Goal: Feedback & Contribution: Contribute content

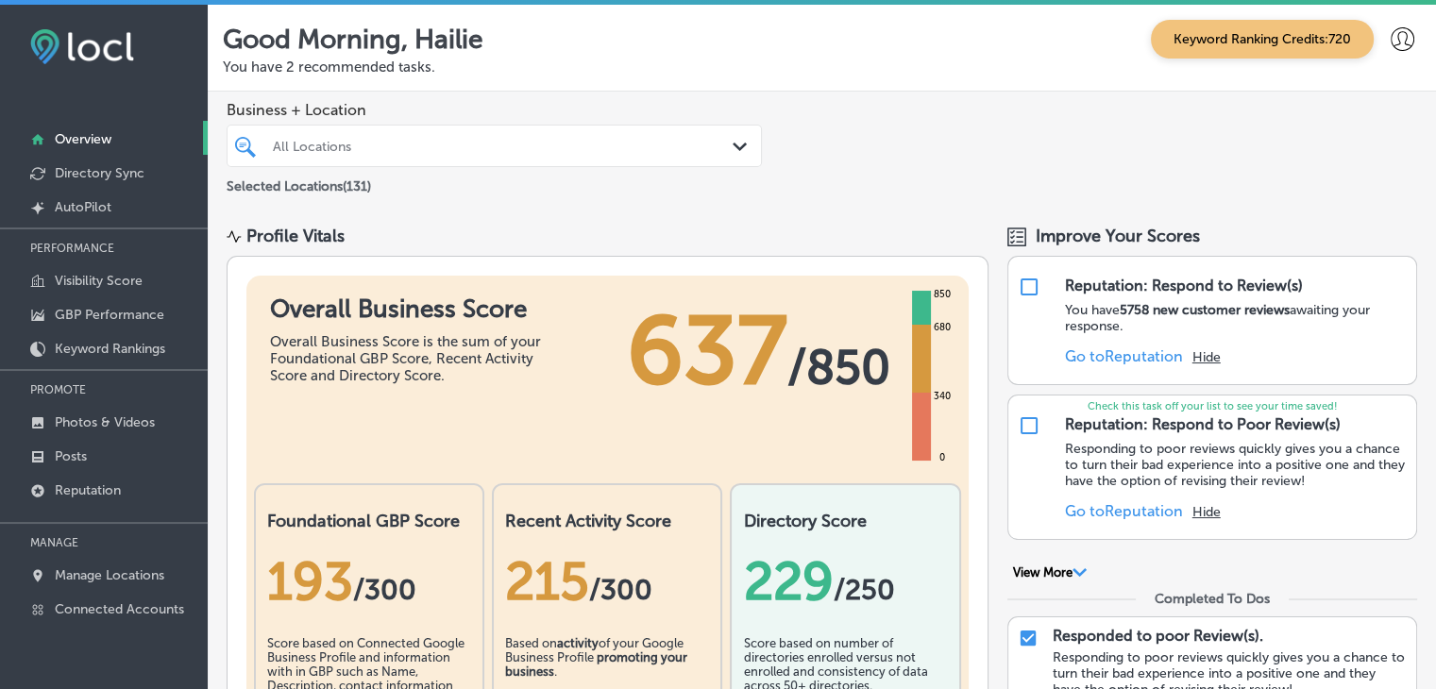
click at [110, 506] on div at bounding box center [104, 511] width 208 height 11
click at [113, 499] on link "Reputation" at bounding box center [104, 489] width 208 height 34
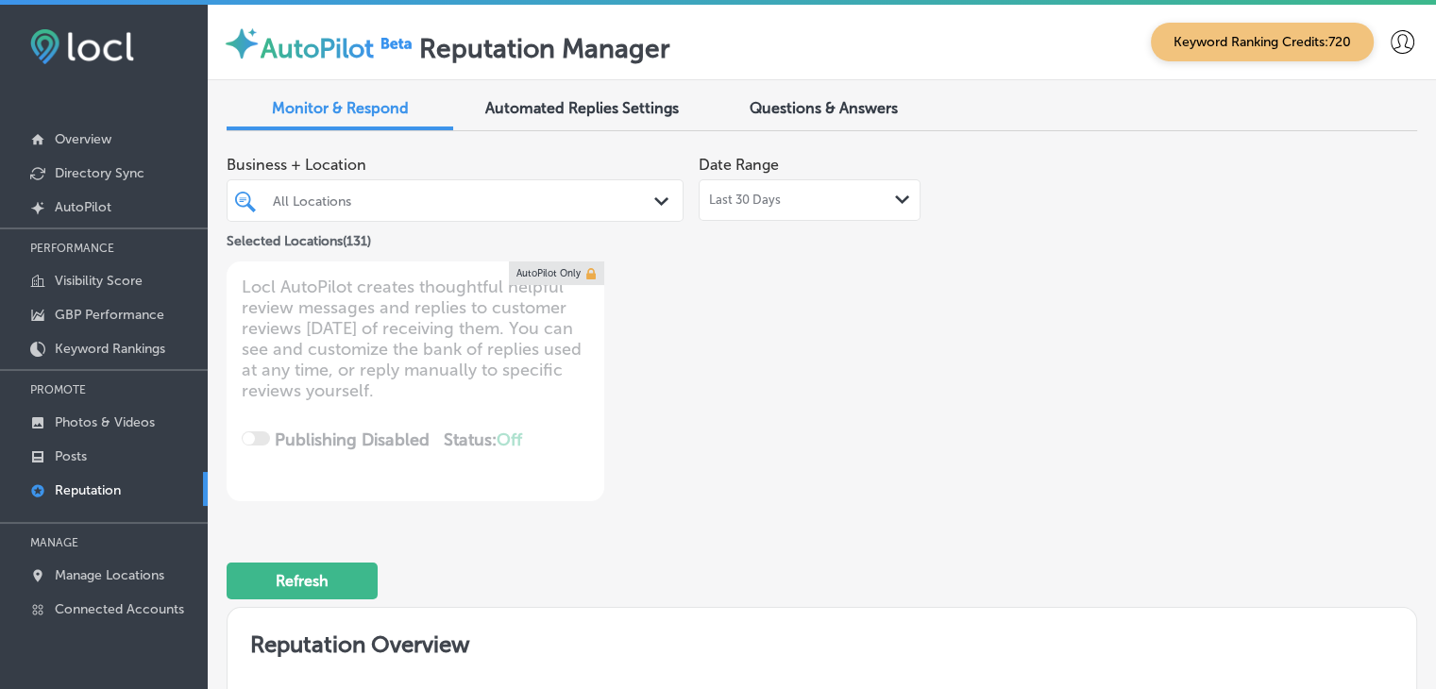
click at [570, 201] on div "All Locations" at bounding box center [464, 201] width 383 height 16
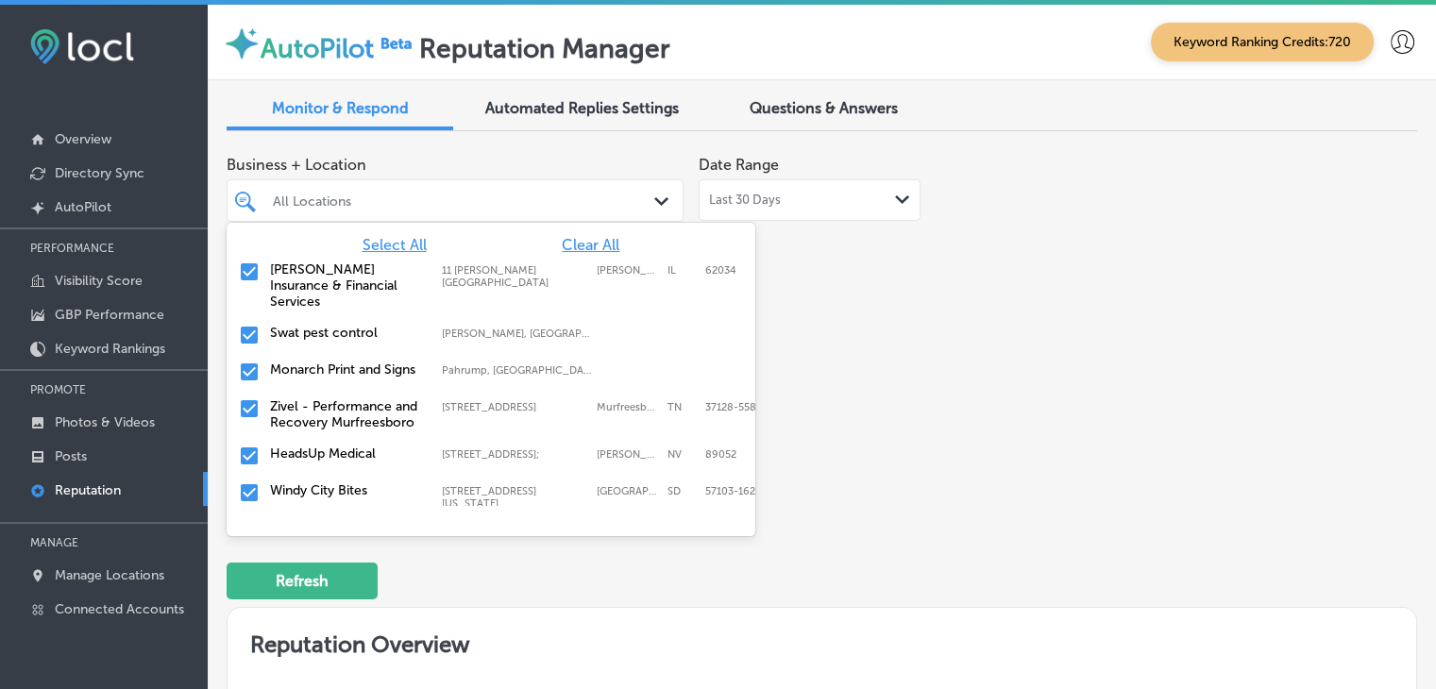
click at [570, 237] on span "Clear All" at bounding box center [591, 245] width 58 height 18
type textarea "x"
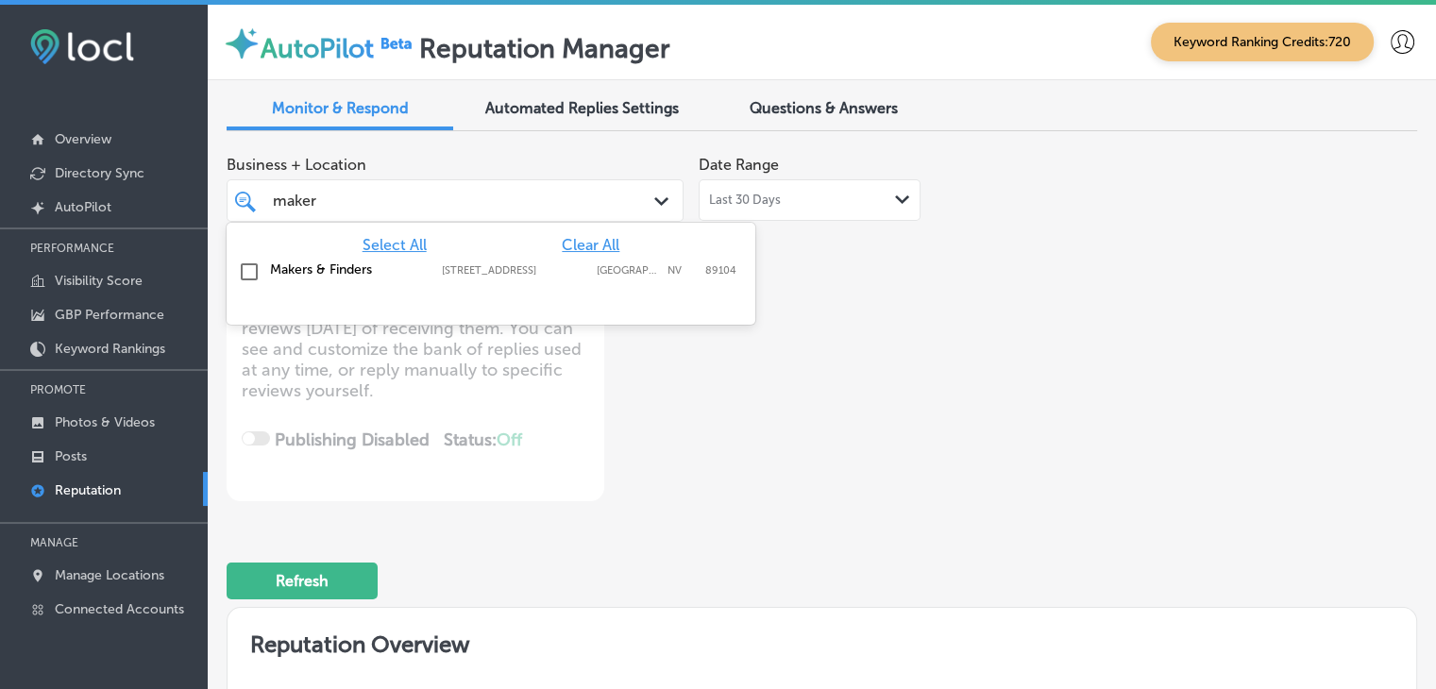
type input "makers"
click at [537, 279] on div "Makers & Finders [STREET_ADDRESS][GEOGRAPHIC_DATA][STREET_ADDRESS]" at bounding box center [491, 272] width 514 height 29
type textarea "x"
type input "makers"
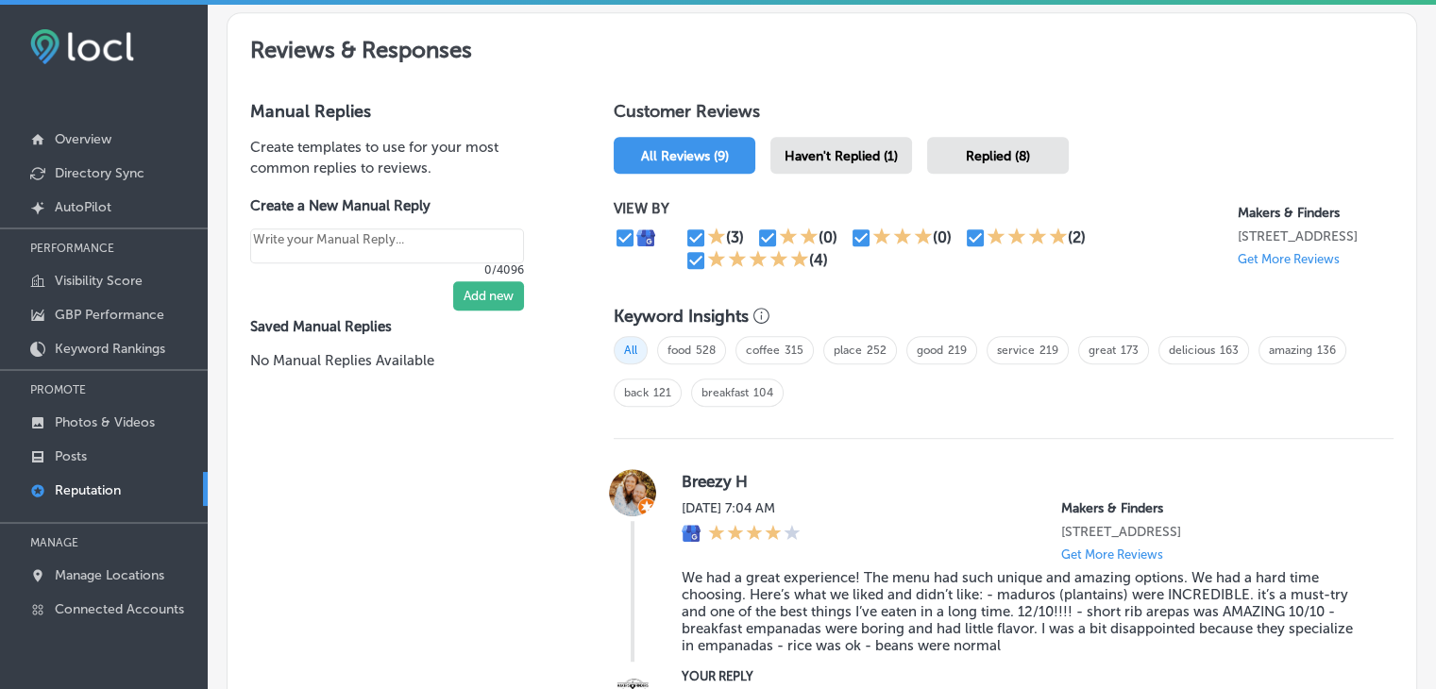
scroll to position [944, 0]
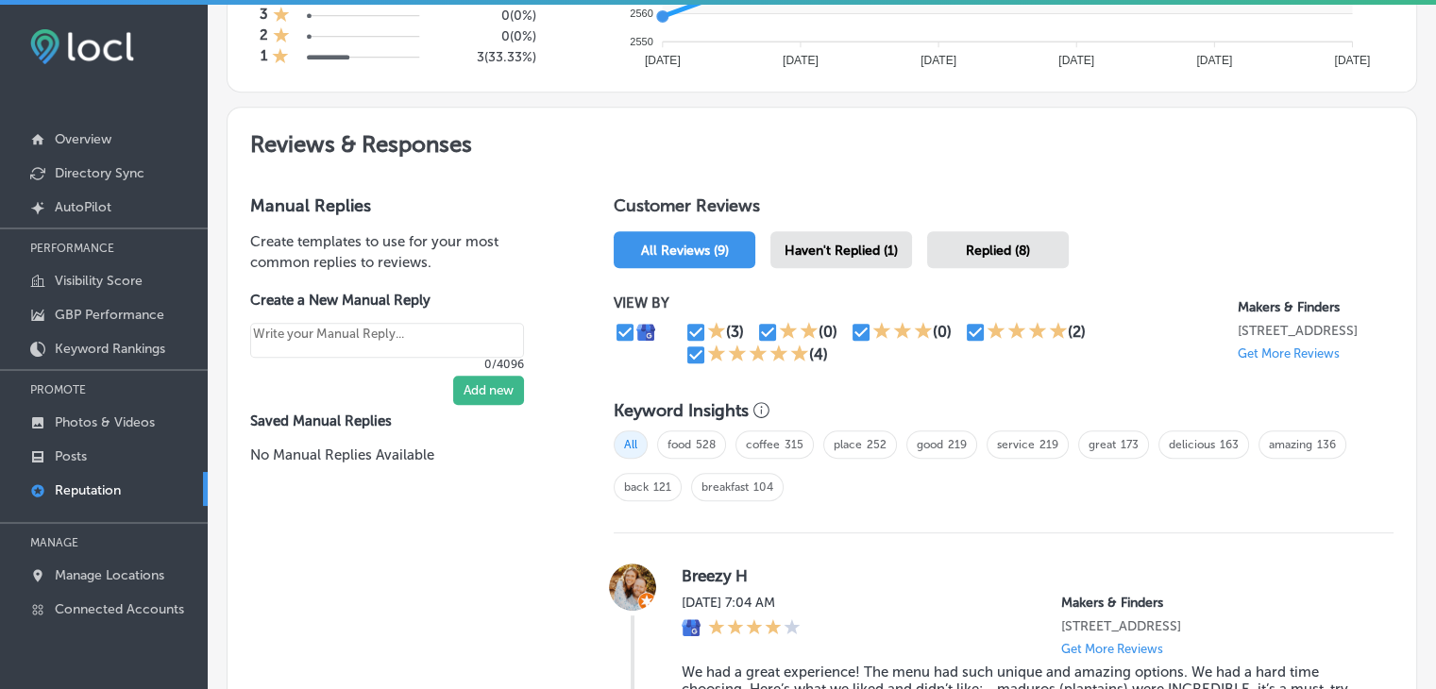
click at [892, 232] on div "Haven't Replied (1)" at bounding box center [841, 249] width 142 height 37
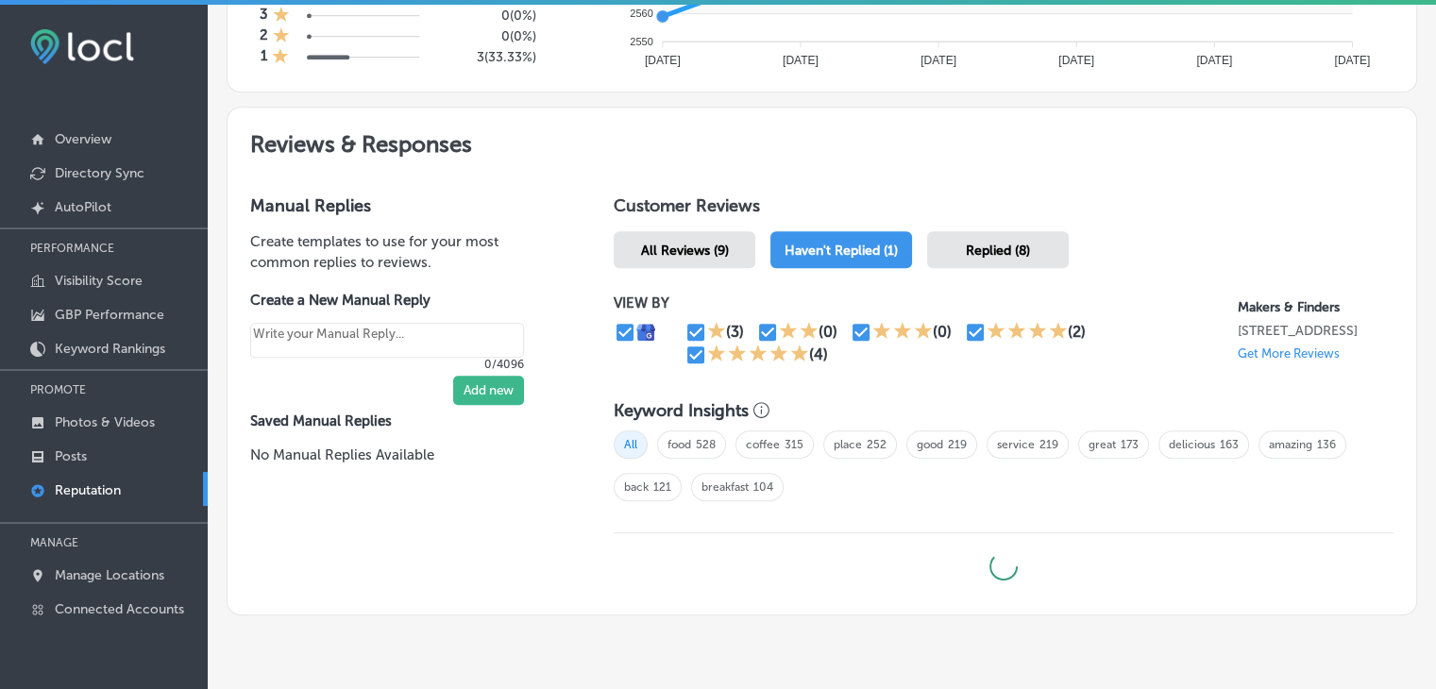
type textarea "x"
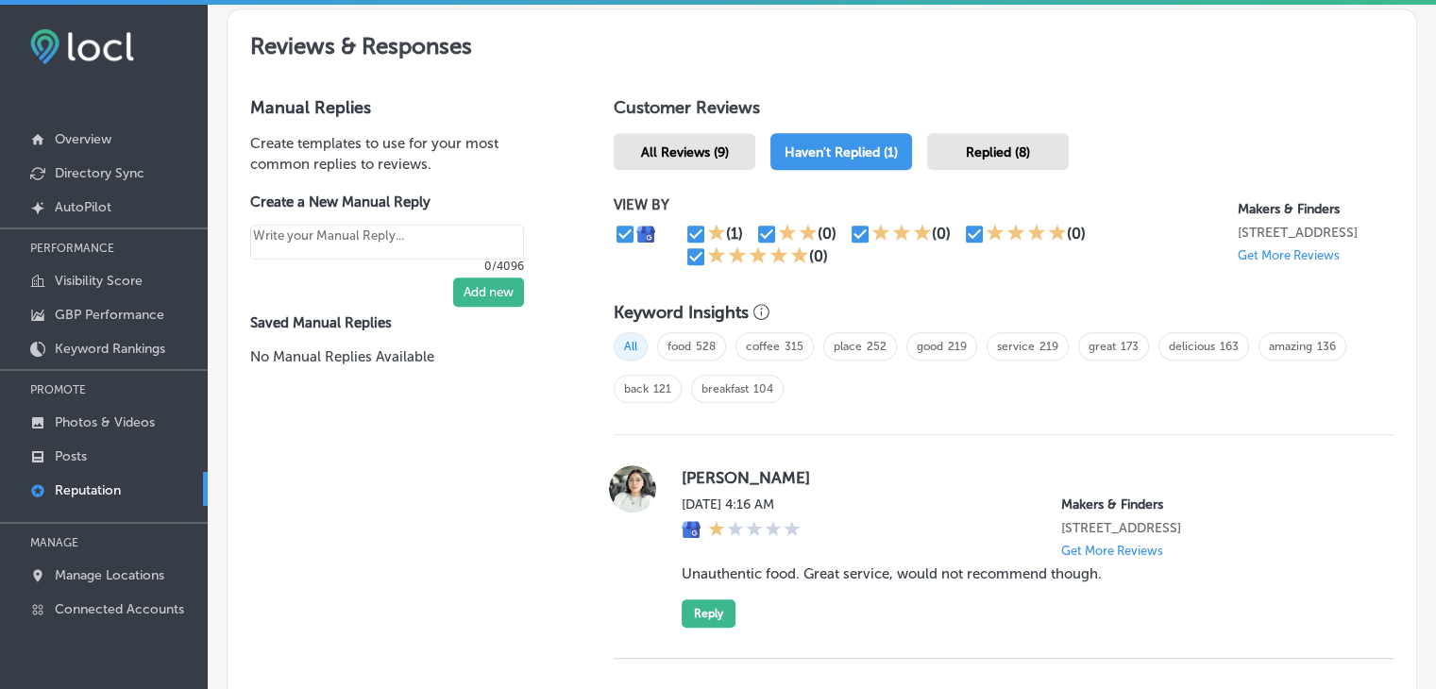
scroll to position [1212, 0]
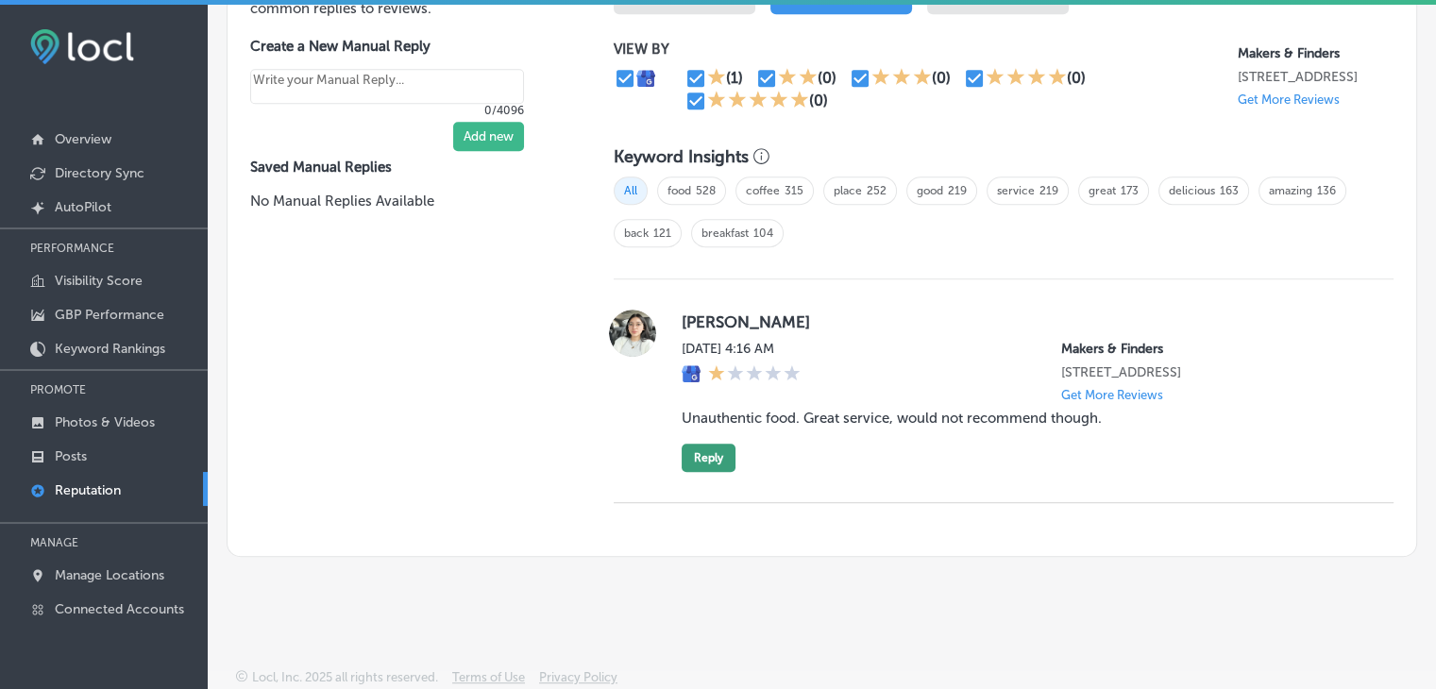
click at [706, 458] on button "Reply" at bounding box center [709, 458] width 54 height 28
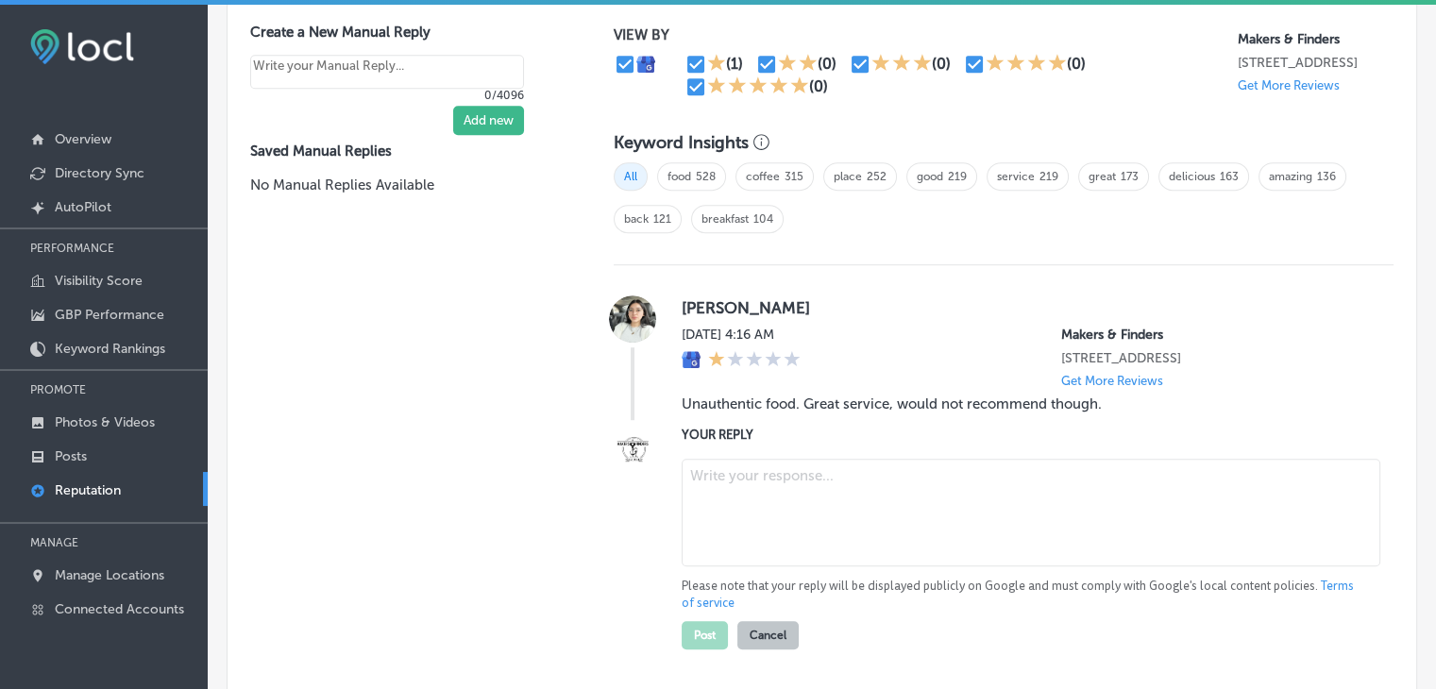
click at [779, 546] on textarea at bounding box center [1031, 513] width 699 height 108
paste textarea "We’re truly sorry to hear that you didn’t enjoy the food during your visit to M…"
type textarea "We’re truly sorry to hear that you didn’t enjoy the food during your visit to M…"
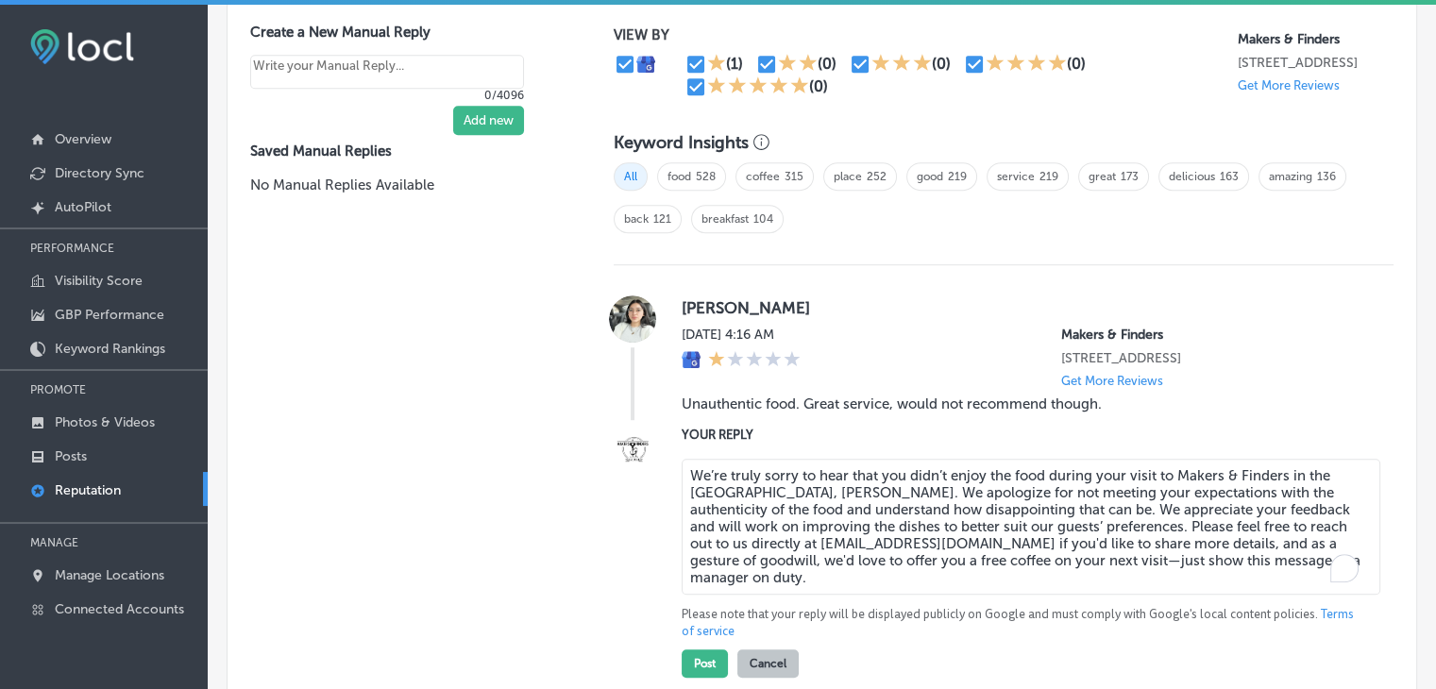
type textarea "x"
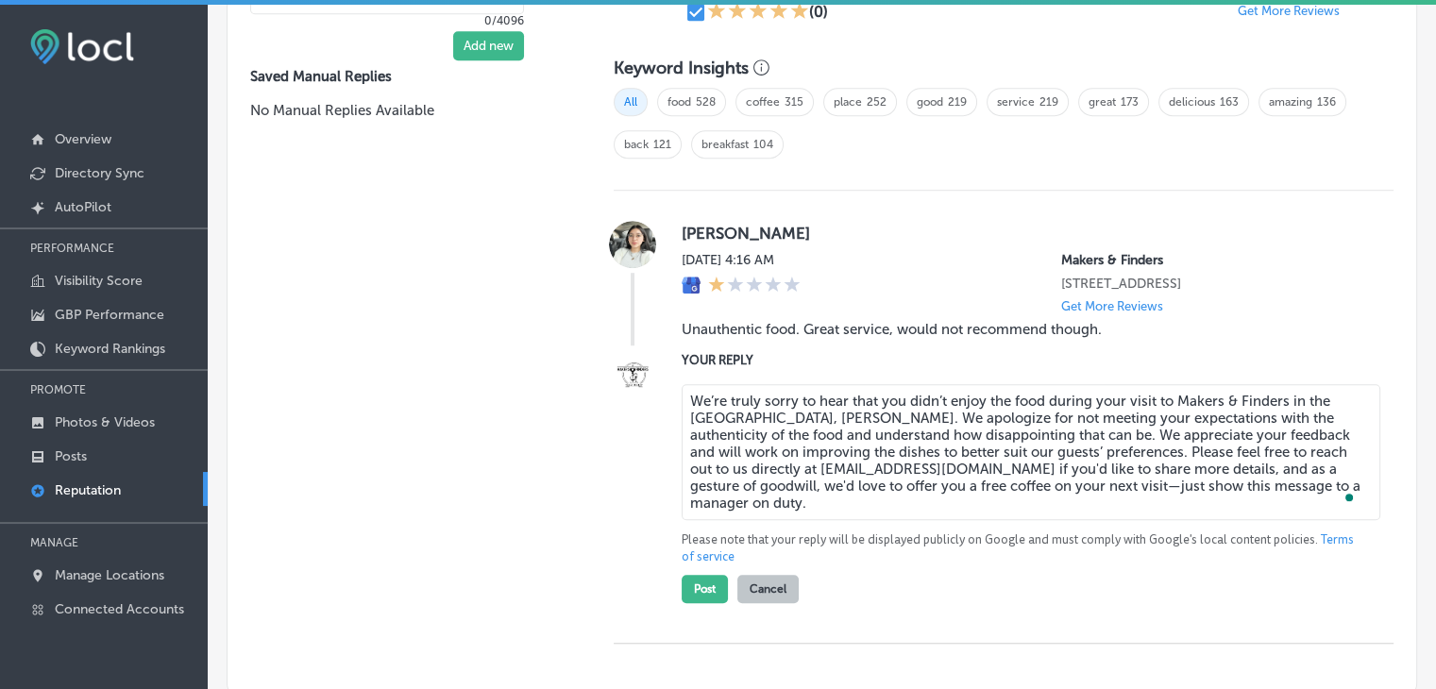
scroll to position [1307, 0]
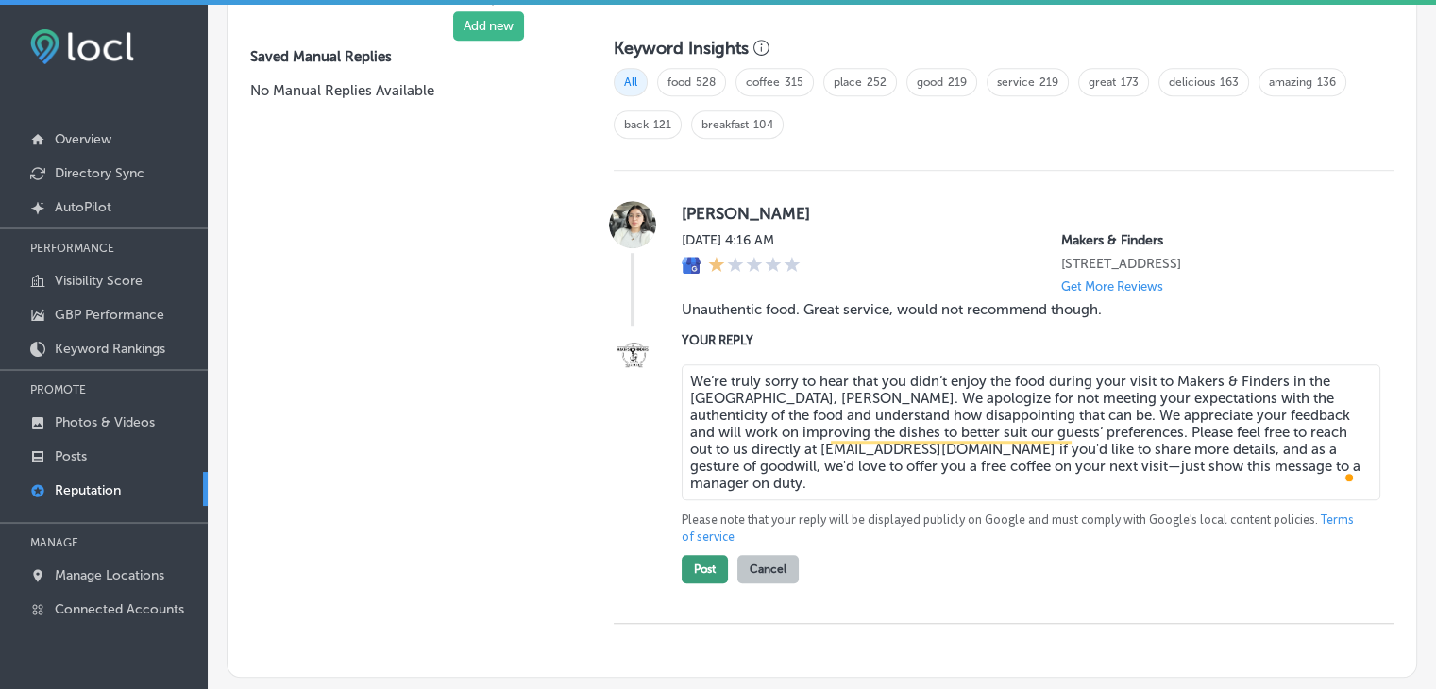
type textarea "We’re truly sorry to hear that you didn’t enjoy the food during your visit to M…"
click at [695, 583] on button "Post" at bounding box center [705, 569] width 46 height 28
type textarea "x"
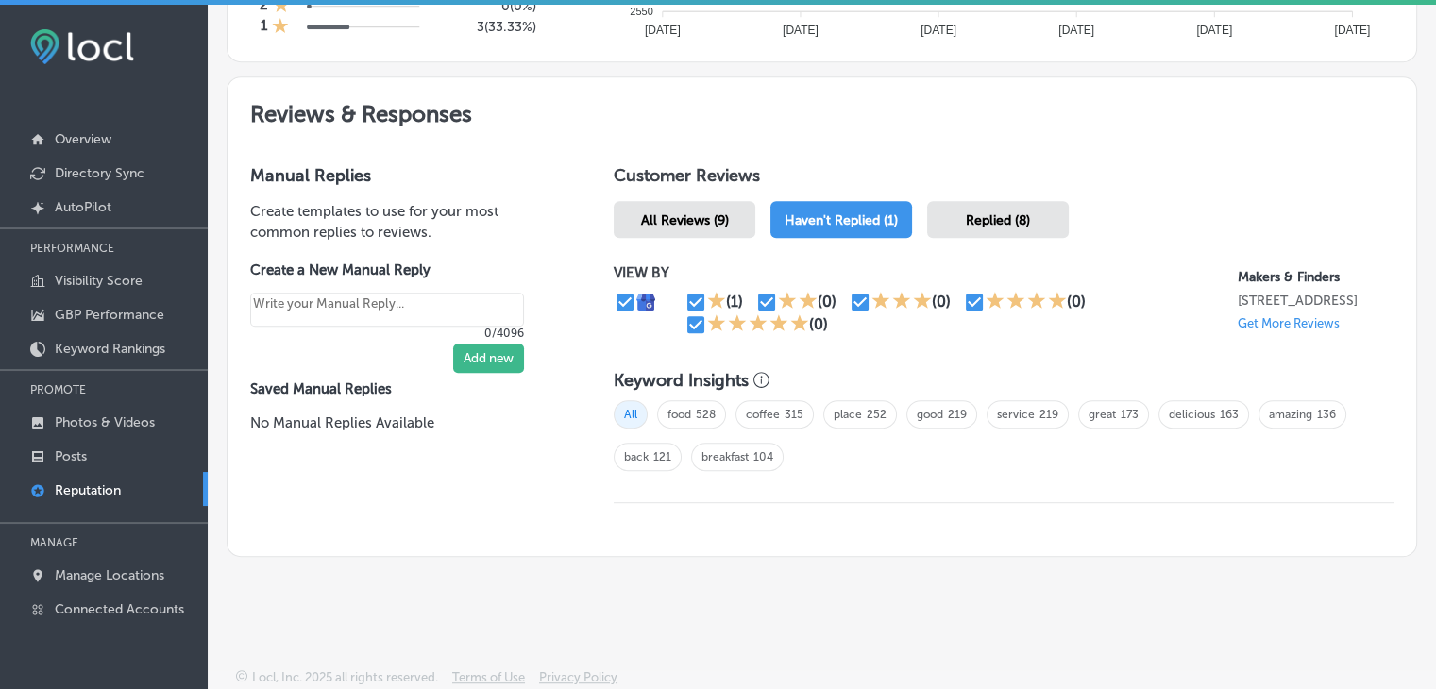
scroll to position [971, 0]
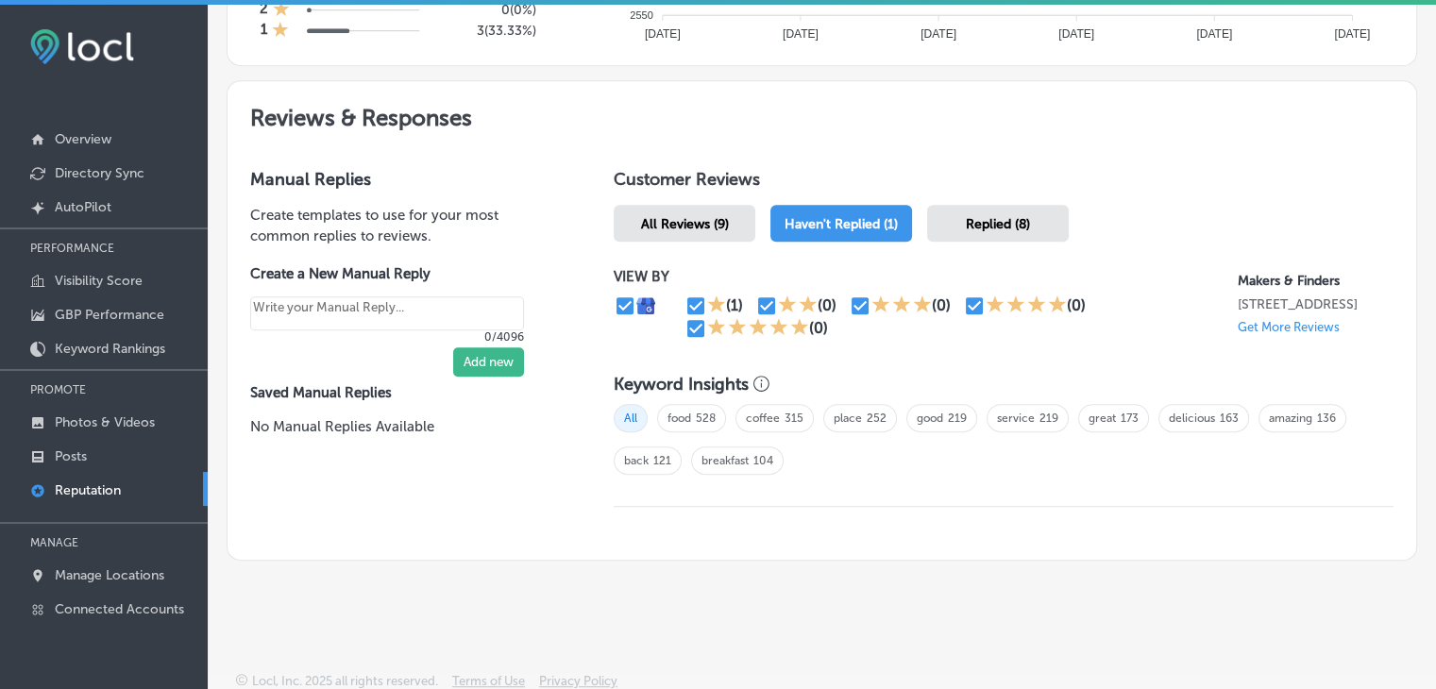
click at [153, 382] on p "PROMOTE" at bounding box center [104, 390] width 208 height 28
click at [149, 401] on p "PROMOTE" at bounding box center [104, 390] width 208 height 28
click at [140, 414] on p "Photos & Videos" at bounding box center [105, 422] width 100 height 16
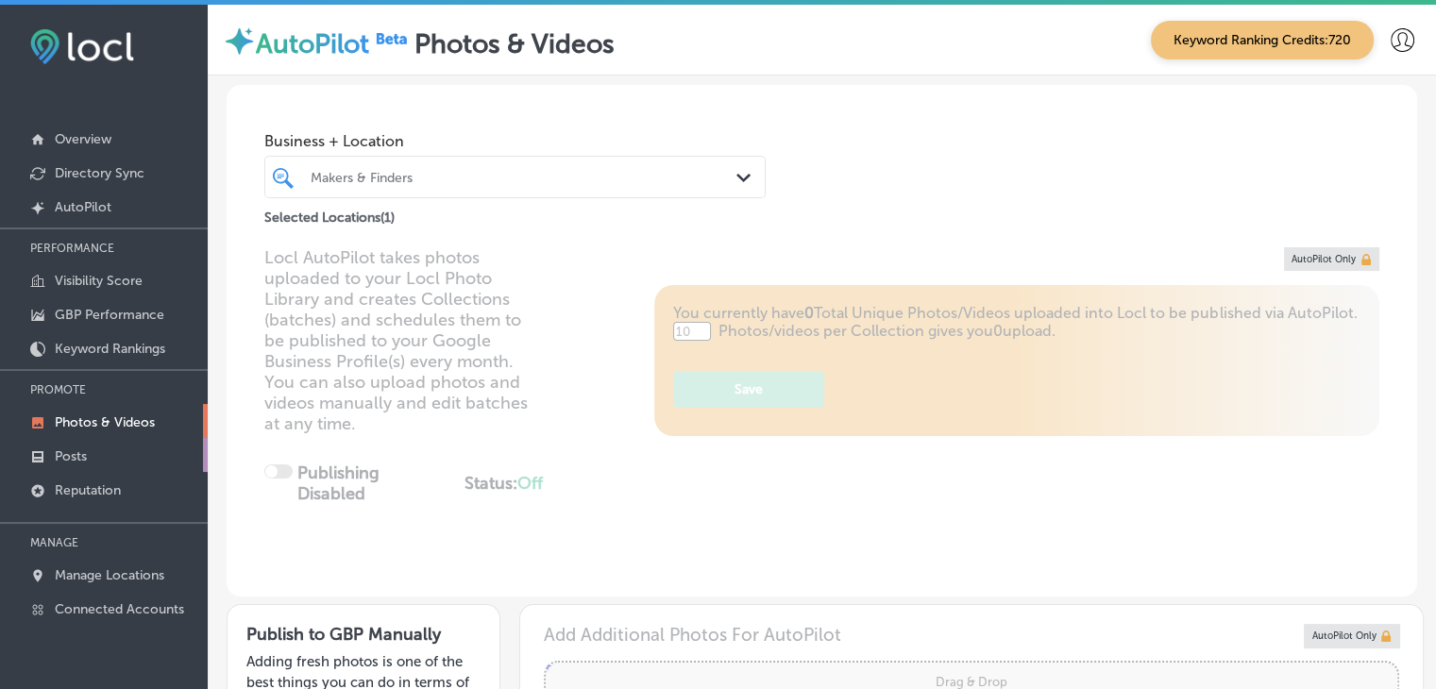
type input "5"
click at [448, 97] on div "Business + Location Makers & Finders Path Created with Sketch. Selected Locatio…" at bounding box center [822, 157] width 1191 height 144
click at [482, 194] on div "Makers & Finders Path Created with Sketch." at bounding box center [514, 177] width 501 height 42
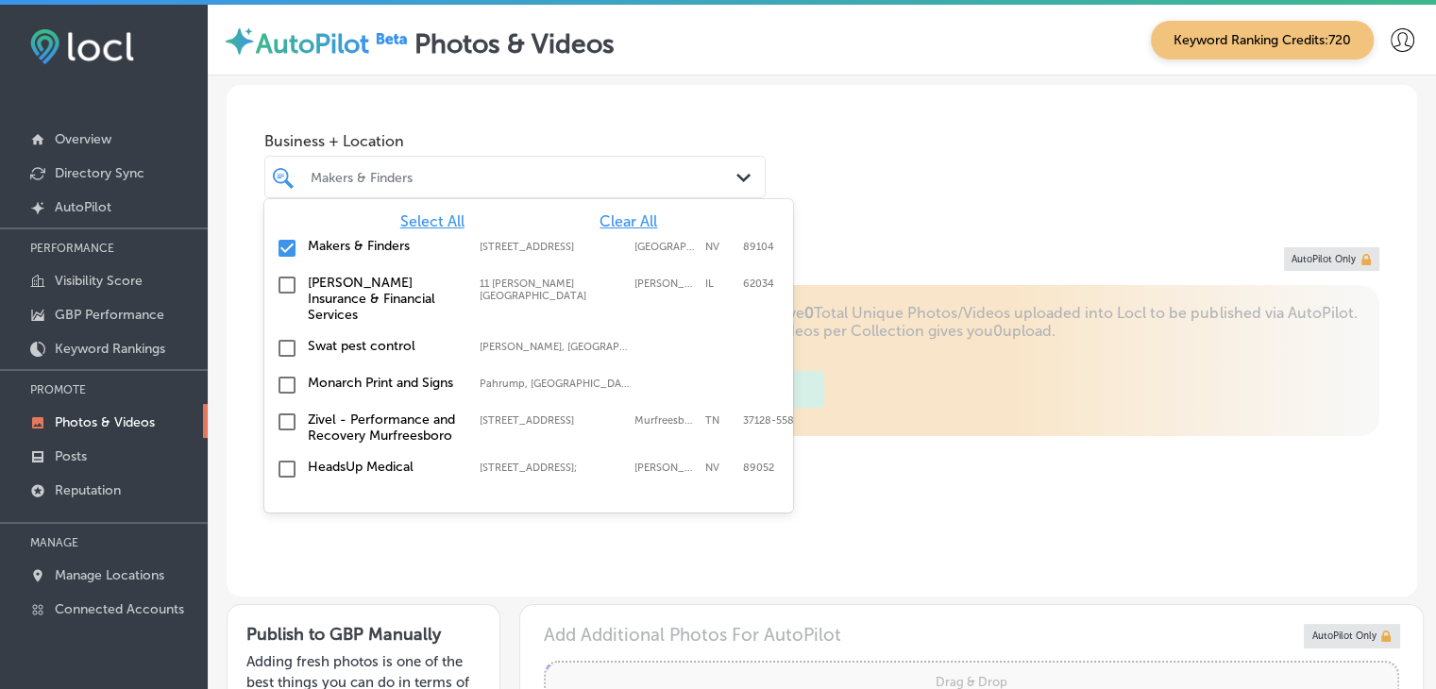
click at [568, 184] on div "Makers & Finders" at bounding box center [515, 176] width 428 height 29
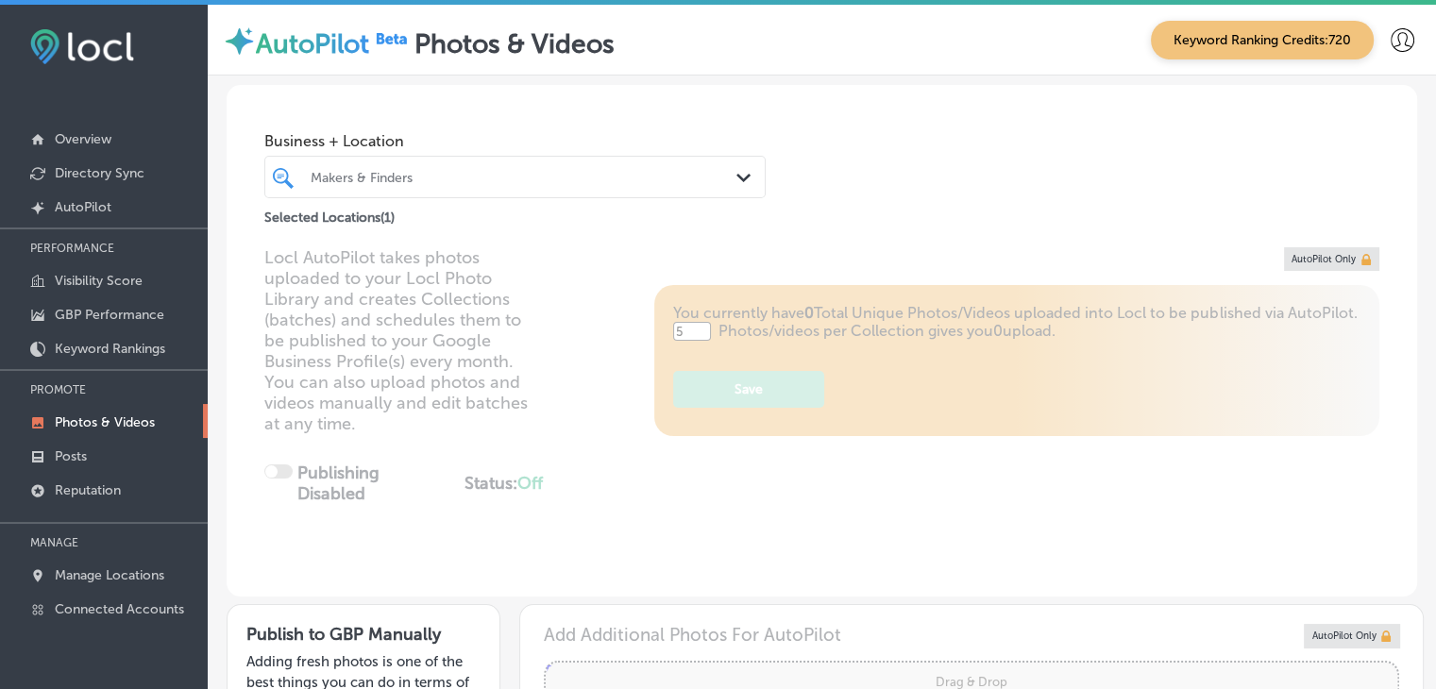
click at [595, 194] on div "Makers & Finders Path Created with Sketch." at bounding box center [514, 177] width 501 height 42
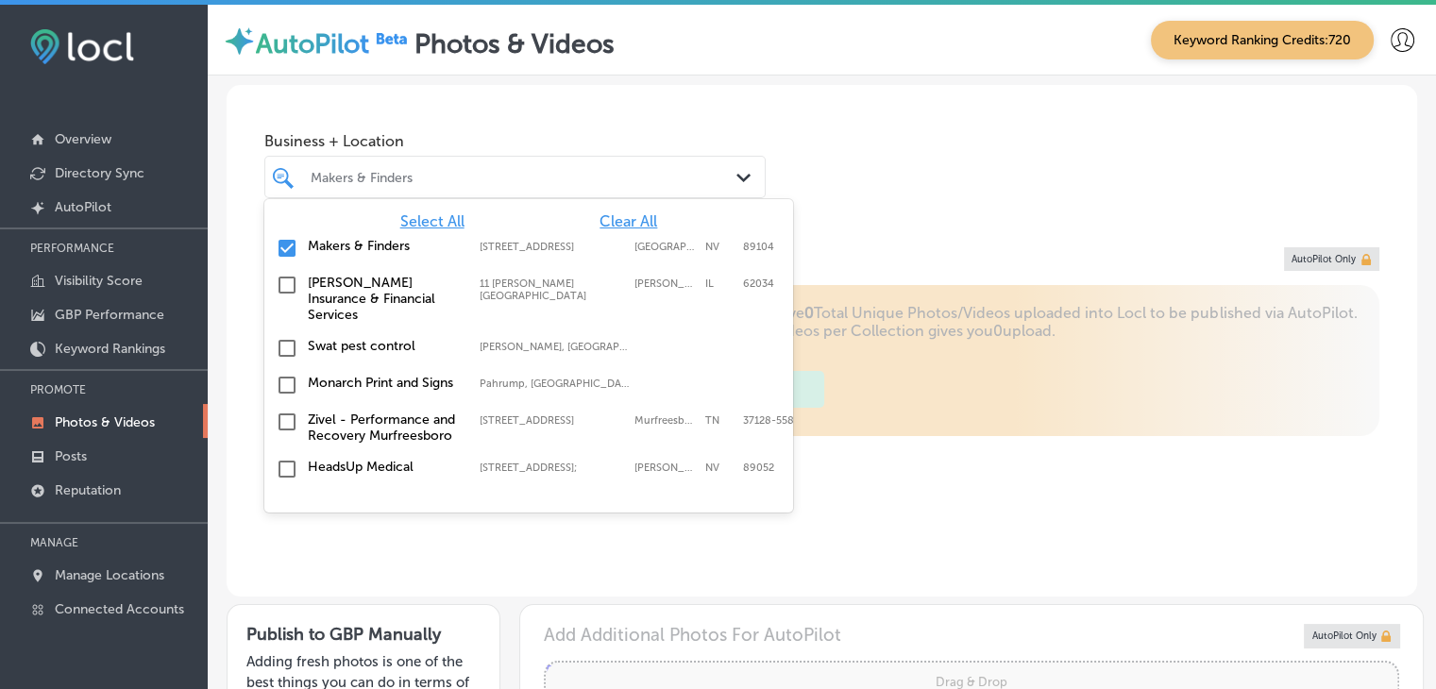
click at [619, 220] on span "Clear All" at bounding box center [629, 221] width 58 height 18
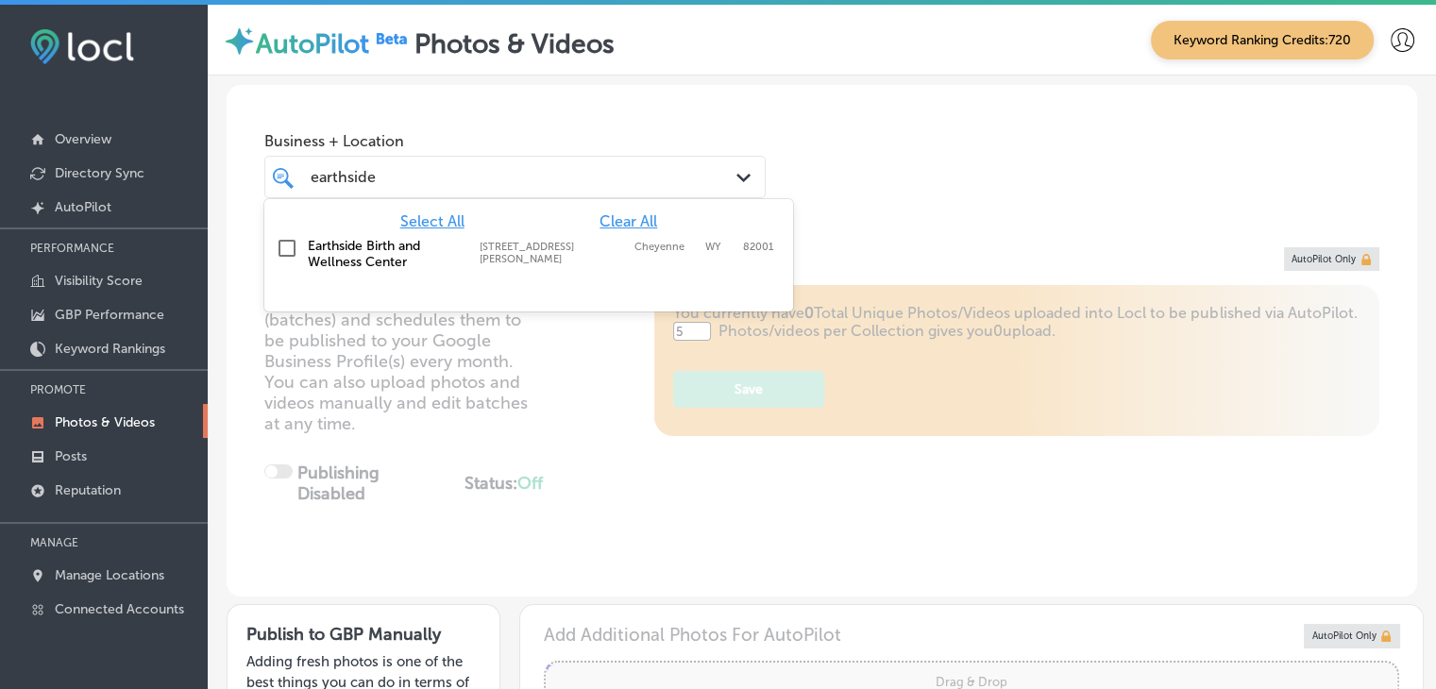
click at [656, 241] on label "Cheyenne" at bounding box center [664, 253] width 61 height 25
click at [764, 224] on div "Select All Clear All" at bounding box center [528, 221] width 529 height 18
type input "earthside"
click at [911, 216] on div "Business + Location option [STREET_ADDRESS][PERSON_NAME]. option [STREET_ADDRES…" at bounding box center [822, 157] width 1191 height 144
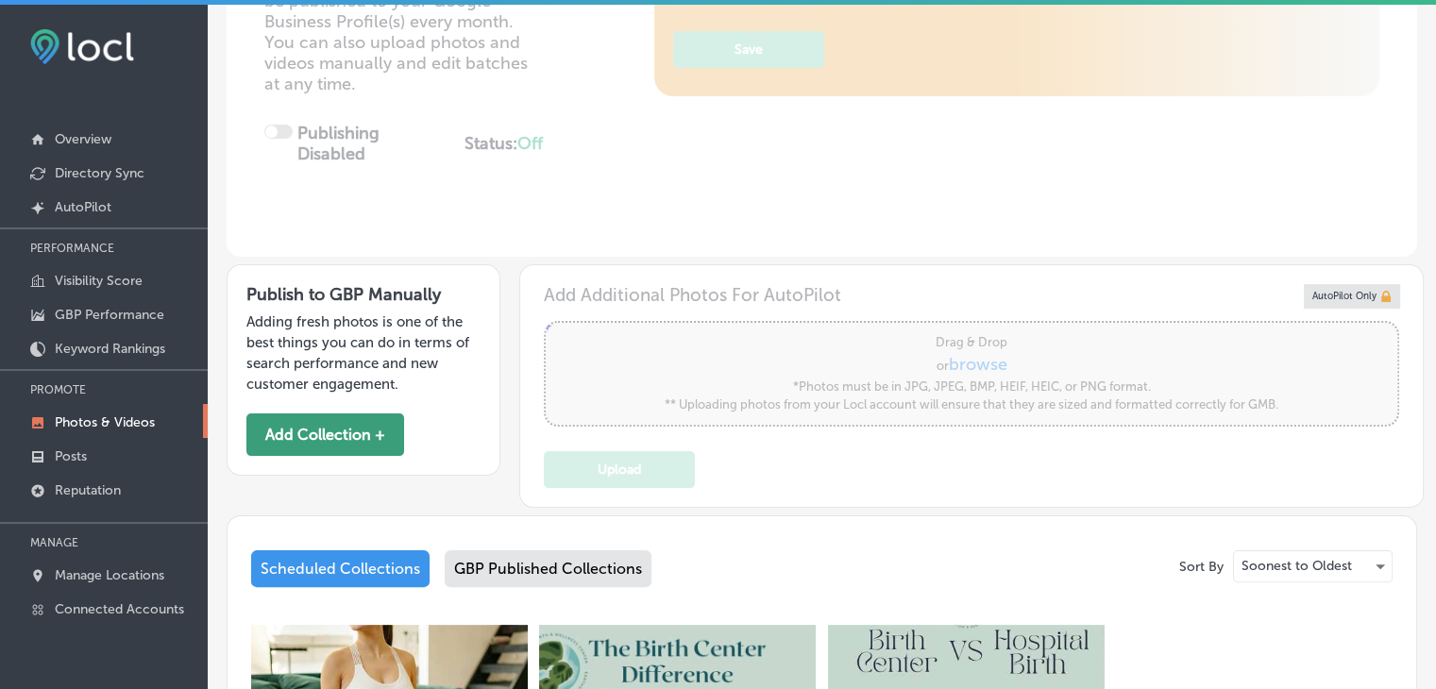
scroll to position [380, 0]
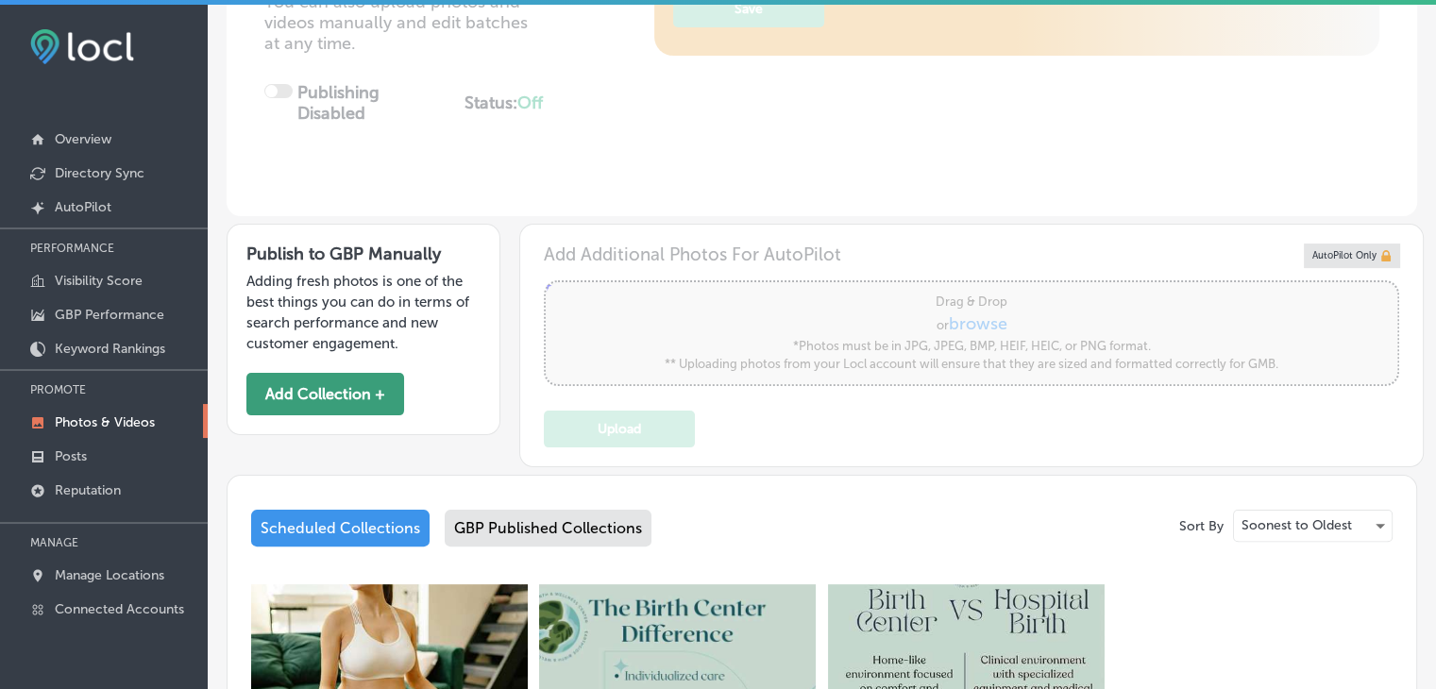
click at [374, 407] on button "Add Collection +" at bounding box center [325, 394] width 158 height 42
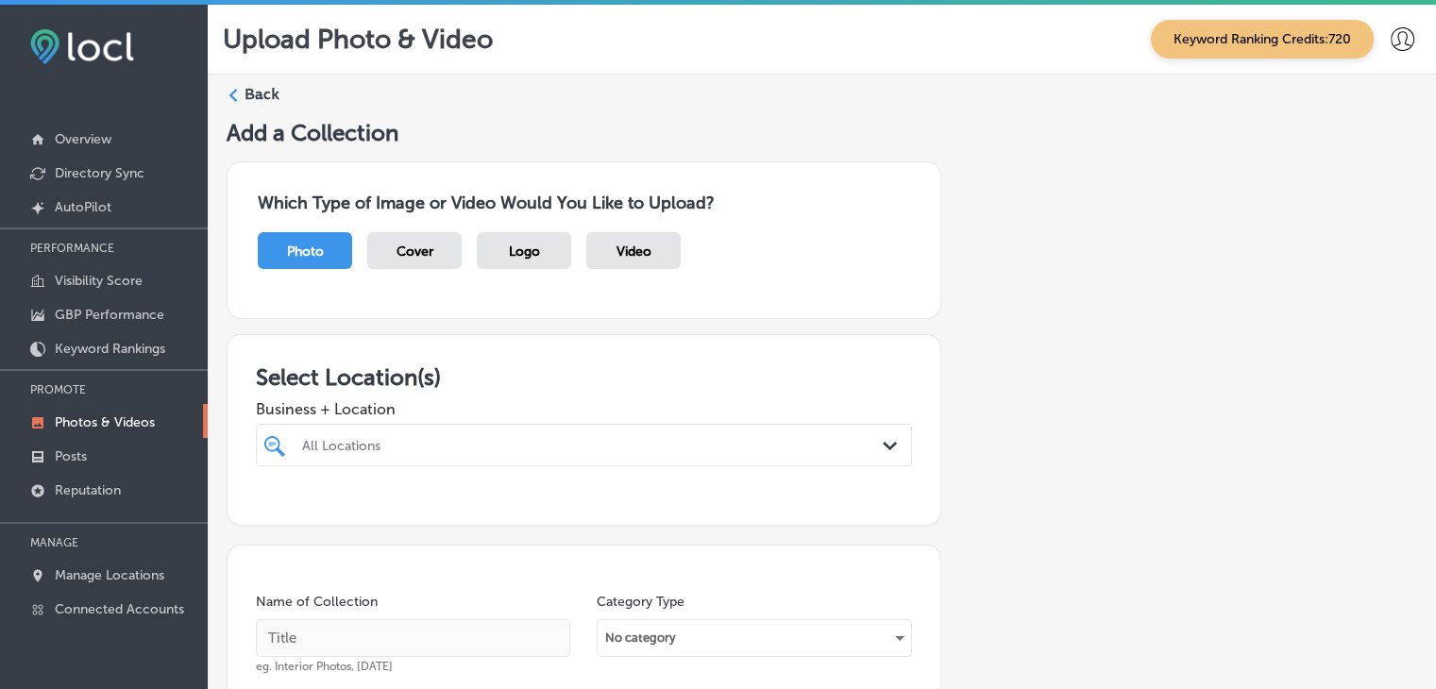
click at [566, 448] on div "All Locations Path Created with Sketch." at bounding box center [584, 445] width 656 height 42
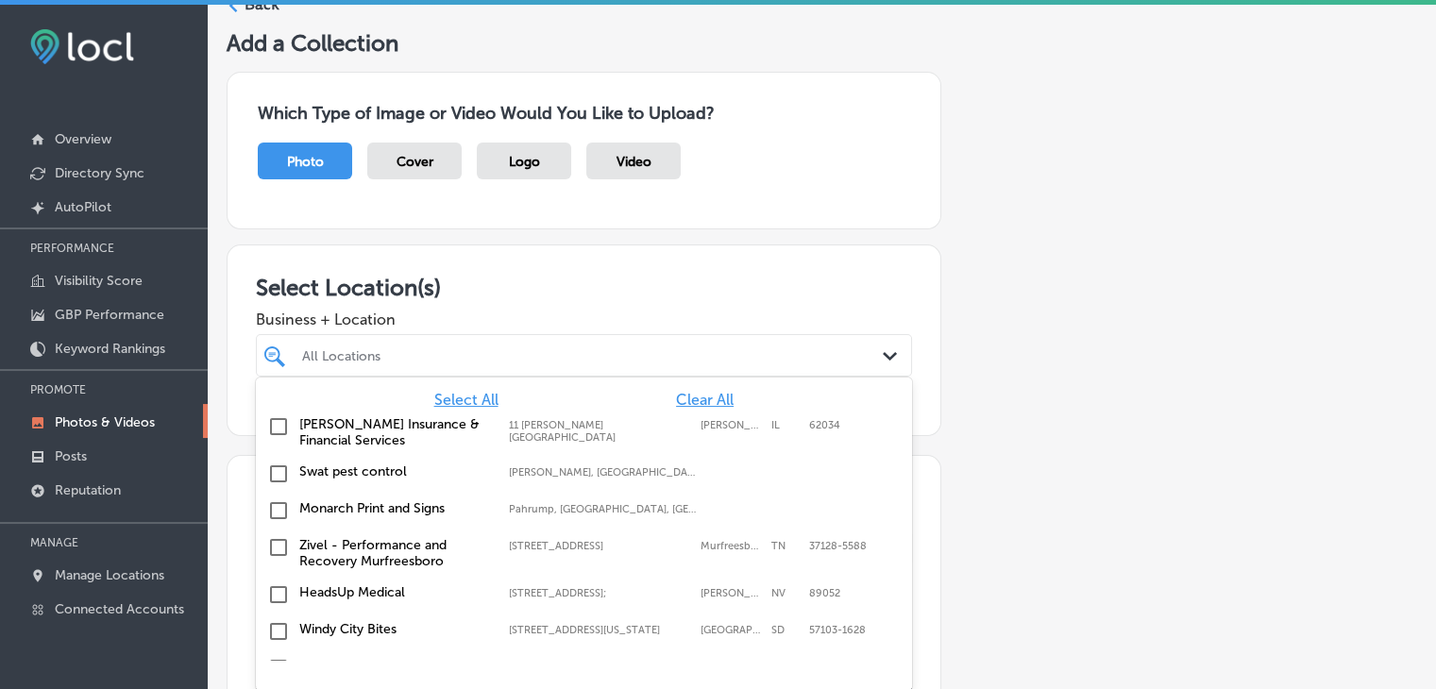
scroll to position [98, 0]
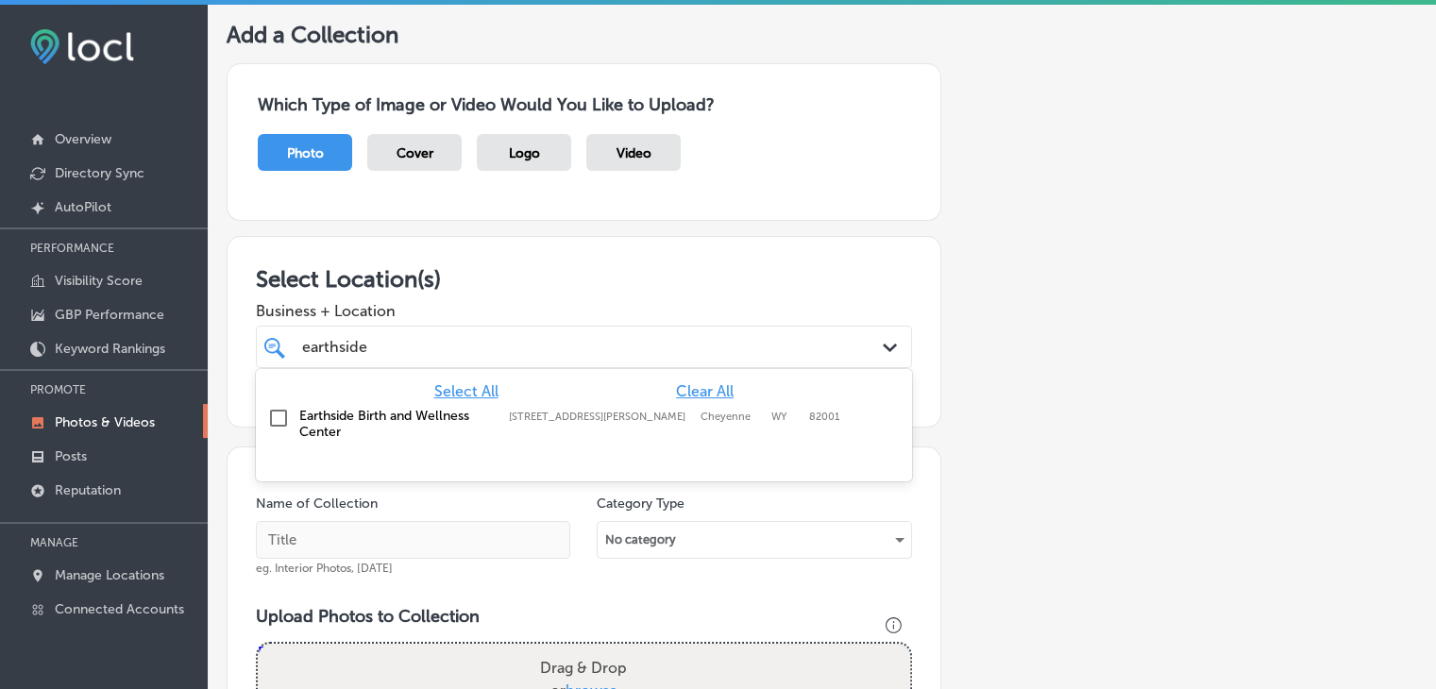
click at [578, 438] on div "Earthside Birth and Wellness Center [DEMOGRAPHIC_DATA][STREET_ADDRESS][GEOGRAPH…" at bounding box center [538, 424] width 478 height 32
click at [609, 330] on div "earthside earthside Path Created with Sketch." at bounding box center [584, 347] width 656 height 42
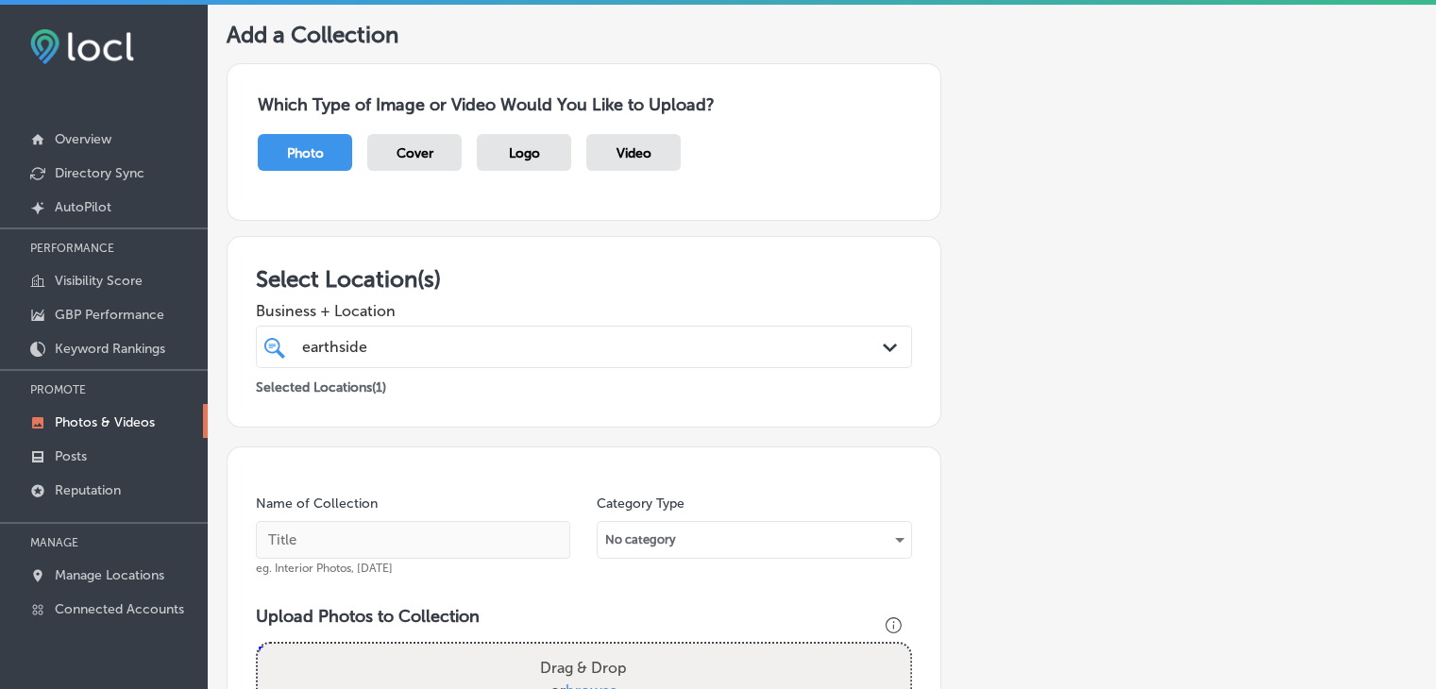
type input "earthside"
drag, startPoint x: 476, startPoint y: 515, endPoint x: 472, endPoint y: 542, distance: 27.6
click at [476, 537] on div "Name of Collection eg. Interior Photos, [DATE]" at bounding box center [413, 535] width 314 height 81
click at [472, 543] on input "text" at bounding box center [413, 540] width 314 height 38
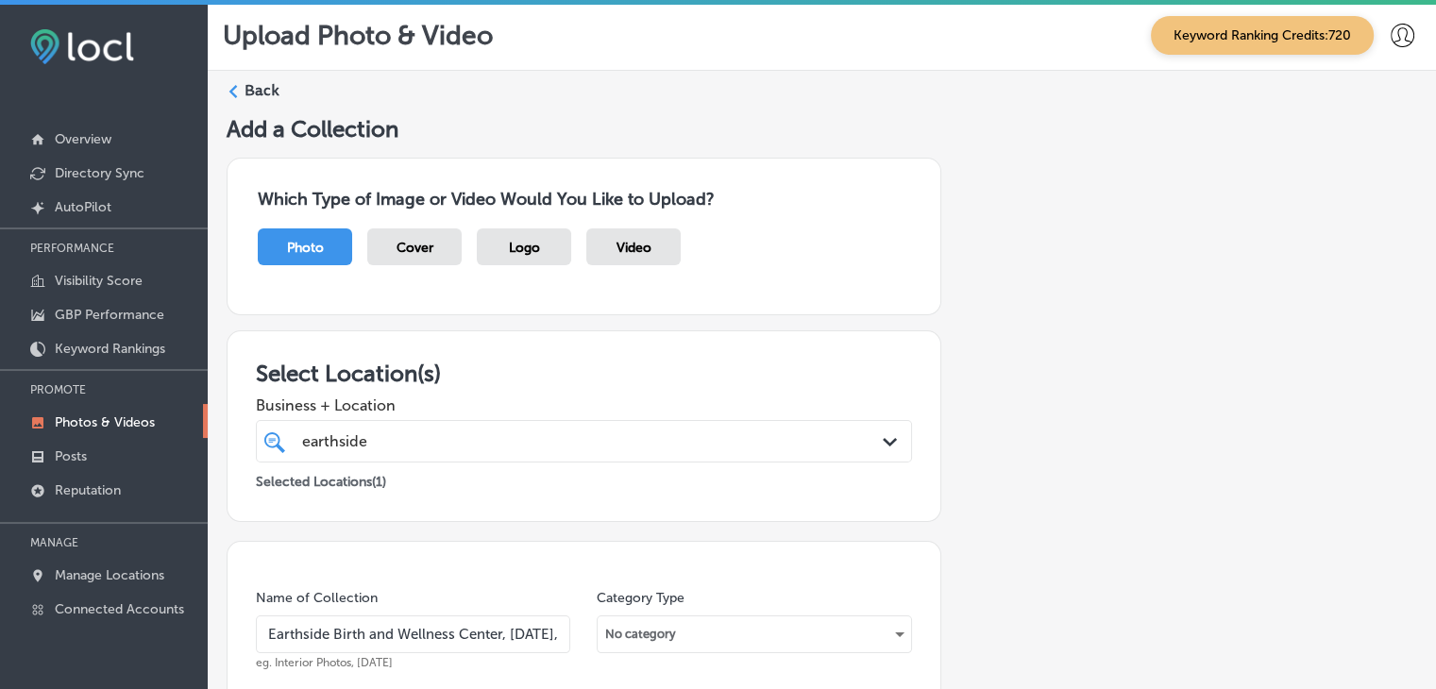
scroll to position [4, 0]
click at [521, 634] on input "Earthside Birth and Wellness Center, [DATE], Week 1" at bounding box center [413, 635] width 314 height 38
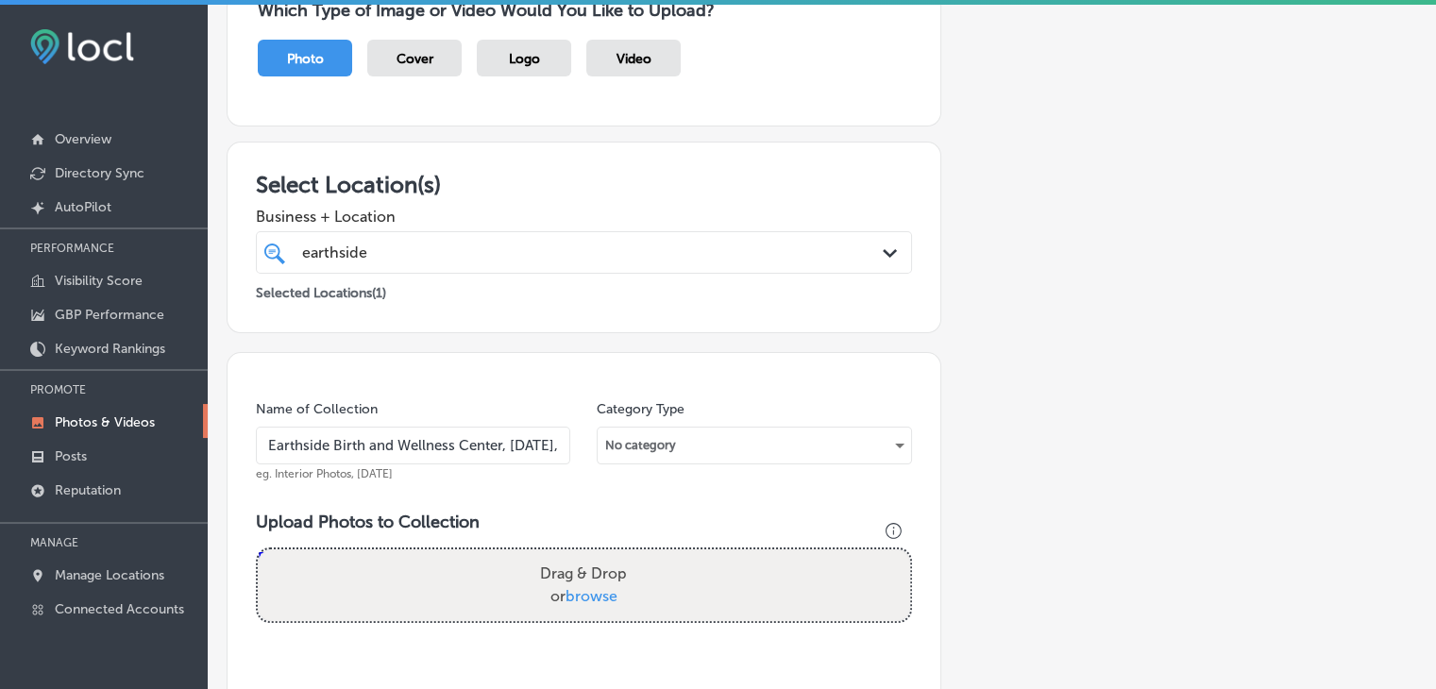
click at [512, 429] on input "Earthside Birth and Wellness Center, [DATE], Week 1" at bounding box center [413, 446] width 314 height 38
click at [434, 437] on input "Earthside Birth and Wellness Center, [DATE], Week" at bounding box center [413, 446] width 314 height 38
click at [439, 442] on input "Earthside Birth and Wellness Center, [DATE], Week" at bounding box center [413, 446] width 314 height 38
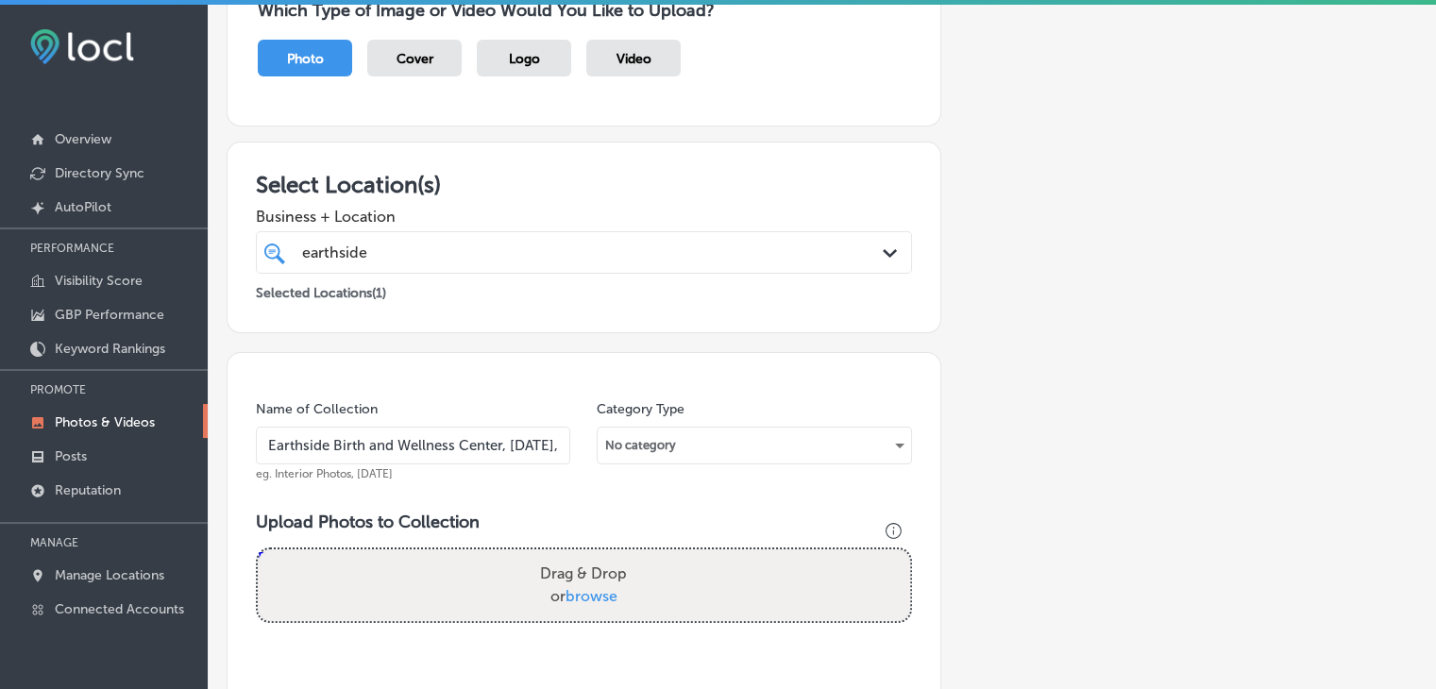
click at [325, 438] on input "Earthside Birth and Wellness Center, [DATE], Week" at bounding box center [413, 446] width 314 height 38
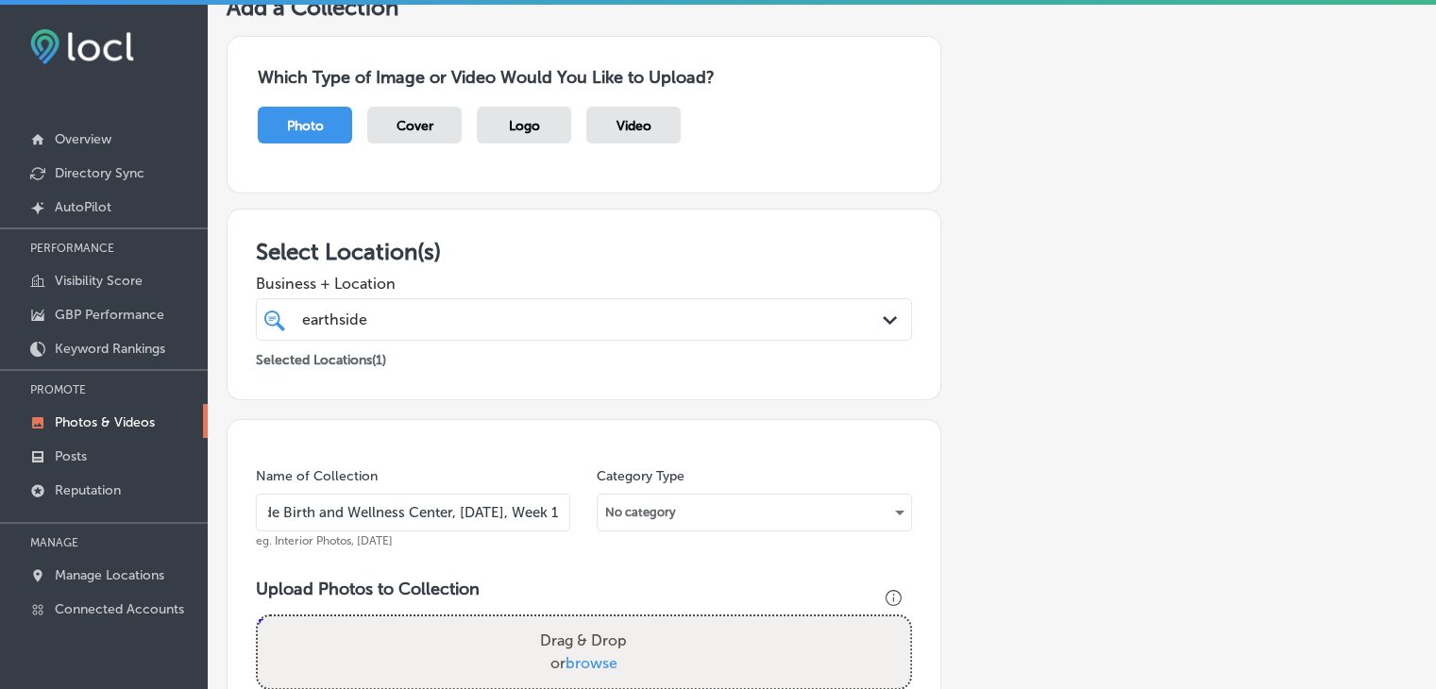
scroll to position [378, 0]
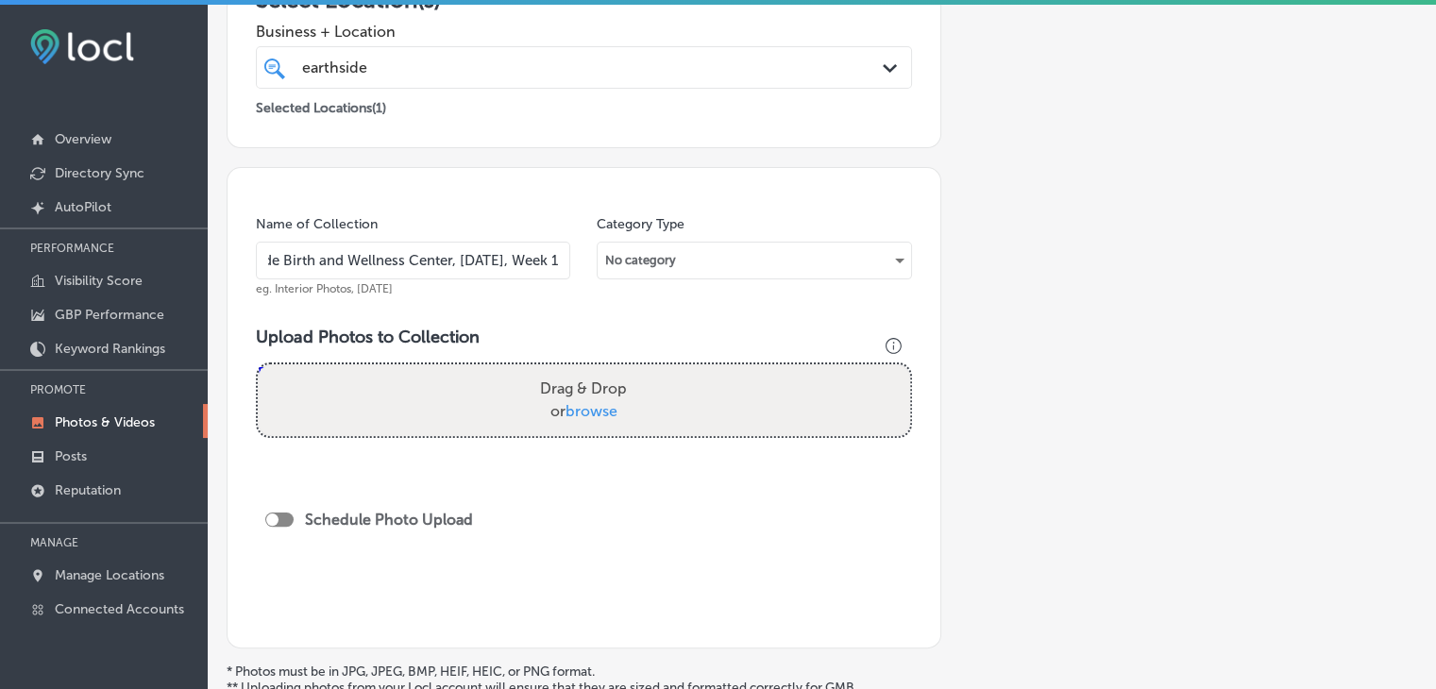
type input "Earthside Birth and Wellness Center, [DATE], Week 1"
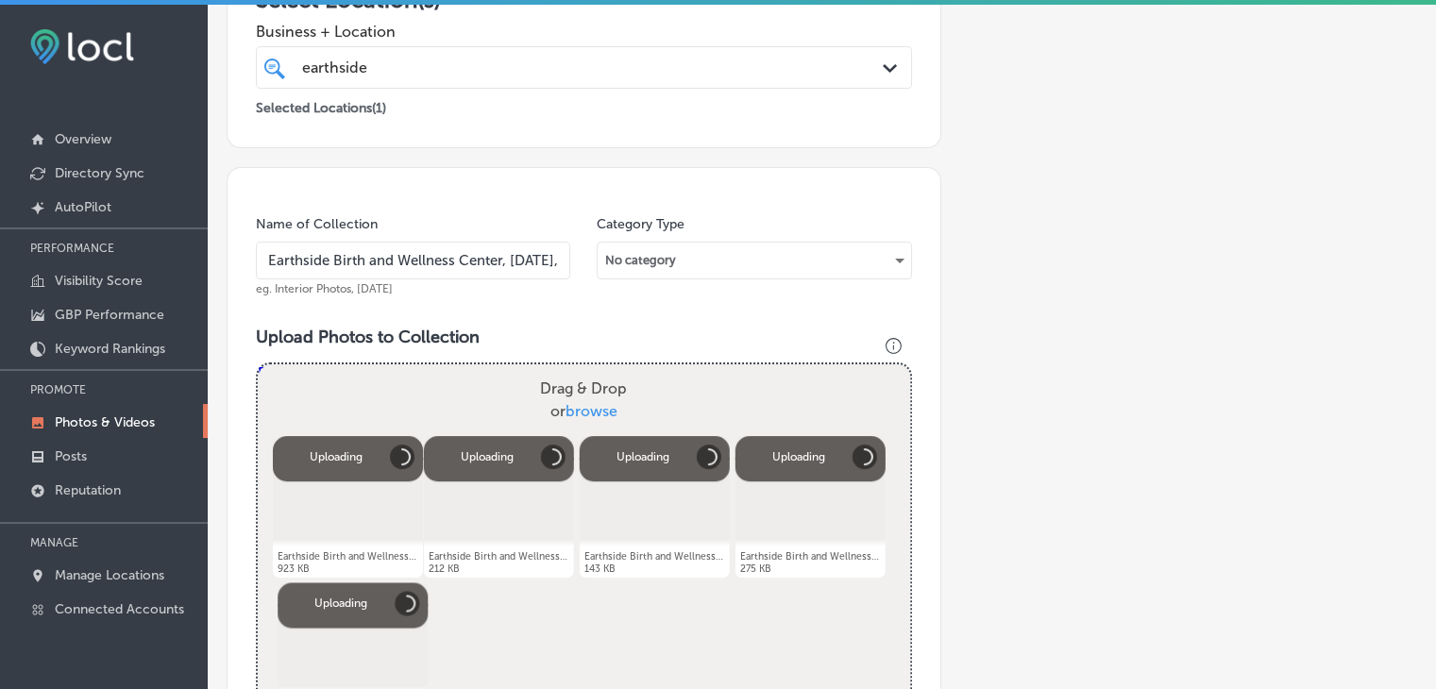
scroll to position [661, 0]
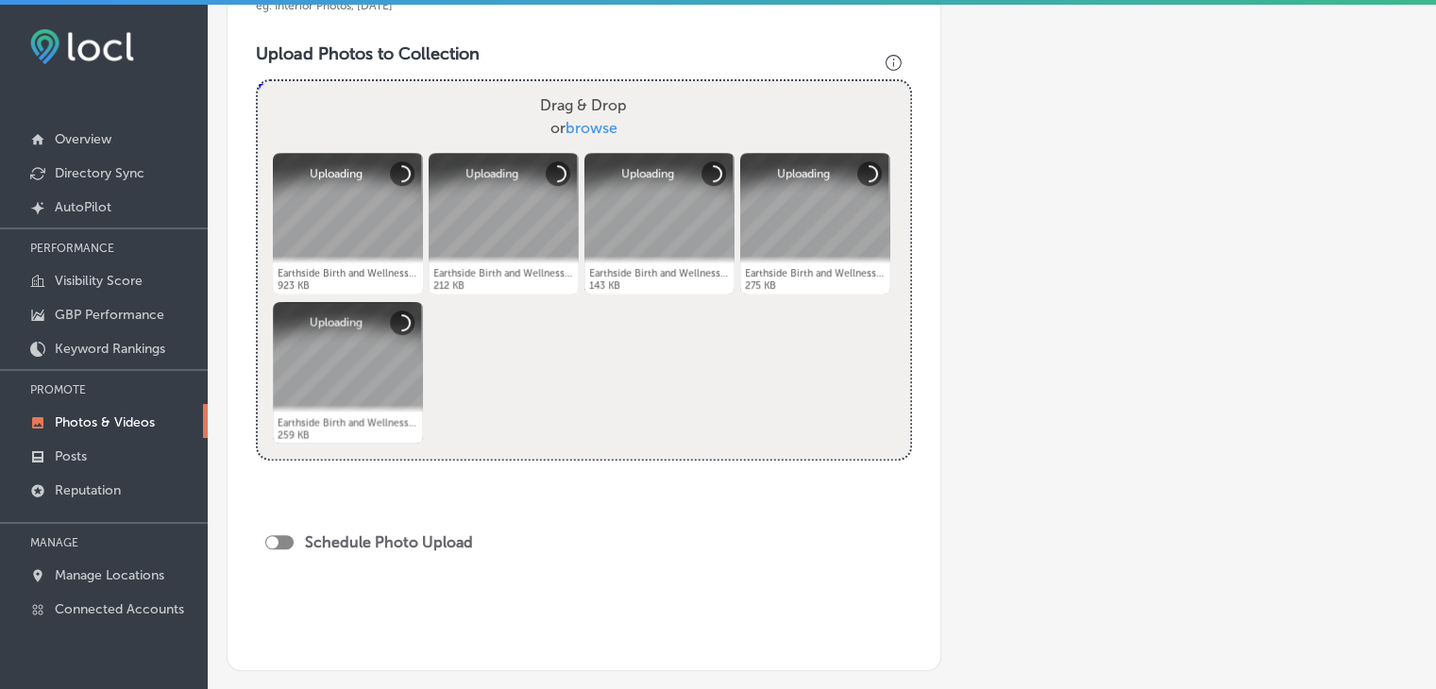
click at [293, 528] on div "Schedule Photo Upload" at bounding box center [373, 545] width 217 height 42
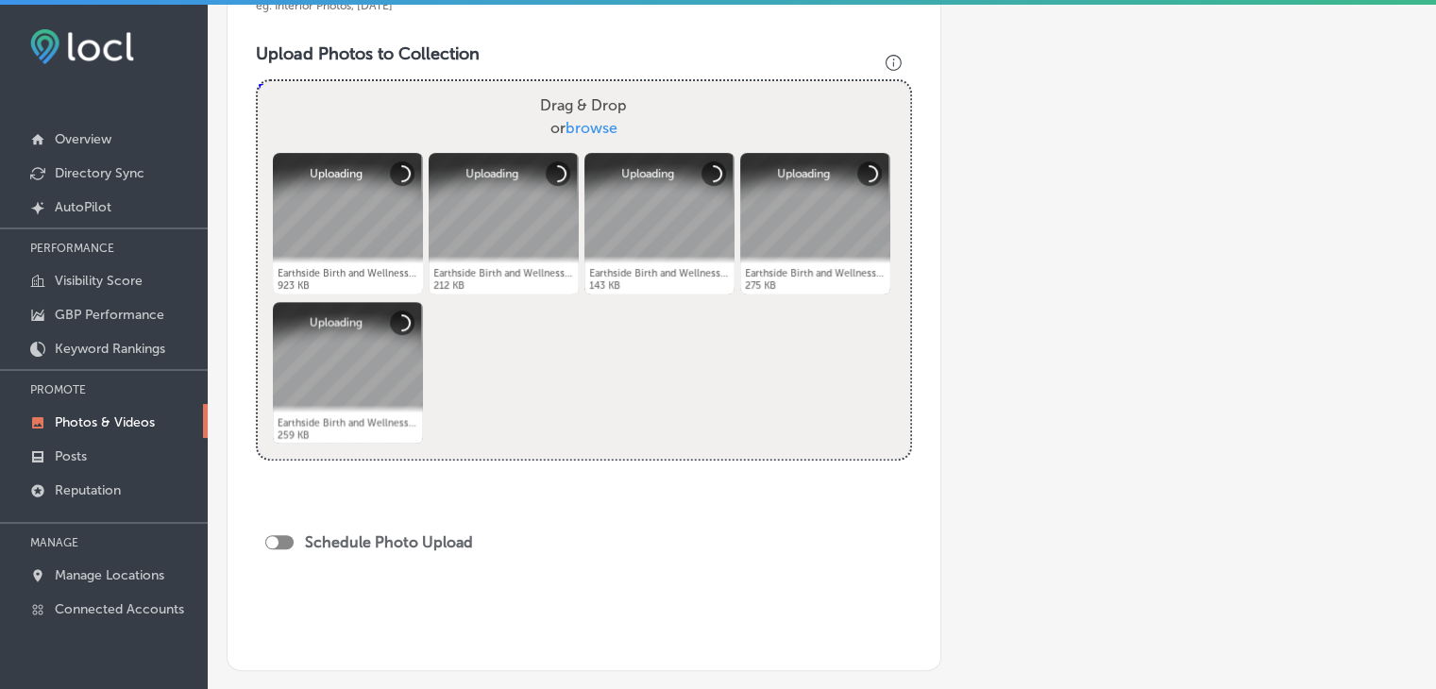
click at [287, 541] on div at bounding box center [279, 542] width 28 height 14
checkbox input "true"
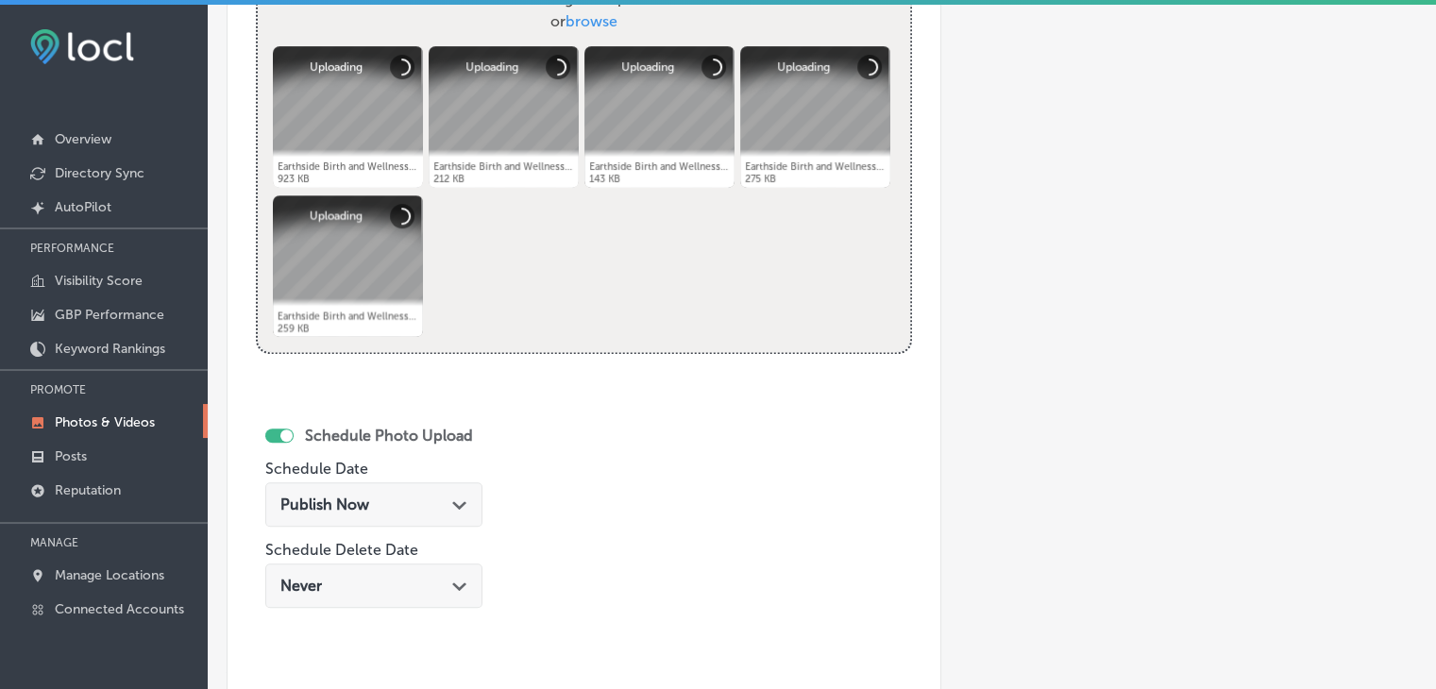
scroll to position [850, 0]
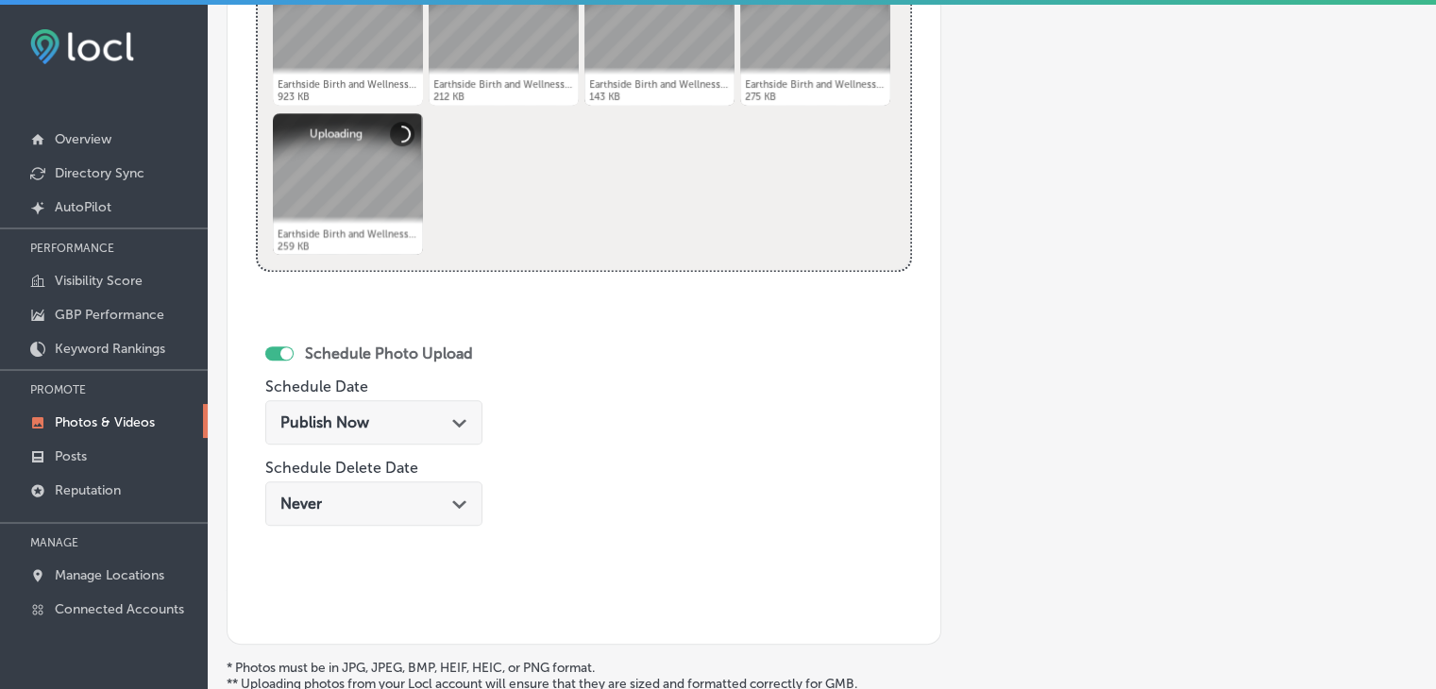
click at [442, 427] on div "Publish Now Path Created with Sketch." at bounding box center [373, 423] width 187 height 18
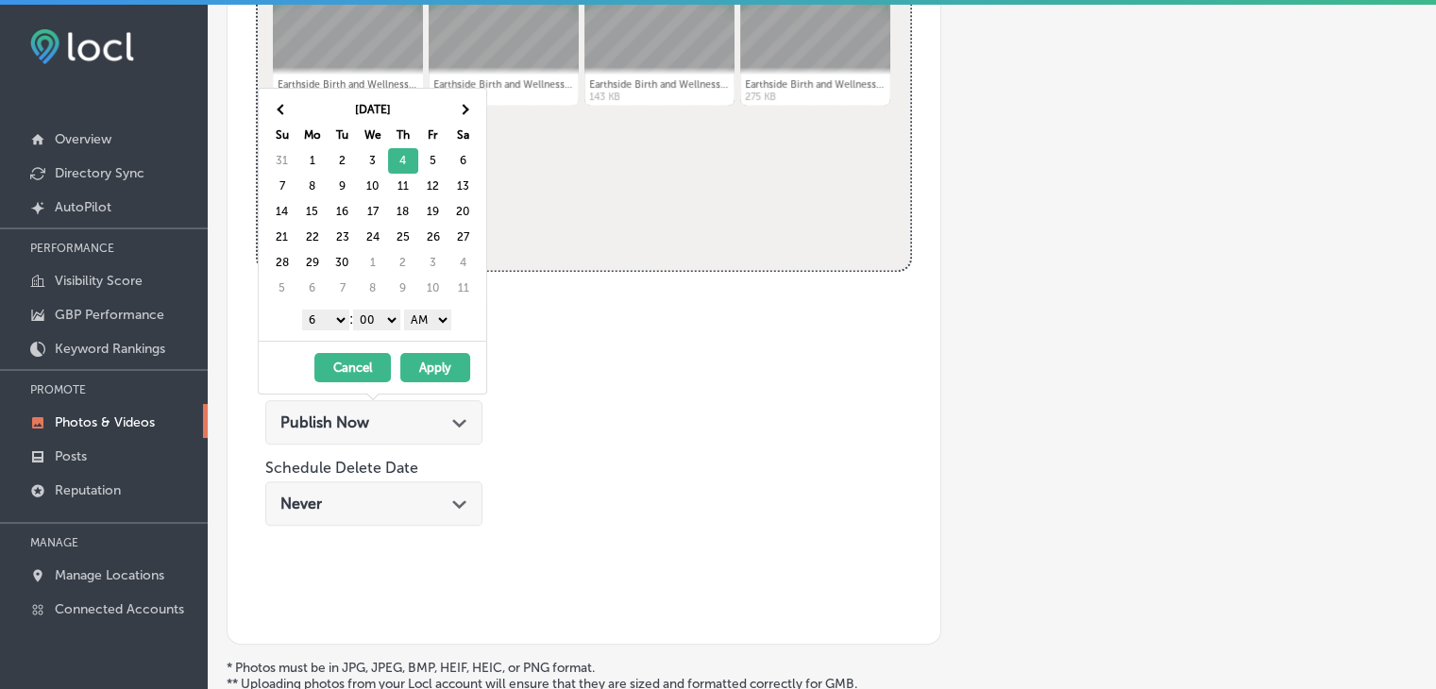
drag, startPoint x: 353, startPoint y: 303, endPoint x: 340, endPoint y: 311, distance: 15.2
click at [350, 305] on div "1 2 3 4 5 6 7 8 9 10 11 12 : 00 10 20 30 40 50 AM PM" at bounding box center [376, 319] width 220 height 28
click at [340, 311] on select "1 2 3 4 5 6 7 8 9 10 11 12" at bounding box center [325, 320] width 47 height 21
click at [413, 326] on select "AM PM" at bounding box center [427, 320] width 47 height 21
click at [430, 379] on button "Apply" at bounding box center [435, 367] width 70 height 29
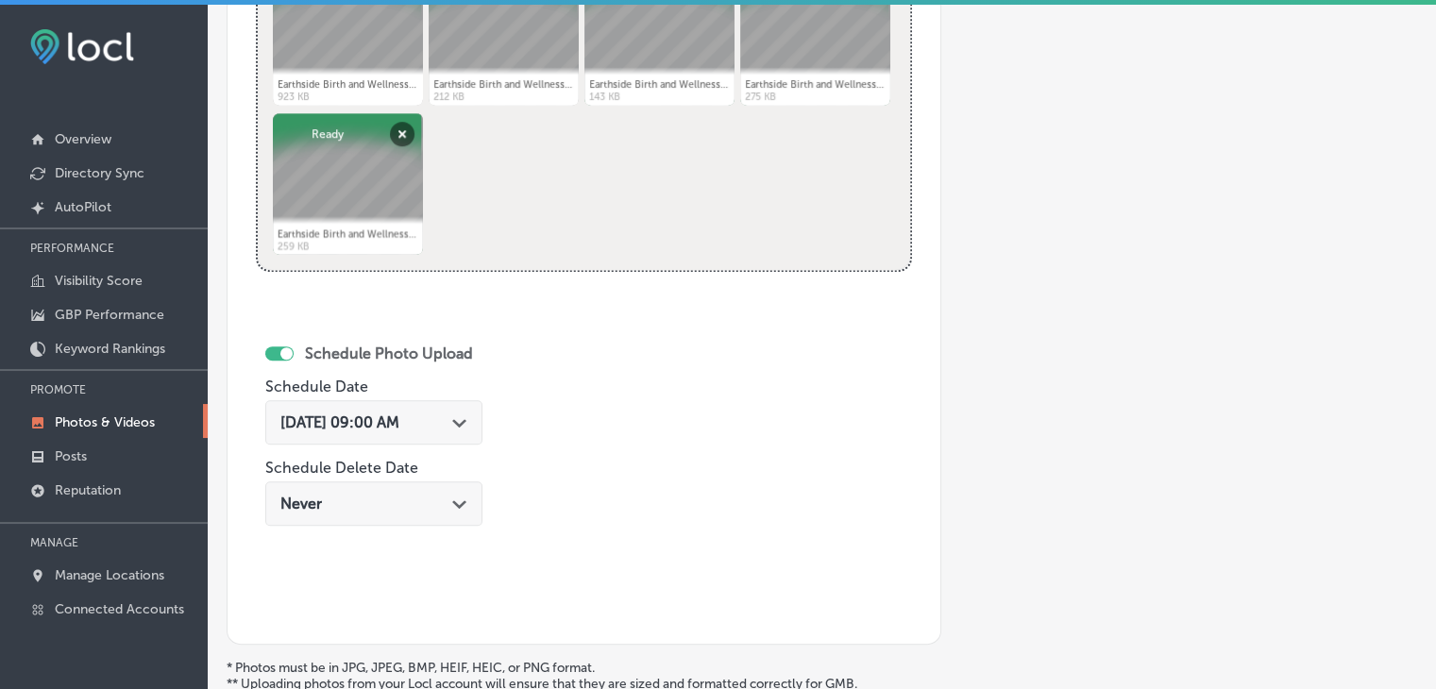
click at [400, 435] on div "[DATE] 09:00 AM Path Created with Sketch." at bounding box center [373, 422] width 217 height 44
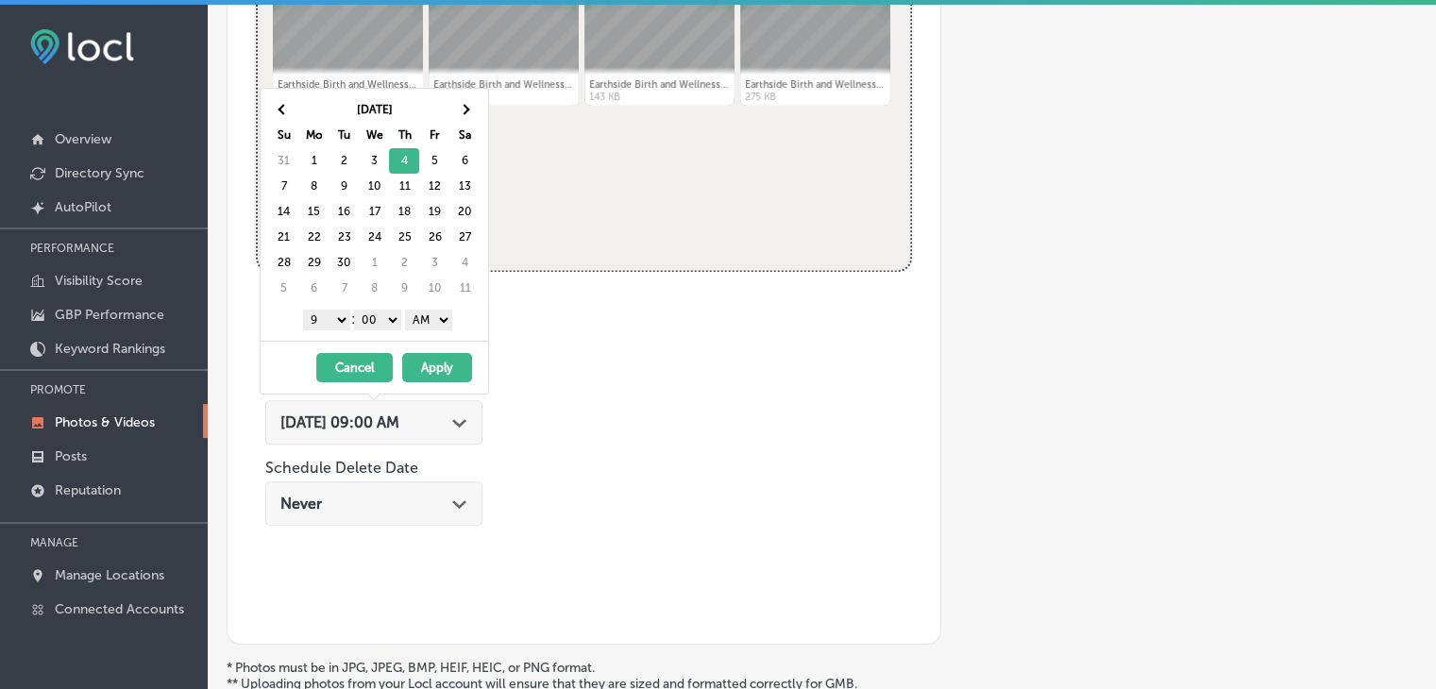
click at [459, 323] on div "1 2 3 4 5 6 7 8 9 10 11 12 : 00 10 20 30 40 50 AM PM" at bounding box center [378, 319] width 220 height 28
click at [447, 314] on select "AM PM" at bounding box center [428, 320] width 47 height 21
click at [447, 364] on button "Apply" at bounding box center [437, 367] width 70 height 29
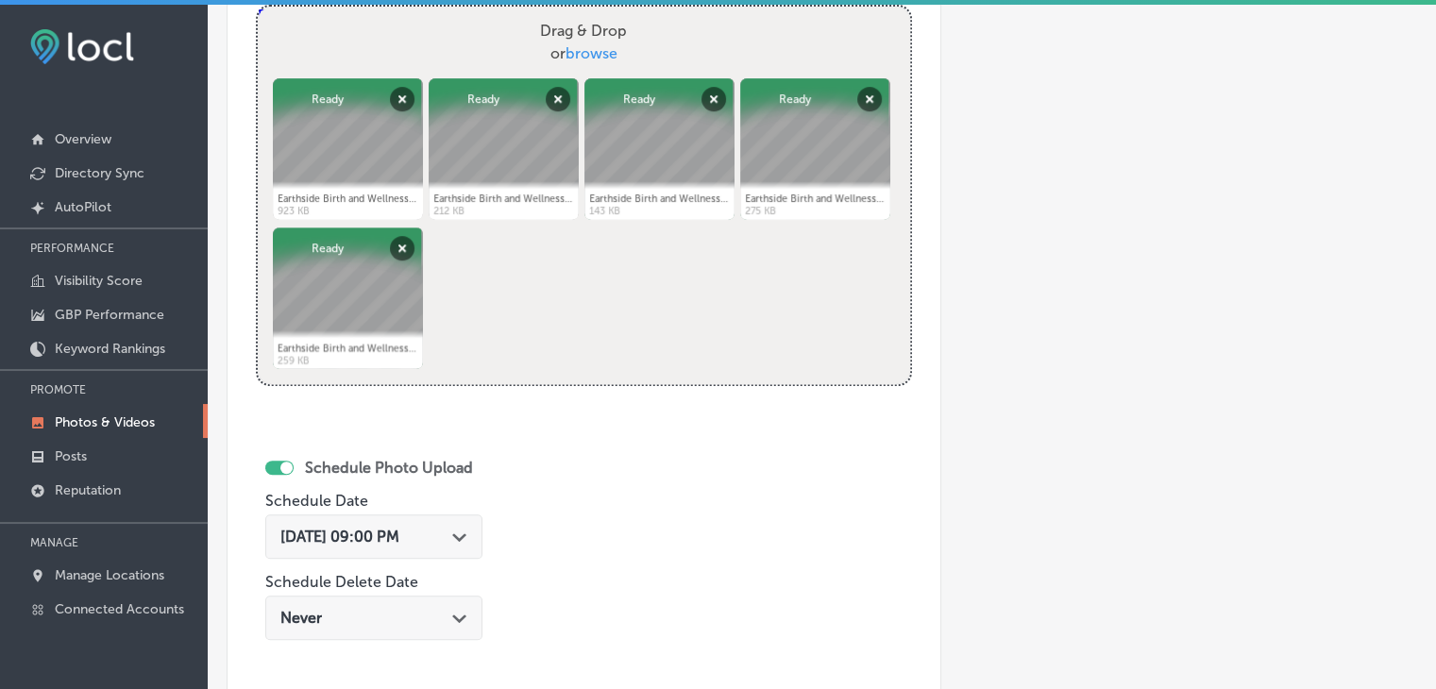
scroll to position [944, 0]
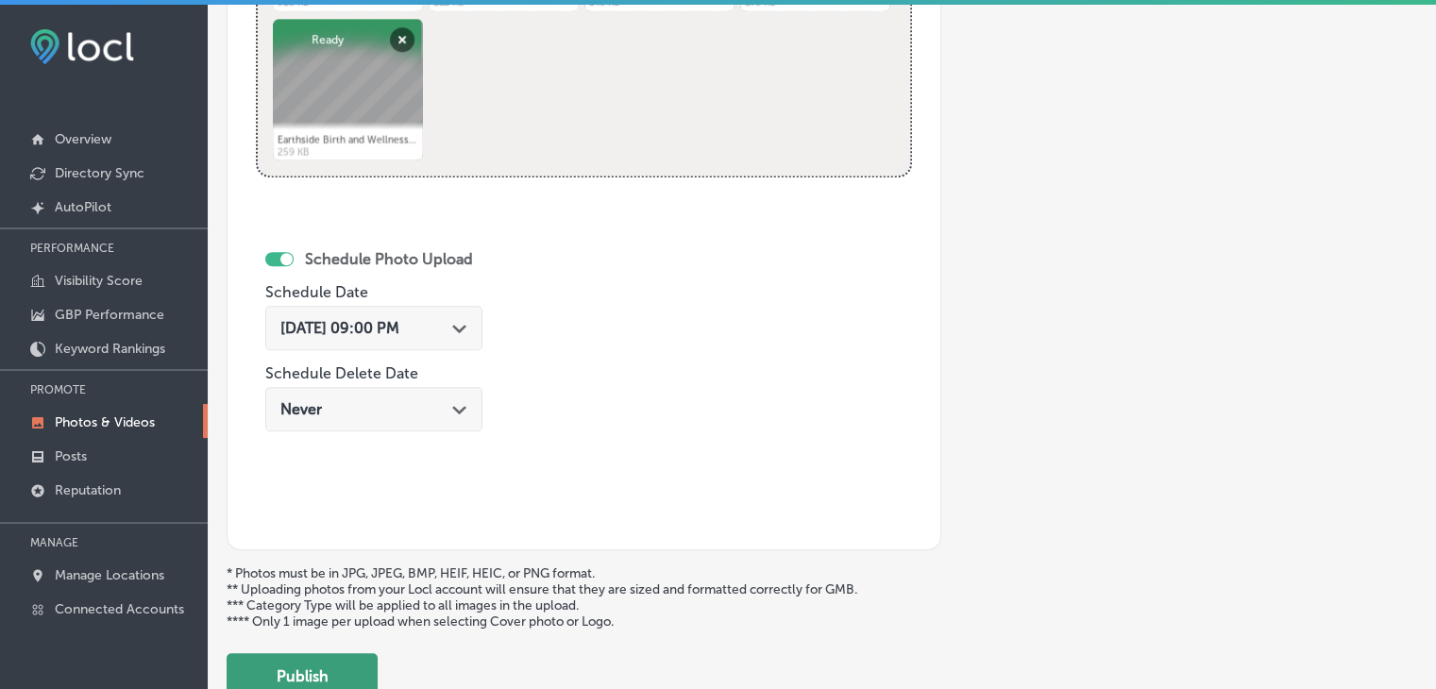
click at [323, 685] on button "Publish" at bounding box center [302, 675] width 151 height 45
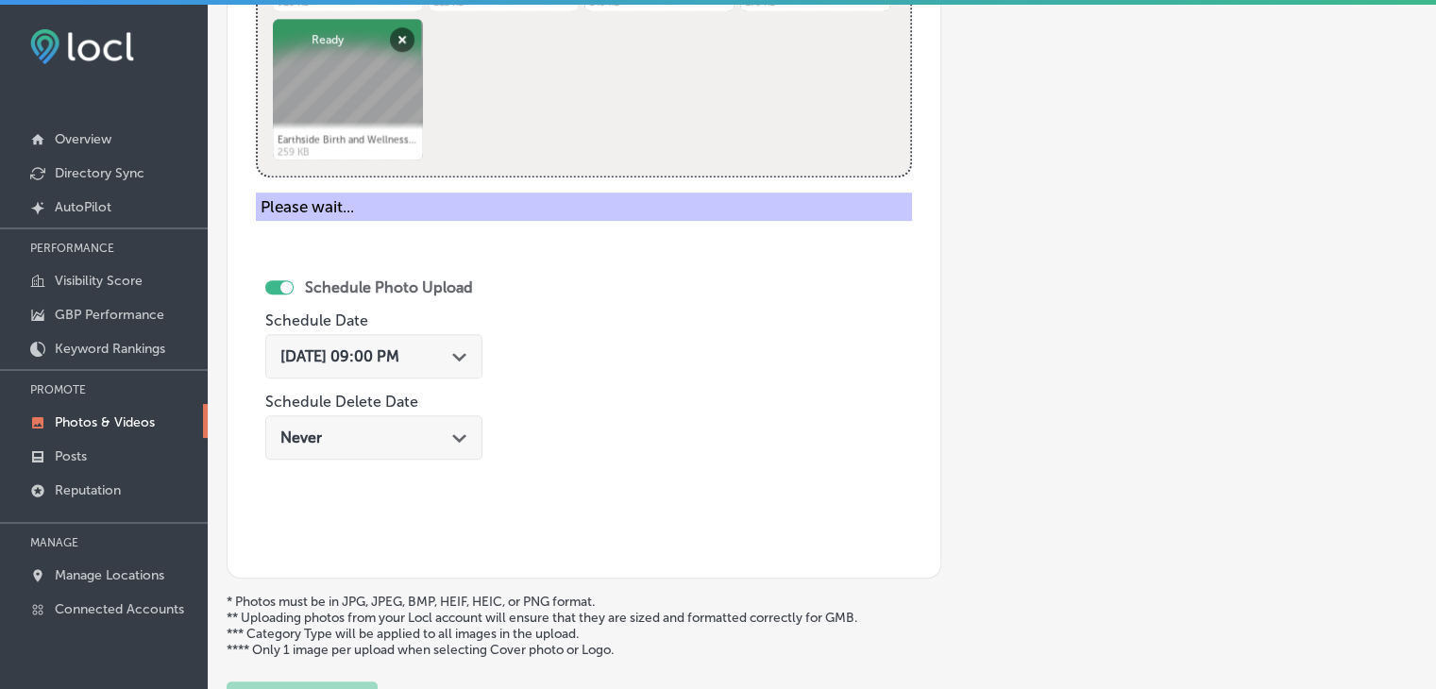
scroll to position [283, 0]
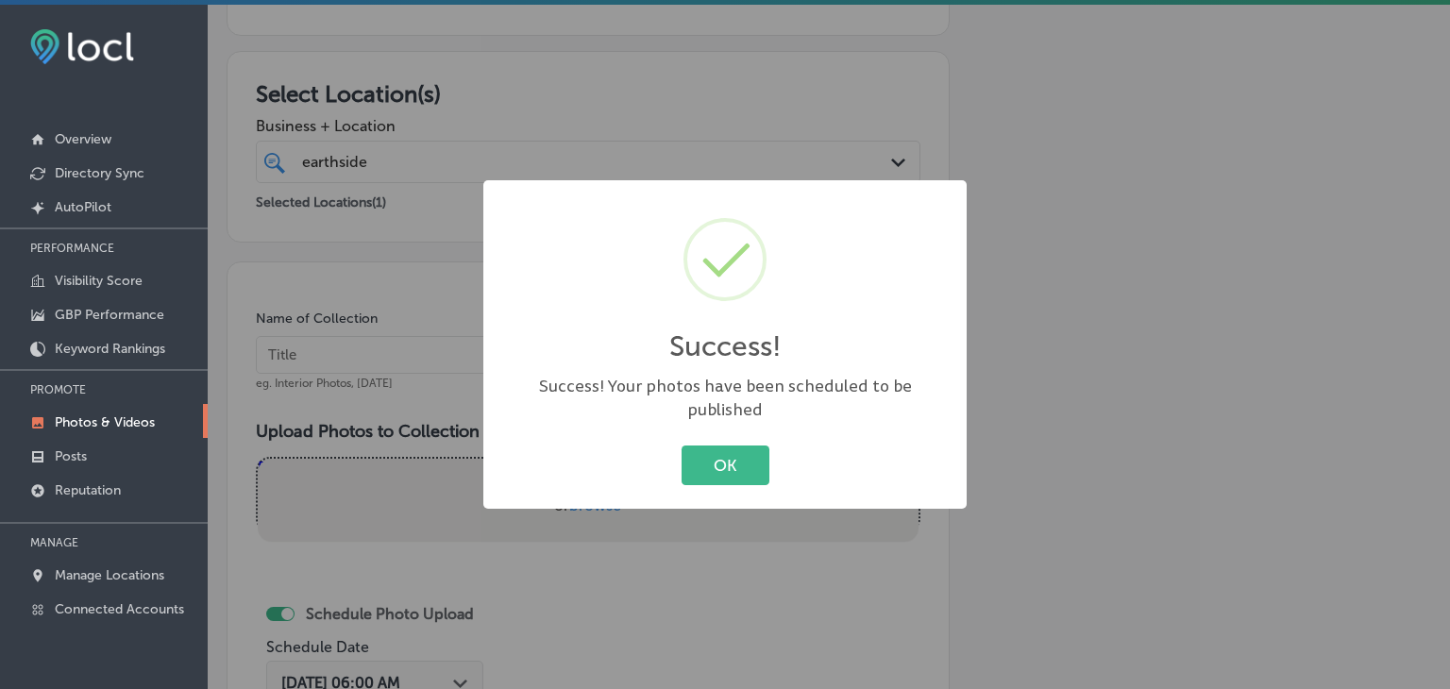
click at [380, 395] on div "Success! × Success! Your photos have been scheduled to be published OK Cancel" at bounding box center [725, 344] width 1450 height 689
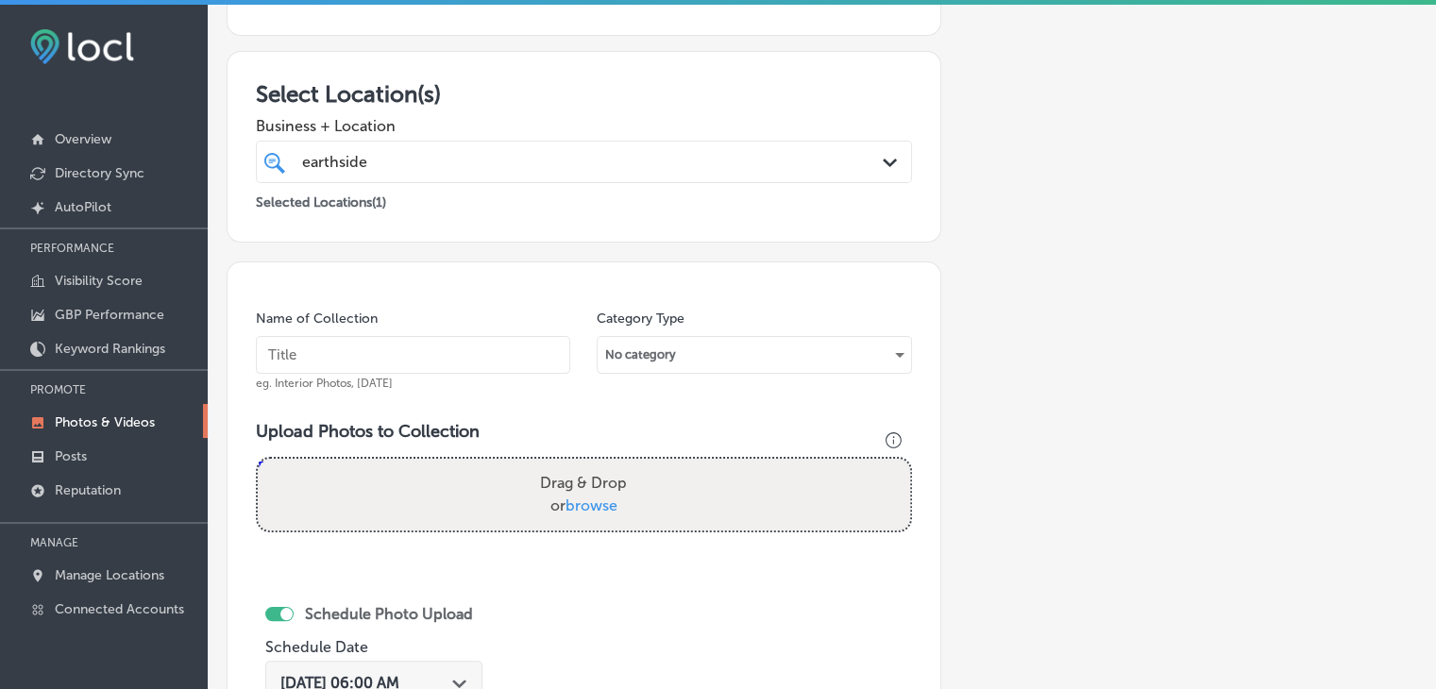
click at [380, 343] on input "text" at bounding box center [413, 355] width 314 height 38
paste input "Earthside Birth and Wellness Center, [DATE], Week"
type input "Earthside Birth and Wellness Center, [DATE], Week 2"
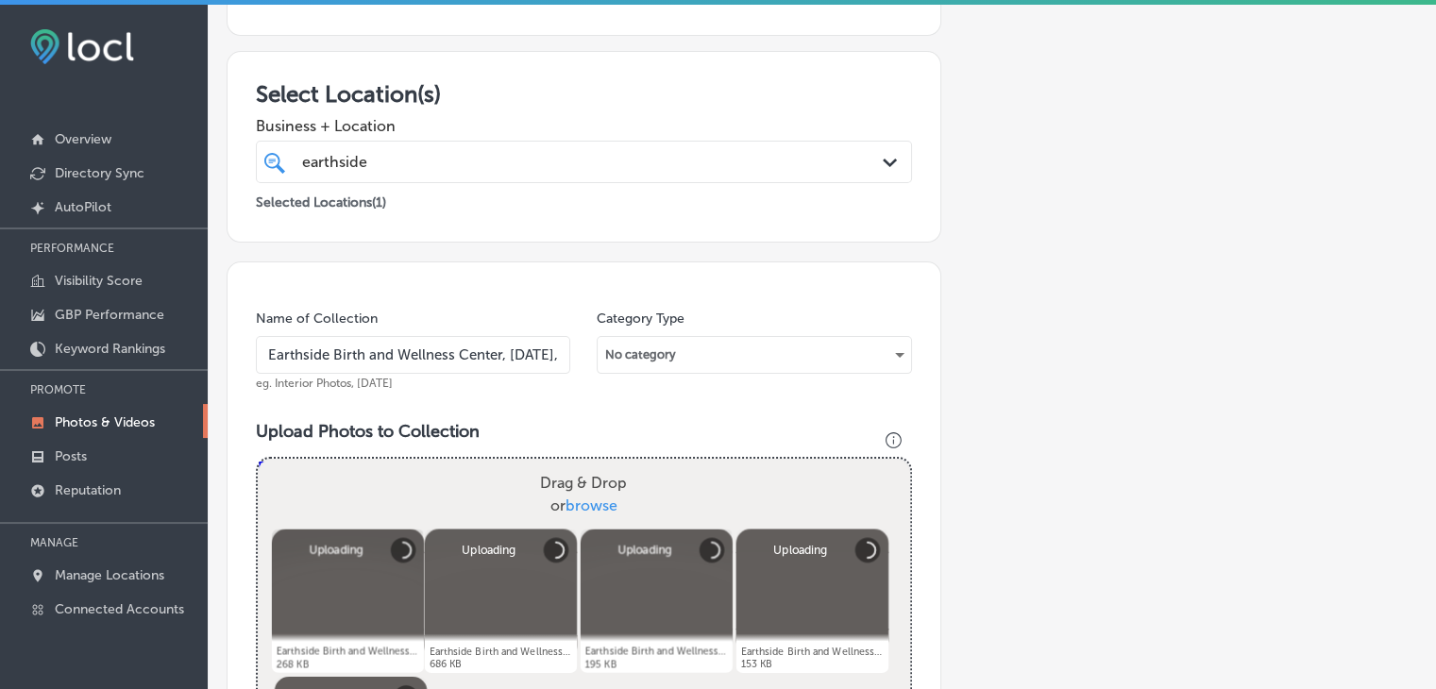
scroll to position [661, 0]
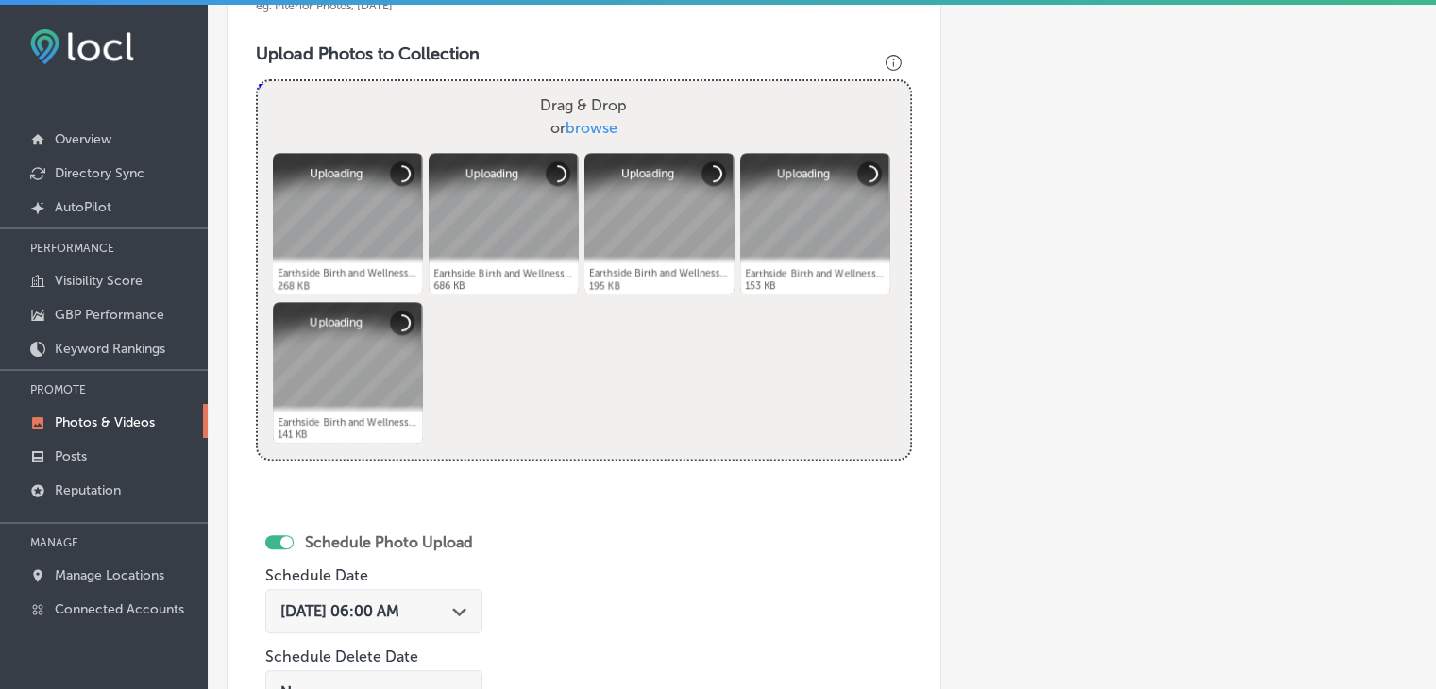
drag, startPoint x: 325, startPoint y: 599, endPoint x: 343, endPoint y: 586, distance: 21.7
click at [327, 600] on div "[DATE] 06:00 AM Path Created with Sketch." at bounding box center [373, 611] width 217 height 44
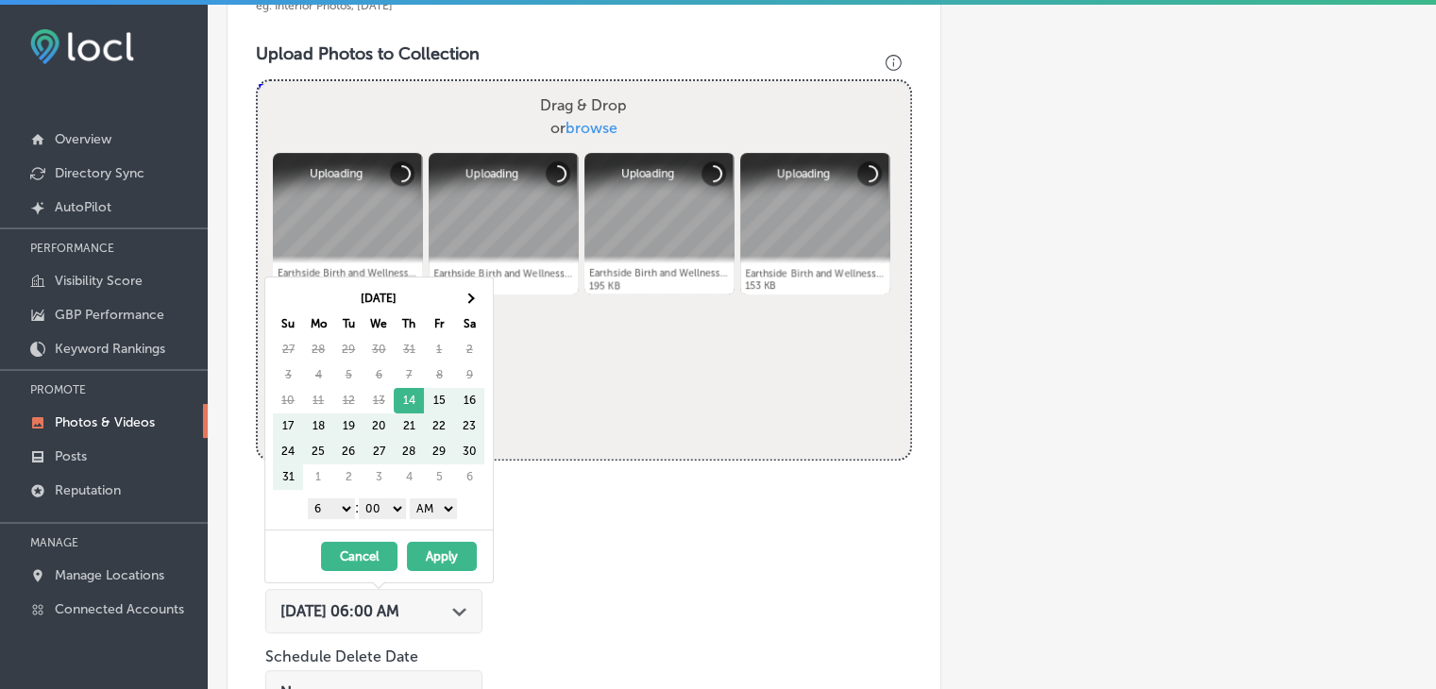
click at [480, 280] on div "[DATE] Su Mo Tu We Th Fr Sa 27 28 29 30 31 1 2 3 4 5 6 7 8 9 10 11 12 13 14 15 …" at bounding box center [379, 404] width 228 height 252
click at [480, 287] on th at bounding box center [469, 298] width 30 height 25
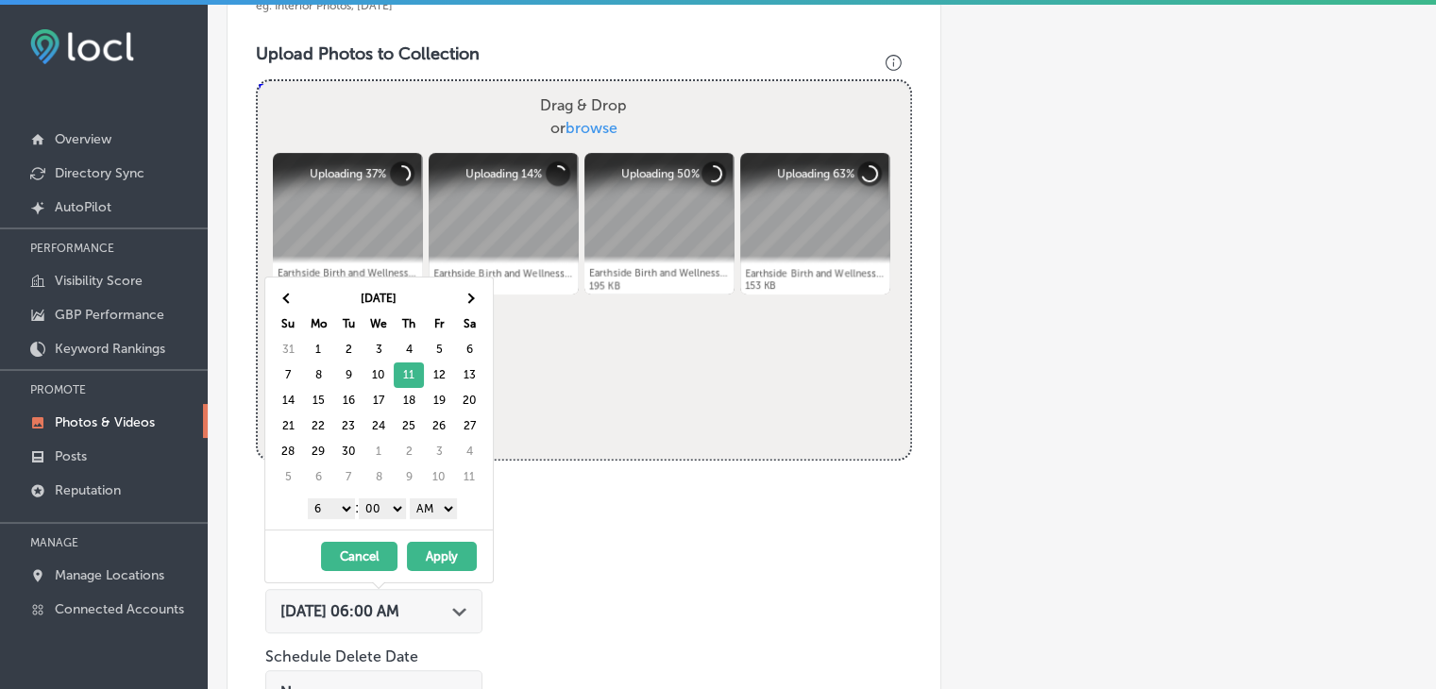
click at [349, 499] on select "1 2 3 4 5 6 7 8 9 10 11 12" at bounding box center [331, 509] width 47 height 21
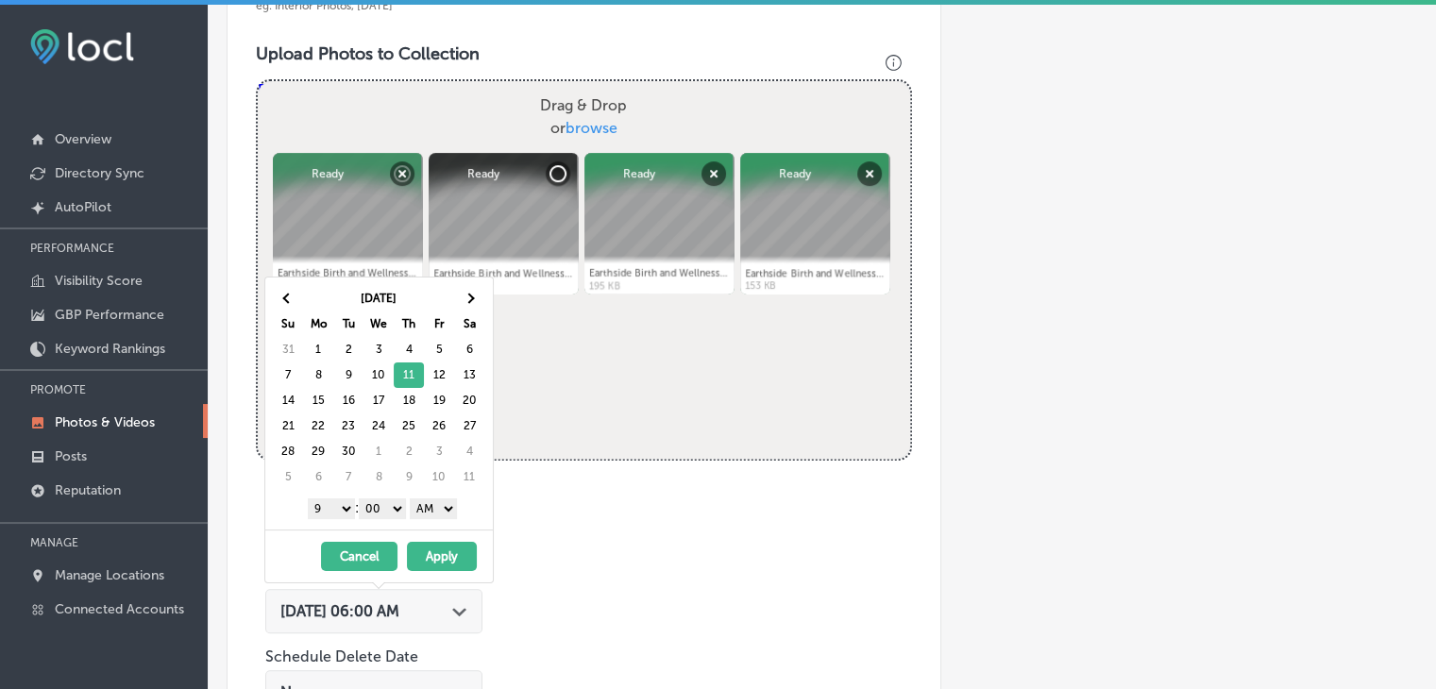
click at [452, 511] on select "AM PM" at bounding box center [433, 509] width 47 height 21
click at [435, 552] on button "Apply" at bounding box center [442, 556] width 70 height 29
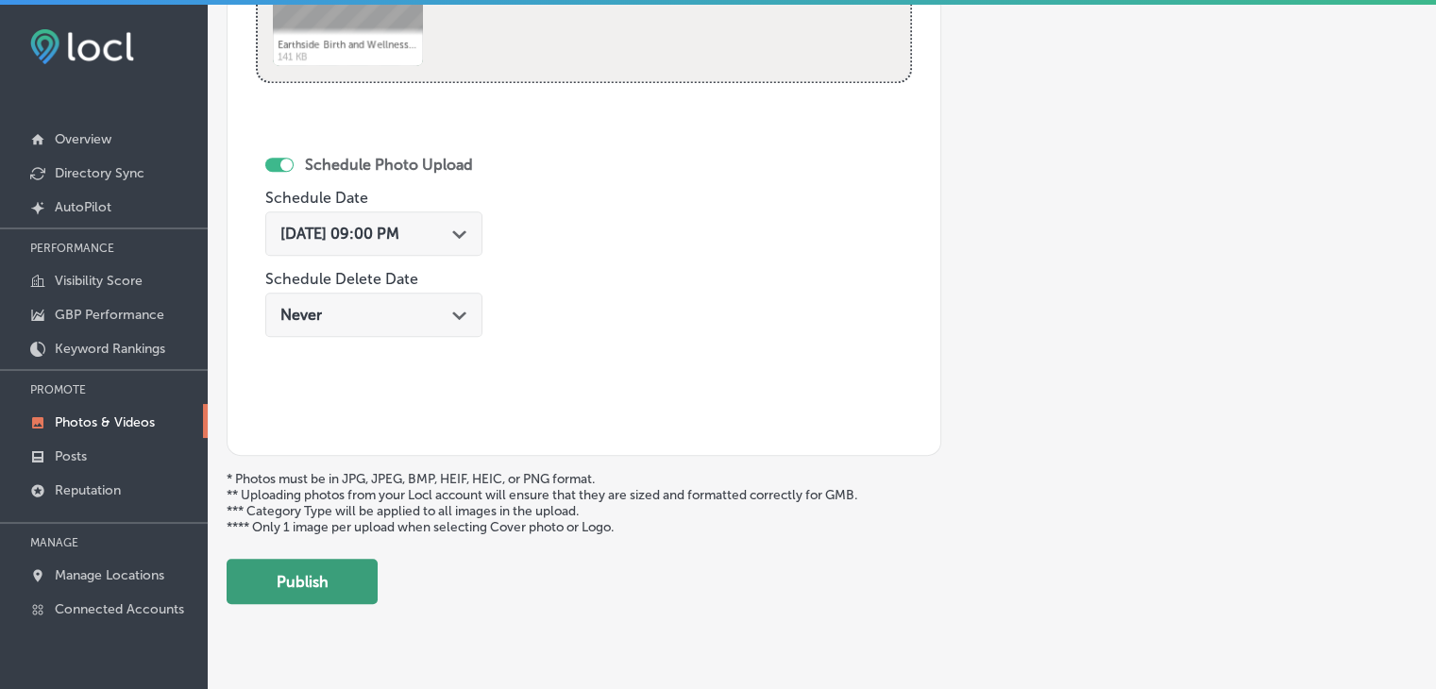
click at [330, 586] on button "Publish" at bounding box center [302, 581] width 151 height 45
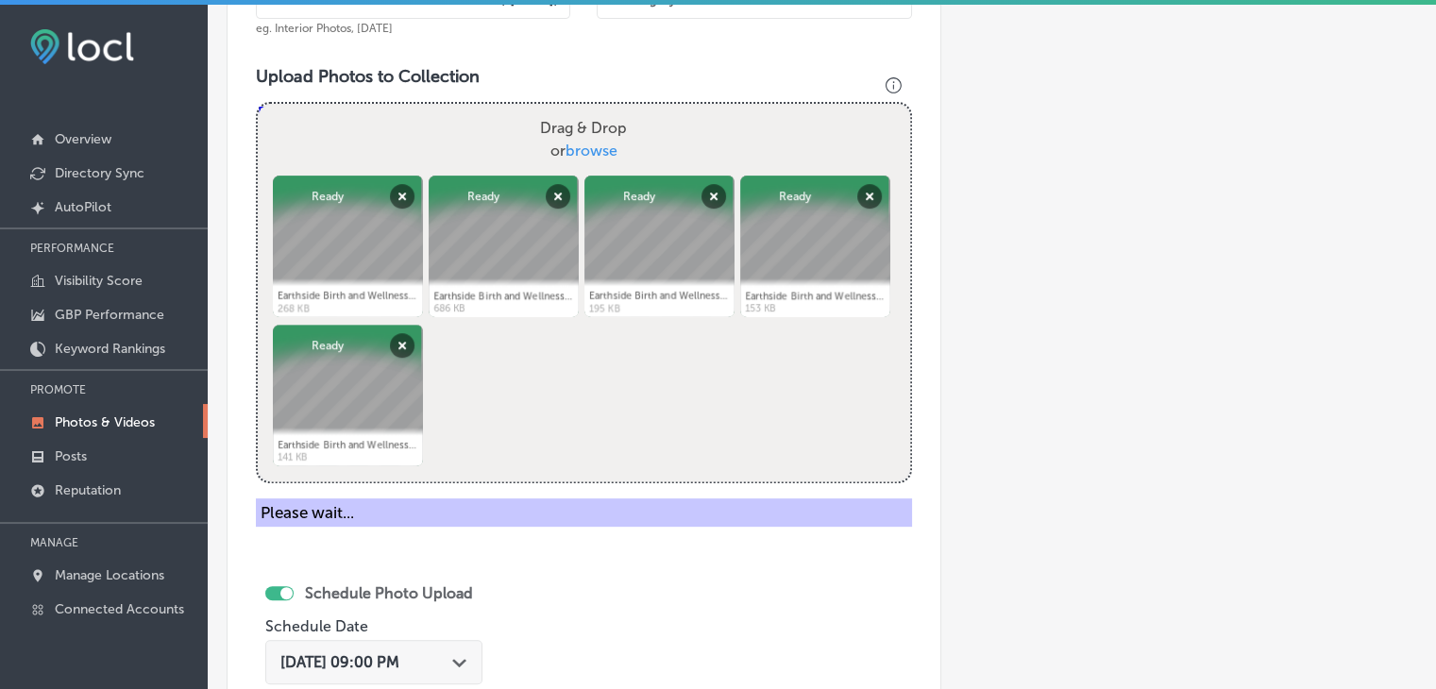
scroll to position [530, 0]
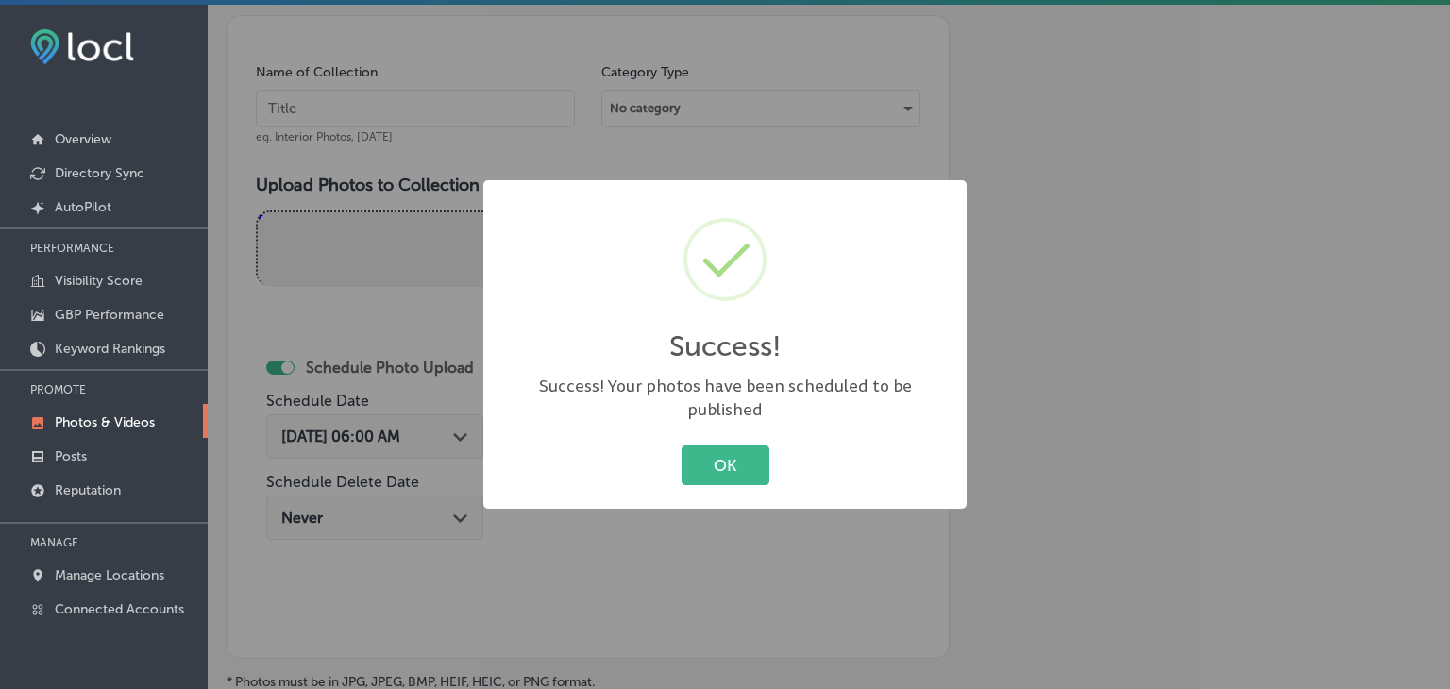
click at [392, 67] on div "Success! × Success! Your photos have been scheduled to be published OK Cancel" at bounding box center [725, 344] width 1450 height 689
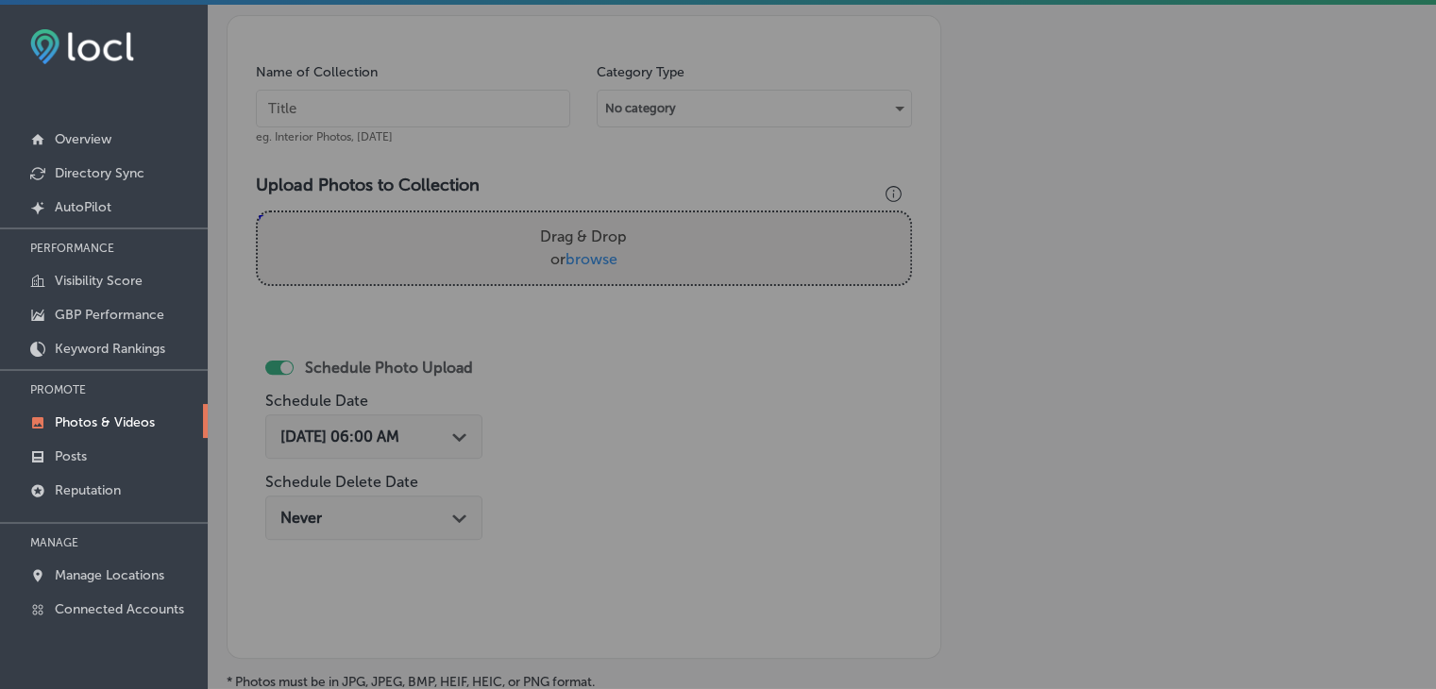
click at [414, 126] on div "Name of Collection eg. Interior Photos, [DATE]" at bounding box center [413, 103] width 314 height 81
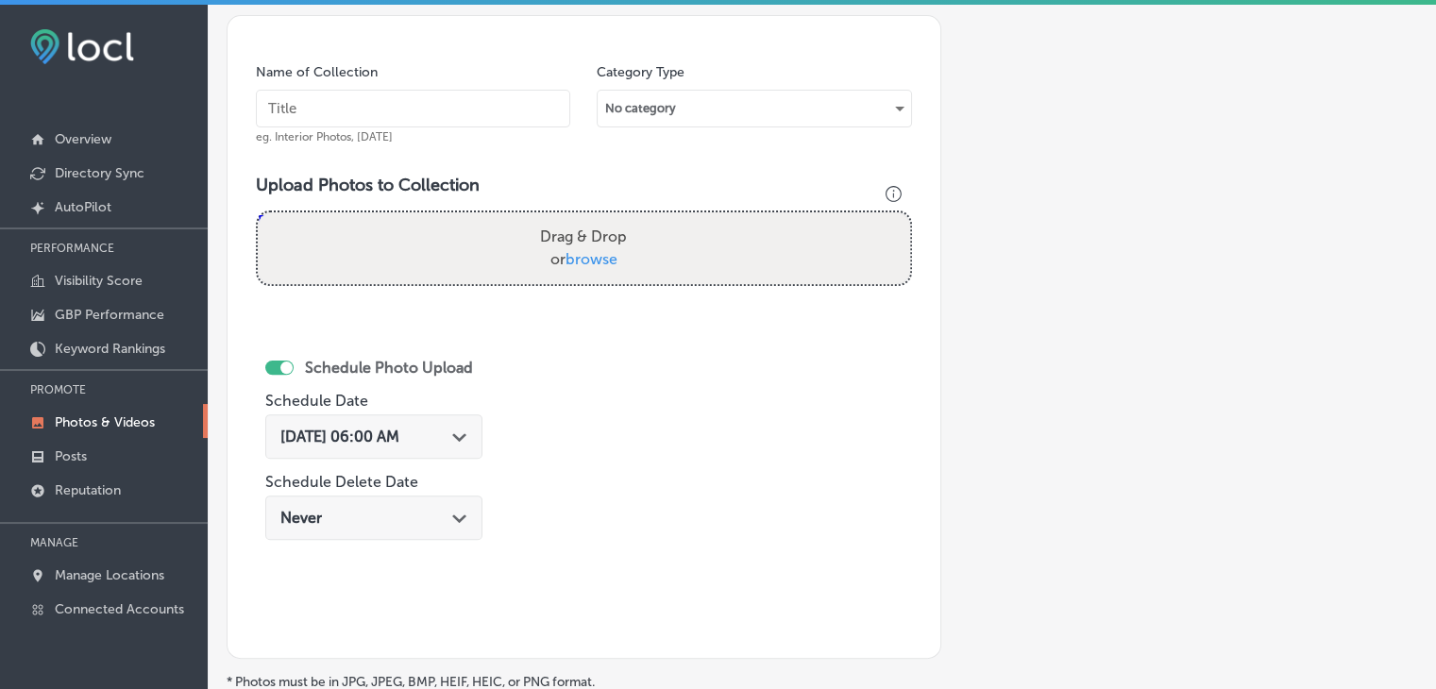
click at [429, 98] on input "text" at bounding box center [413, 109] width 314 height 38
paste input "Earthside Birth and Wellness Center, [DATE], Week"
type input "Earthside Birth and Wellness Center, [DATE], Week 3"
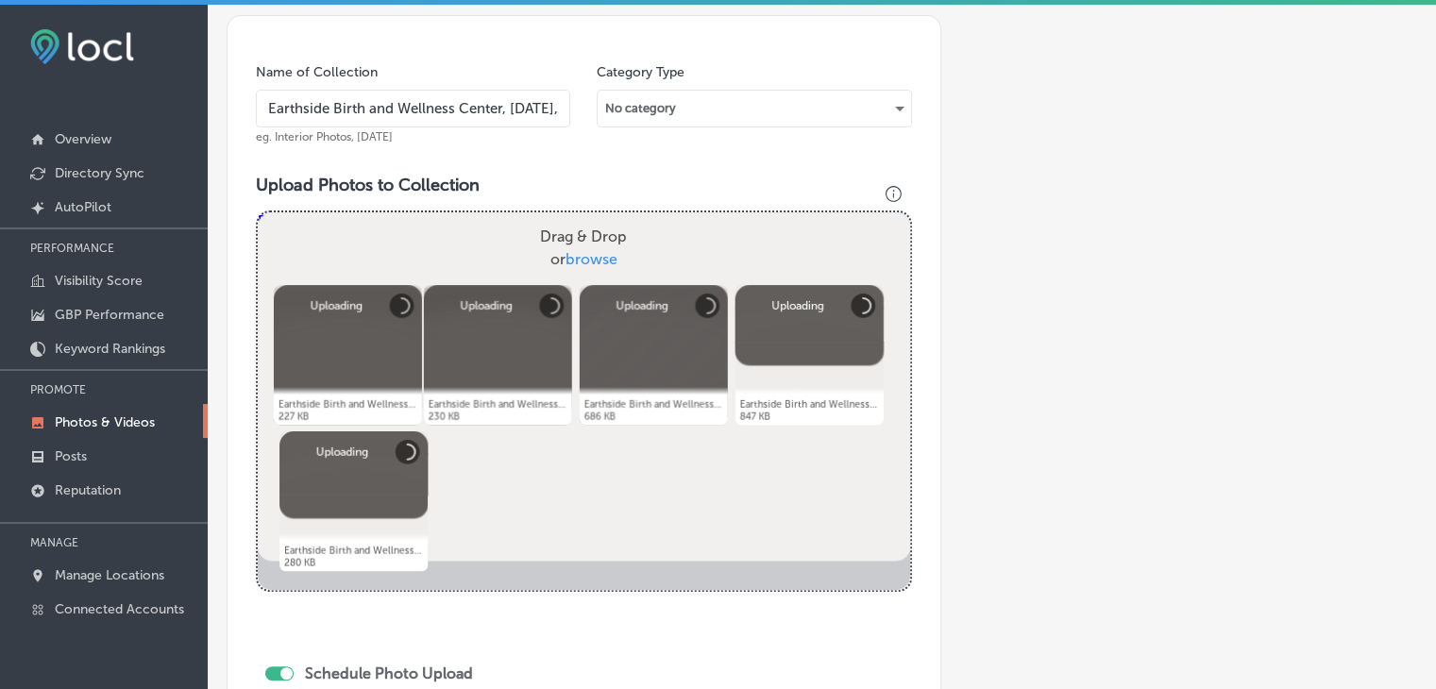
scroll to position [719, 0]
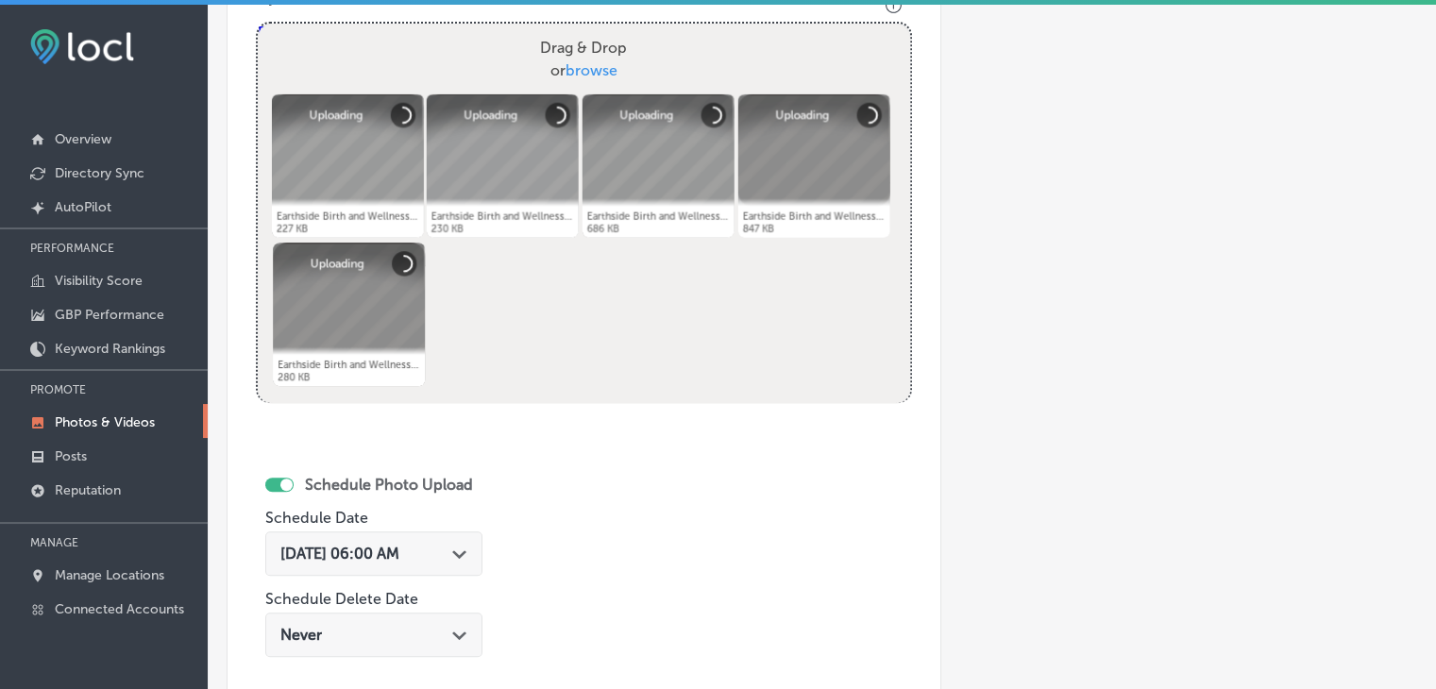
click at [414, 567] on div "[DATE] 06:00 AM Path Created with Sketch." at bounding box center [373, 554] width 217 height 44
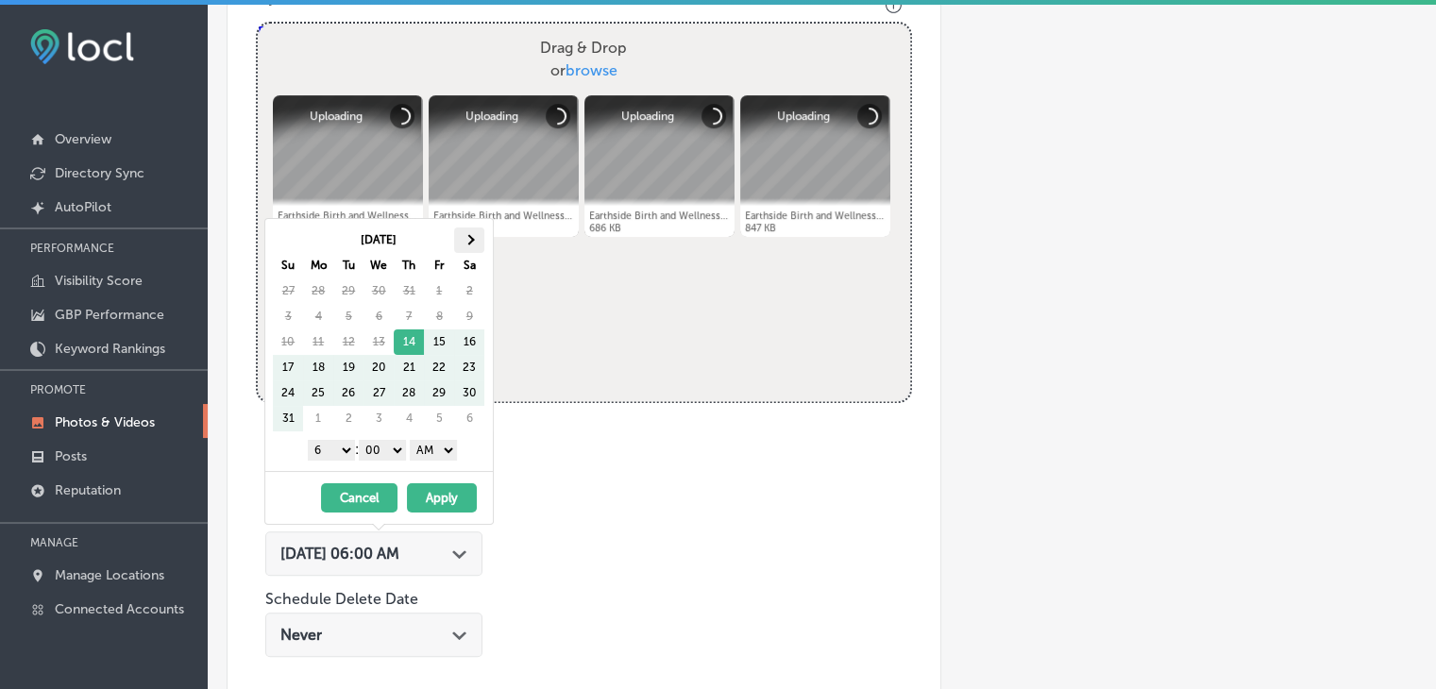
click at [477, 228] on th at bounding box center [469, 240] width 30 height 25
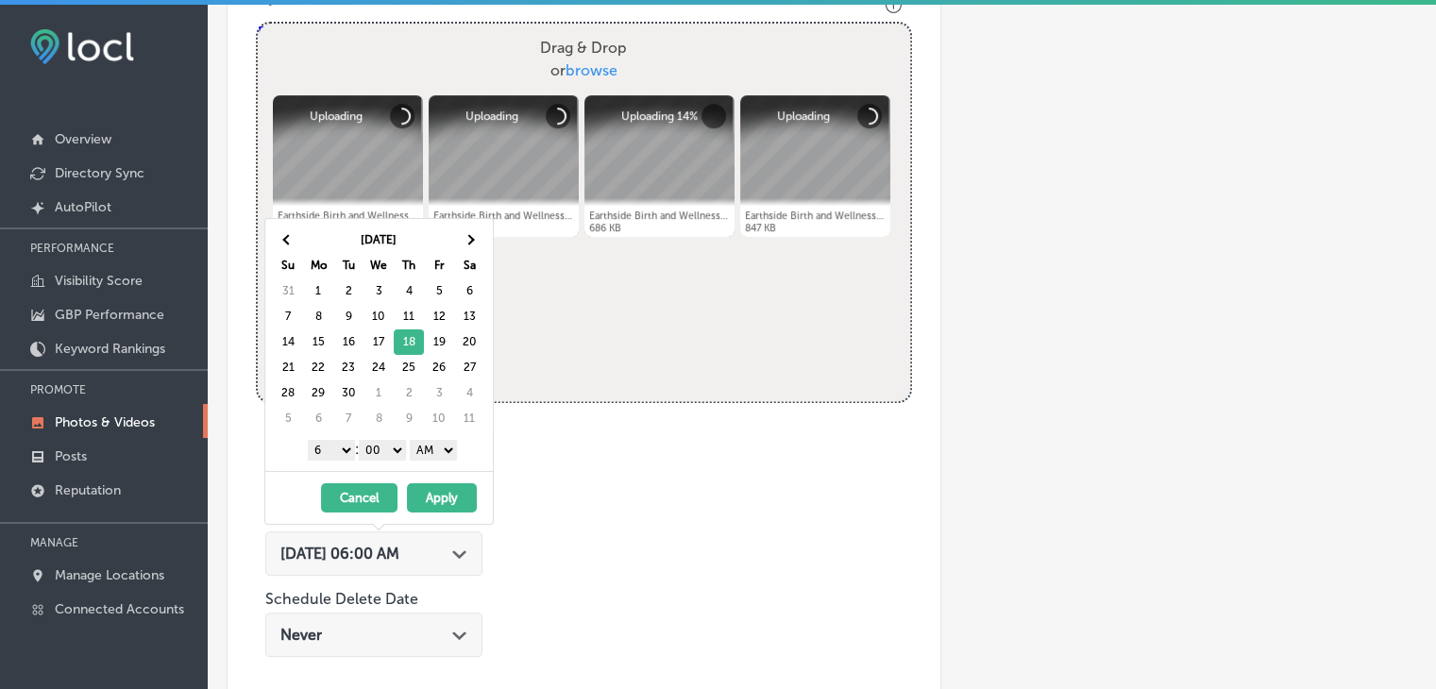
drag, startPoint x: 325, startPoint y: 448, endPoint x: 320, endPoint y: 465, distance: 17.6
click at [324, 450] on select "1 2 3 4 5 6 7 8 9 10 11 12" at bounding box center [331, 450] width 47 height 21
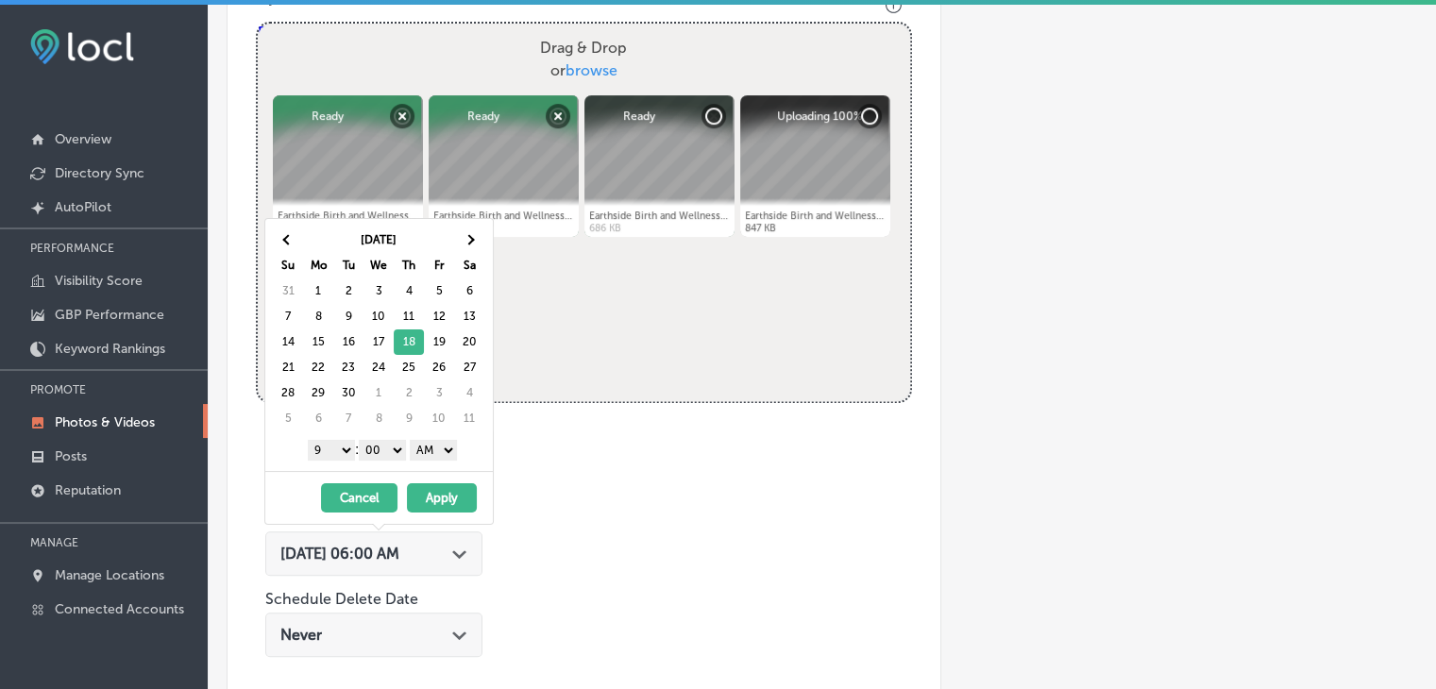
click at [434, 457] on select "AM PM" at bounding box center [433, 450] width 47 height 21
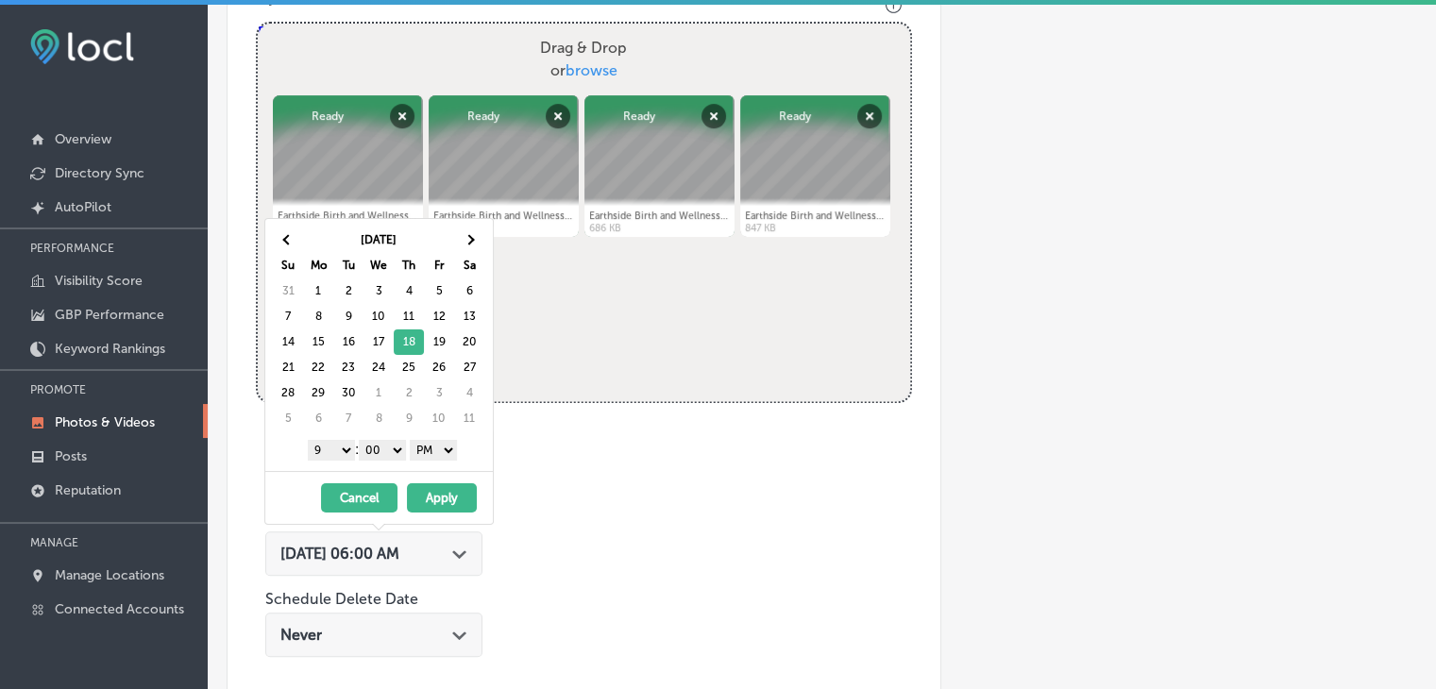
click at [437, 489] on button "Apply" at bounding box center [442, 497] width 70 height 29
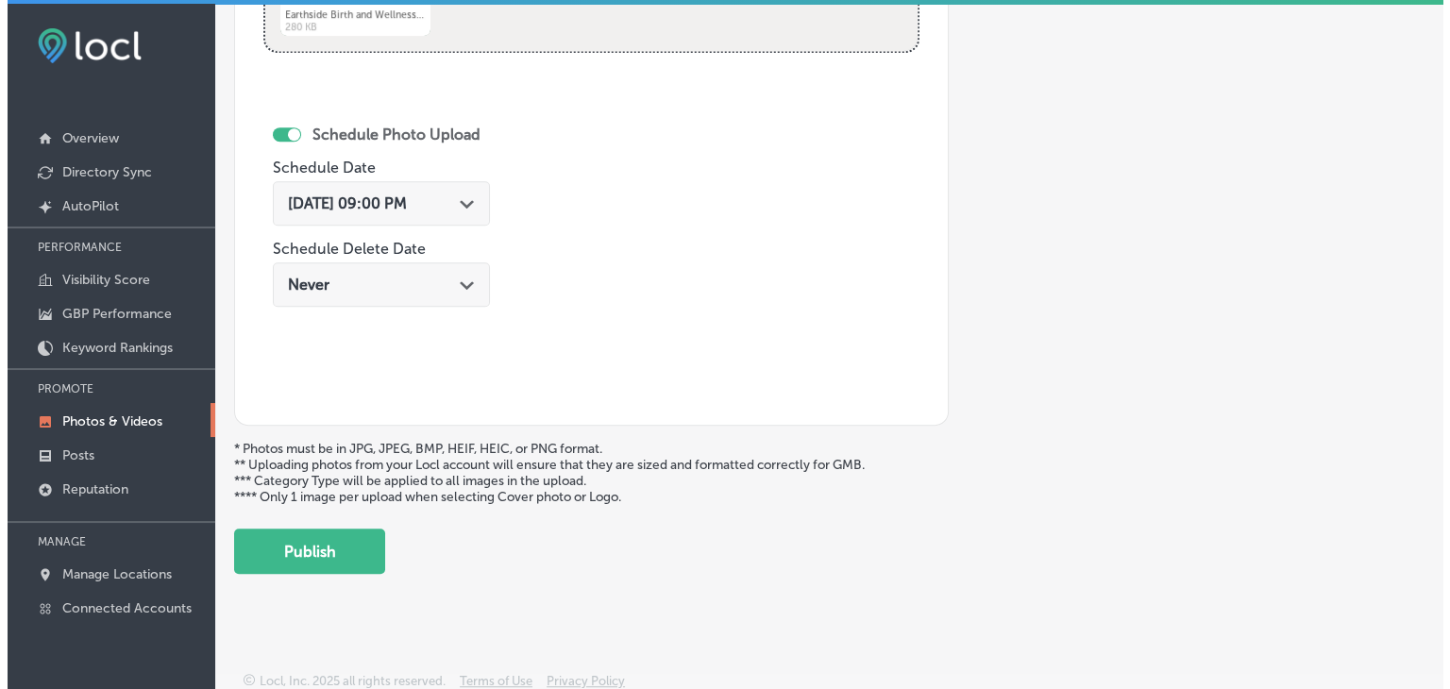
scroll to position [0, 0]
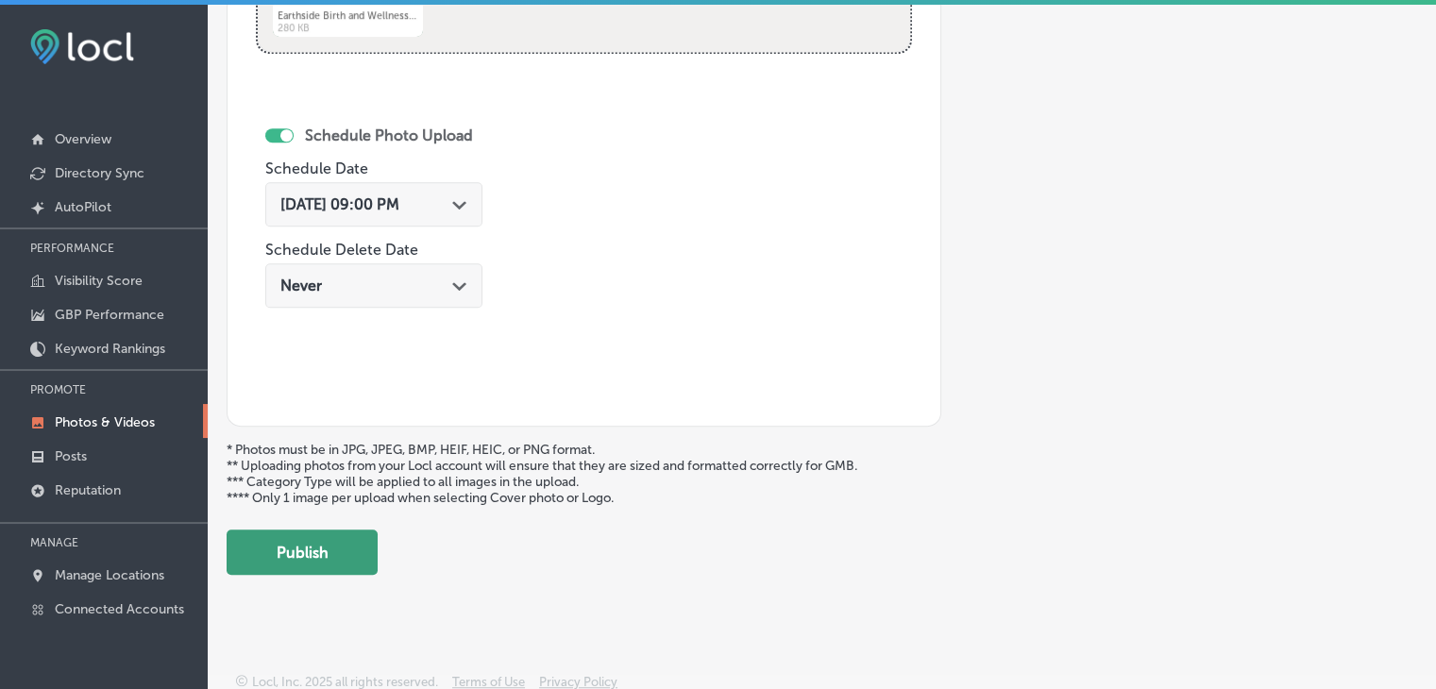
click at [352, 532] on button "Publish" at bounding box center [302, 552] width 151 height 45
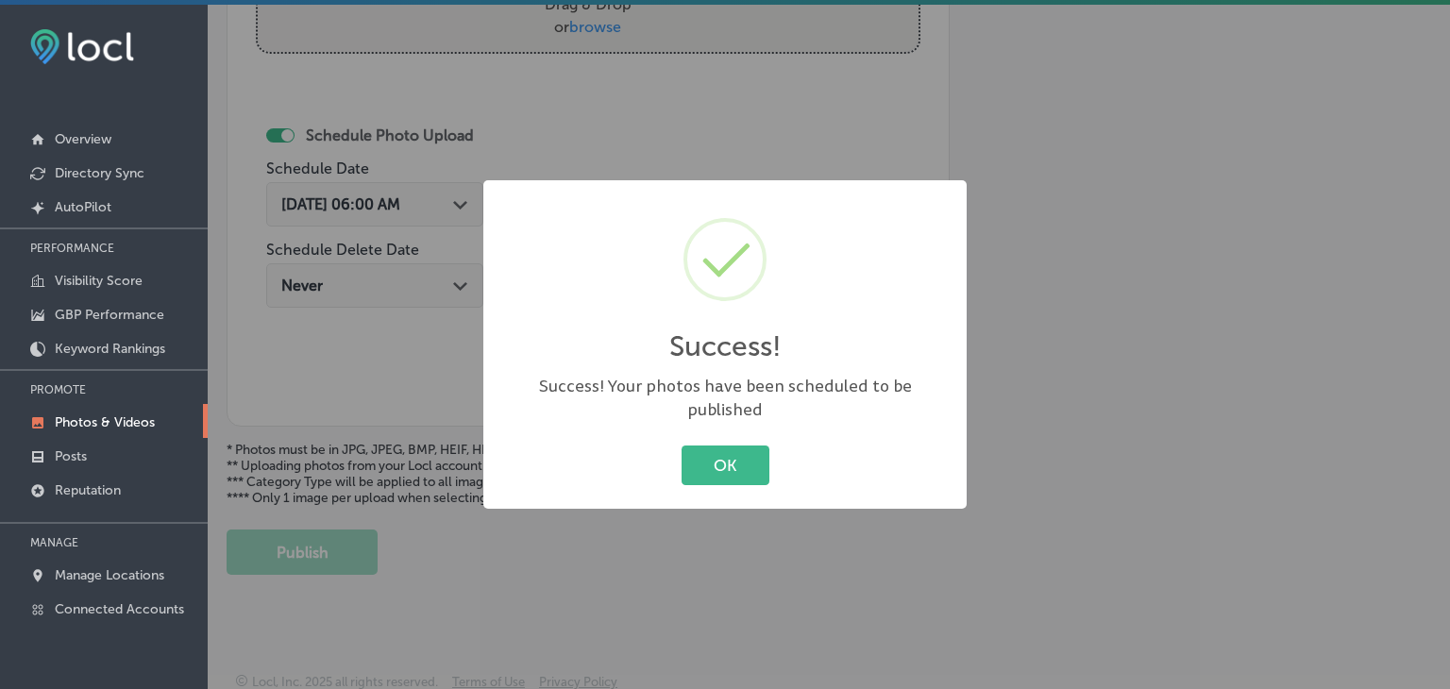
click at [805, 136] on div "Success! × Success! Your photos have been scheduled to be published OK Cancel" at bounding box center [725, 344] width 1450 height 689
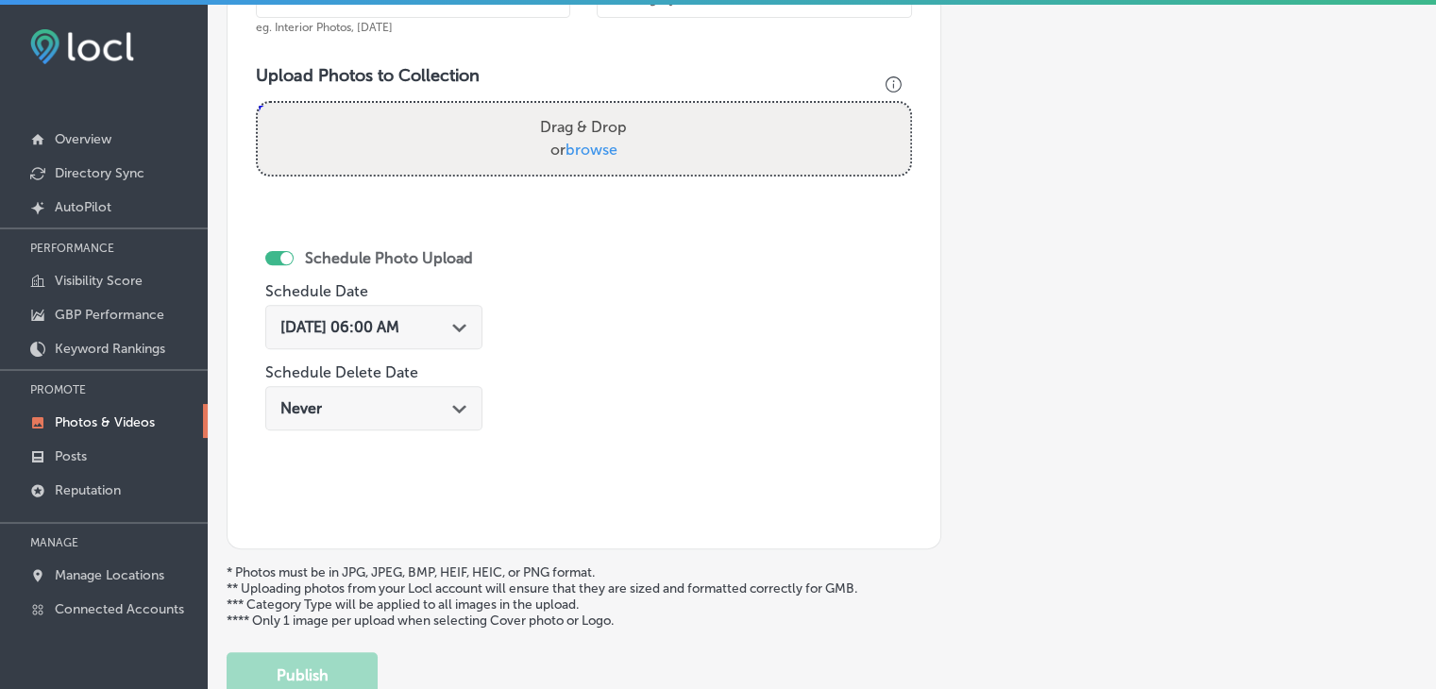
scroll to position [384, 0]
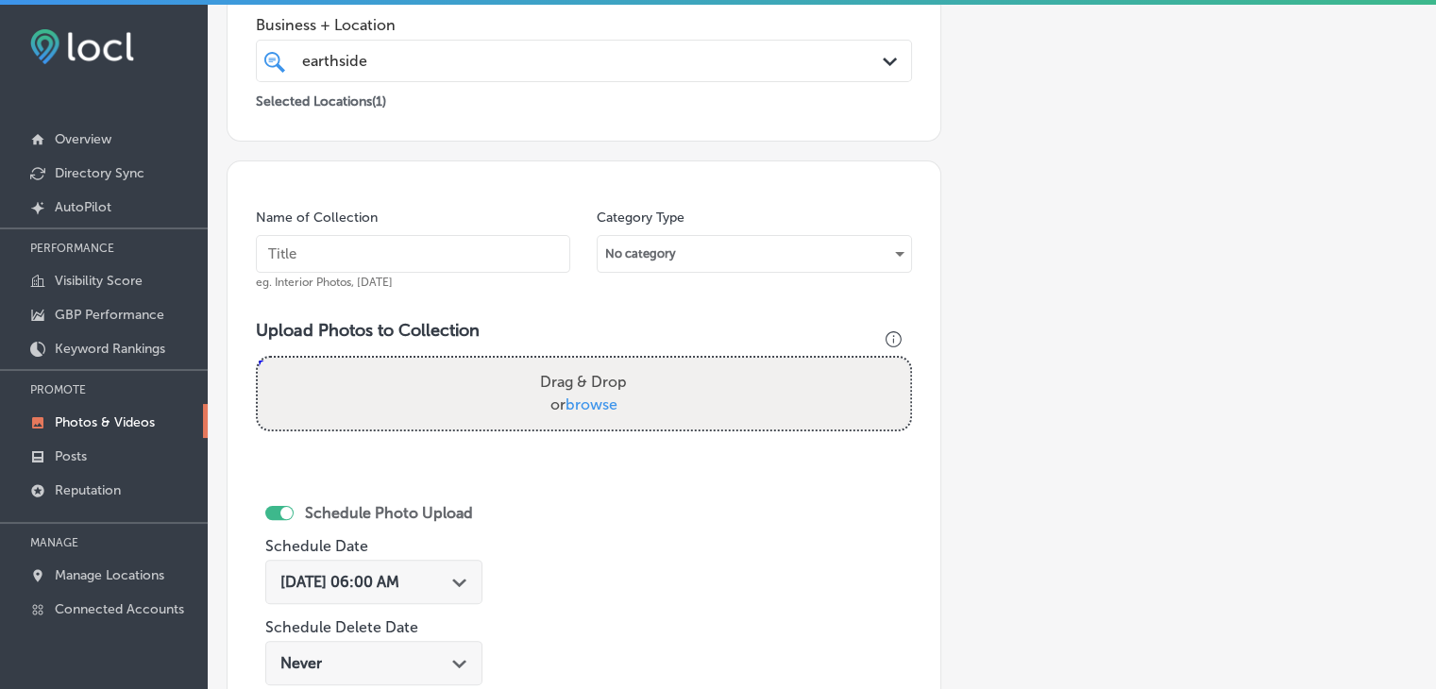
click at [485, 262] on input "text" at bounding box center [413, 254] width 314 height 38
paste input "Earthside Birth and Wellness Center, [DATE], Week"
type input "Earthside Birth and Wellness Center, [DATE], Week 4"
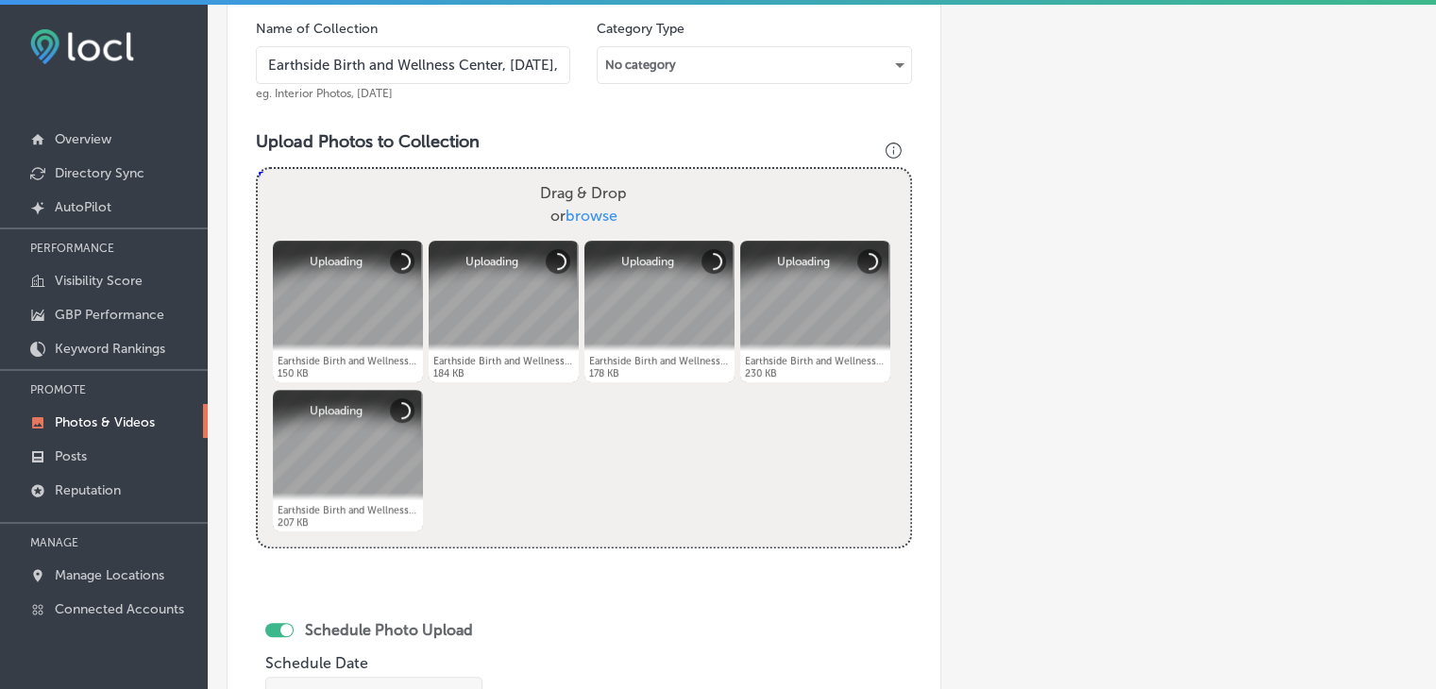
scroll to position [668, 0]
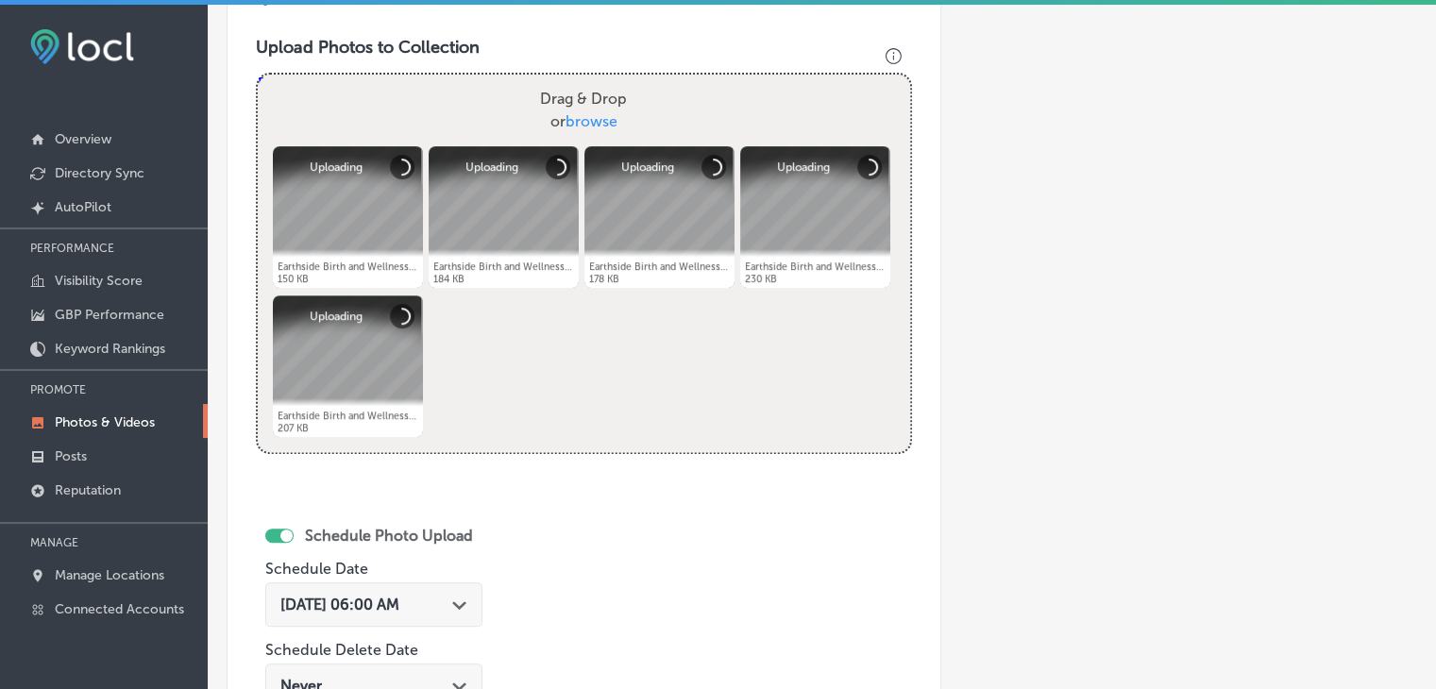
click at [370, 604] on span "[DATE] 06:00 AM" at bounding box center [339, 605] width 119 height 18
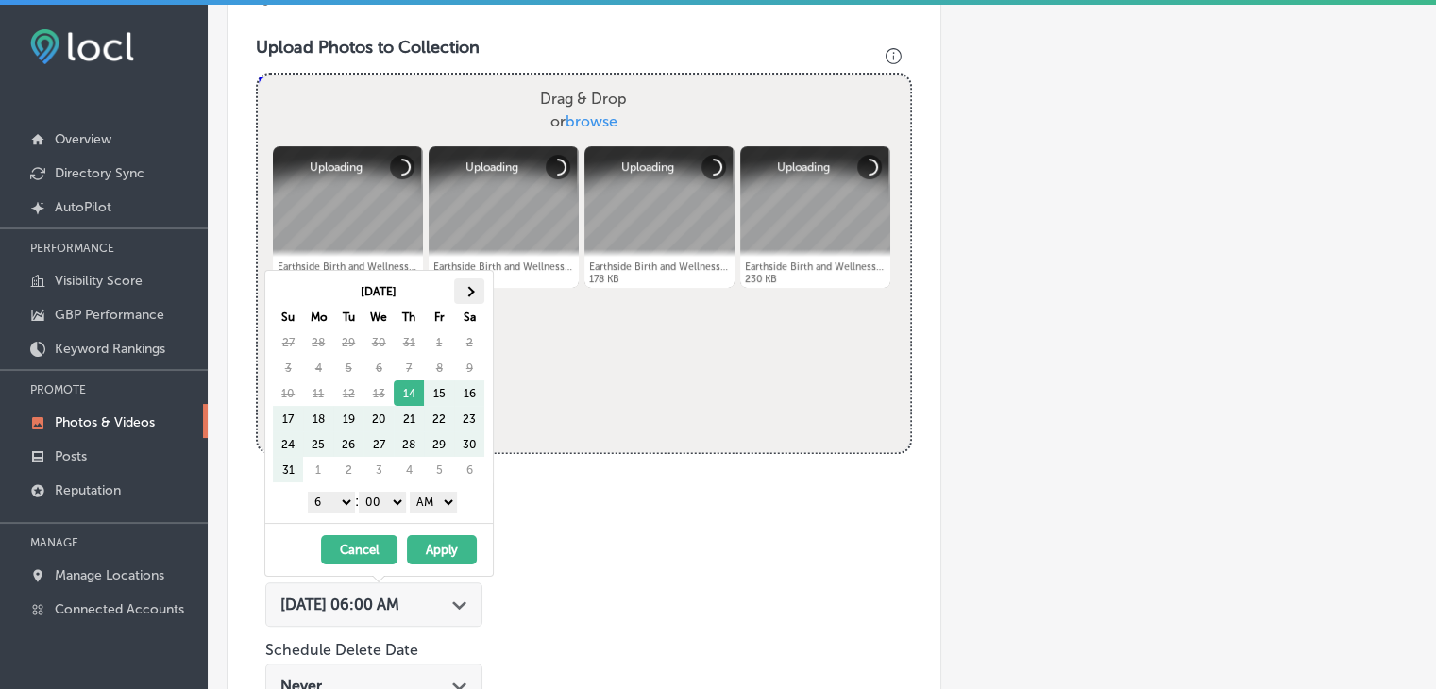
click at [471, 286] on th at bounding box center [469, 291] width 30 height 25
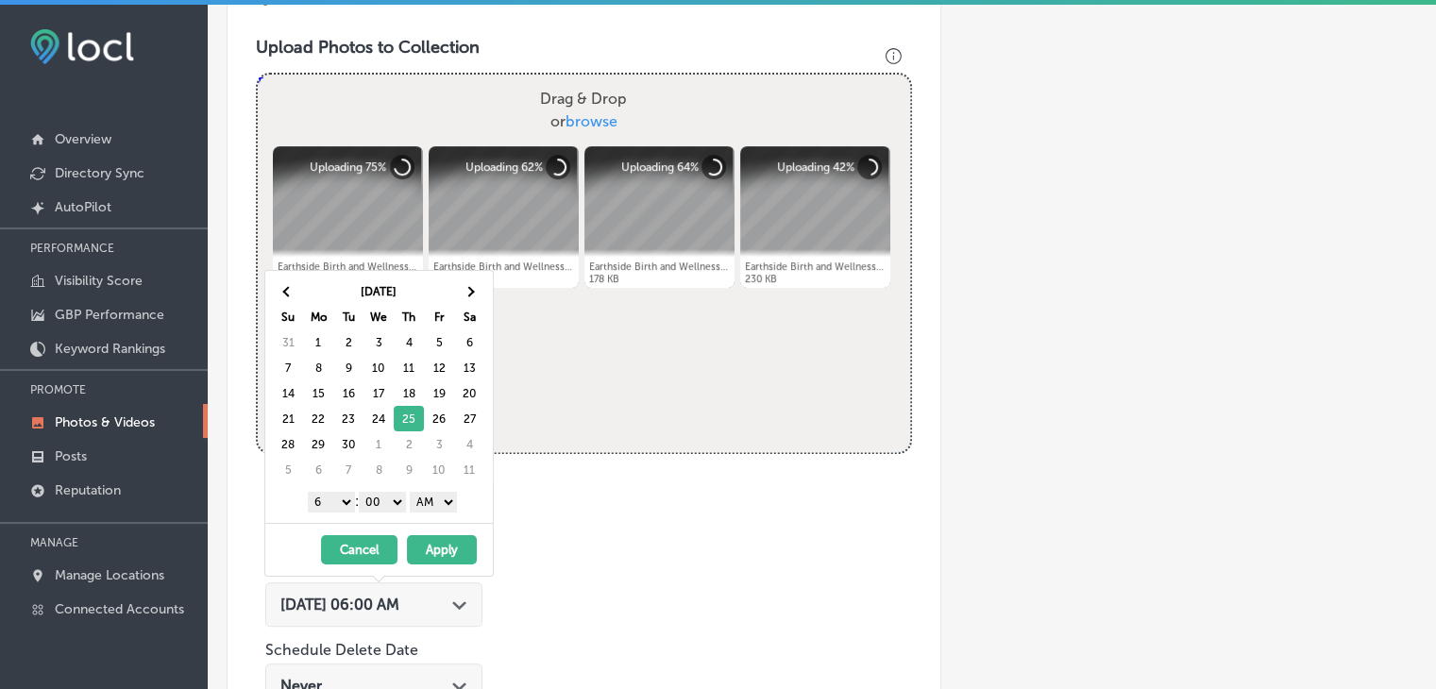
click at [323, 495] on select "1 2 3 4 5 6 7 8 9 10 11 12" at bounding box center [331, 502] width 47 height 21
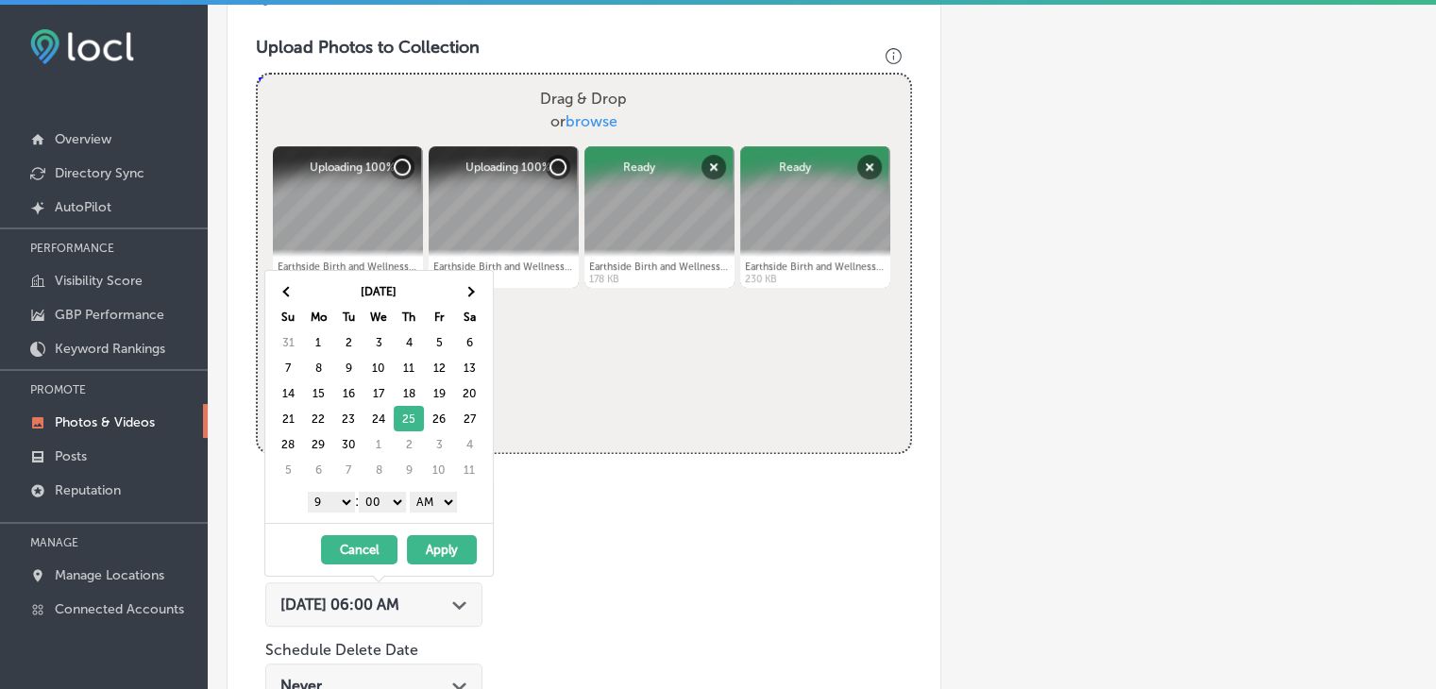
click at [445, 499] on select "AM PM" at bounding box center [433, 502] width 47 height 21
click at [435, 539] on button "Apply" at bounding box center [442, 549] width 70 height 29
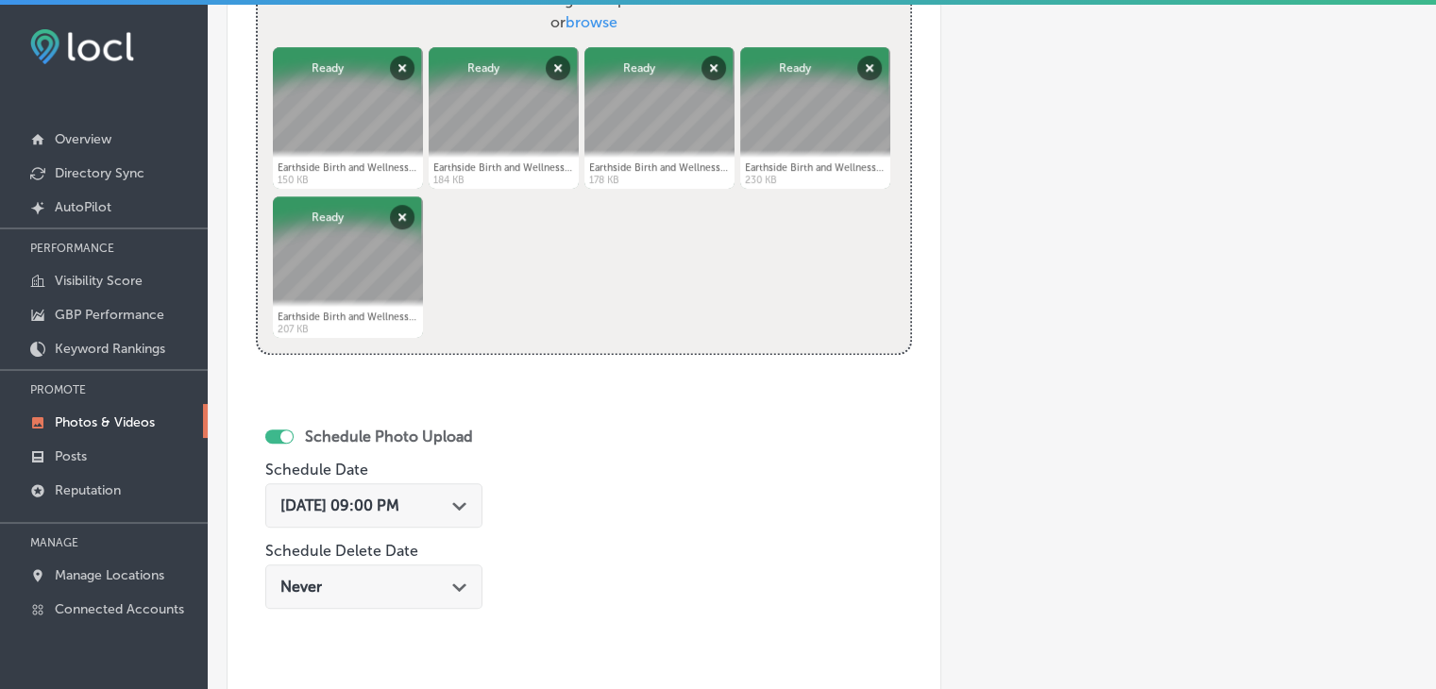
scroll to position [1068, 0]
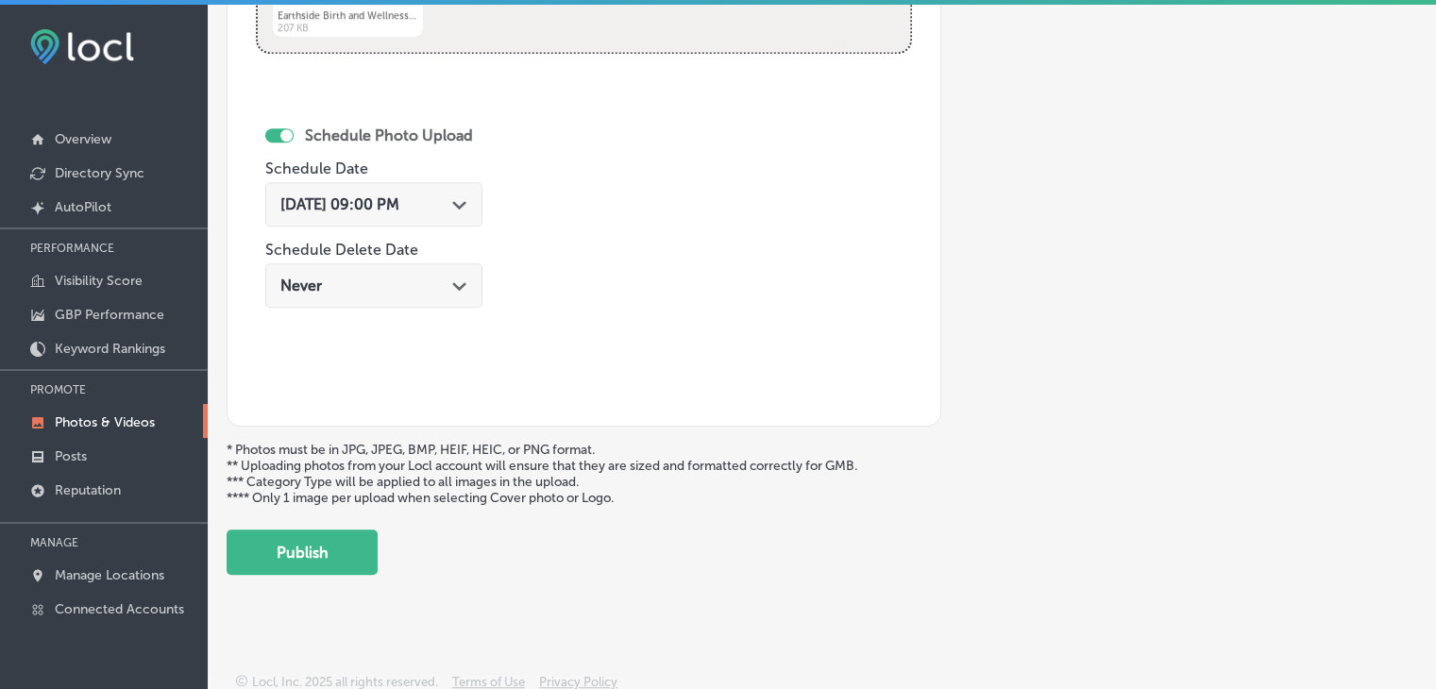
click at [365, 553] on button "Publish" at bounding box center [302, 552] width 151 height 45
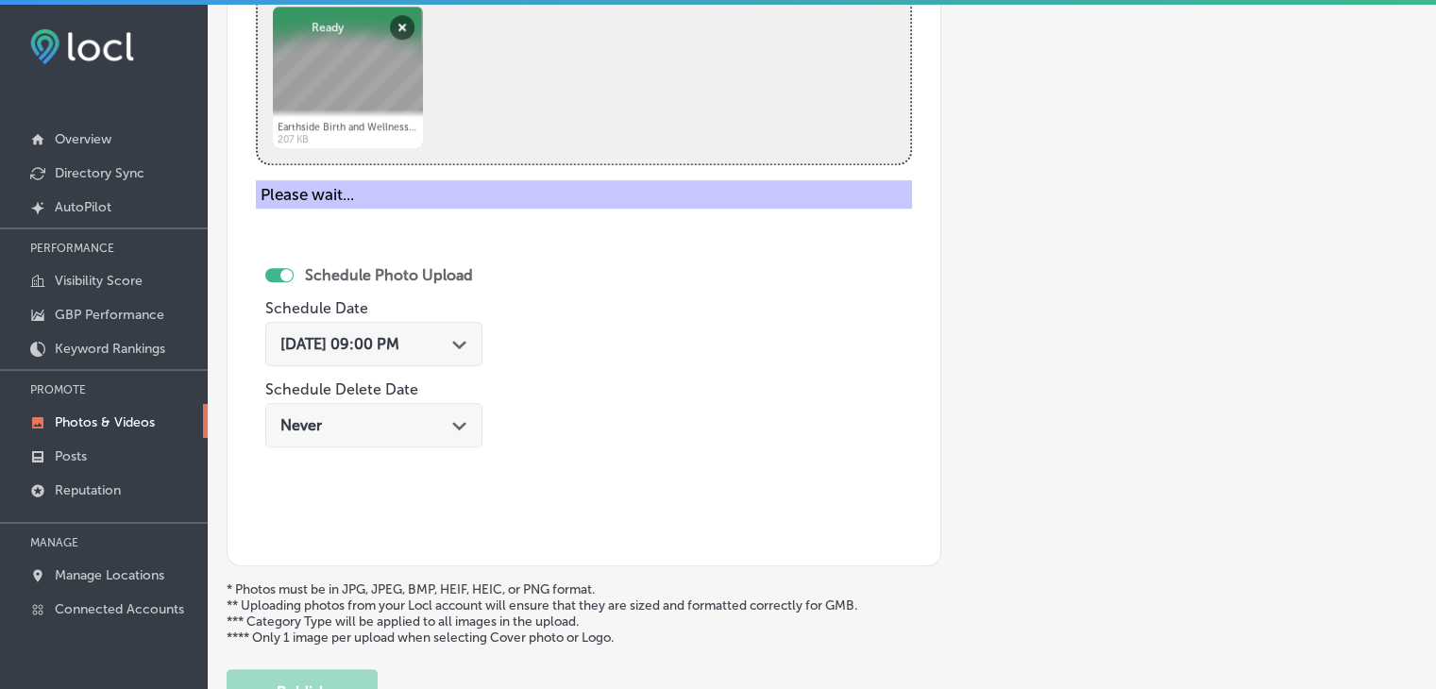
scroll to position [596, 0]
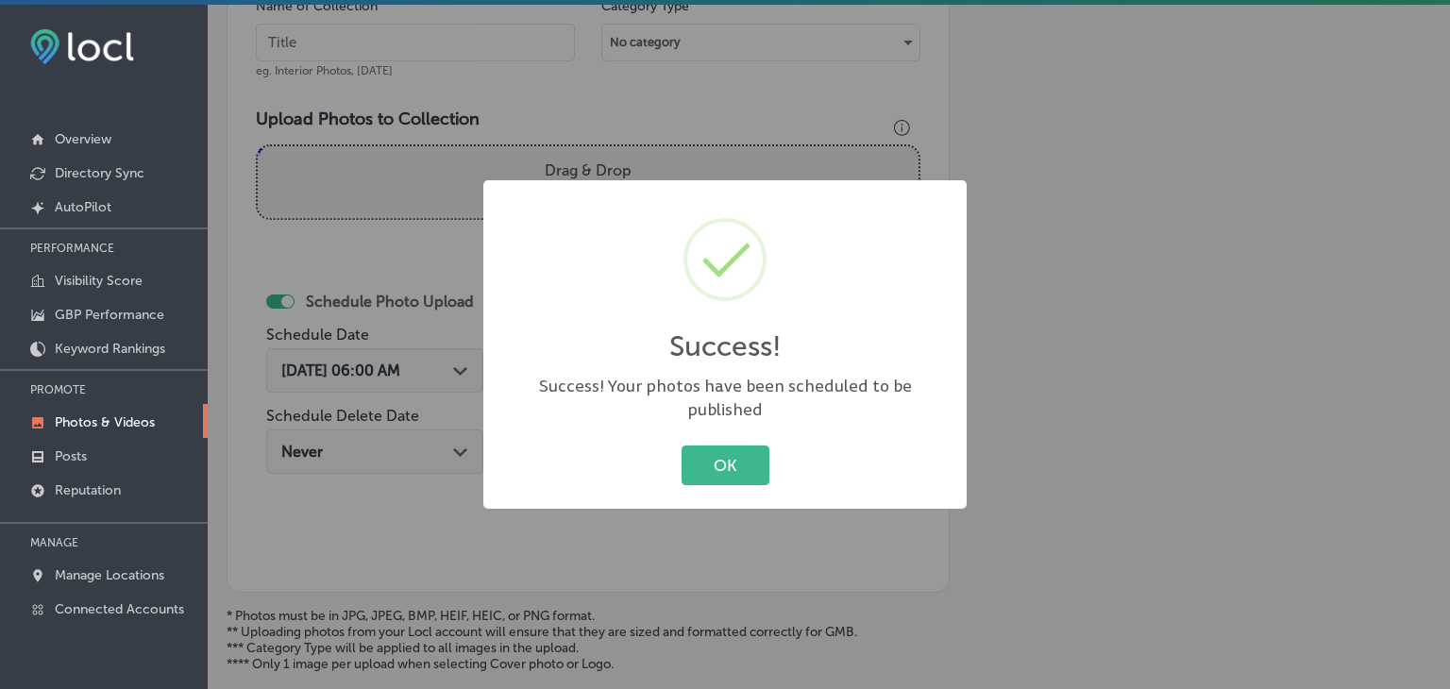
click at [383, 66] on div "Success! × Success! Your photos have been scheduled to be published OK Cancel" at bounding box center [725, 344] width 1450 height 689
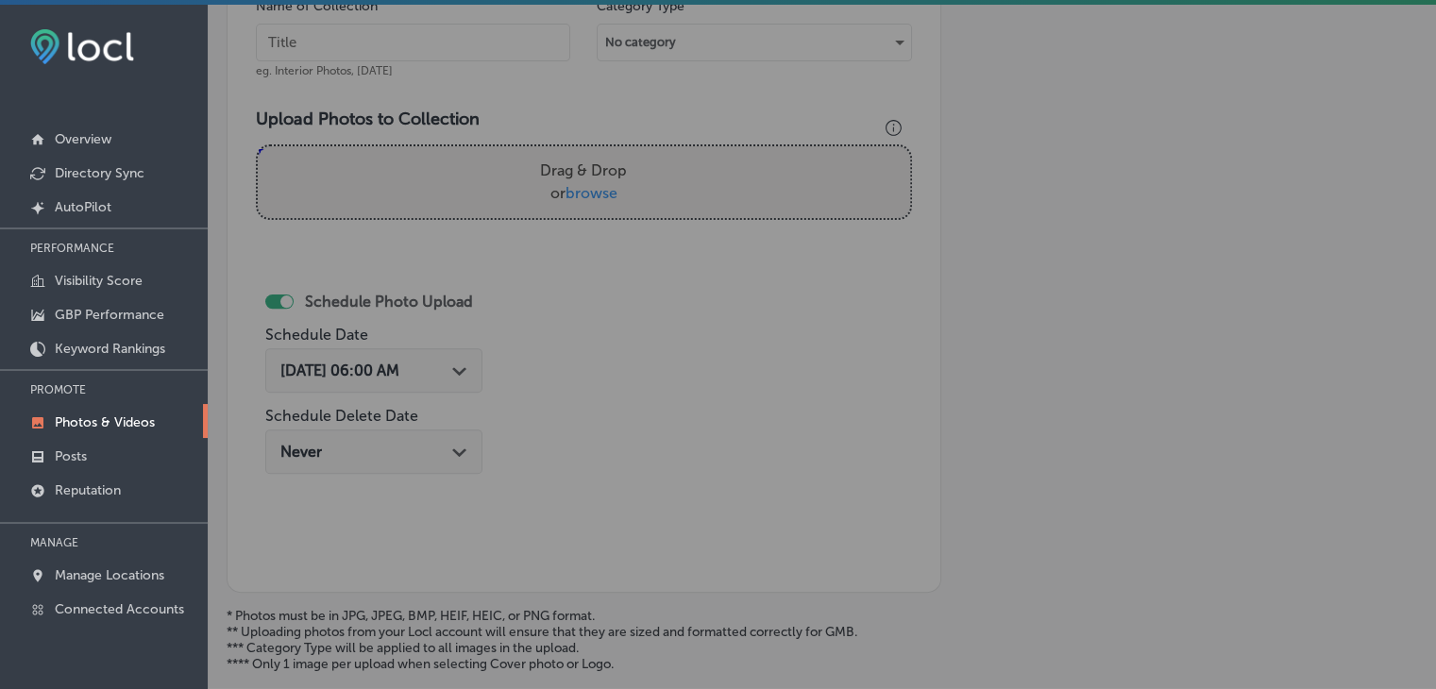
click at [406, 46] on input "text" at bounding box center [413, 43] width 314 height 38
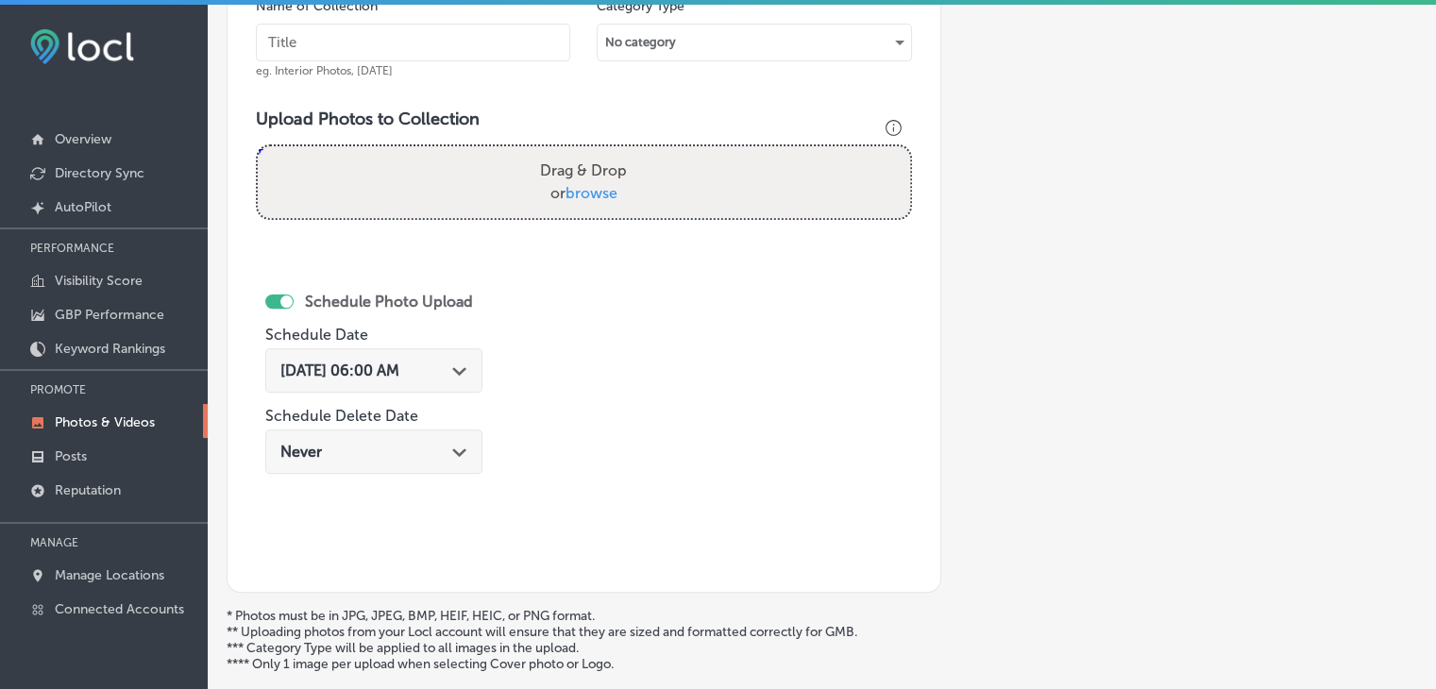
paste input "Earthside Birth and Wellness Center, [DATE], Week"
click at [453, 18] on div "Name of Collection Earthside Birth and Wellness Center, [DATE], Week eg. Interi…" at bounding box center [413, 37] width 314 height 81
drag, startPoint x: 451, startPoint y: 59, endPoint x: 465, endPoint y: 47, distance: 18.0
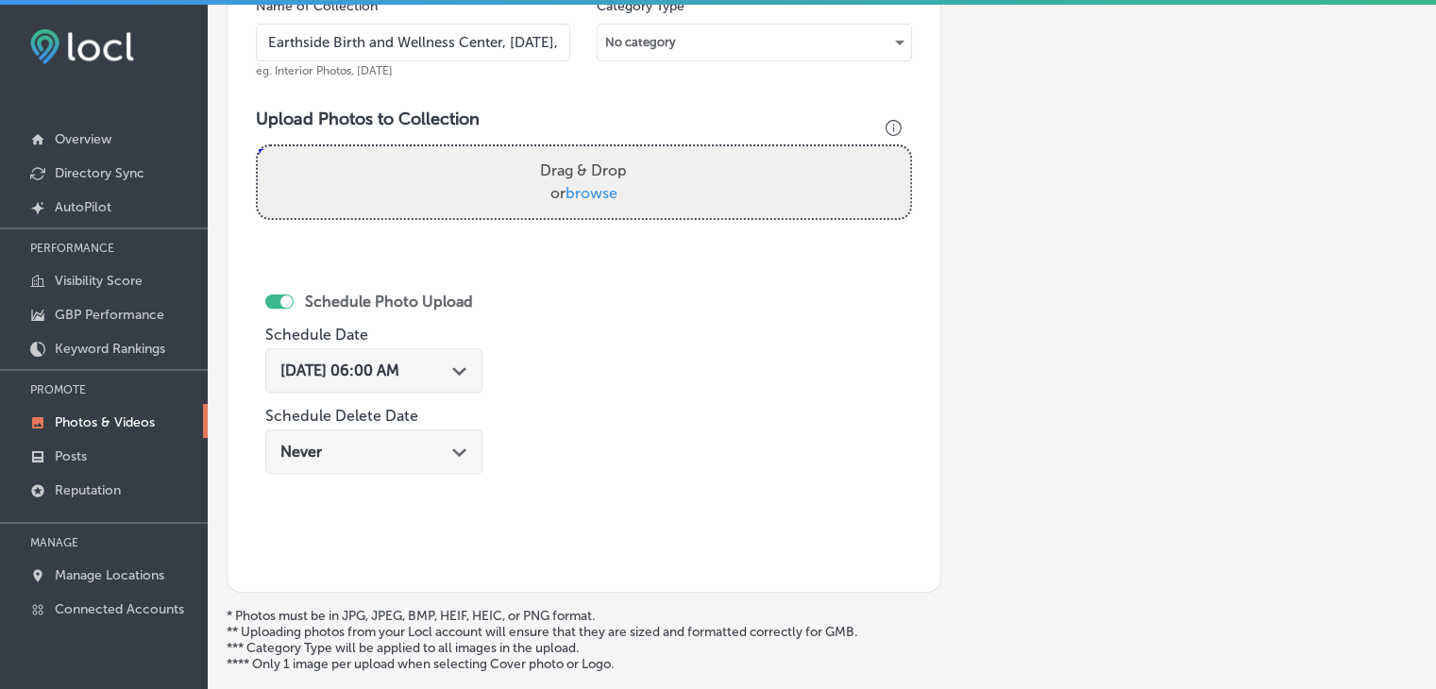
click at [451, 59] on input "Earthside Birth and Wellness Center, [DATE], Week" at bounding box center [413, 43] width 314 height 38
click at [523, 46] on input "Earthside Birth and Wellness Center, [DATE], Week" at bounding box center [413, 43] width 314 height 38
click at [459, 53] on input "Earthside Birth and Wellness Center, [DATE], Week" at bounding box center [413, 43] width 314 height 38
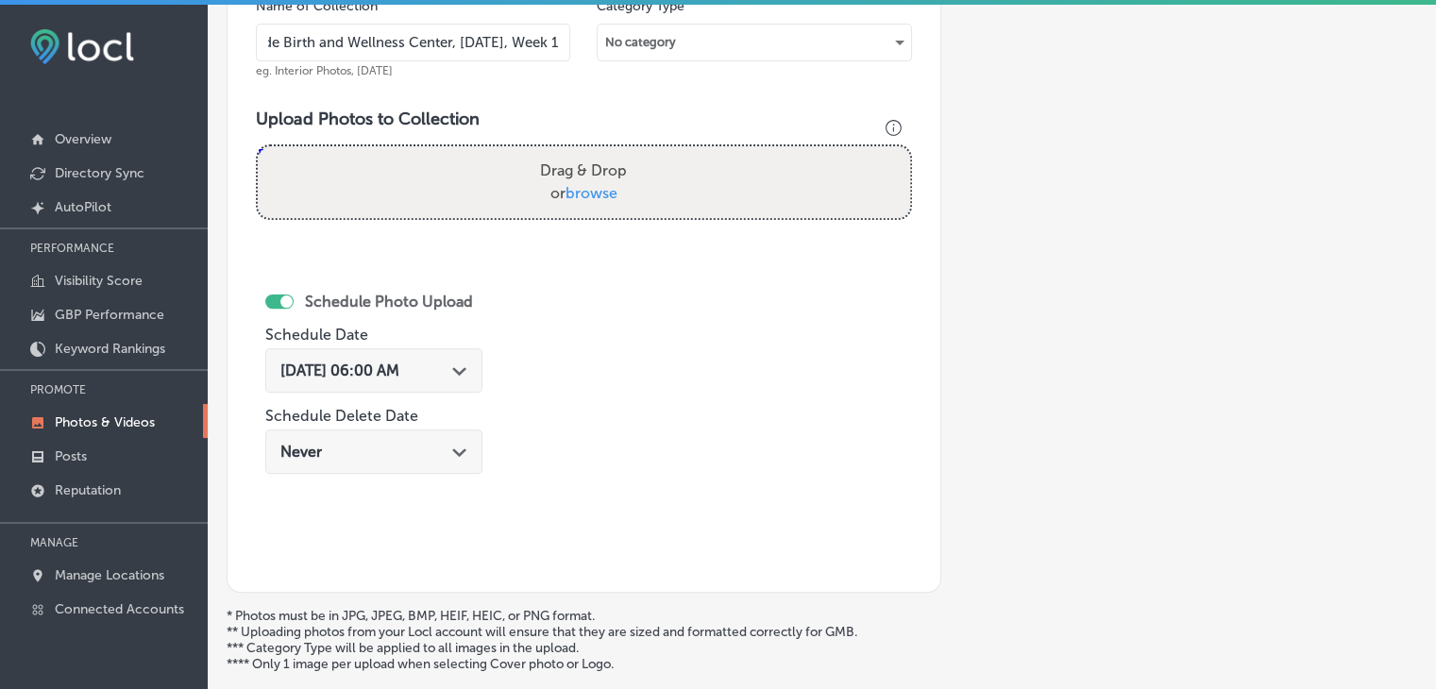
type input "Earthside Birth and Wellness Center, [DATE], Week 1"
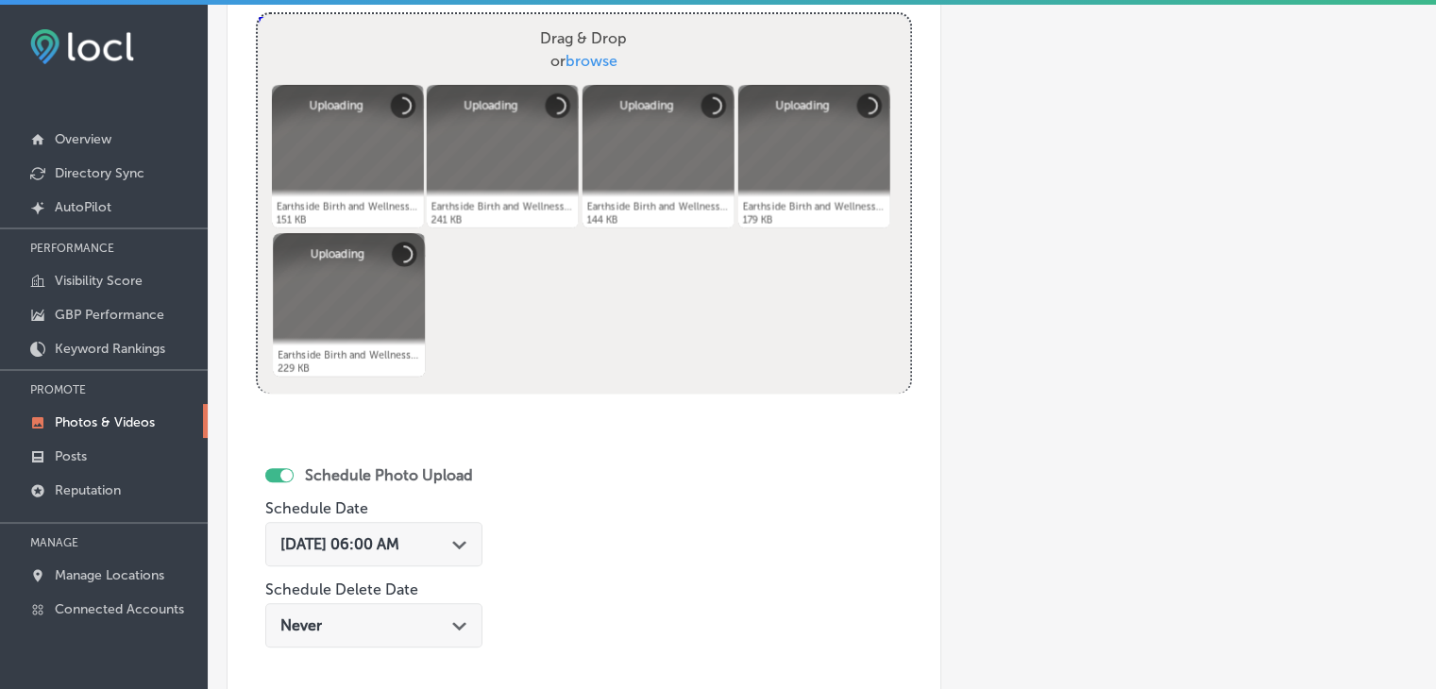
scroll to position [785, 0]
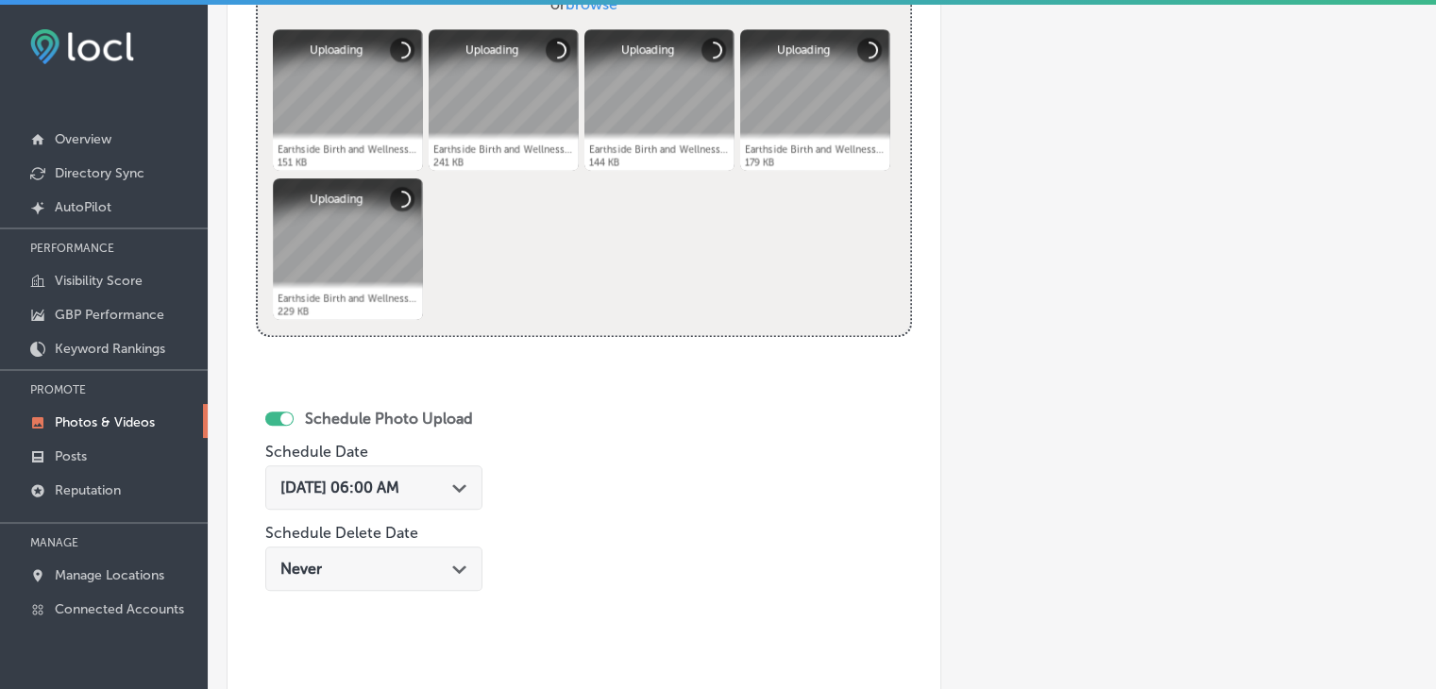
click at [398, 485] on span "[DATE] 06:00 AM" at bounding box center [339, 488] width 119 height 18
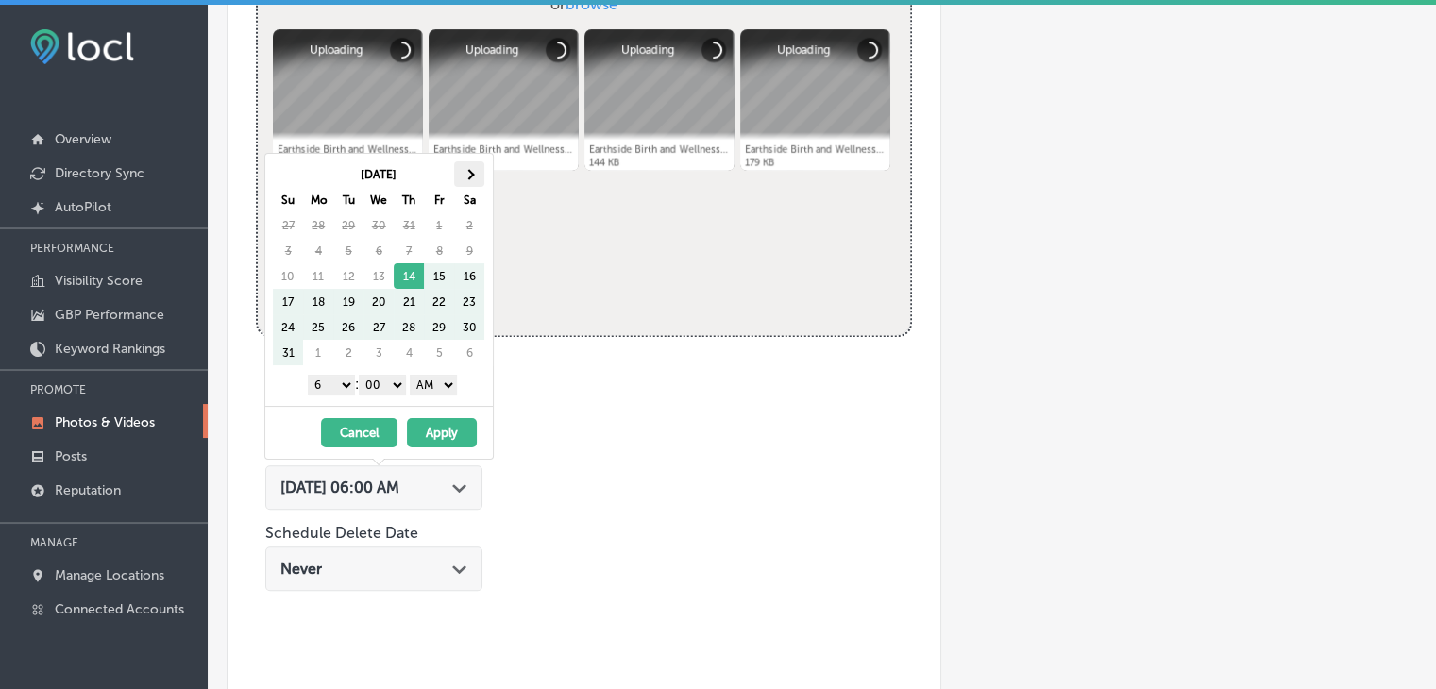
click at [465, 163] on th at bounding box center [469, 173] width 30 height 25
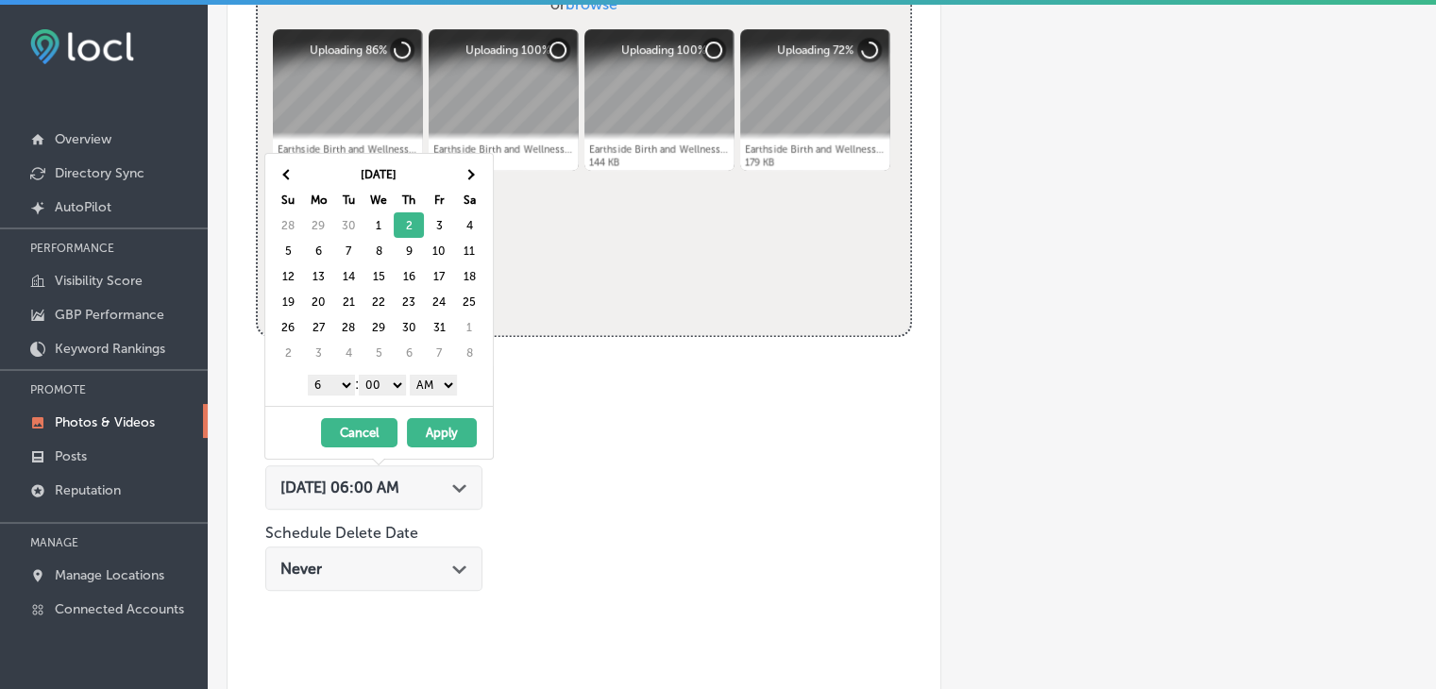
click at [335, 378] on select "1 2 3 4 5 6 7 8 9 10 11 12" at bounding box center [331, 385] width 47 height 21
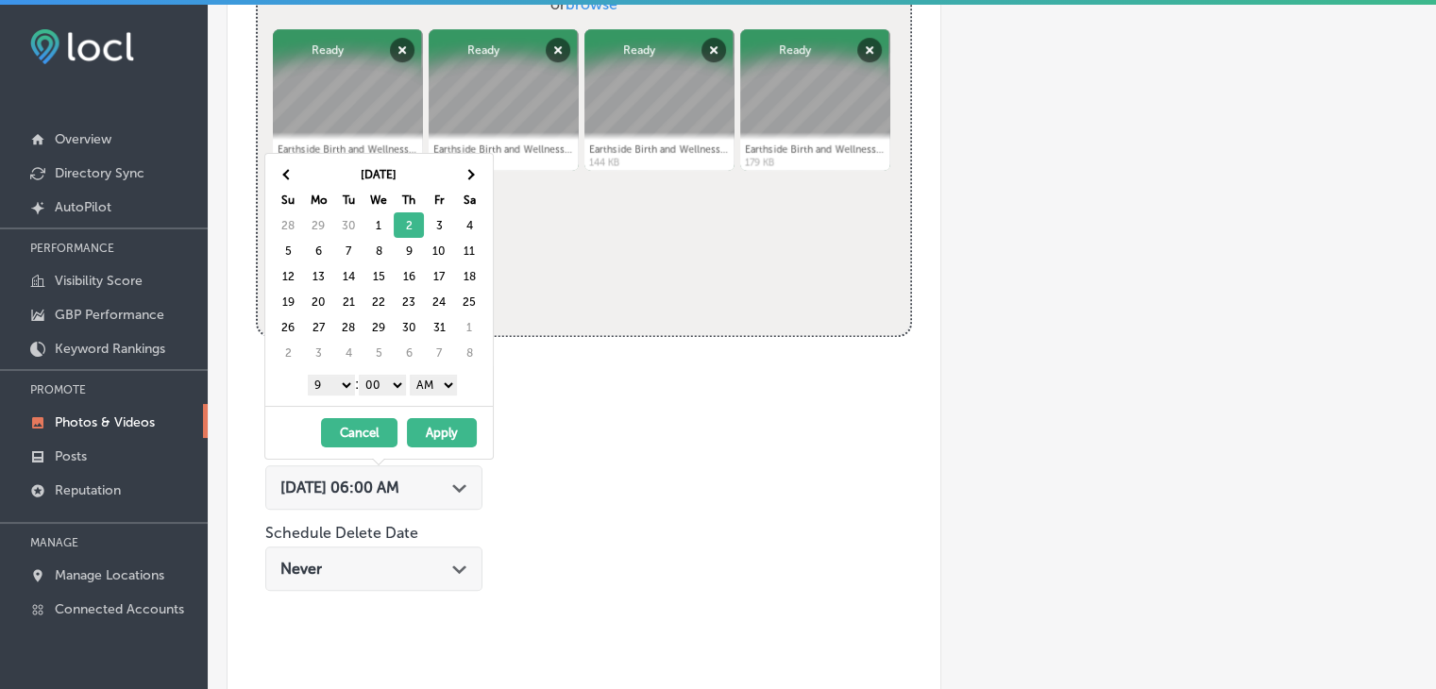
click at [457, 375] on select "AM PM" at bounding box center [433, 385] width 47 height 21
click at [435, 432] on button "Apply" at bounding box center [442, 432] width 70 height 29
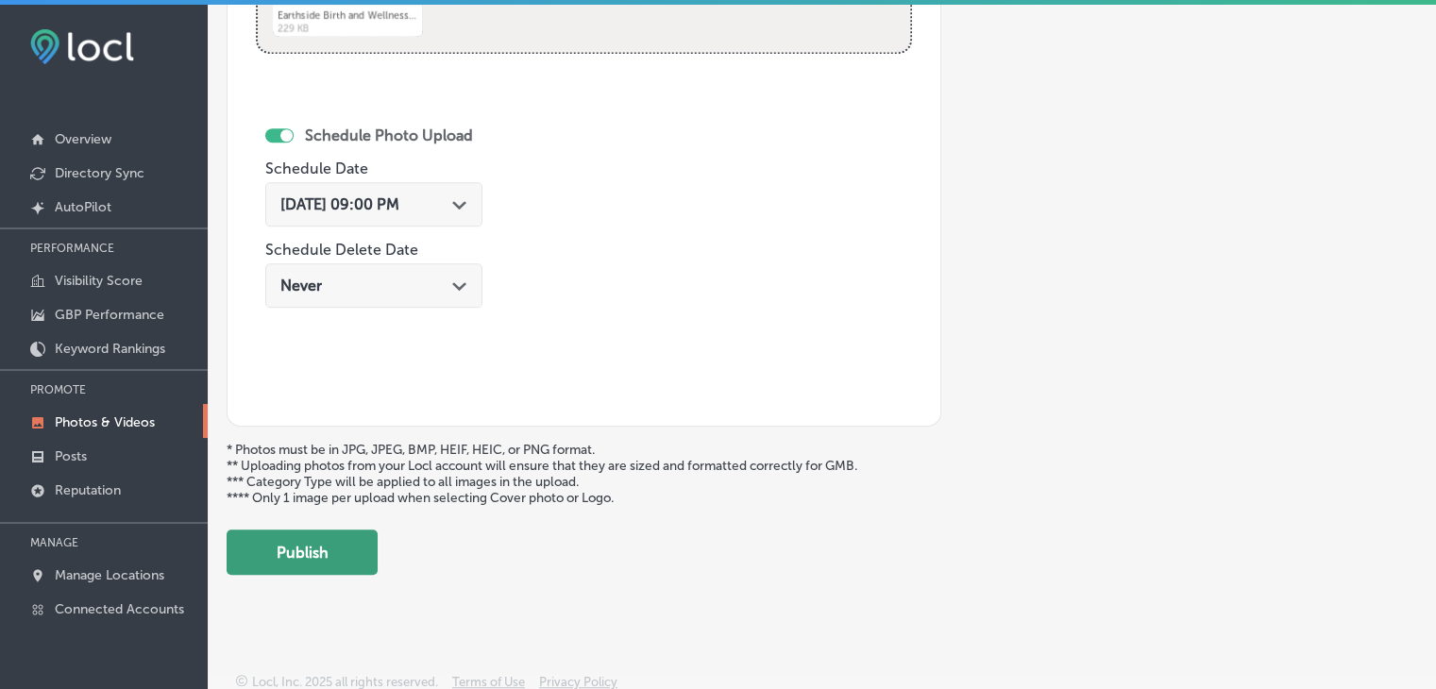
click at [330, 533] on button "Publish" at bounding box center [302, 552] width 151 height 45
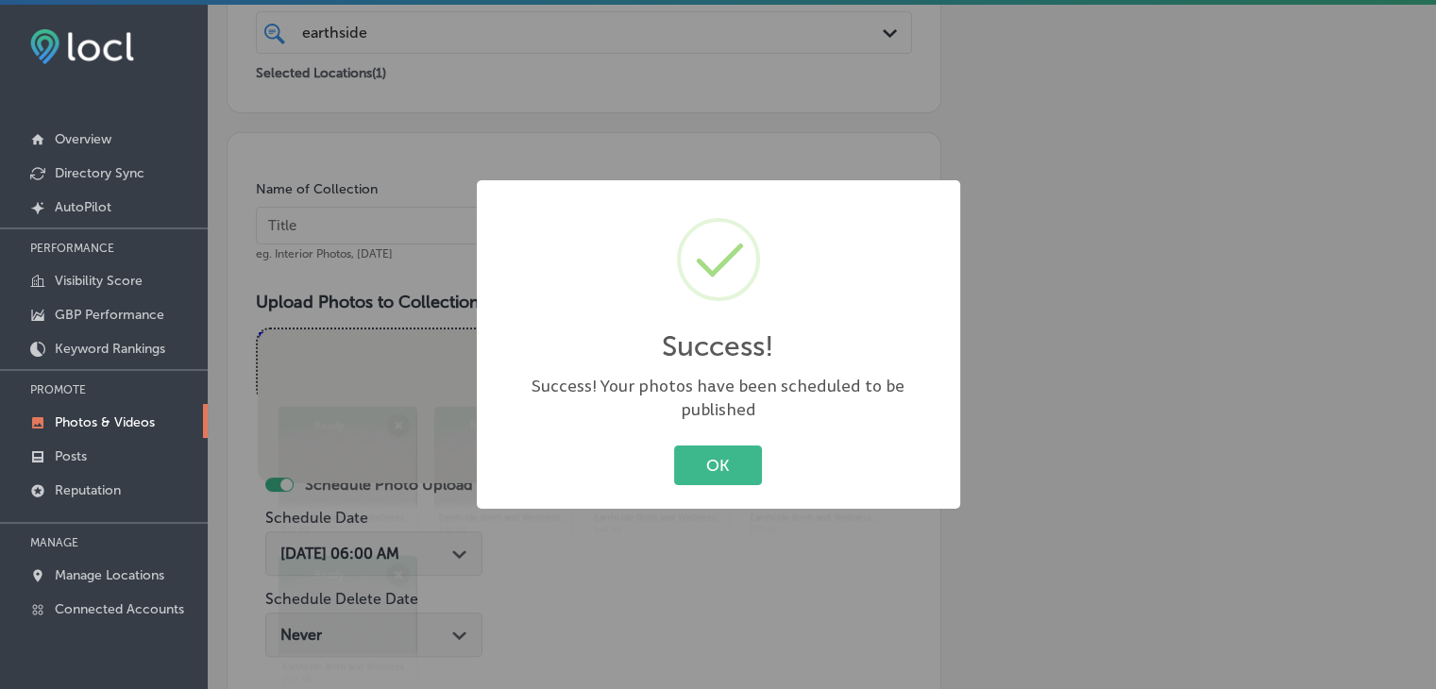
scroll to position [407, 0]
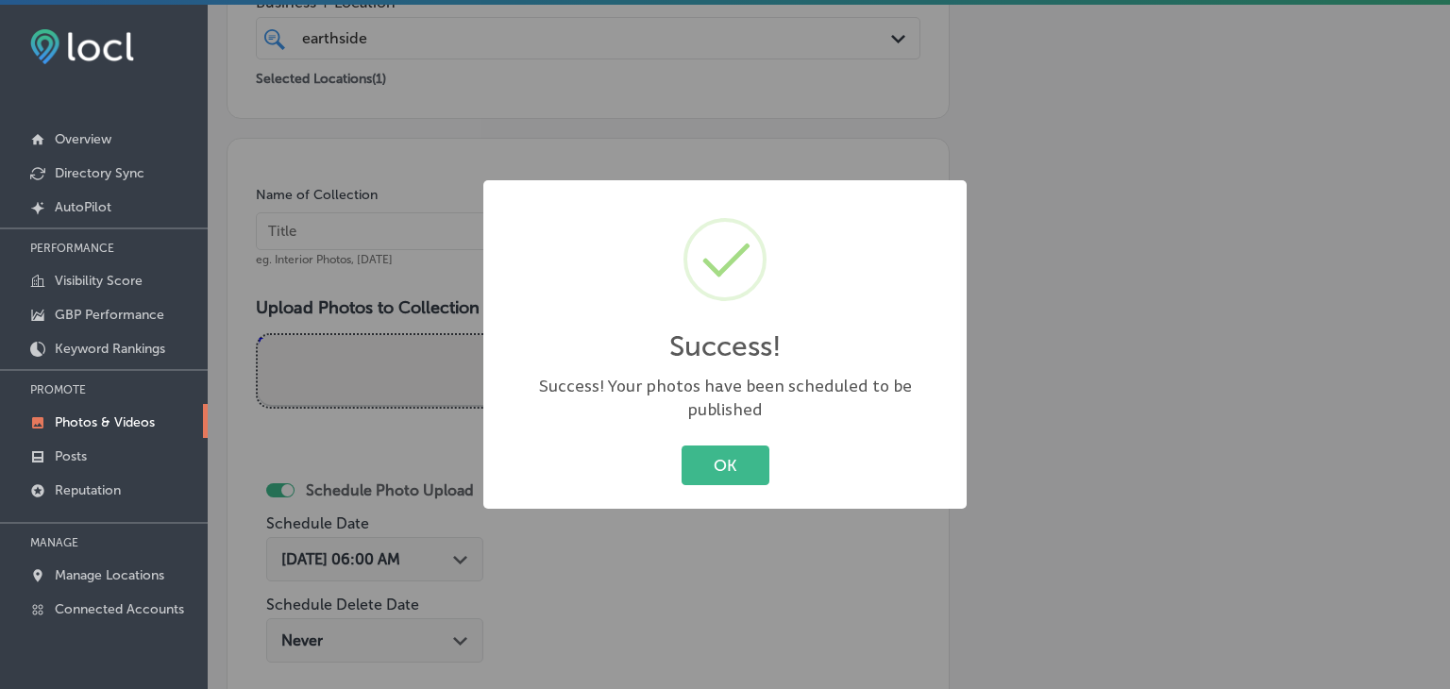
click at [397, 259] on div "Success! × Success! Your photos have been scheduled to be published OK Cancel" at bounding box center [725, 344] width 1450 height 689
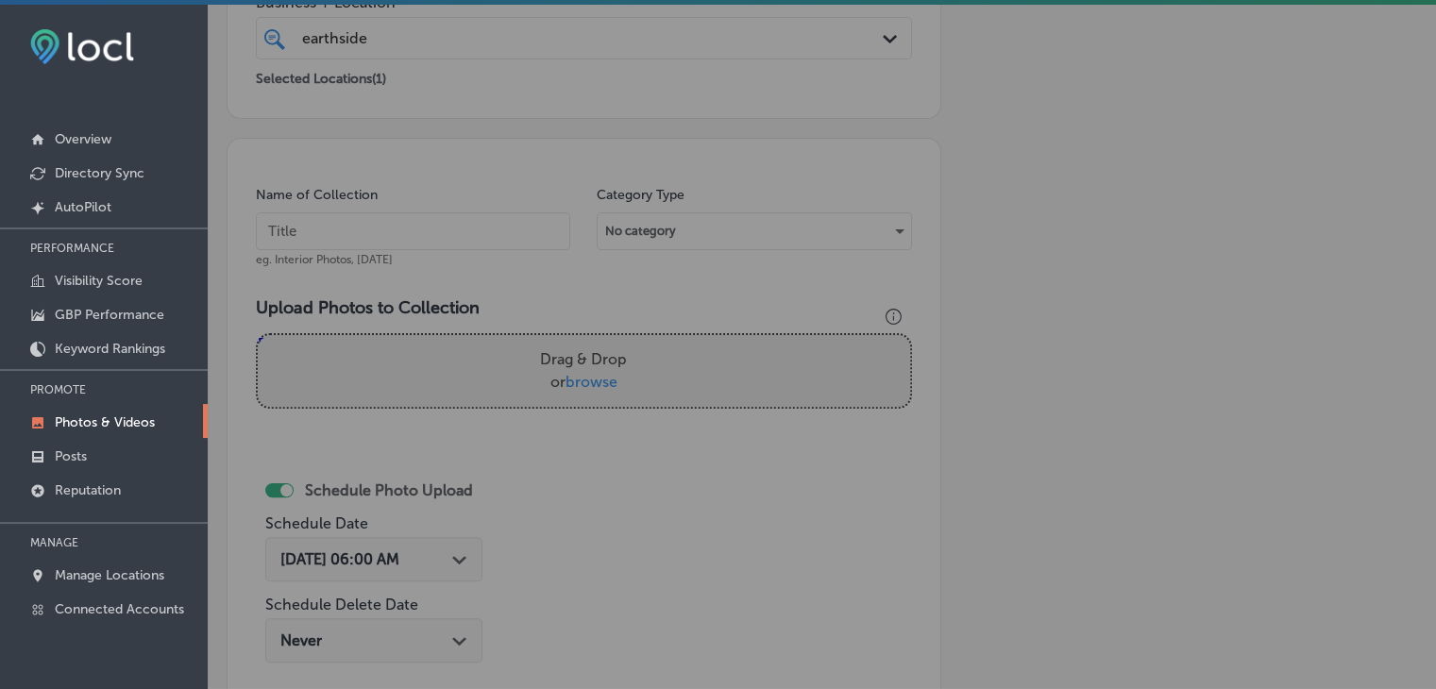
click at [404, 243] on input "text" at bounding box center [413, 231] width 314 height 38
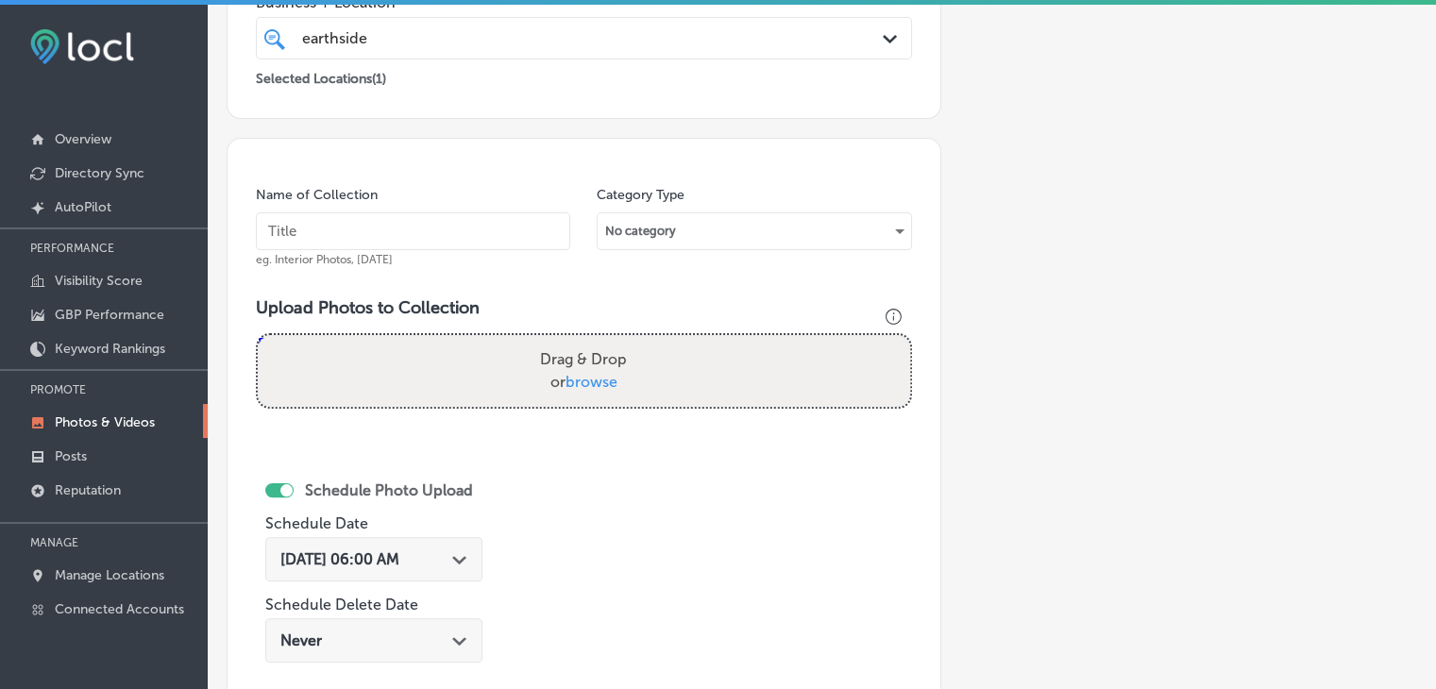
paste input "Earthside Birth and Wellness Center, [DATE], Week"
type input "Earthside Birth and Wellness Center, [DATE], Week 2"
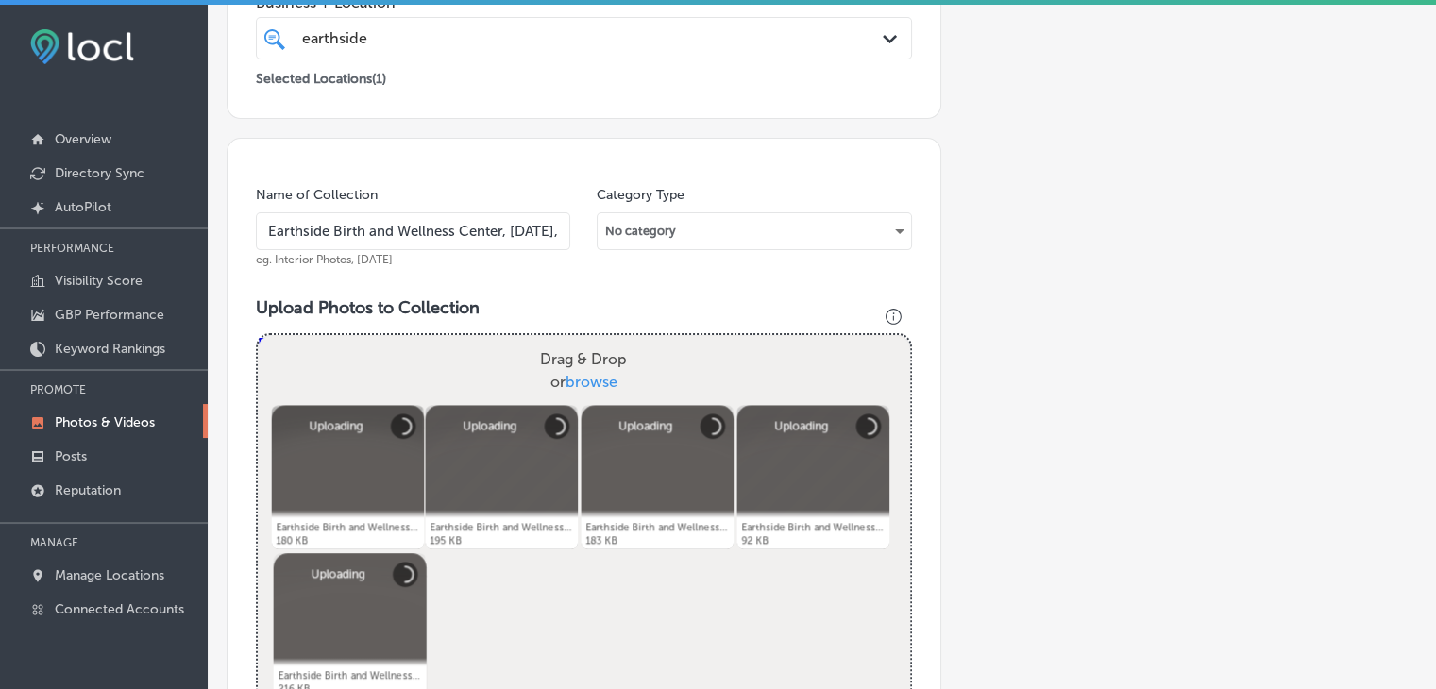
scroll to position [690, 0]
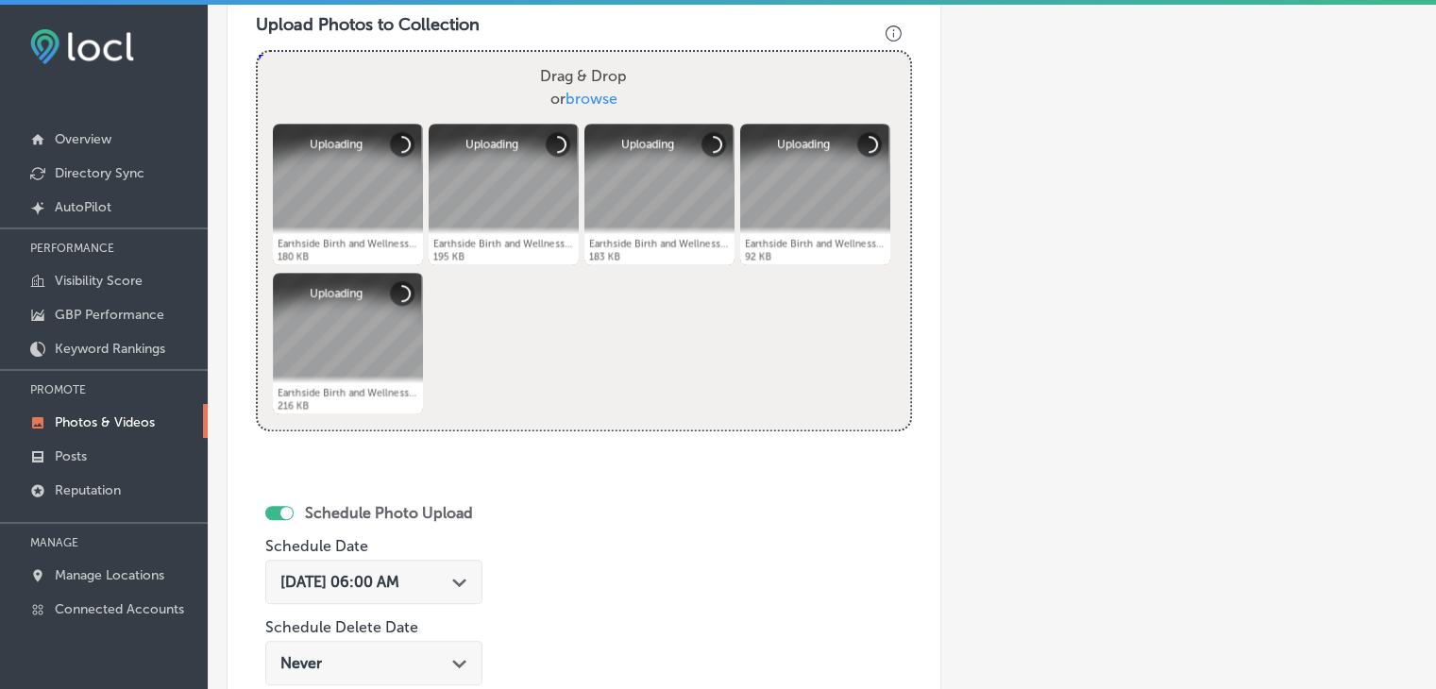
click at [441, 570] on div "[DATE] 06:00 AM Path Created with Sketch." at bounding box center [373, 582] width 217 height 44
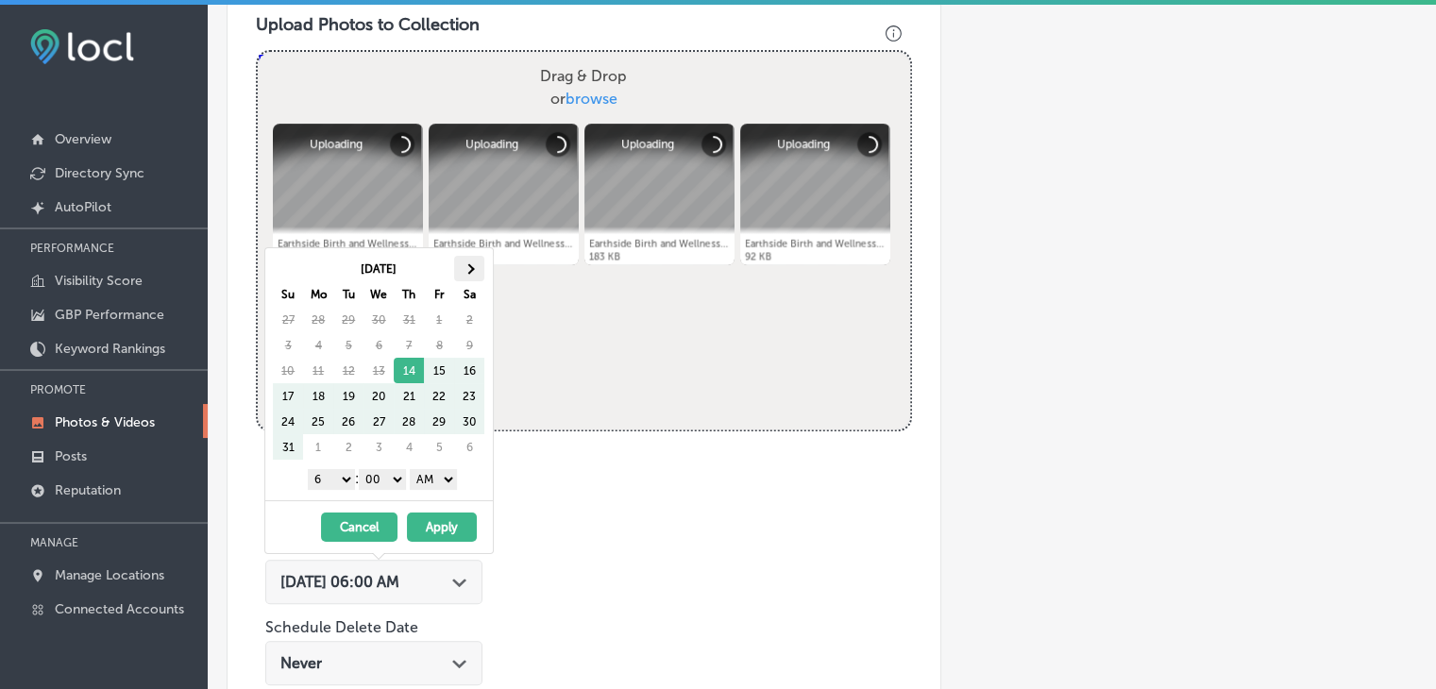
click at [478, 258] on th at bounding box center [469, 268] width 30 height 25
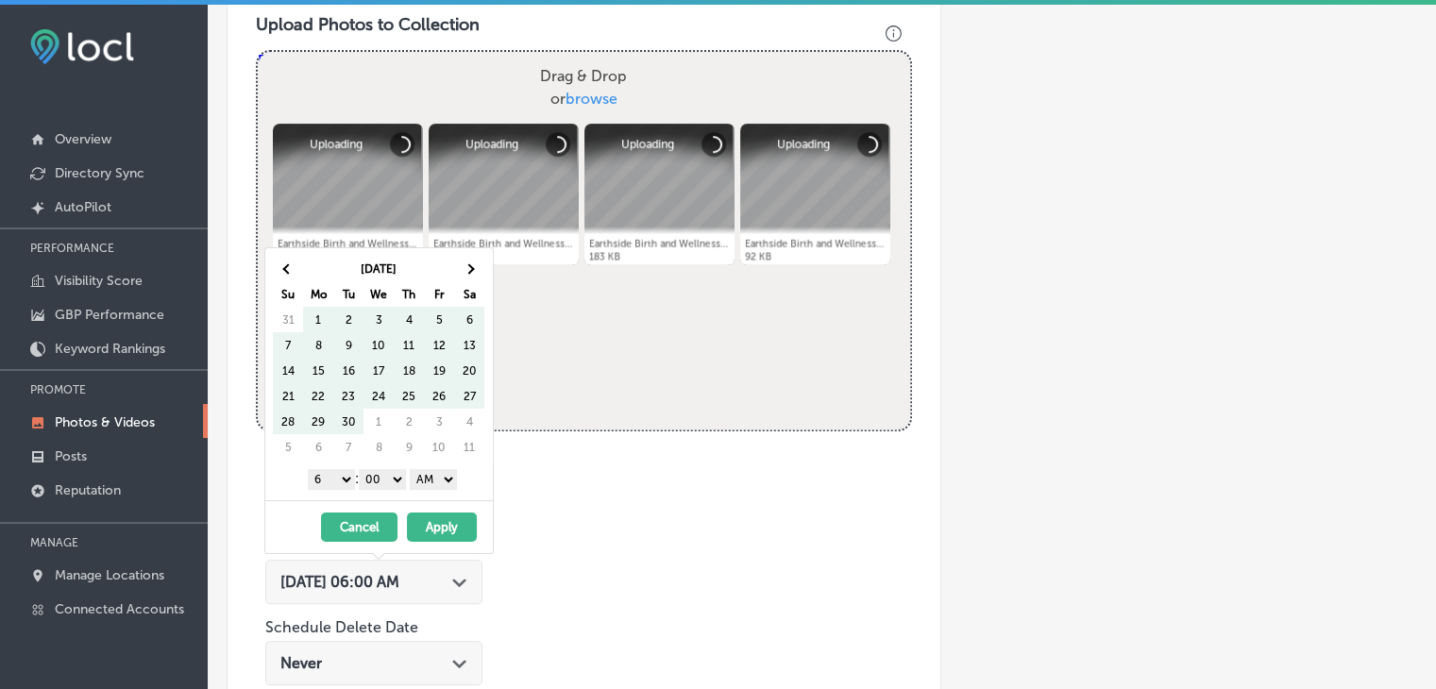
click at [478, 258] on th at bounding box center [469, 268] width 30 height 25
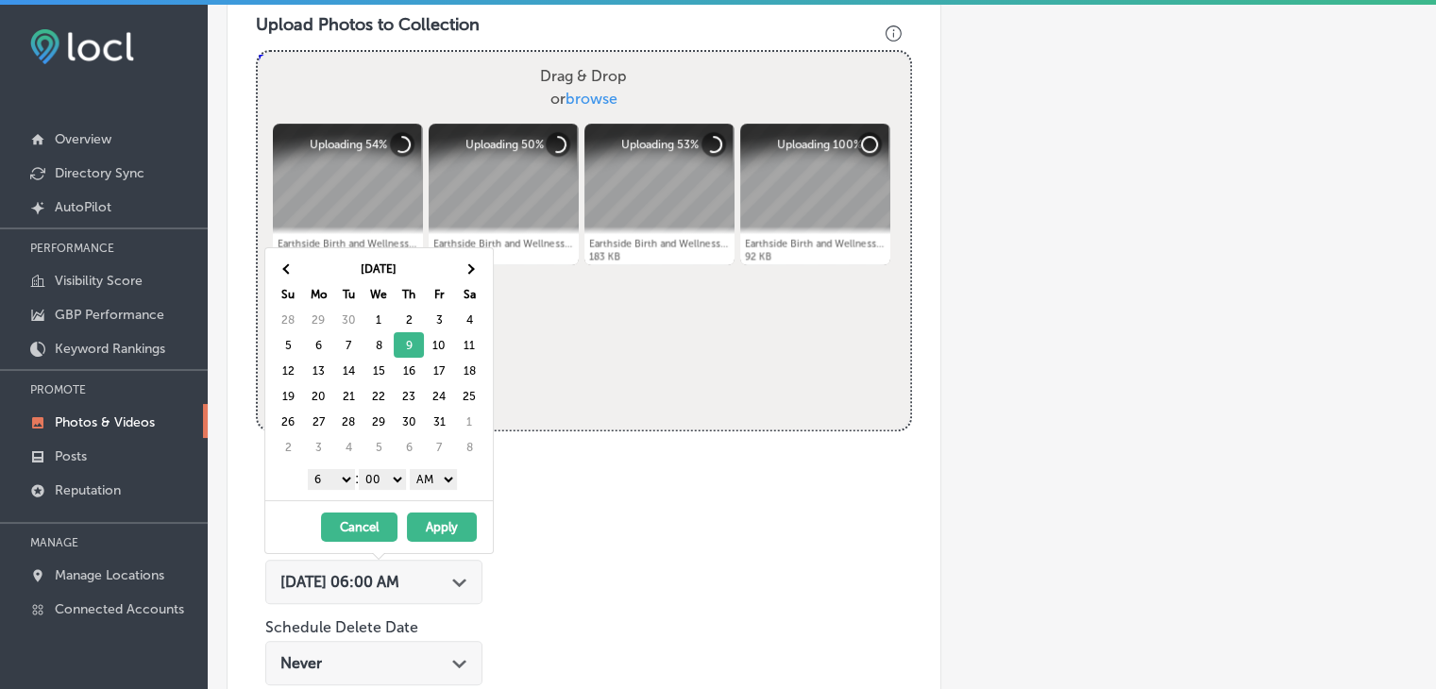
click at [338, 481] on select "1 2 3 4 5 6 7 8 9 10 11 12" at bounding box center [331, 479] width 47 height 21
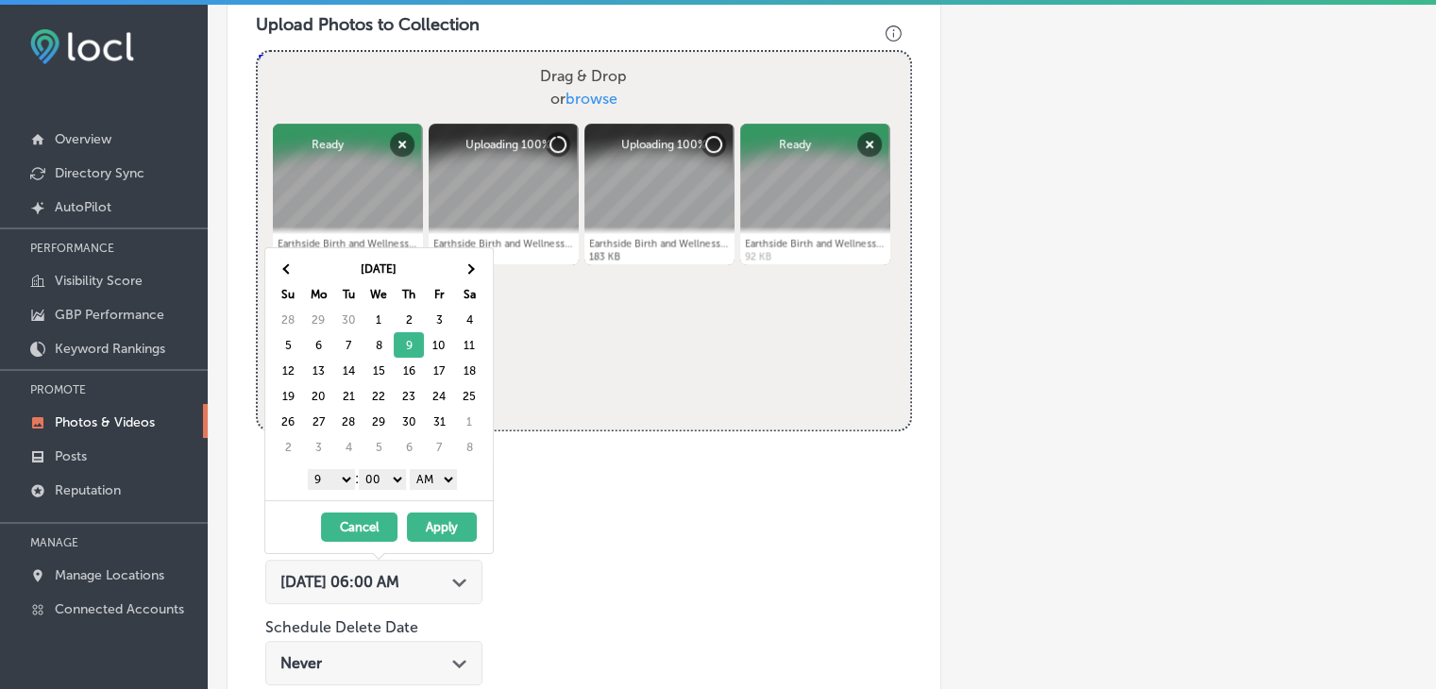
click at [429, 479] on select "AM PM" at bounding box center [433, 479] width 47 height 21
click at [444, 533] on button "Apply" at bounding box center [442, 527] width 70 height 29
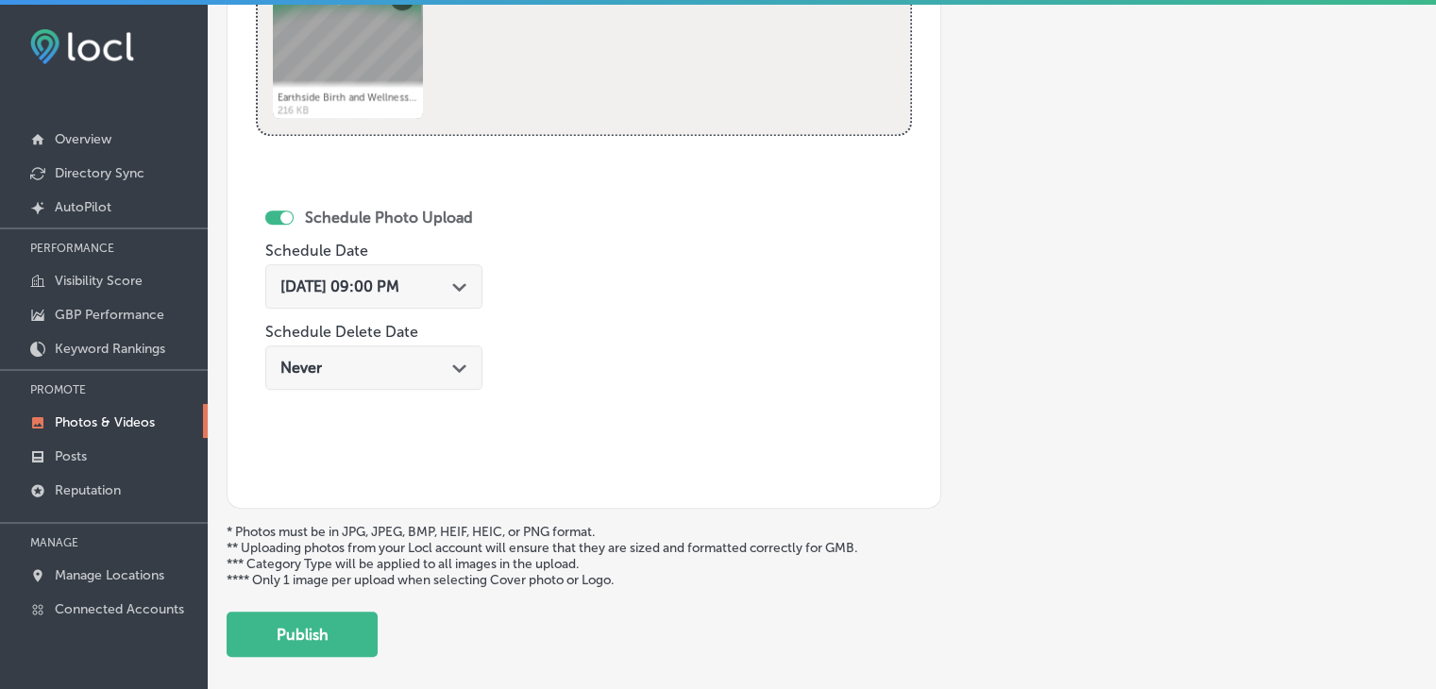
scroll to position [1068, 0]
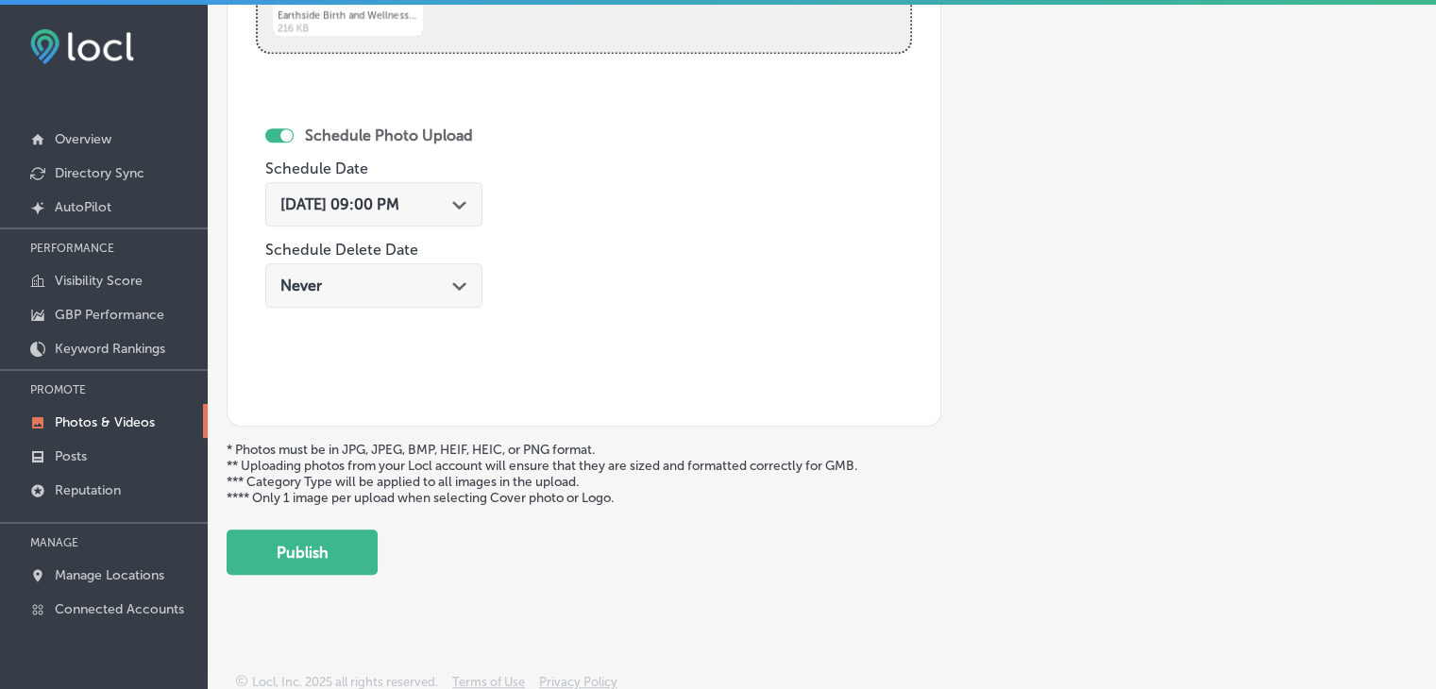
click at [329, 567] on button "Publish" at bounding box center [302, 552] width 151 height 45
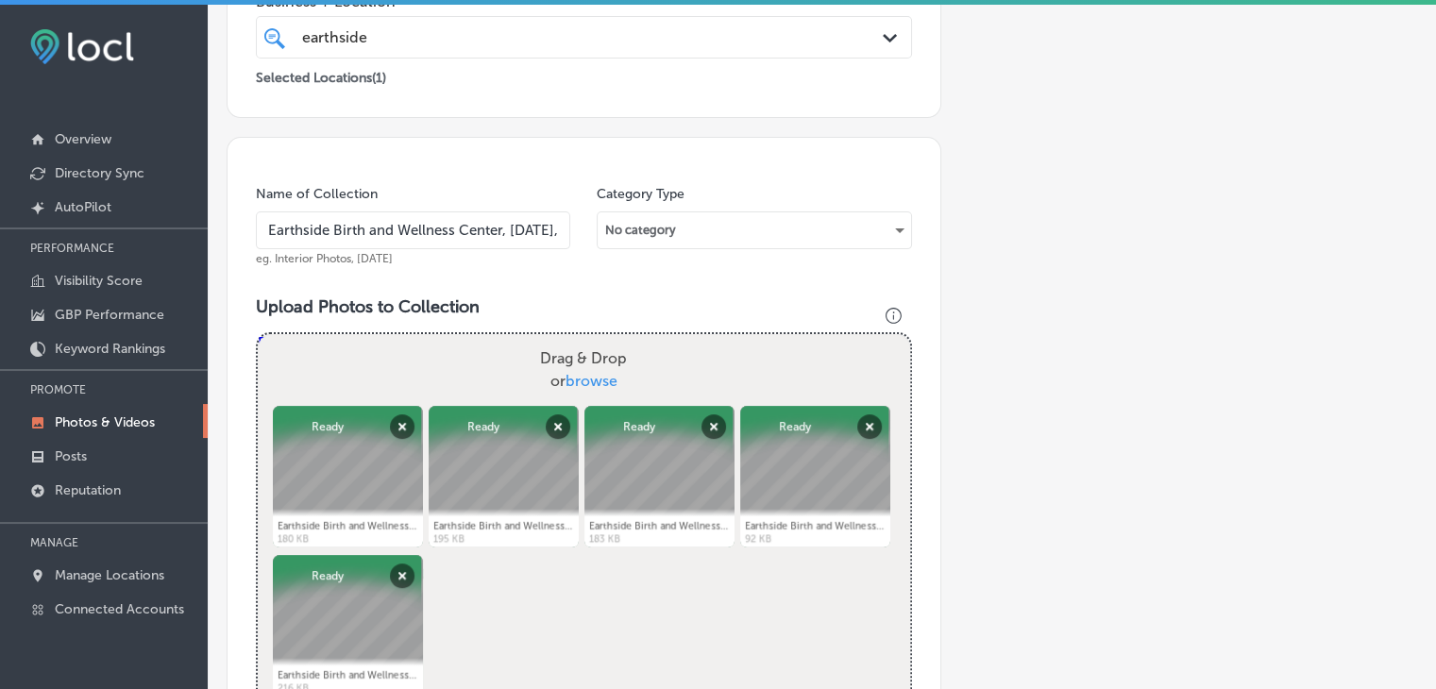
scroll to position [407, 0]
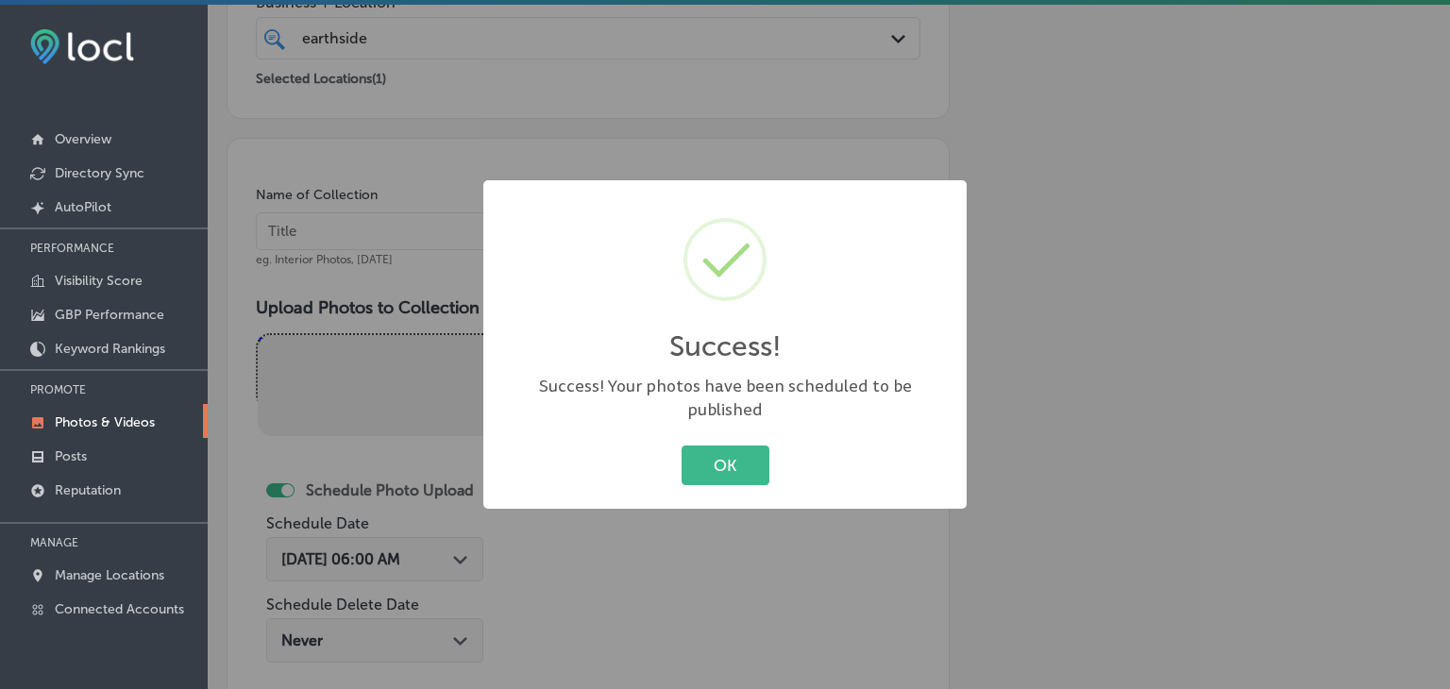
click at [386, 255] on div "Success! × Success! Your photos have been scheduled to be published OK Cancel" at bounding box center [725, 344] width 1450 height 689
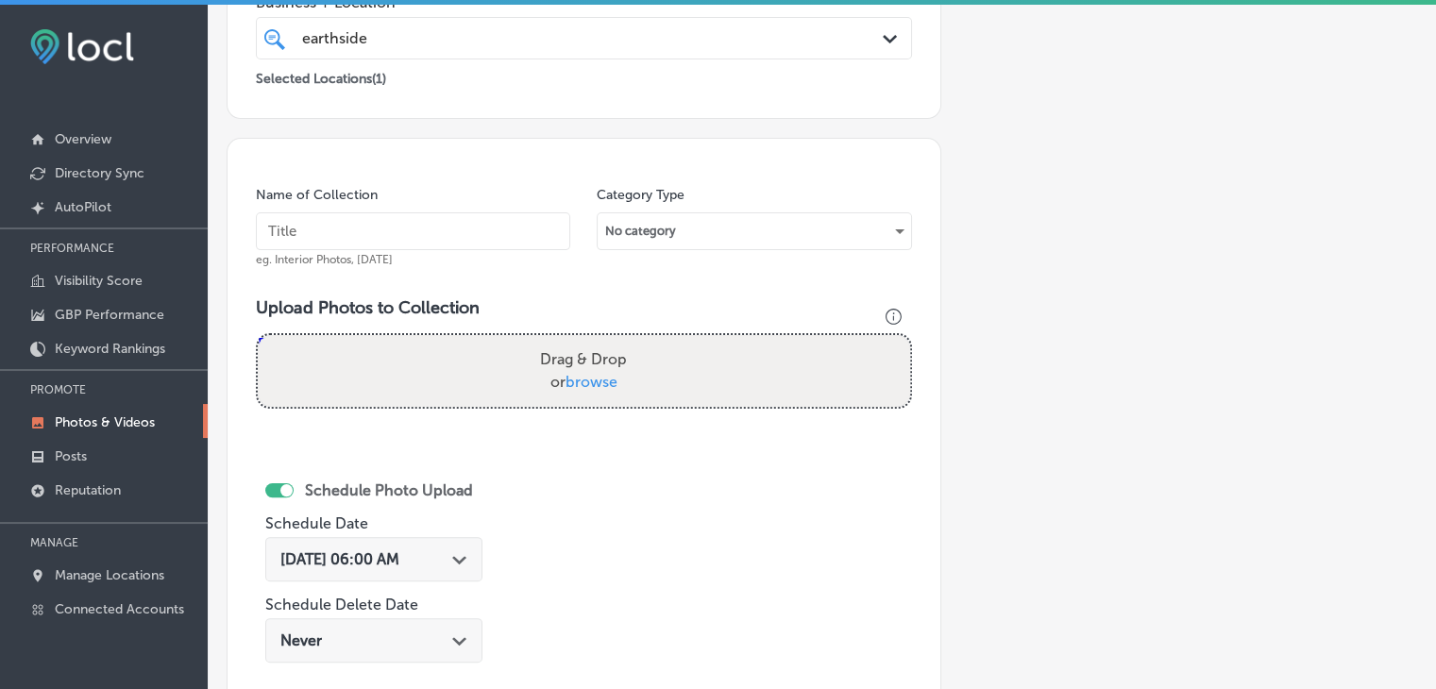
click at [386, 226] on input "text" at bounding box center [413, 231] width 314 height 38
paste input "Earthside Birth and Wellness Center, [DATE], Week"
type input "Earthside Birth and Wellness Center, [DATE], Week 3"
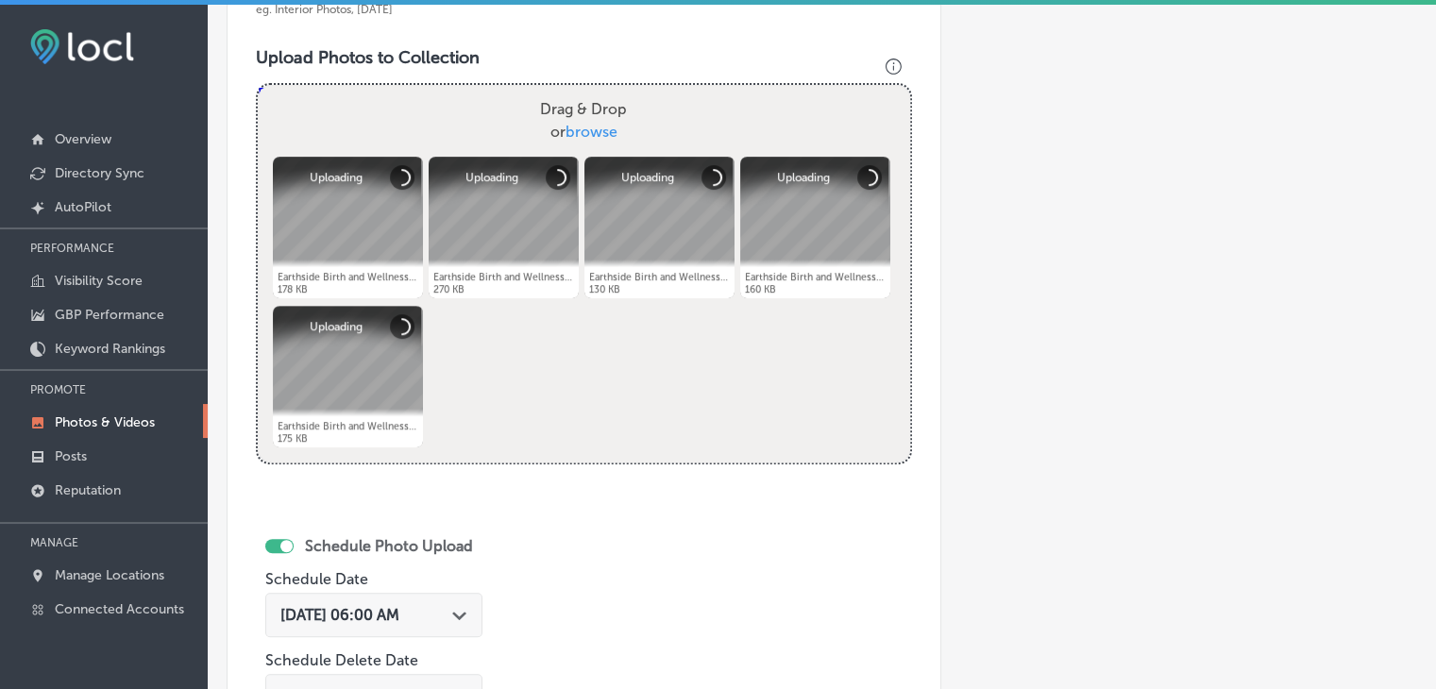
scroll to position [690, 0]
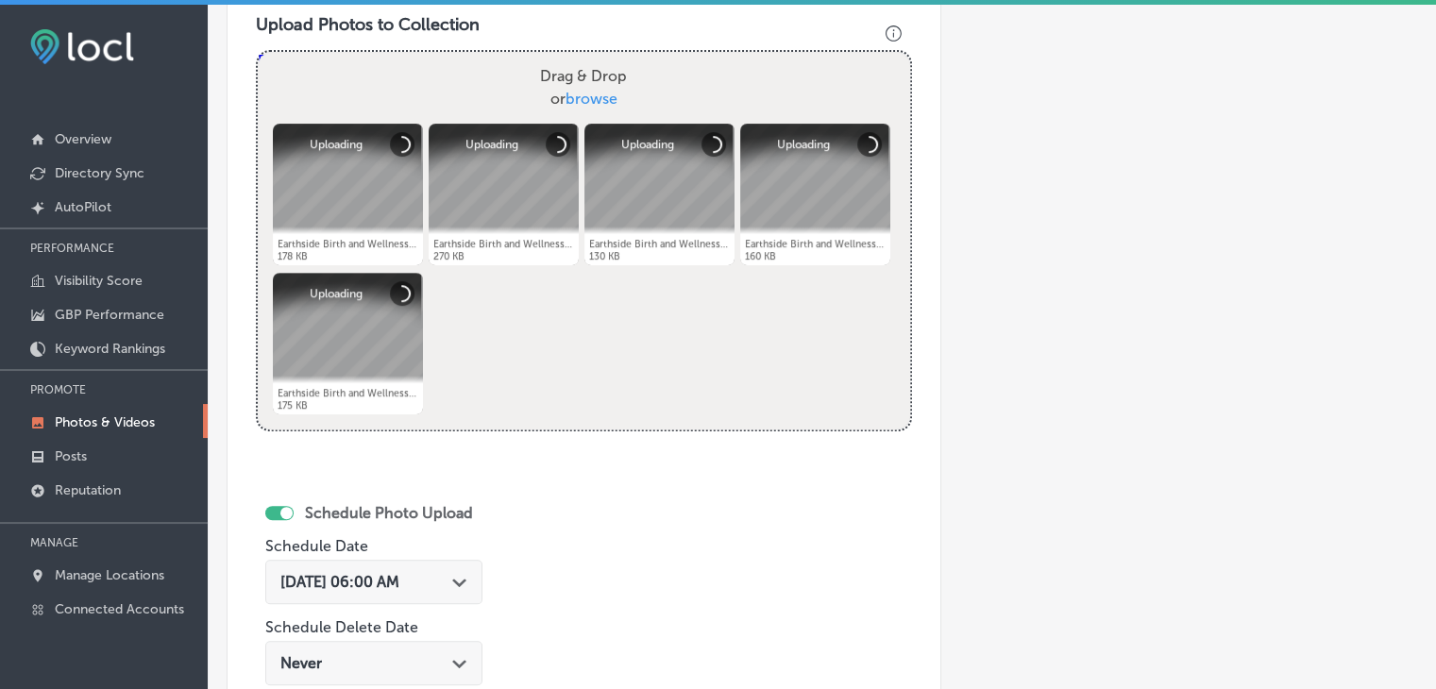
click at [399, 578] on span "[DATE] 06:00 AM" at bounding box center [339, 582] width 119 height 18
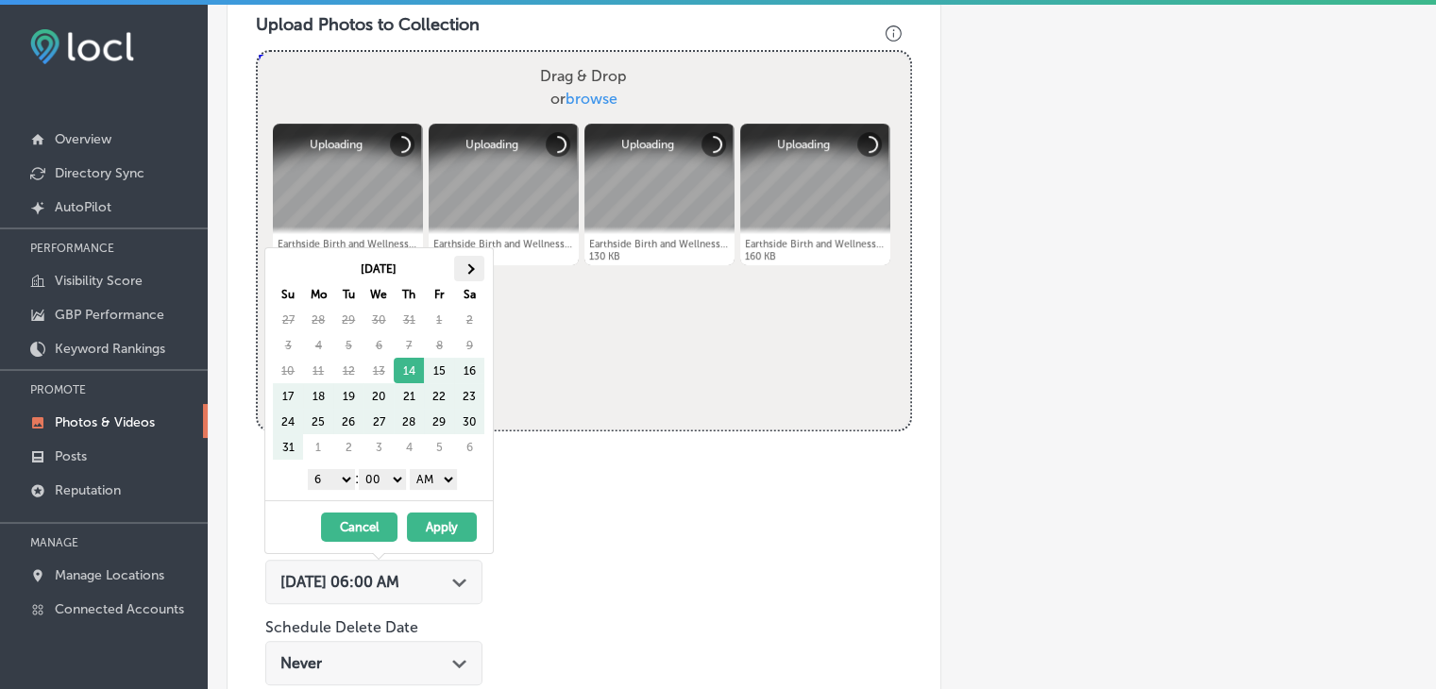
click at [470, 270] on span at bounding box center [470, 268] width 10 height 10
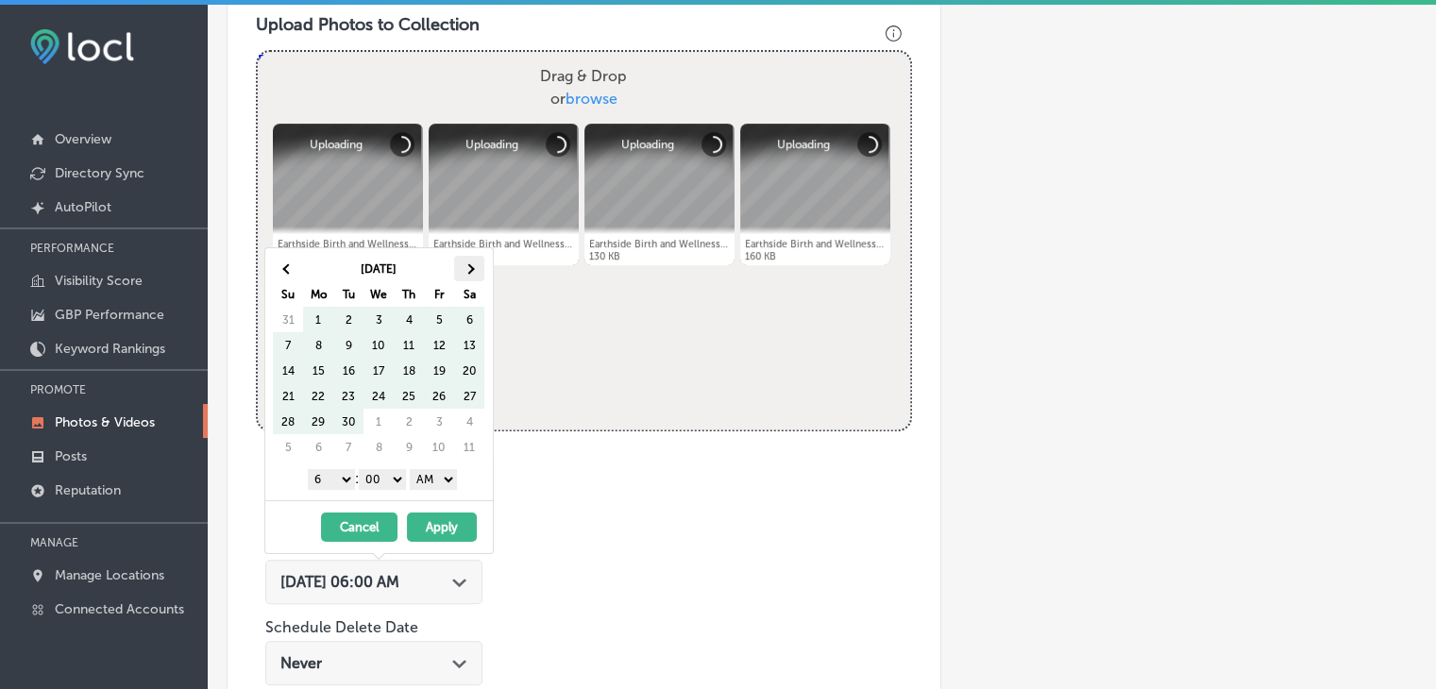
click at [470, 269] on span at bounding box center [470, 268] width 10 height 10
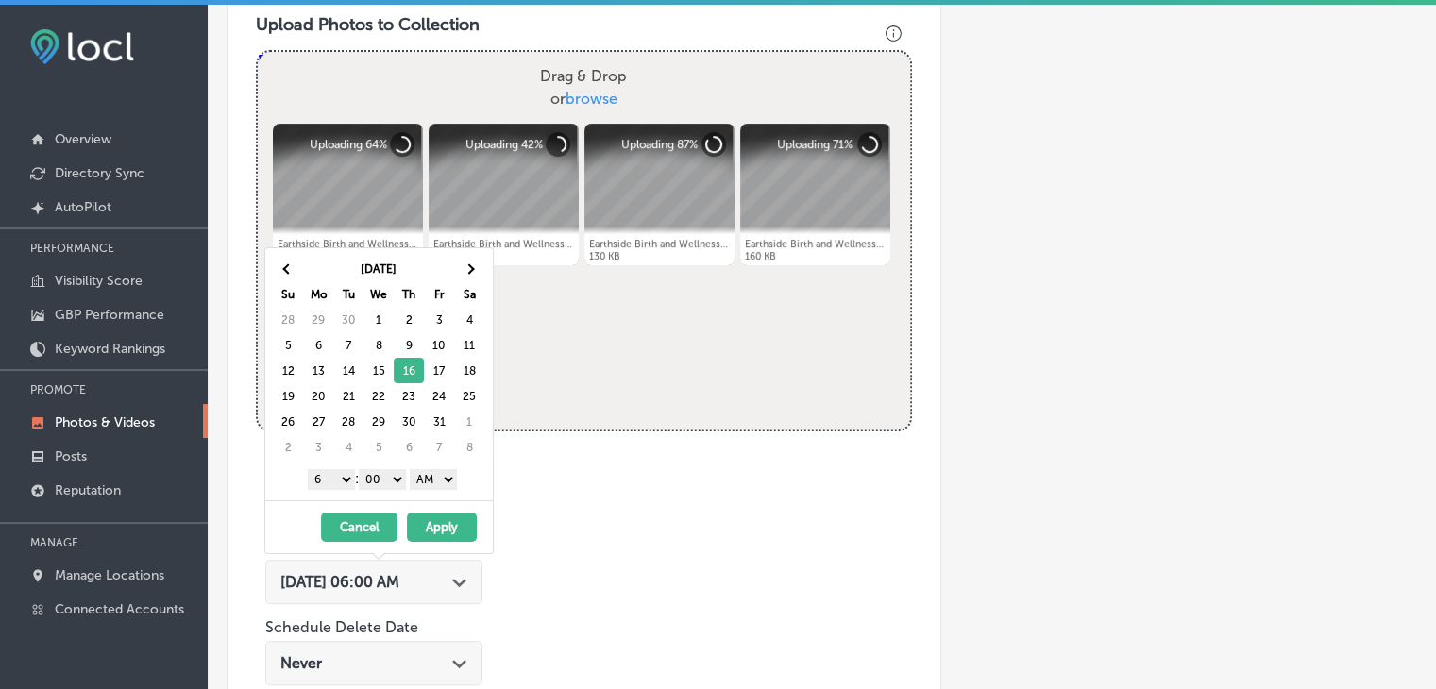
click at [323, 474] on select "1 2 3 4 5 6 7 8 9 10 11 12" at bounding box center [331, 479] width 47 height 21
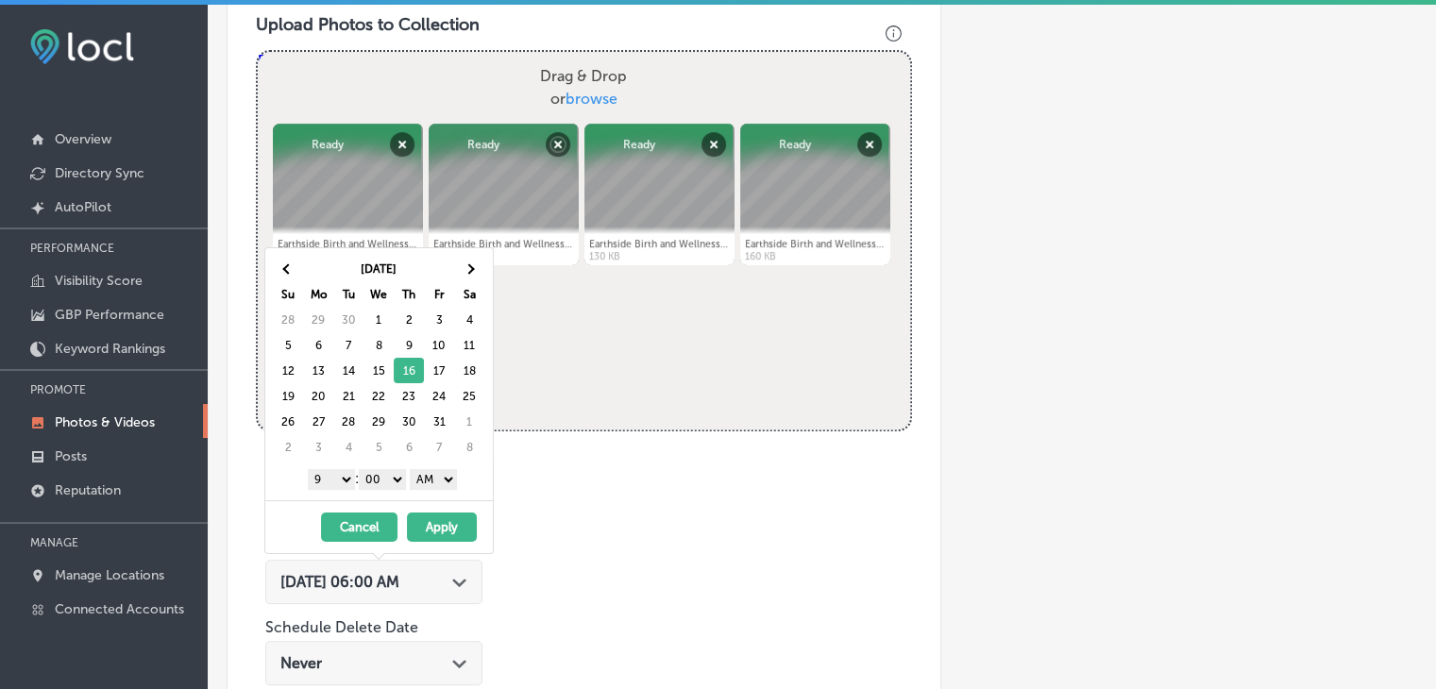
click at [415, 477] on select "AM PM" at bounding box center [433, 479] width 47 height 21
click at [429, 520] on button "Apply" at bounding box center [442, 527] width 70 height 29
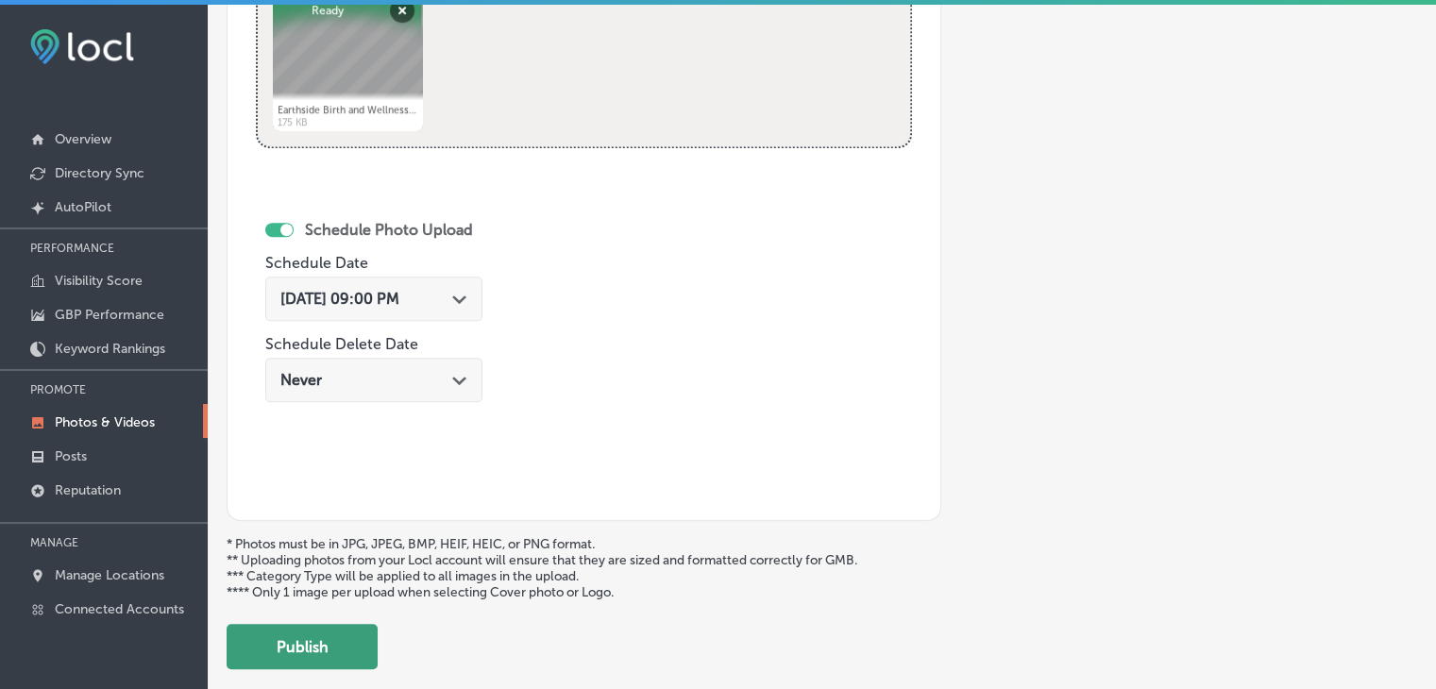
click at [344, 651] on button "Publish" at bounding box center [302, 646] width 151 height 45
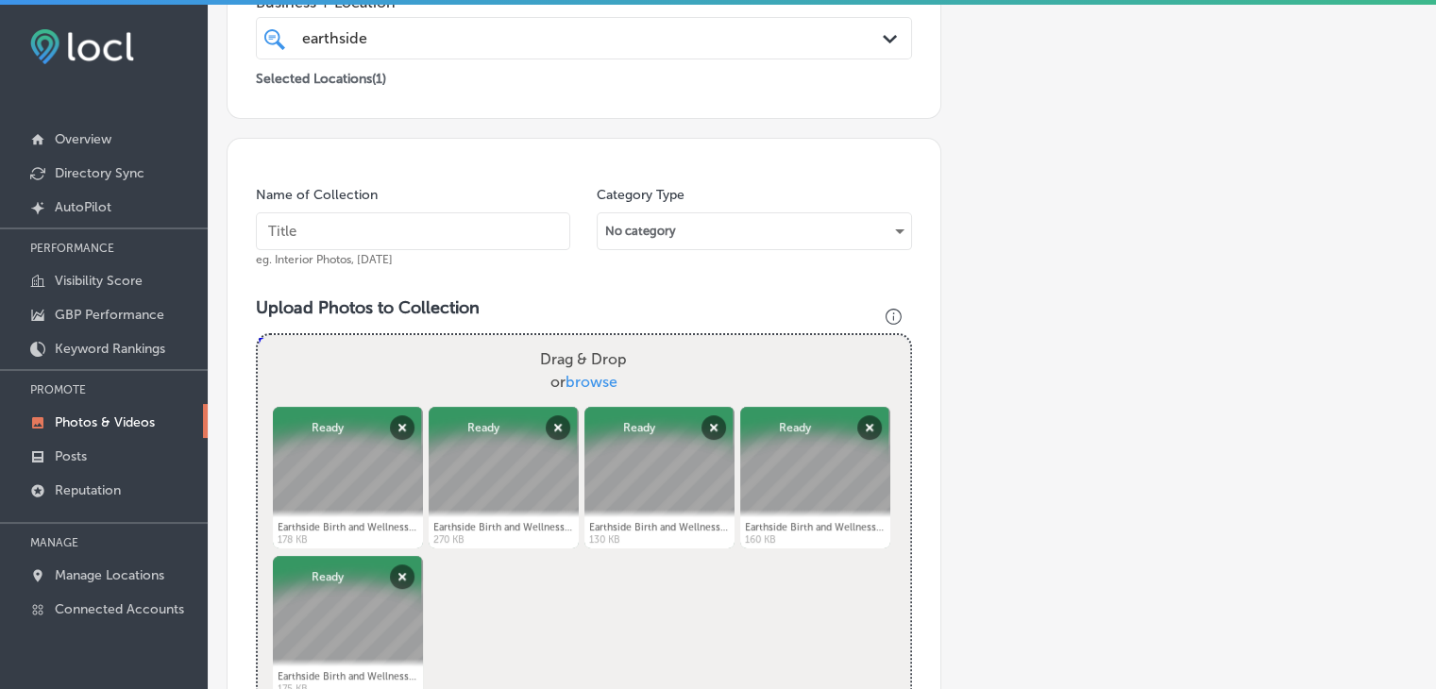
scroll to position [596, 0]
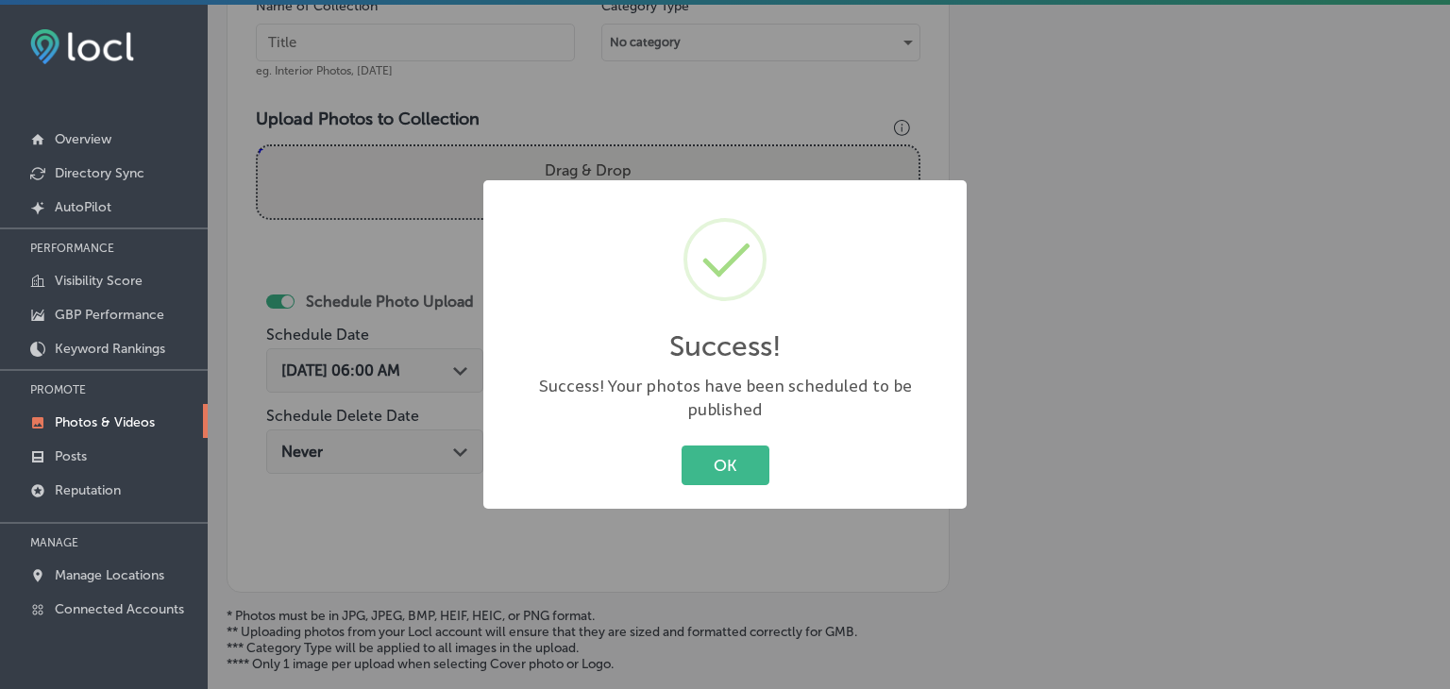
click at [655, 424] on div "Success! × Success! Your photos have been scheduled to be published OK Cancel" at bounding box center [724, 344] width 483 height 329
click at [721, 496] on div "Success! × Success! Your photos have been scheduled to be published OK Cancel" at bounding box center [724, 344] width 483 height 329
click at [734, 448] on button "OK" at bounding box center [726, 465] width 88 height 39
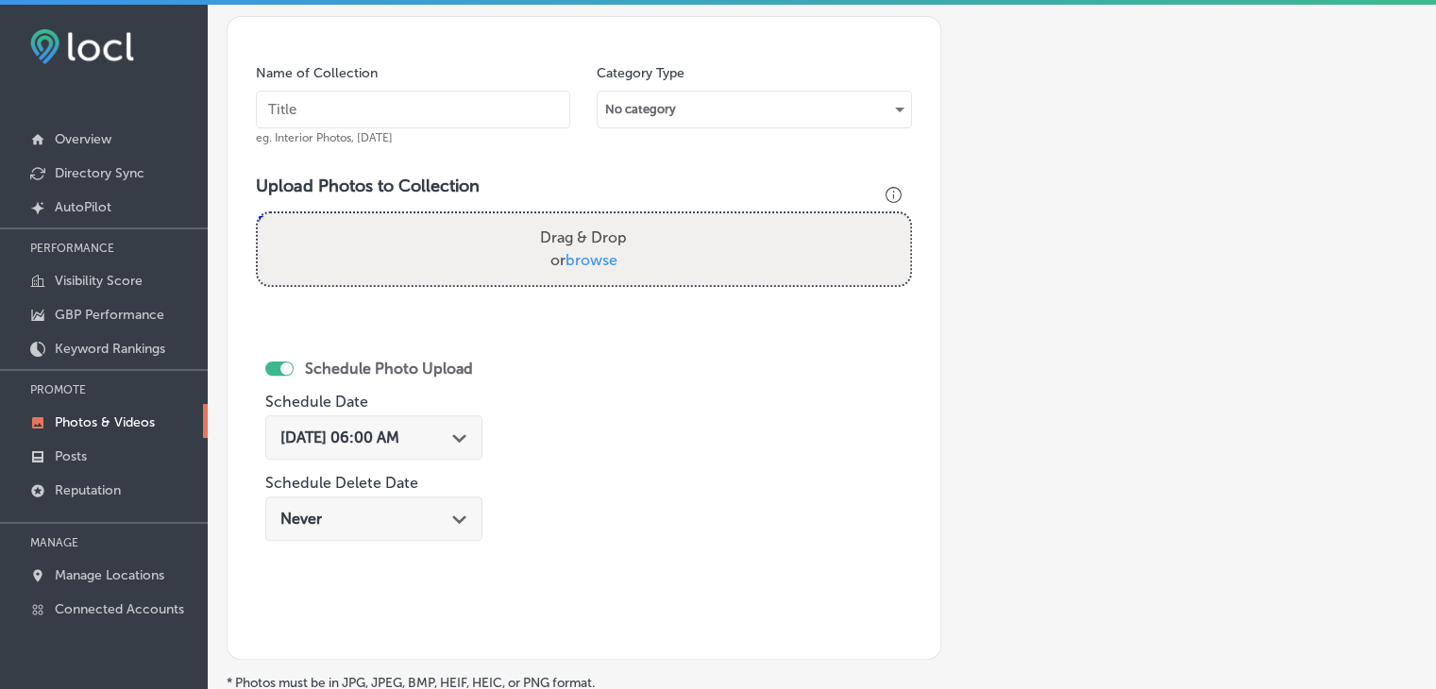
scroll to position [501, 0]
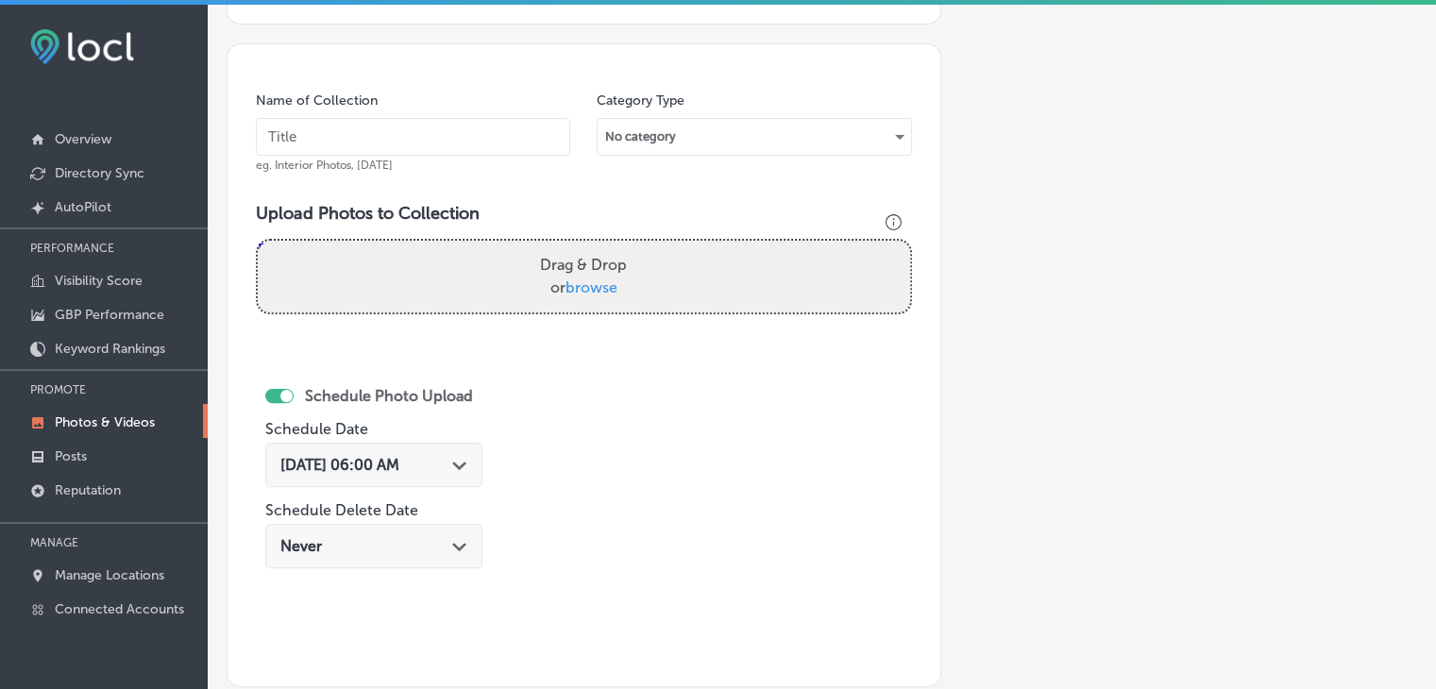
click at [499, 136] on input "text" at bounding box center [413, 137] width 314 height 38
paste input "Earthside Birth and Wellness Center, [DATE], Week"
type input "Earthside Birth and Wellness Center, [DATE], Week 4"
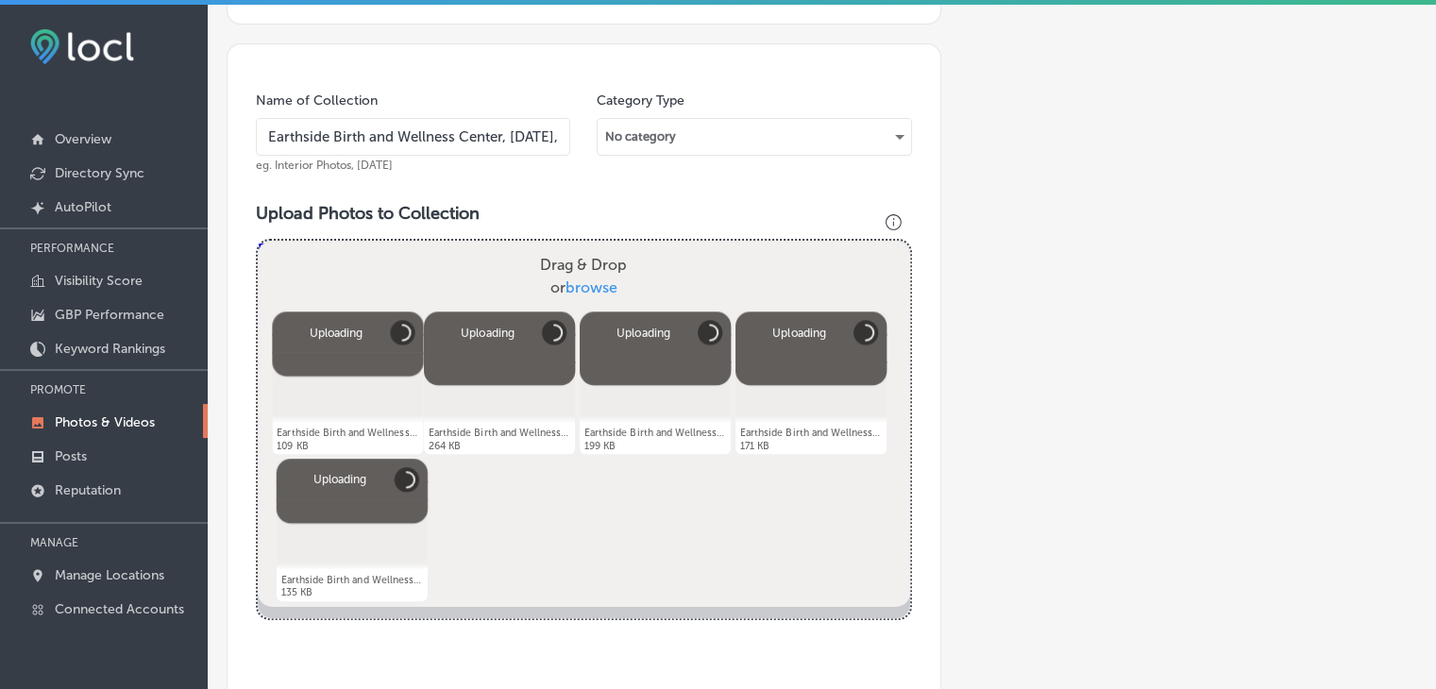
scroll to position [690, 0]
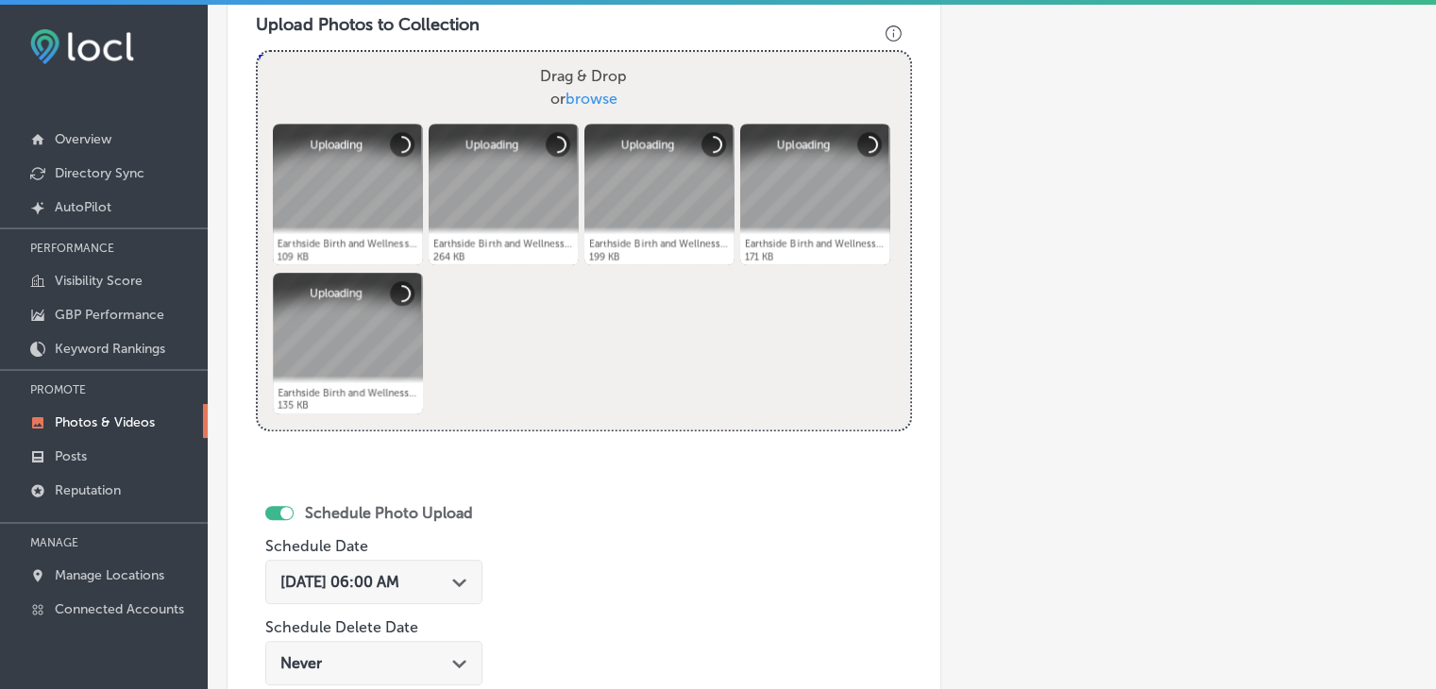
drag, startPoint x: 409, startPoint y: 581, endPoint x: 417, endPoint y: 565, distance: 18.2
click at [399, 581] on span "[DATE] 06:00 AM" at bounding box center [339, 582] width 119 height 18
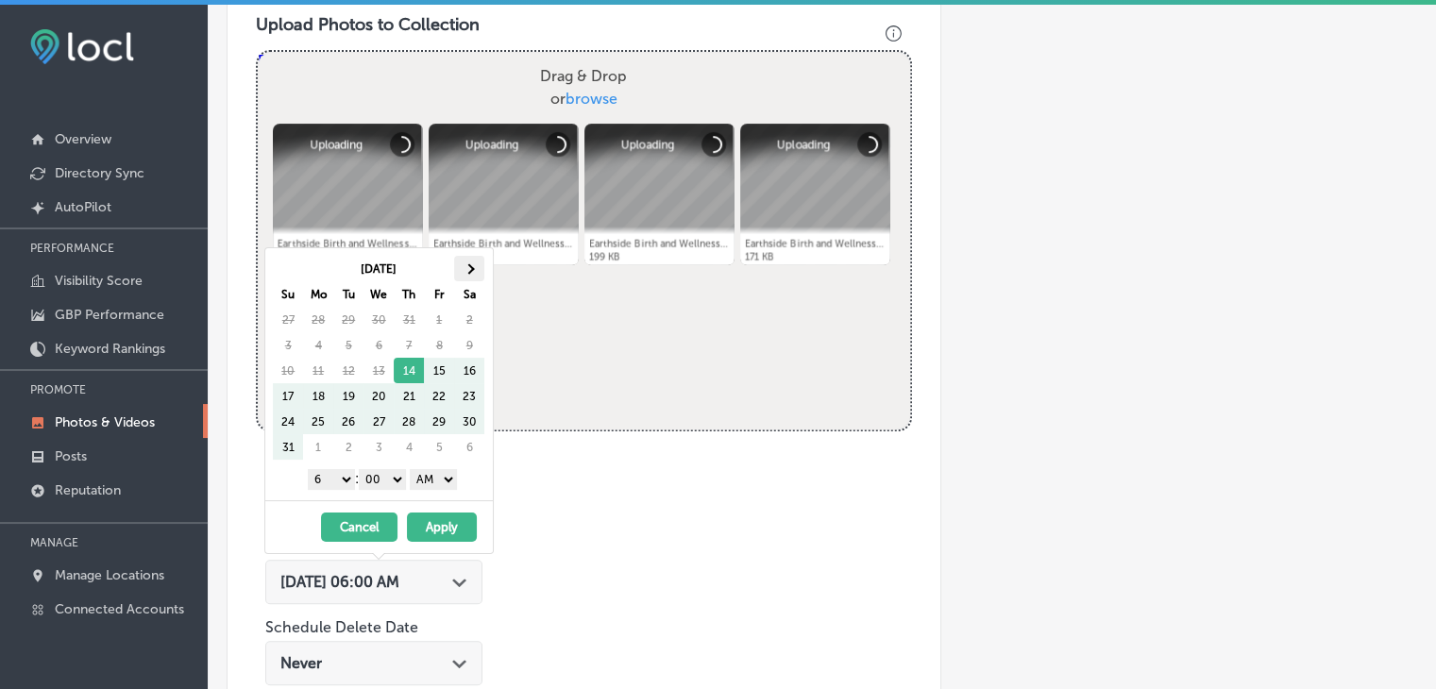
click at [481, 273] on th at bounding box center [469, 268] width 30 height 25
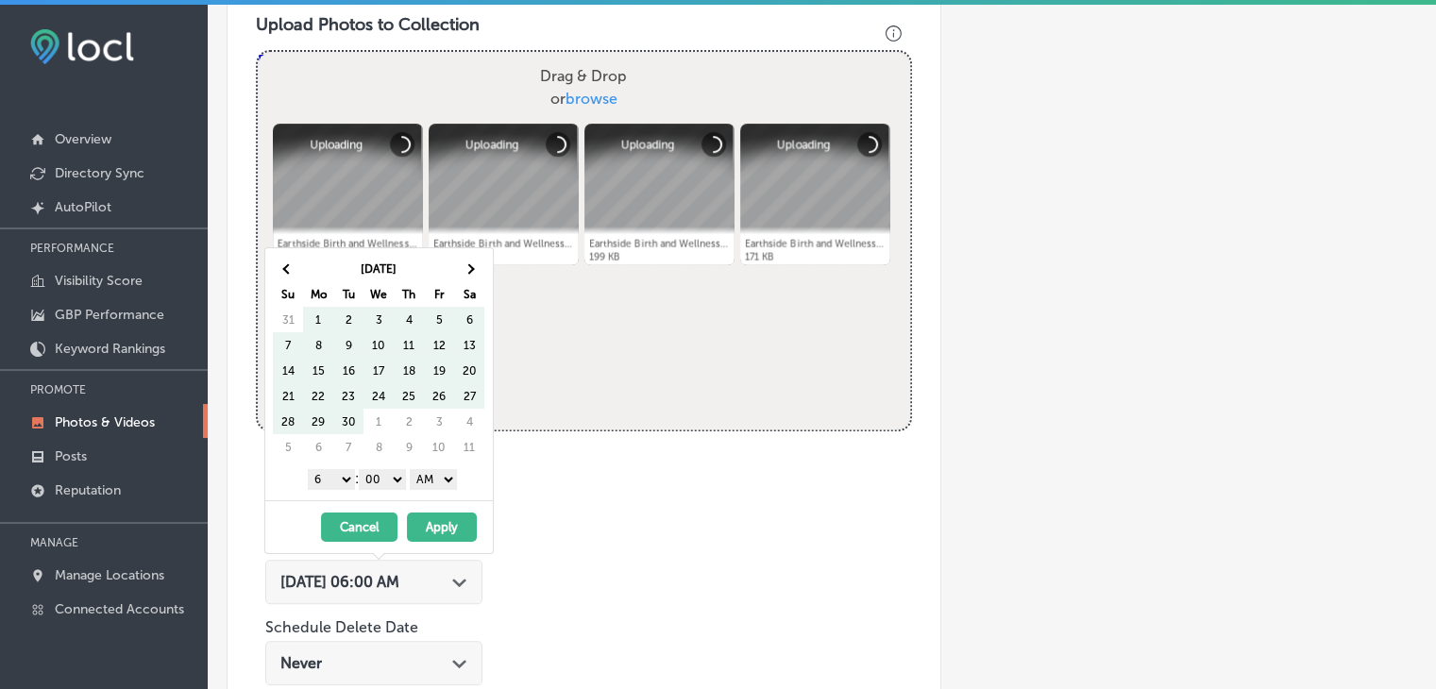
click at [480, 272] on th at bounding box center [469, 268] width 30 height 25
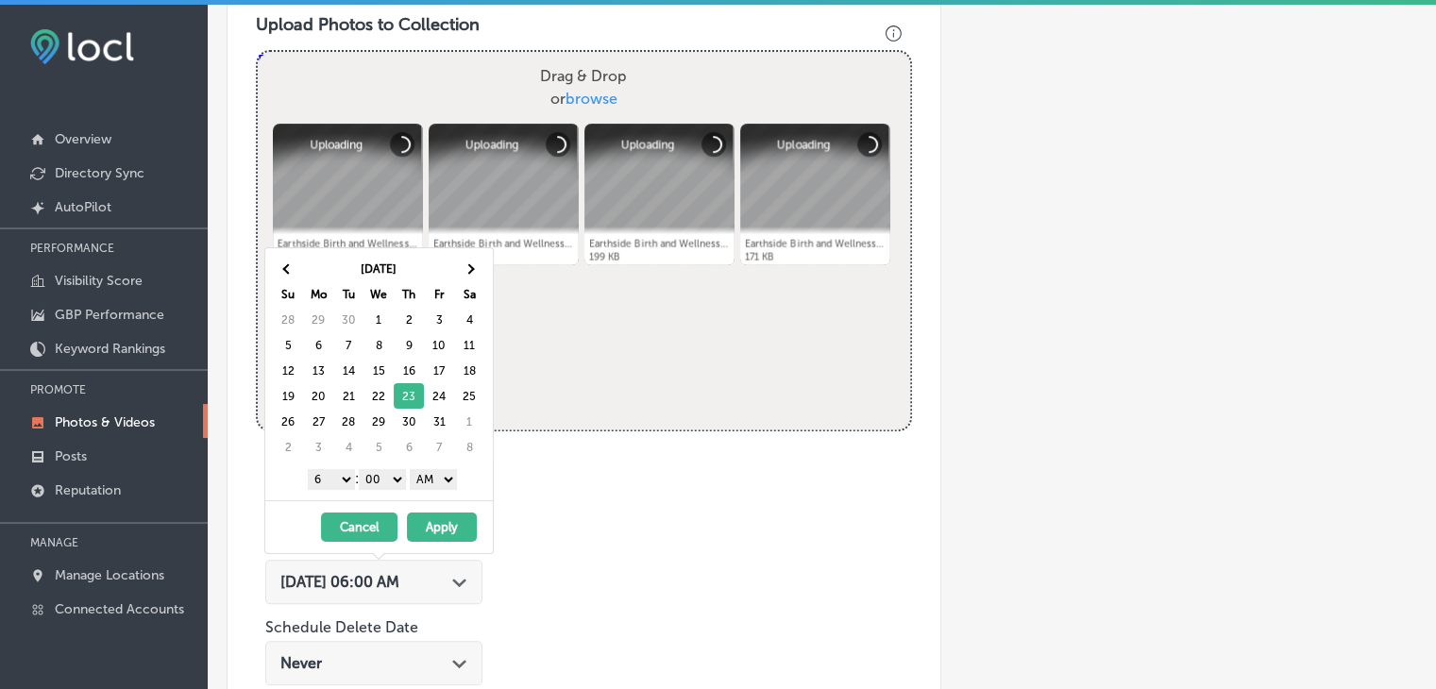
click at [342, 479] on select "1 2 3 4 5 6 7 8 9 10 11 12" at bounding box center [331, 479] width 47 height 21
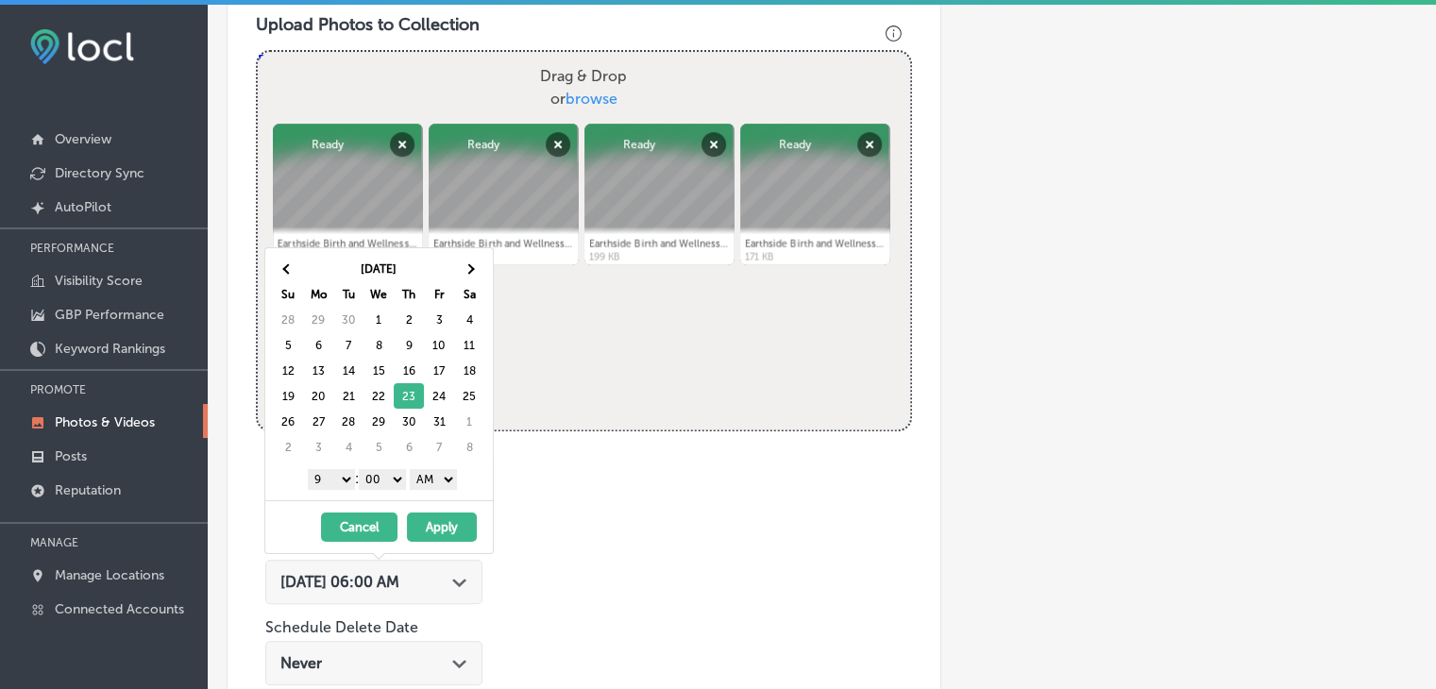
drag, startPoint x: 423, startPoint y: 469, endPoint x: 427, endPoint y: 482, distance: 12.8
click at [426, 473] on select "AM PM" at bounding box center [433, 479] width 47 height 21
click at [431, 514] on button "Apply" at bounding box center [442, 527] width 70 height 29
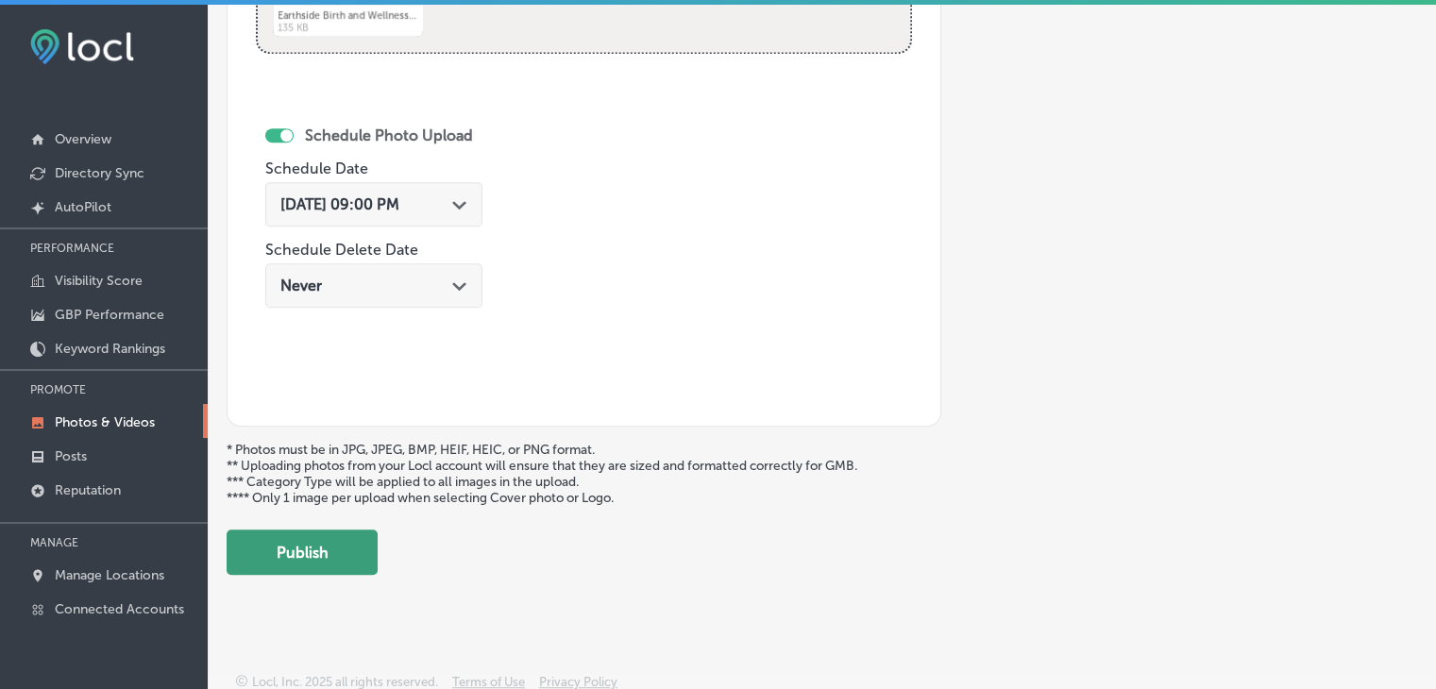
click at [364, 566] on button "Publish" at bounding box center [302, 552] width 151 height 45
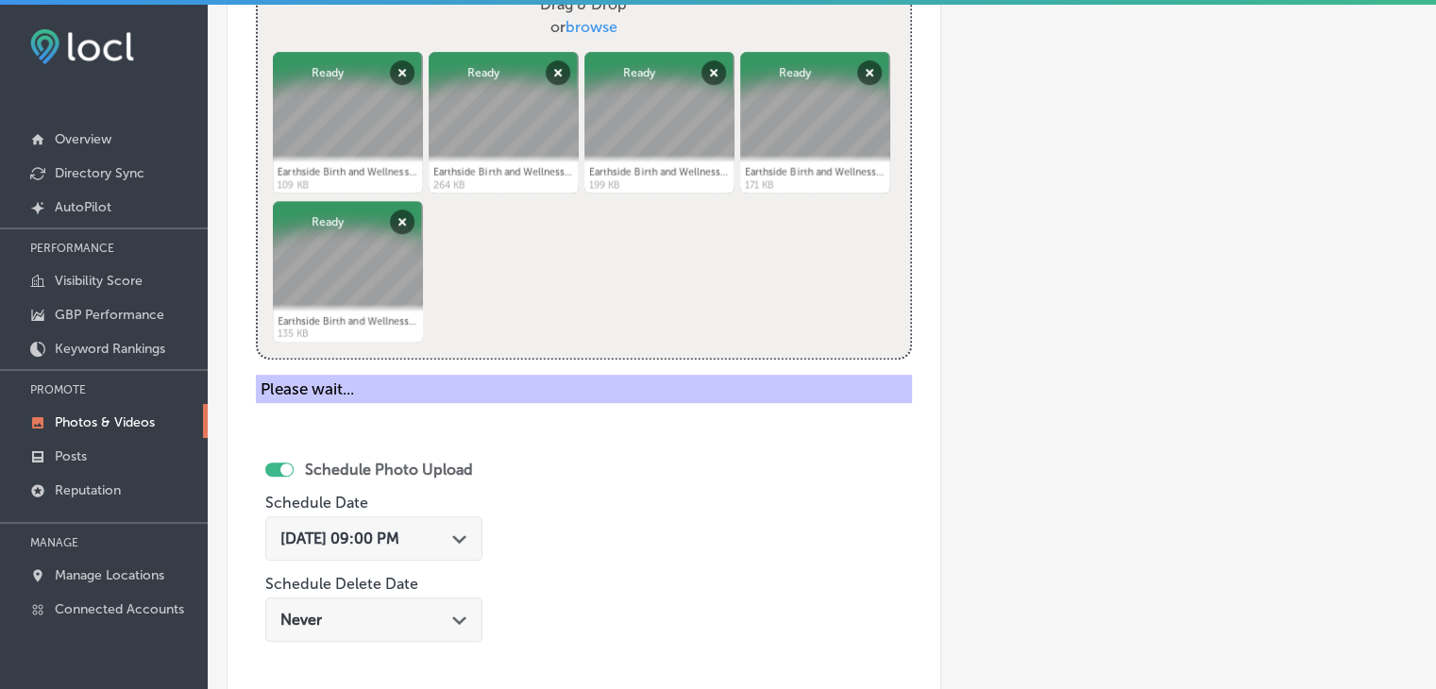
scroll to position [596, 0]
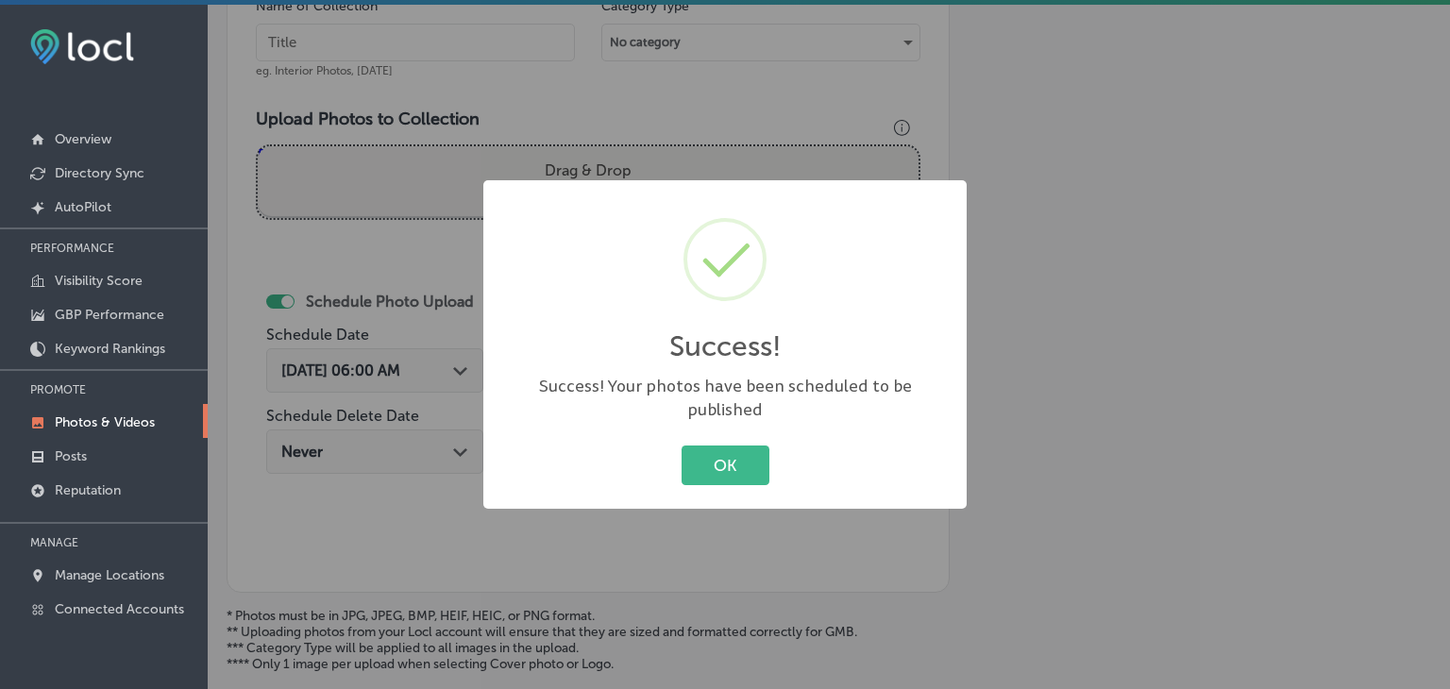
click at [398, 118] on div "Success! × Success! Your photos have been scheduled to be published OK Cancel" at bounding box center [725, 344] width 1450 height 689
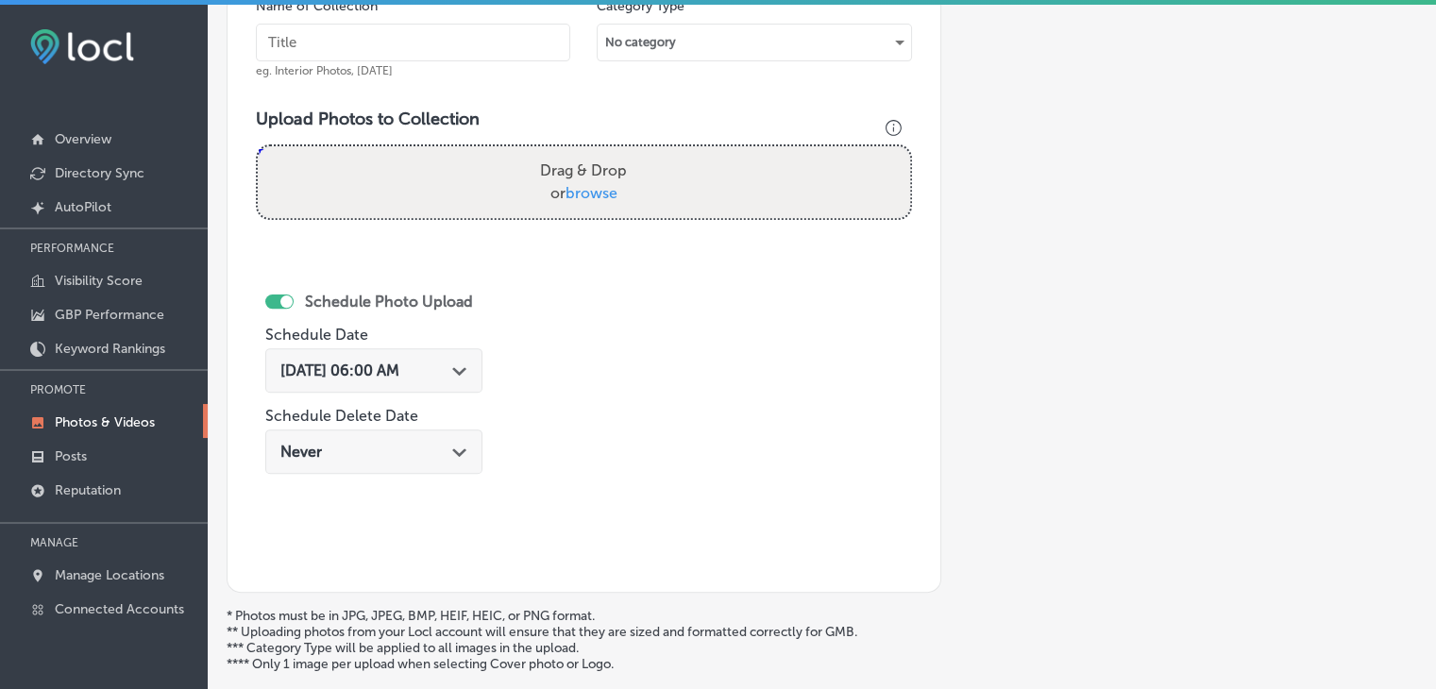
click at [430, 50] on input "text" at bounding box center [413, 43] width 314 height 38
paste input "Earthside Birth and Wellness Center, [DATE], Week"
type input "Earthside Birth and Wellness Center, [DATE], Week 5"
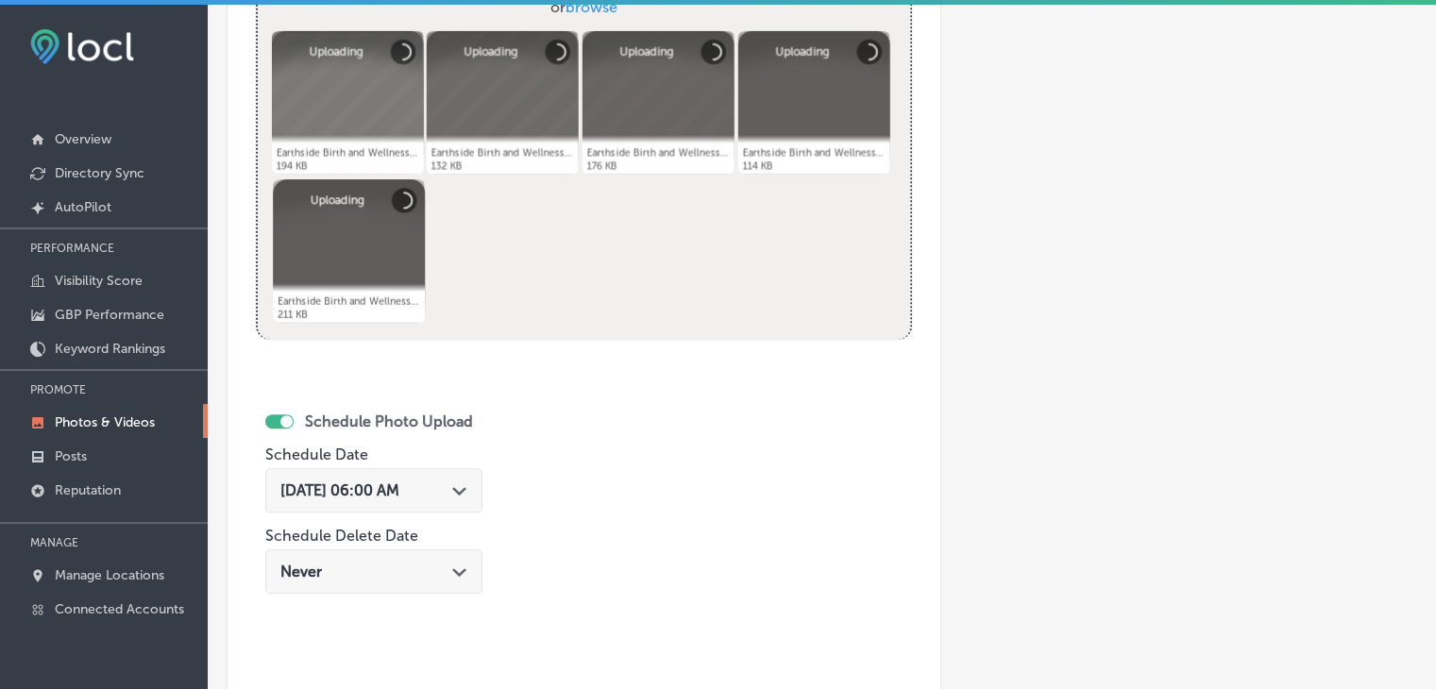
scroll to position [785, 0]
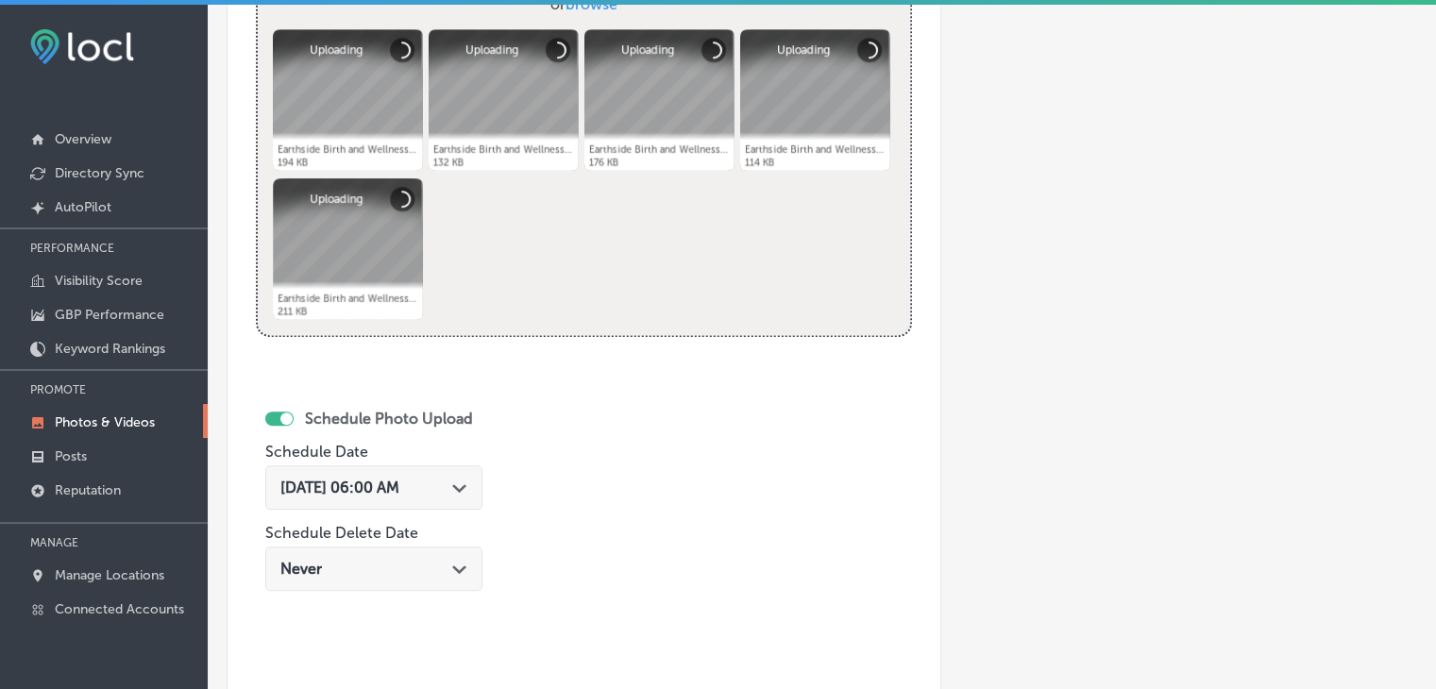
click at [425, 503] on div "[DATE] 06:00 AM Path Created with Sketch." at bounding box center [373, 487] width 217 height 44
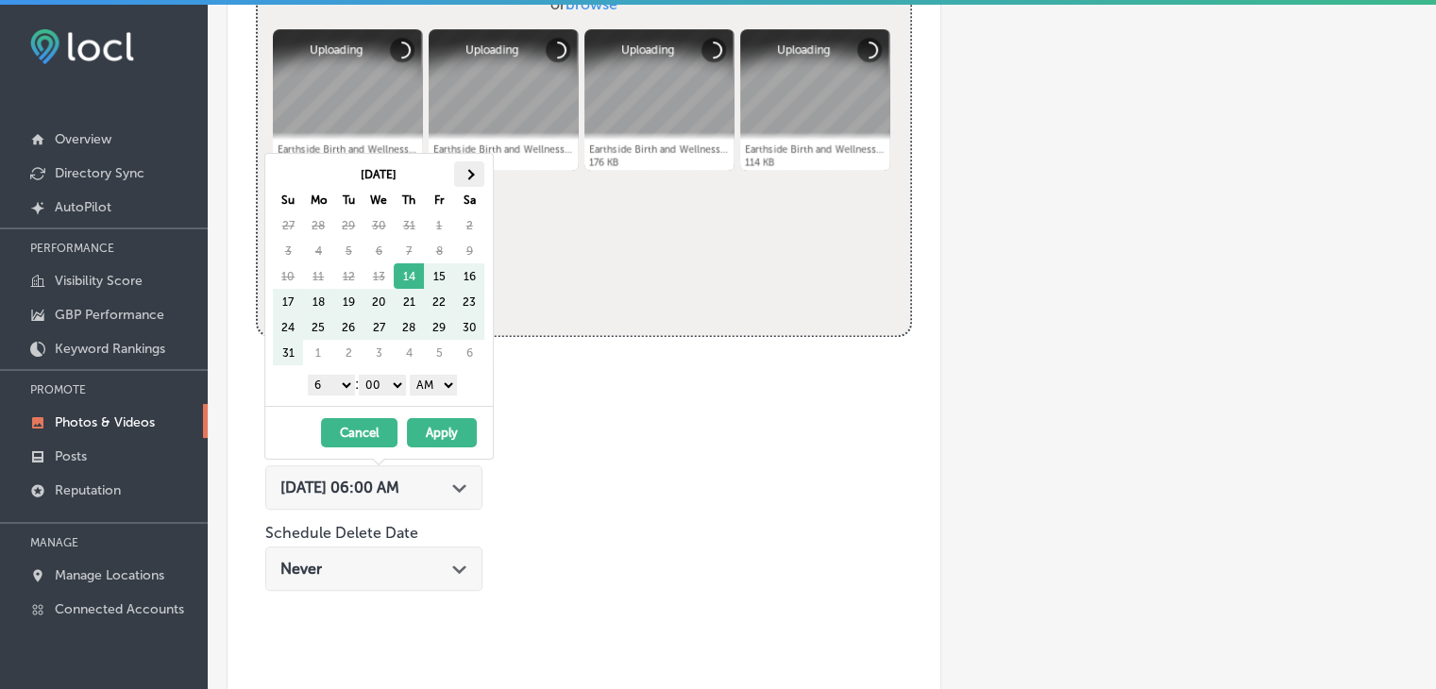
click at [474, 167] on th at bounding box center [469, 173] width 30 height 25
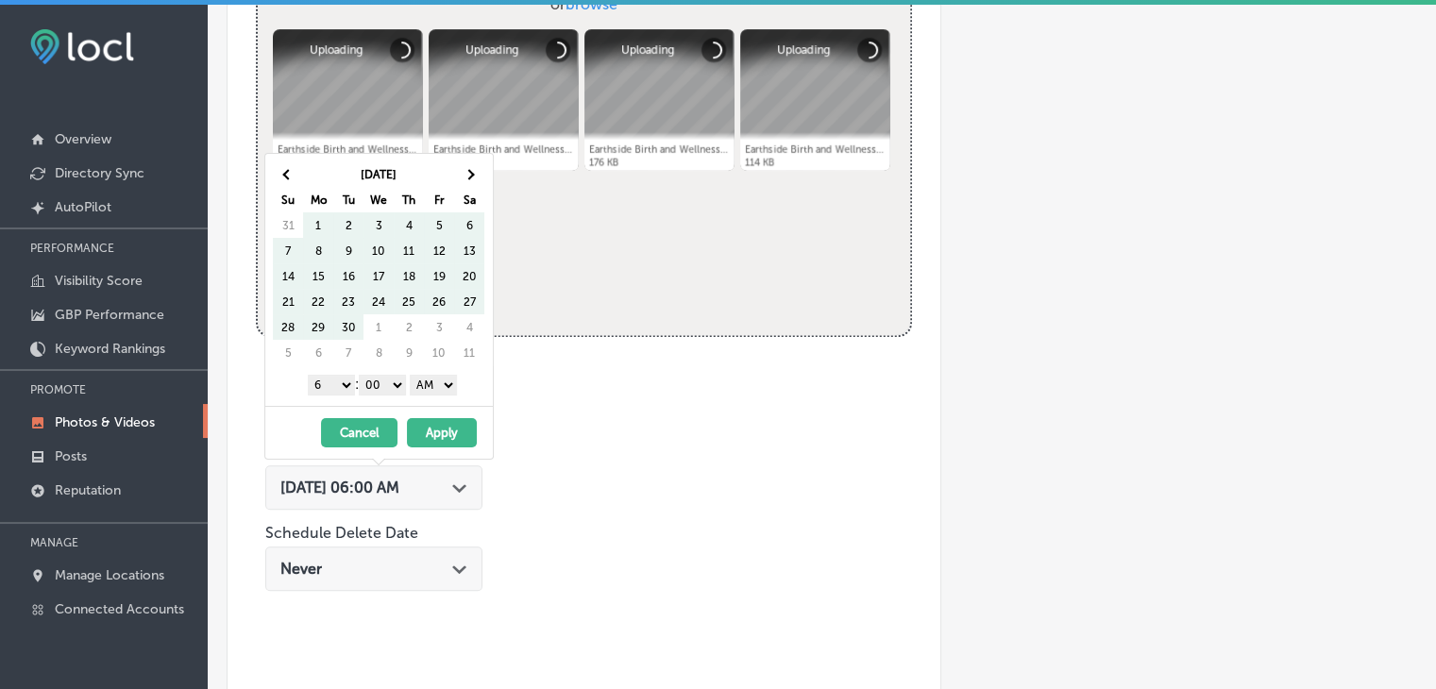
click at [474, 167] on th at bounding box center [469, 173] width 30 height 25
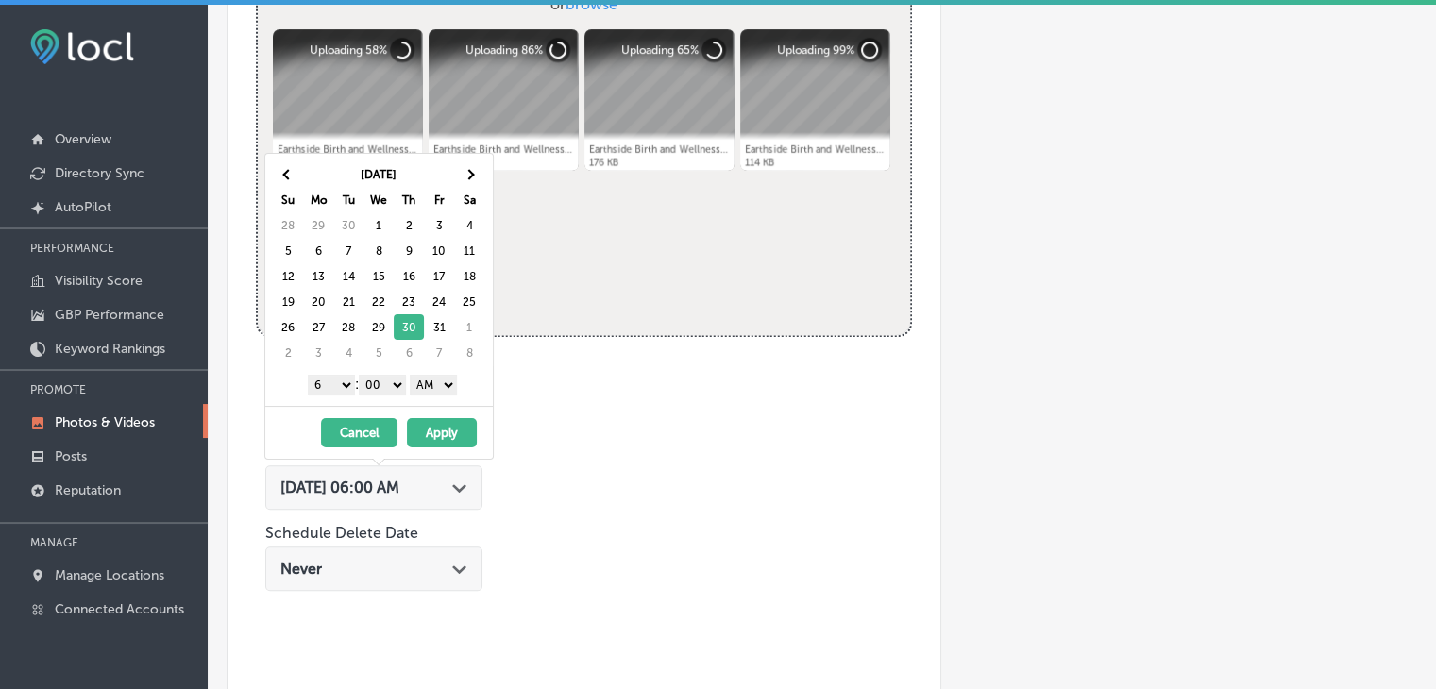
click at [333, 383] on select "1 2 3 4 5 6 7 8 9 10 11 12" at bounding box center [331, 385] width 47 height 21
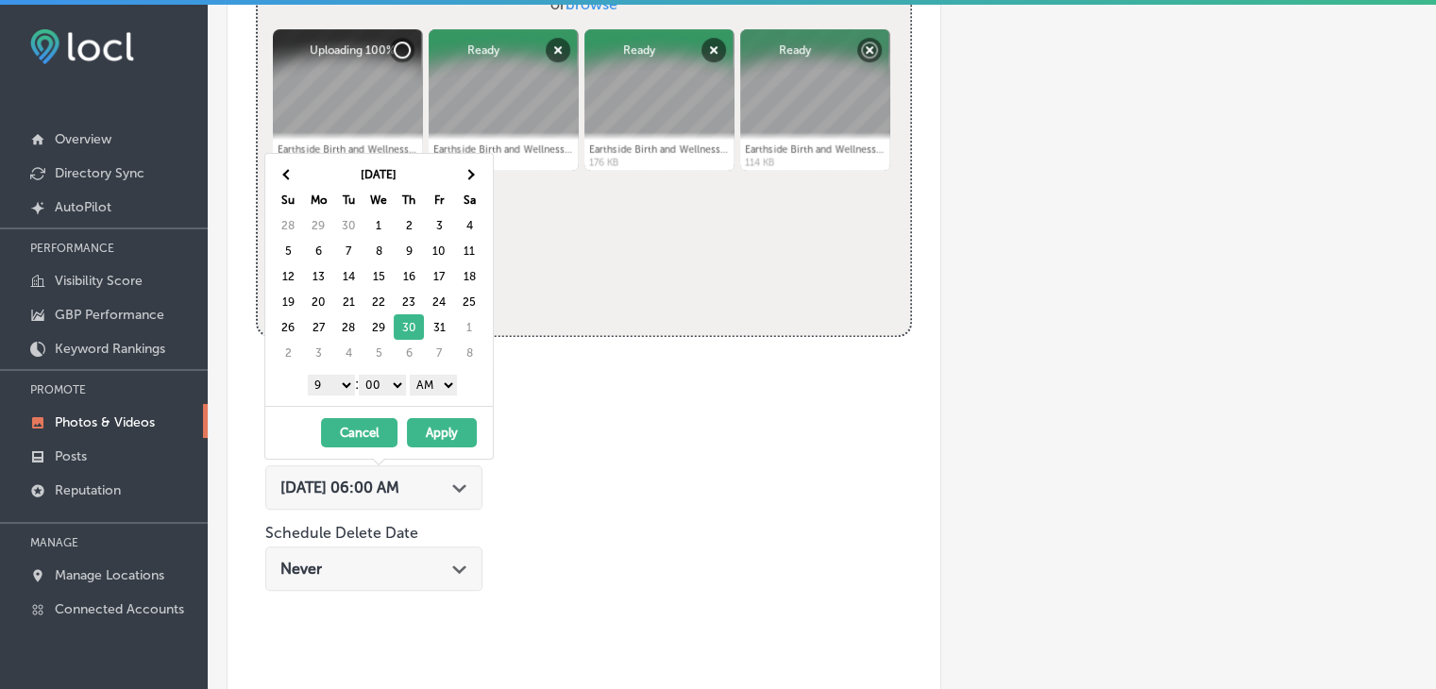
click at [412, 382] on div "1 2 3 4 5 6 7 8 9 10 11 12 : 00 10 20 30 40 50 AM PM" at bounding box center [383, 384] width 220 height 28
click at [435, 387] on select "AM PM" at bounding box center [433, 385] width 47 height 21
click at [437, 430] on button "Apply" at bounding box center [442, 432] width 70 height 29
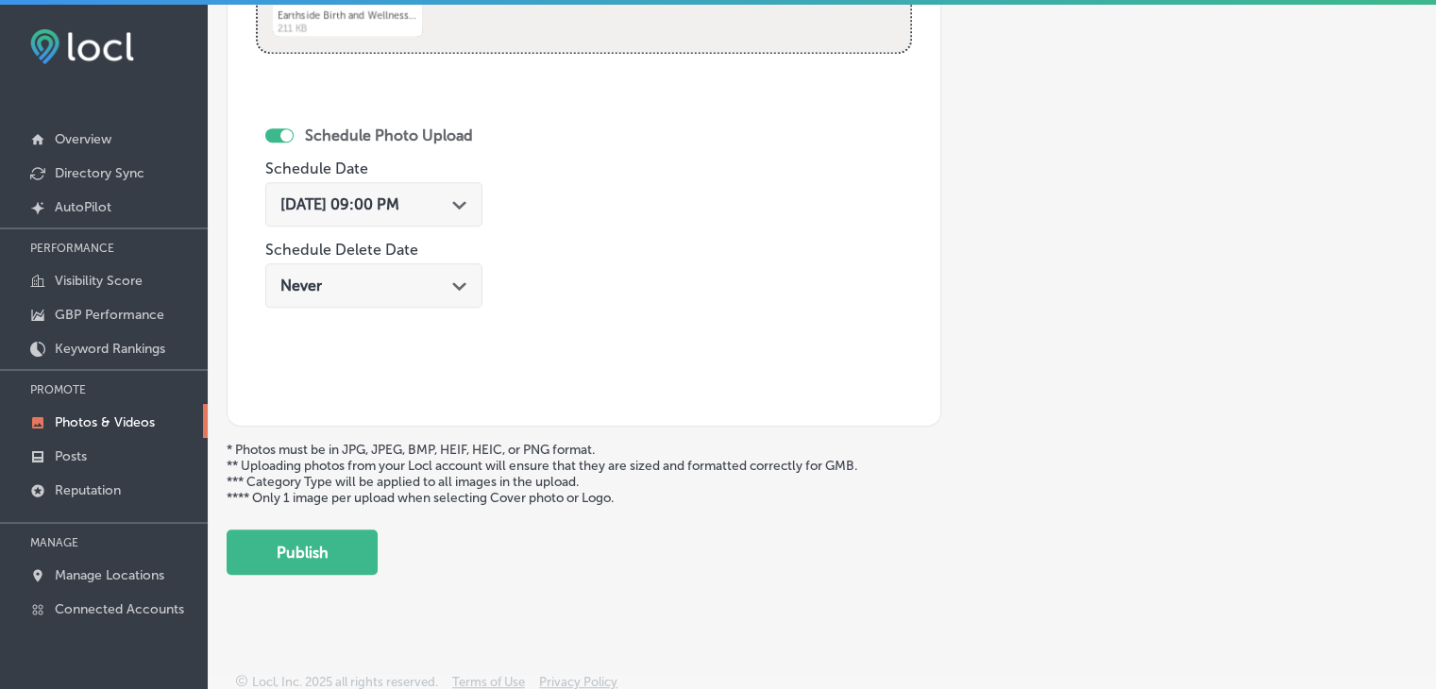
click at [363, 560] on button "Publish" at bounding box center [302, 552] width 151 height 45
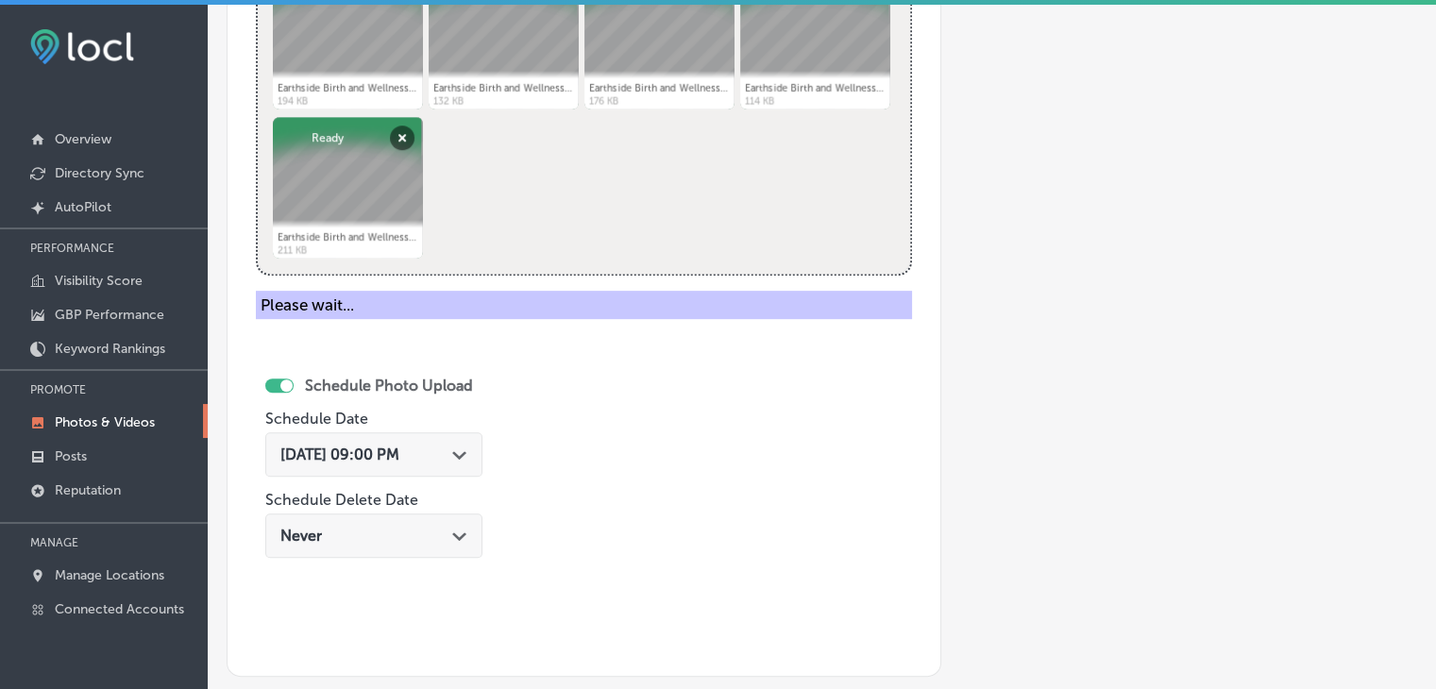
scroll to position [596, 0]
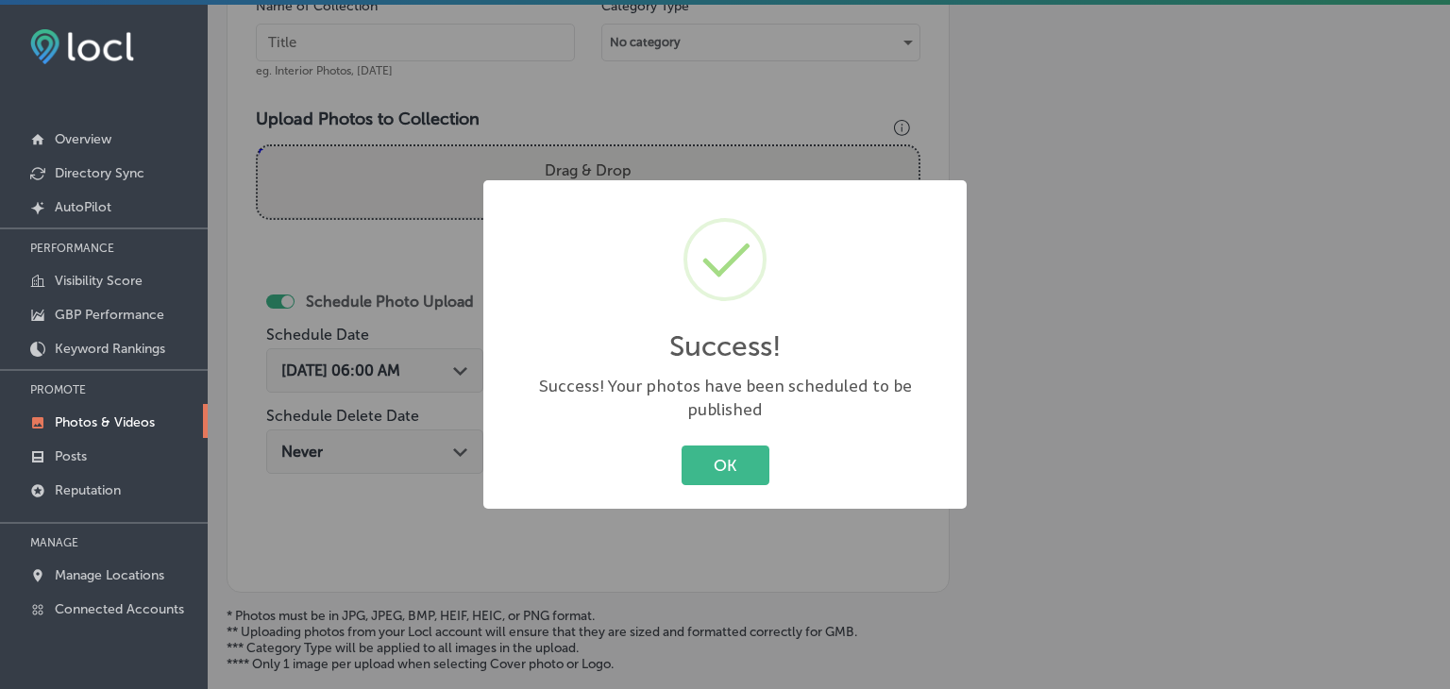
click at [384, 120] on div "Success! × Success! Your photos have been scheduled to be published OK Cancel" at bounding box center [725, 344] width 1450 height 689
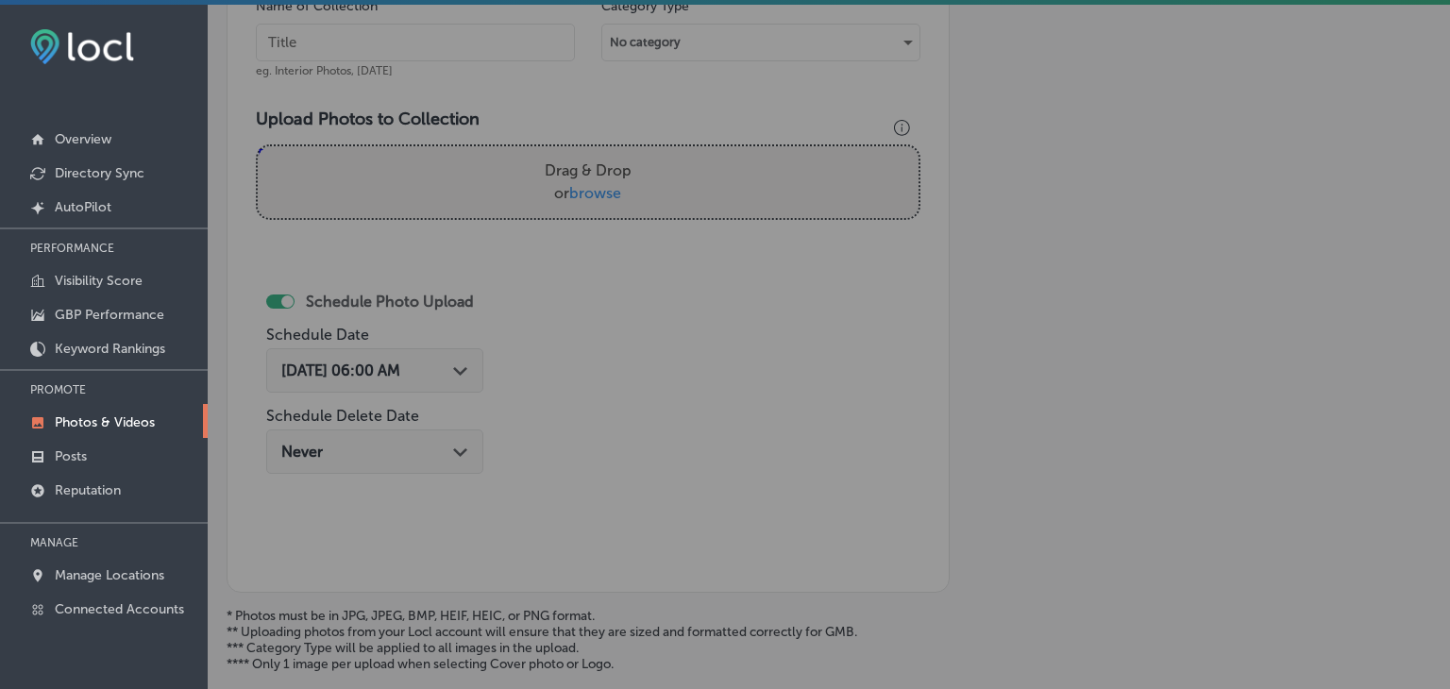
click at [425, 9] on div "Name of Collection eg. Interior Photos, [DATE]" at bounding box center [415, 37] width 319 height 81
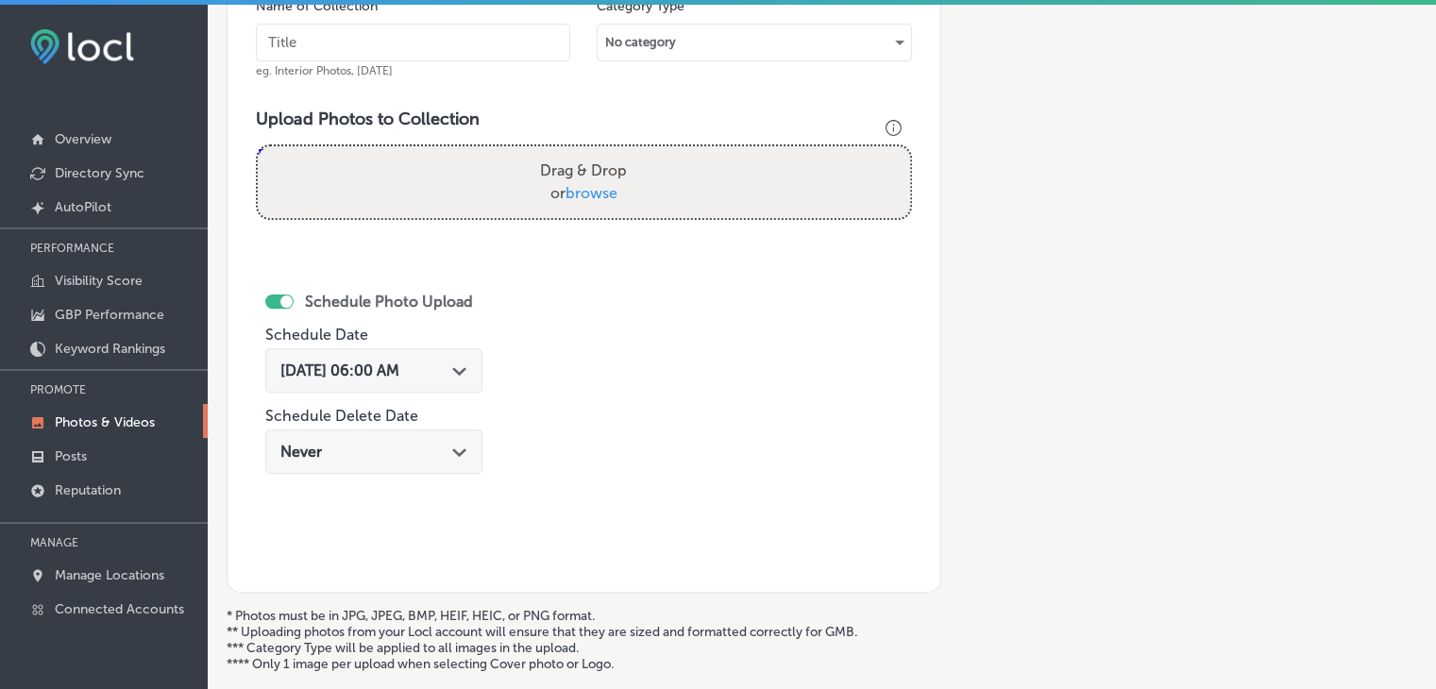
click at [431, 25] on input "text" at bounding box center [413, 43] width 314 height 38
paste input "Earthside Birth and Wellness Center, [DATE], Week"
click at [453, 50] on input "Earthside Birth and Wellness Center, [DATE], Week" at bounding box center [413, 43] width 314 height 38
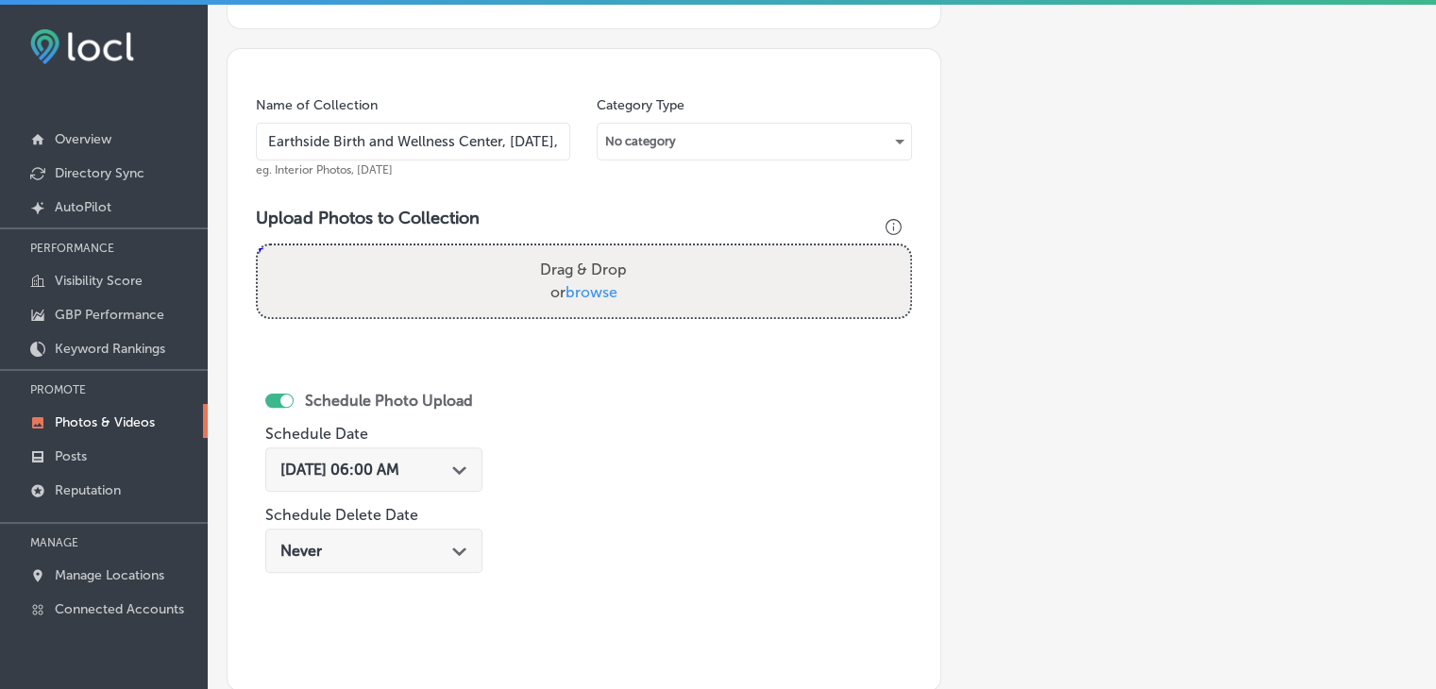
scroll to position [313, 0]
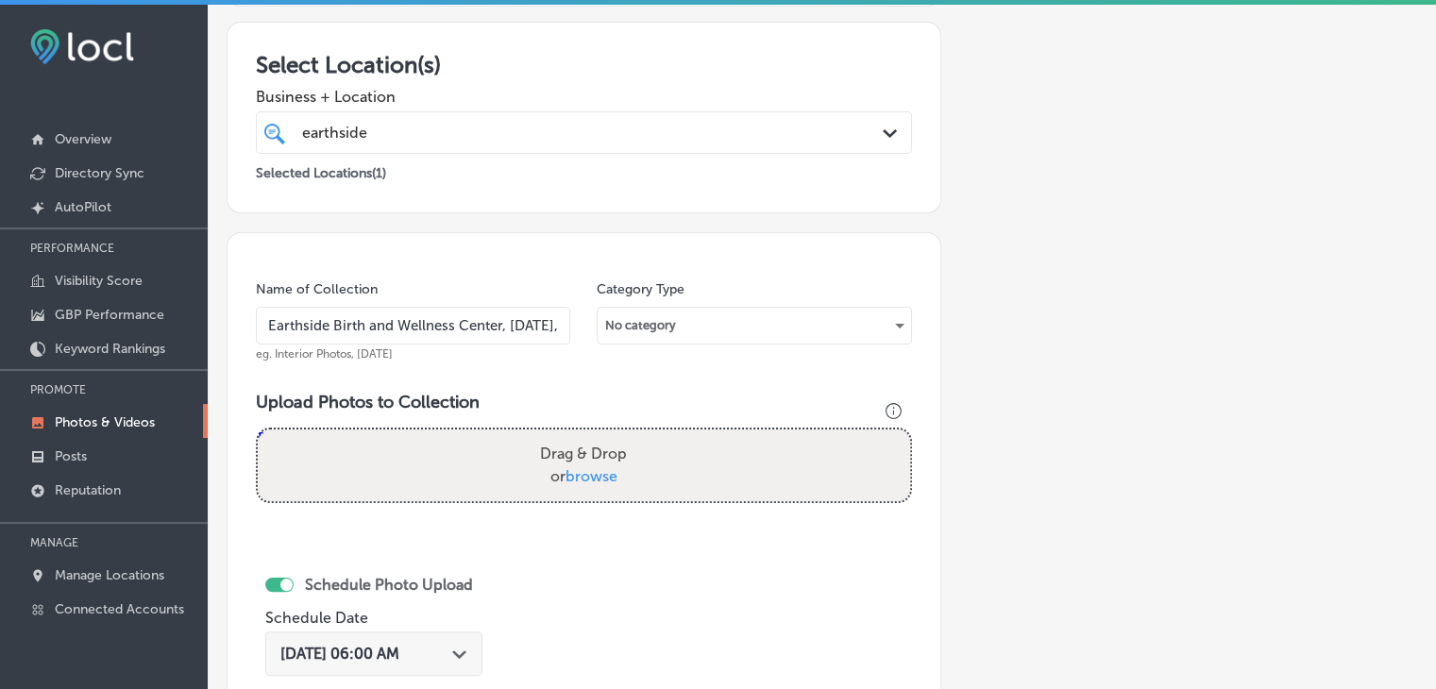
click at [423, 319] on input "Earthside Birth and Wellness Center, [DATE], Week" at bounding box center [413, 326] width 314 height 38
type input "Earthside Birth and Wellness Center, [DATE], Week 1"
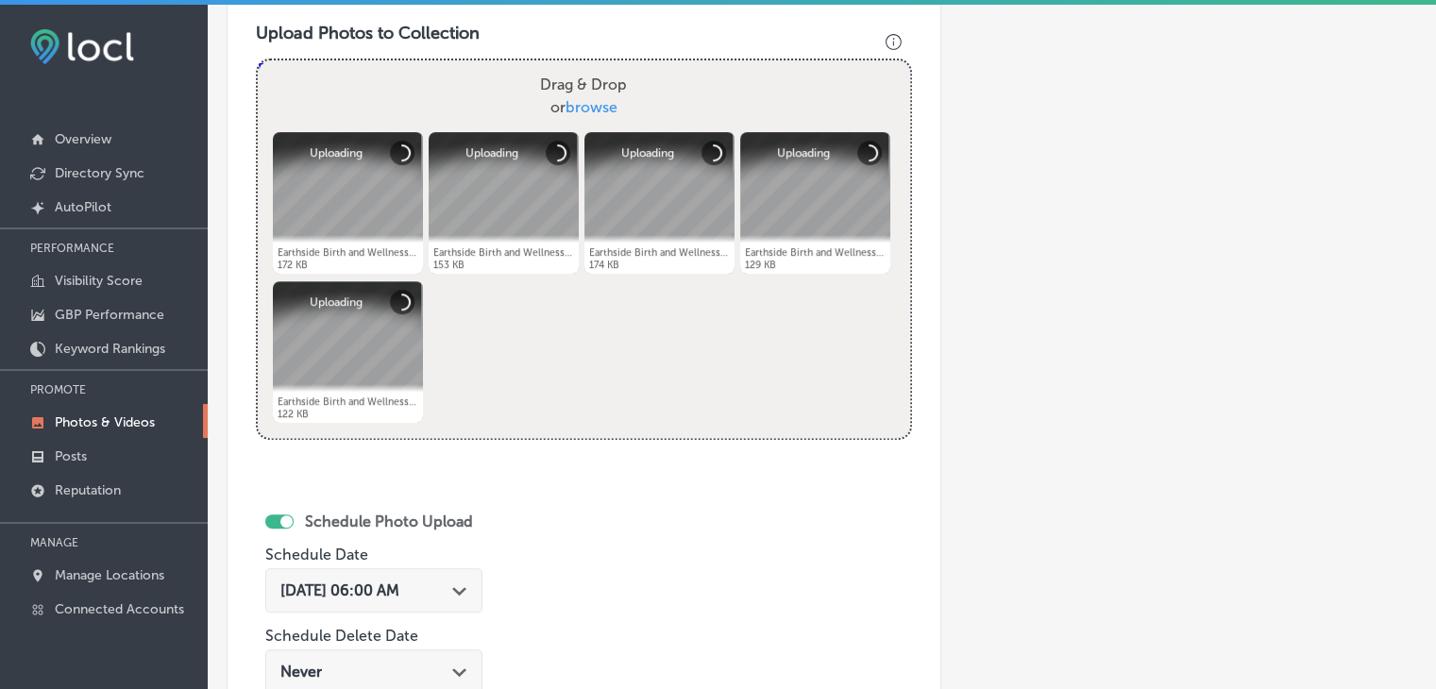
scroll to position [785, 0]
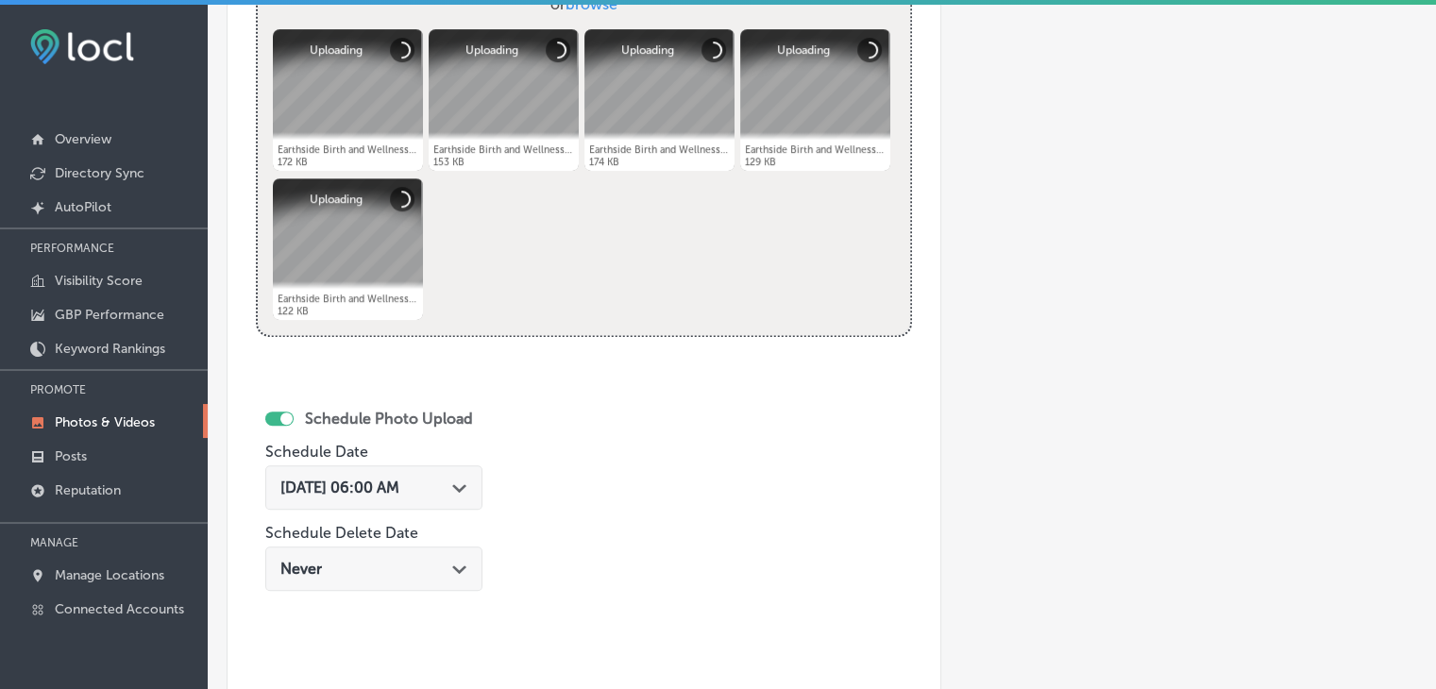
click at [409, 503] on div "[DATE] 06:00 AM Path Created with Sketch." at bounding box center [373, 487] width 217 height 44
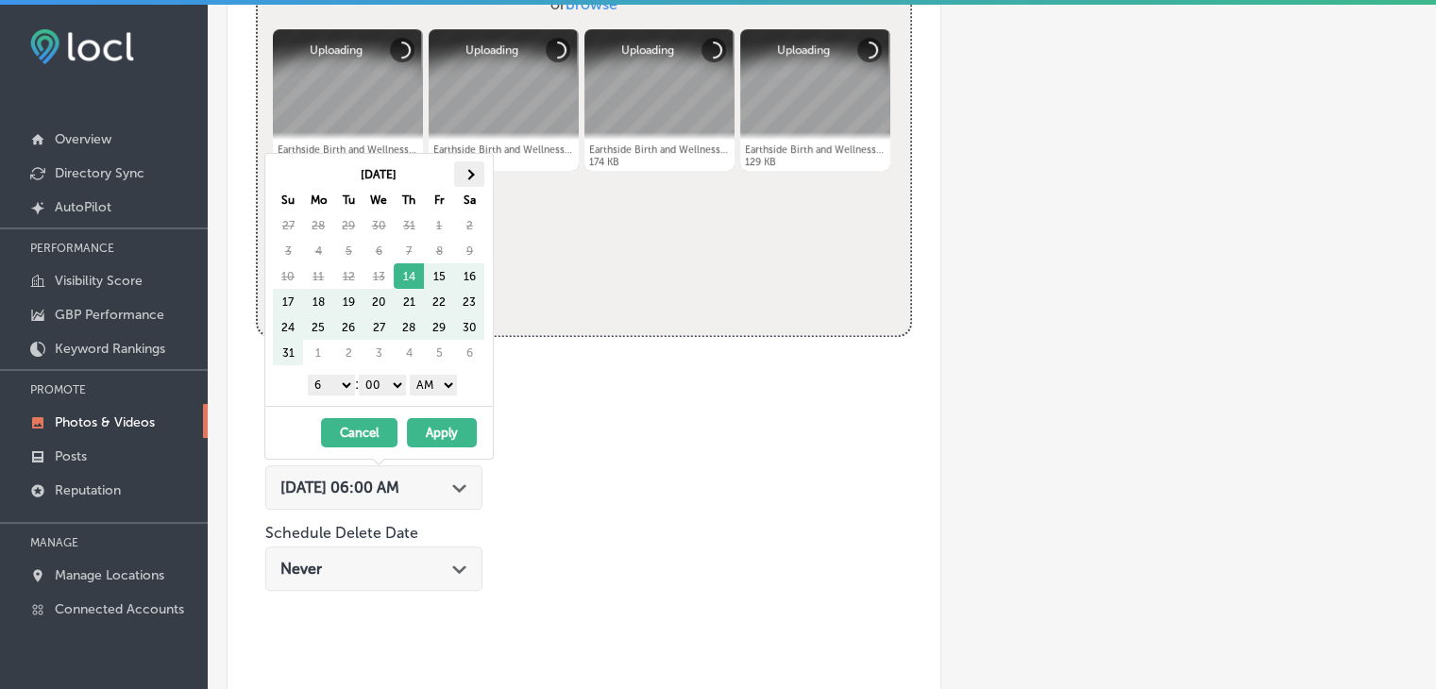
click at [474, 176] on th at bounding box center [469, 173] width 30 height 25
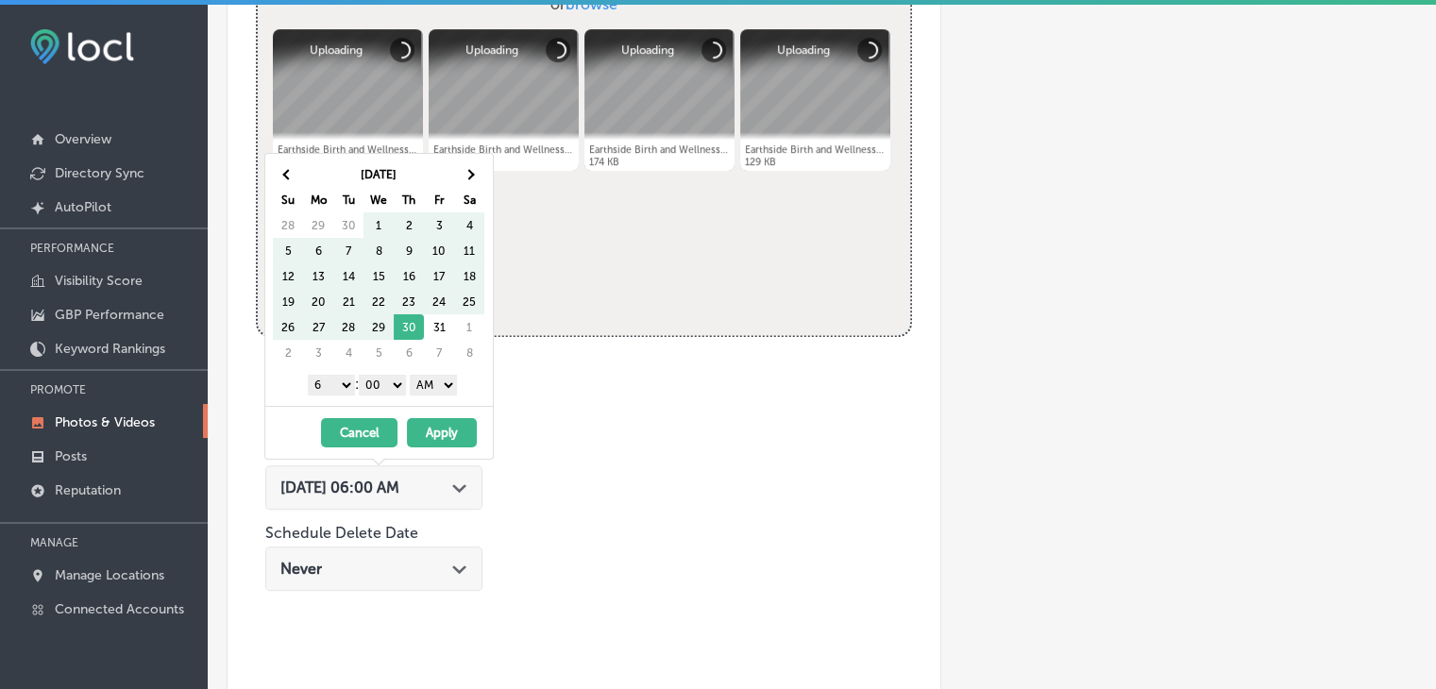
click at [474, 176] on th at bounding box center [469, 173] width 30 height 25
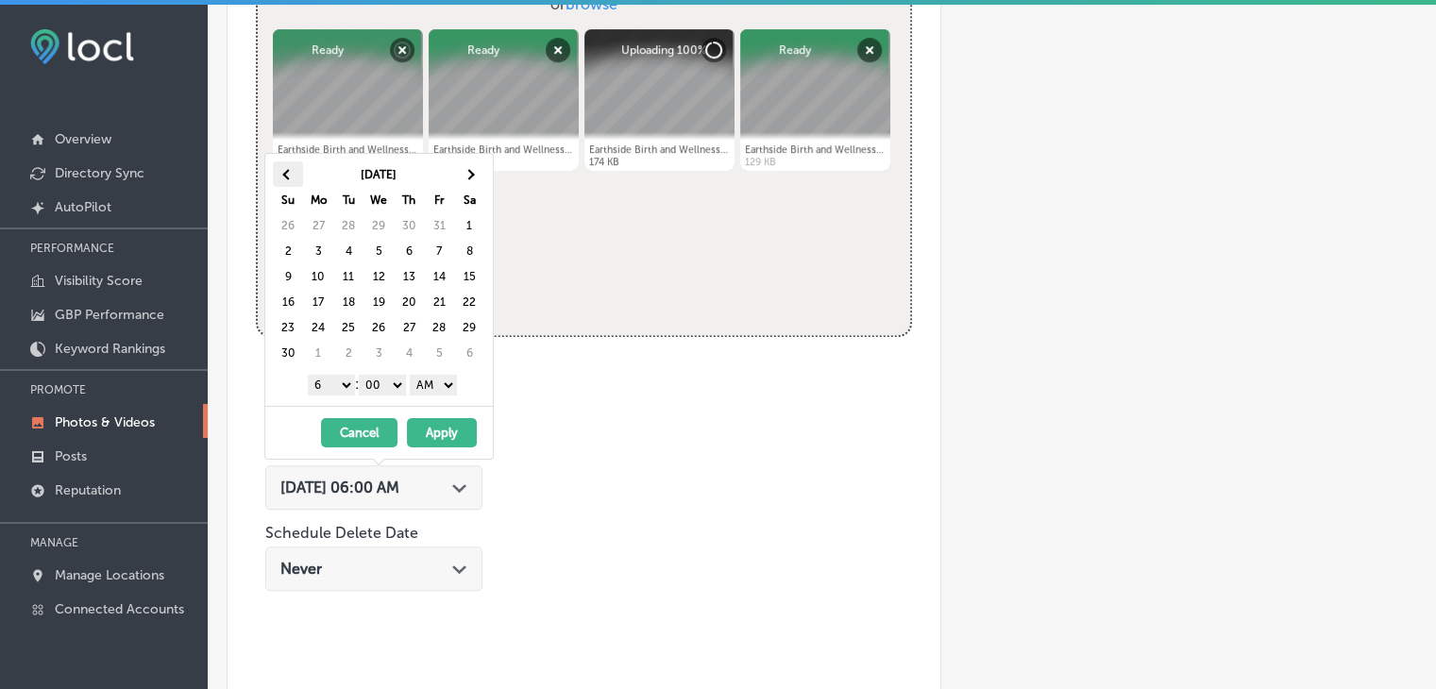
click at [273, 175] on th at bounding box center [288, 173] width 30 height 25
click at [332, 387] on select "1 2 3 4 5 6 7 8 9 10 11 12" at bounding box center [331, 385] width 47 height 21
click at [434, 386] on select "AM PM" at bounding box center [433, 385] width 47 height 21
click at [434, 431] on button "Apply" at bounding box center [442, 432] width 70 height 29
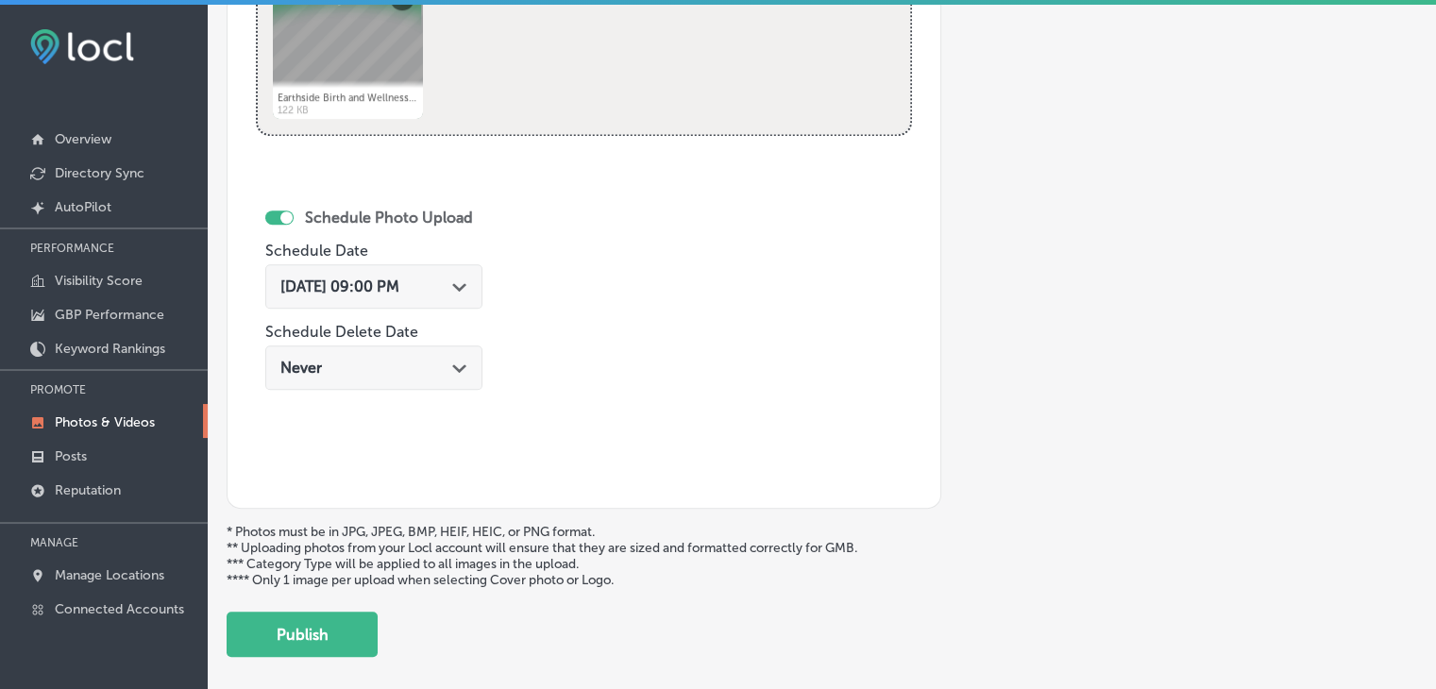
scroll to position [1068, 0]
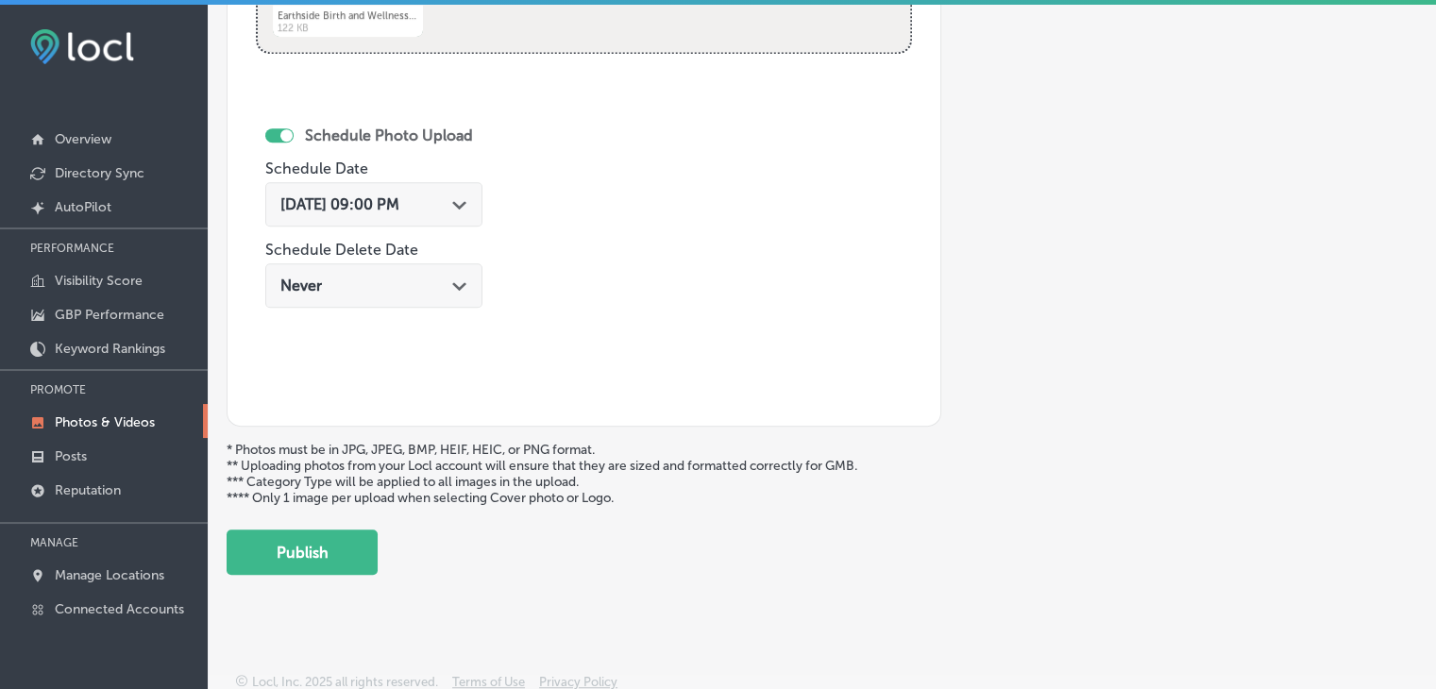
click at [335, 549] on button "Publish" at bounding box center [302, 552] width 151 height 45
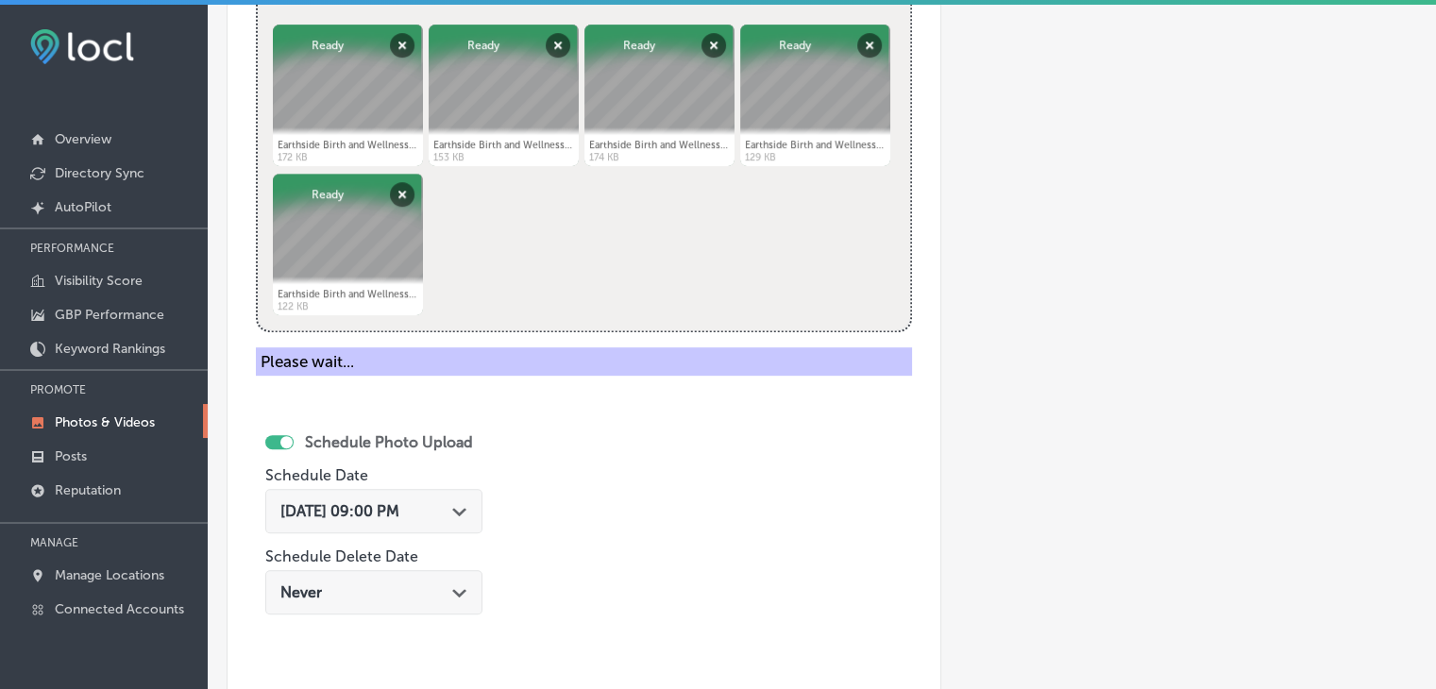
scroll to position [501, 0]
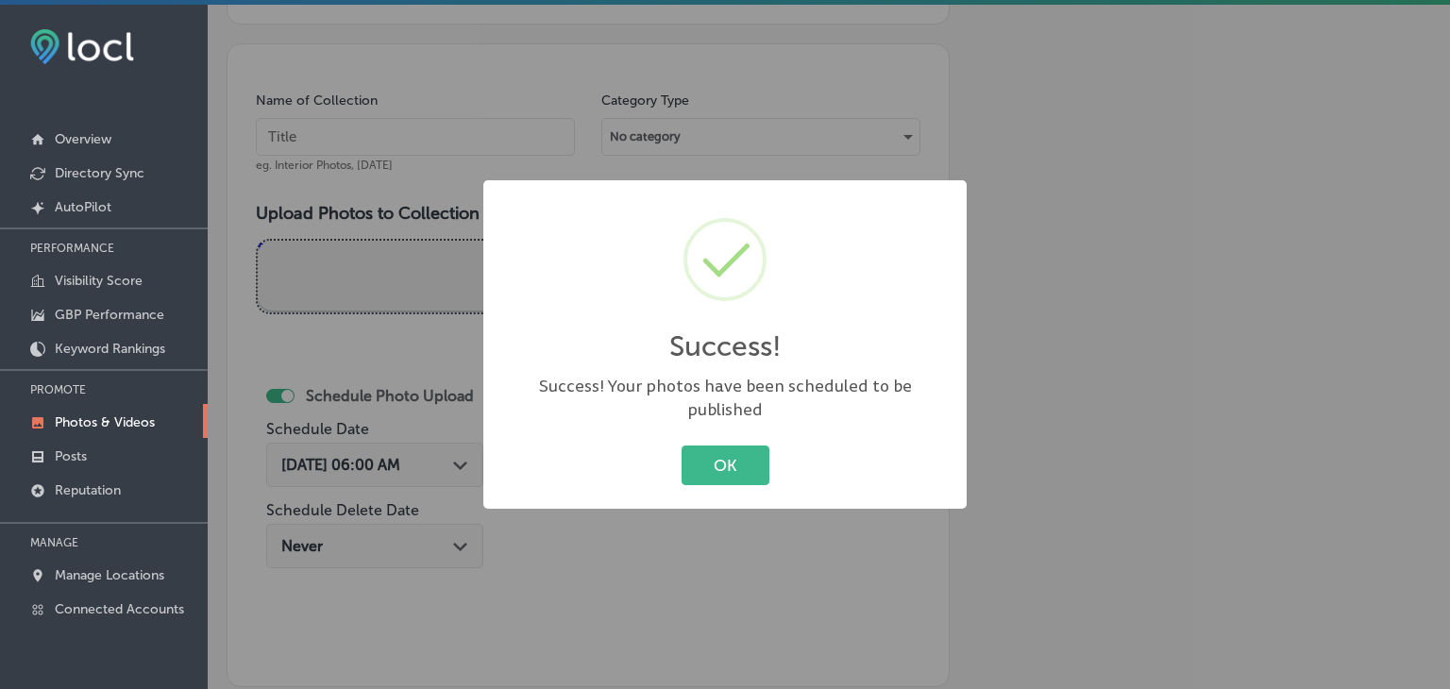
click at [419, 154] on div "Success! × Success! Your photos have been scheduled to be published OK Cancel" at bounding box center [725, 344] width 1450 height 689
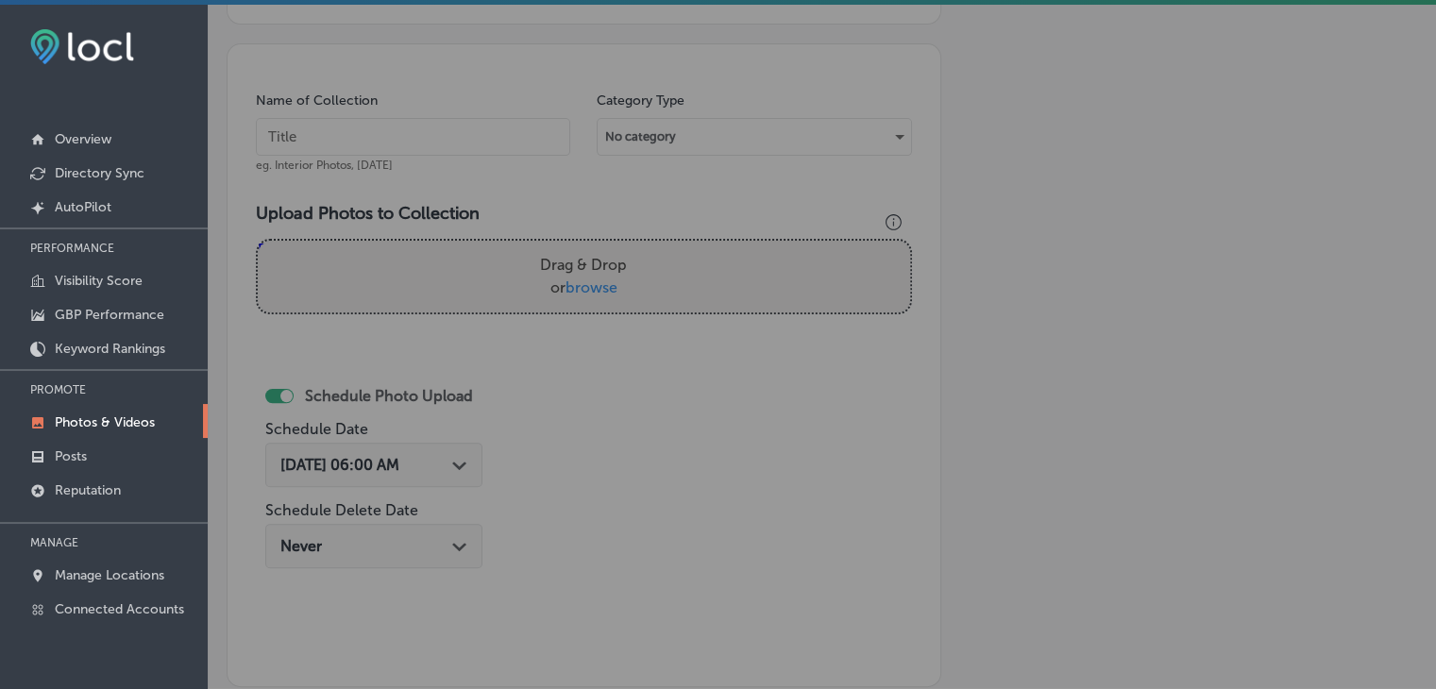
click at [420, 127] on input "text" at bounding box center [413, 137] width 314 height 38
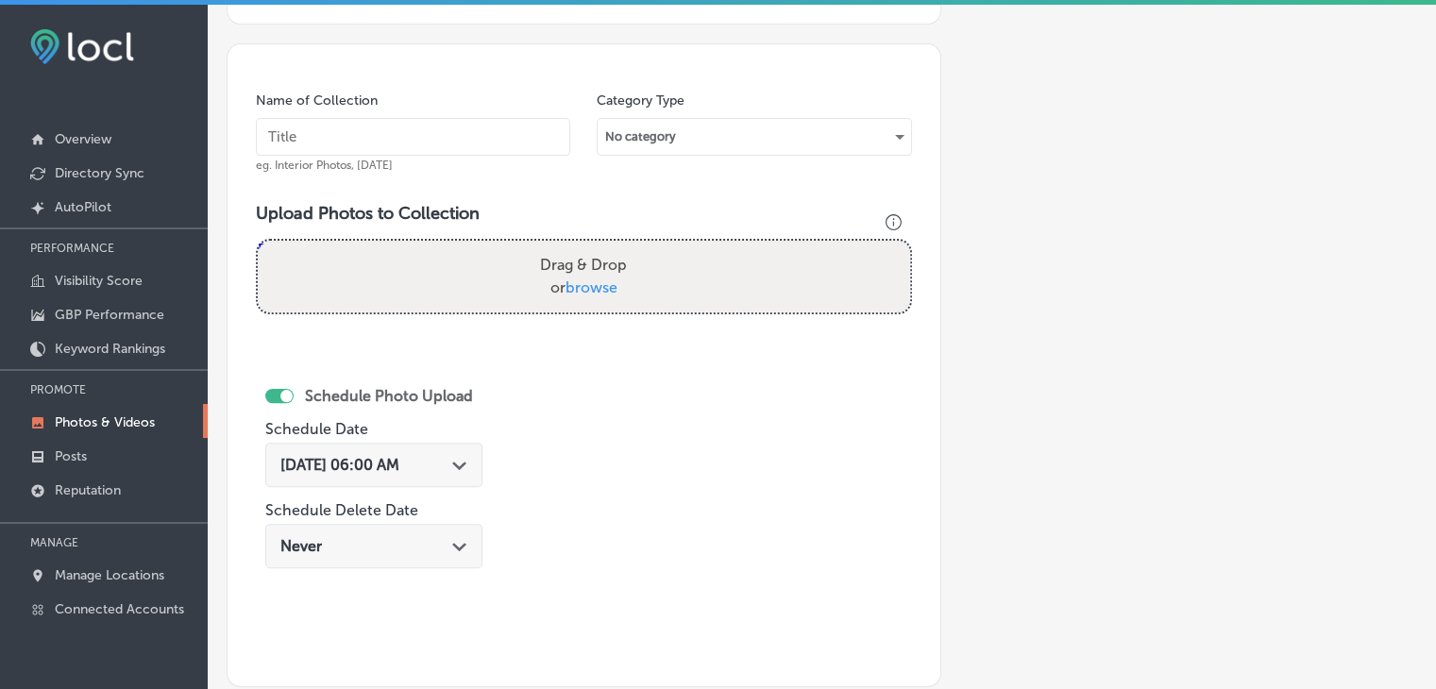
paste input "Earthside Birth and Wellness Center, [DATE], Week"
type input "Earthside Birth and Wellness Center, [DATE], Week 2"
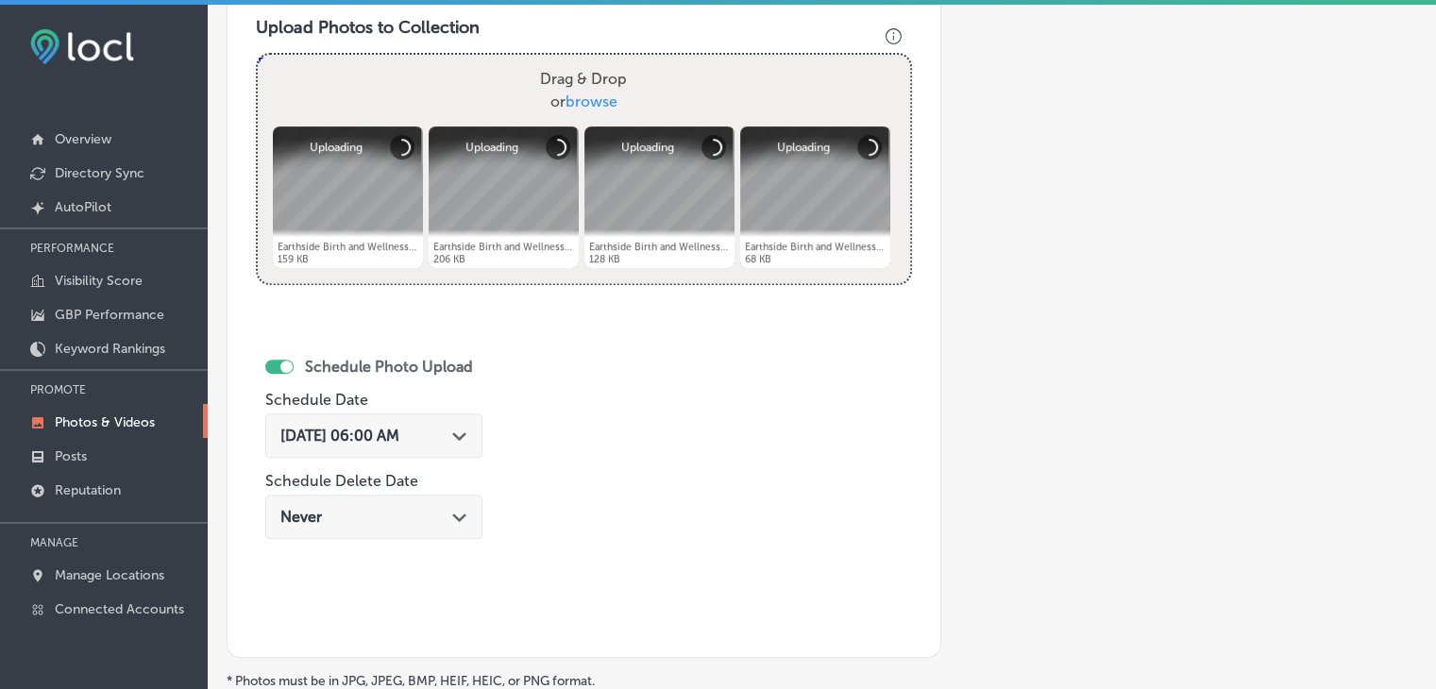
scroll to position [596, 0]
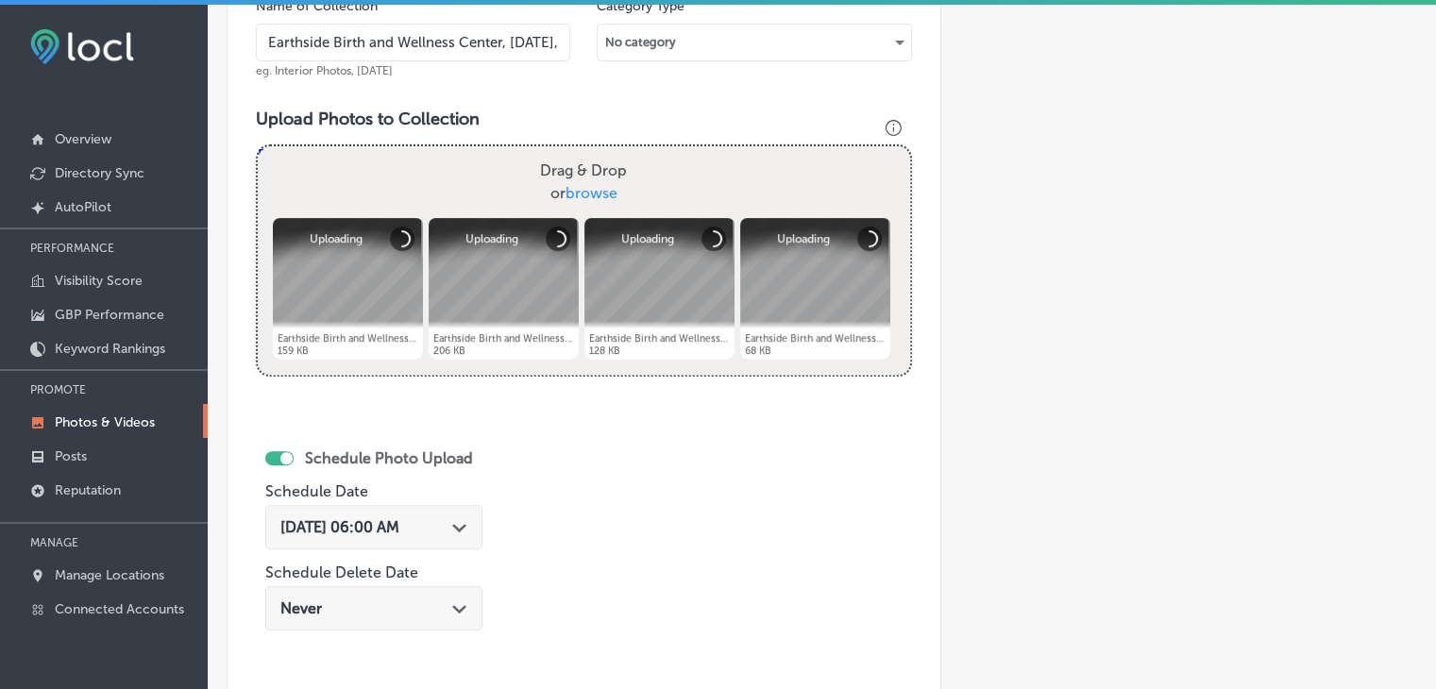
click at [414, 513] on div "[DATE] 06:00 AM Path Created with Sketch." at bounding box center [373, 527] width 217 height 44
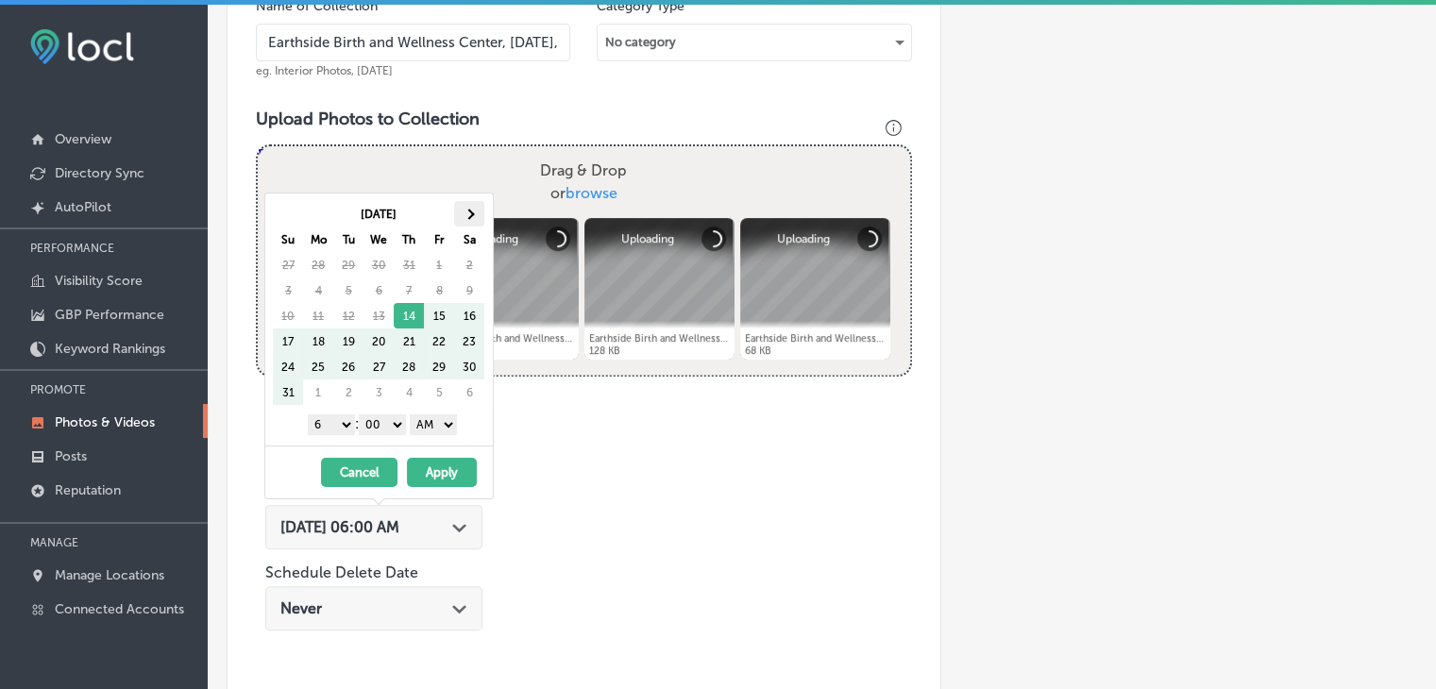
click at [470, 224] on th at bounding box center [469, 213] width 30 height 25
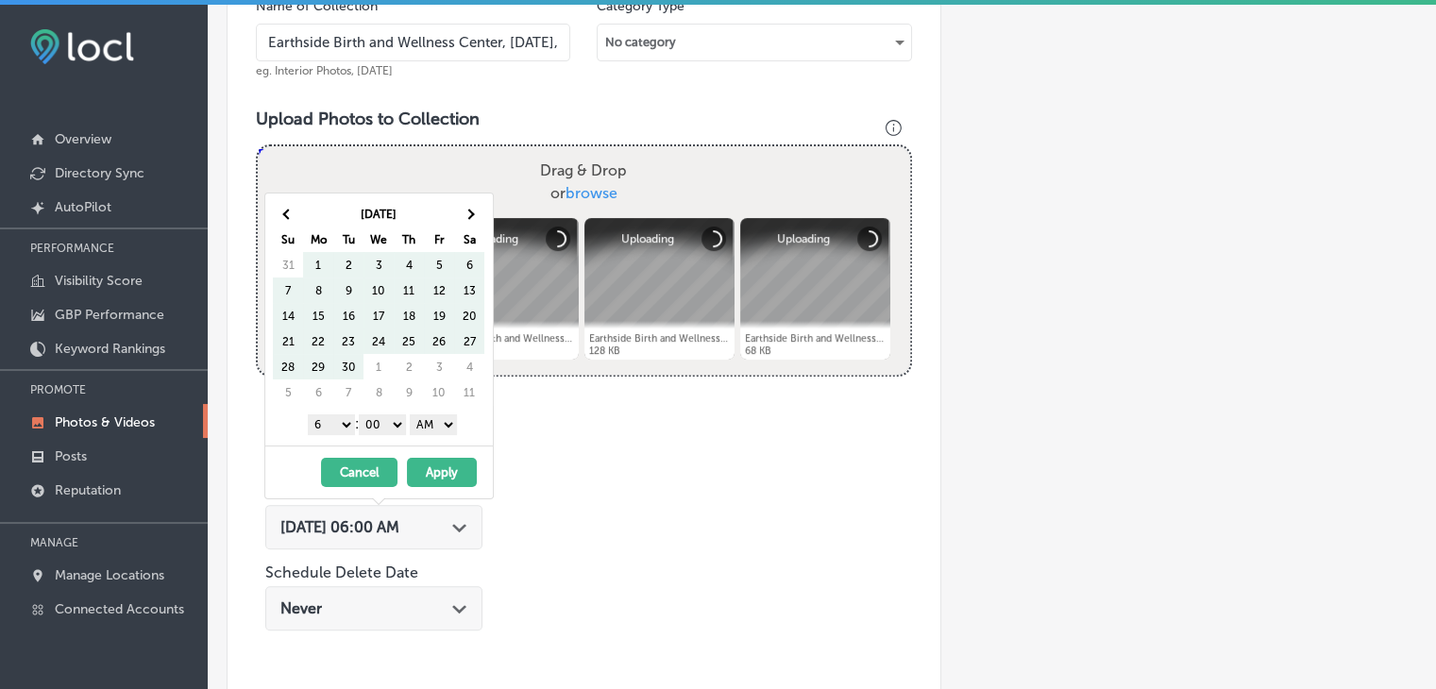
click at [470, 224] on th at bounding box center [469, 213] width 30 height 25
click at [472, 227] on th "Sa" at bounding box center [469, 239] width 30 height 25
click at [483, 205] on th at bounding box center [469, 213] width 30 height 25
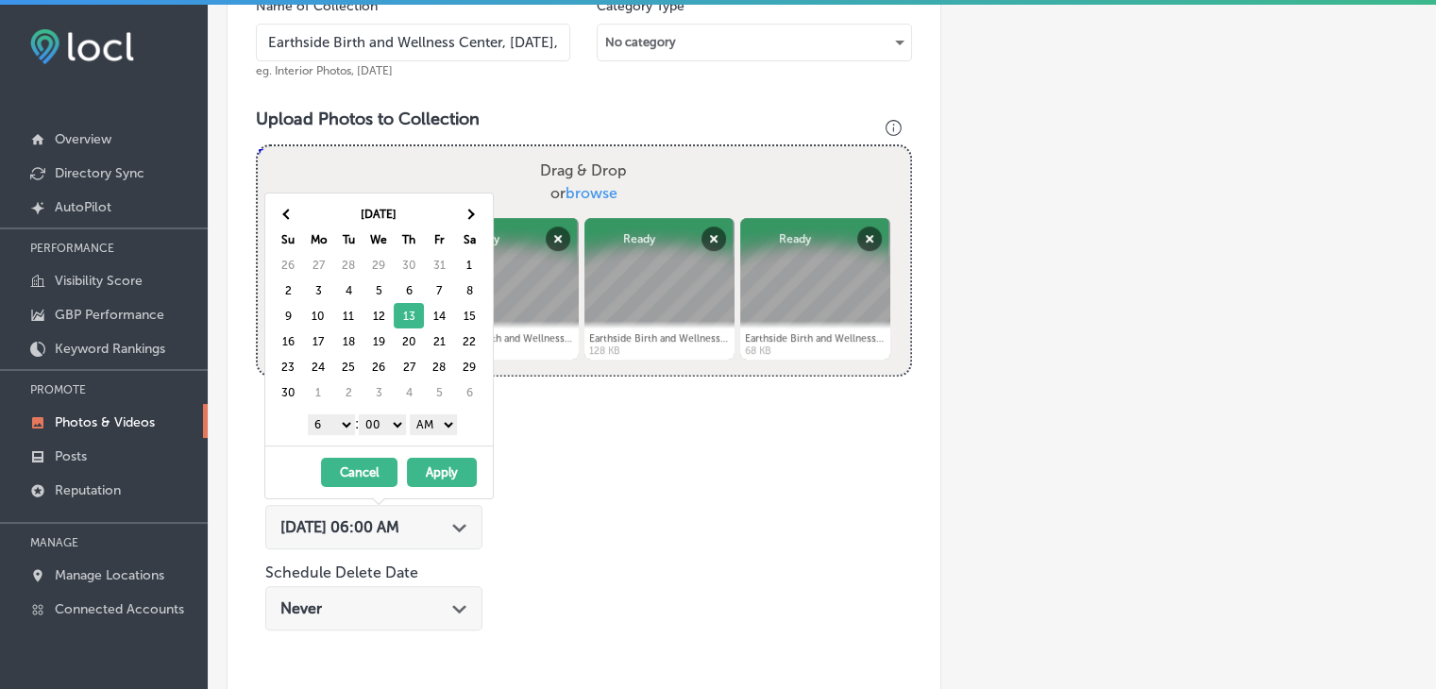
click at [341, 420] on select "1 2 3 4 5 6 7 8 9 10 11 12" at bounding box center [331, 424] width 47 height 21
click at [434, 425] on select "AM PM" at bounding box center [433, 424] width 47 height 21
click at [435, 465] on button "Apply" at bounding box center [442, 472] width 70 height 29
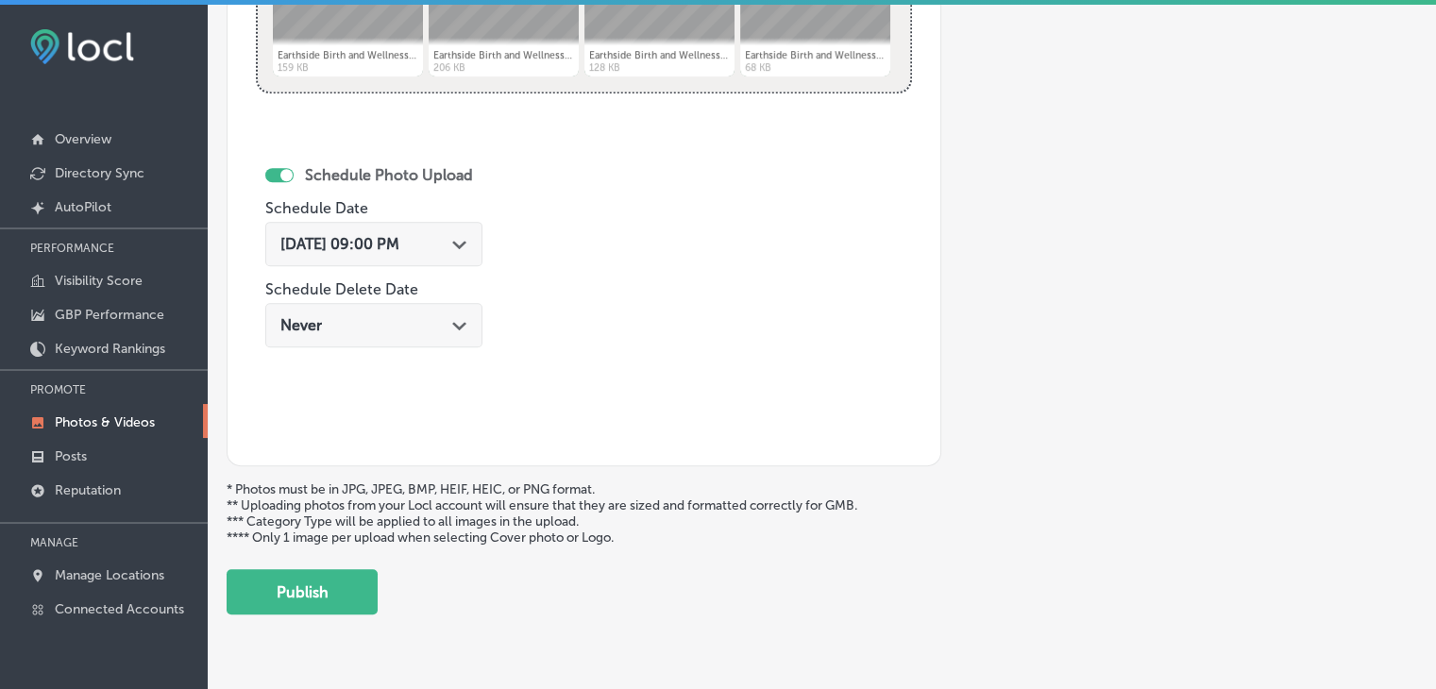
drag, startPoint x: 340, startPoint y: 593, endPoint x: 373, endPoint y: 587, distance: 33.5
click at [341, 593] on button "Publish" at bounding box center [302, 591] width 151 height 45
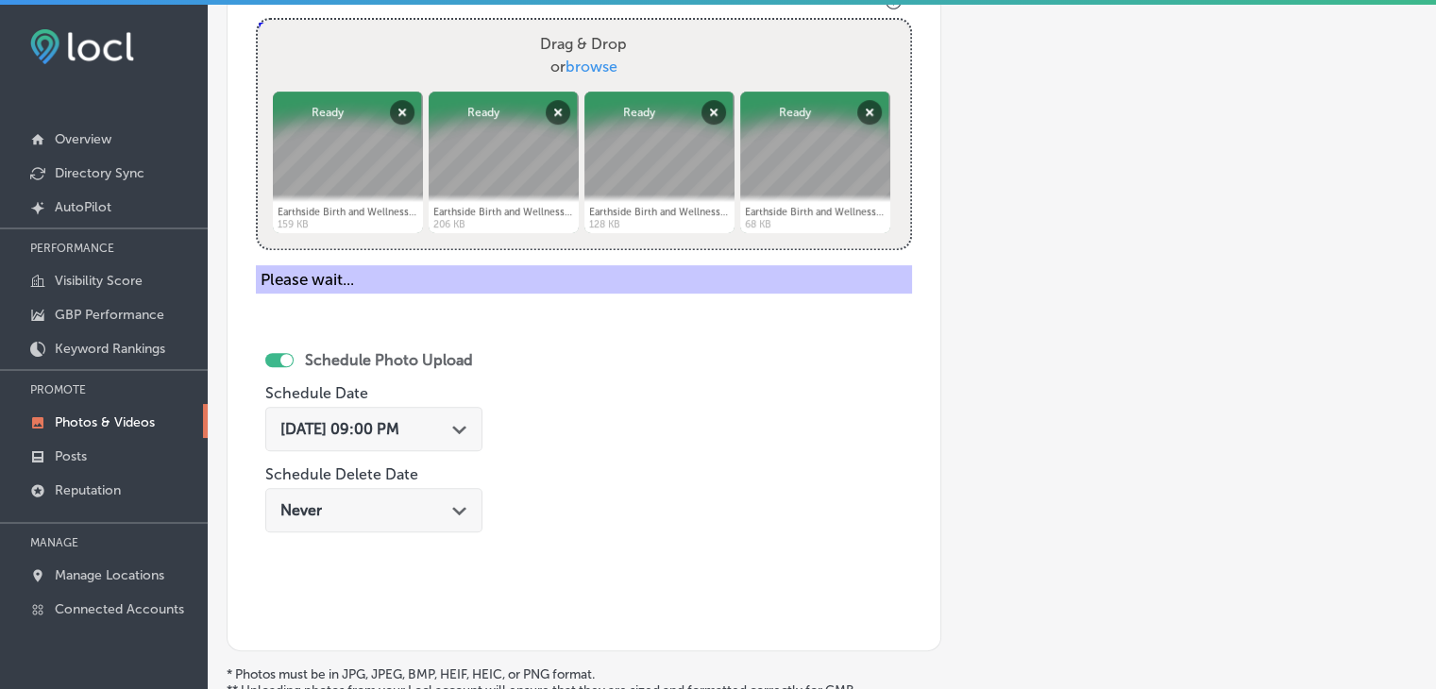
scroll to position [501, 0]
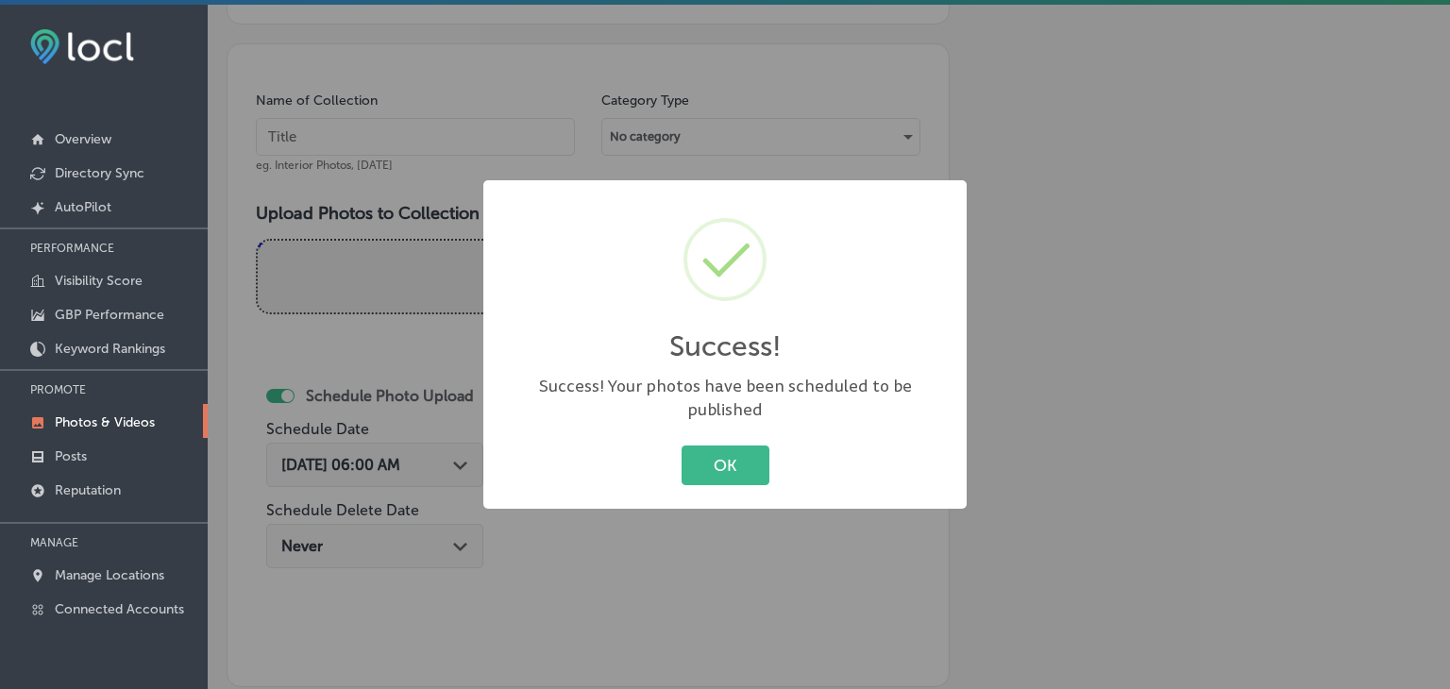
click at [748, 68] on div "Success! × Success! Your photos have been scheduled to be published OK Cancel" at bounding box center [725, 344] width 1450 height 689
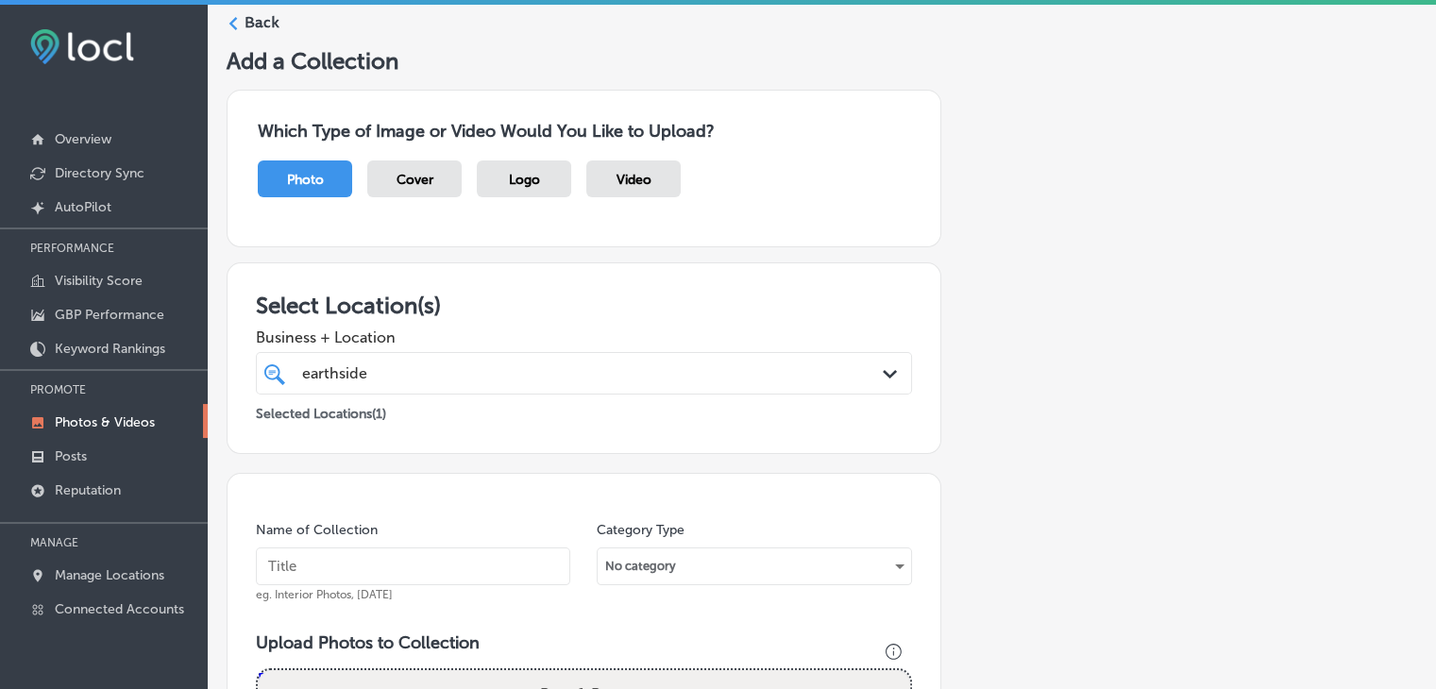
scroll to position [29, 0]
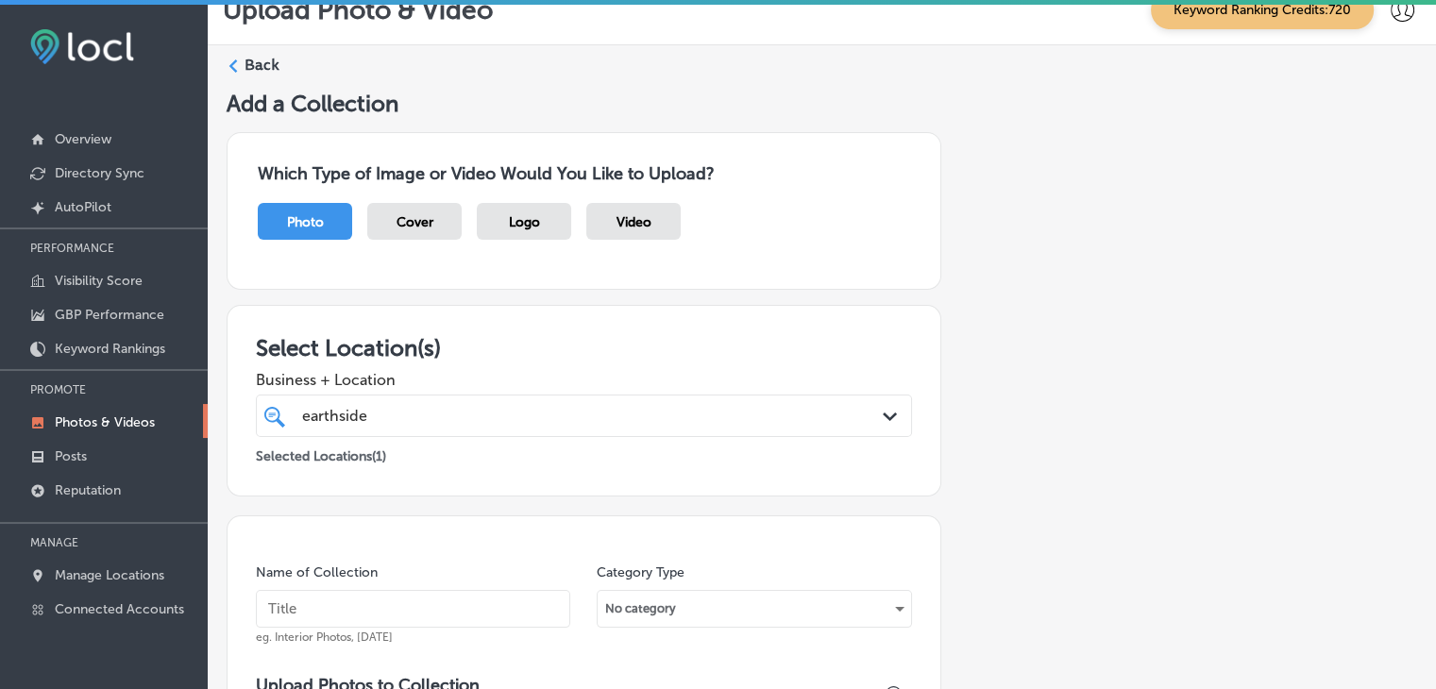
click at [434, 397] on div "earthside earthside Path Created with Sketch." at bounding box center [584, 416] width 656 height 42
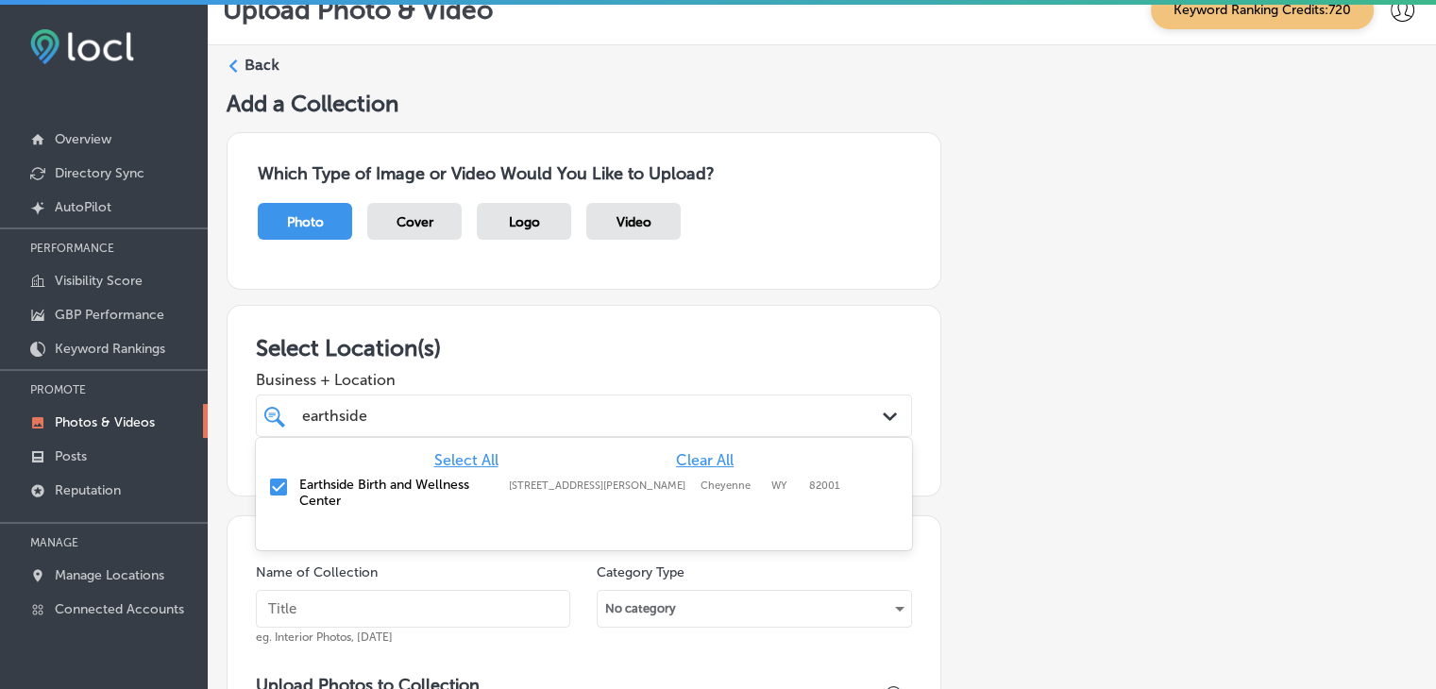
click at [719, 454] on span "Clear All" at bounding box center [705, 460] width 58 height 18
click at [697, 484] on div "[PERSON_NAME] & Company Real Estate [US_STATE], [GEOGRAPHIC_DATA] | [GEOGRAPHIC…" at bounding box center [538, 493] width 478 height 32
type input "[PERSON_NAME]"
click at [680, 326] on div "Select Location(s) Business + Location option focused, 2 of 132. 2 results avai…" at bounding box center [584, 401] width 715 height 192
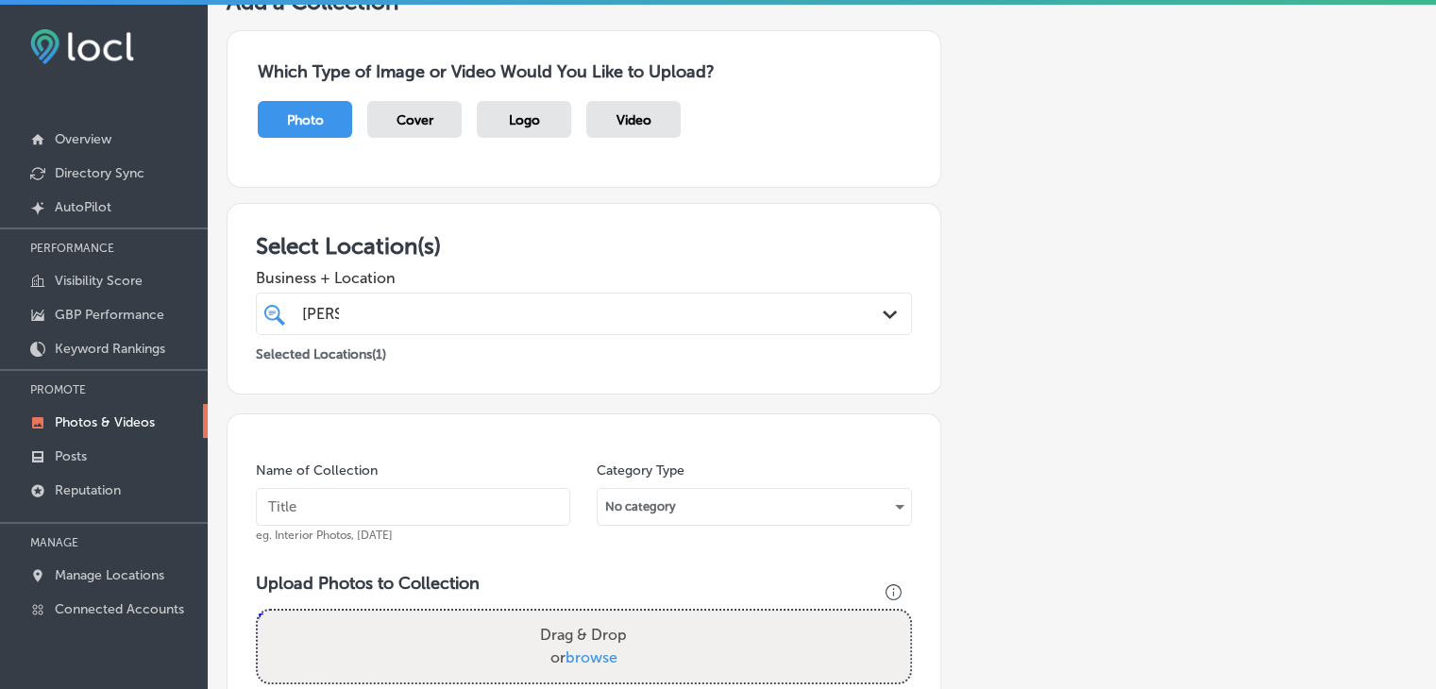
scroll to position [218, 0]
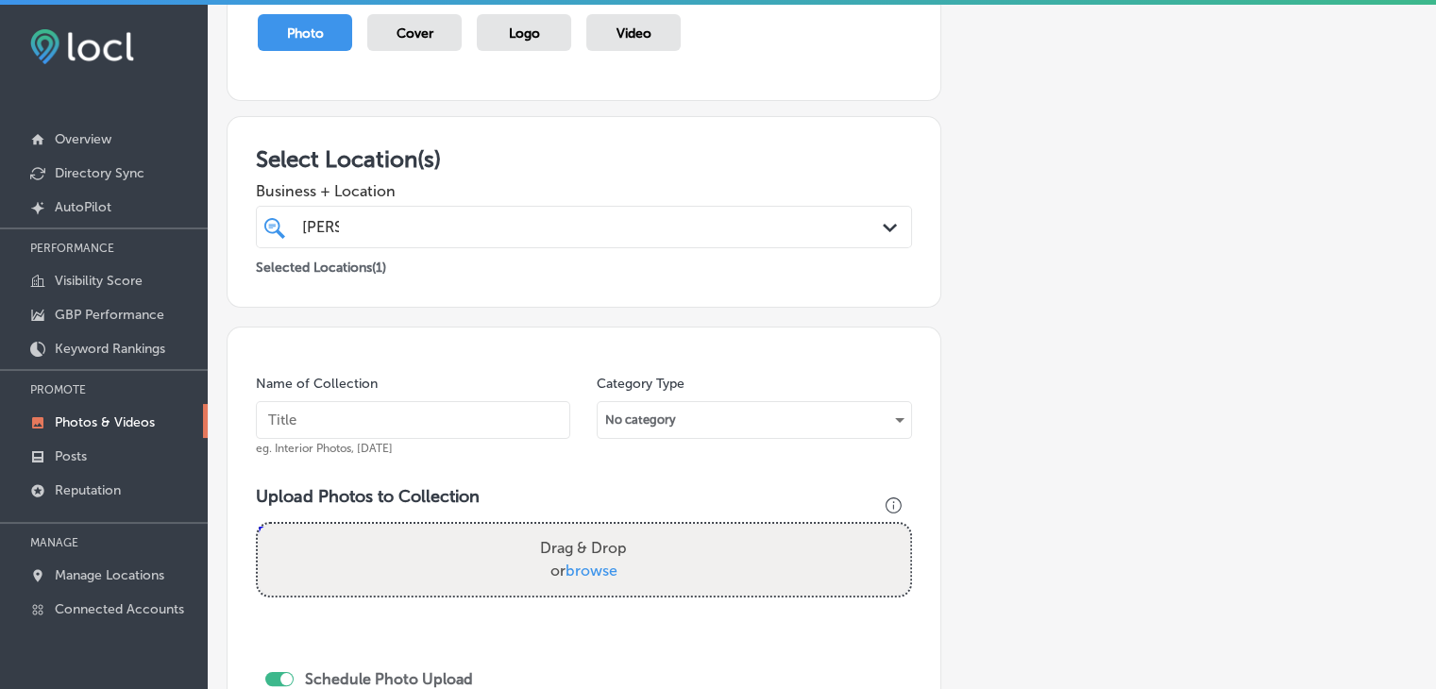
click at [458, 393] on div "Name of Collection eg. Interior Photos, [DATE]" at bounding box center [413, 415] width 314 height 81
click at [465, 462] on div "Name of Collection eg. Interior Photos, [DATE] Category Type No category Upload…" at bounding box center [584, 649] width 715 height 644
click at [465, 435] on input "text" at bounding box center [413, 420] width 314 height 38
click at [478, 435] on input "text" at bounding box center [413, 420] width 314 height 38
drag, startPoint x: 413, startPoint y: 420, endPoint x: 196, endPoint y: 431, distance: 216.5
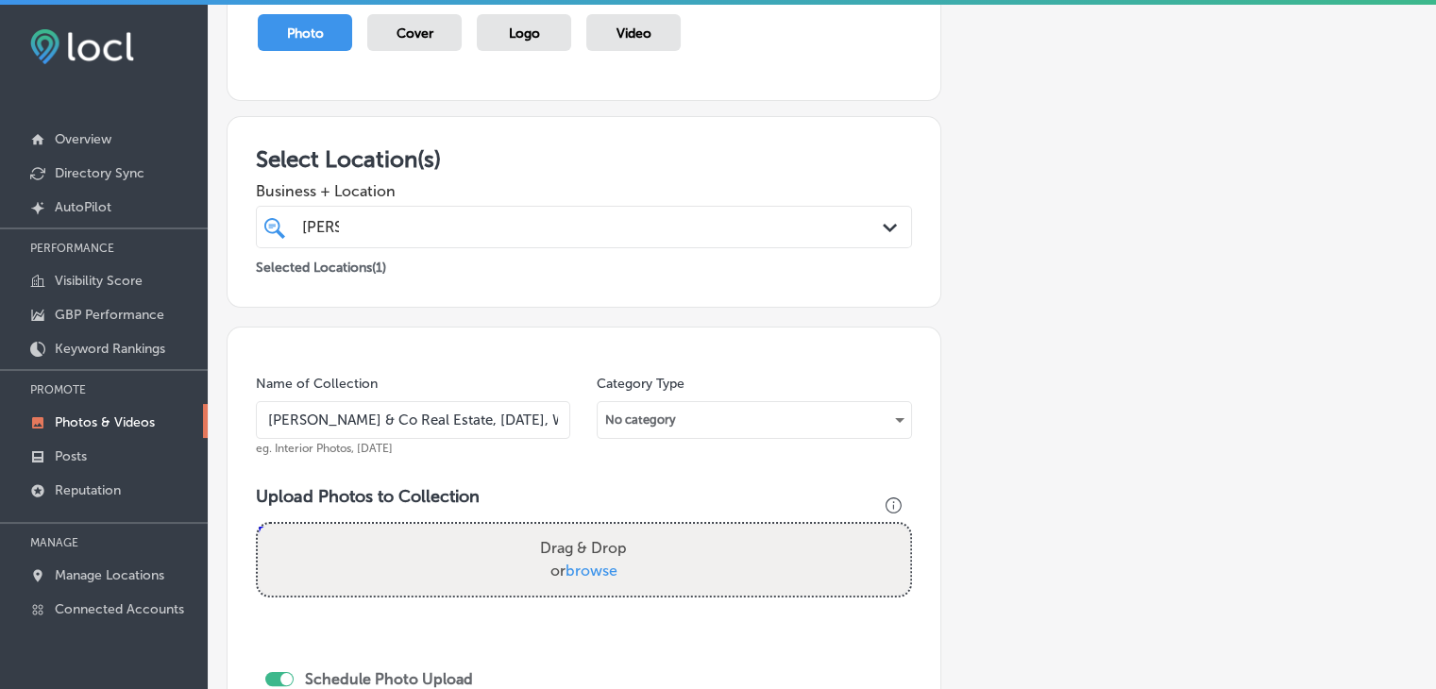
click at [196, 431] on div "iconmonstr-menu-thin copy Created with Sketch. Overview Directory Sync Created …" at bounding box center [718, 349] width 1436 height 689
click at [546, 420] on input "[PERSON_NAME] & Co Real Estate, [DATE], Week" at bounding box center [413, 420] width 314 height 38
click at [513, 424] on input "[PERSON_NAME] & Co Real Estate, [DATE], Week" at bounding box center [413, 420] width 314 height 38
type input "[PERSON_NAME] & Co Real Estate, [DATE], Week 1"
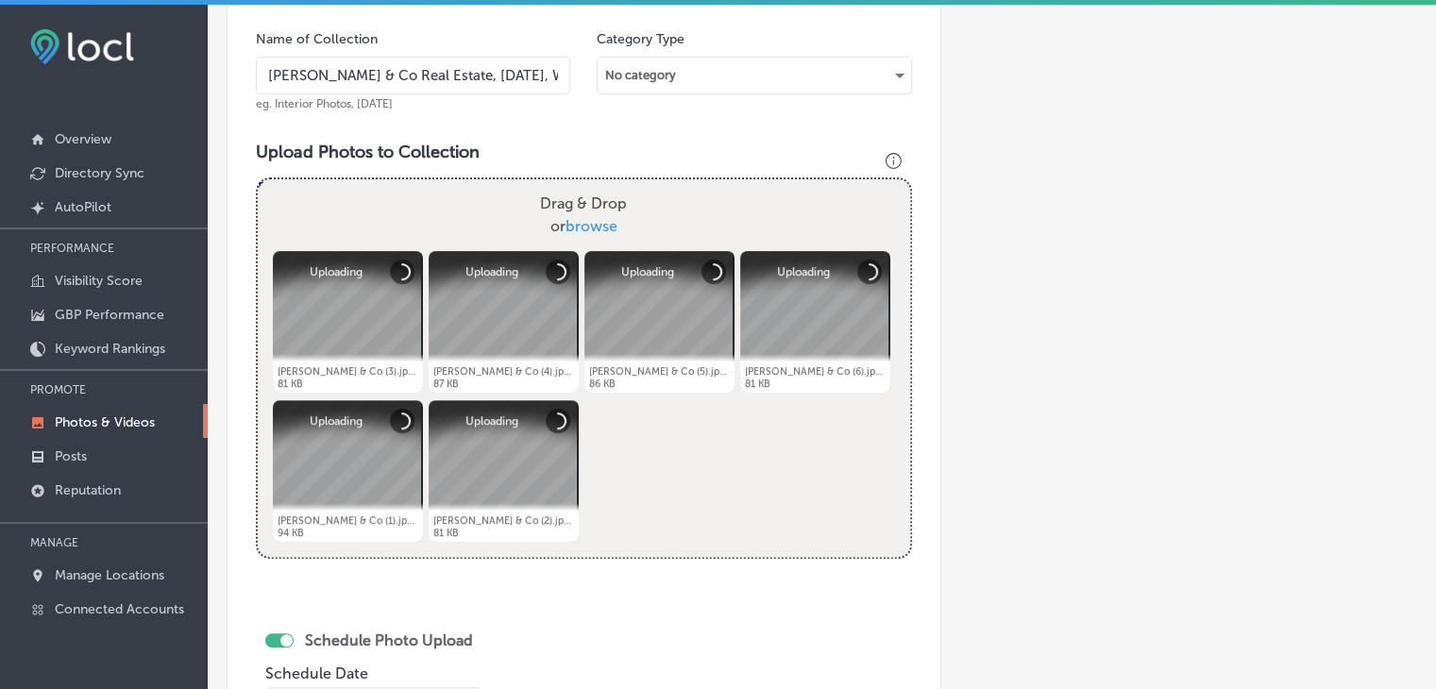
scroll to position [690, 0]
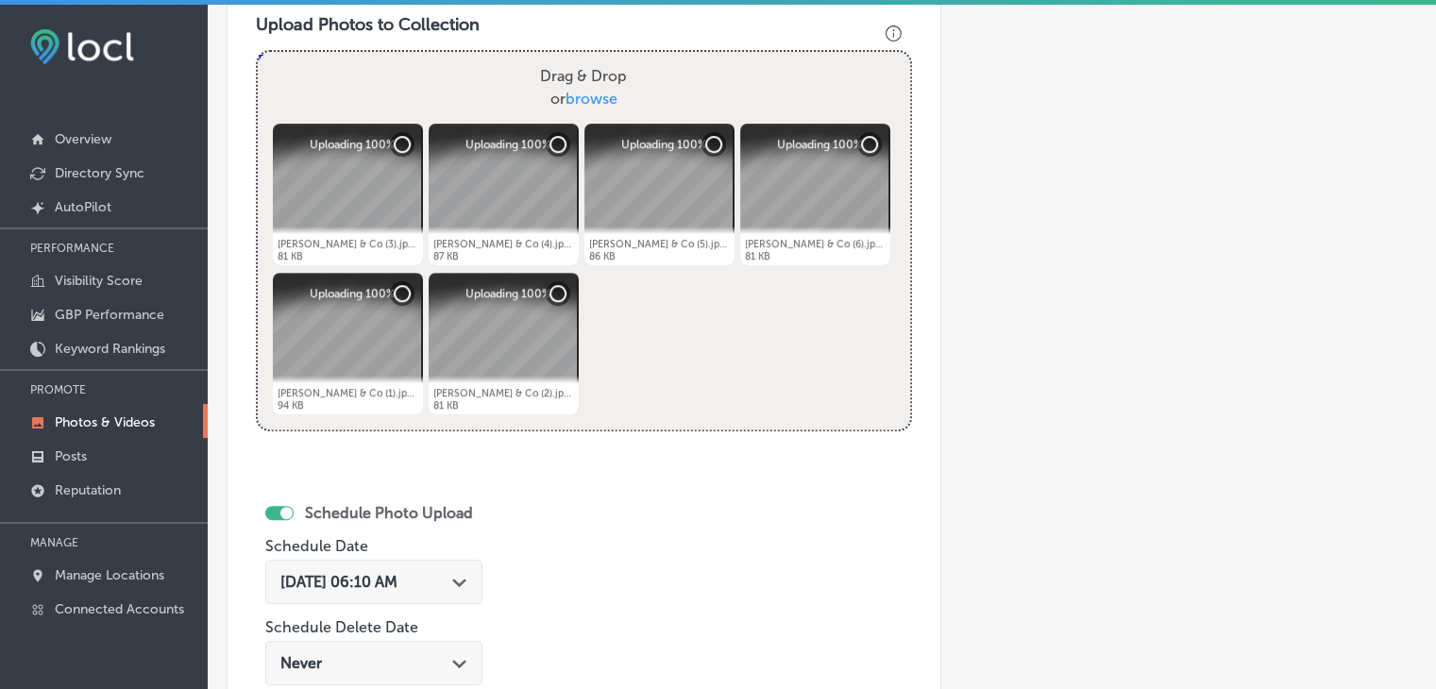
click at [347, 576] on span "[DATE] 06:10 AM" at bounding box center [338, 582] width 117 height 18
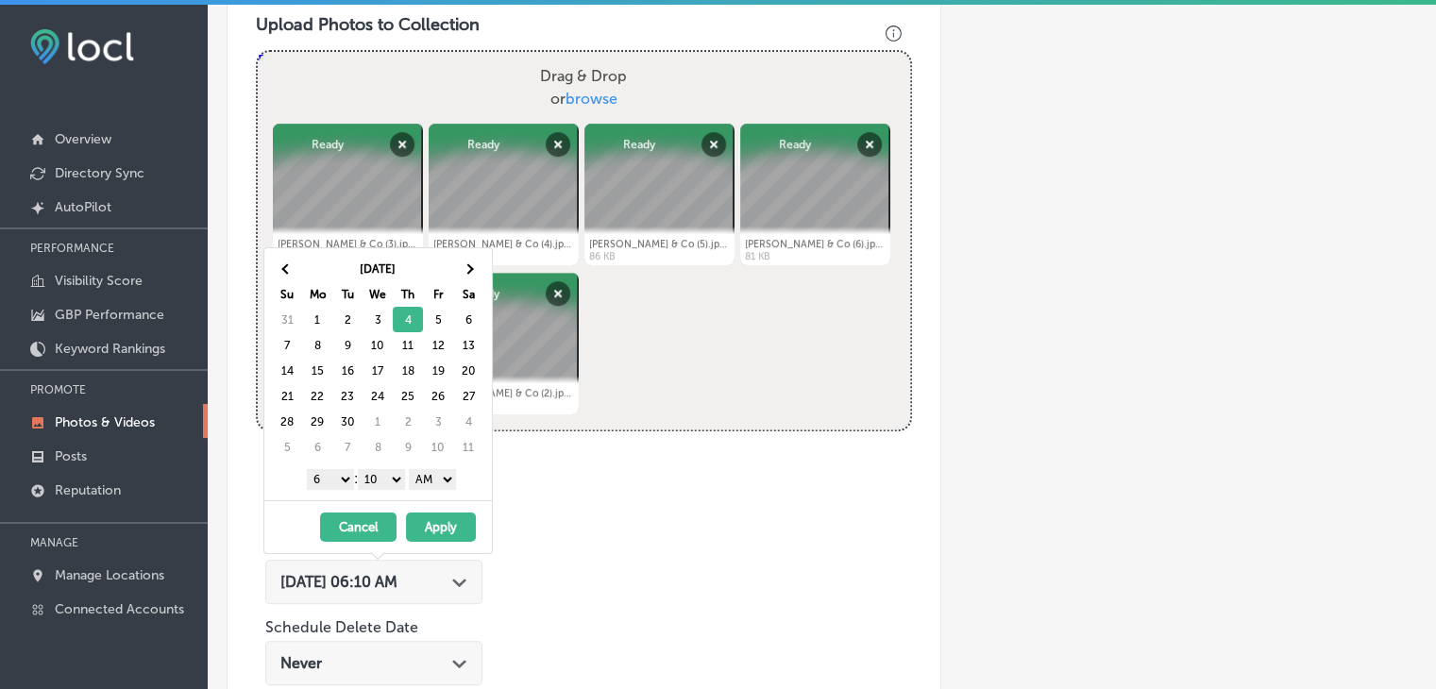
drag, startPoint x: 336, startPoint y: 481, endPoint x: 336, endPoint y: 492, distance: 11.3
click at [336, 481] on select "1 2 3 4 5 6 7 8 9 10 11 12" at bounding box center [330, 479] width 47 height 21
click at [396, 485] on select "00 10 20 30 40 50" at bounding box center [381, 479] width 47 height 21
click at [425, 469] on select "AM PM" at bounding box center [432, 479] width 47 height 21
click at [446, 516] on button "Apply" at bounding box center [441, 527] width 70 height 29
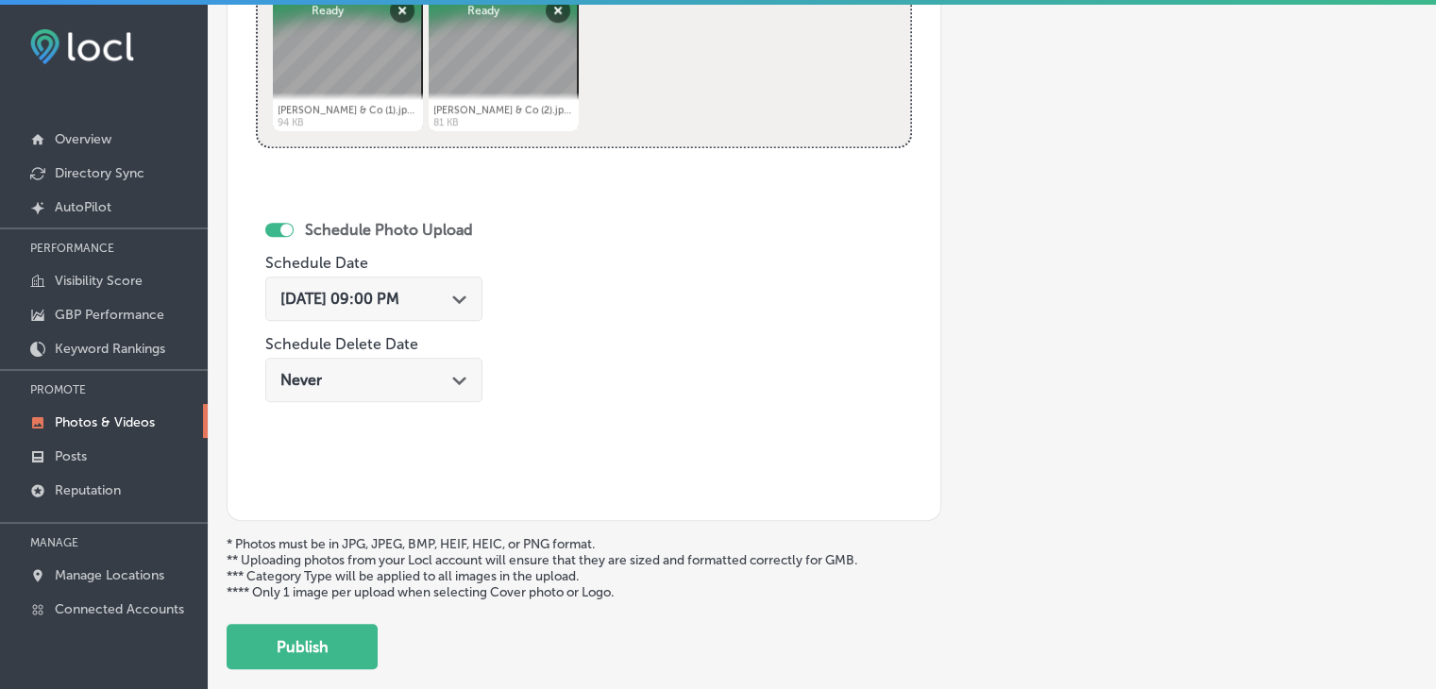
drag, startPoint x: 325, startPoint y: 647, endPoint x: 329, endPoint y: 637, distance: 10.2
click at [325, 645] on button "Publish" at bounding box center [302, 646] width 151 height 45
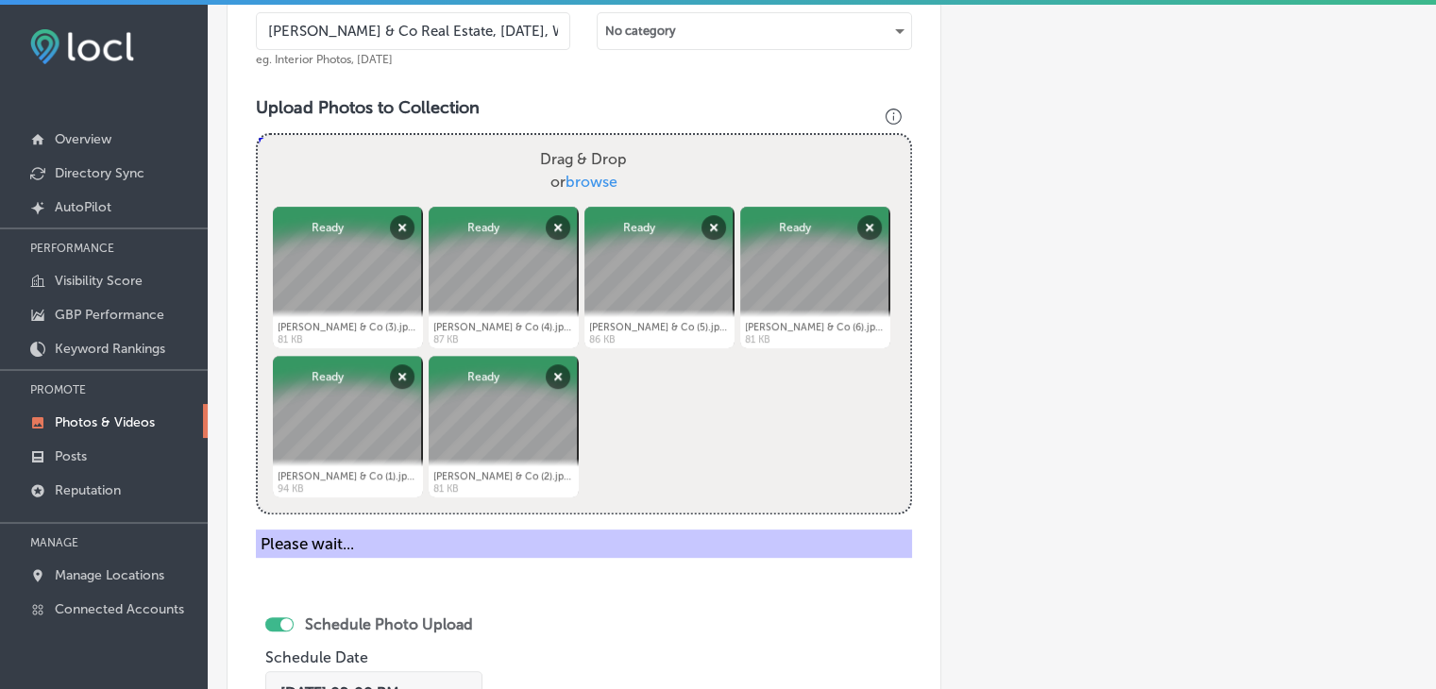
scroll to position [407, 0]
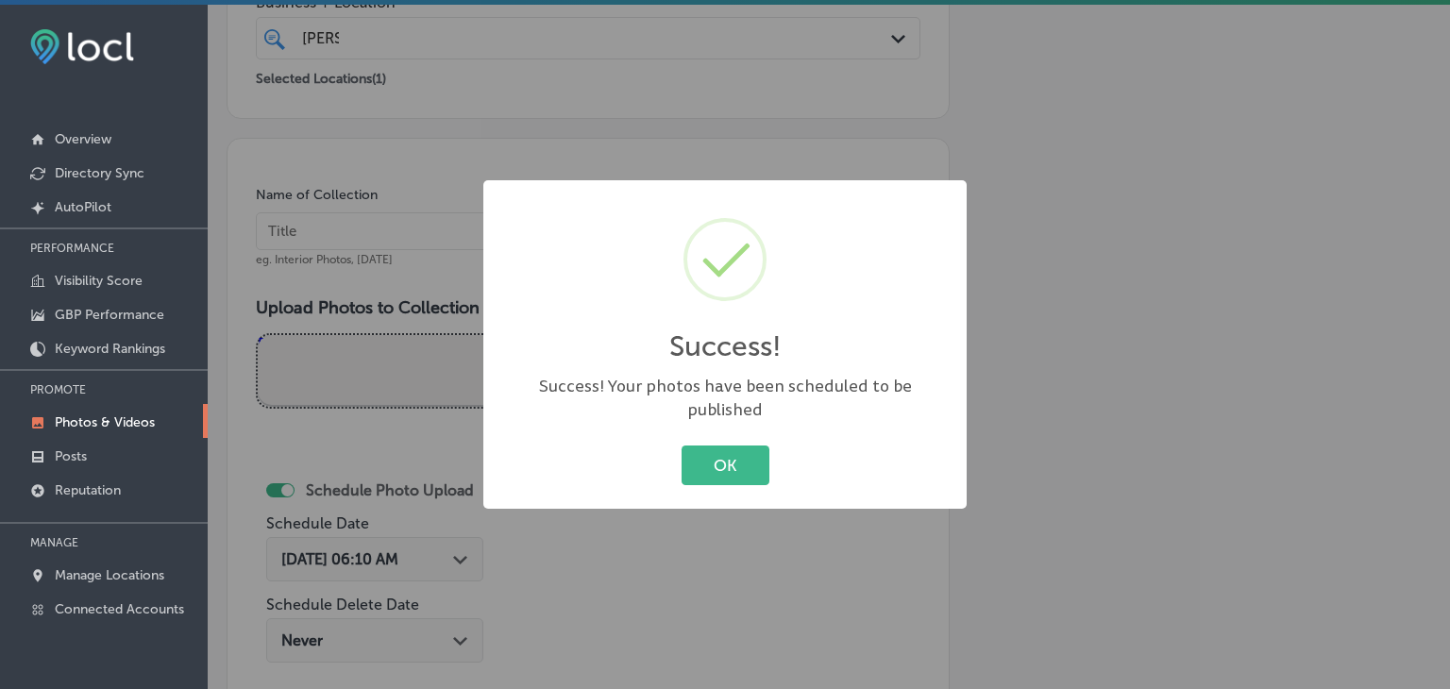
click at [385, 179] on div "Success! × Success! Your photos have been scheduled to be published OK Cancel" at bounding box center [725, 344] width 1450 height 689
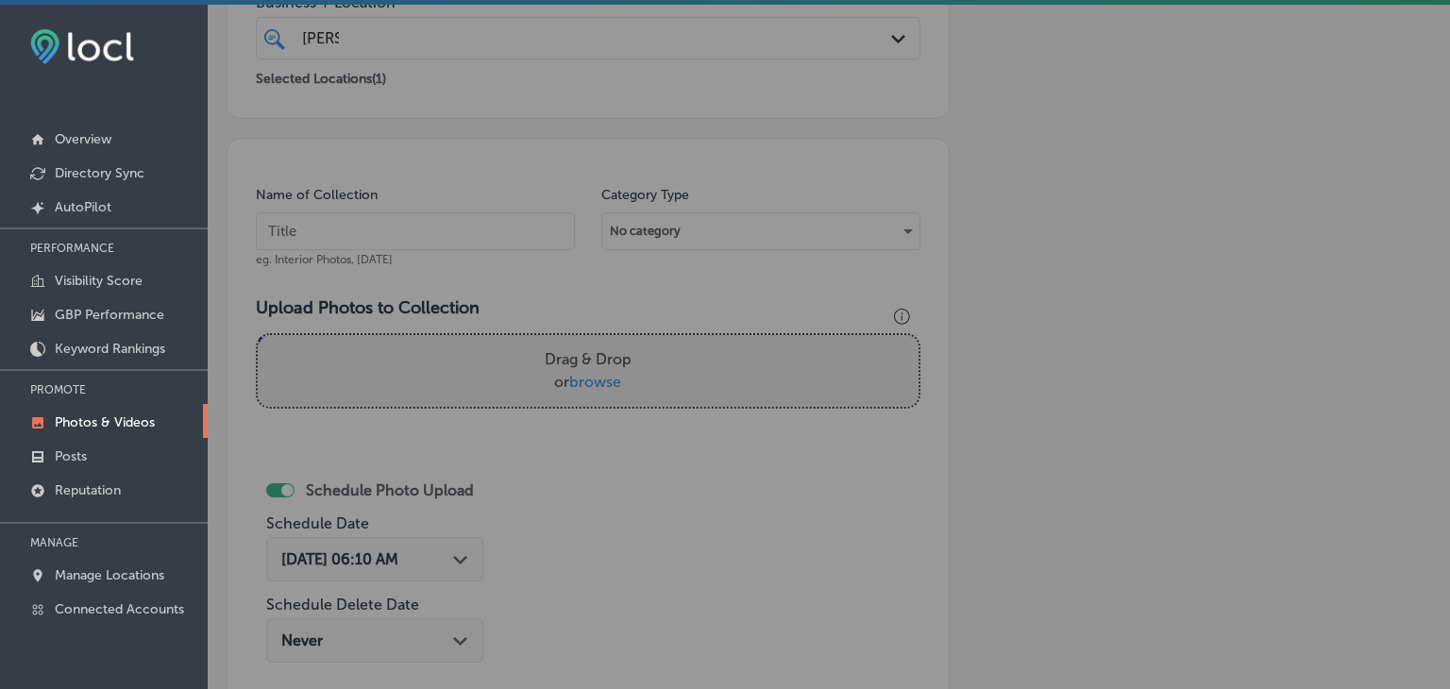
click at [390, 250] on div "Name of Collection eg. Interior Photos, [DATE]" at bounding box center [415, 226] width 319 height 81
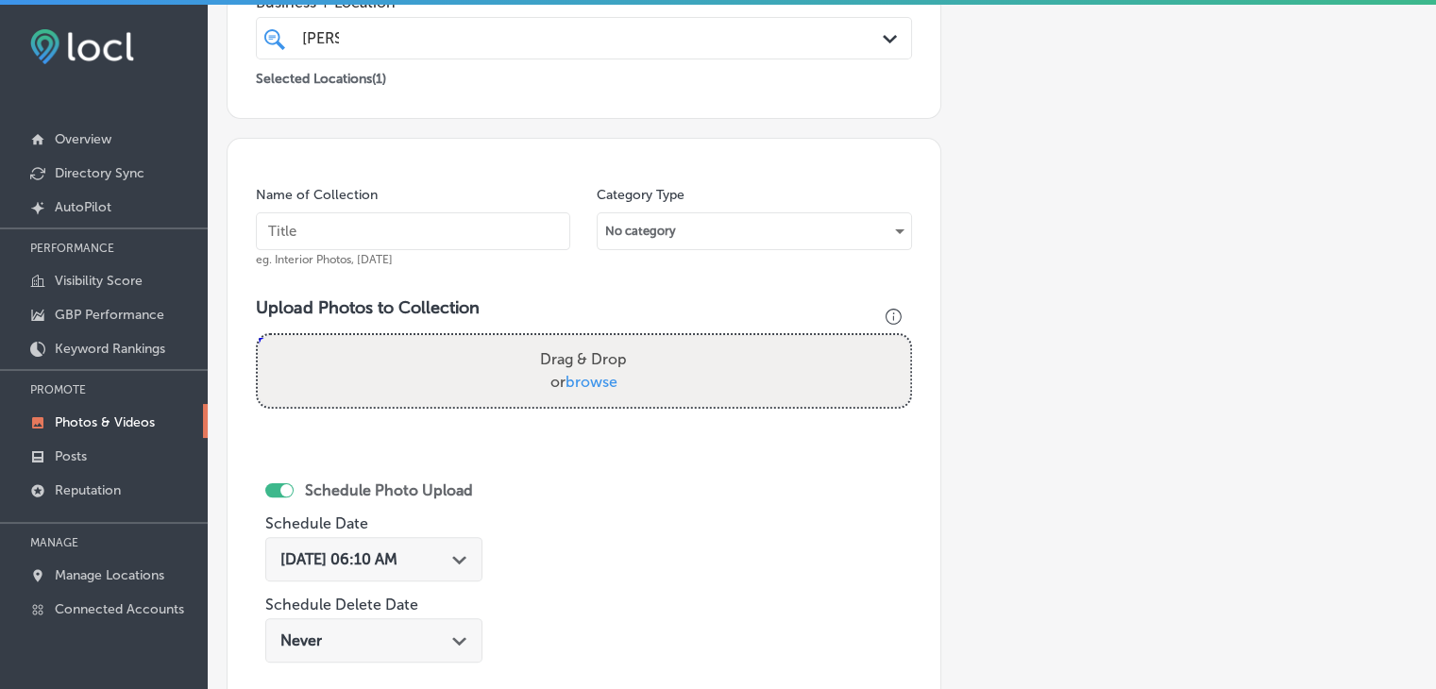
click at [390, 243] on input "text" at bounding box center [413, 231] width 314 height 38
paste input "[PERSON_NAME] & Co Real Estate, [DATE], Week"
click at [540, 241] on input "[PERSON_NAME] & Co Real Estate, [DATE], Week 21" at bounding box center [413, 231] width 314 height 38
type input "[PERSON_NAME] & Co Real Estate, [DATE], Week 2"
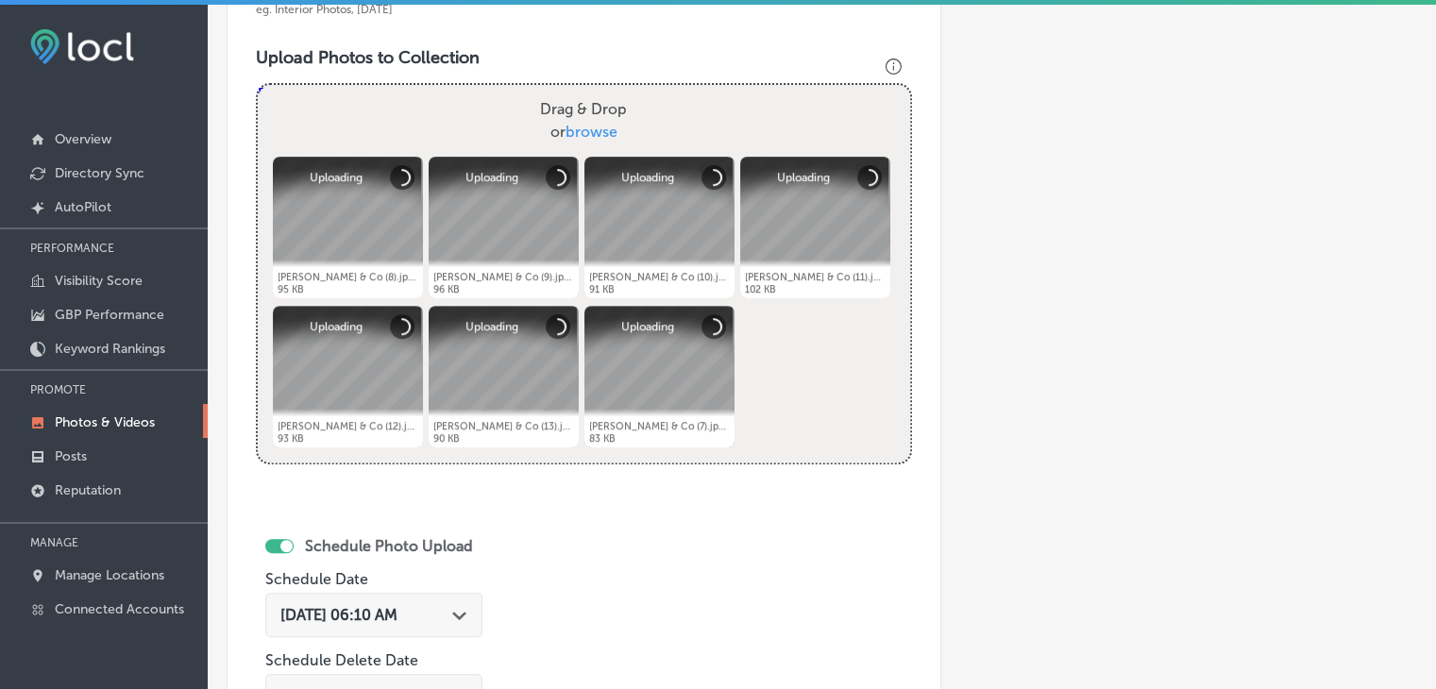
scroll to position [690, 0]
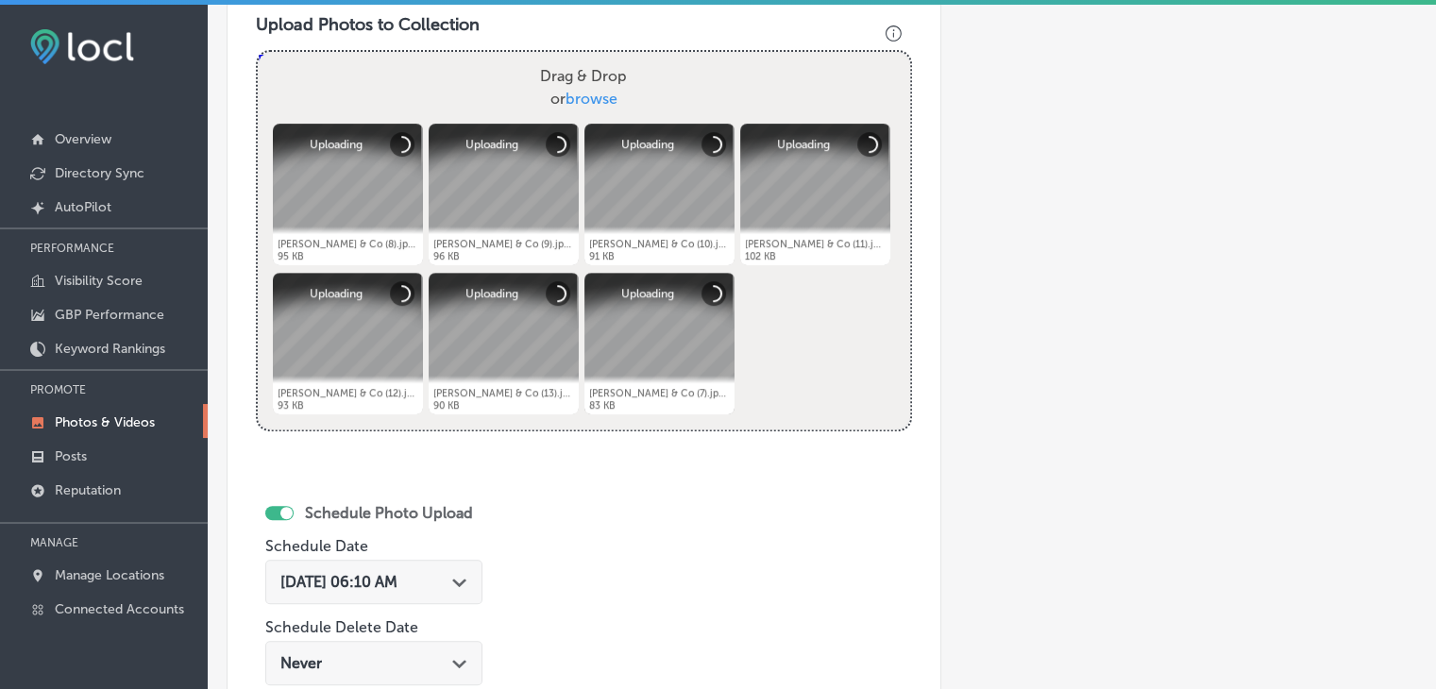
click at [397, 575] on span "[DATE] 06:10 AM" at bounding box center [338, 582] width 117 height 18
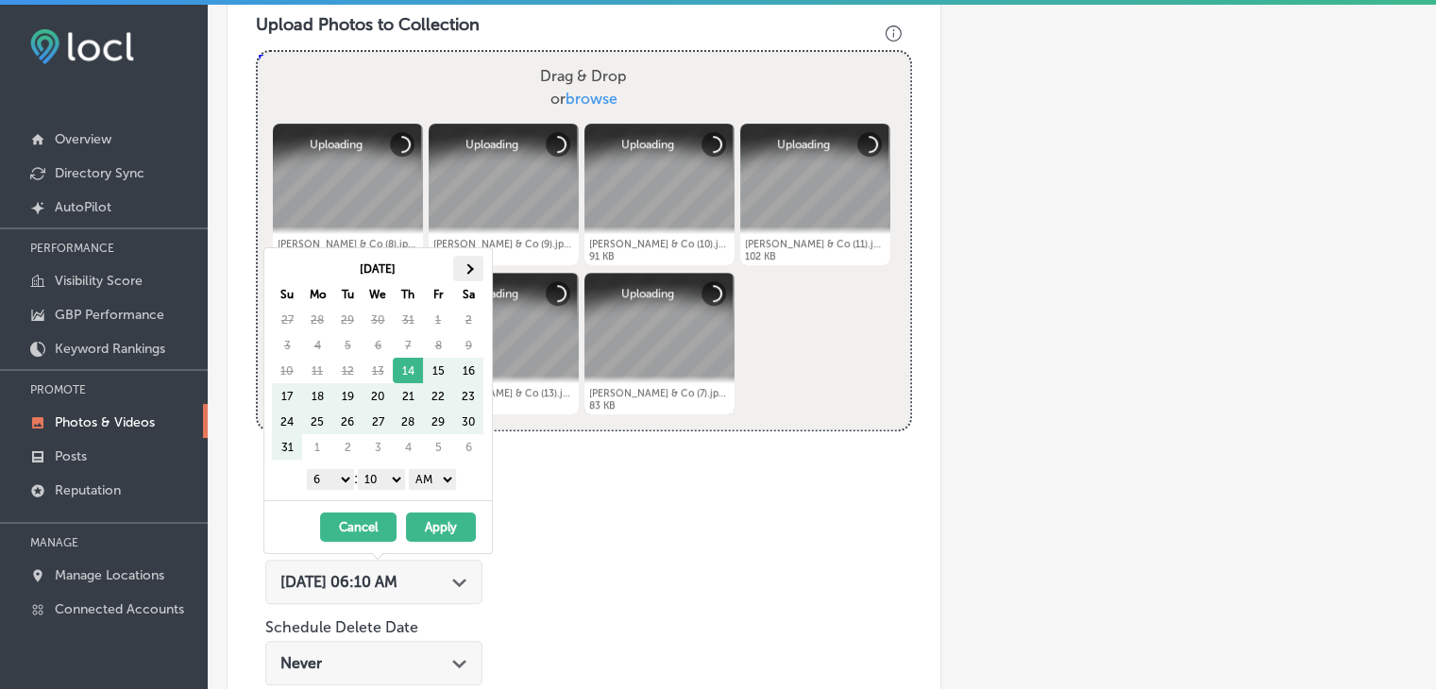
click at [472, 274] on th at bounding box center [468, 268] width 30 height 25
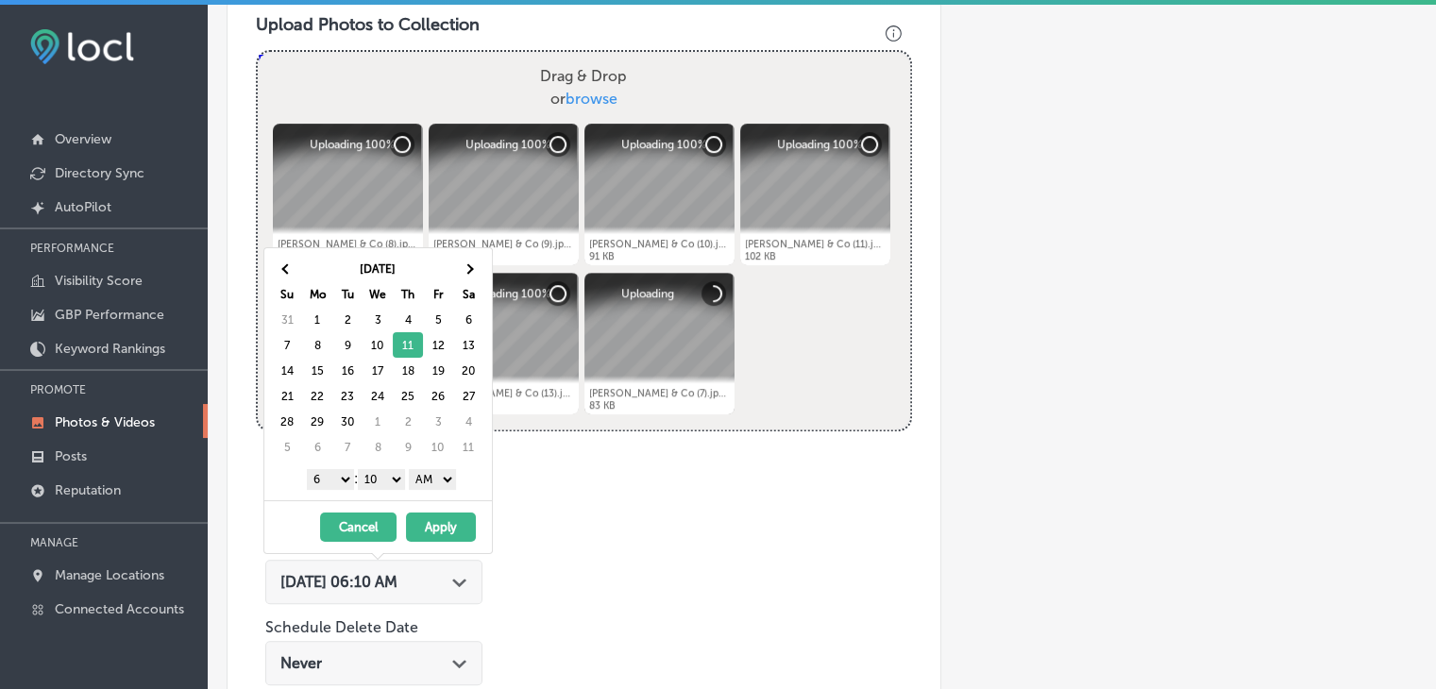
click at [344, 470] on select "1 2 3 4 5 6 7 8 9 10 11 12" at bounding box center [330, 479] width 47 height 21
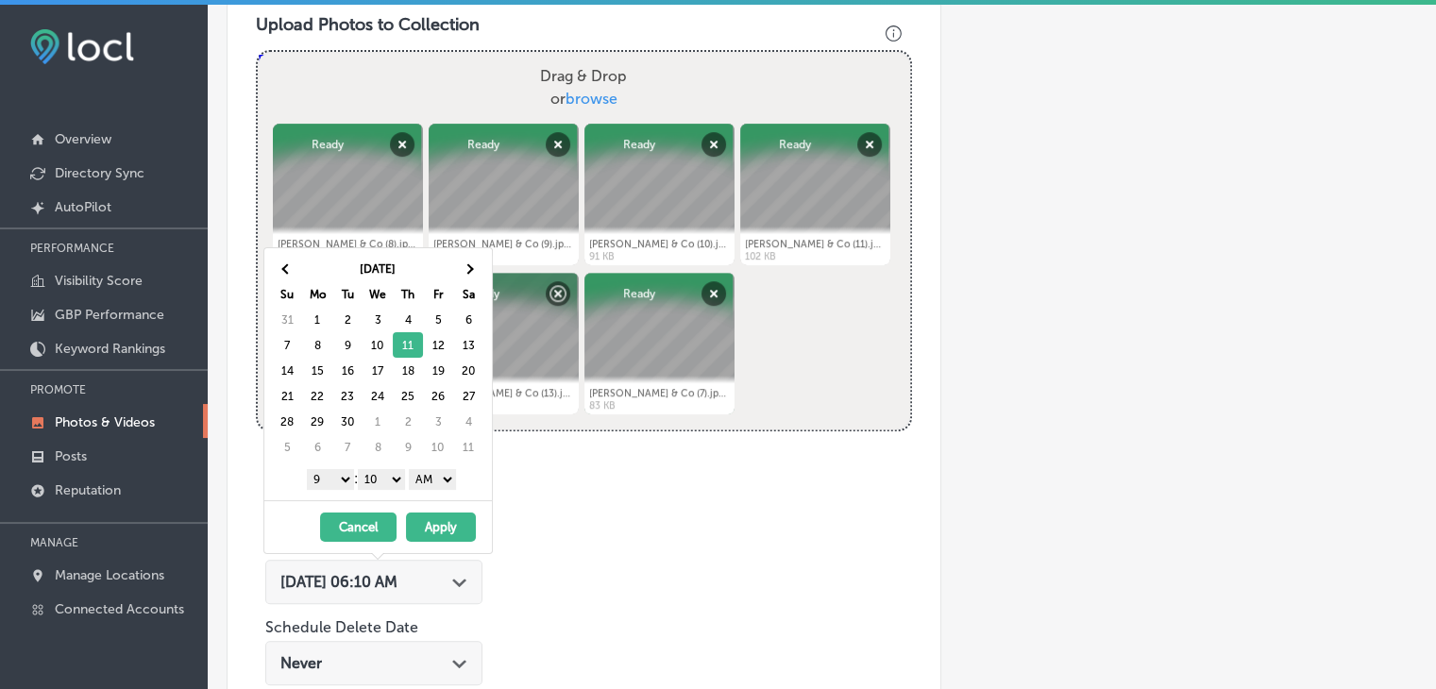
click at [393, 484] on select "00 10 20 30 40 50" at bounding box center [381, 479] width 47 height 21
click at [413, 482] on select "AM PM" at bounding box center [432, 479] width 47 height 21
click at [423, 522] on button "Apply" at bounding box center [441, 527] width 70 height 29
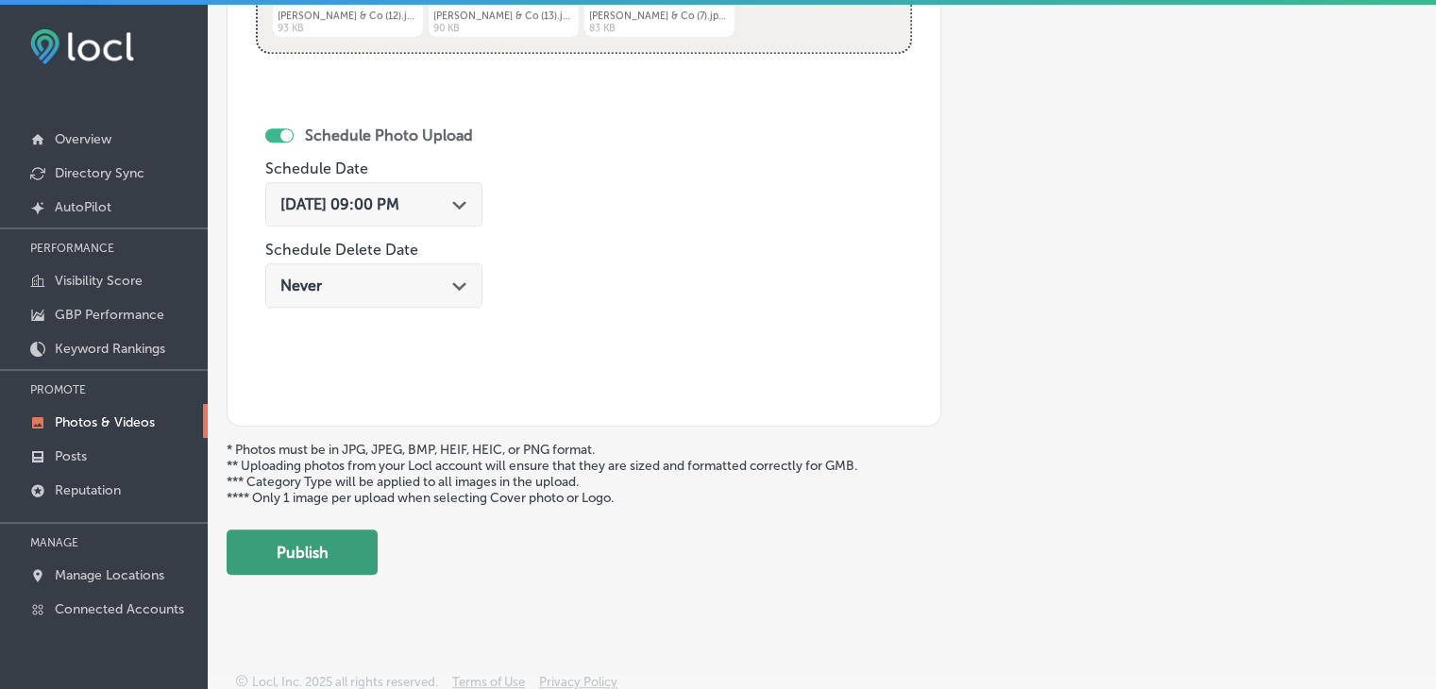
click at [298, 564] on button "Publish" at bounding box center [302, 552] width 151 height 45
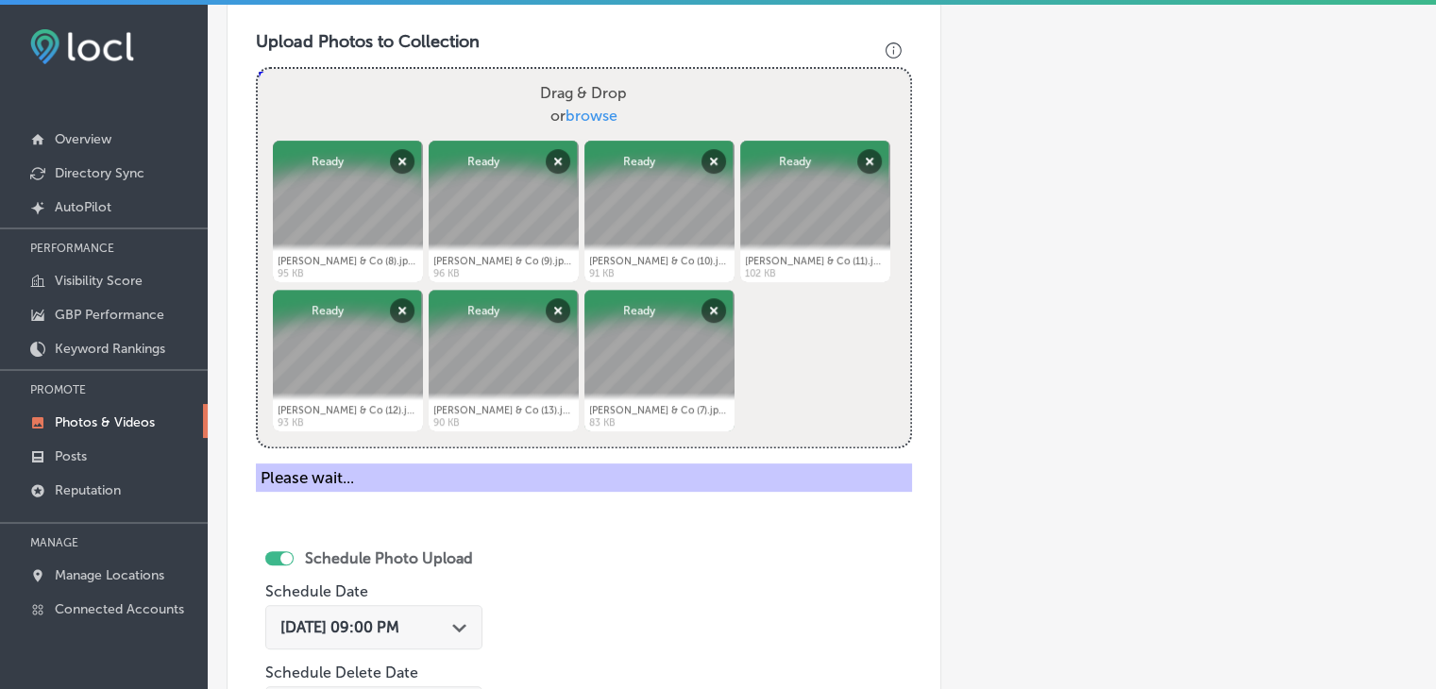
scroll to position [501, 0]
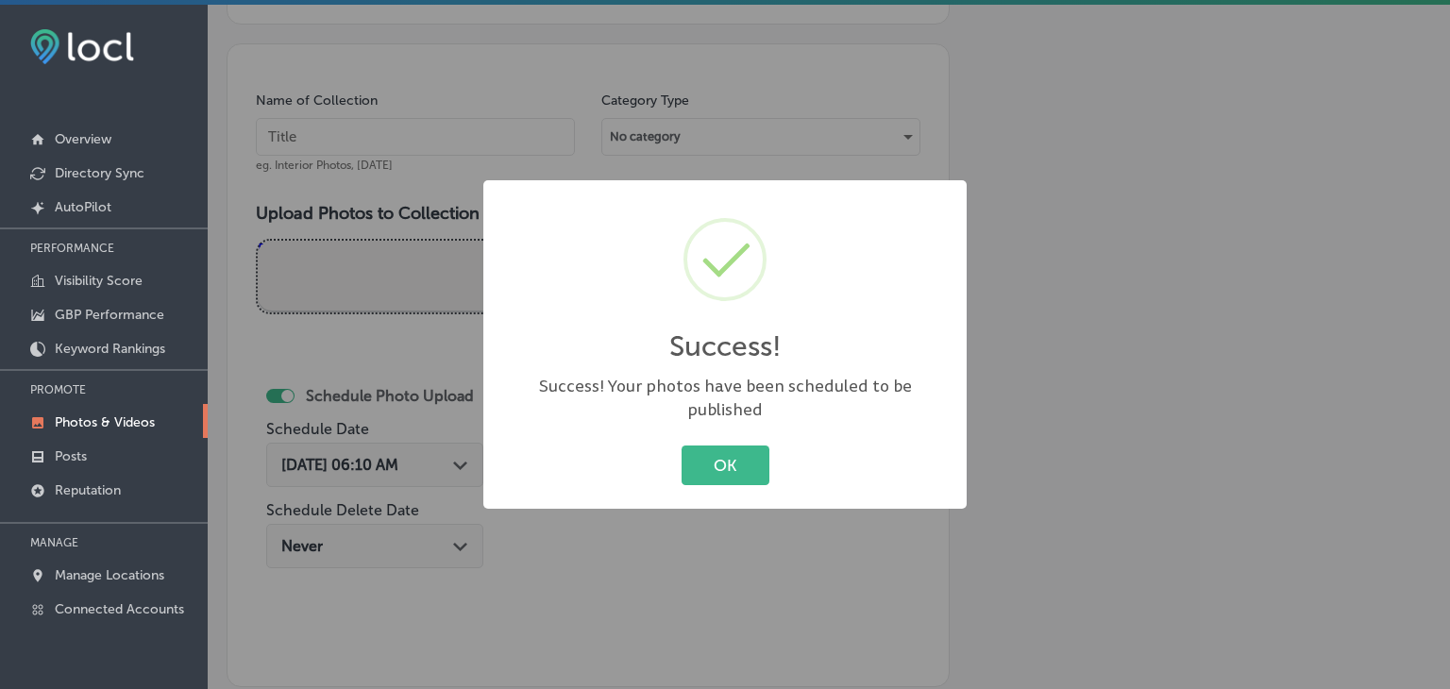
click at [368, 140] on div "Success! × Success! Your photos have been scheduled to be published OK Cancel" at bounding box center [725, 344] width 1450 height 689
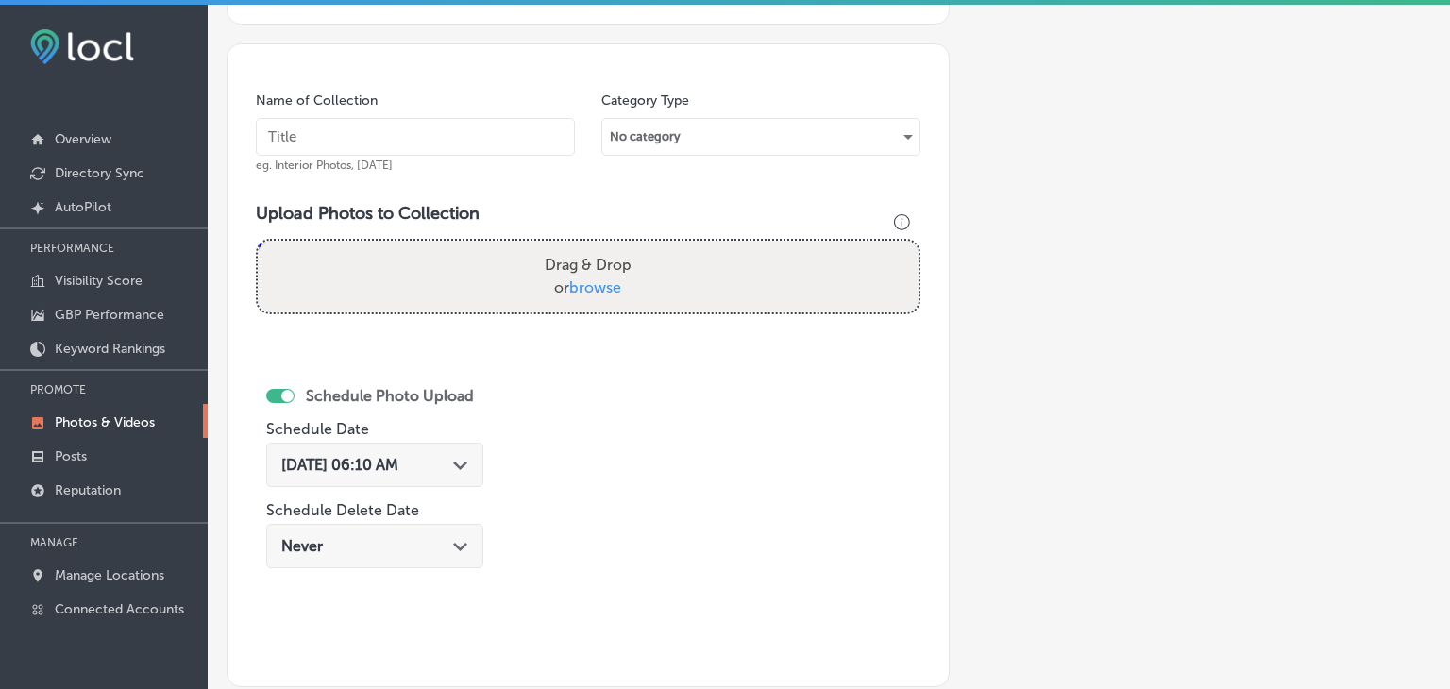
click at [368, 139] on input "text" at bounding box center [415, 137] width 319 height 38
paste input "[PERSON_NAME] & Co Real Estate, [DATE], Week"
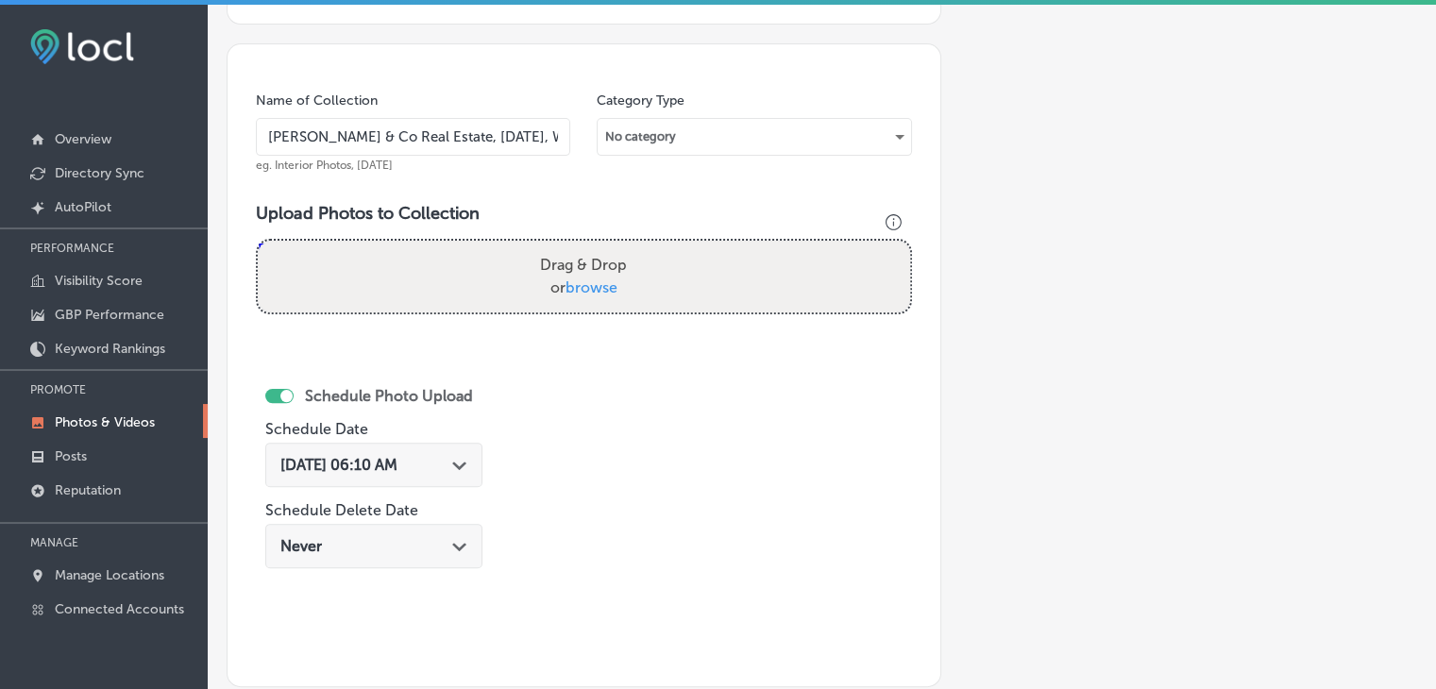
type input "[PERSON_NAME] & Co Real Estate, [DATE], Week 3"
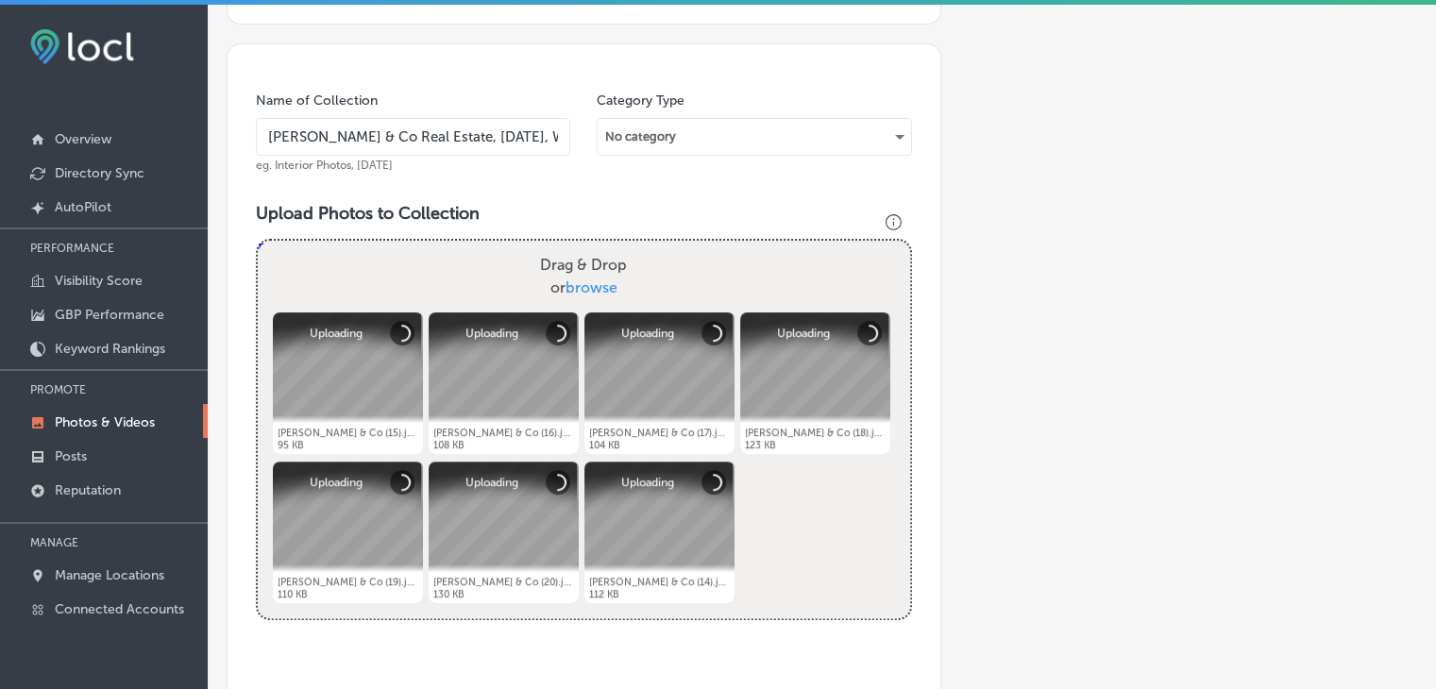
click at [703, 456] on div "Powered by PQINA Drag & Drop or browse [PERSON_NAME] & Co (15).jpeg Abort Retry…" at bounding box center [584, 430] width 652 height 378
click at [711, 482] on button "Cancel" at bounding box center [714, 482] width 25 height 25
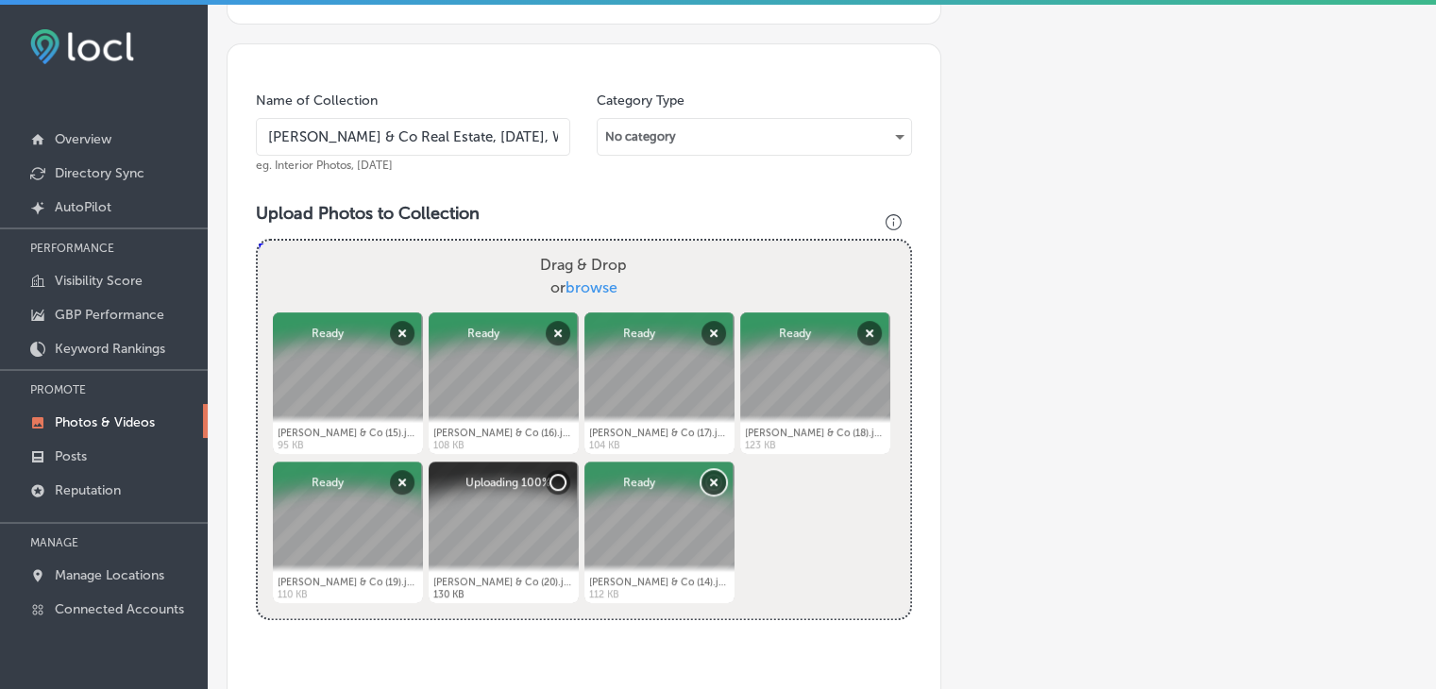
click at [703, 485] on button "Remove" at bounding box center [714, 482] width 25 height 25
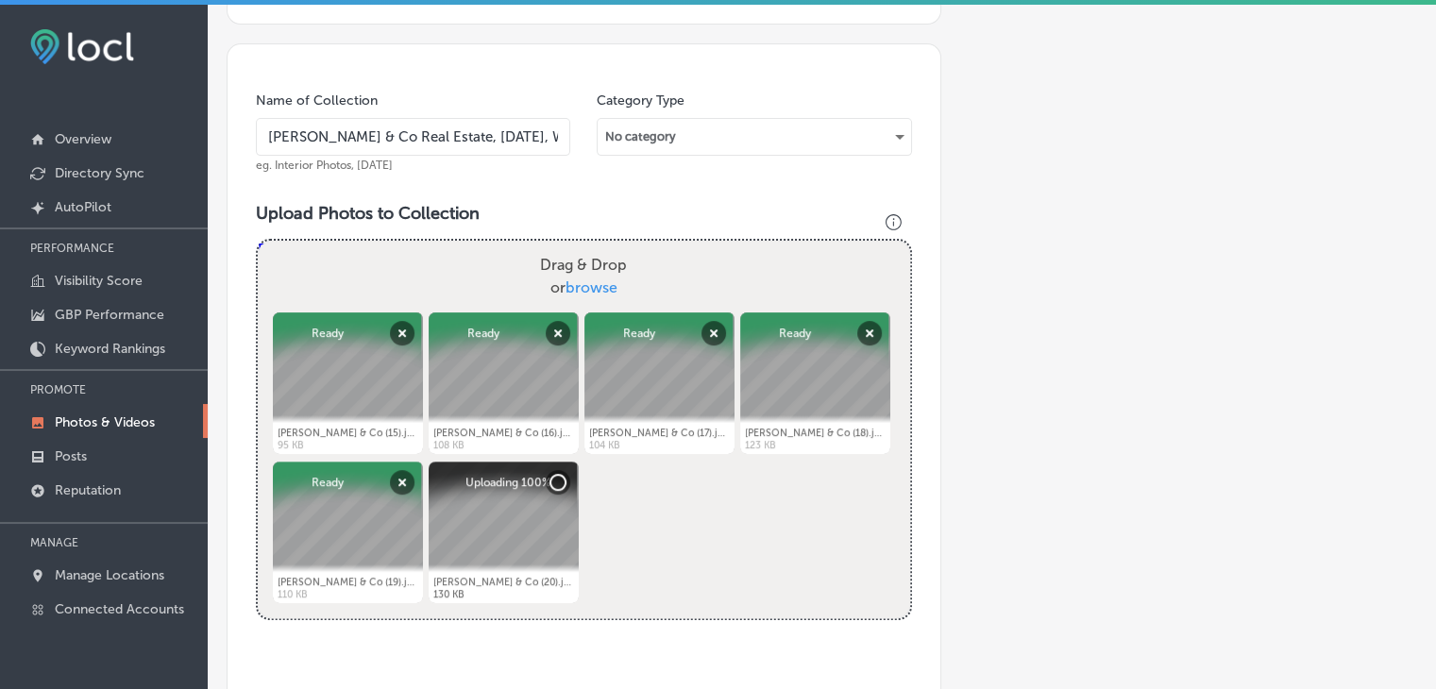
scroll to position [690, 0]
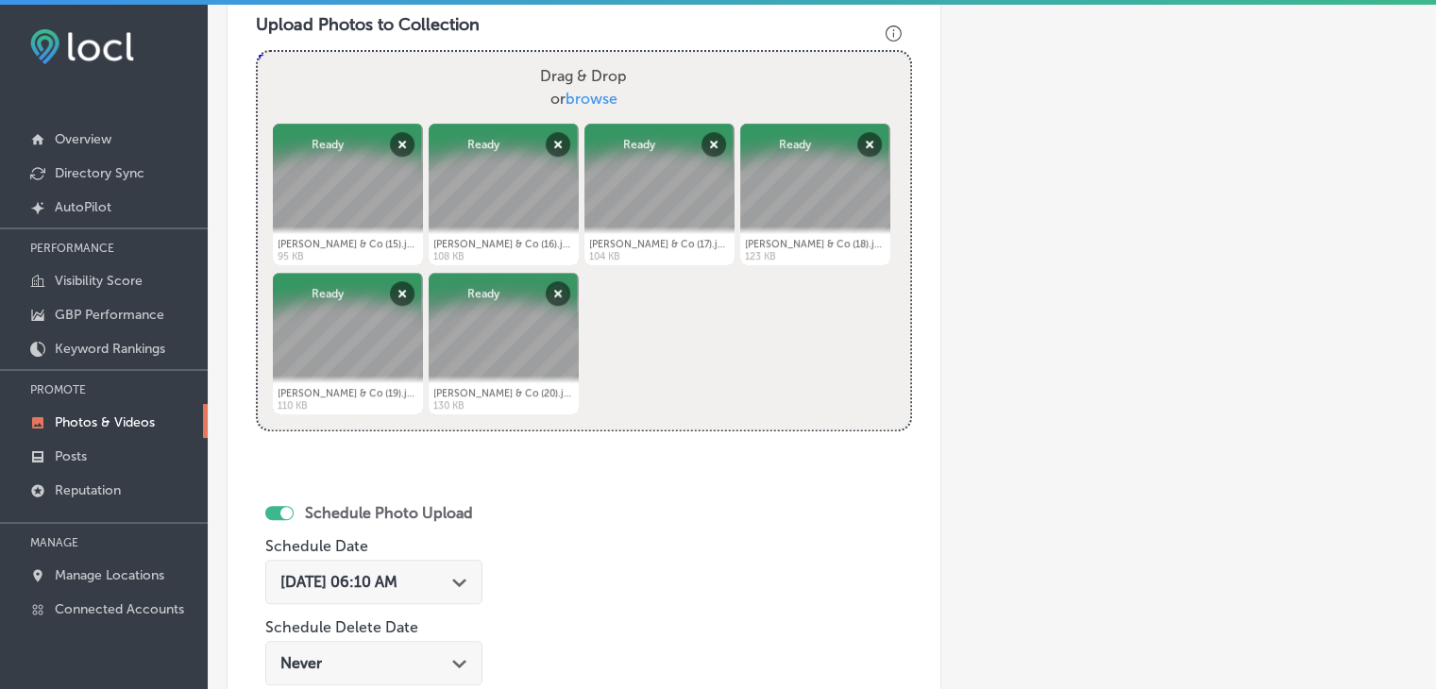
click at [397, 586] on span "[DATE] 06:10 AM" at bounding box center [338, 582] width 117 height 18
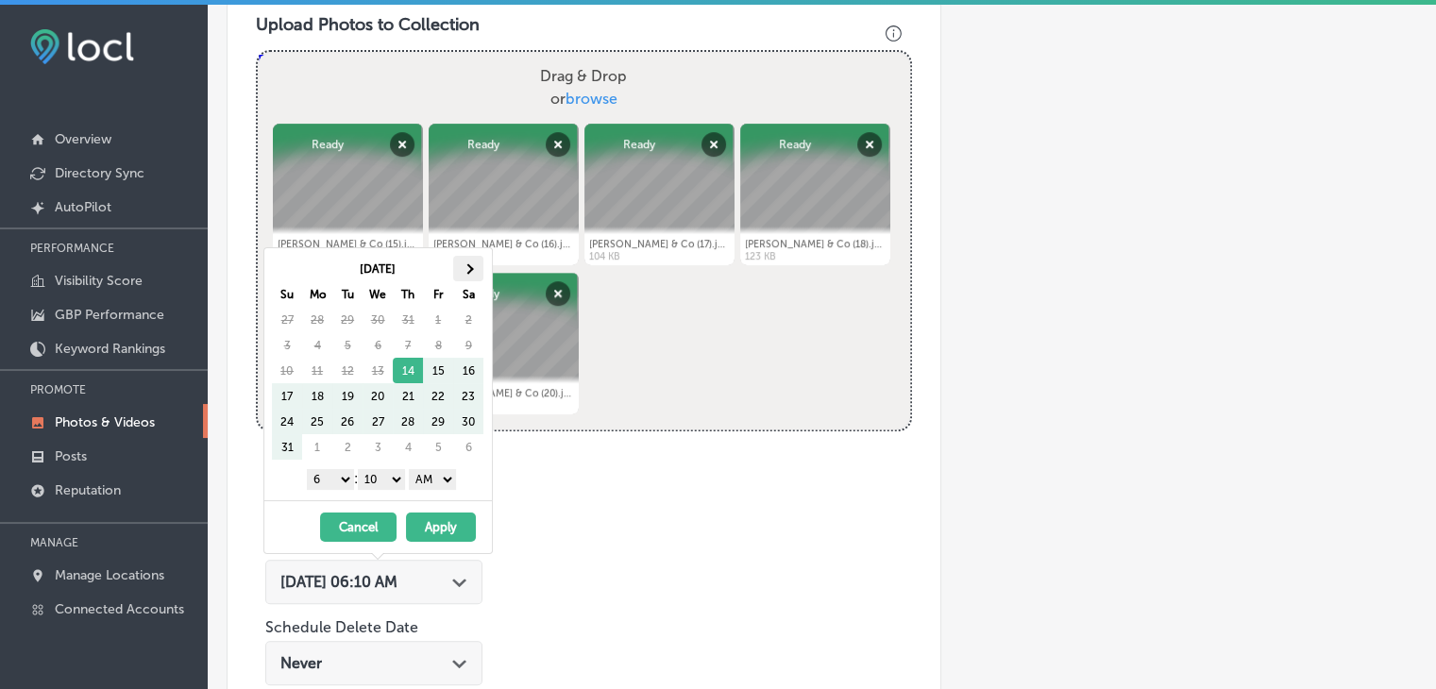
click at [462, 258] on th at bounding box center [468, 268] width 30 height 25
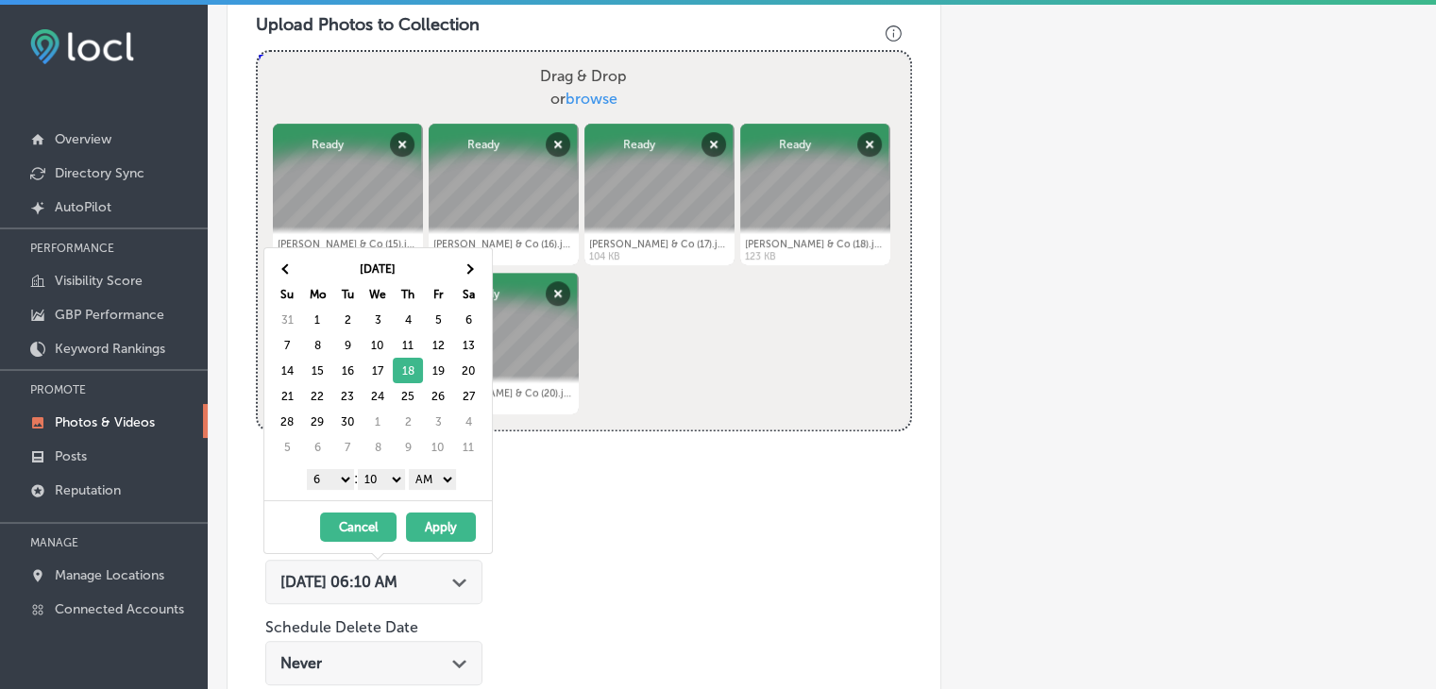
click at [344, 467] on div "1 2 3 4 5 6 7 8 9 10 11 12 : 00 10 20 30 40 50 AM PM" at bounding box center [382, 479] width 220 height 28
click at [340, 477] on select "1 2 3 4 5 6 7 8 9 10 11 12" at bounding box center [330, 479] width 47 height 21
click at [378, 477] on select "00 10 20 30 40 50" at bounding box center [381, 479] width 47 height 21
click at [423, 479] on select "AM PM" at bounding box center [432, 479] width 47 height 21
click at [412, 469] on select "AM PM" at bounding box center [432, 479] width 47 height 21
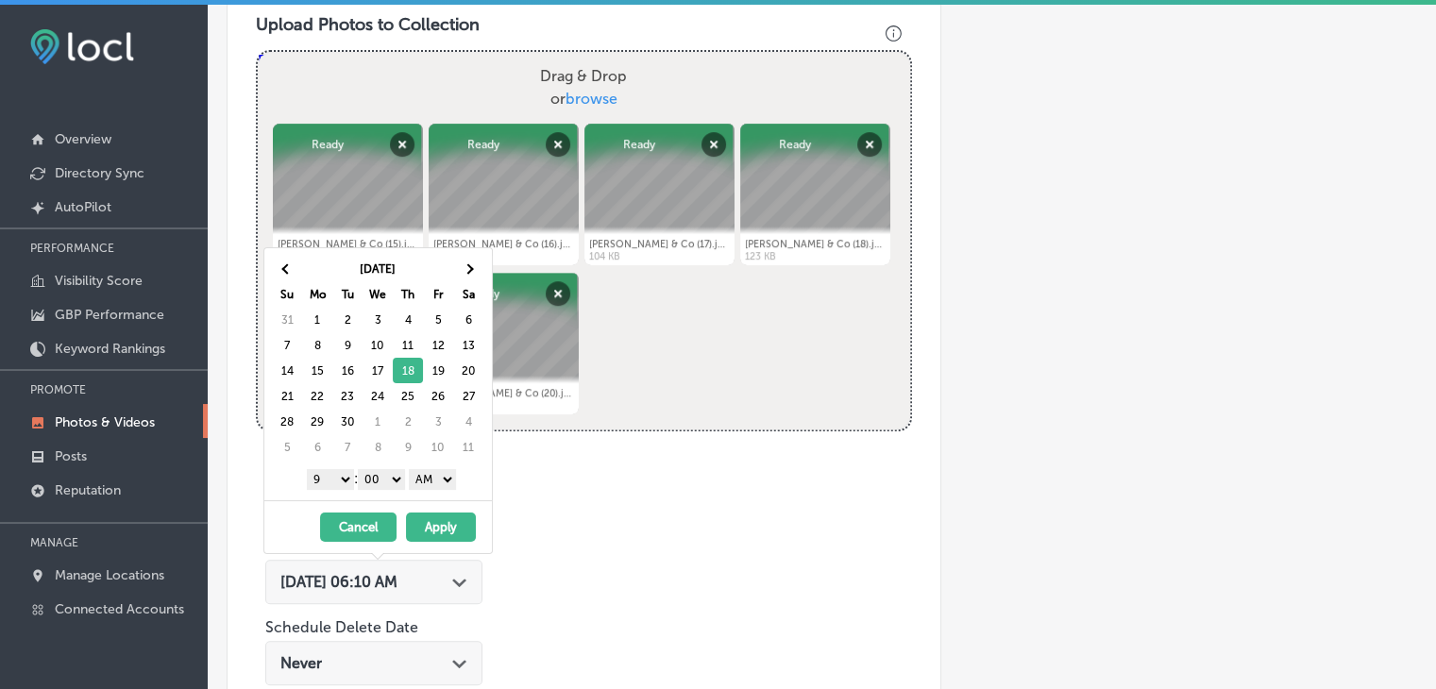
click at [431, 477] on select "AM PM" at bounding box center [432, 479] width 47 height 21
click at [431, 522] on button "Apply" at bounding box center [441, 527] width 70 height 29
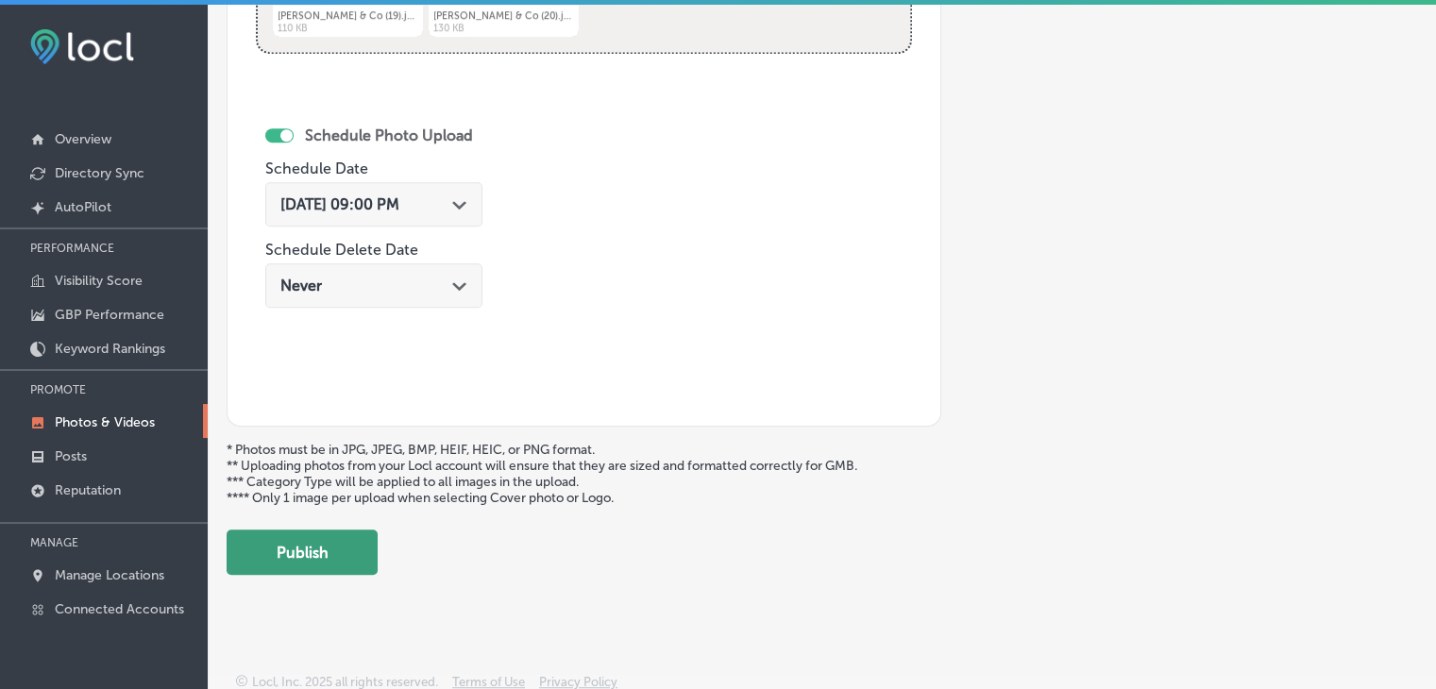
click at [340, 541] on button "Publish" at bounding box center [302, 552] width 151 height 45
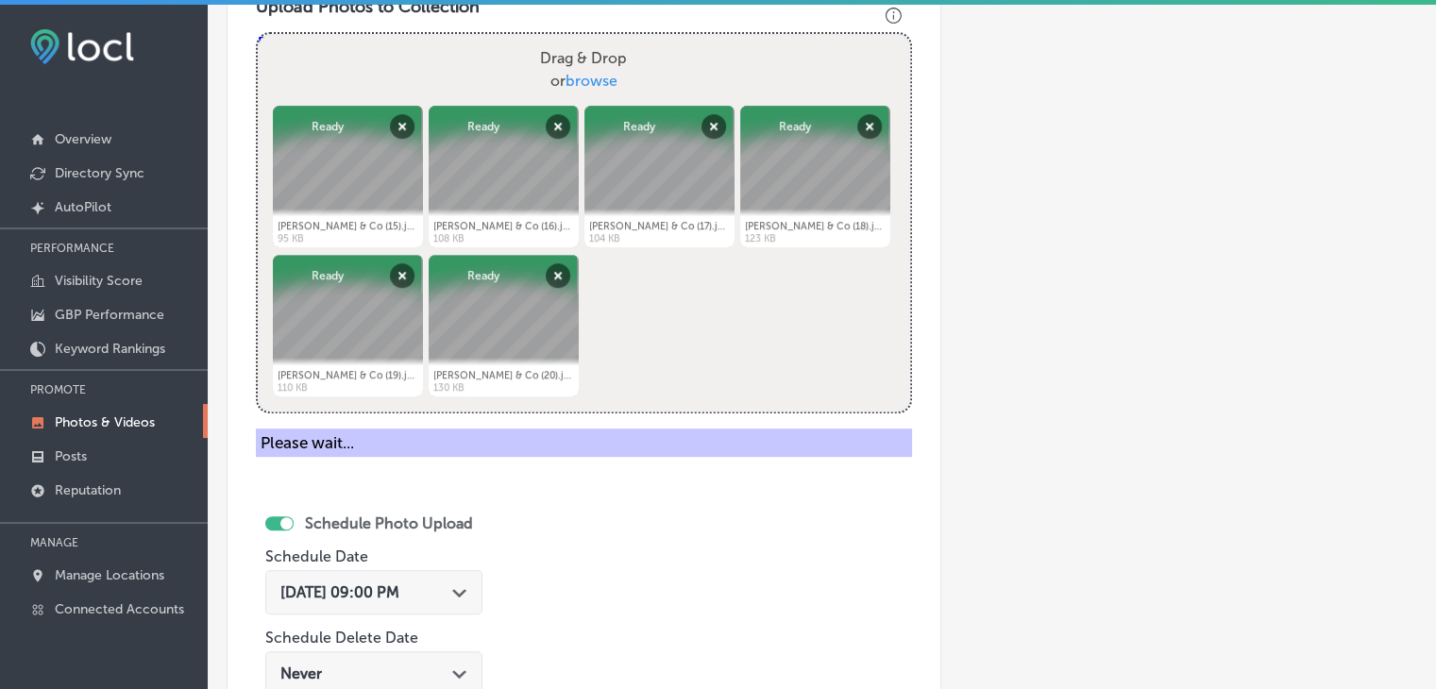
scroll to position [407, 0]
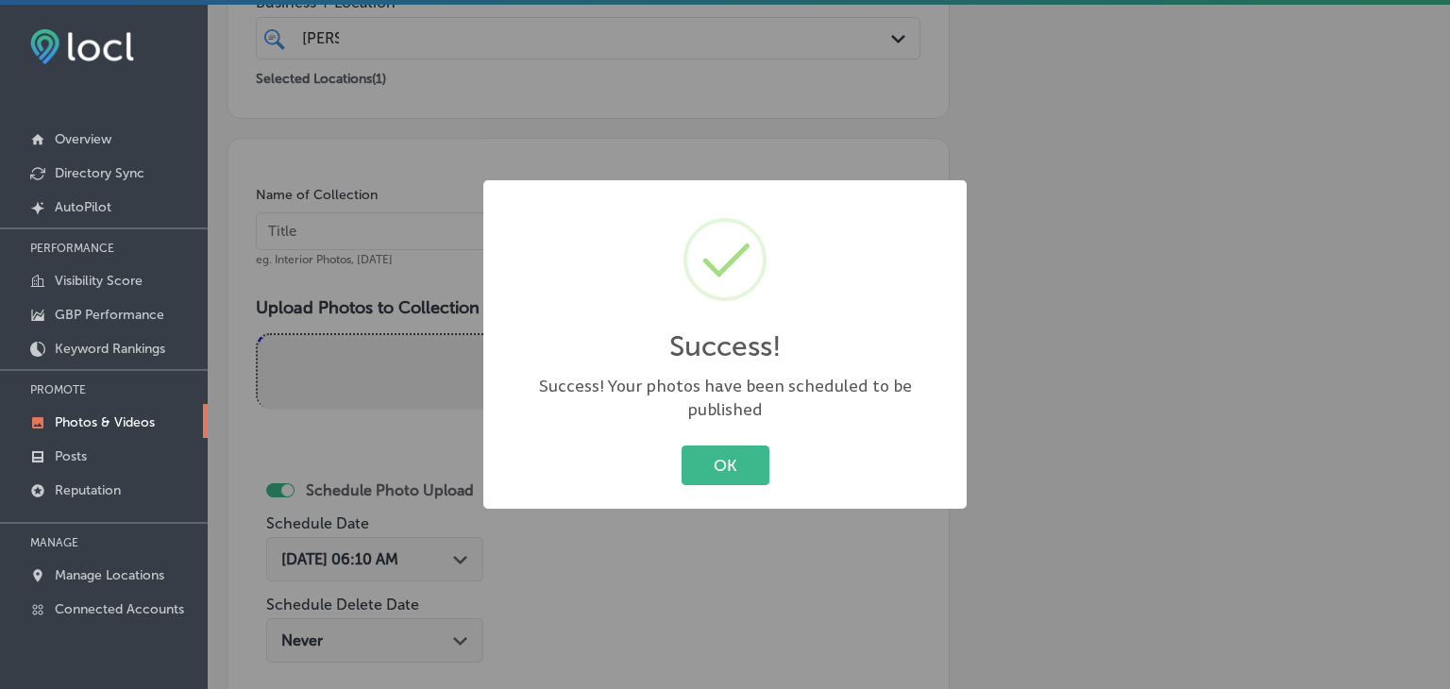
click at [449, 325] on div "Success! × Success! Your photos have been scheduled to be published OK Cancel" at bounding box center [725, 344] width 1450 height 689
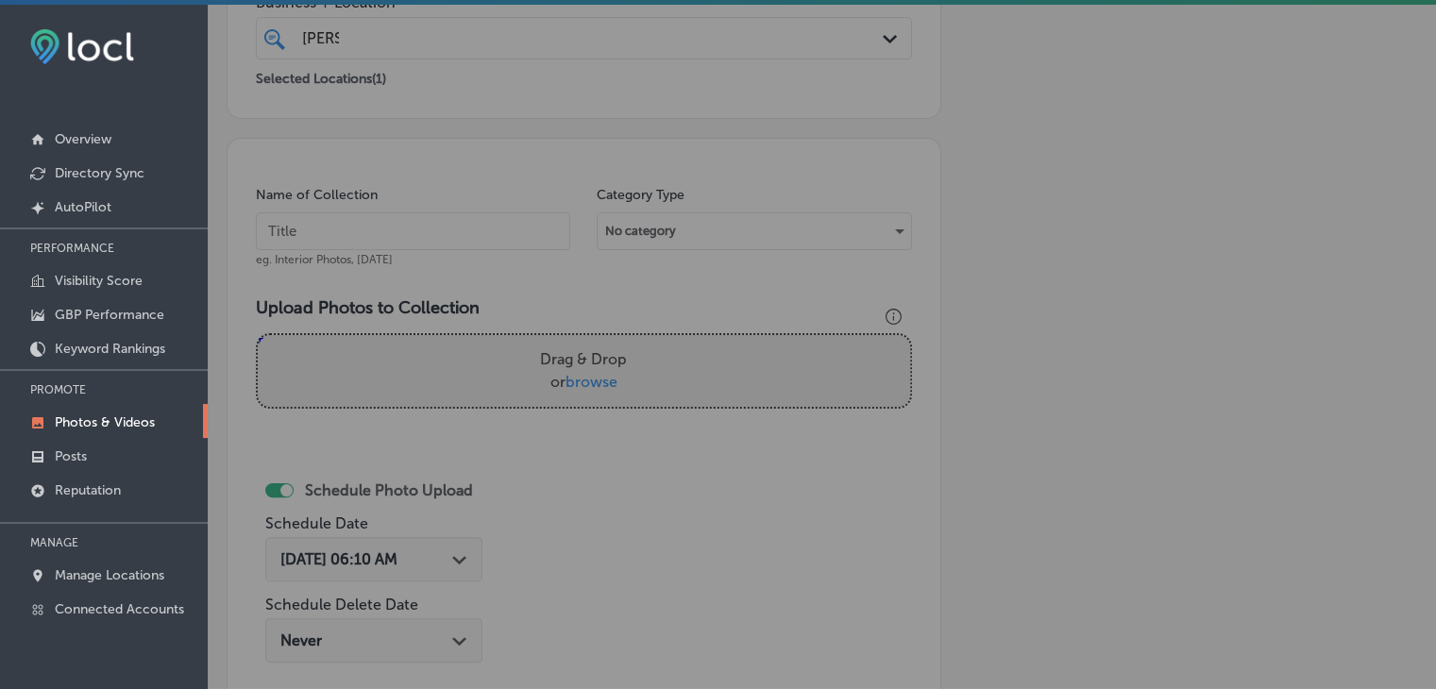
click at [439, 239] on input "text" at bounding box center [413, 231] width 314 height 38
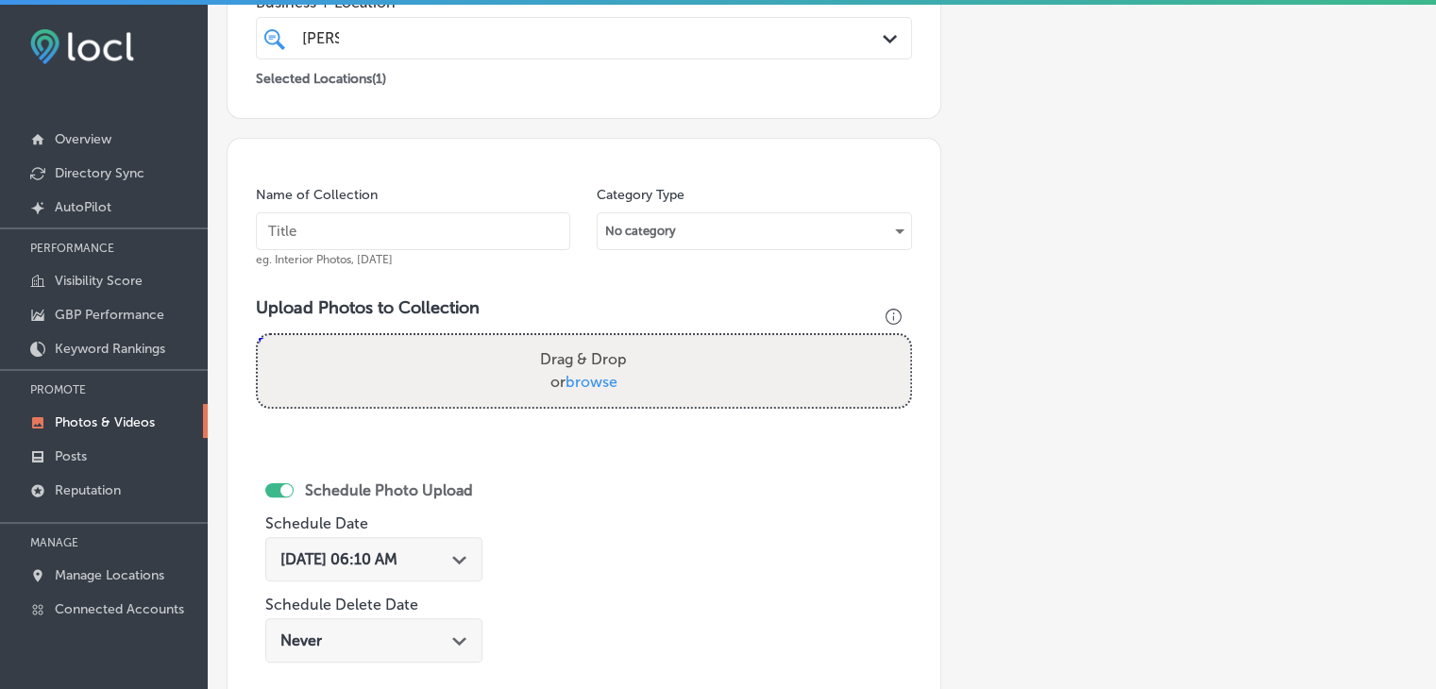
paste input "[PERSON_NAME] & Co Real Estate, [DATE], Week"
type input "[PERSON_NAME] & Co Real Estate, [DATE], Week 4"
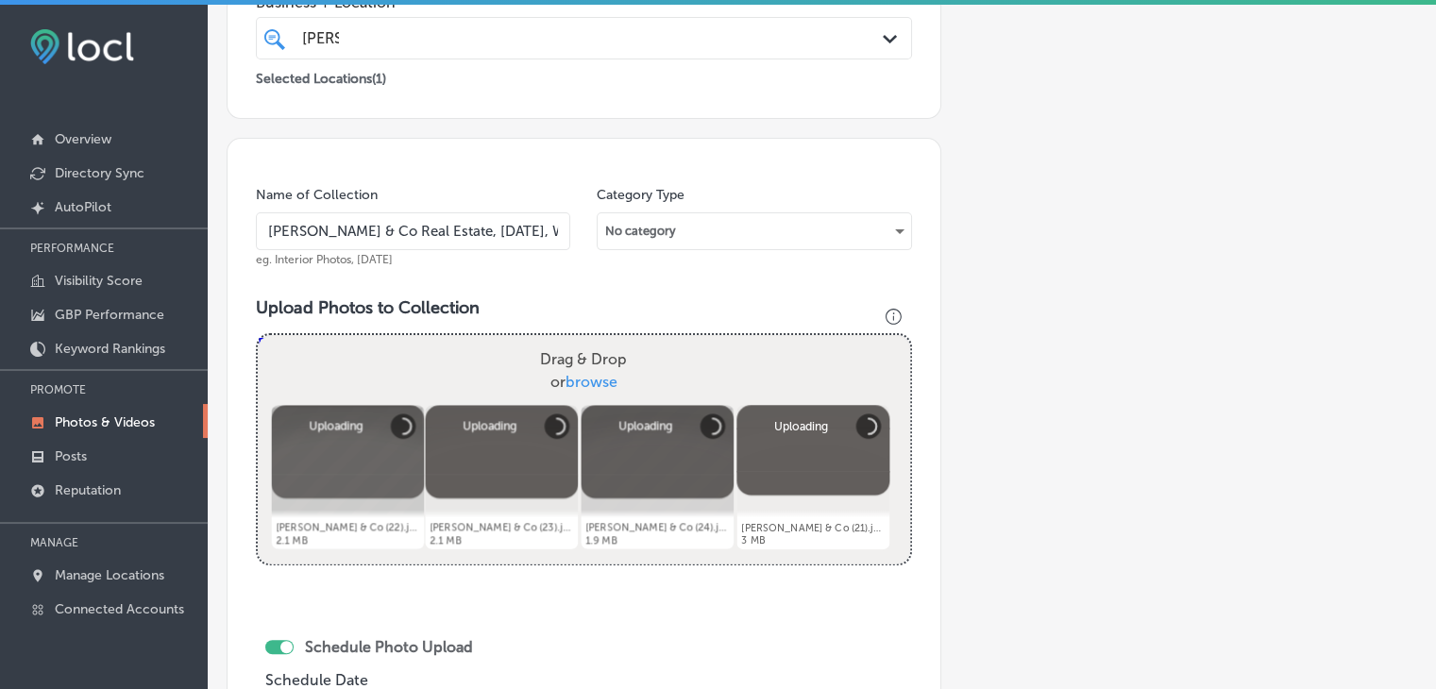
scroll to position [785, 0]
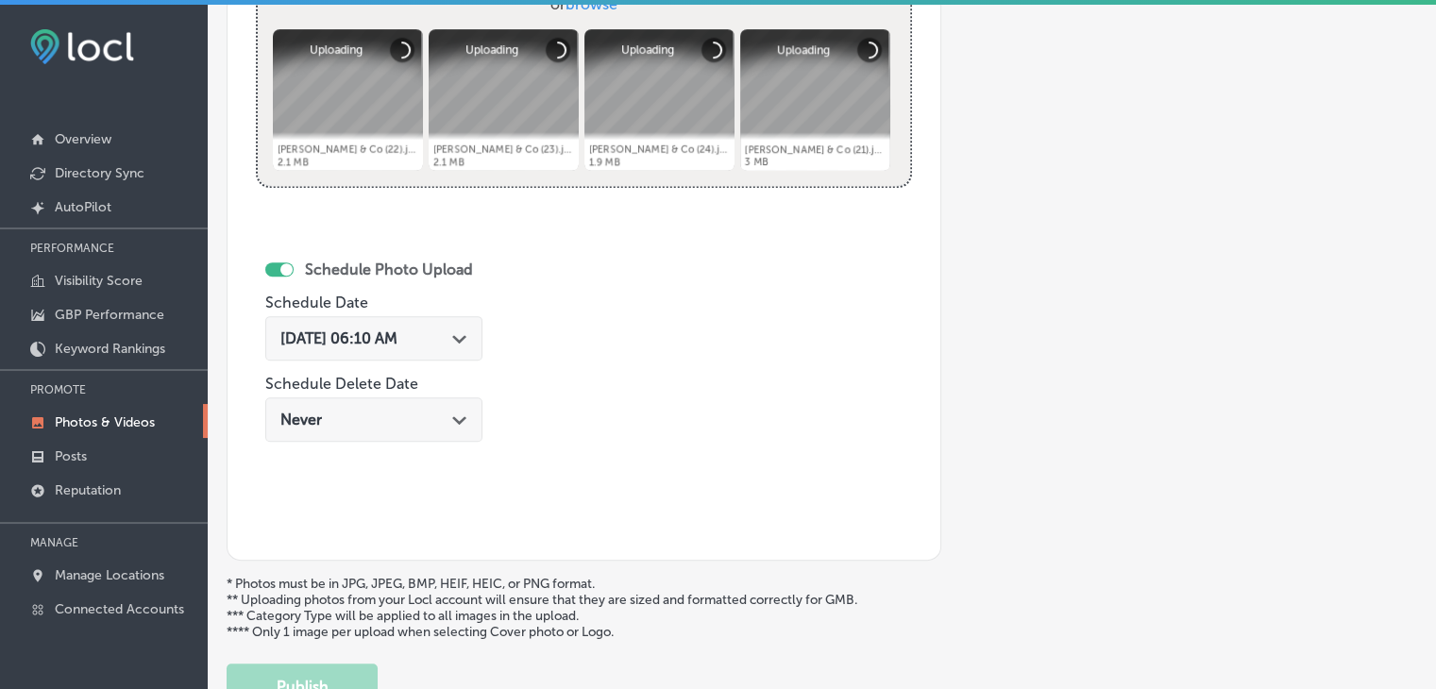
click at [397, 343] on span "[DATE] 06:10 AM" at bounding box center [338, 339] width 117 height 18
click at [595, 273] on div "Name of Collection [PERSON_NAME] & Co Real Estate, [DATE], Week 4 eg. Interior …" at bounding box center [584, 160] width 715 height 801
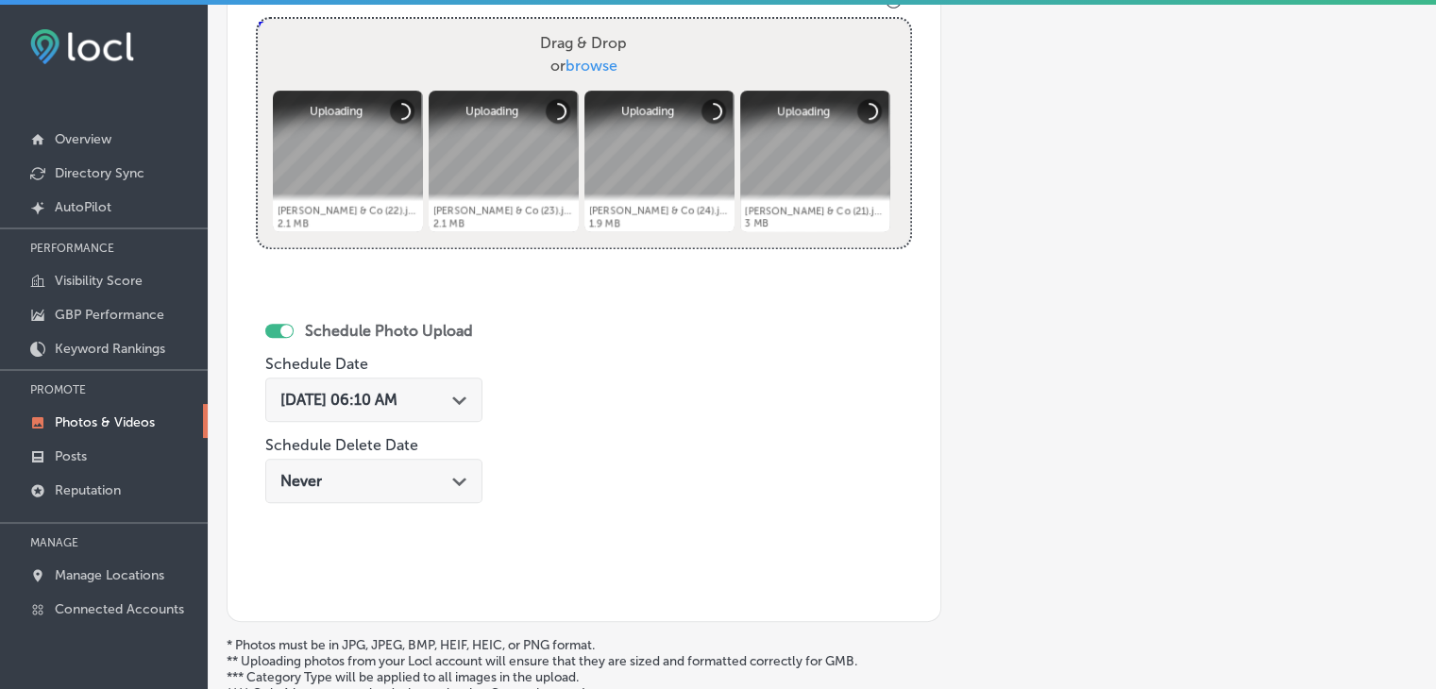
scroll to position [690, 0]
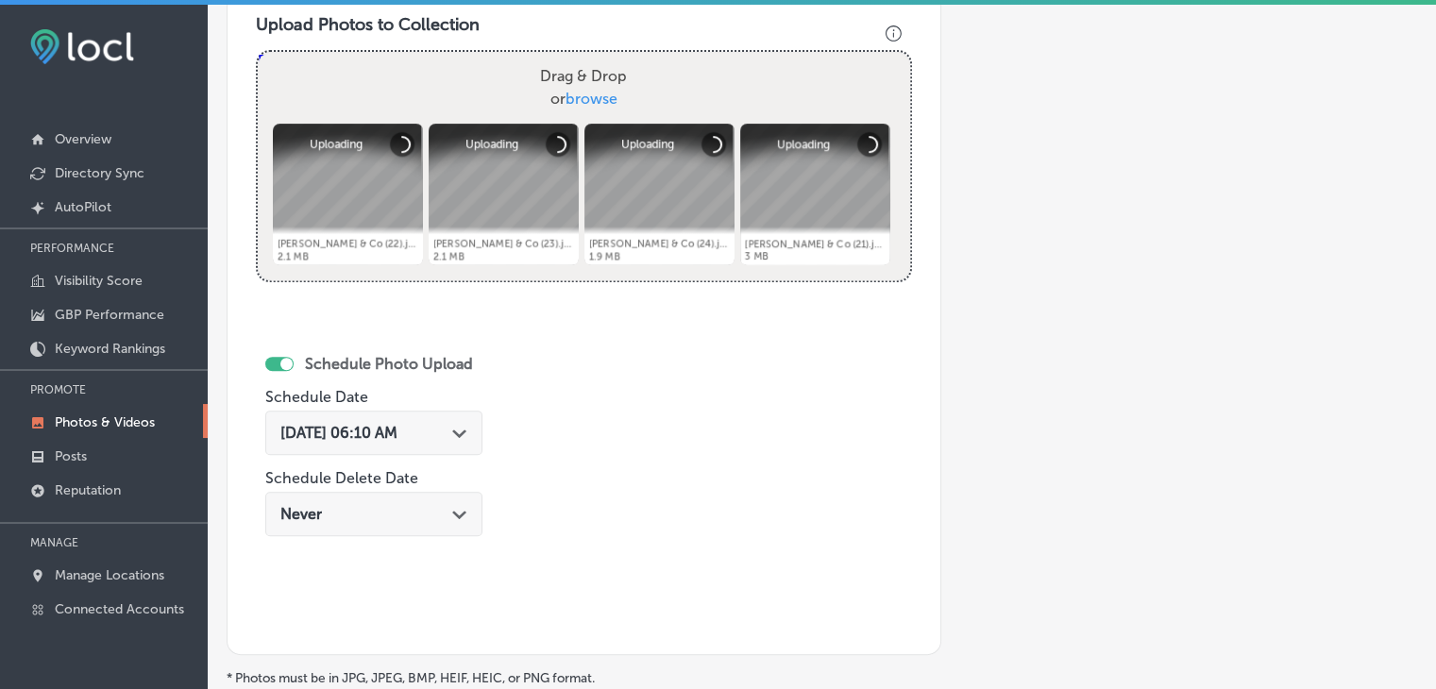
click at [472, 413] on div "[DATE] 06:10 AM Path Created with Sketch." at bounding box center [373, 433] width 217 height 44
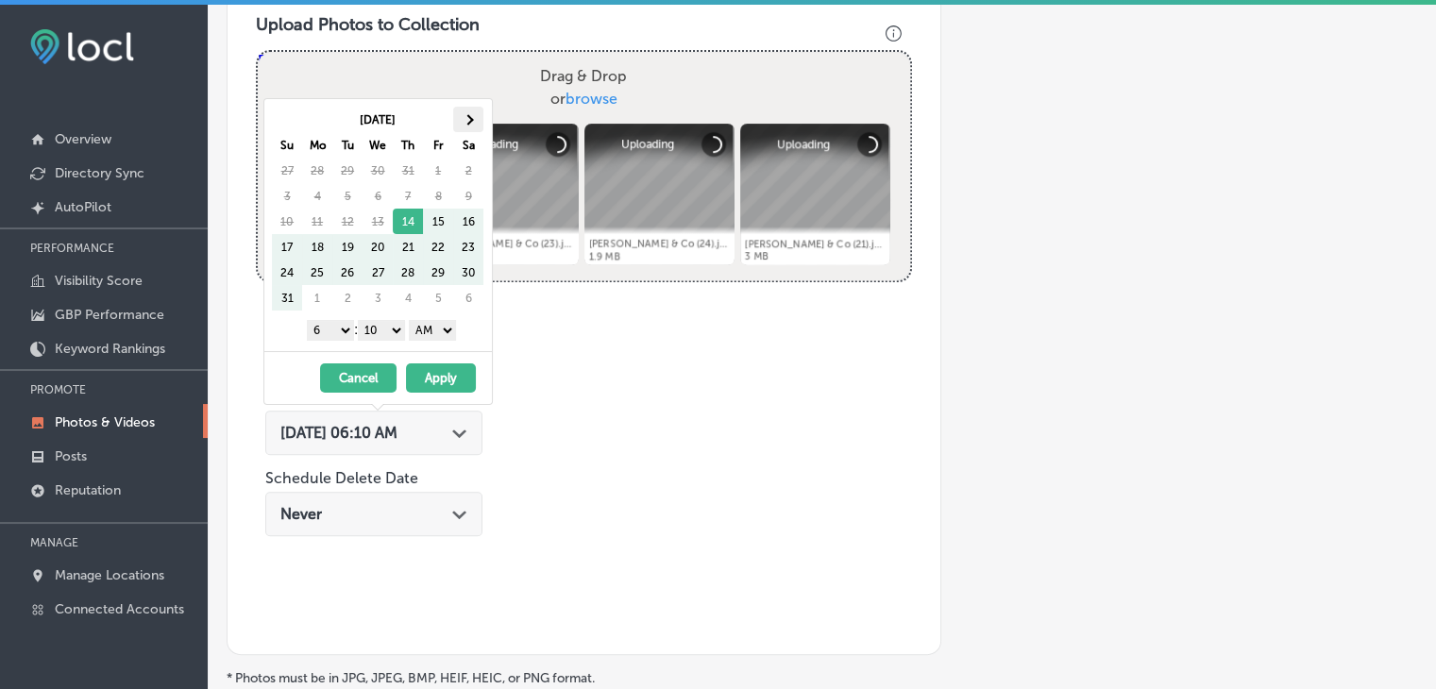
click at [472, 118] on th at bounding box center [468, 119] width 30 height 25
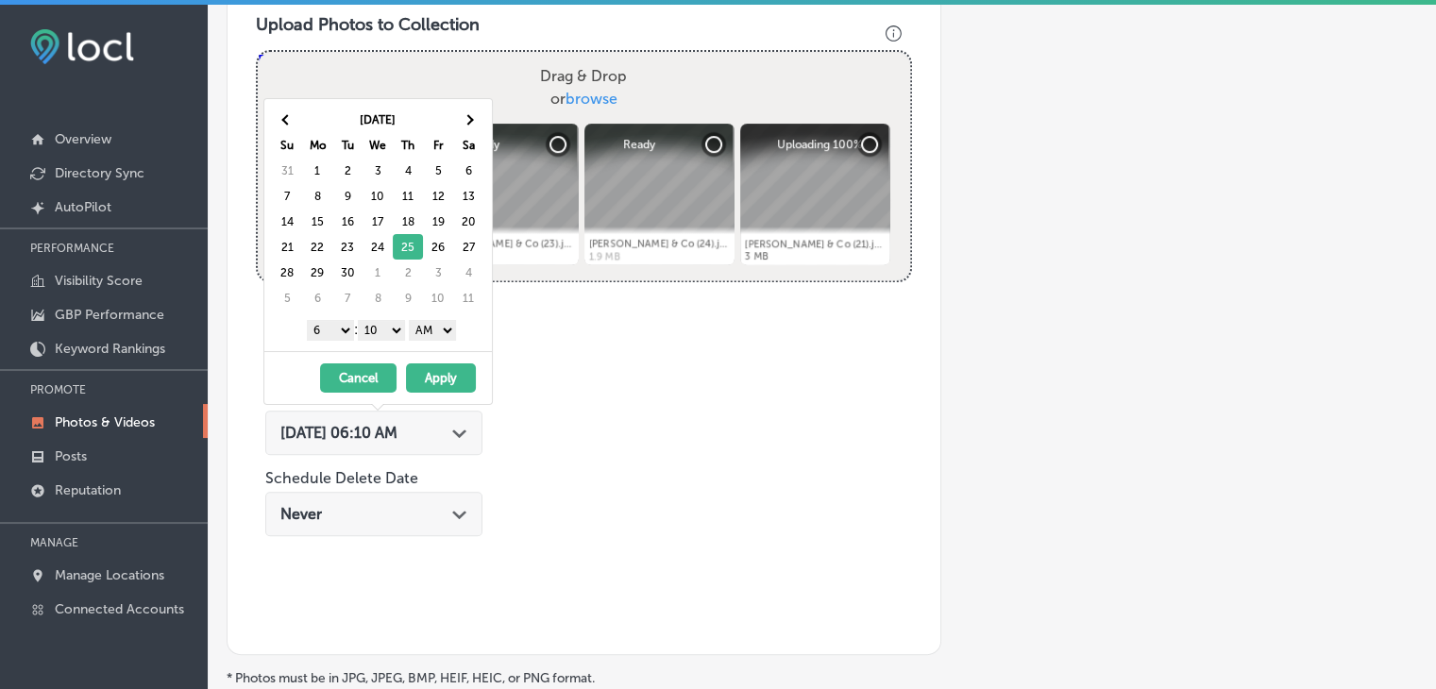
click at [332, 326] on select "1 2 3 4 5 6 7 8 9 10 11 12" at bounding box center [330, 330] width 47 height 21
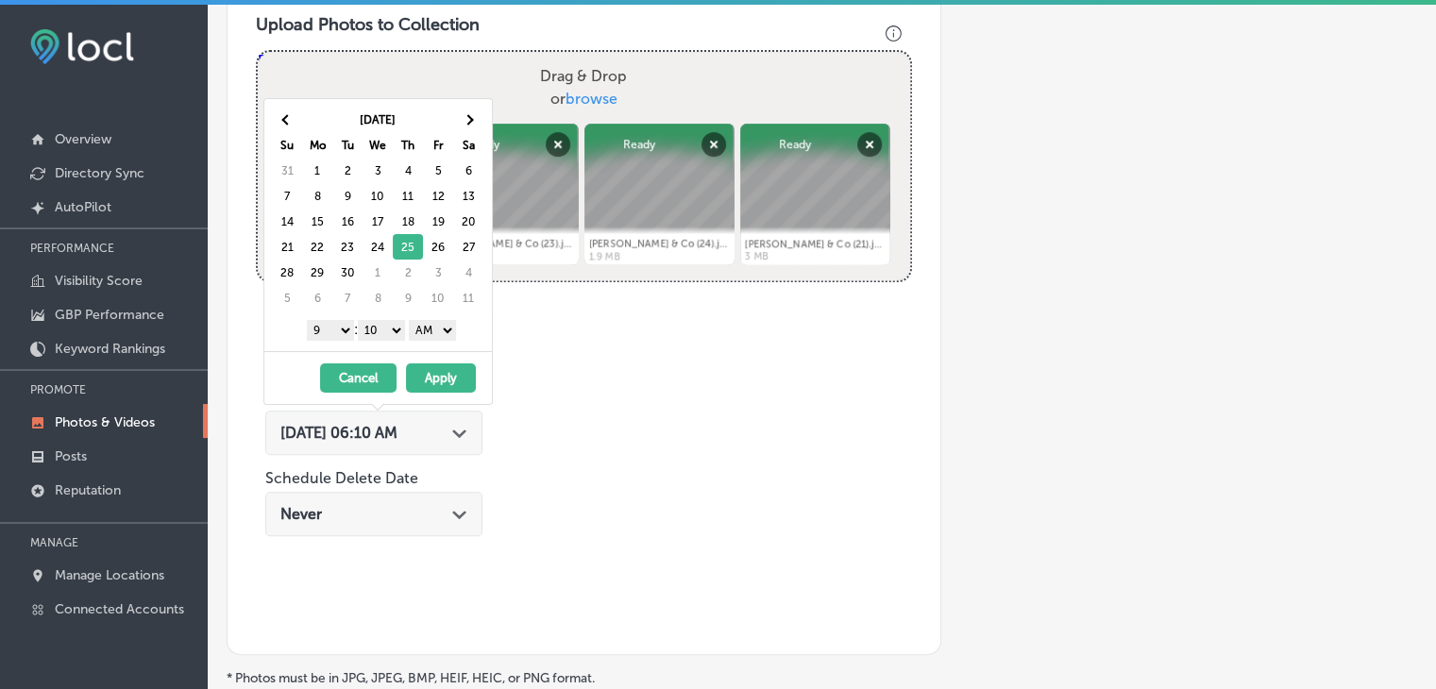
click at [386, 325] on select "00 10 20 30 40 50" at bounding box center [381, 330] width 47 height 21
drag, startPoint x: 408, startPoint y: 330, endPoint x: 431, endPoint y: 336, distance: 24.3
click at [427, 320] on select "AM PM" at bounding box center [432, 330] width 47 height 21
click at [437, 379] on button "Apply" at bounding box center [441, 378] width 70 height 29
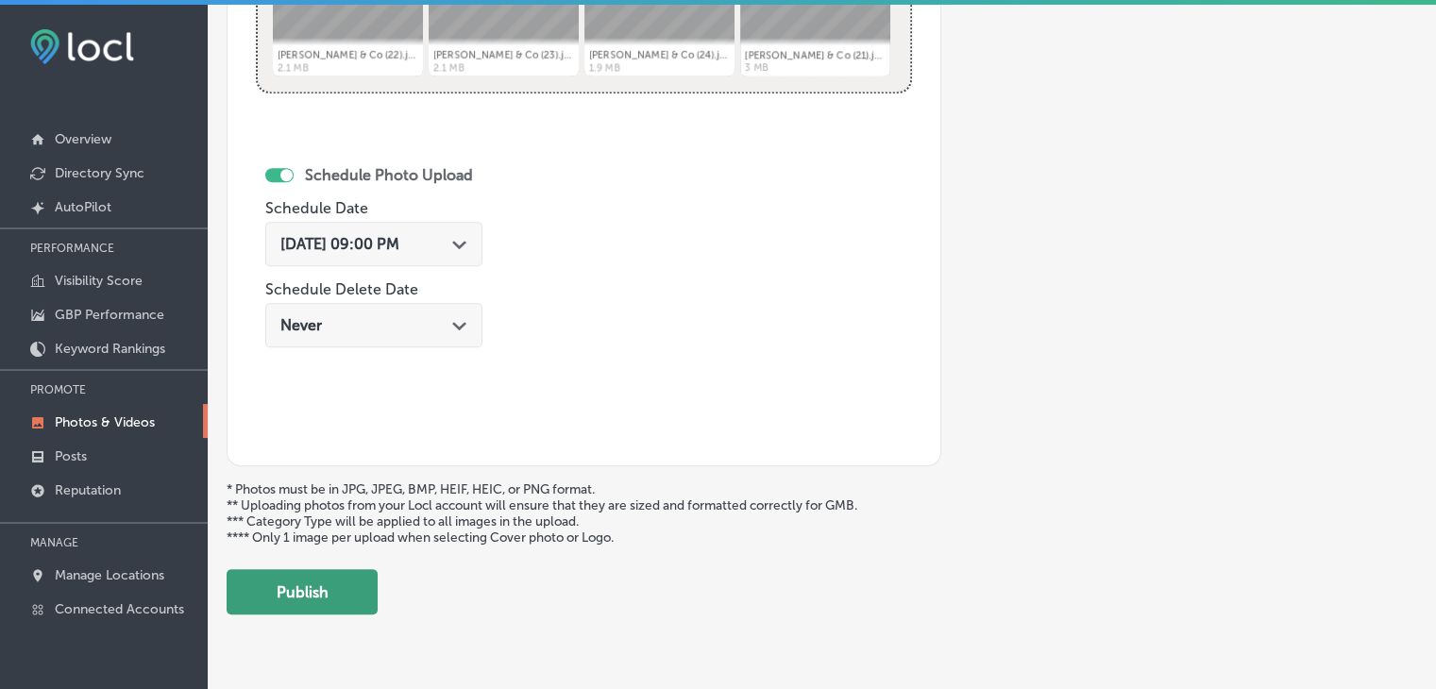
click at [353, 595] on button "Publish" at bounding box center [302, 591] width 151 height 45
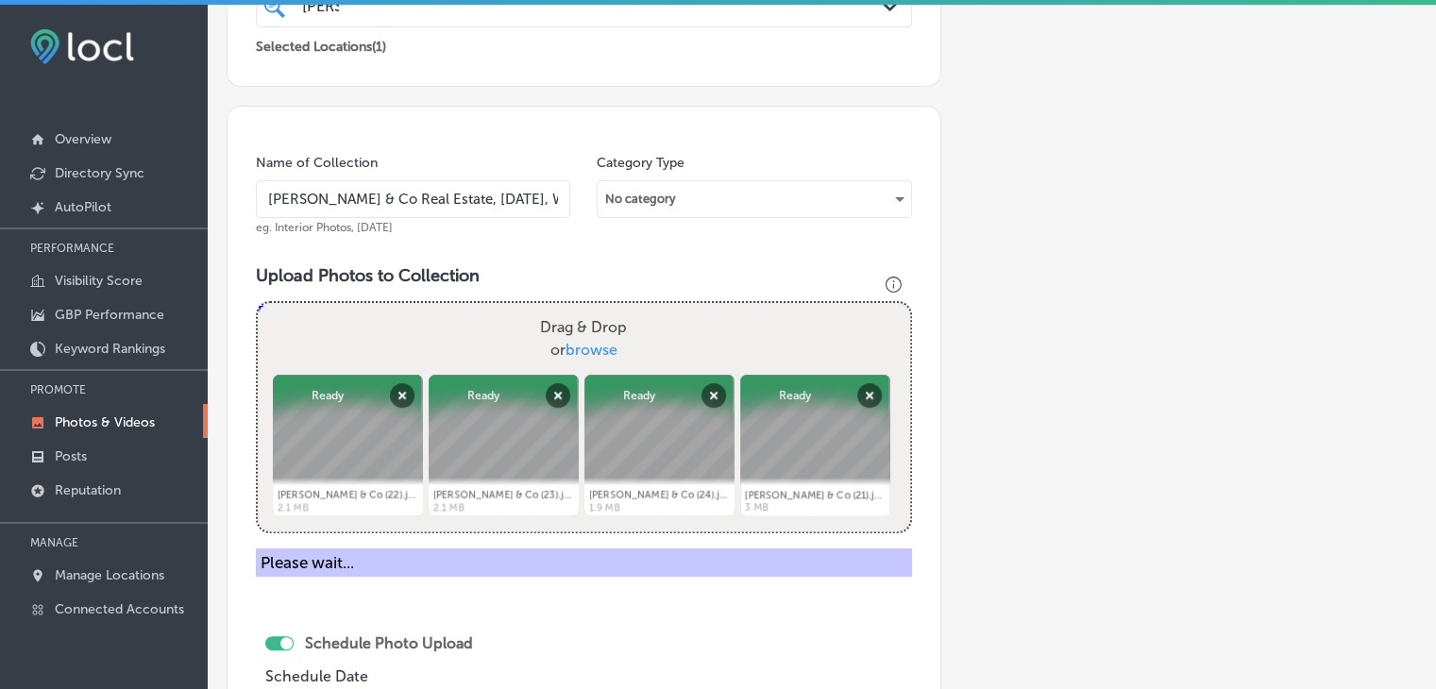
scroll to position [218, 0]
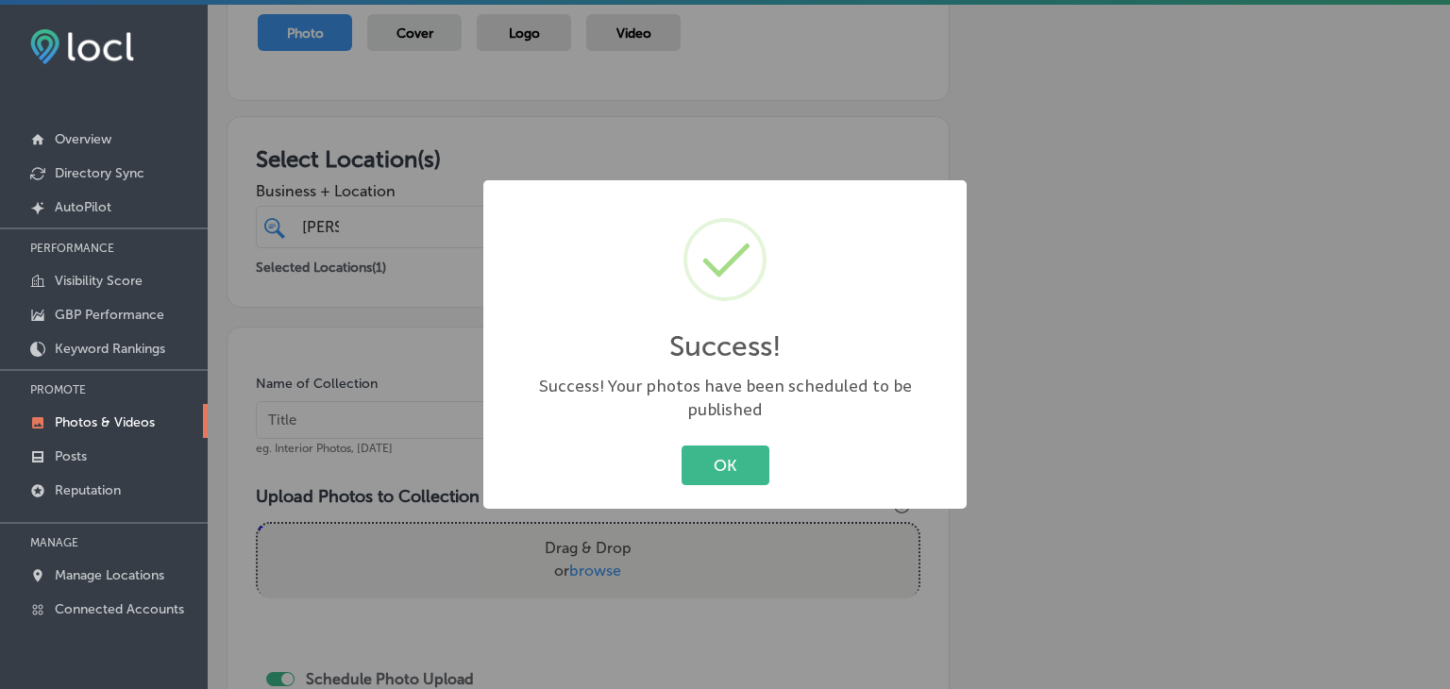
click at [403, 412] on div "Success! × Success! Your photos have been scheduled to be published OK Cancel" at bounding box center [725, 344] width 1450 height 689
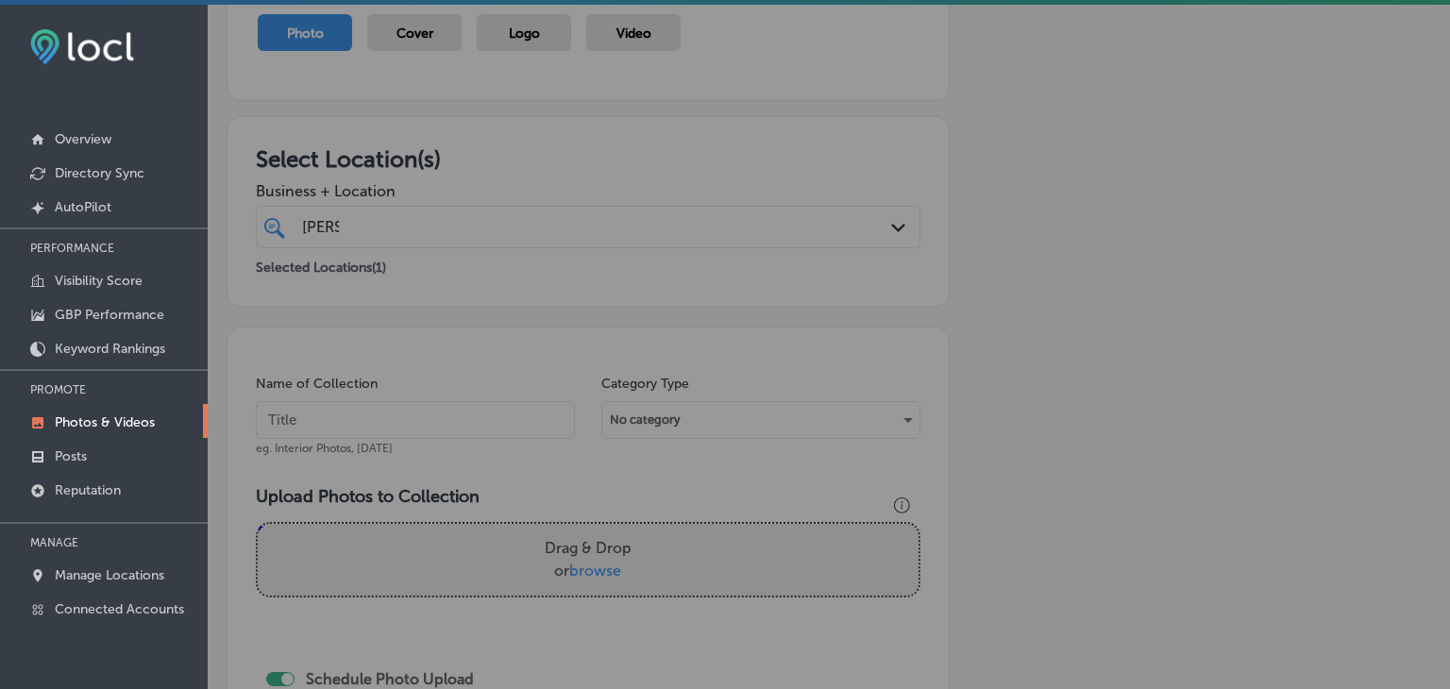
click at [403, 412] on input "text" at bounding box center [415, 420] width 319 height 38
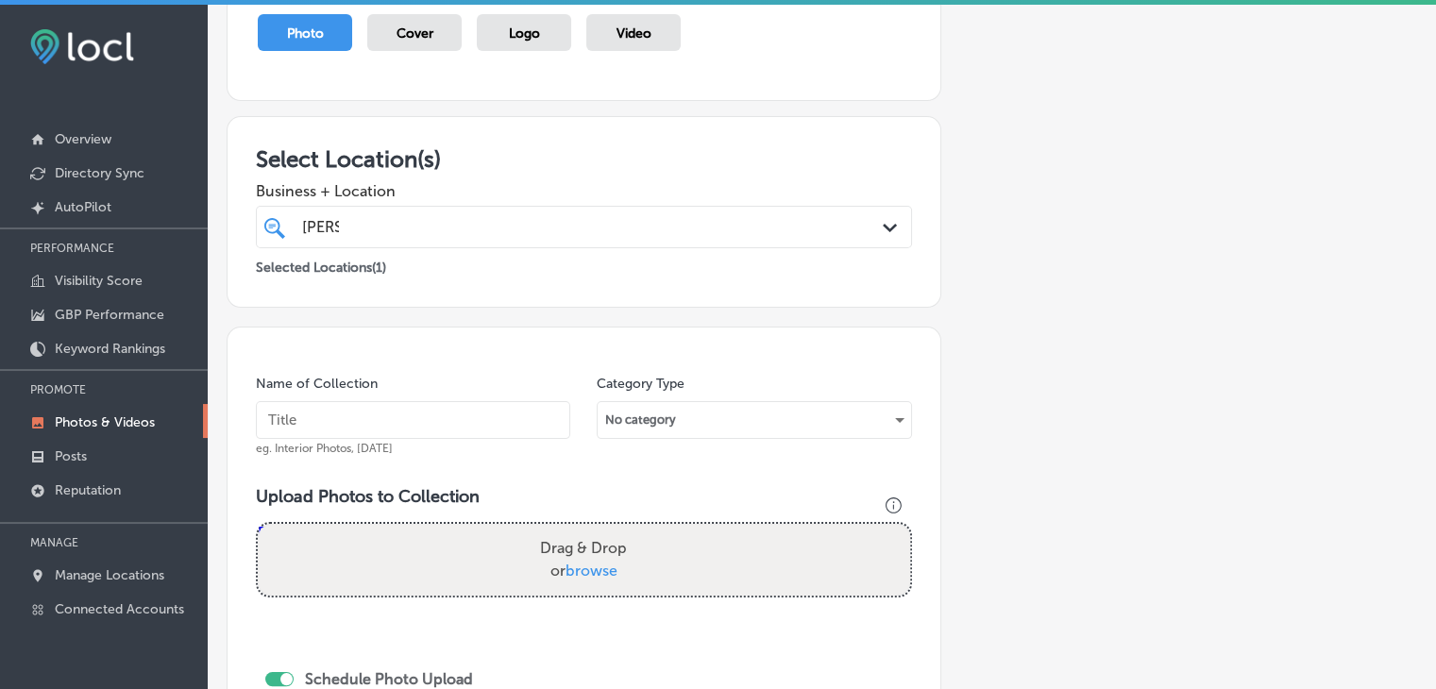
paste input "[PERSON_NAME] & Co Real Estate, [DATE], Week"
click at [441, 428] on input "[PERSON_NAME] & Co Real Estate, [DATE], Week" at bounding box center [413, 420] width 314 height 38
type input "[PERSON_NAME] & Co Real Estate, [DATE], Week 1"
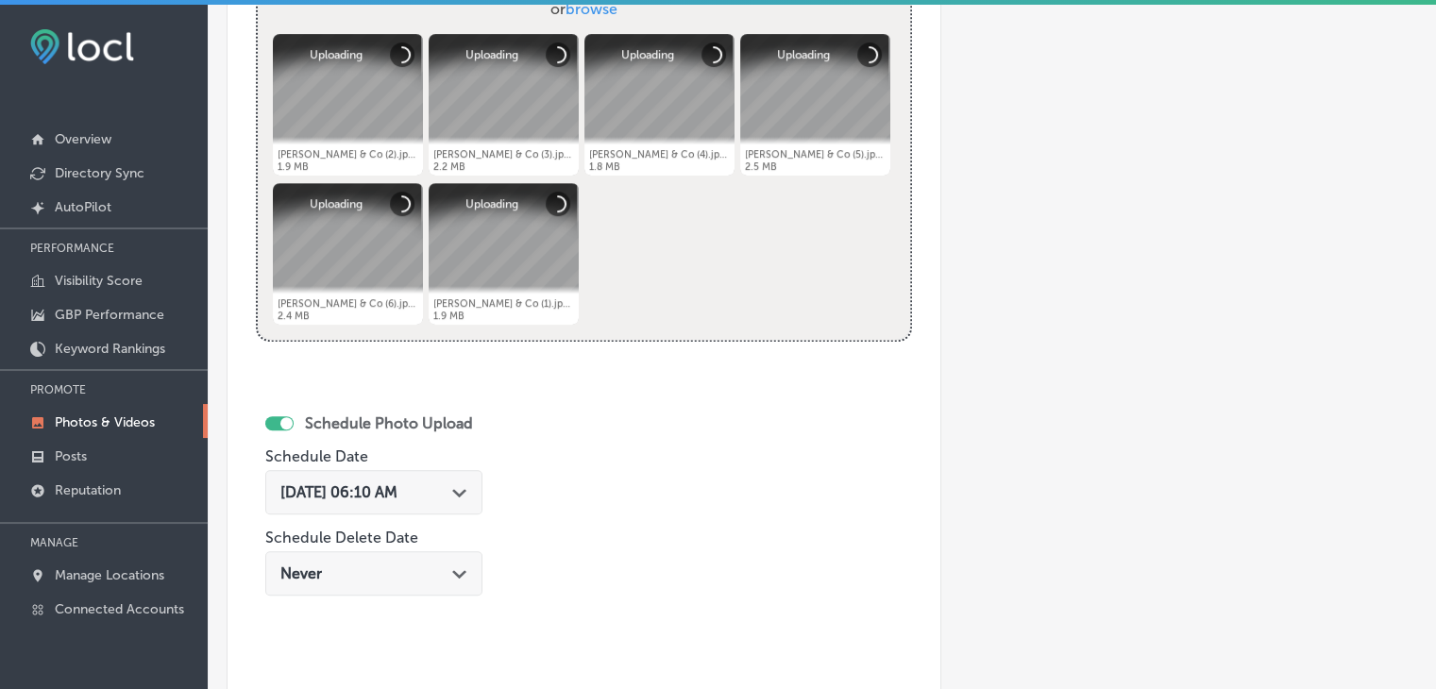
scroll to position [785, 0]
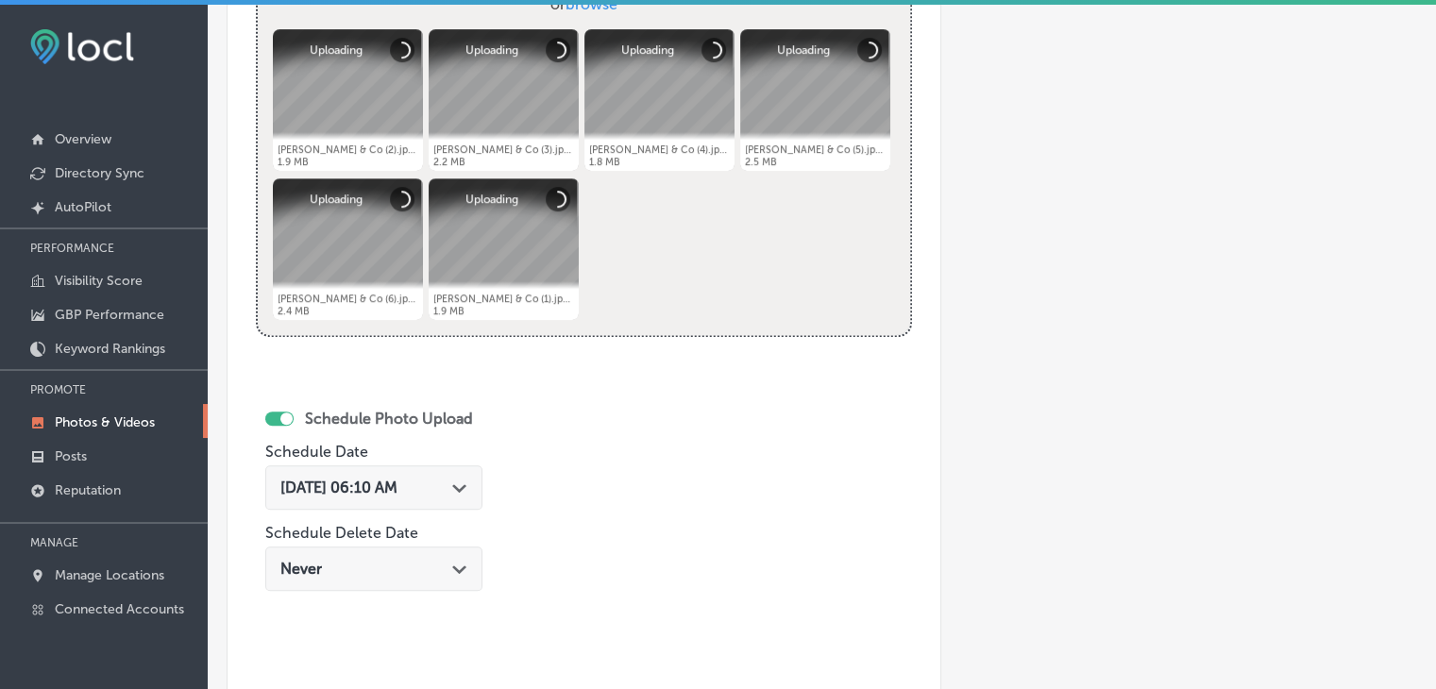
click at [397, 488] on span "[DATE] 06:10 AM" at bounding box center [338, 488] width 117 height 18
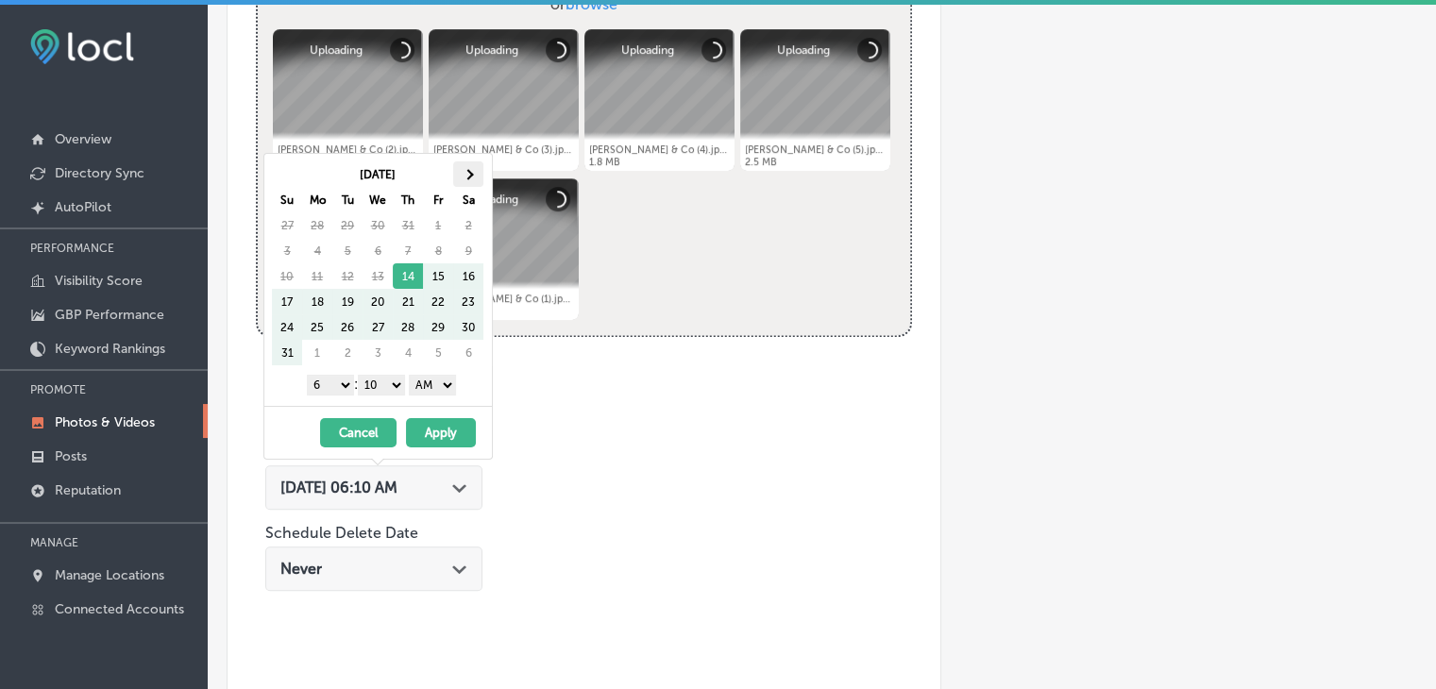
click at [468, 166] on th at bounding box center [468, 173] width 30 height 25
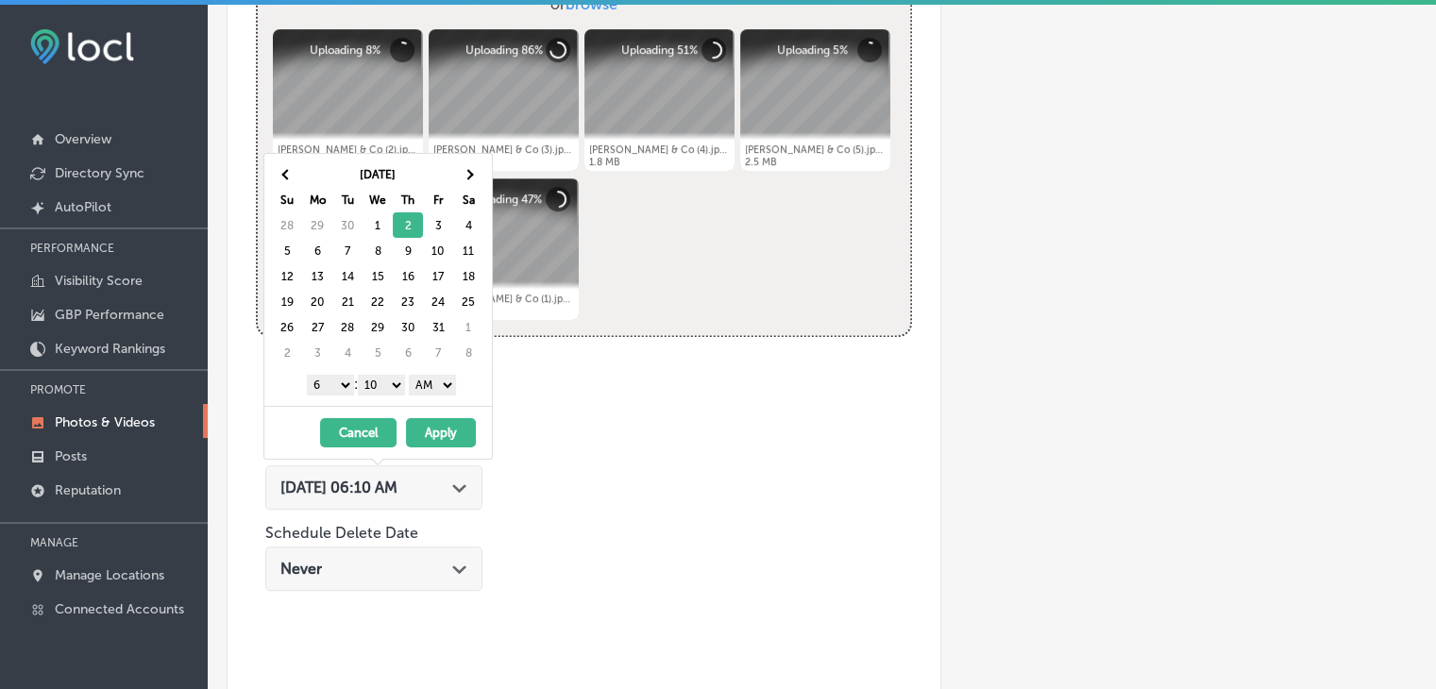
click at [347, 375] on select "1 2 3 4 5 6 7 8 9 10 11 12" at bounding box center [330, 385] width 47 height 21
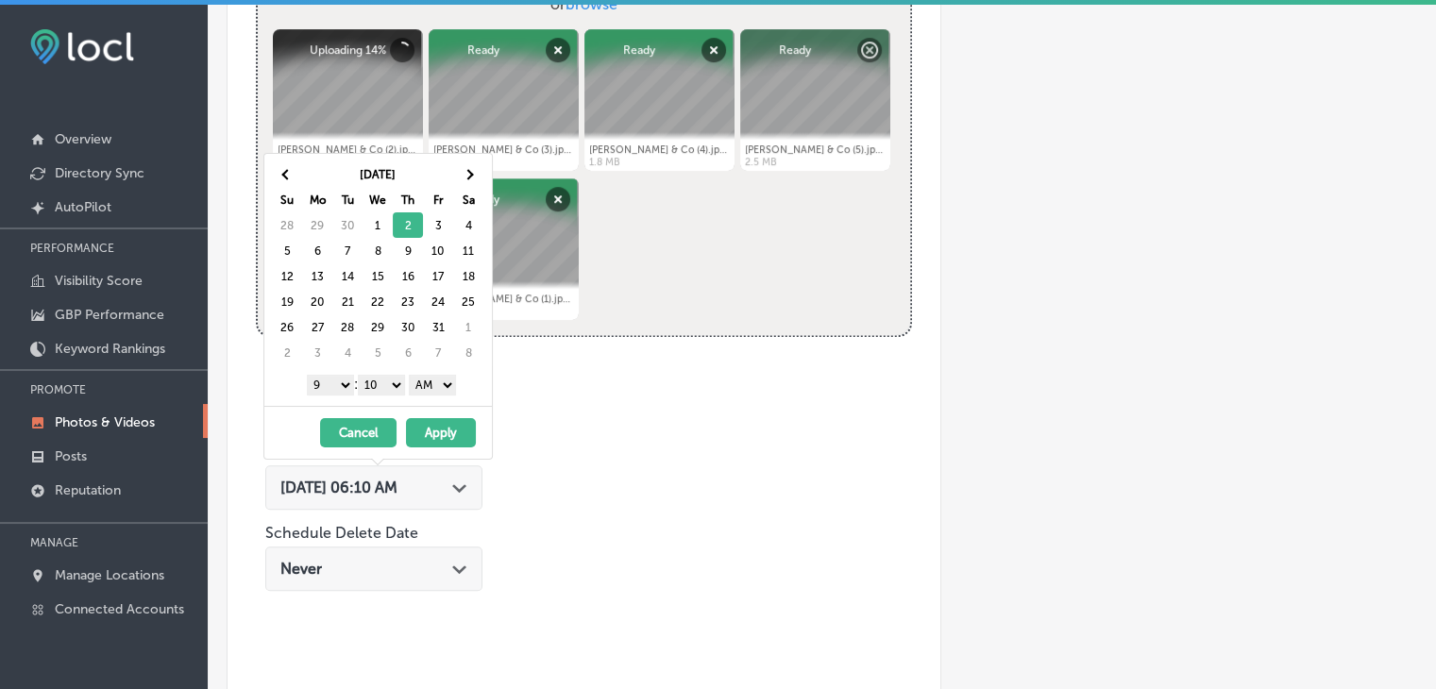
drag, startPoint x: 381, startPoint y: 372, endPoint x: 381, endPoint y: 390, distance: 17.9
click at [381, 375] on select "00 10 20 30 40 50" at bounding box center [381, 385] width 47 height 21
drag, startPoint x: 385, startPoint y: 394, endPoint x: 423, endPoint y: 390, distance: 38.0
click at [415, 377] on select "AM PM" at bounding box center [432, 385] width 47 height 21
click at [438, 427] on button "Apply" at bounding box center [441, 432] width 70 height 29
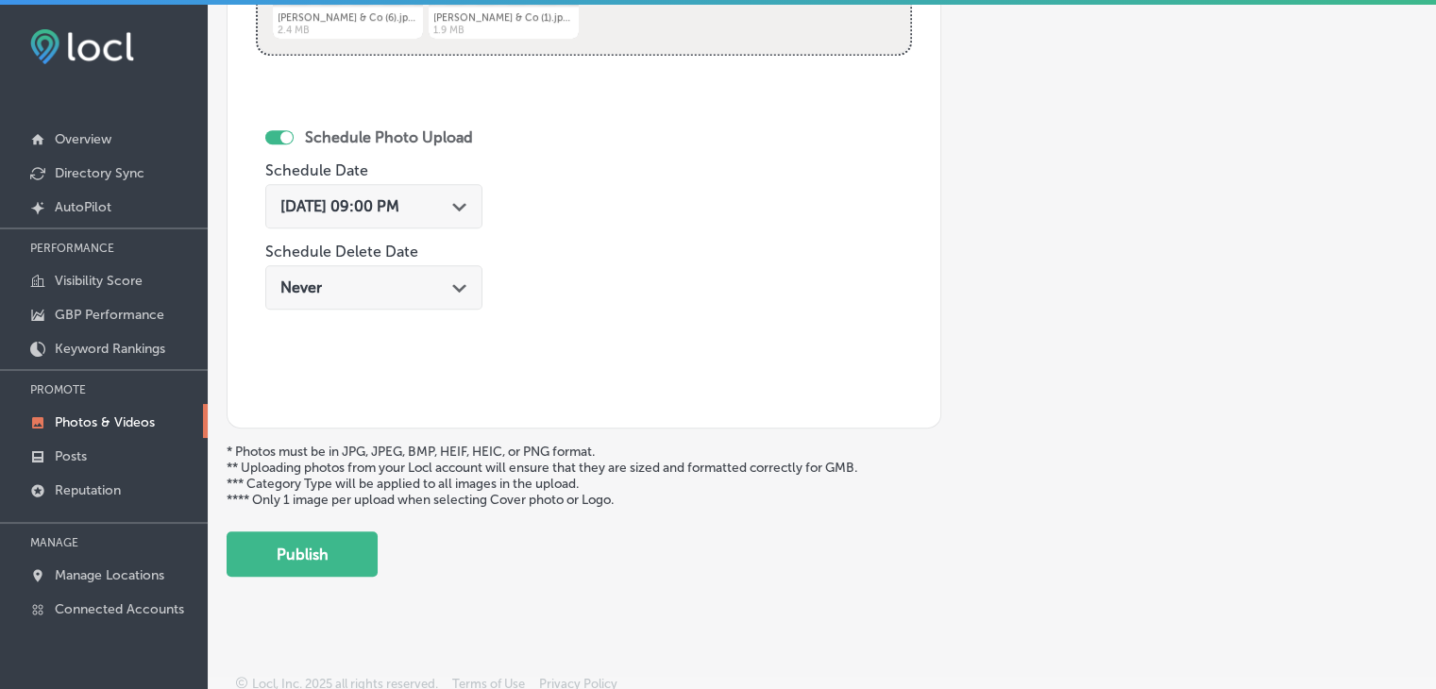
scroll to position [1068, 0]
click at [343, 560] on button "Publish" at bounding box center [302, 552] width 151 height 45
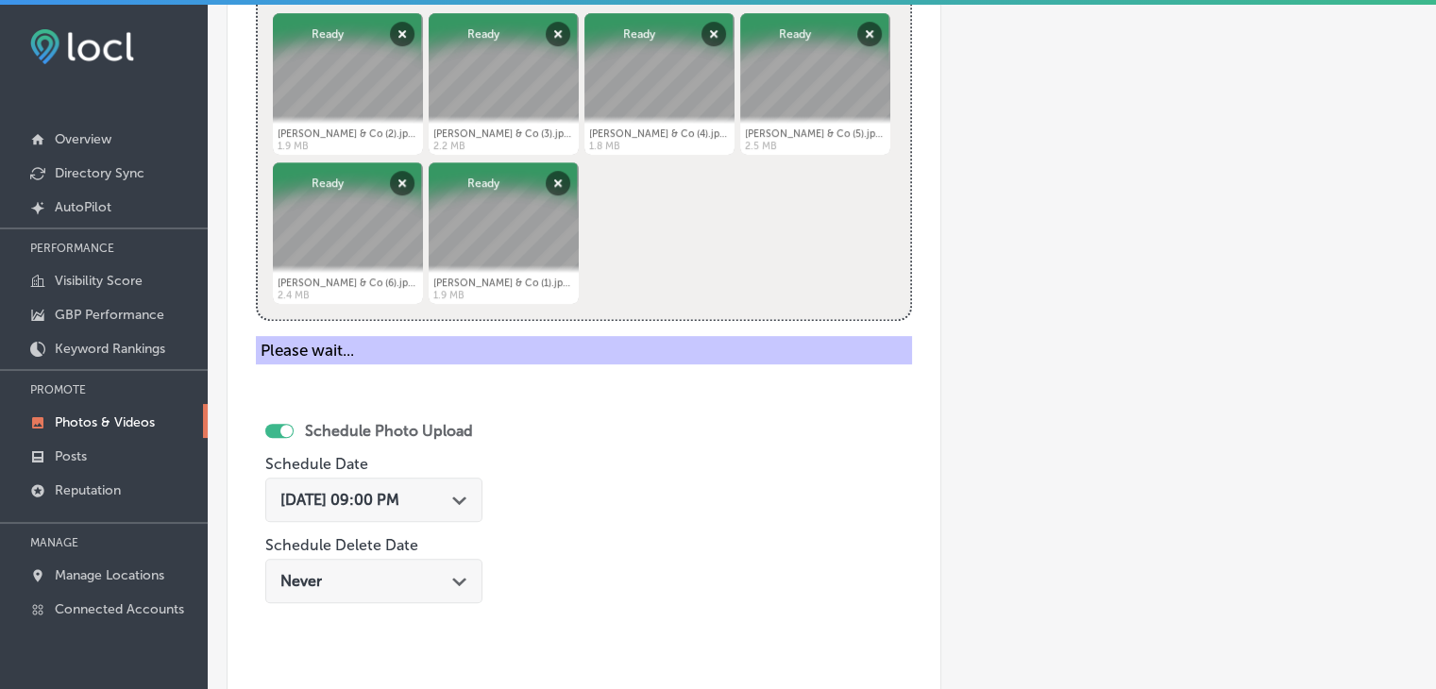
scroll to position [501, 0]
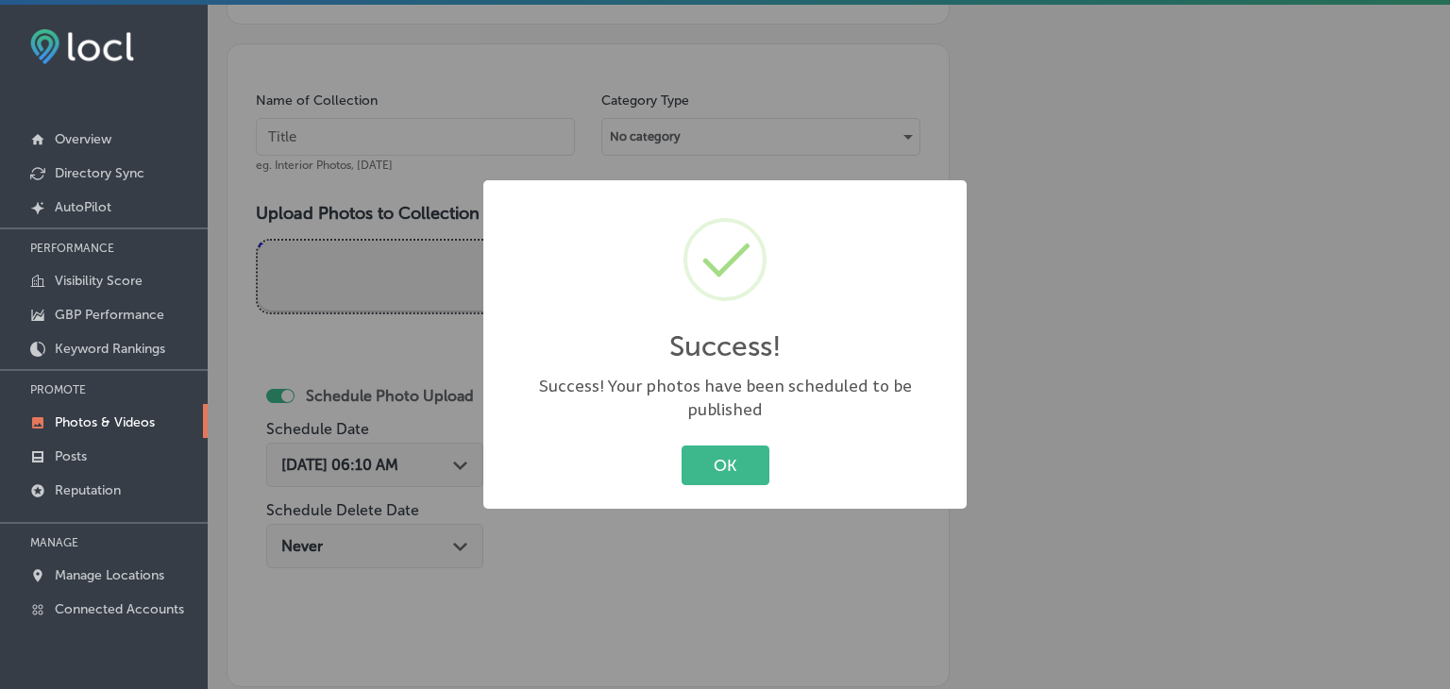
click at [427, 127] on div "Success! × Success! Your photos have been scheduled to be published OK Cancel" at bounding box center [725, 344] width 1450 height 689
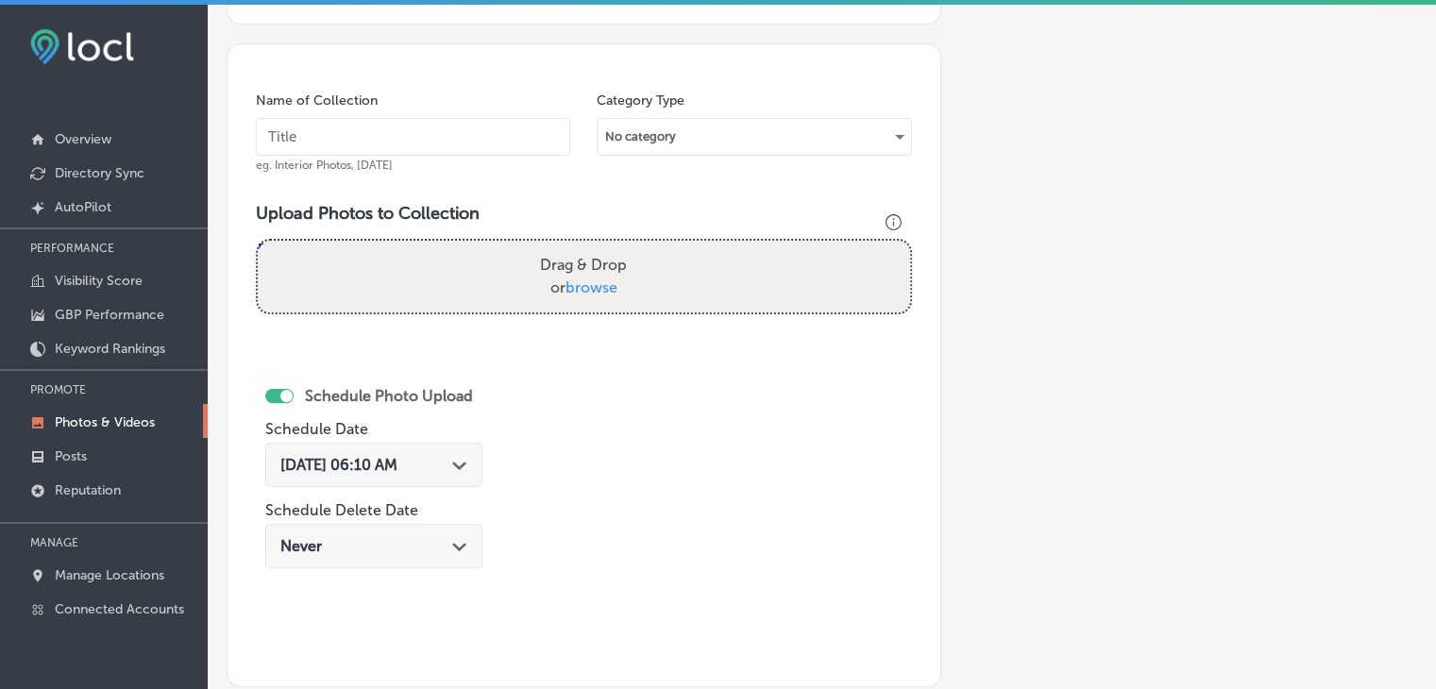
click at [427, 127] on input "text" at bounding box center [413, 137] width 314 height 38
paste input "[PERSON_NAME] & Co Real Estate, [DATE], Week"
type input "[PERSON_NAME] & Co Real Estate, [DATE], Week 2"
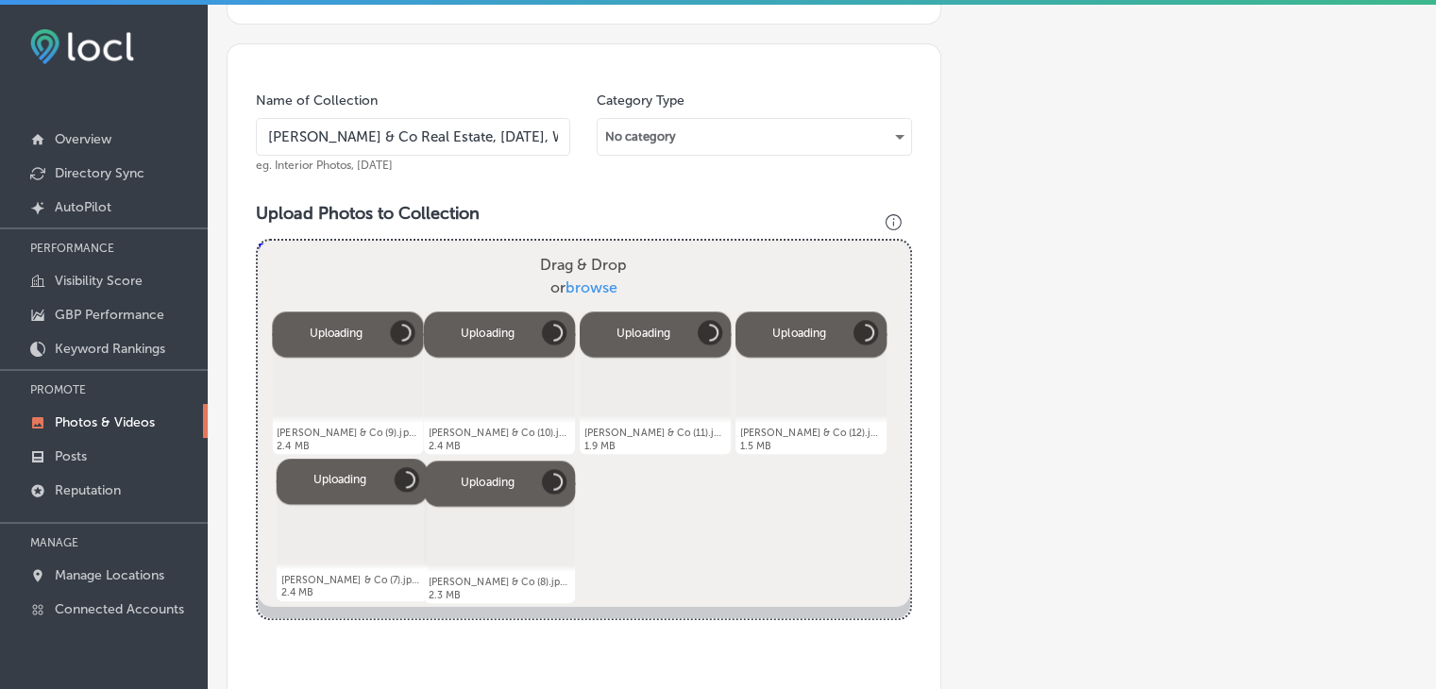
scroll to position [785, 0]
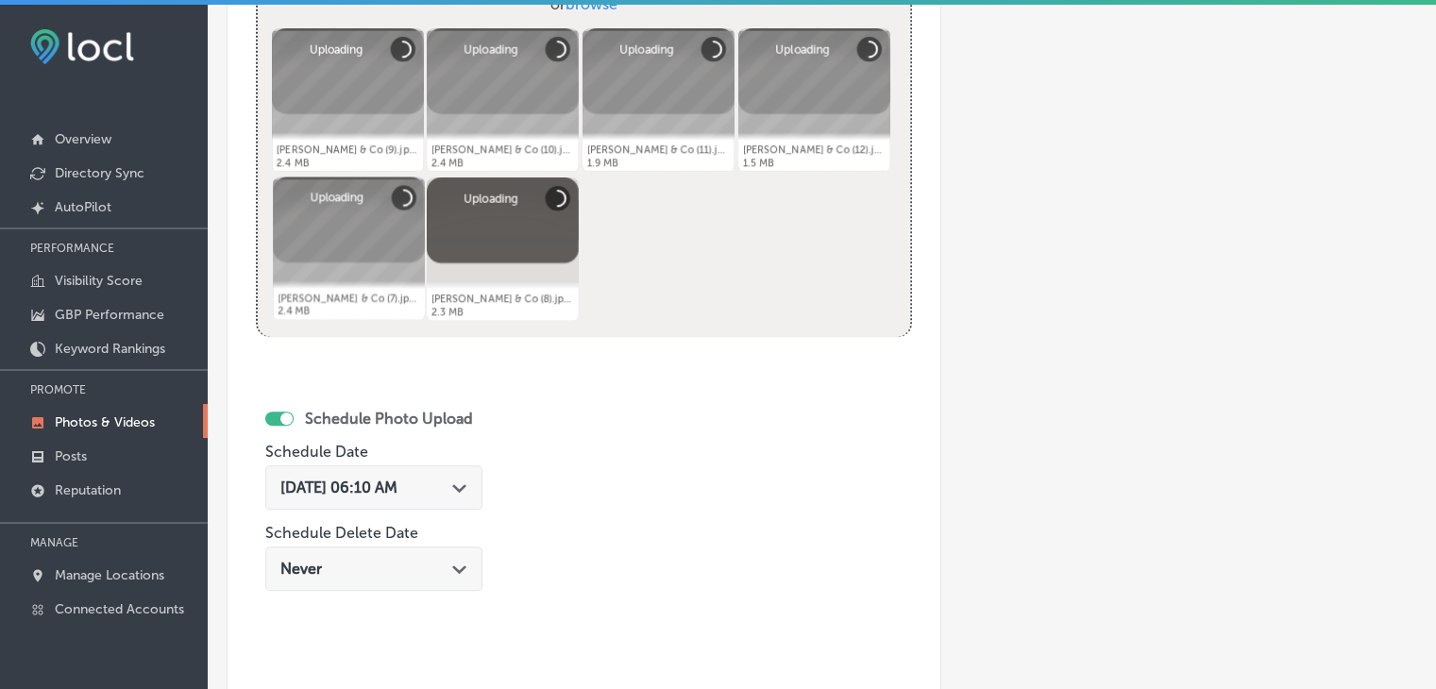
click at [429, 501] on div "[DATE] 06:10 AM Path Created with Sketch." at bounding box center [373, 487] width 217 height 44
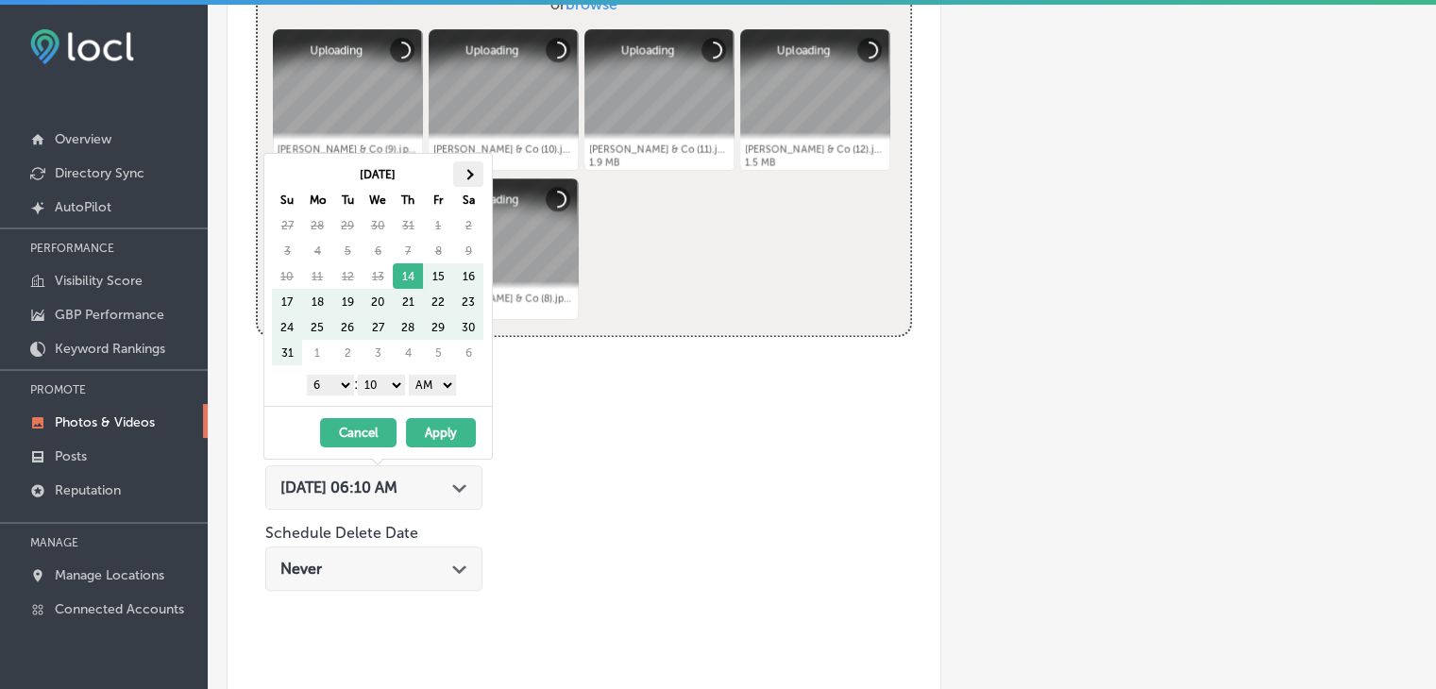
click at [476, 182] on th at bounding box center [468, 173] width 30 height 25
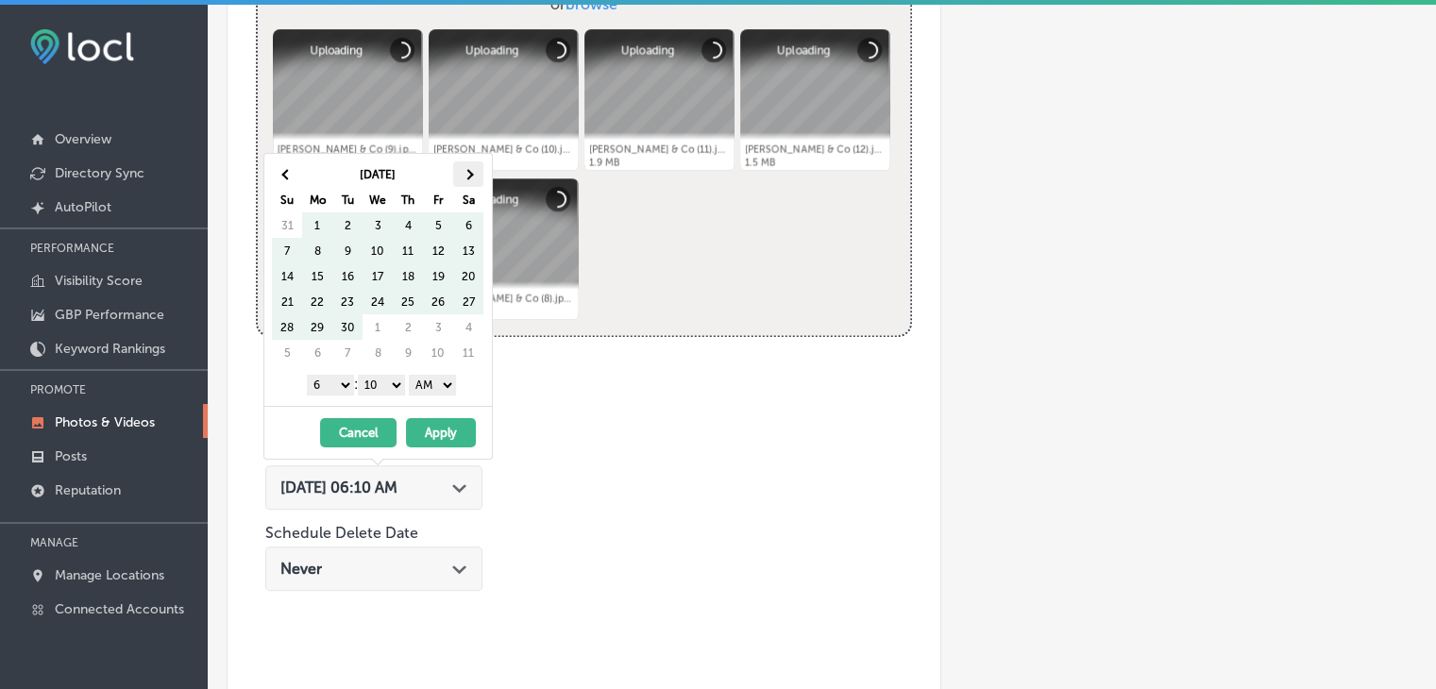
click at [465, 171] on span at bounding box center [468, 174] width 10 height 10
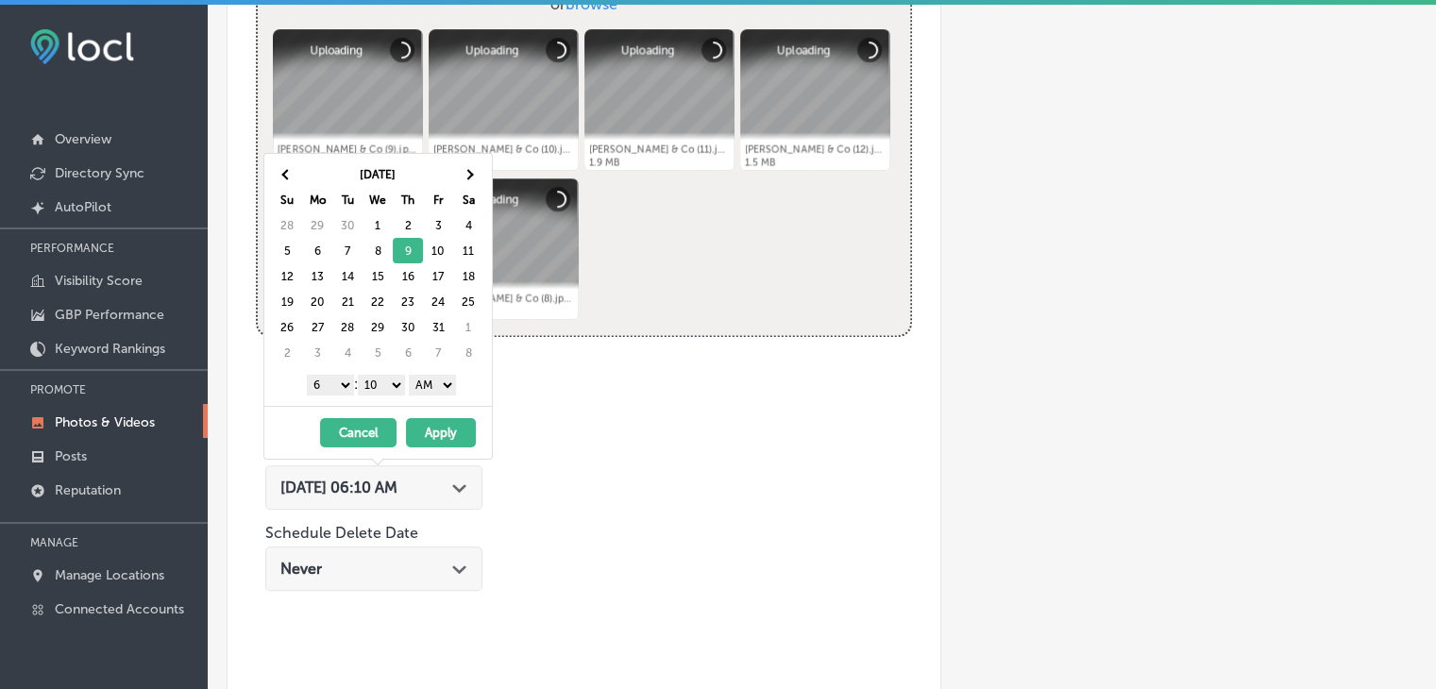
click at [341, 386] on select "1 2 3 4 5 6 7 8 9 10 11 12" at bounding box center [330, 385] width 47 height 21
click at [370, 381] on select "00 10 20 30 40 50" at bounding box center [381, 385] width 47 height 21
click at [417, 384] on select "AM PM" at bounding box center [432, 385] width 47 height 21
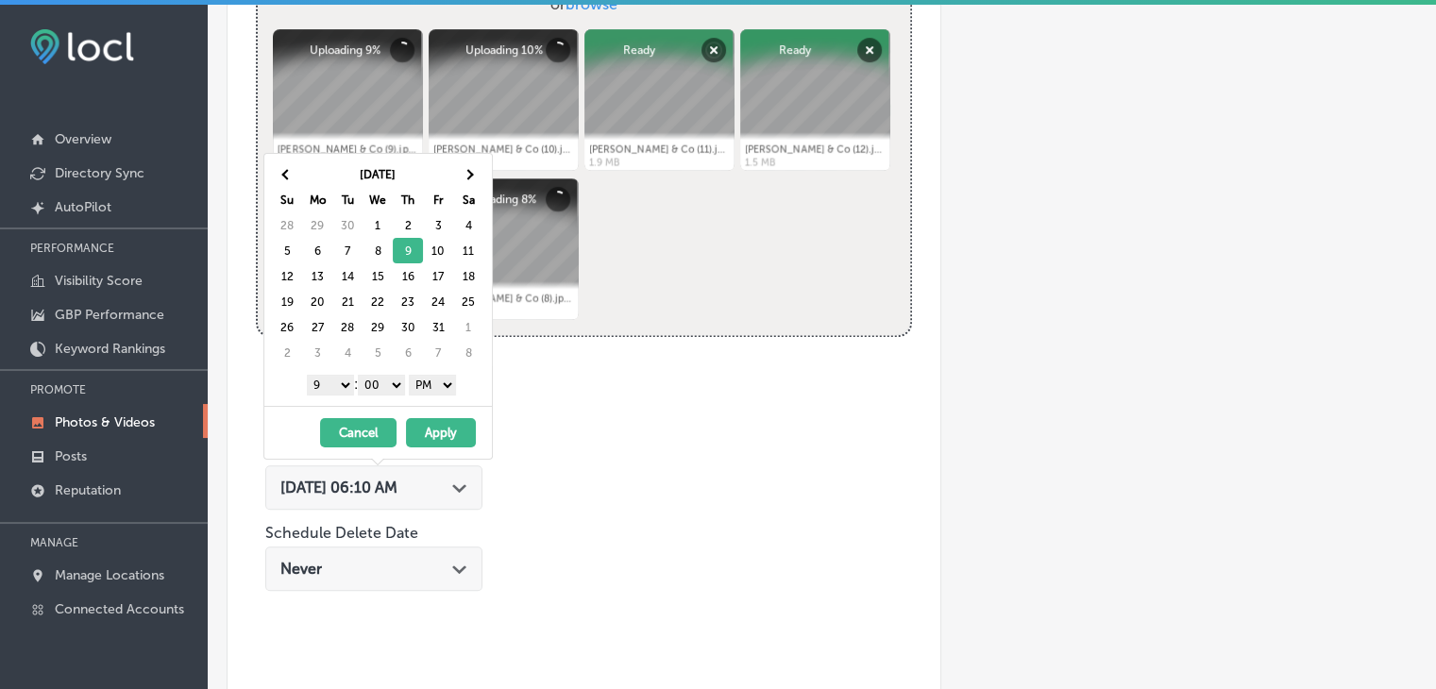
click at [423, 424] on button "Apply" at bounding box center [441, 432] width 70 height 29
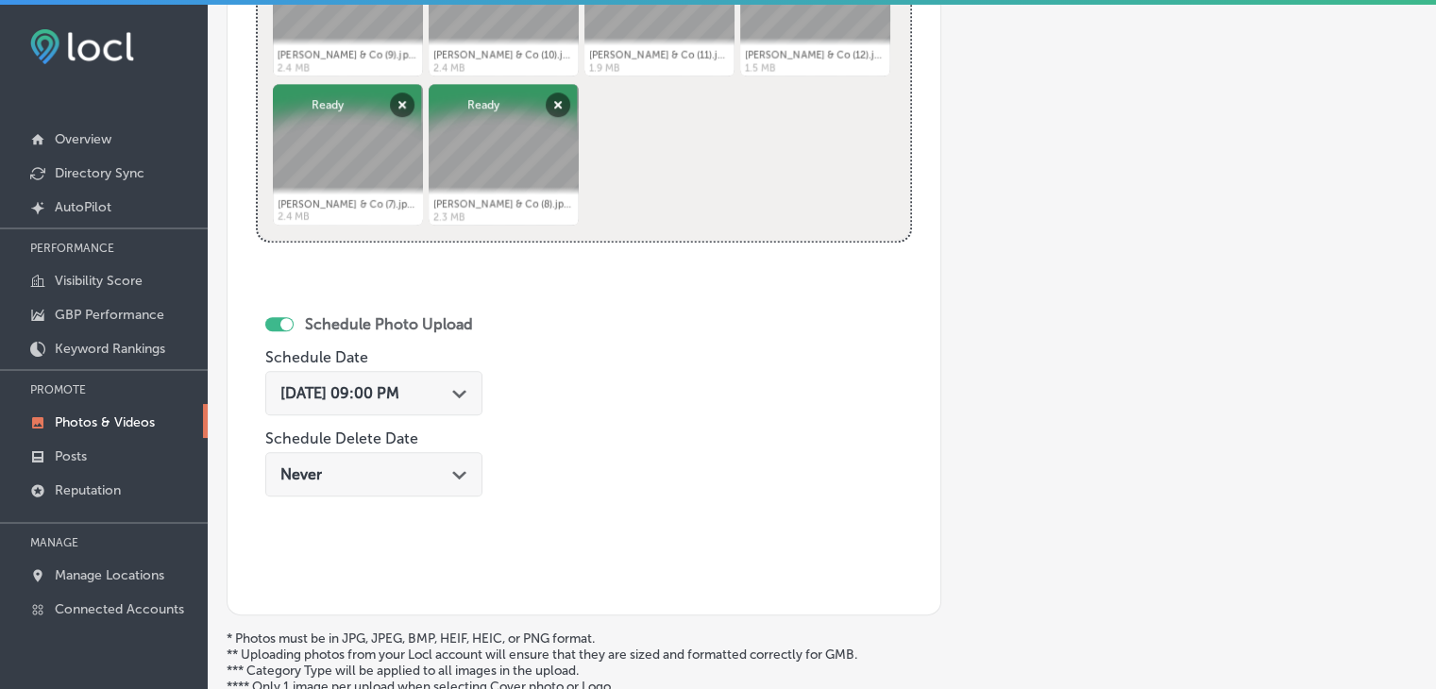
scroll to position [973, 0]
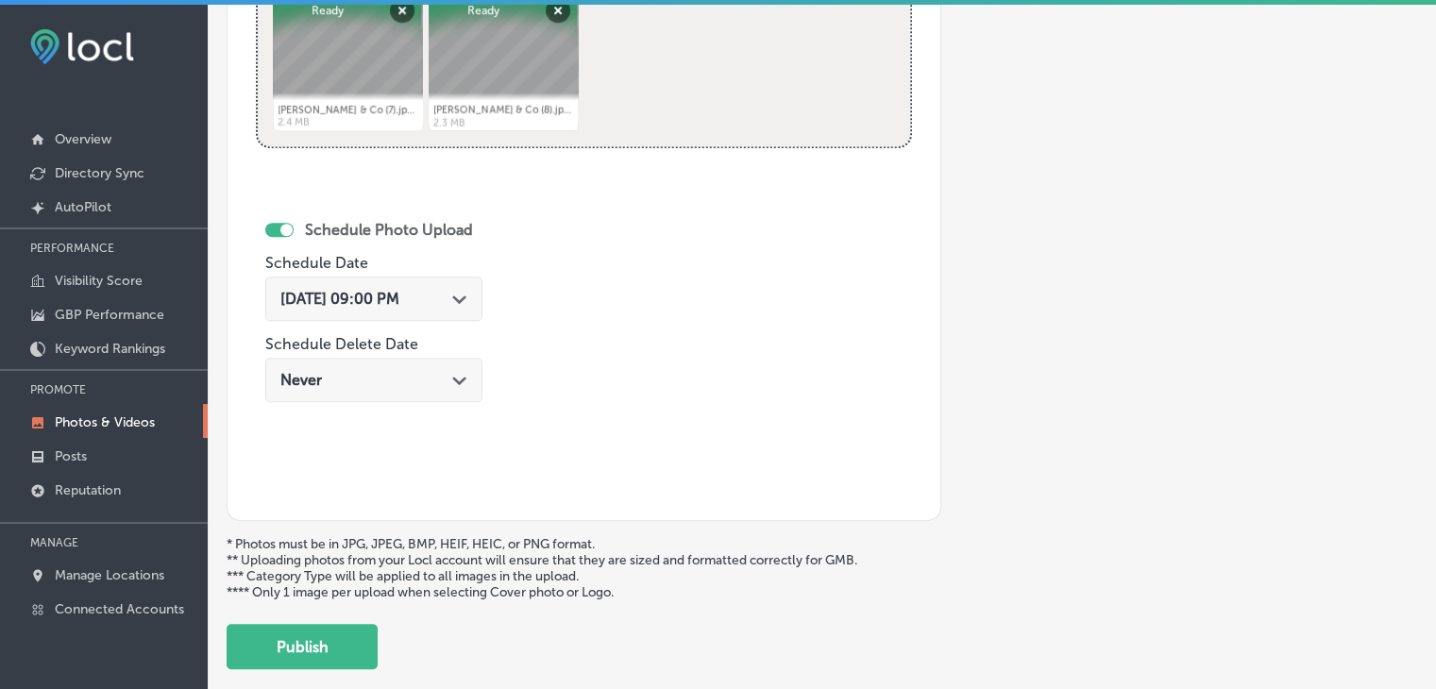
click at [293, 624] on button "Publish" at bounding box center [302, 646] width 151 height 45
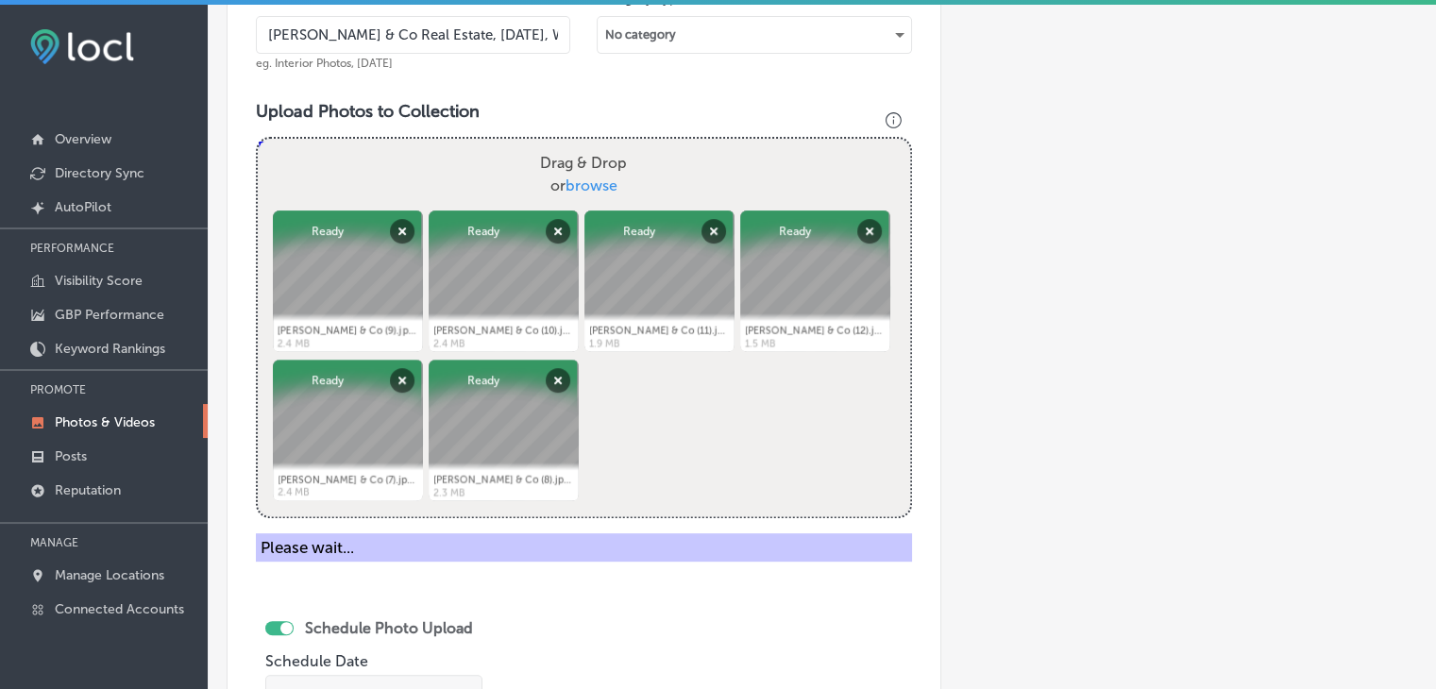
scroll to position [501, 0]
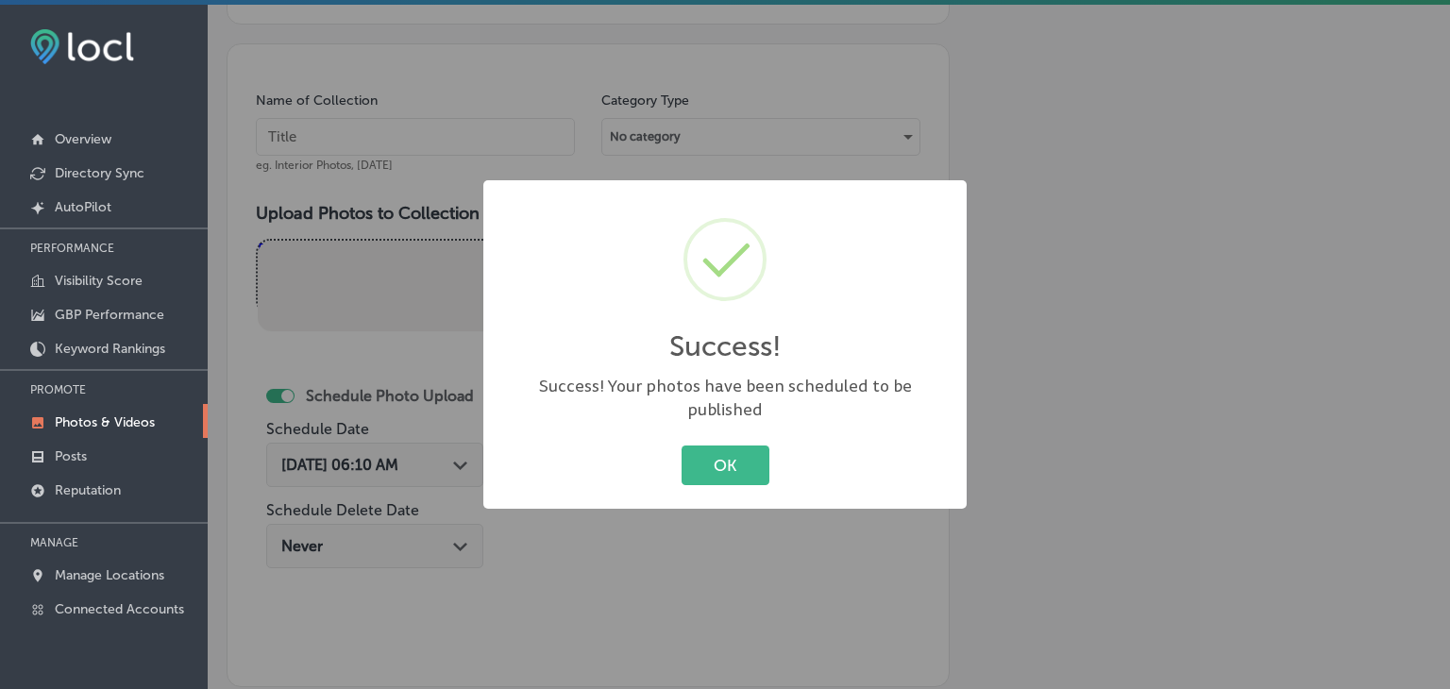
click at [437, 164] on div "Success! × Success! Your photos have been scheduled to be published OK Cancel" at bounding box center [725, 344] width 1450 height 689
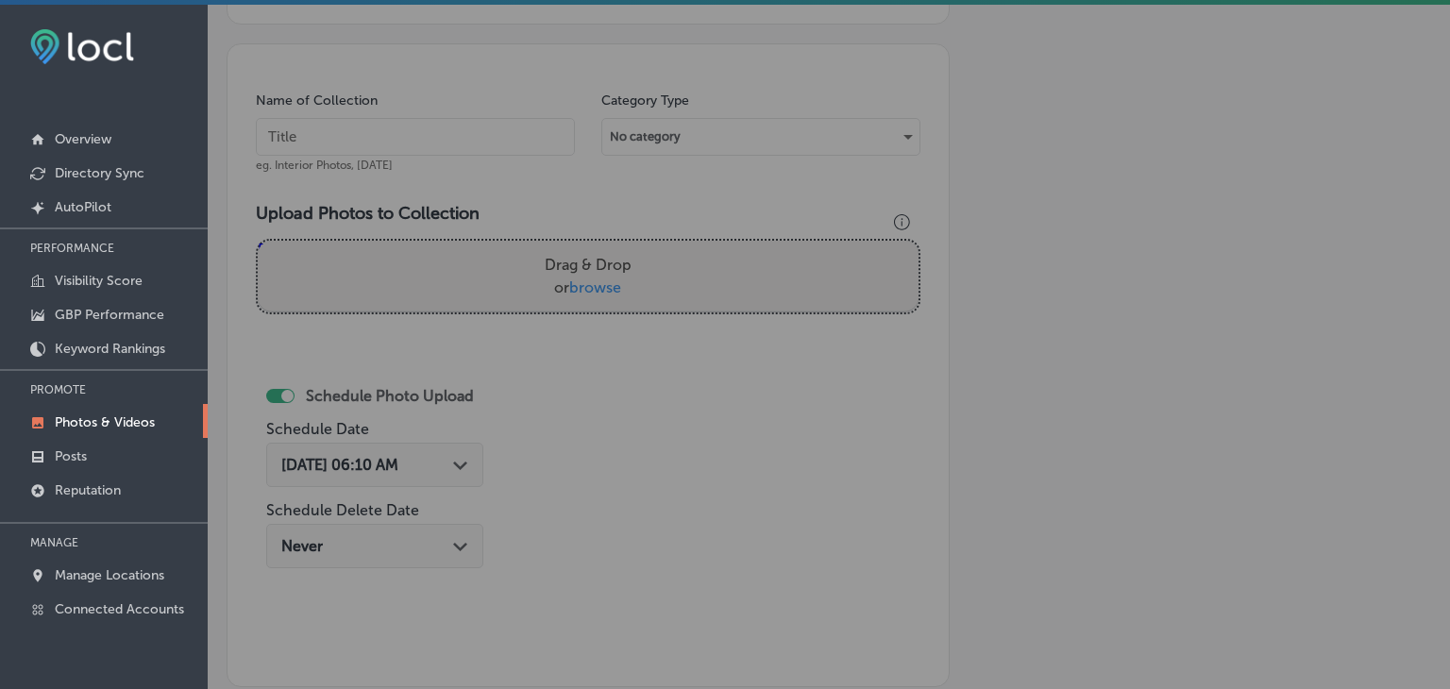
click at [445, 126] on input "text" at bounding box center [415, 137] width 319 height 38
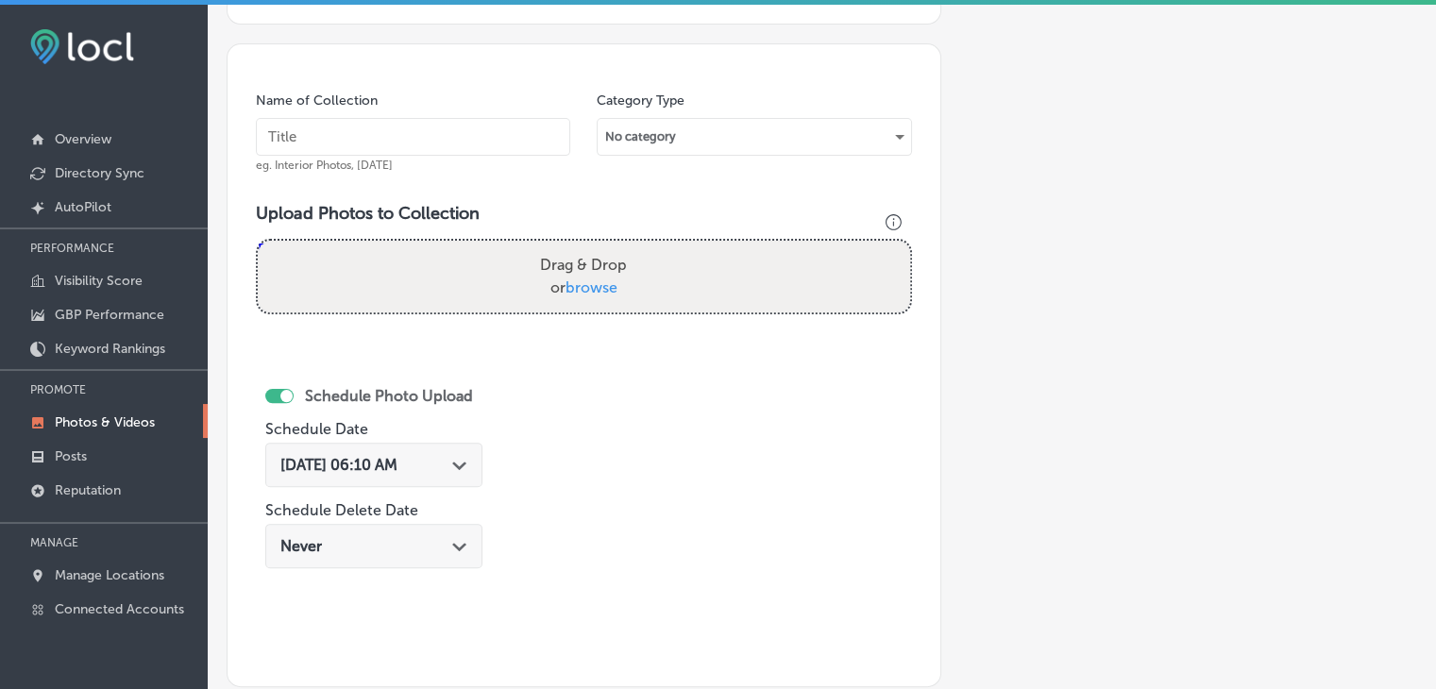
paste input "[PERSON_NAME] & Co Real Estate, [DATE], Week"
type input "[PERSON_NAME] & Co Real Estate, [DATE], Week 3"
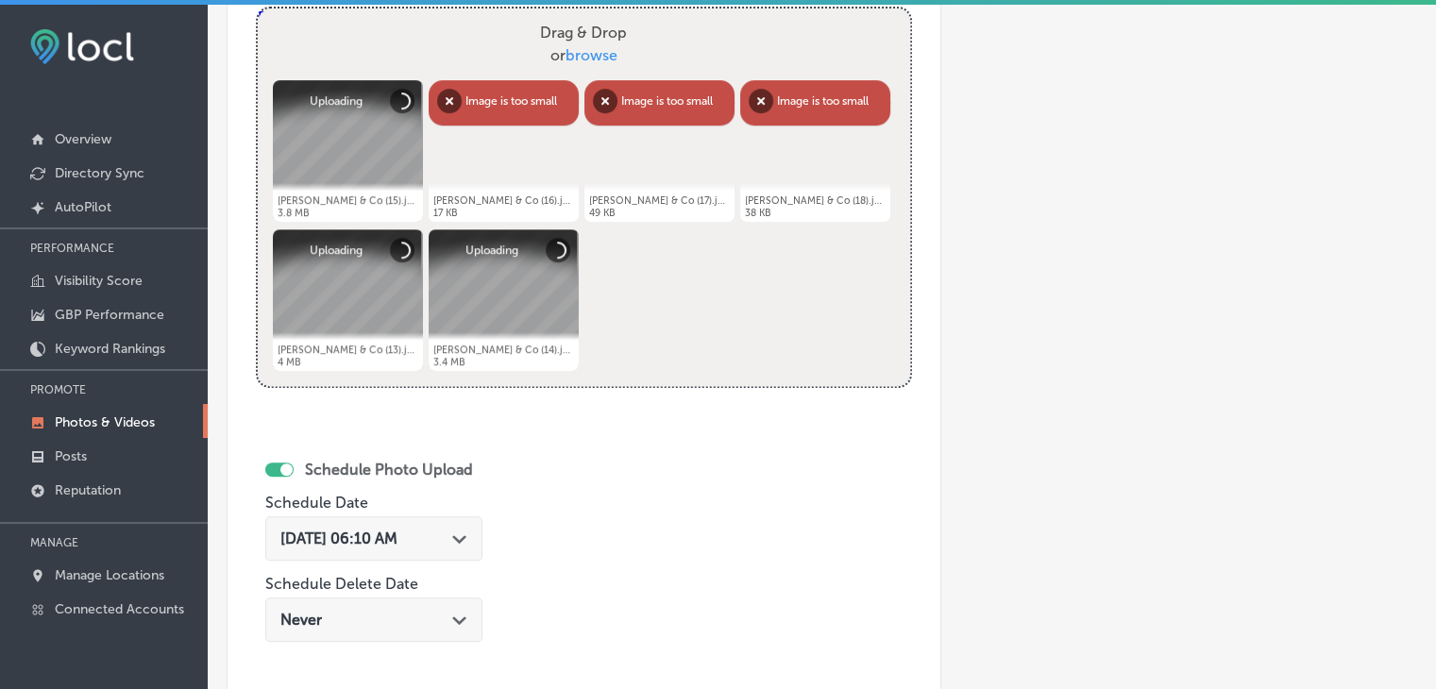
scroll to position [596, 0]
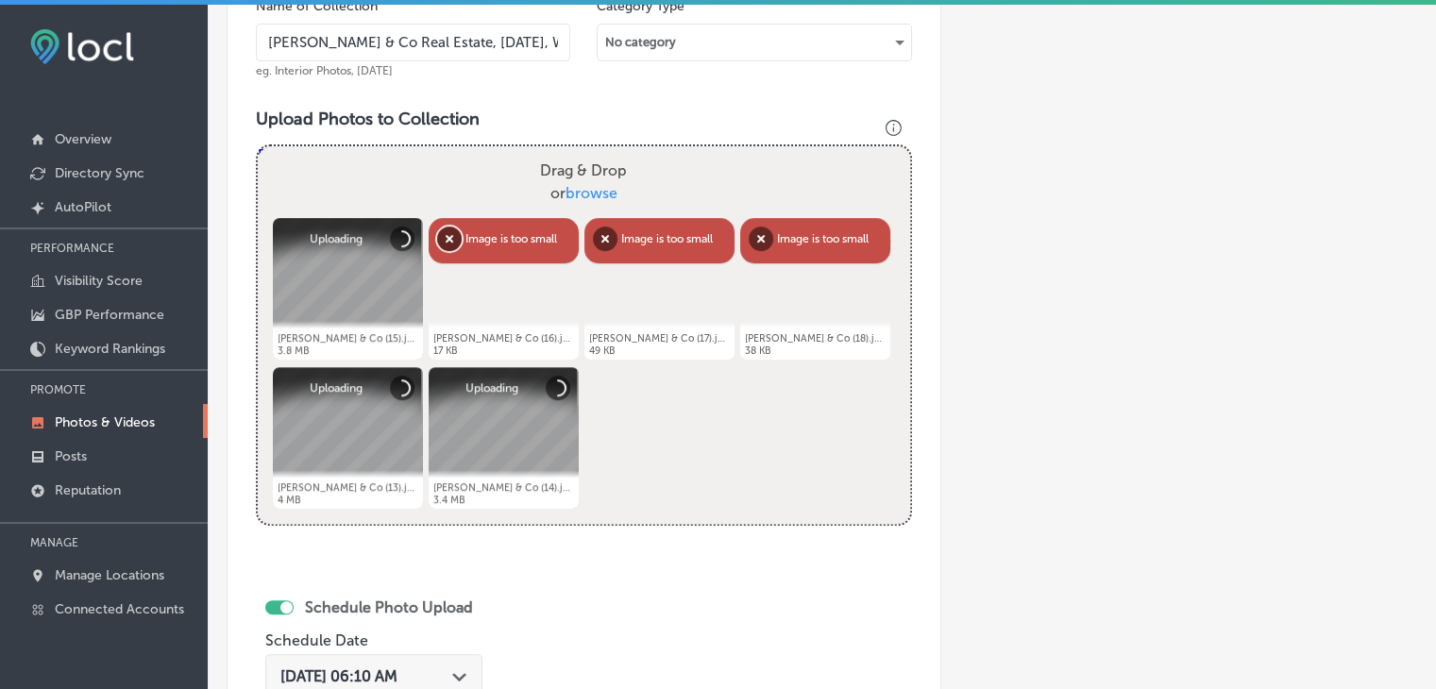
click at [451, 243] on button "Remove" at bounding box center [449, 239] width 25 height 25
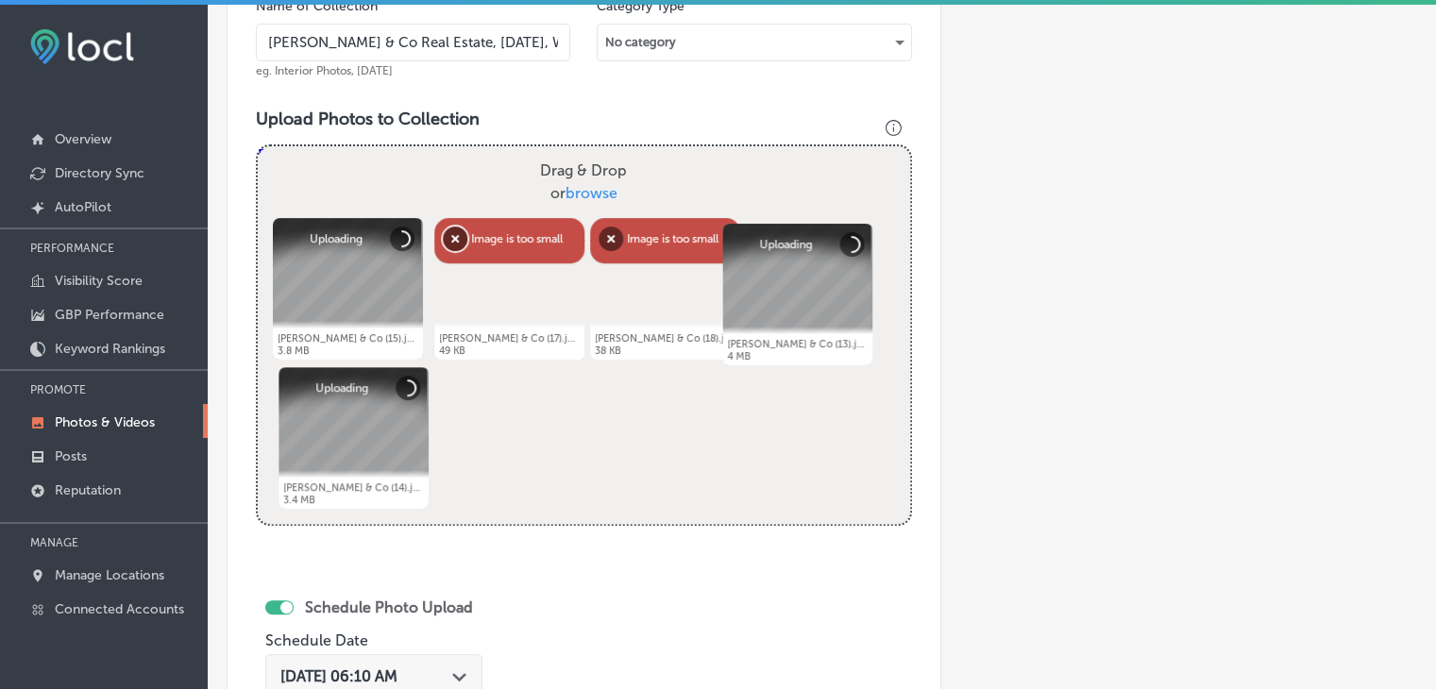
click at [451, 241] on button "Remove" at bounding box center [455, 239] width 25 height 25
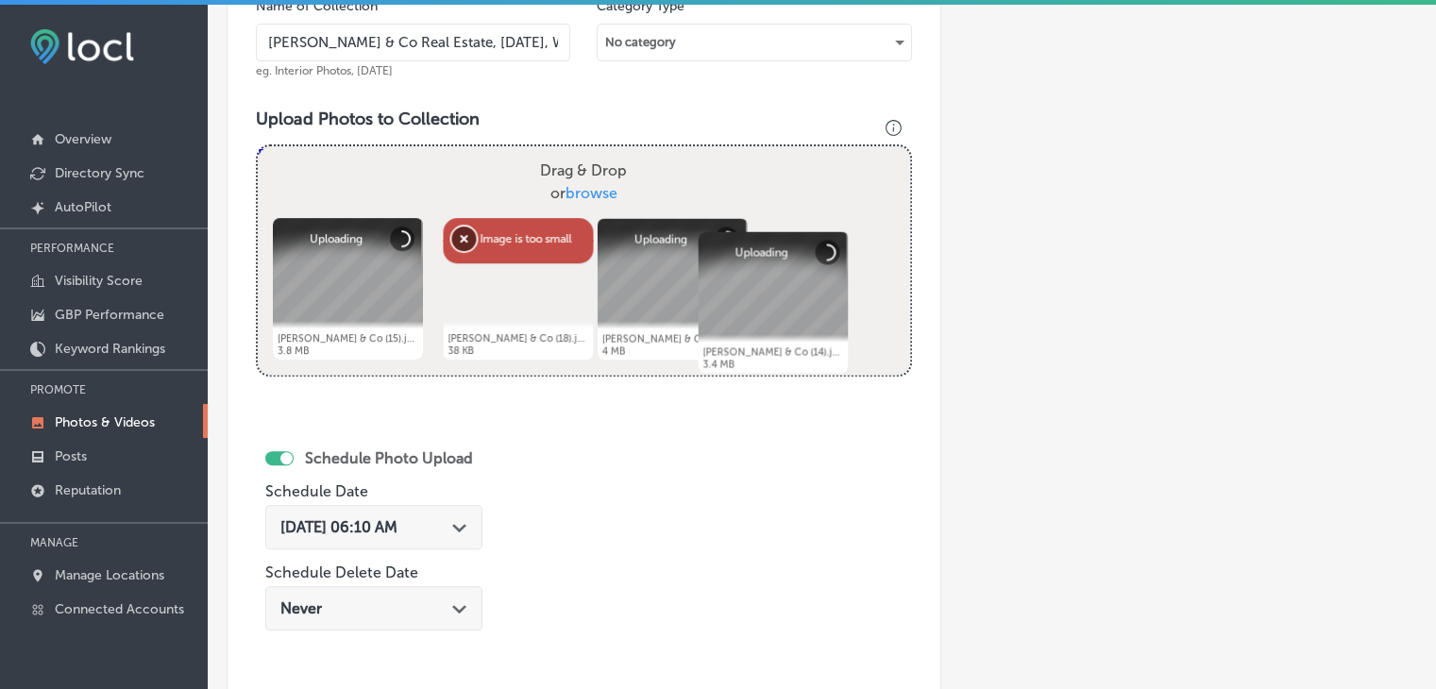
click at [451, 241] on button "Remove" at bounding box center [463, 239] width 25 height 25
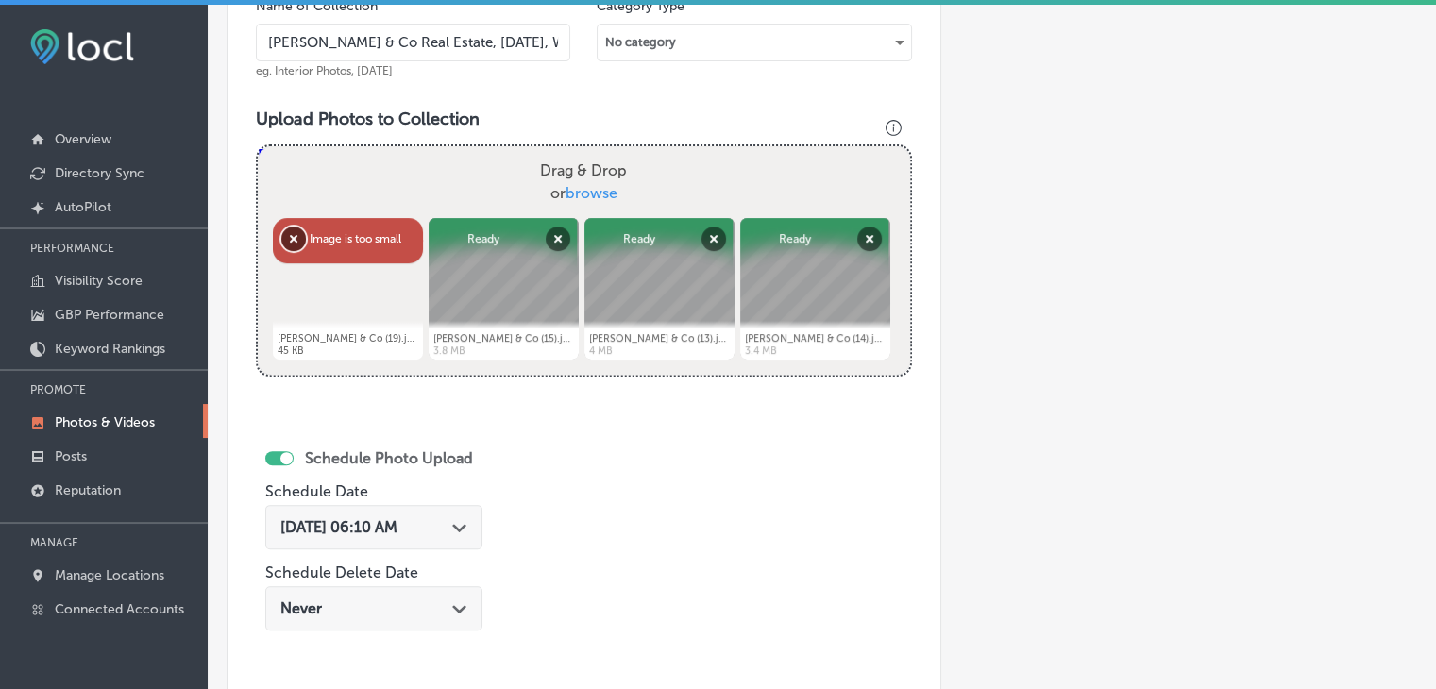
click at [306, 237] on button "Remove" at bounding box center [293, 239] width 25 height 25
click at [298, 227] on button "Remove" at bounding box center [293, 239] width 25 height 25
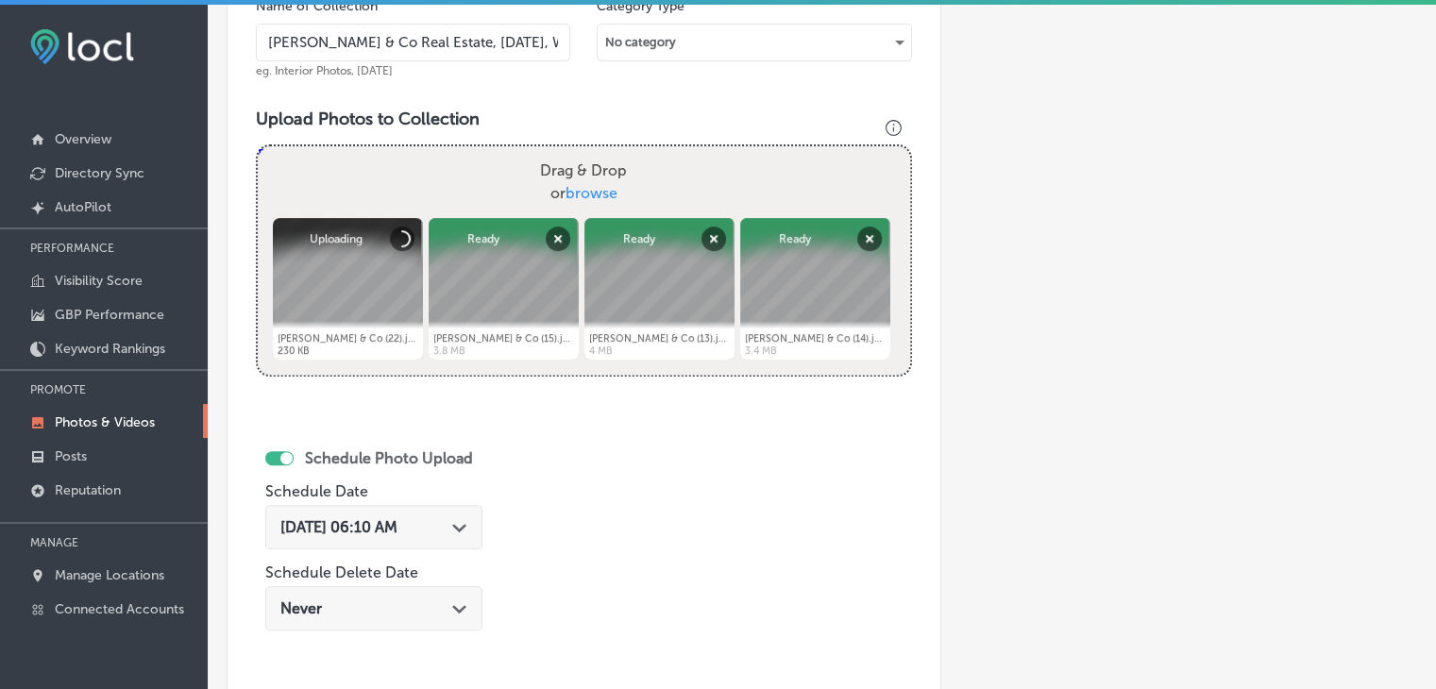
click at [412, 545] on div "[DATE] 06:10 AM Path Created with Sketch." at bounding box center [373, 527] width 217 height 44
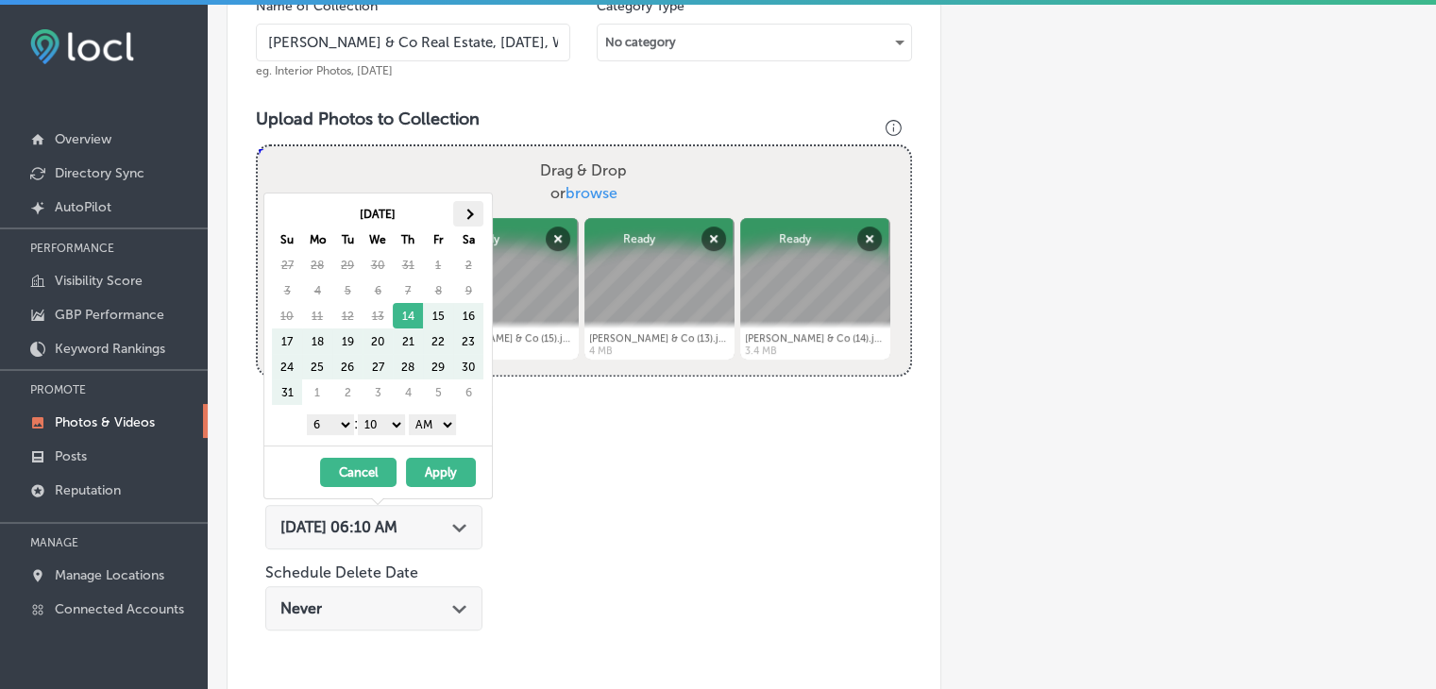
click at [456, 224] on th at bounding box center [468, 213] width 30 height 25
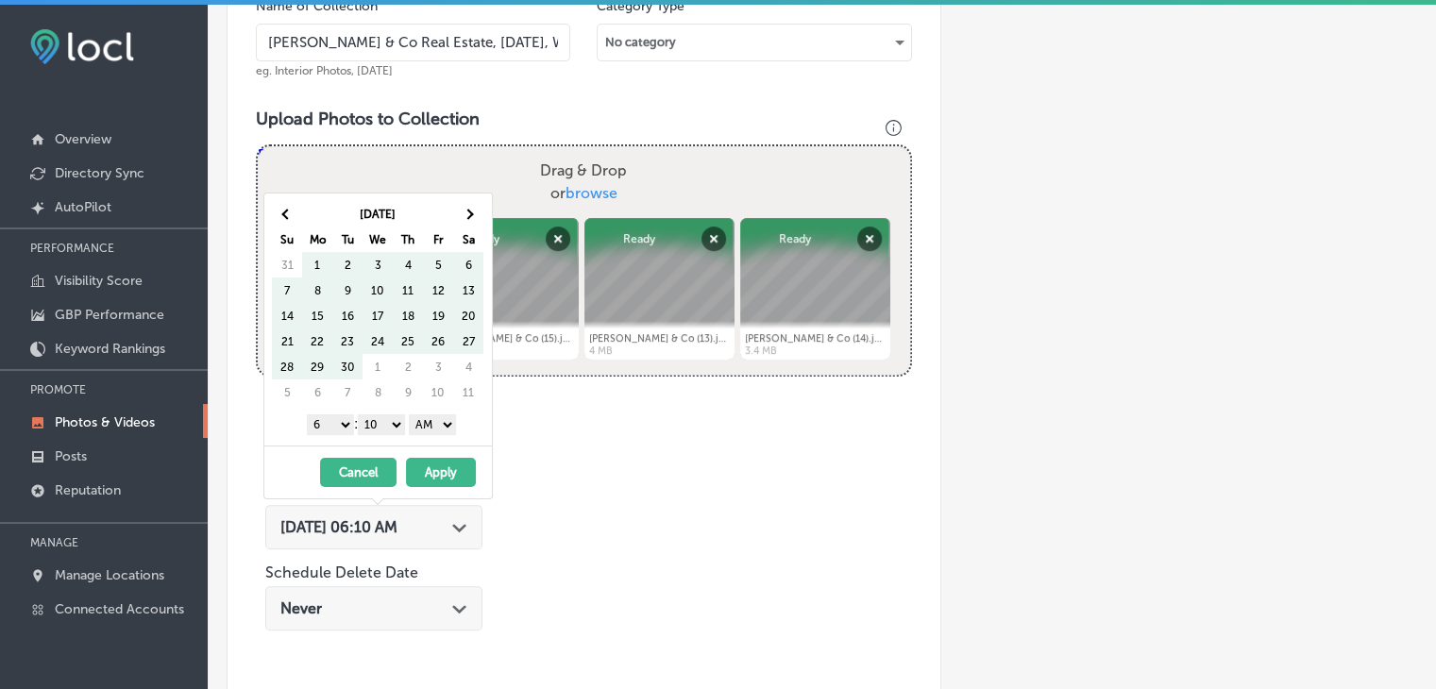
click at [456, 224] on th at bounding box center [468, 213] width 30 height 25
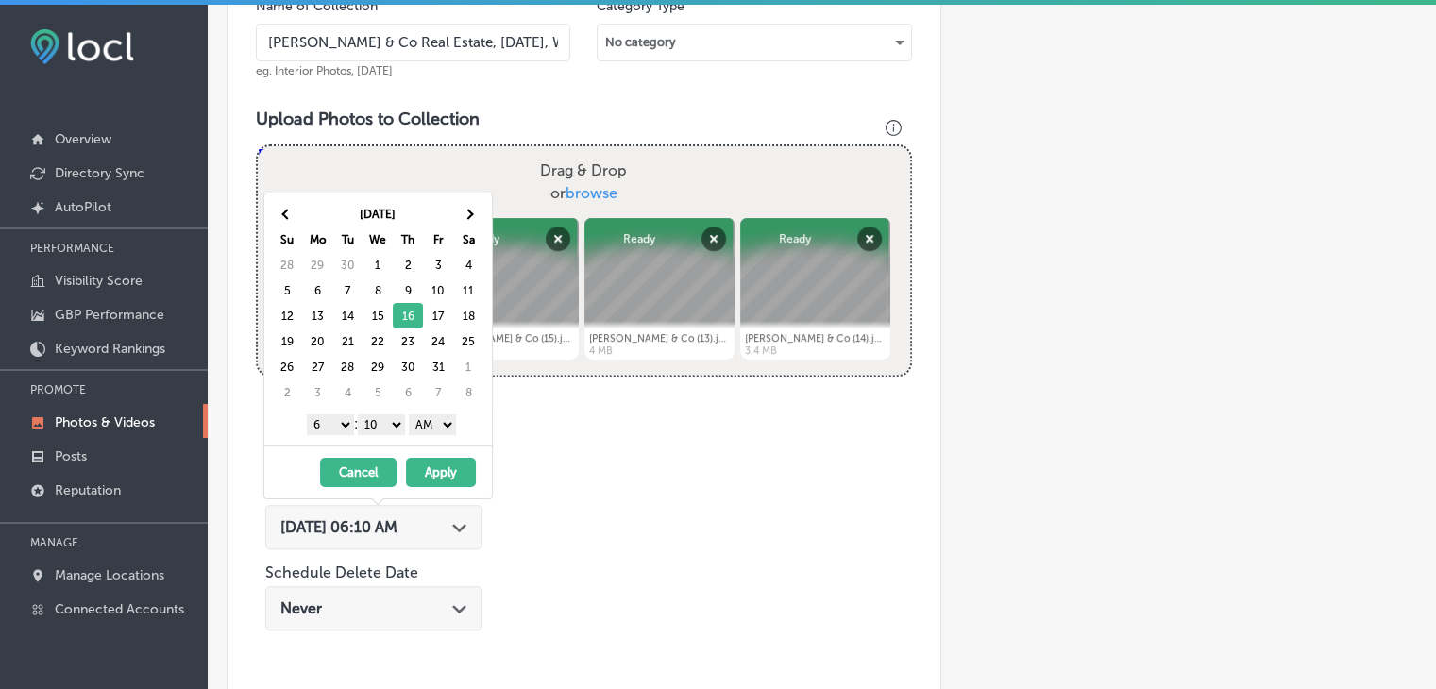
click at [330, 424] on select "1 2 3 4 5 6 7 8 9 10 11 12" at bounding box center [330, 424] width 47 height 21
click at [380, 420] on select "00 10 20 30 40 50" at bounding box center [381, 424] width 47 height 21
click at [447, 423] on select "AM PM" at bounding box center [432, 424] width 47 height 21
click at [412, 414] on select "AM PM" at bounding box center [432, 424] width 47 height 21
click at [446, 422] on select "AM PM" at bounding box center [432, 424] width 47 height 21
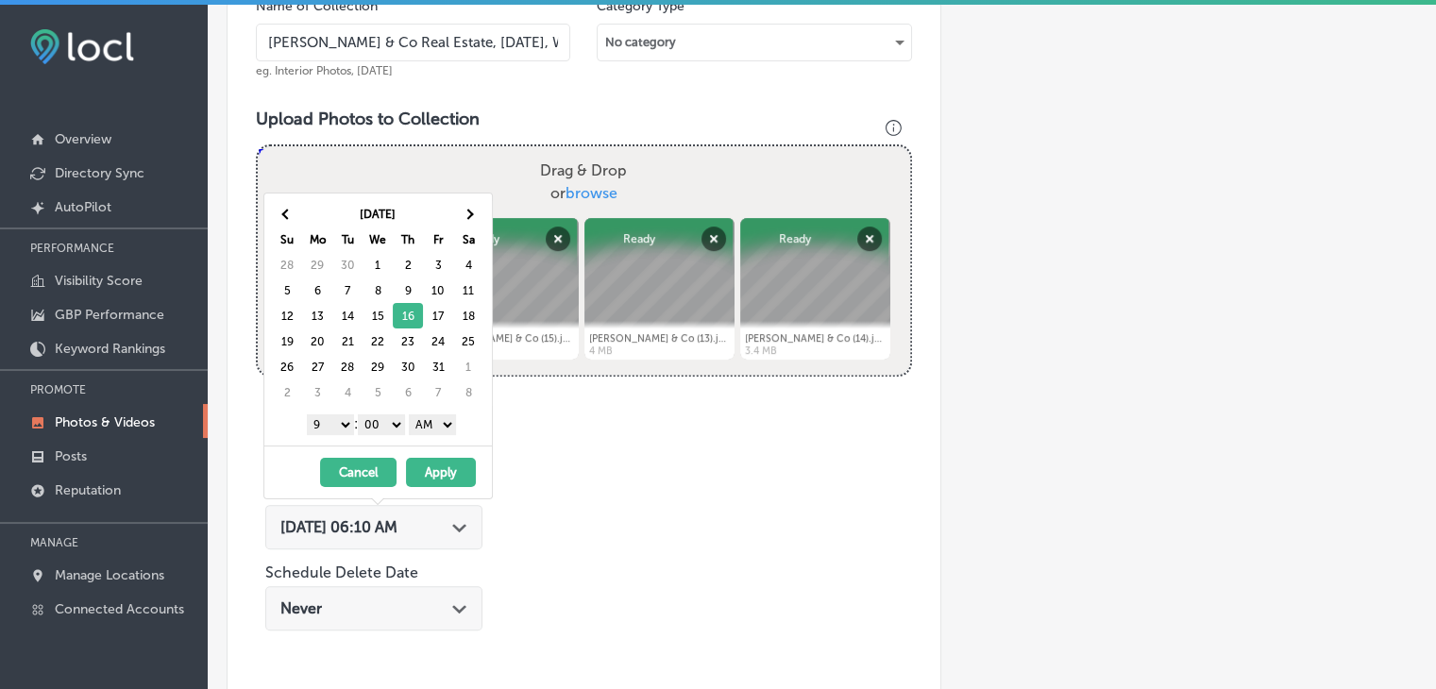
click at [431, 481] on button "Apply" at bounding box center [441, 472] width 70 height 29
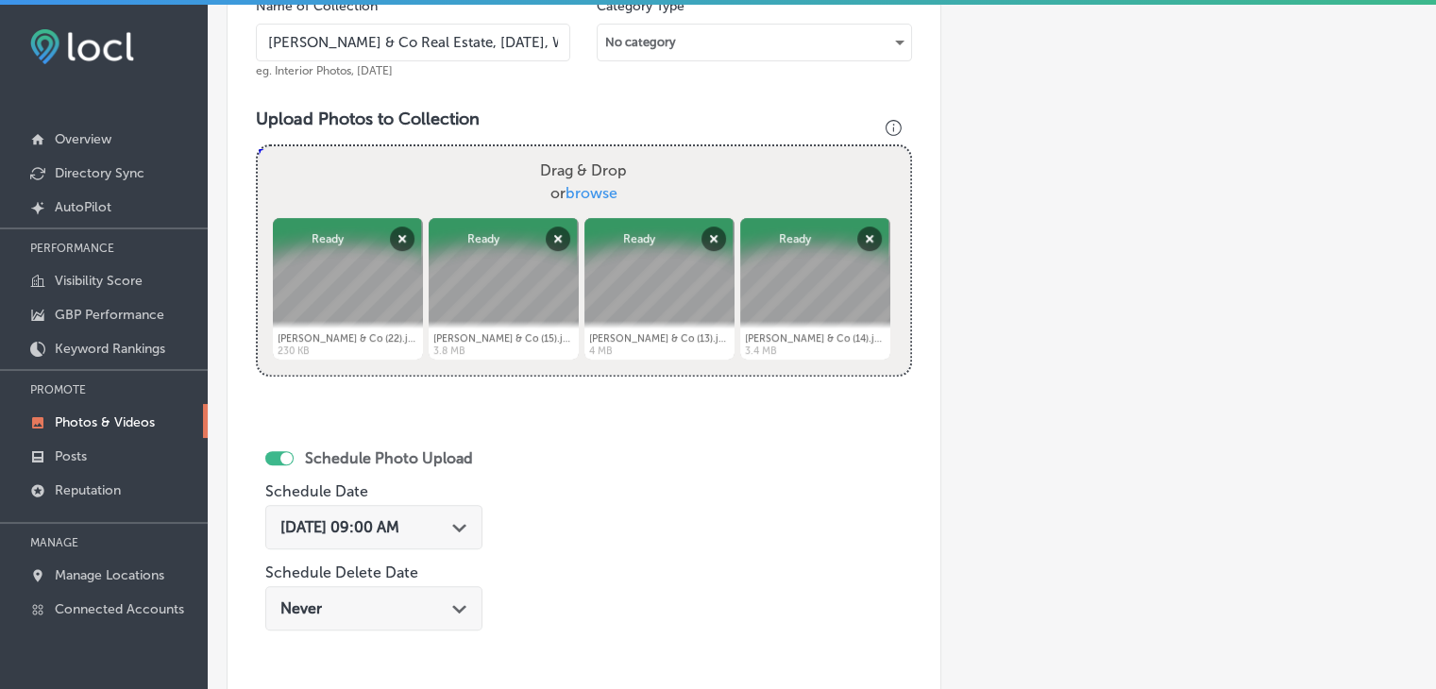
click at [466, 526] on polygon at bounding box center [459, 528] width 14 height 8
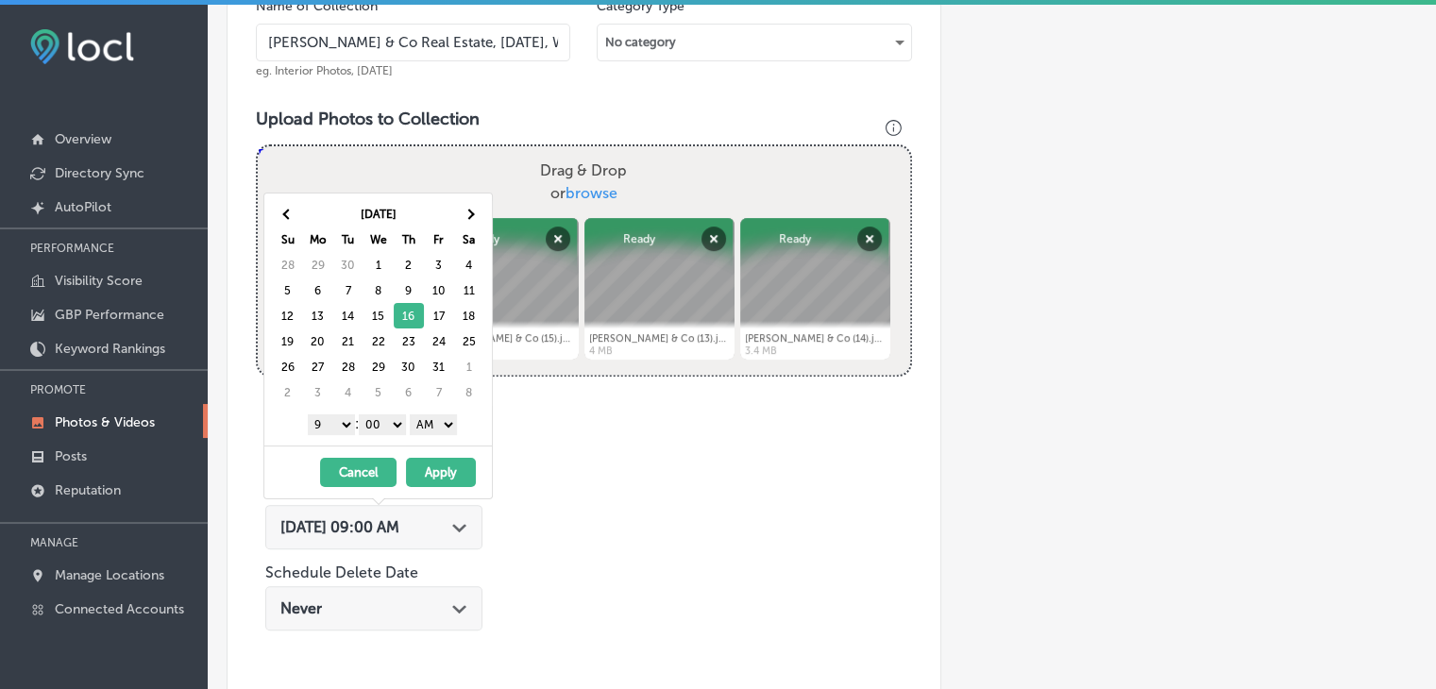
drag, startPoint x: 434, startPoint y: 420, endPoint x: 435, endPoint y: 431, distance: 10.4
click at [434, 420] on select "AM PM" at bounding box center [433, 424] width 47 height 21
click at [435, 464] on button "Apply" at bounding box center [441, 472] width 70 height 29
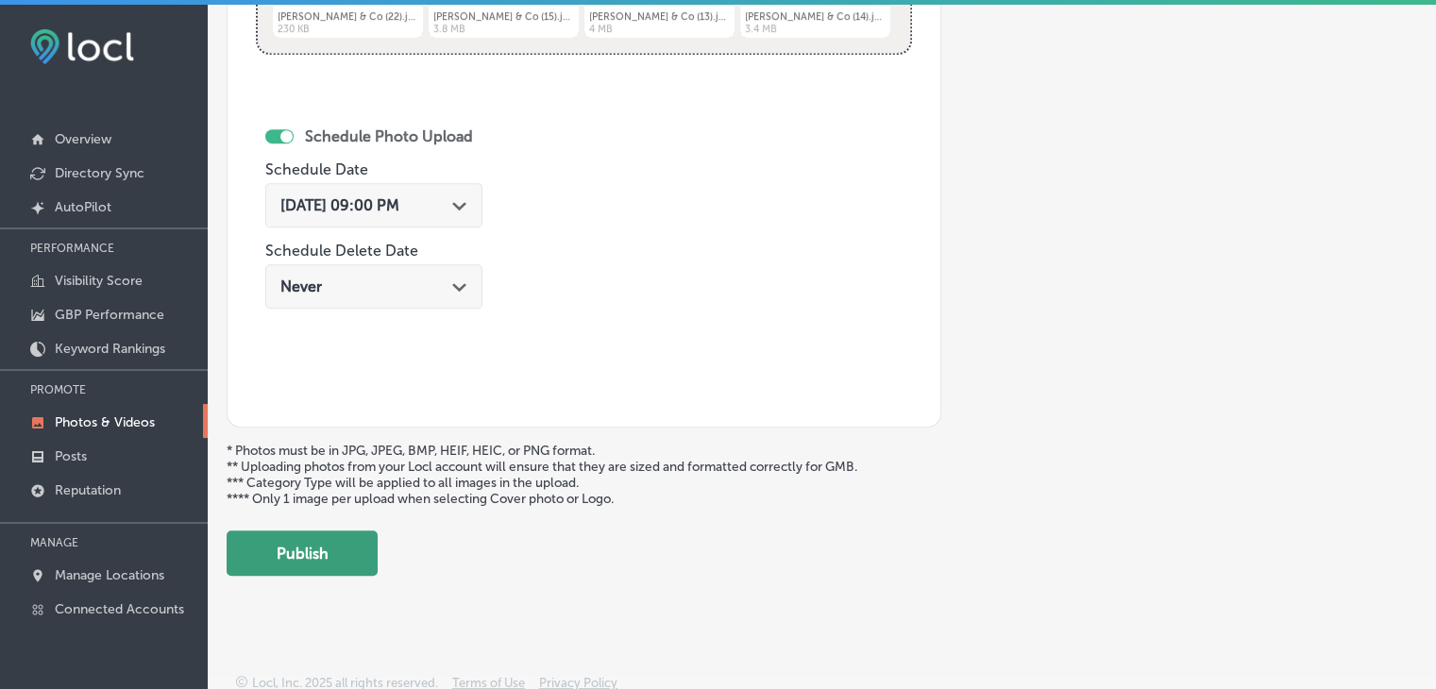
click at [304, 552] on button "Publish" at bounding box center [302, 553] width 151 height 45
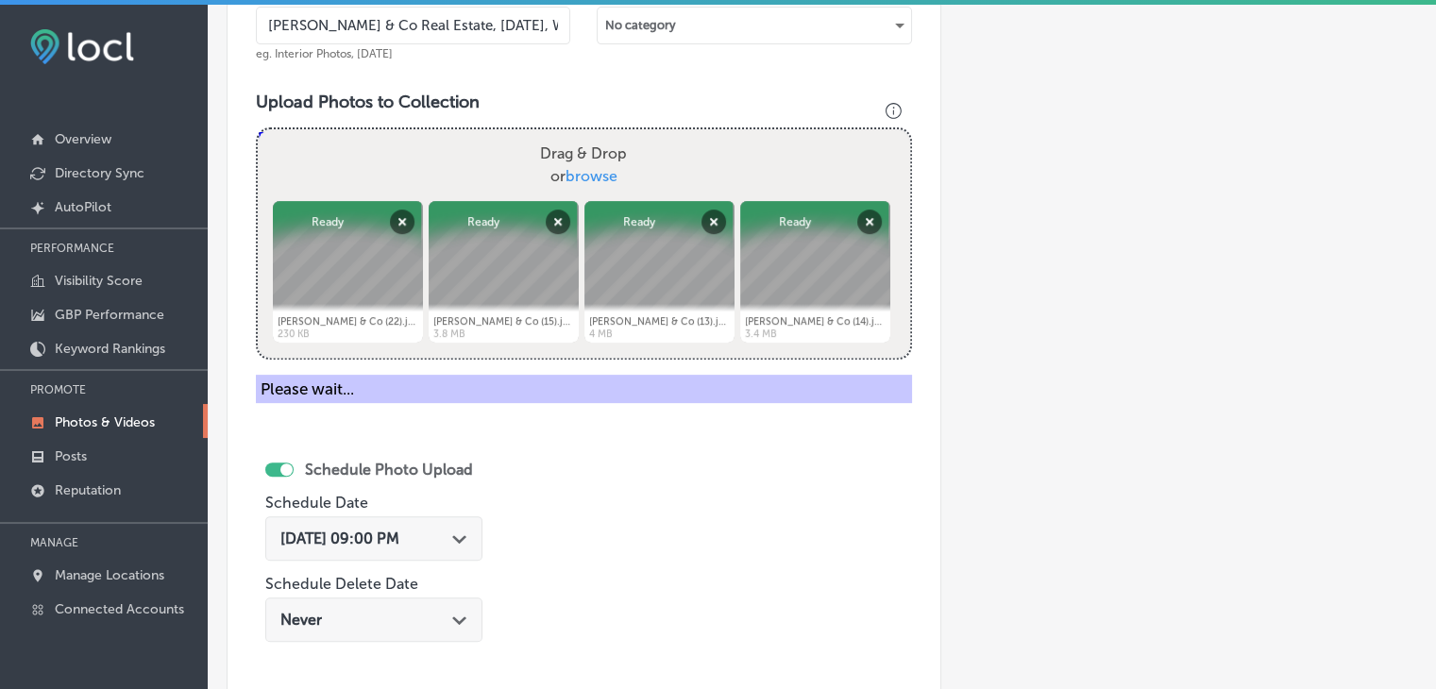
scroll to position [446, 0]
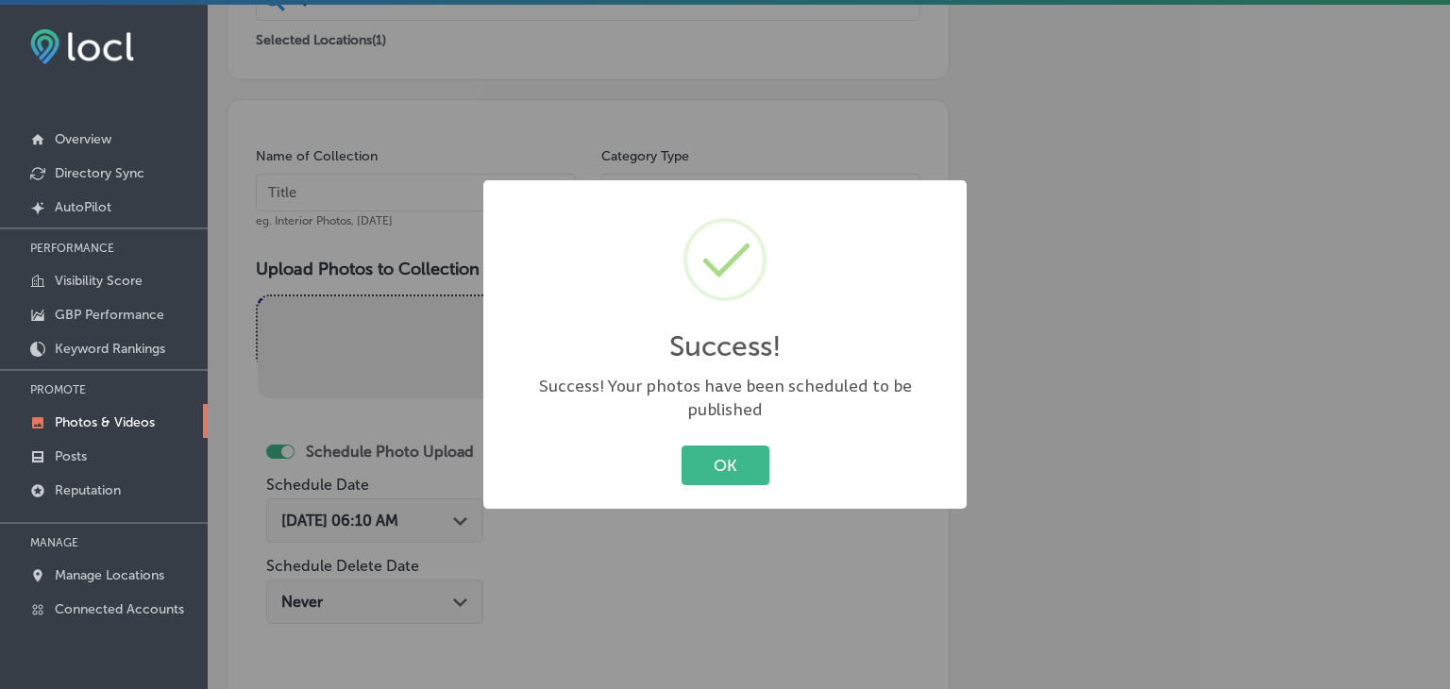
click at [445, 214] on div "Success! × Success! Your photos have been scheduled to be published OK Cancel" at bounding box center [725, 344] width 1450 height 689
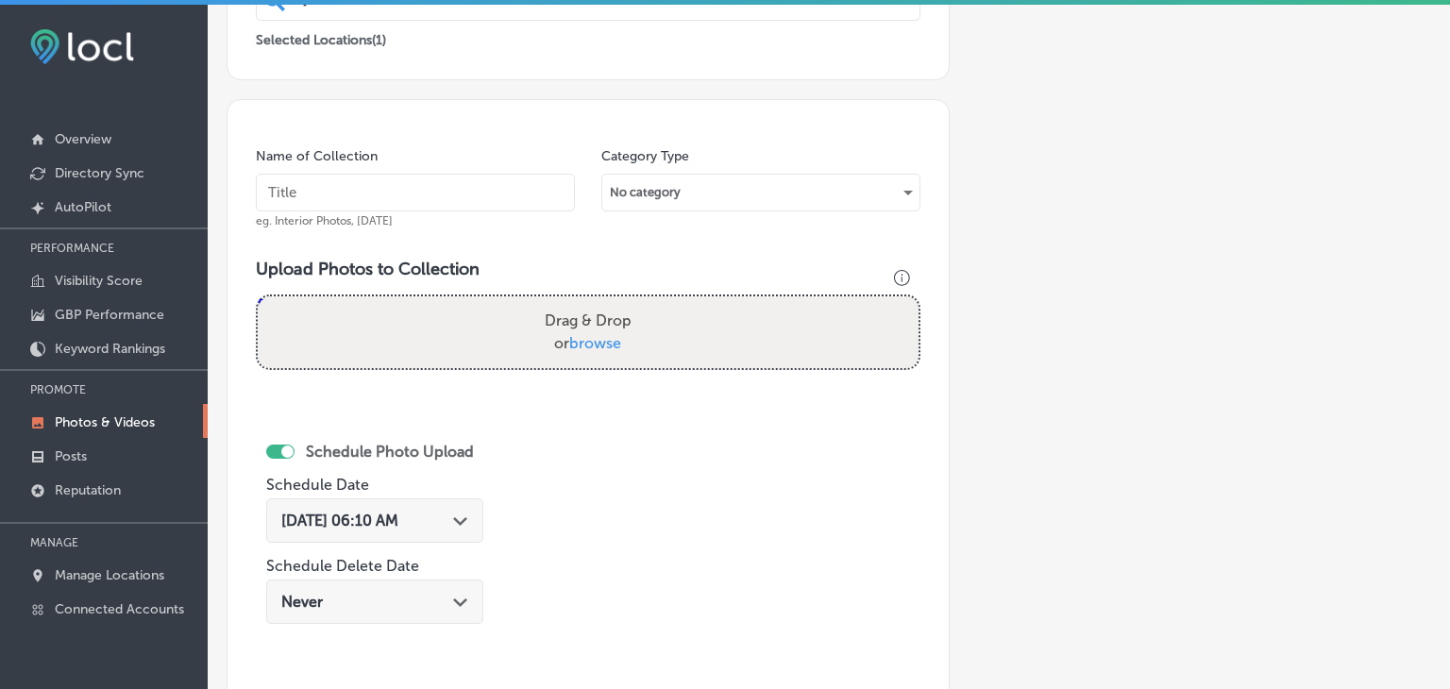
click at [447, 186] on input "text" at bounding box center [415, 193] width 319 height 38
paste input "[PERSON_NAME] & Co Real Estate, [DATE], Week"
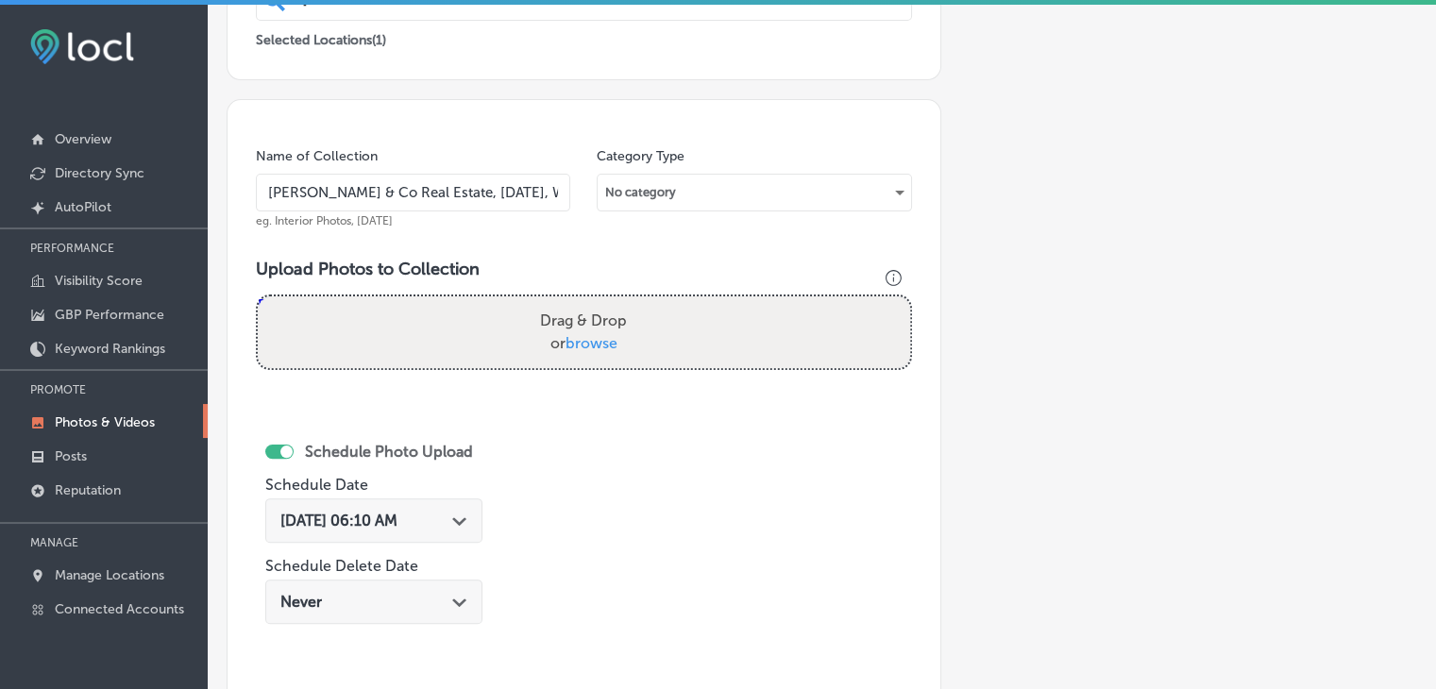
type input "[PERSON_NAME] & Co Real Estate, [DATE], Week 4"
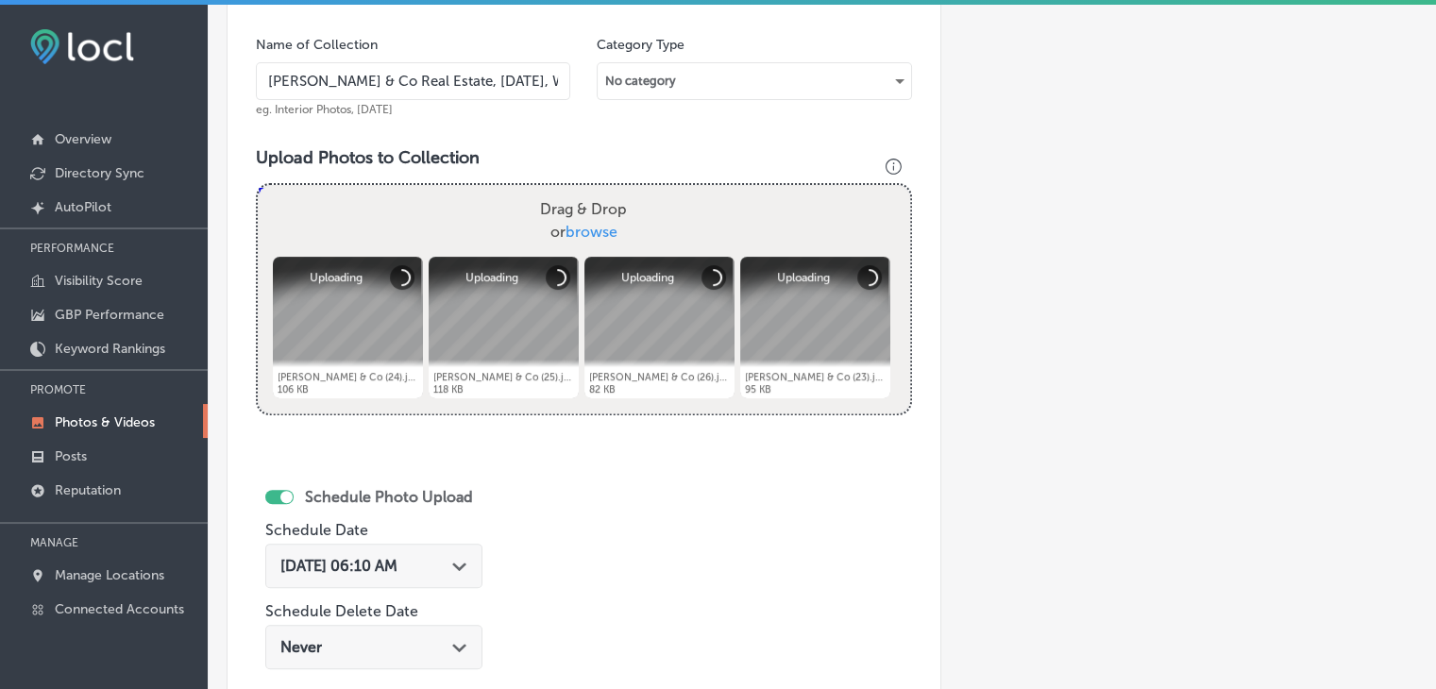
scroll to position [634, 0]
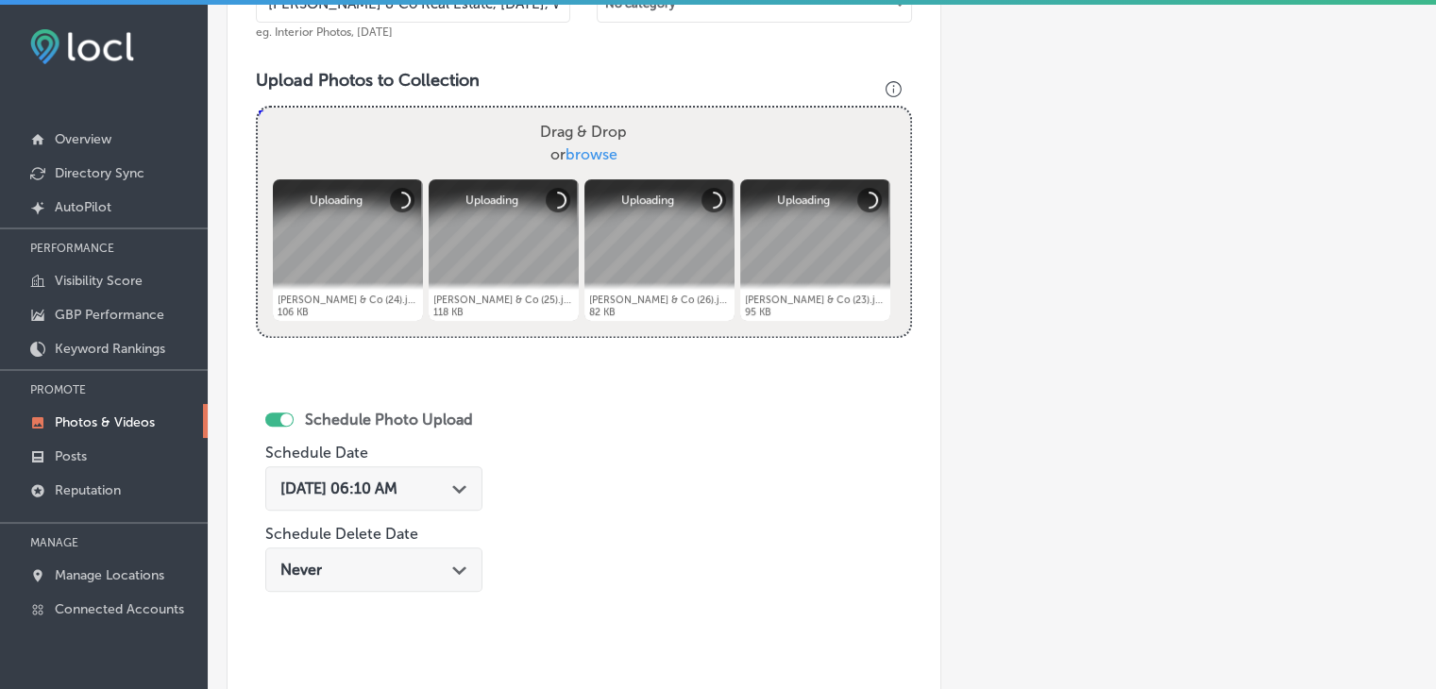
click at [463, 485] on icon "Path Created with Sketch." at bounding box center [459, 489] width 14 height 8
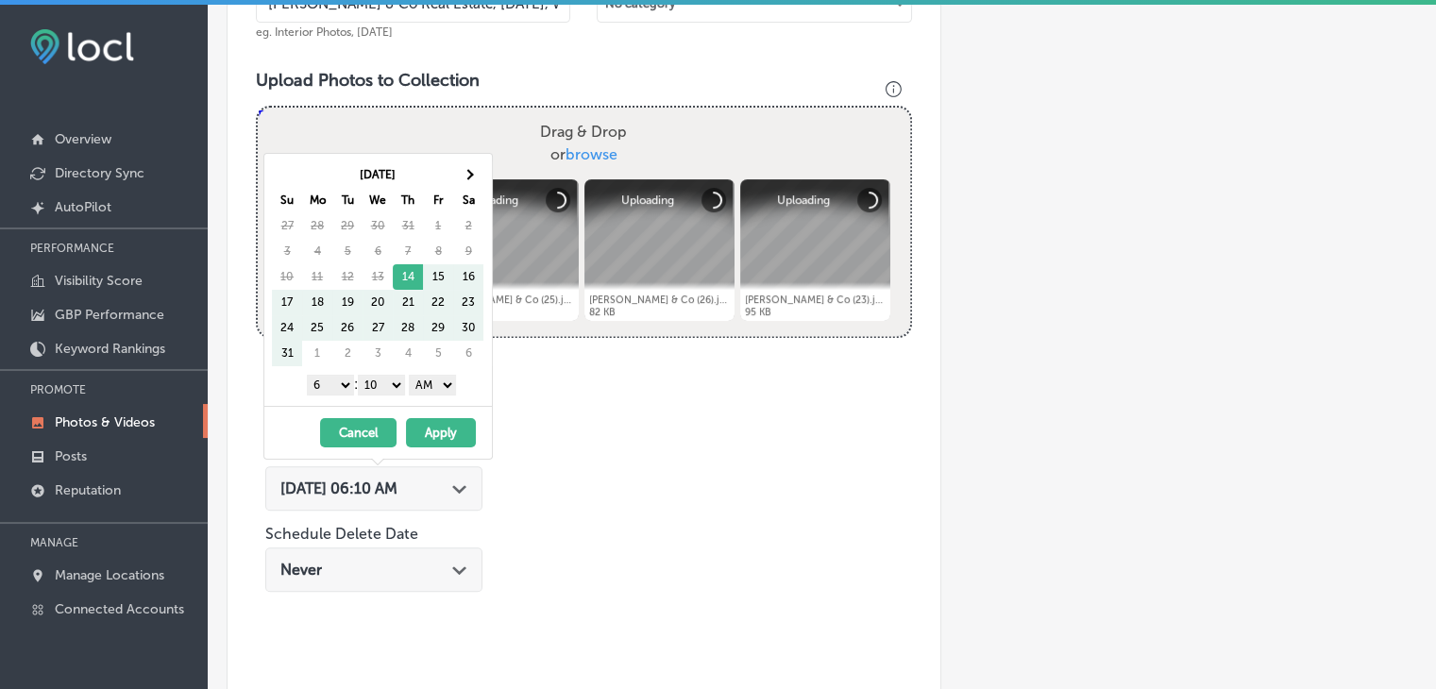
click at [476, 157] on div "[DATE] Su Mo Tu We Th Fr Sa 27 28 29 30 31 1 2 3 4 5 6 7 8 9 10 11 12 13 14 15 …" at bounding box center [378, 280] width 228 height 252
click at [474, 172] on th at bounding box center [468, 174] width 30 height 25
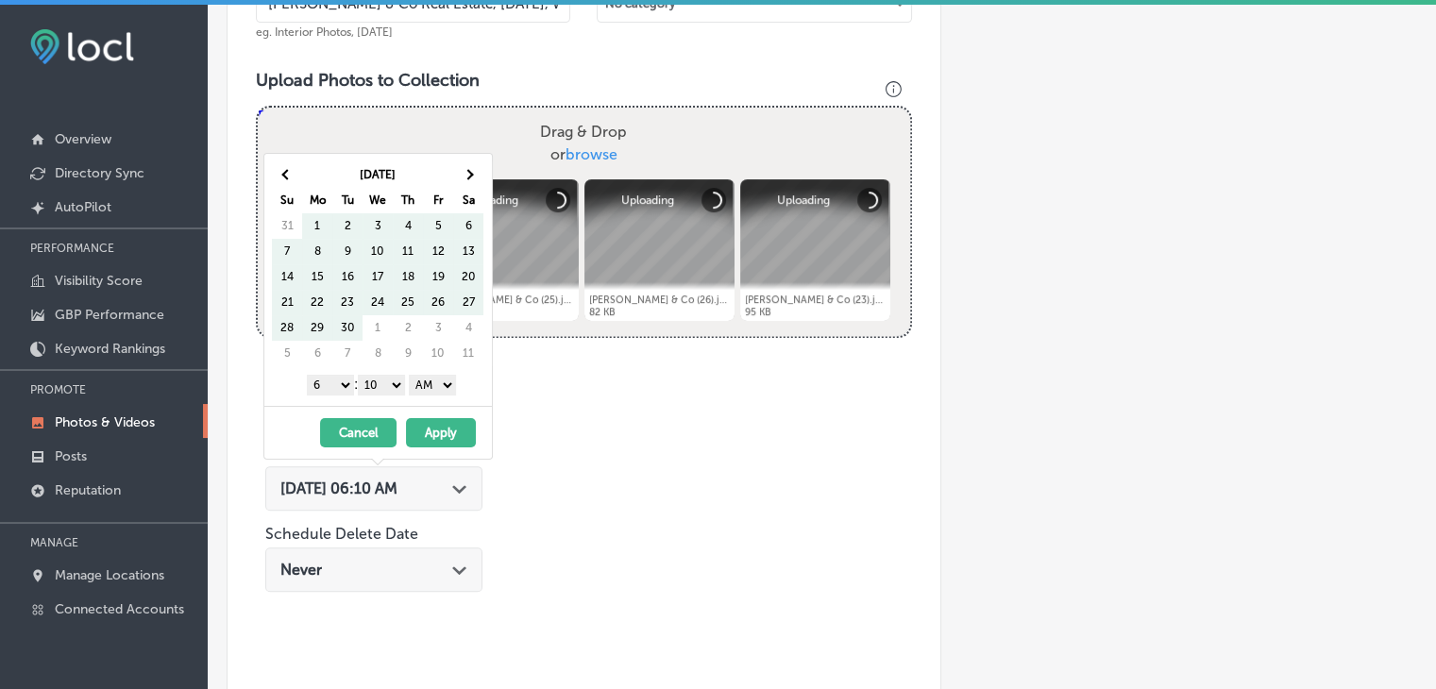
click at [474, 172] on th at bounding box center [468, 174] width 30 height 25
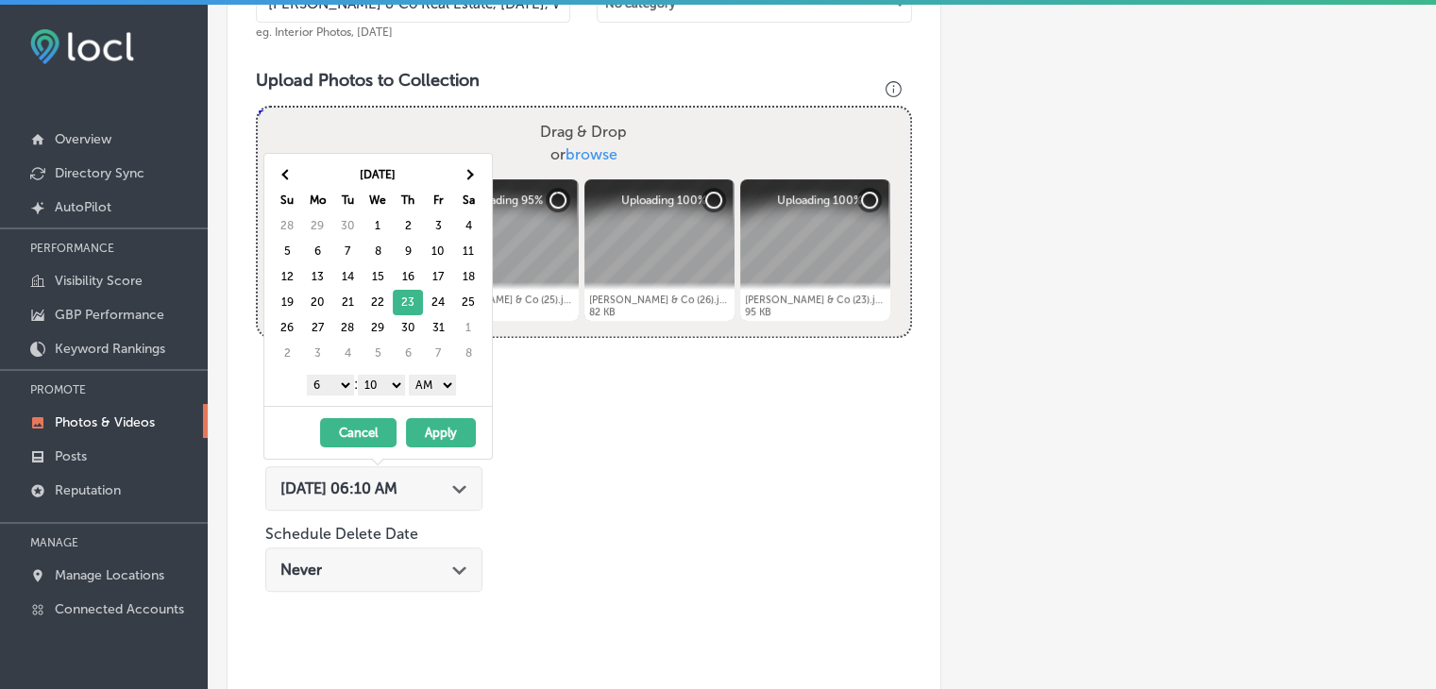
click at [338, 376] on select "1 2 3 4 5 6 7 8 9 10 11 12" at bounding box center [330, 385] width 47 height 21
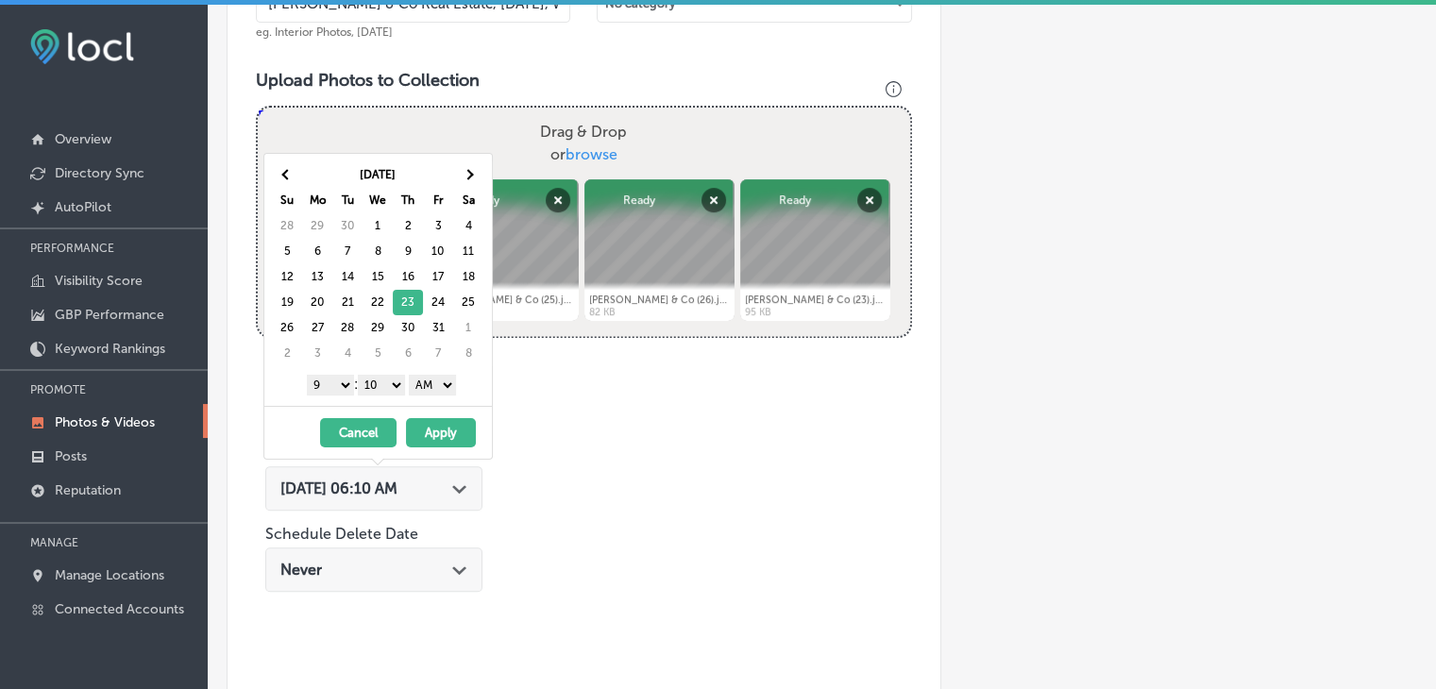
click at [394, 384] on select "00 10 20 30 40 50" at bounding box center [381, 385] width 47 height 21
click at [361, 375] on select "00 10 20 30 40 50" at bounding box center [381, 385] width 47 height 21
click at [398, 388] on select "00 10 20 30 40 50" at bounding box center [381, 385] width 47 height 21
click at [397, 388] on select "00 10 20 30 40 50" at bounding box center [381, 385] width 47 height 21
drag, startPoint x: 397, startPoint y: 378, endPoint x: 393, endPoint y: 390, distance: 12.8
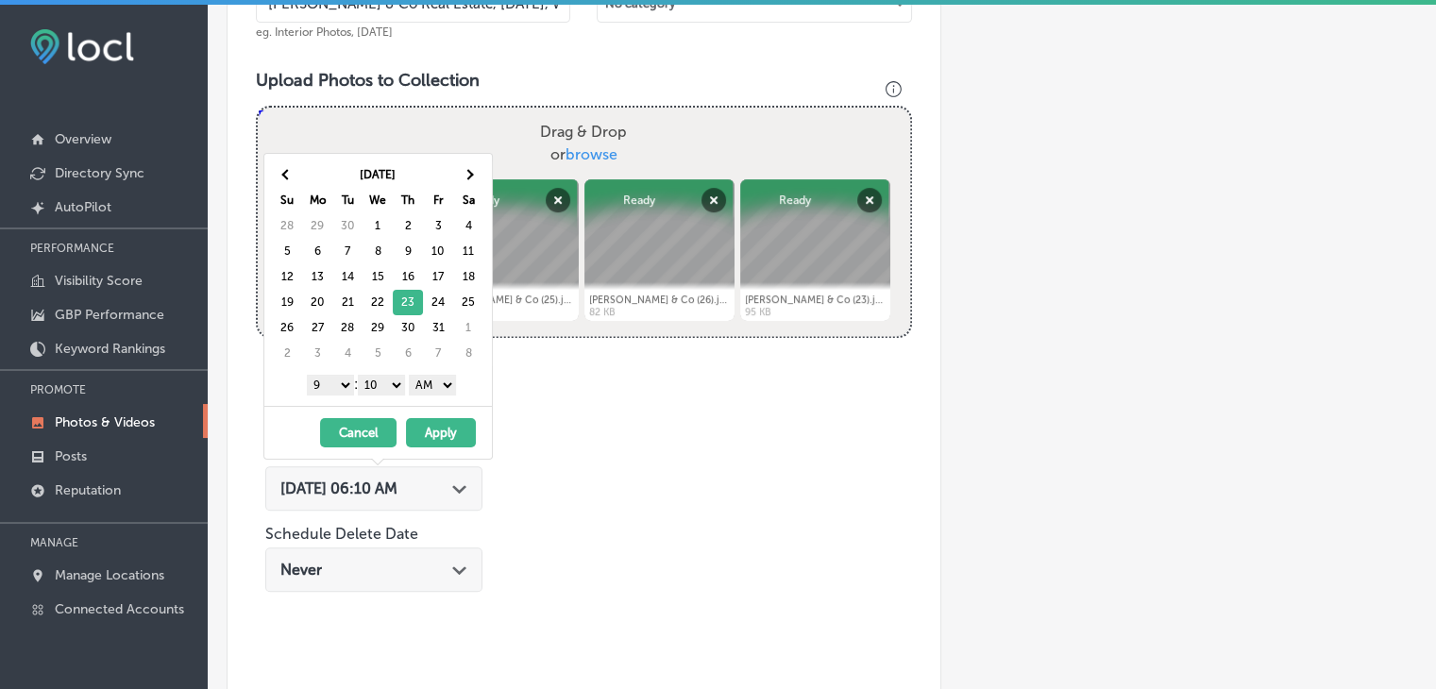
click at [397, 378] on select "00 10 20 30 40 50" at bounding box center [381, 385] width 47 height 21
click at [392, 393] on select "00 10 20 30 40 50" at bounding box center [381, 385] width 47 height 21
click at [389, 390] on select "00 10 20 30 40 50" at bounding box center [381, 385] width 47 height 21
click at [405, 391] on select "00 10 20 30 40 50" at bounding box center [381, 385] width 47 height 21
click at [428, 380] on select "AM PM" at bounding box center [432, 385] width 47 height 21
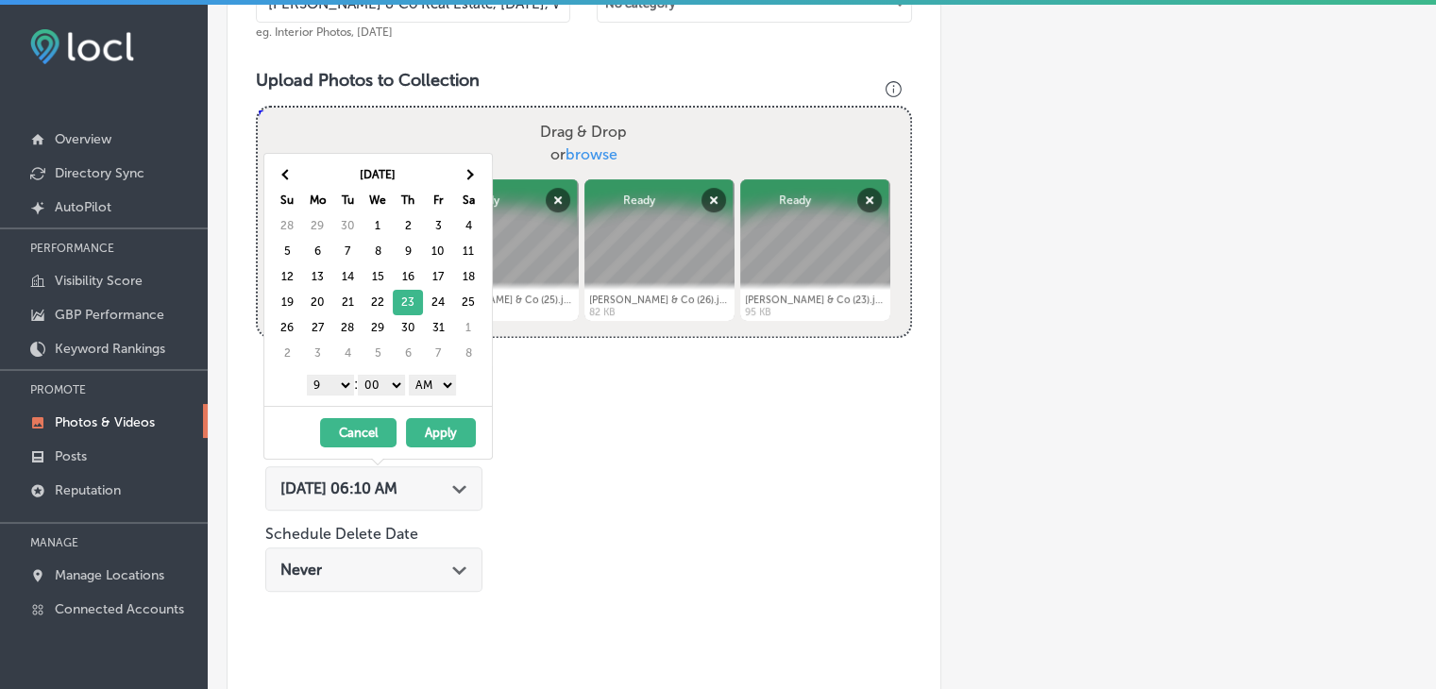
click at [412, 375] on select "AM PM" at bounding box center [432, 385] width 47 height 21
click at [434, 395] on div "1 2 3 4 5 6 7 8 9 10 11 12 : 00 10 20 30 40 50 AM PM" at bounding box center [382, 384] width 220 height 28
drag, startPoint x: 446, startPoint y: 372, endPoint x: 435, endPoint y: 414, distance: 43.7
click at [447, 372] on div "1 2 3 4 5 6 7 8 9 10 11 12 : 00 10 20 30 40 50 AM PM" at bounding box center [382, 384] width 220 height 28
click at [438, 389] on select "AM PM" at bounding box center [432, 385] width 47 height 21
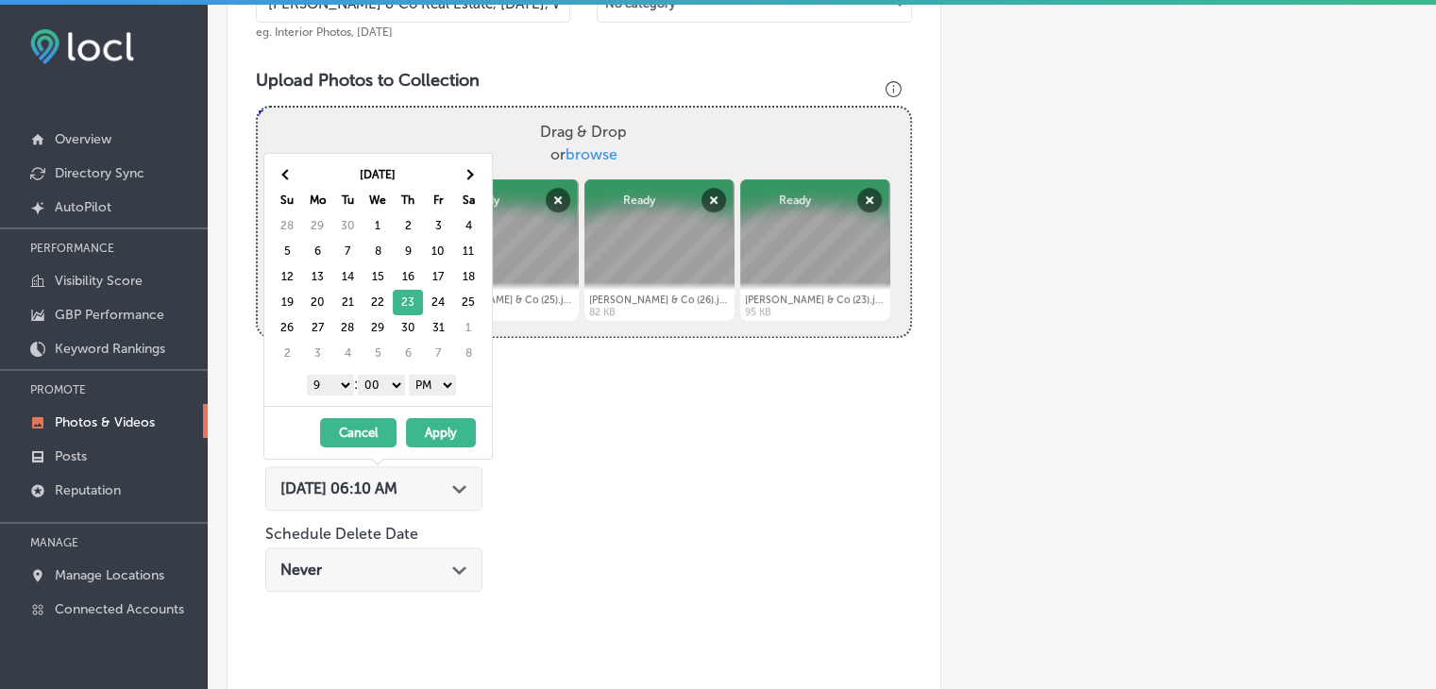
click at [428, 432] on button "Apply" at bounding box center [441, 432] width 70 height 29
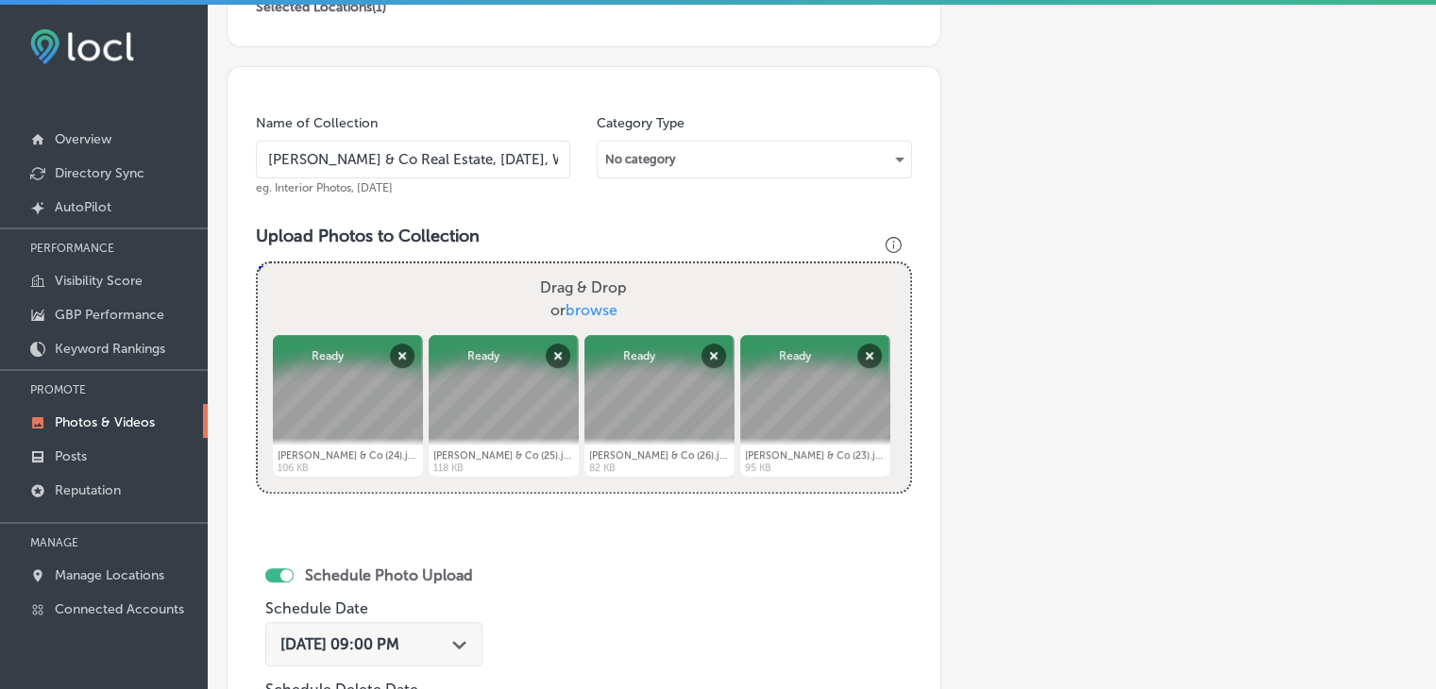
scroll to position [823, 0]
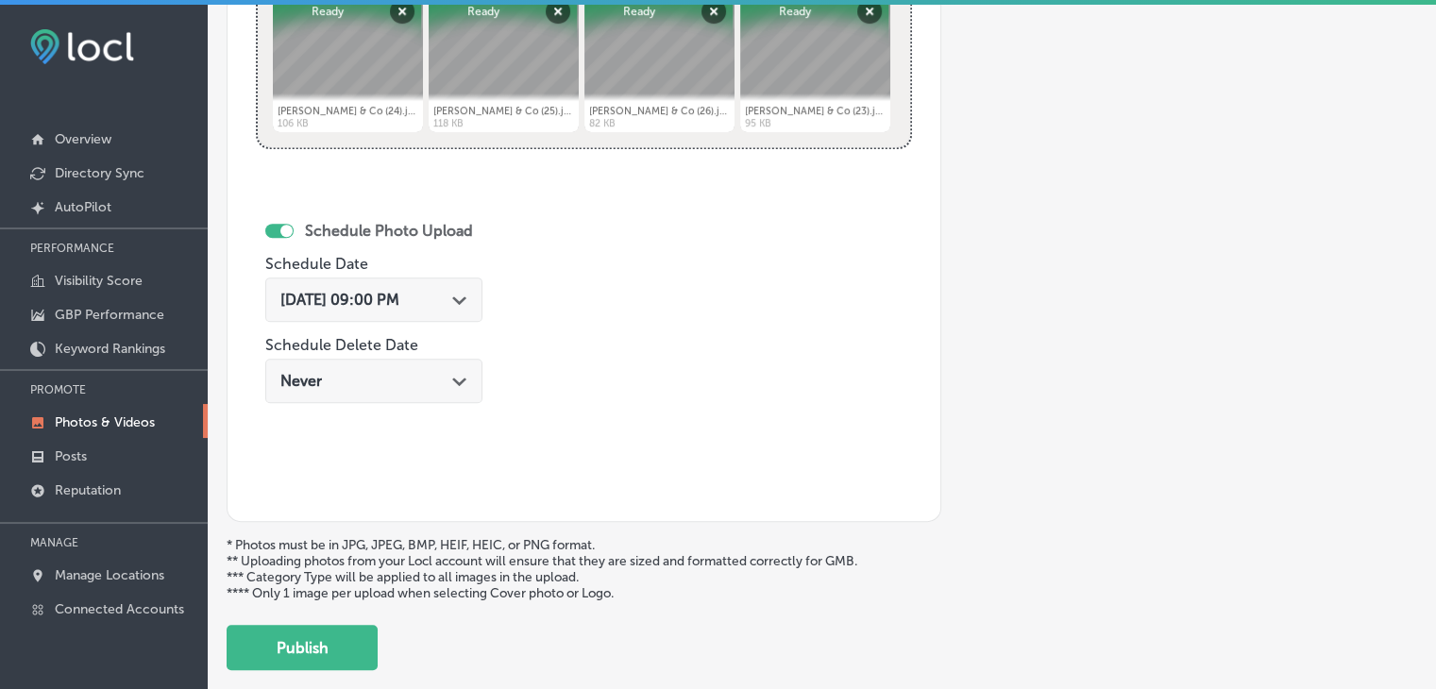
drag, startPoint x: 353, startPoint y: 658, endPoint x: 397, endPoint y: 600, distance: 72.7
click at [352, 658] on button "Publish" at bounding box center [302, 647] width 151 height 45
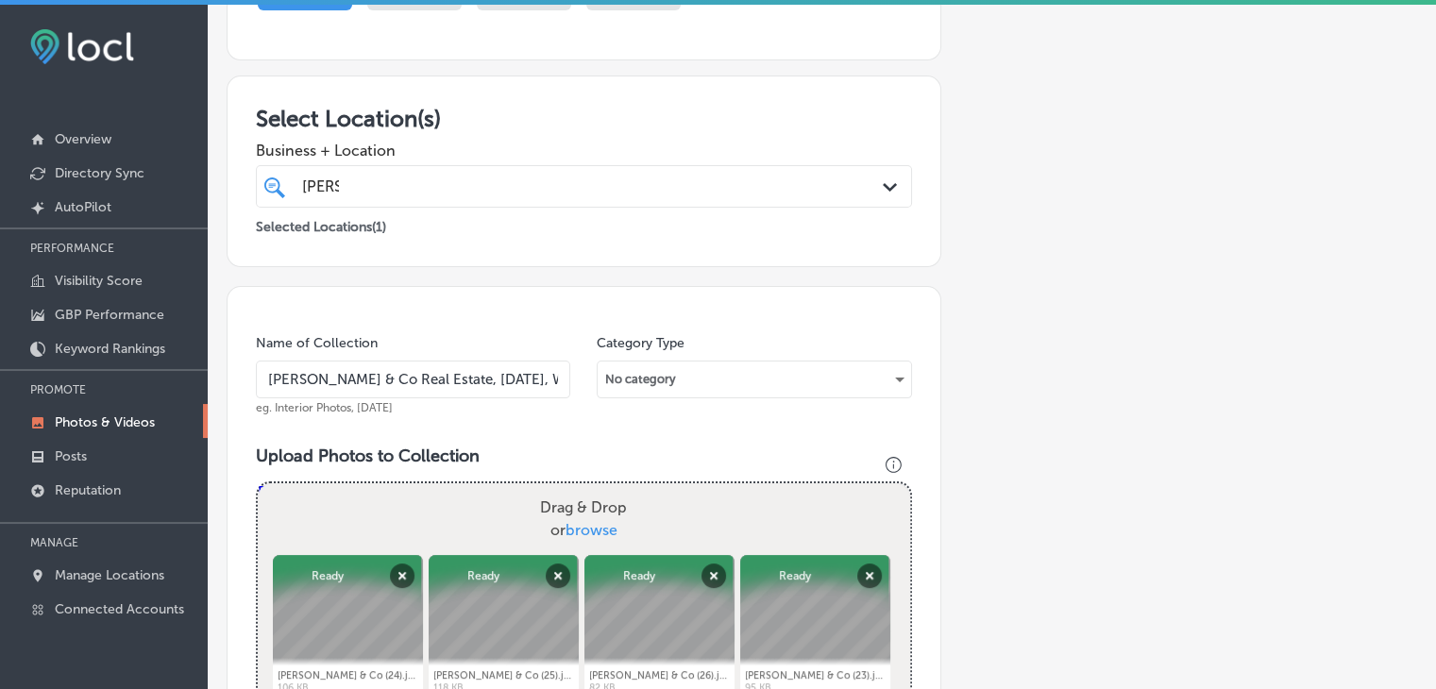
scroll to position [257, 0]
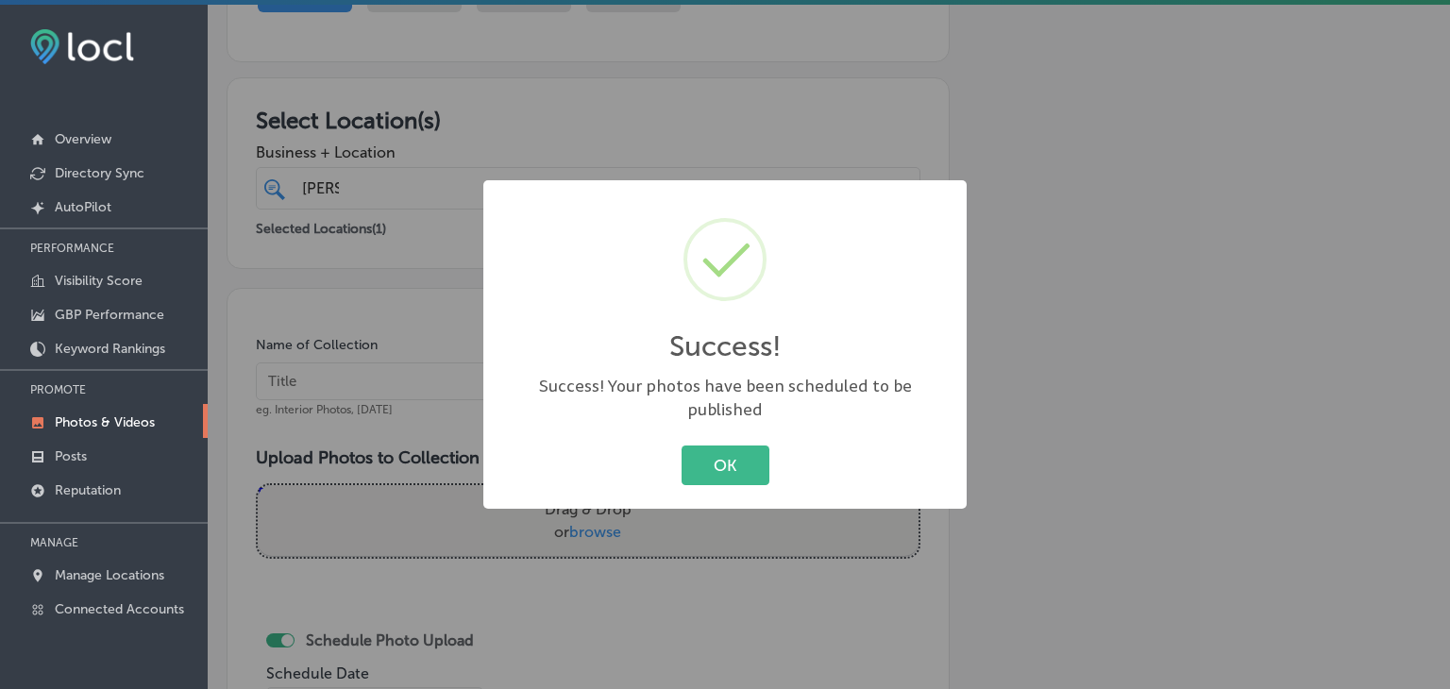
click at [429, 422] on div "Success! × Success! Your photos have been scheduled to be published OK Cancel" at bounding box center [725, 344] width 1450 height 689
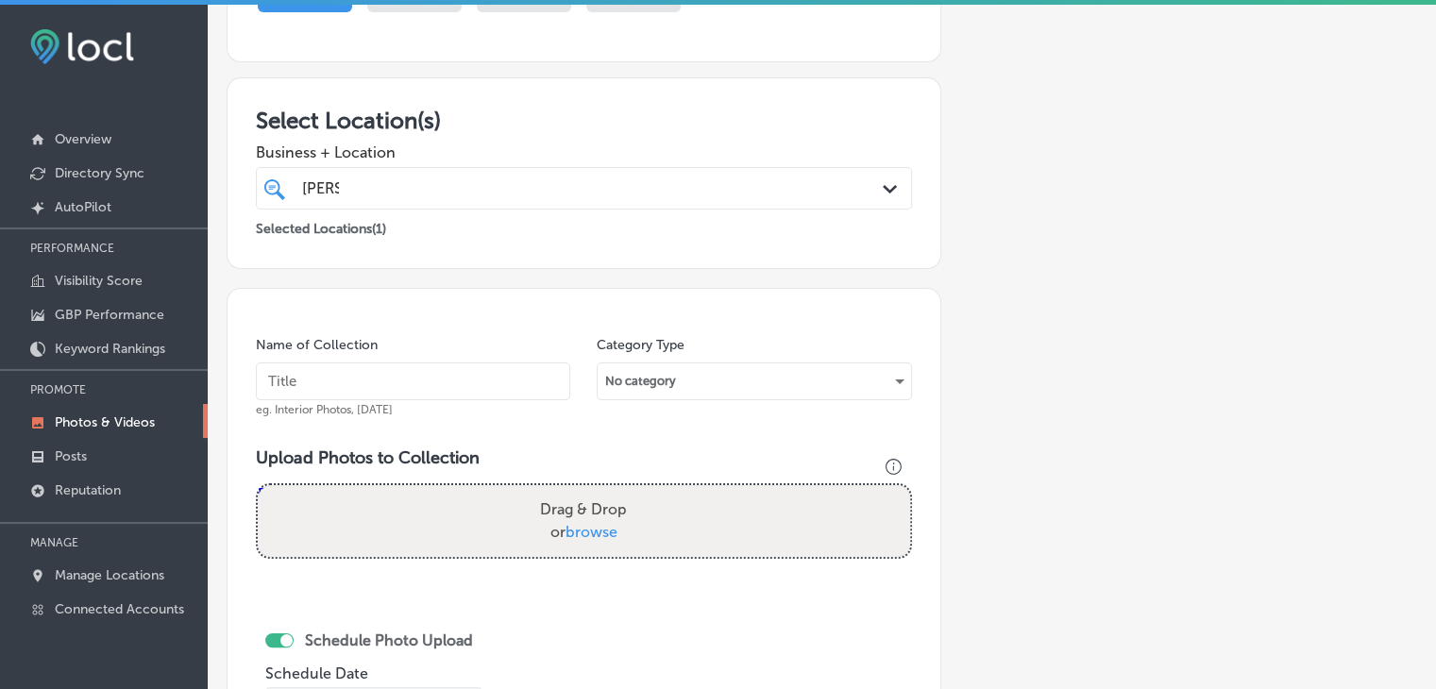
click at [441, 382] on input "text" at bounding box center [413, 382] width 314 height 38
paste input "[PERSON_NAME] & Co Real Estate, [DATE], Week"
type input "[PERSON_NAME] & Co Real Estate, [DATE], Week 5"
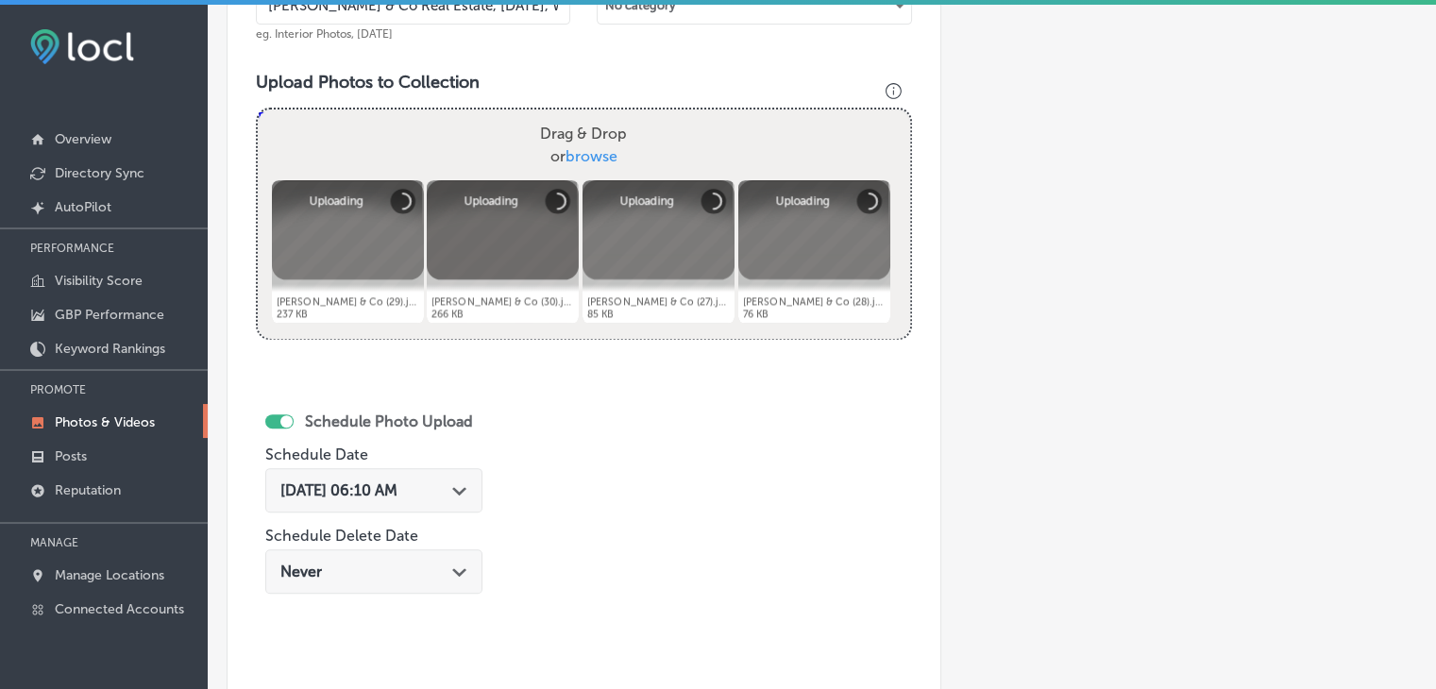
scroll to position [634, 0]
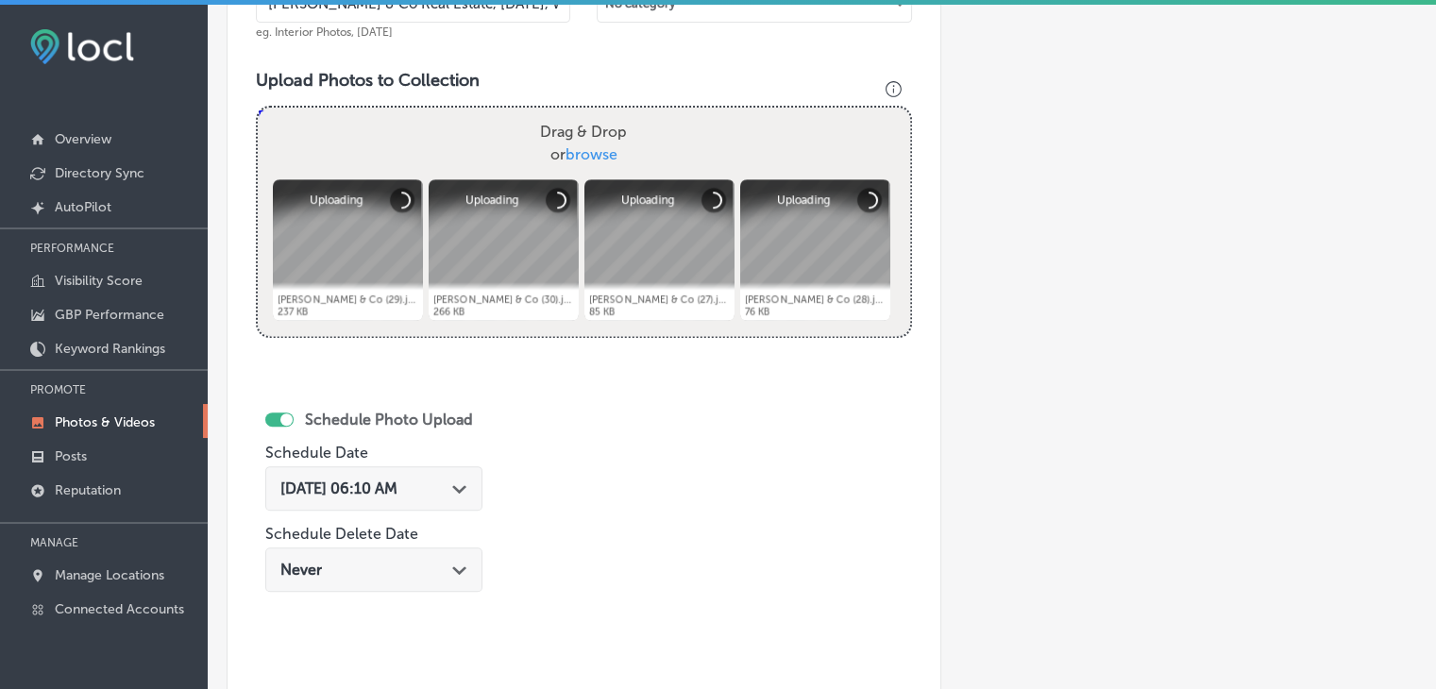
click at [420, 499] on div "[DATE] 06:10 AM Path Created with Sketch." at bounding box center [373, 488] width 217 height 44
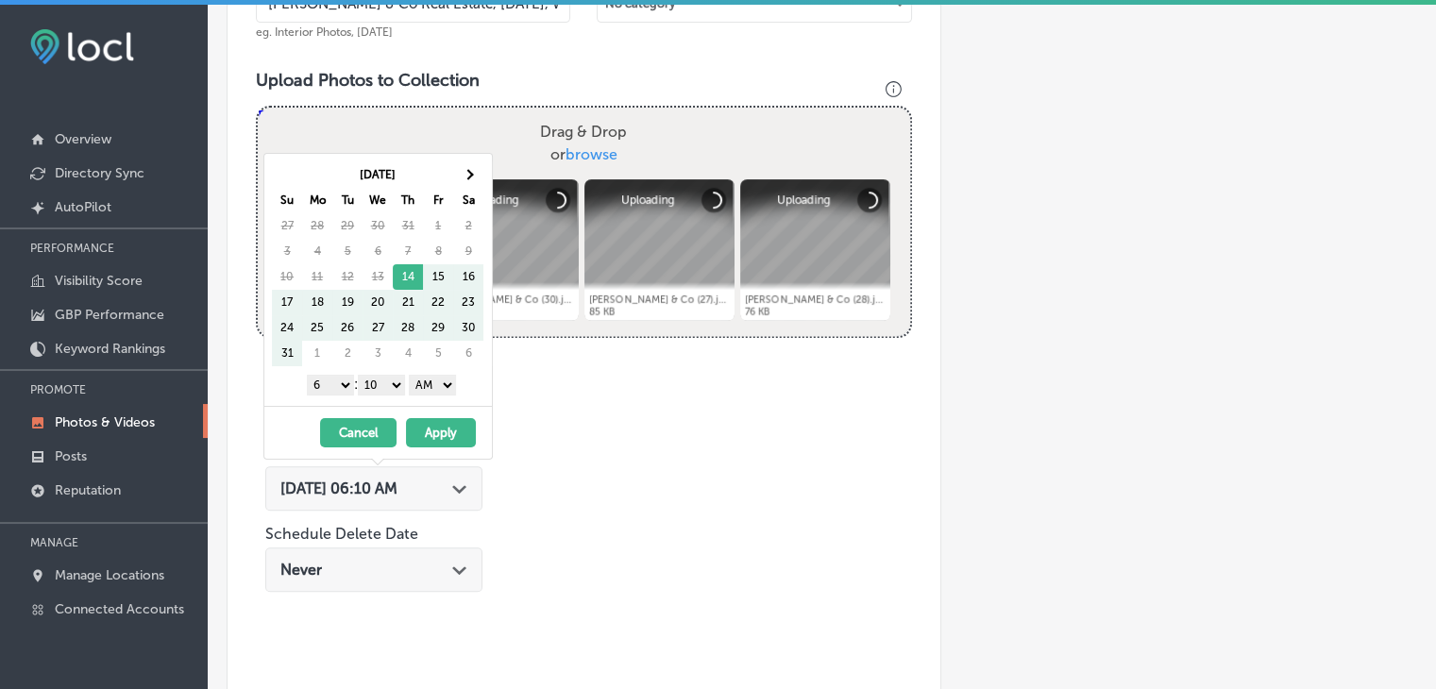
click at [468, 190] on th "Sa" at bounding box center [468, 200] width 30 height 25
click at [468, 186] on th at bounding box center [468, 174] width 30 height 25
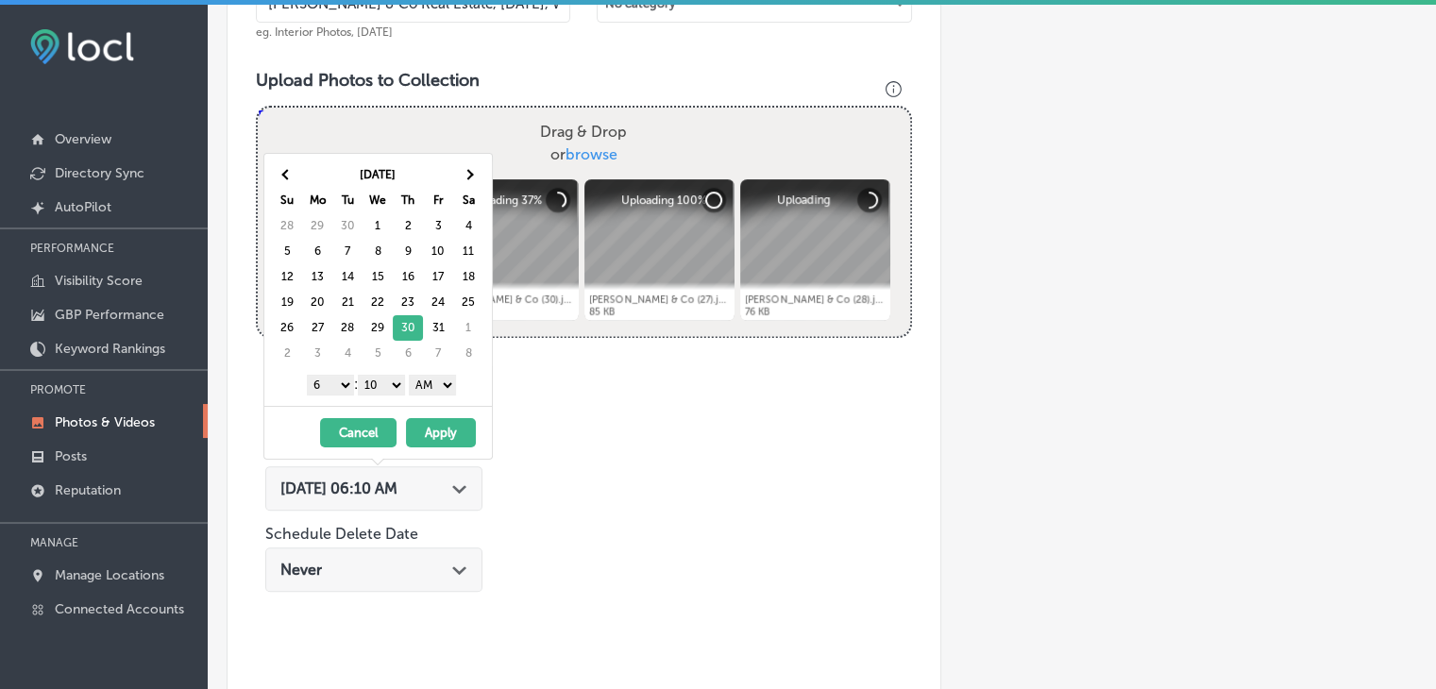
drag, startPoint x: 310, startPoint y: 375, endPoint x: 314, endPoint y: 391, distance: 16.7
click at [310, 375] on select "1 2 3 4 5 6 7 8 9 10 11 12" at bounding box center [330, 385] width 47 height 21
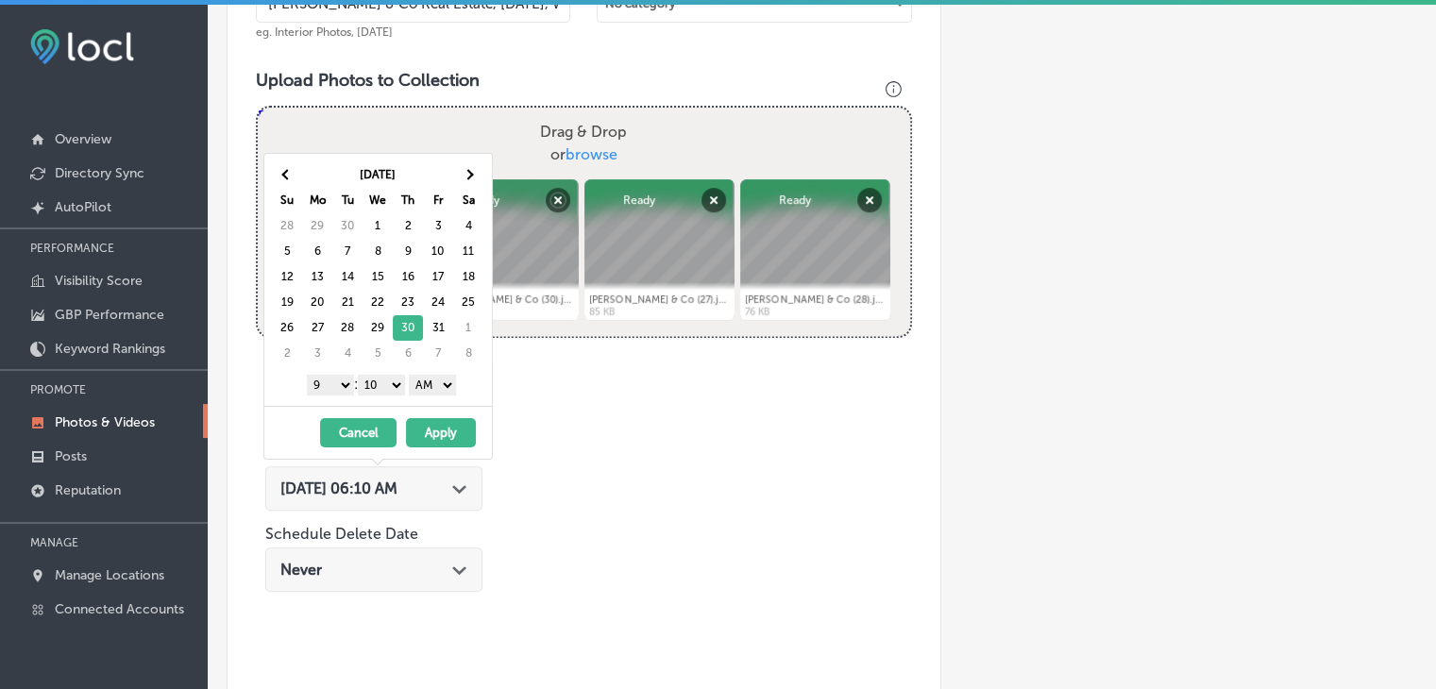
click at [365, 389] on select "00 10 20 30 40 50" at bounding box center [381, 385] width 47 height 21
click at [388, 375] on select "00 10 20 30 40 50" at bounding box center [381, 385] width 47 height 21
click at [405, 386] on select "00 10 20 30 40 50" at bounding box center [381, 385] width 47 height 21
click at [418, 386] on select "AM PM" at bounding box center [432, 385] width 47 height 21
click at [422, 430] on button "Apply" at bounding box center [441, 432] width 70 height 29
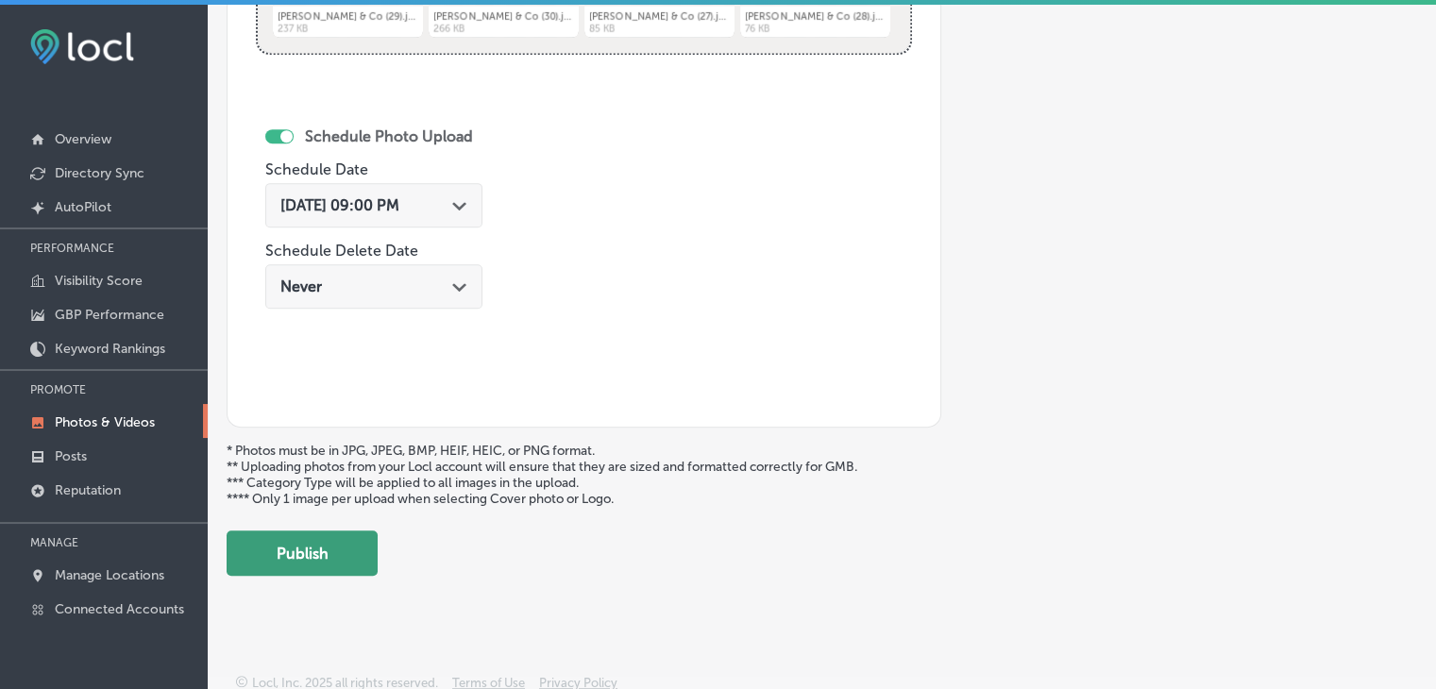
click at [375, 534] on button "Publish" at bounding box center [302, 553] width 151 height 45
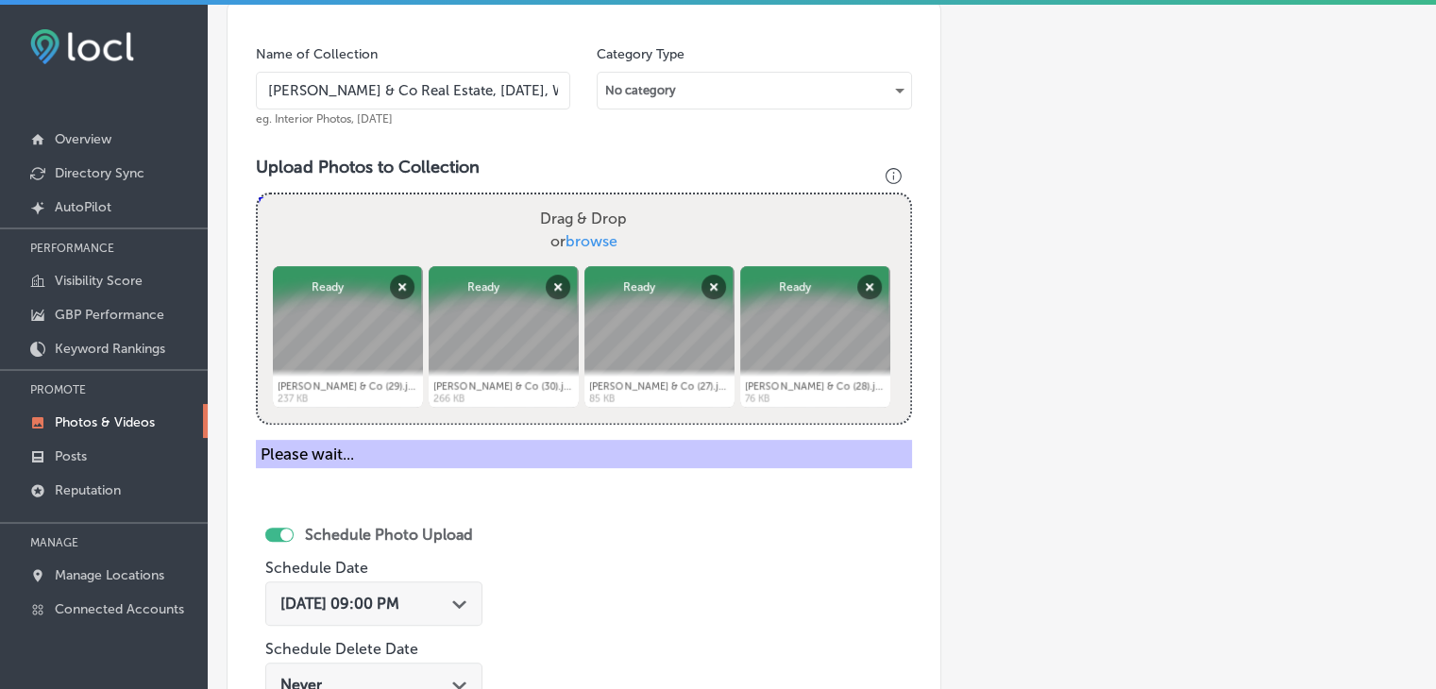
scroll to position [351, 0]
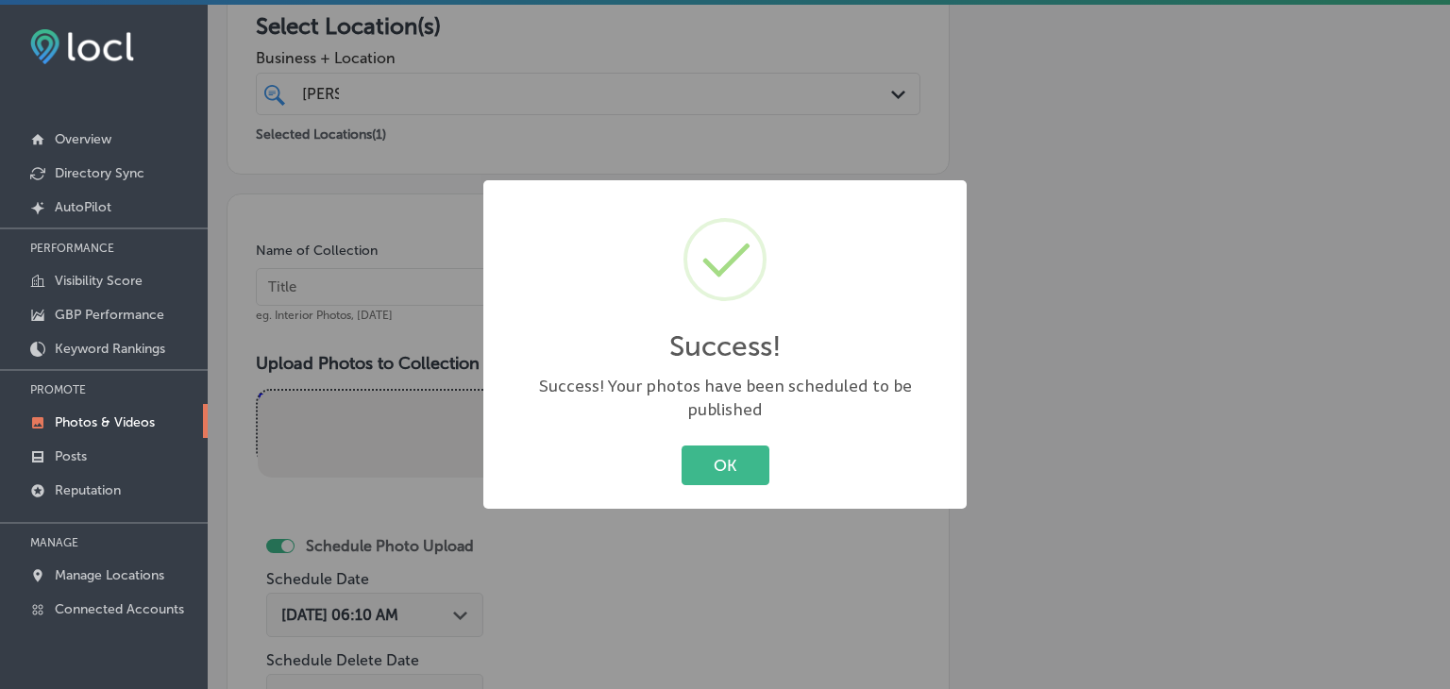
click at [479, 284] on div "Success! × Success! Your photos have been scheduled to be published OK Cancel" at bounding box center [725, 344] width 1450 height 689
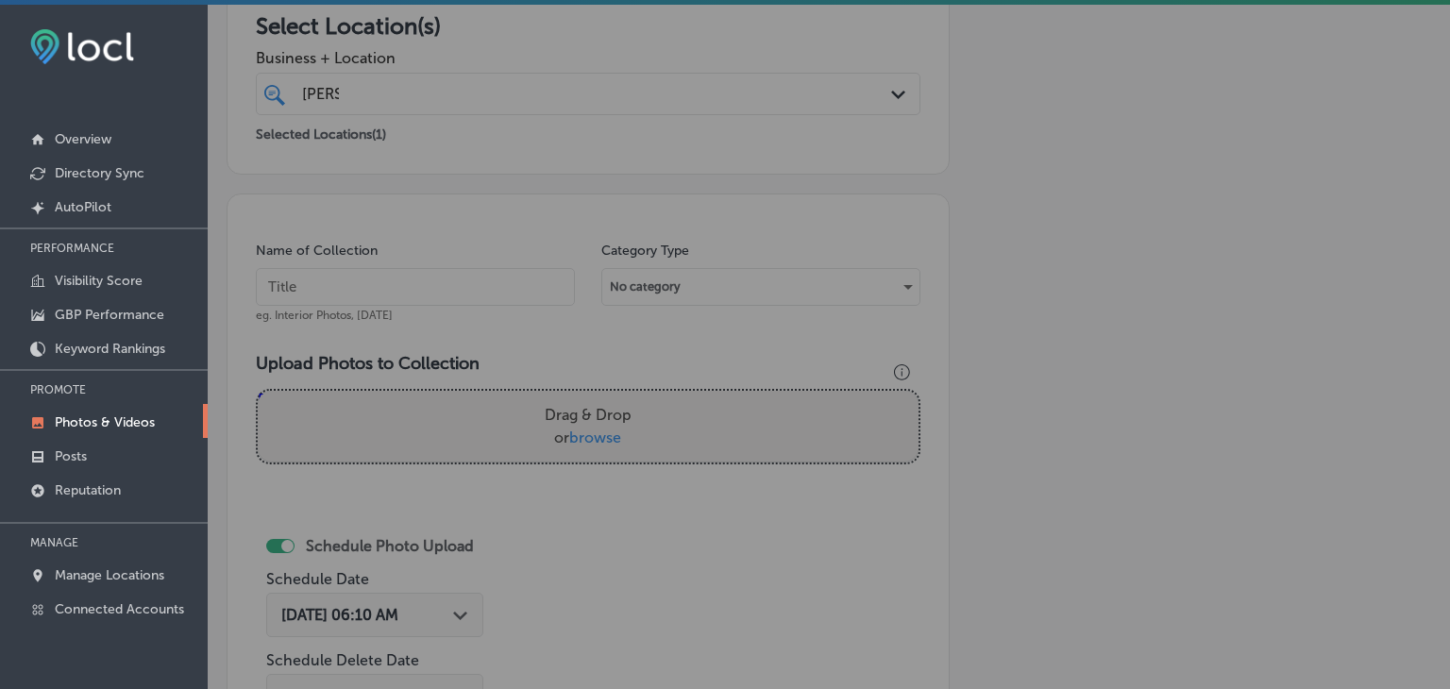
click at [473, 273] on input "text" at bounding box center [415, 287] width 319 height 38
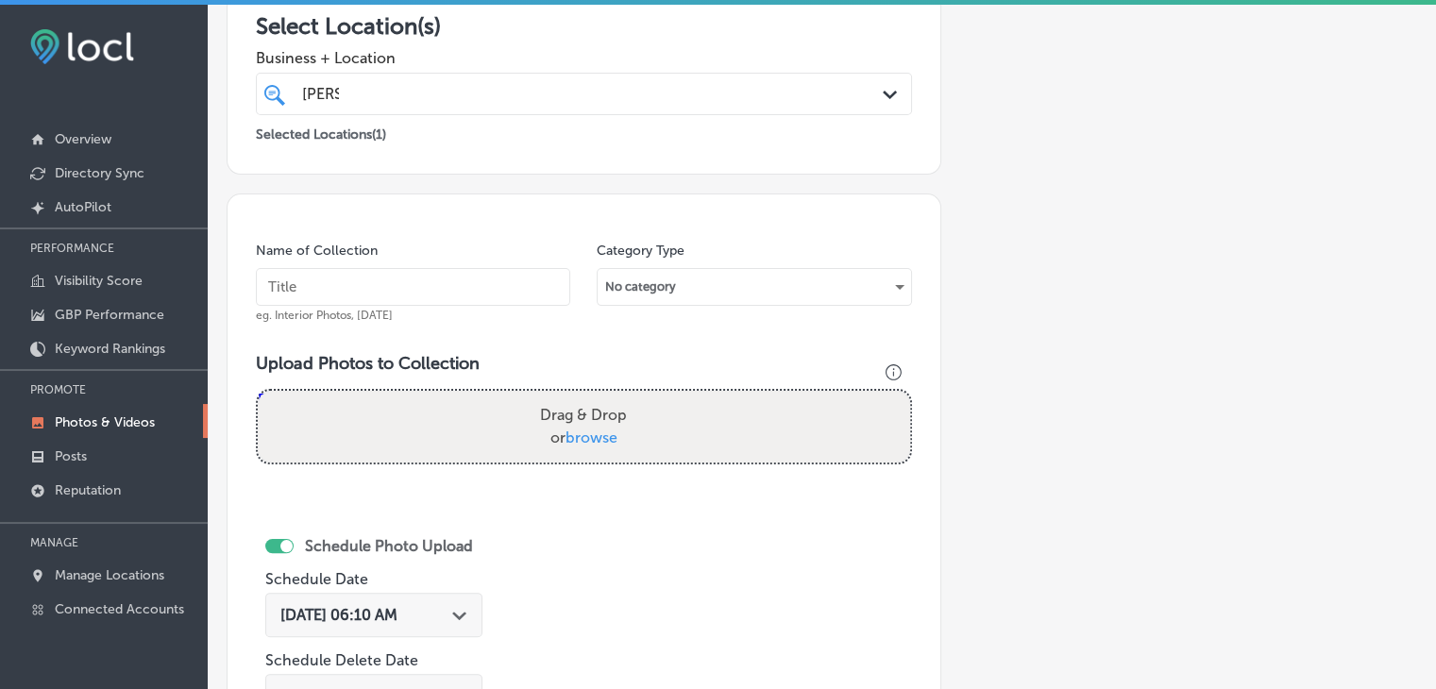
paste input "[PERSON_NAME] & Co Real Estate, [DATE], Week"
click at [443, 281] on input "[PERSON_NAME] & Co Real Estate, [DATE], Week" at bounding box center [413, 287] width 314 height 38
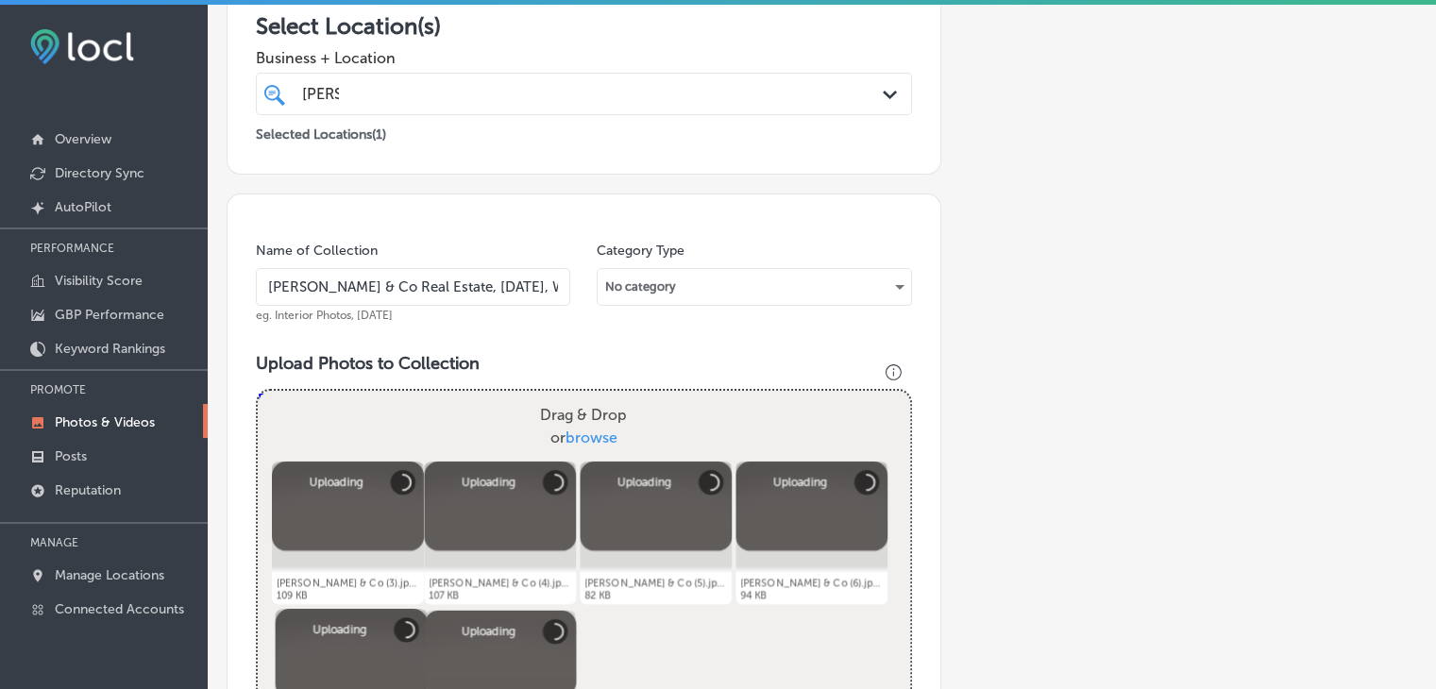
click at [529, 262] on div "Name of Collection [PERSON_NAME] & Co Real Estate, [DATE], Week eg. Interior Ph…" at bounding box center [413, 282] width 314 height 81
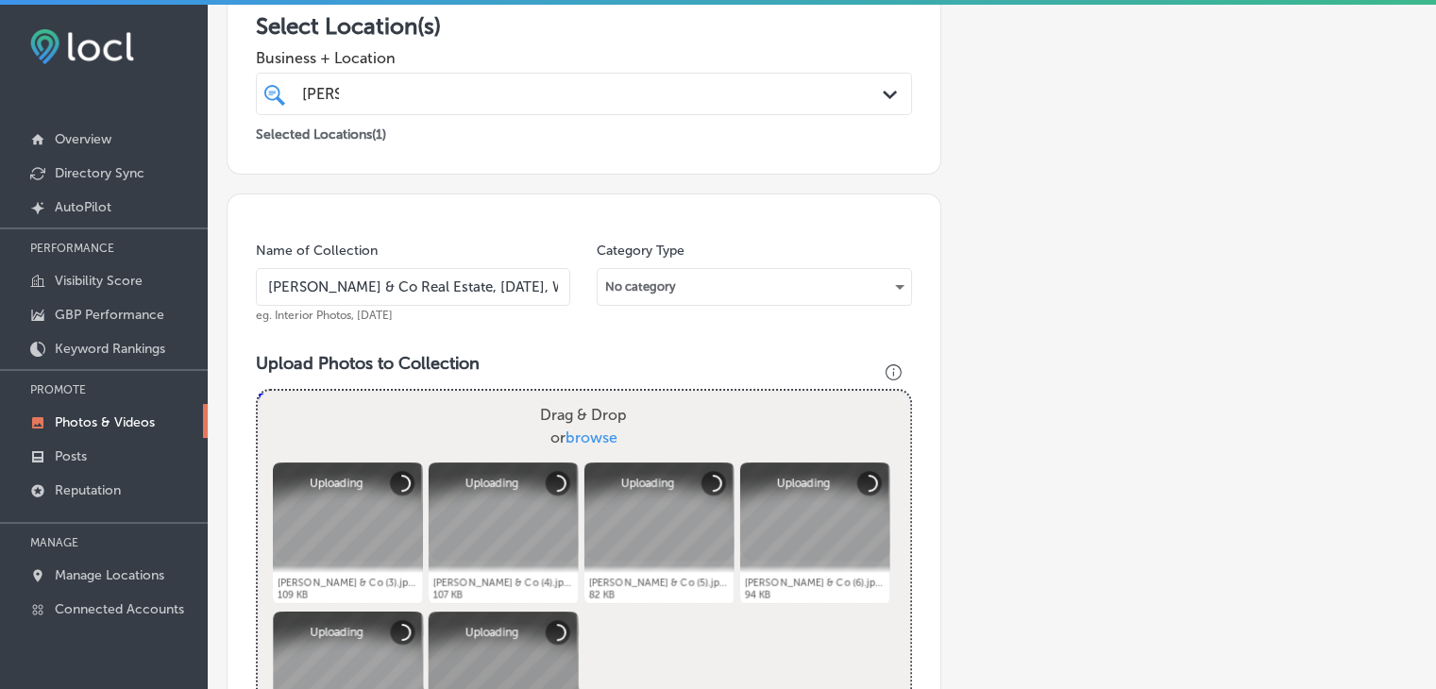
click at [533, 276] on input "[PERSON_NAME] & Co Real Estate, [DATE], Week" at bounding box center [413, 287] width 314 height 38
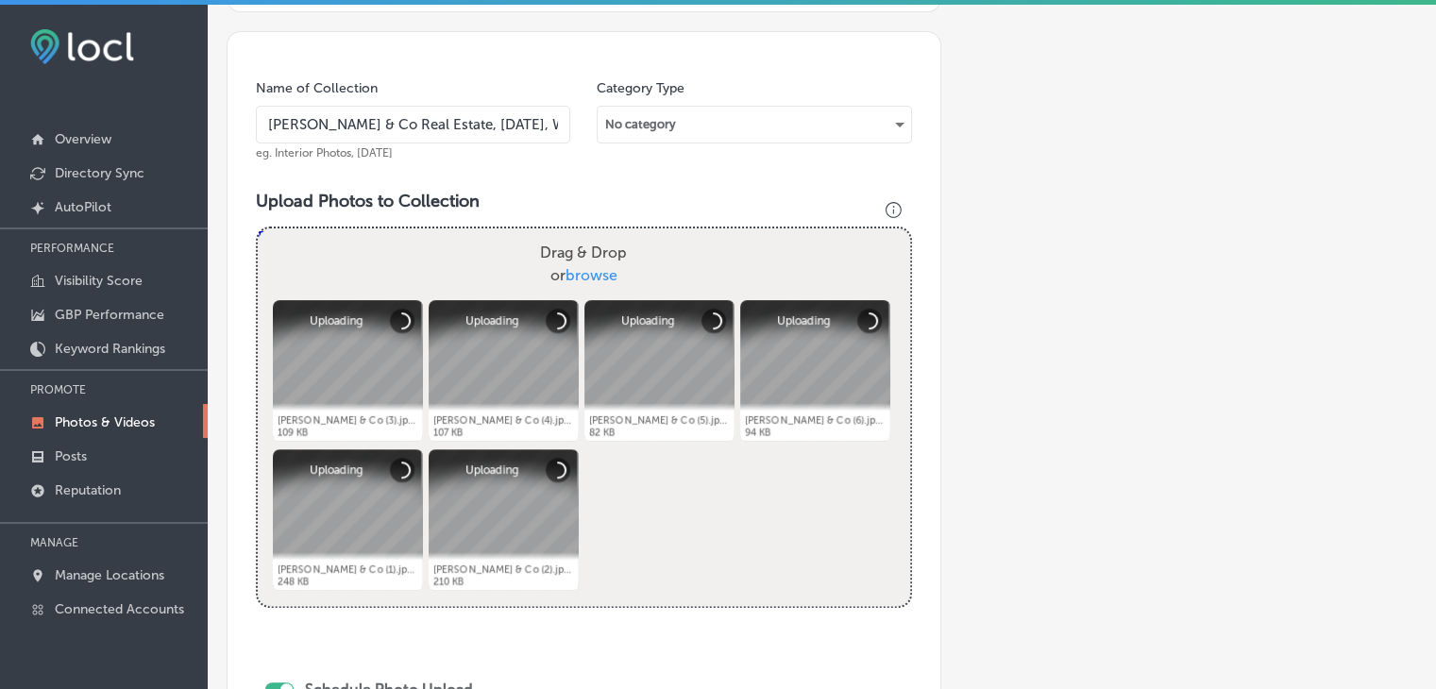
scroll to position [729, 0]
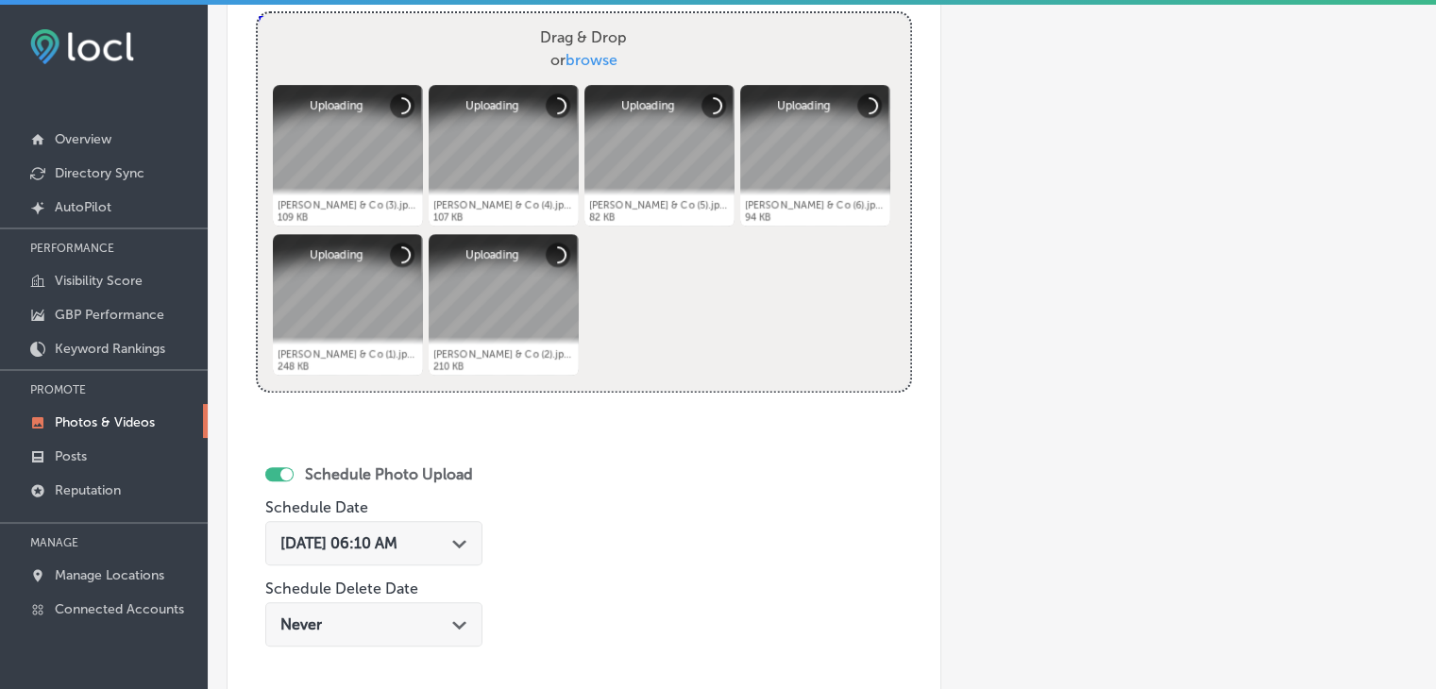
type input "[PERSON_NAME] & Co Real Estate, [DATE], Week 1"
click at [392, 521] on div "[DATE] 06:10 AM Path Created with Sketch." at bounding box center [373, 543] width 217 height 44
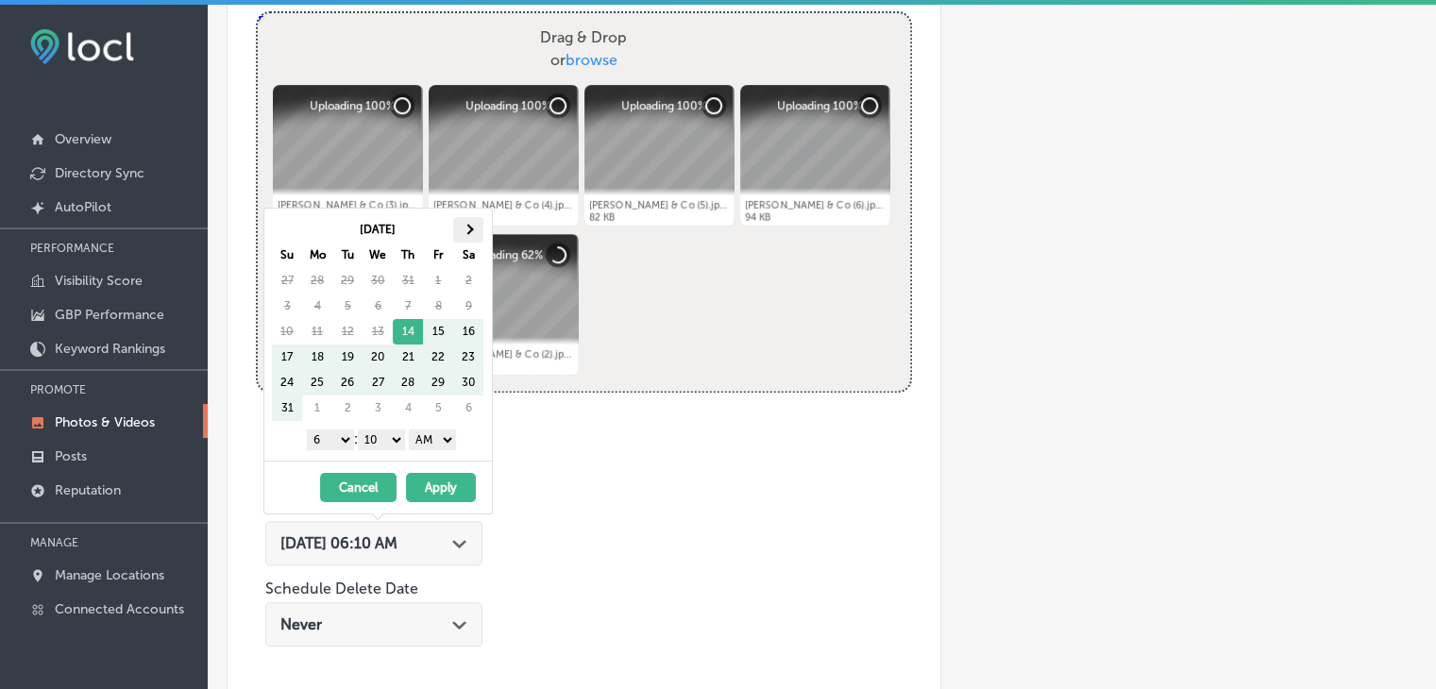
click at [465, 217] on th at bounding box center [468, 229] width 30 height 25
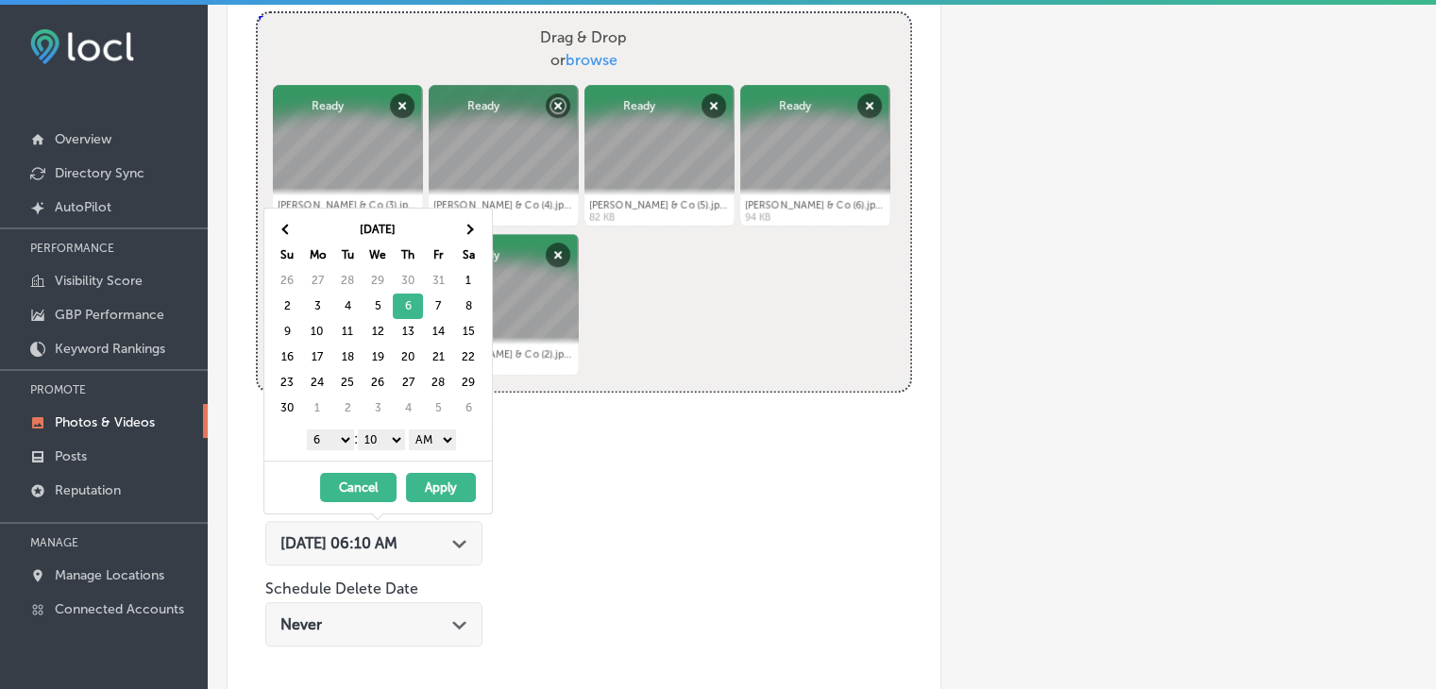
click at [323, 451] on div "[DATE] Su Mo Tu We Th Fr Sa 26 27 28 29 30 31 1 2 3 4 5 6 7 8 9 10 11 12 13 14 …" at bounding box center [378, 335] width 228 height 252
click at [324, 445] on select "1 2 3 4 5 6 7 8 9 10 11 12" at bounding box center [330, 440] width 47 height 21
click at [380, 439] on select "00 10 20 30 40 50" at bounding box center [381, 440] width 47 height 21
click at [466, 433] on div "1 2 3 4 5 6 7 8 9 10 11 12 : 00 10 20 30 40 50 AM PM" at bounding box center [382, 439] width 220 height 28
click at [444, 435] on select "AM PM" at bounding box center [432, 440] width 47 height 21
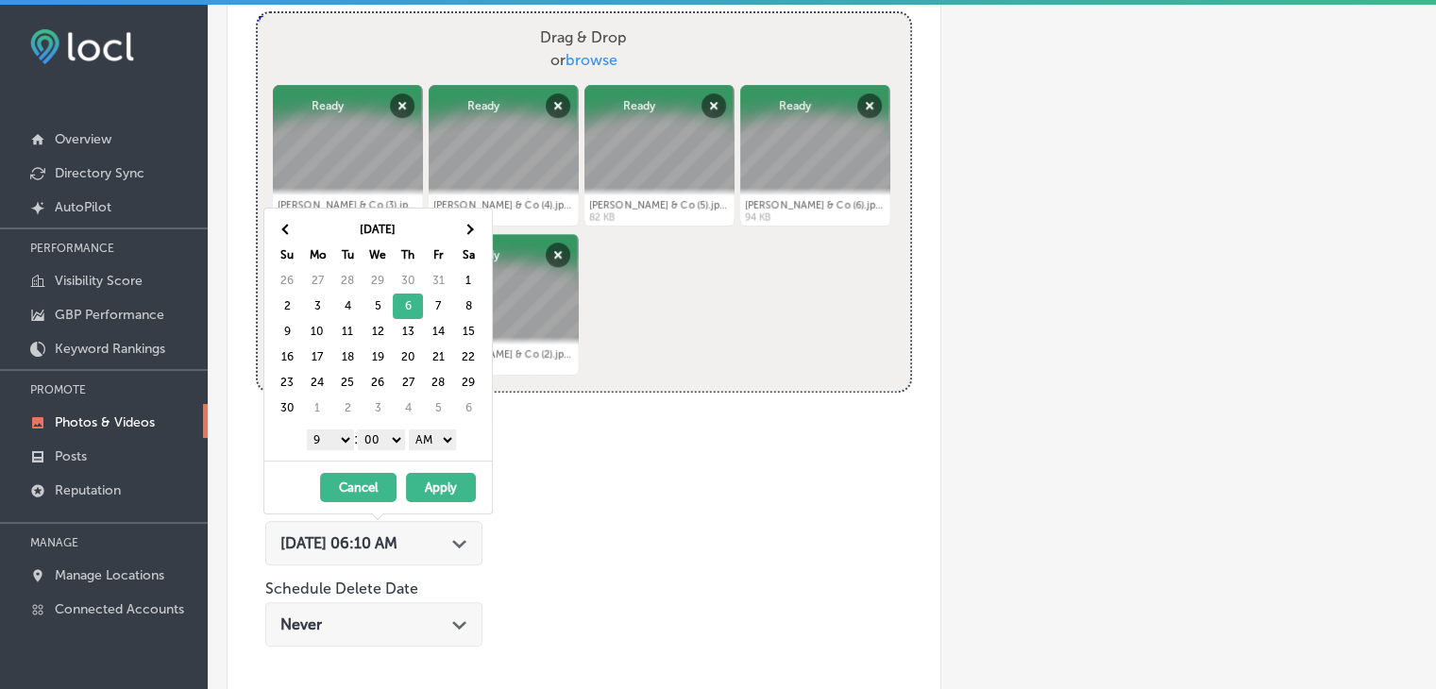
click at [412, 430] on select "AM PM" at bounding box center [432, 440] width 47 height 21
click at [315, 217] on th "[DATE]" at bounding box center [377, 229] width 151 height 25
click at [282, 227] on th at bounding box center [287, 229] width 30 height 25
click at [424, 438] on select "AM PM" at bounding box center [432, 440] width 47 height 21
click at [430, 482] on button "Apply" at bounding box center [441, 487] width 70 height 29
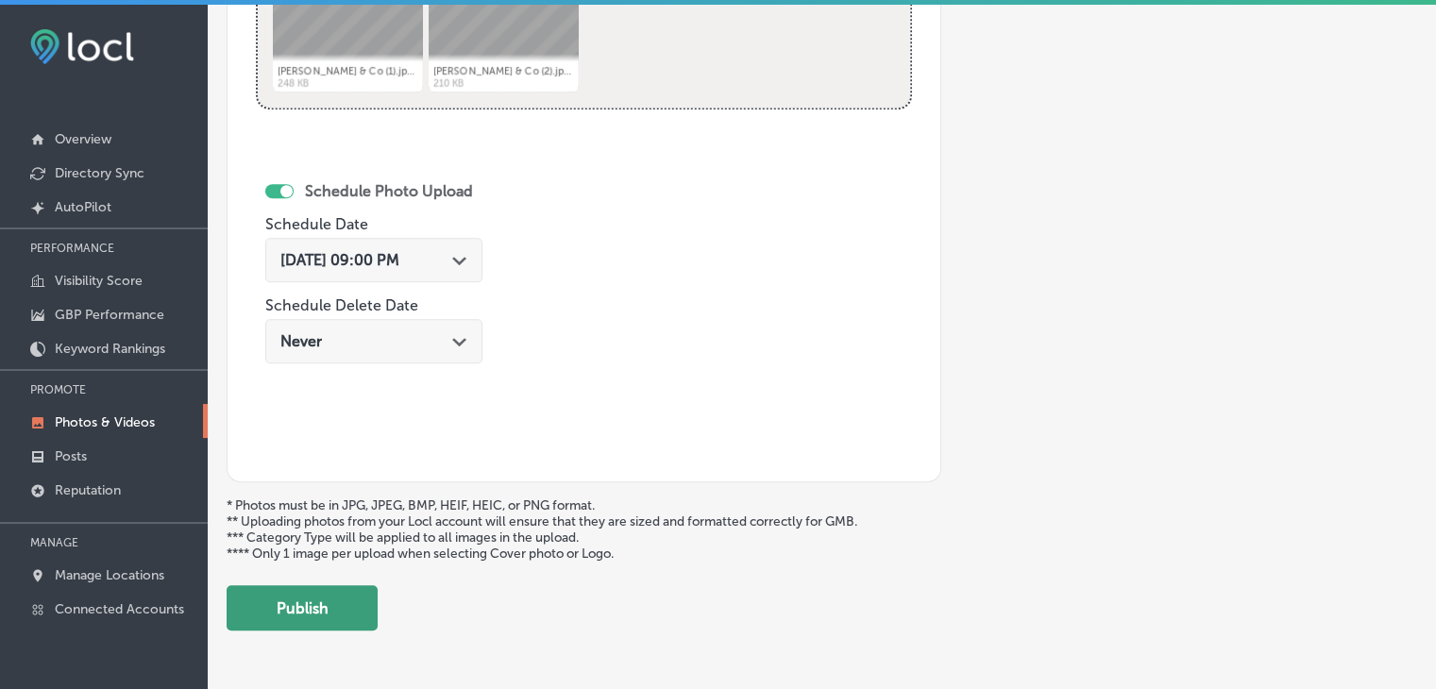
click at [338, 604] on button "Publish" at bounding box center [302, 607] width 151 height 45
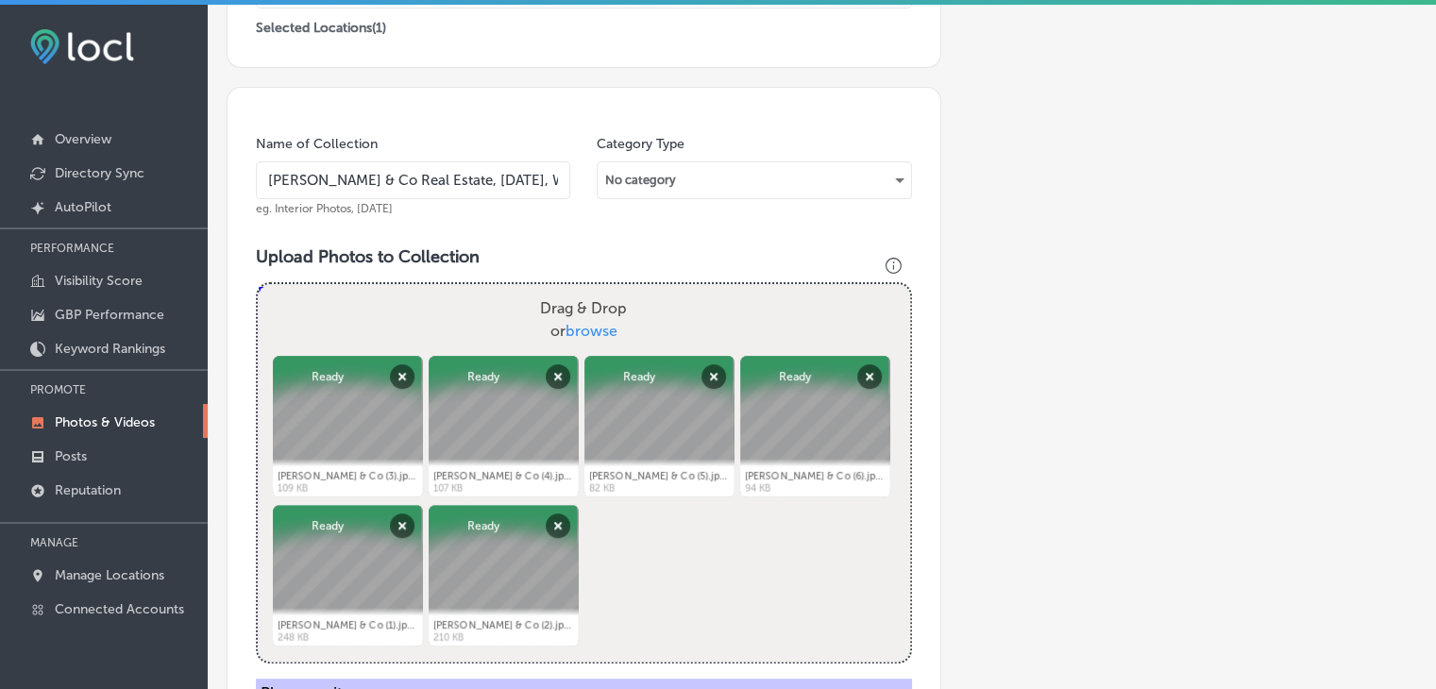
scroll to position [446, 0]
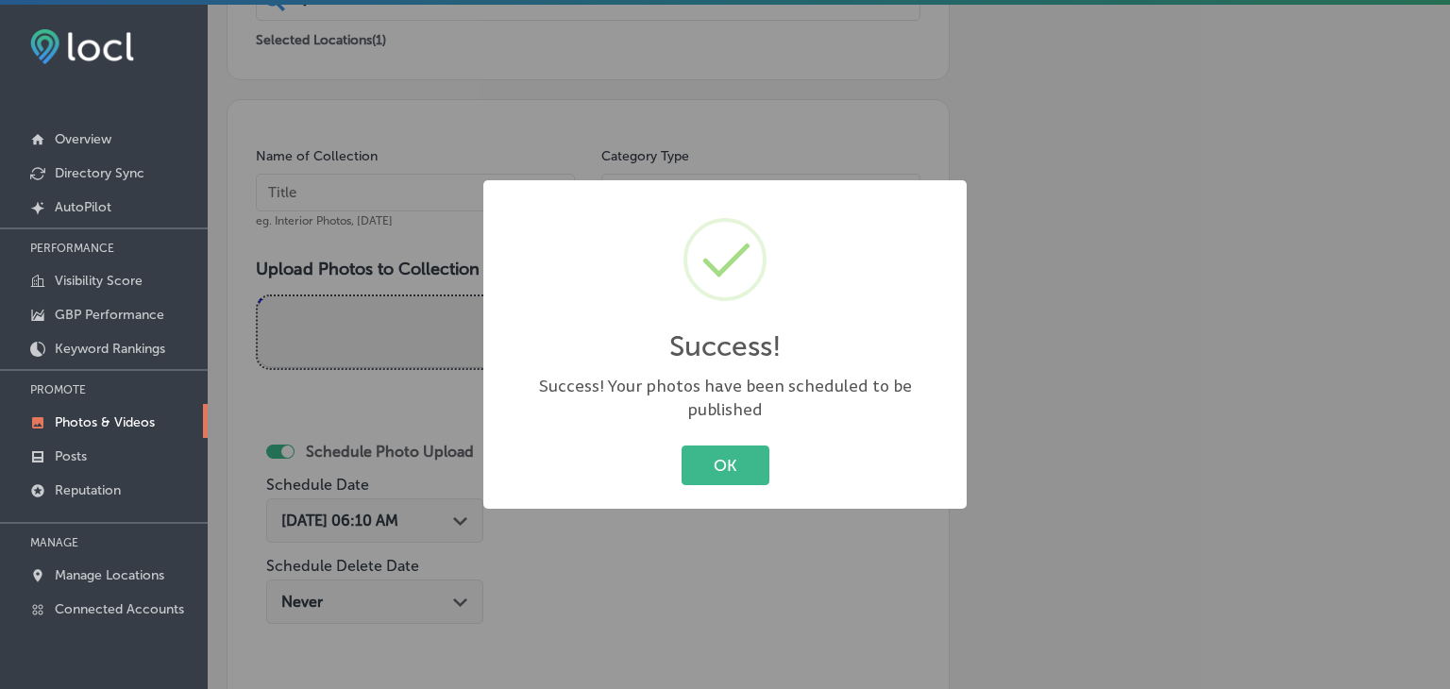
click at [344, 280] on div "Success! × Success! Your photos have been scheduled to be published OK Cancel" at bounding box center [725, 344] width 1450 height 689
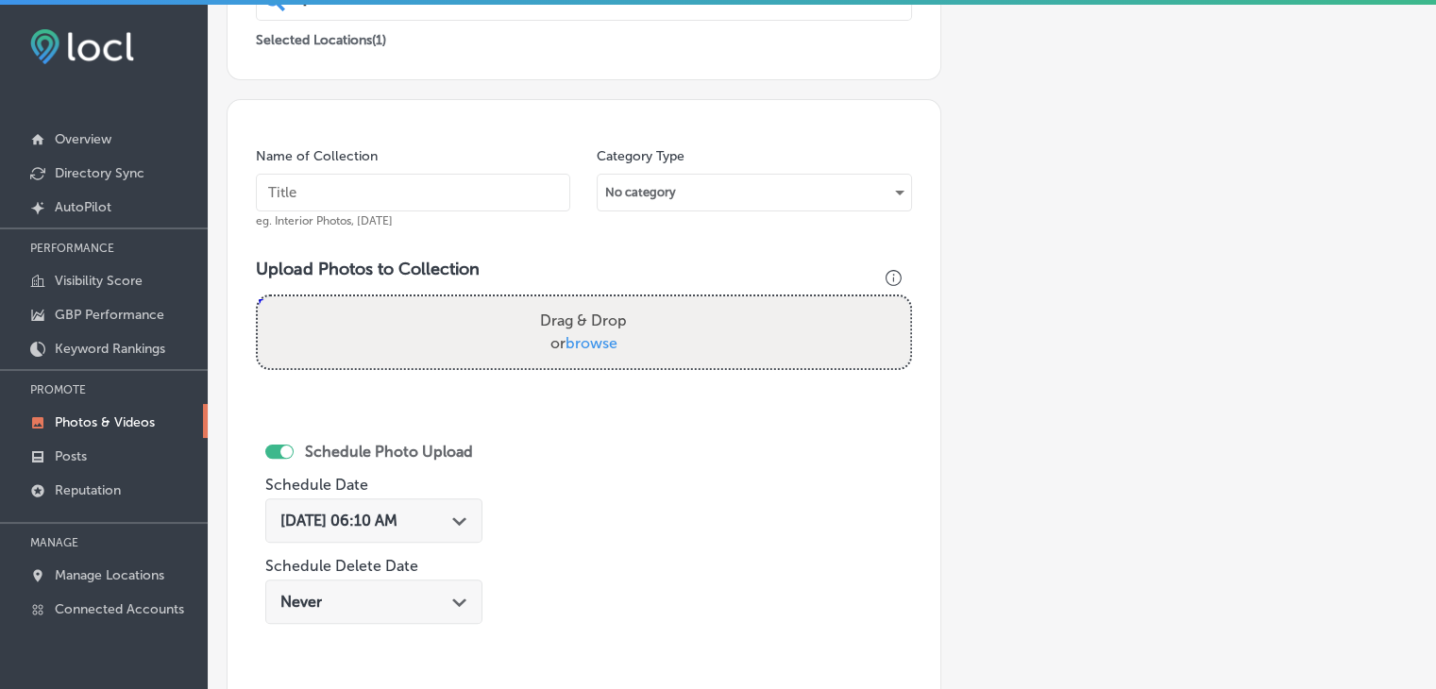
click at [389, 208] on input "text" at bounding box center [413, 193] width 314 height 38
paste input "[PERSON_NAME] & Co Real Estate, [DATE], Week"
type input "[PERSON_NAME] & Co Real Estate, [DATE], Week 2"
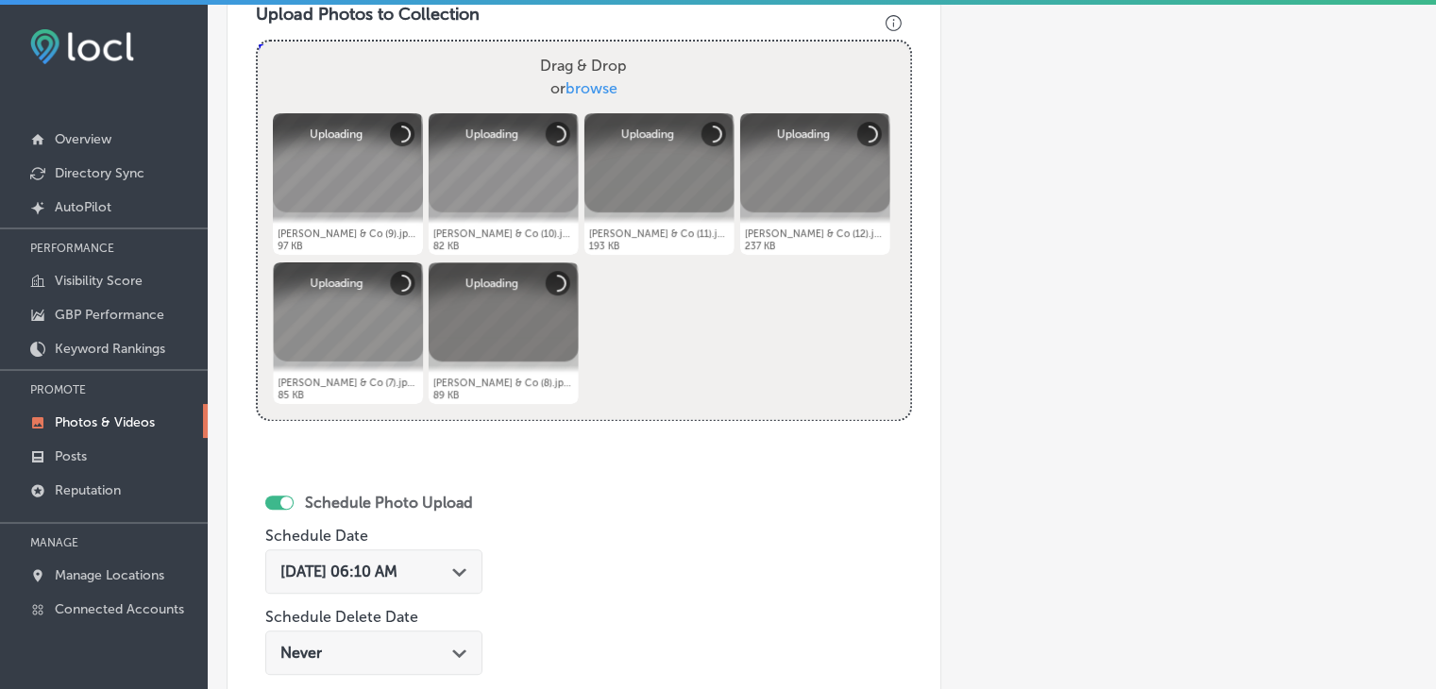
scroll to position [729, 0]
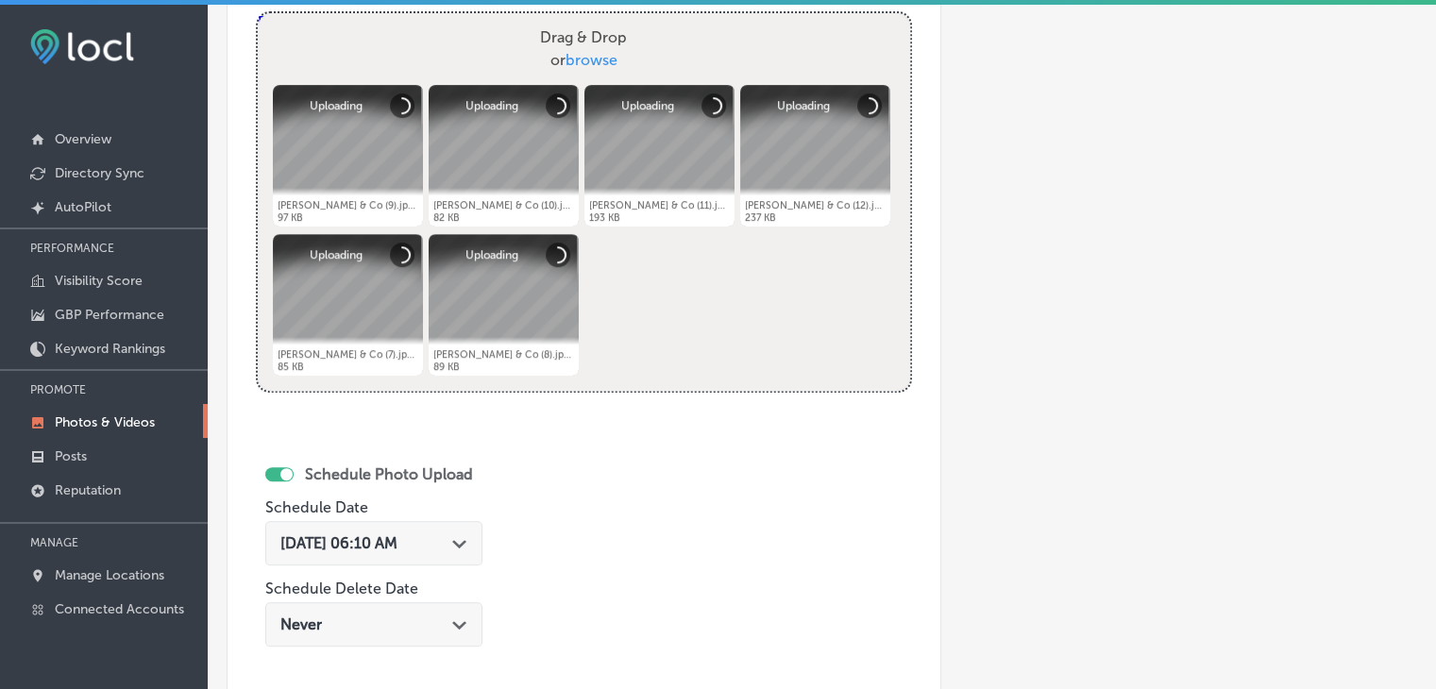
drag, startPoint x: 454, startPoint y: 546, endPoint x: 457, endPoint y: 450, distance: 95.4
click at [455, 549] on div "[DATE] 06:10 AM Path Created with Sketch." at bounding box center [373, 543] width 187 height 18
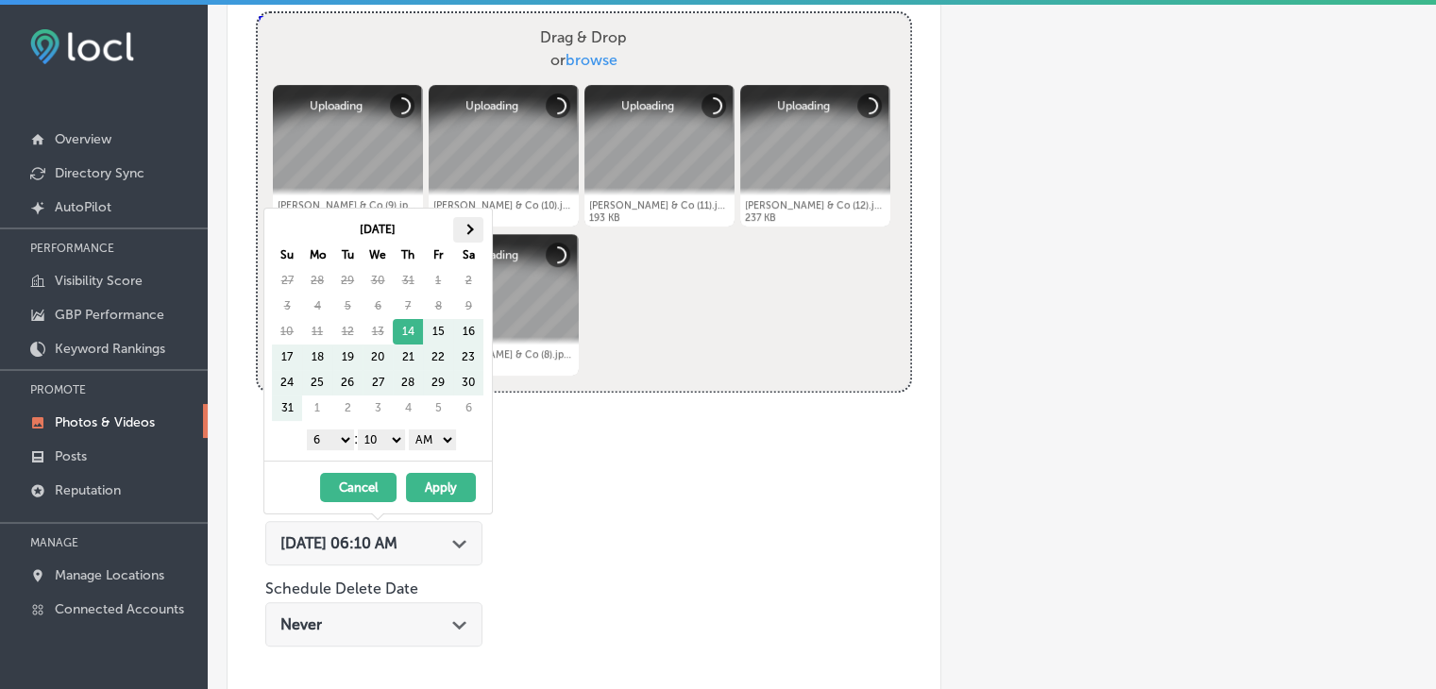
click at [474, 231] on th at bounding box center [468, 229] width 30 height 25
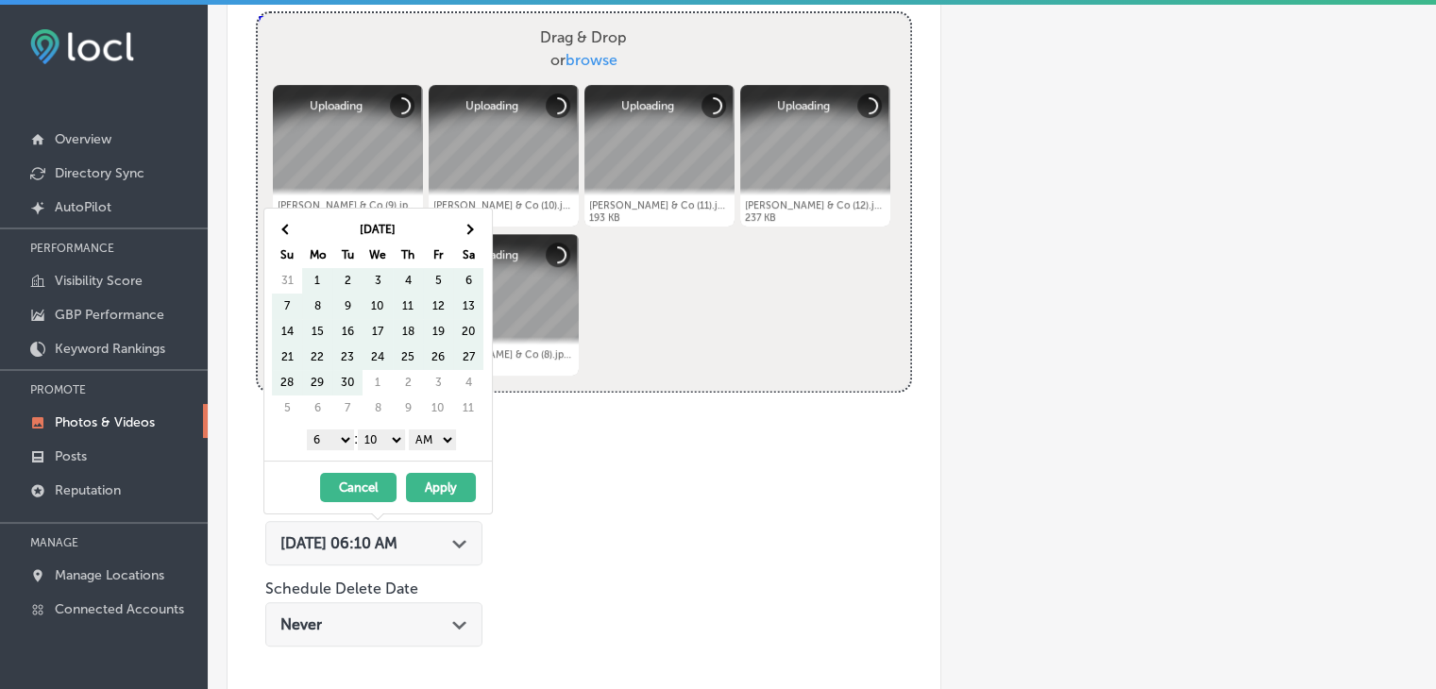
click at [474, 231] on th at bounding box center [468, 229] width 30 height 25
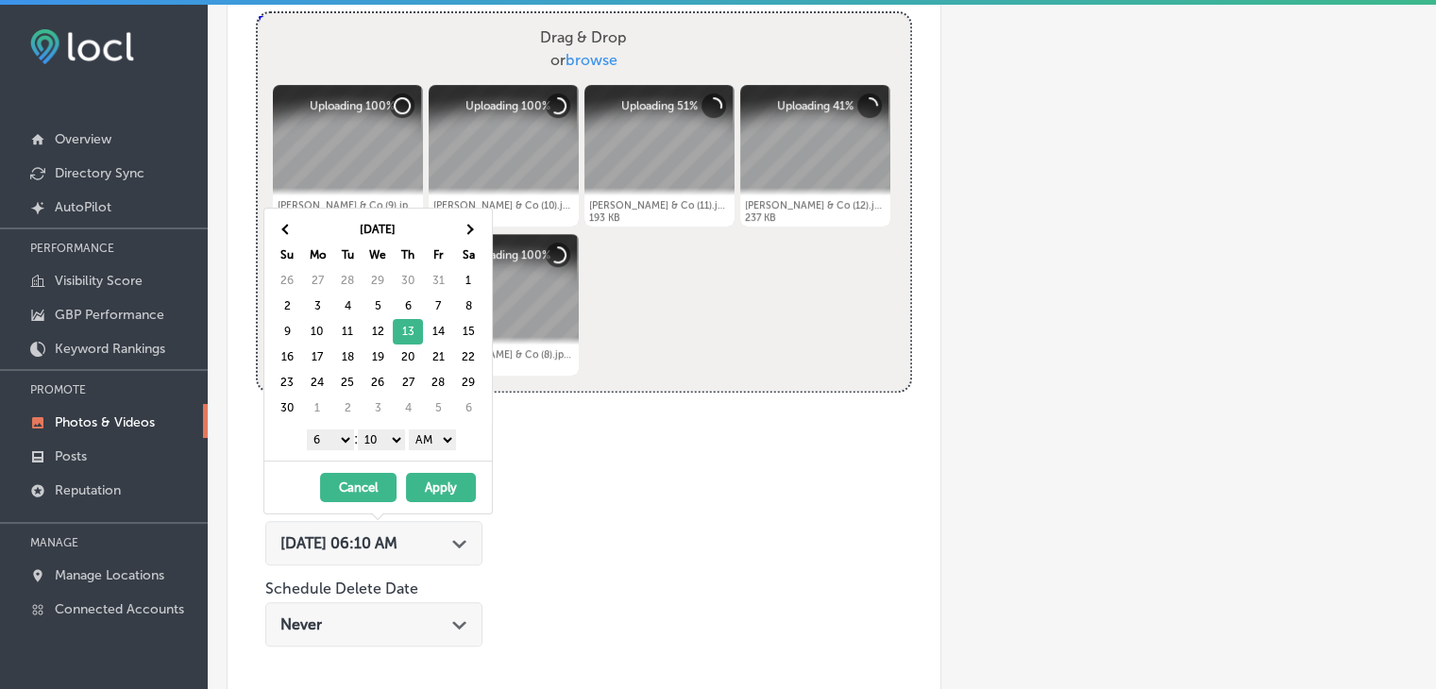
click at [332, 436] on select "1 2 3 4 5 6 7 8 9 10 11 12" at bounding box center [330, 440] width 47 height 21
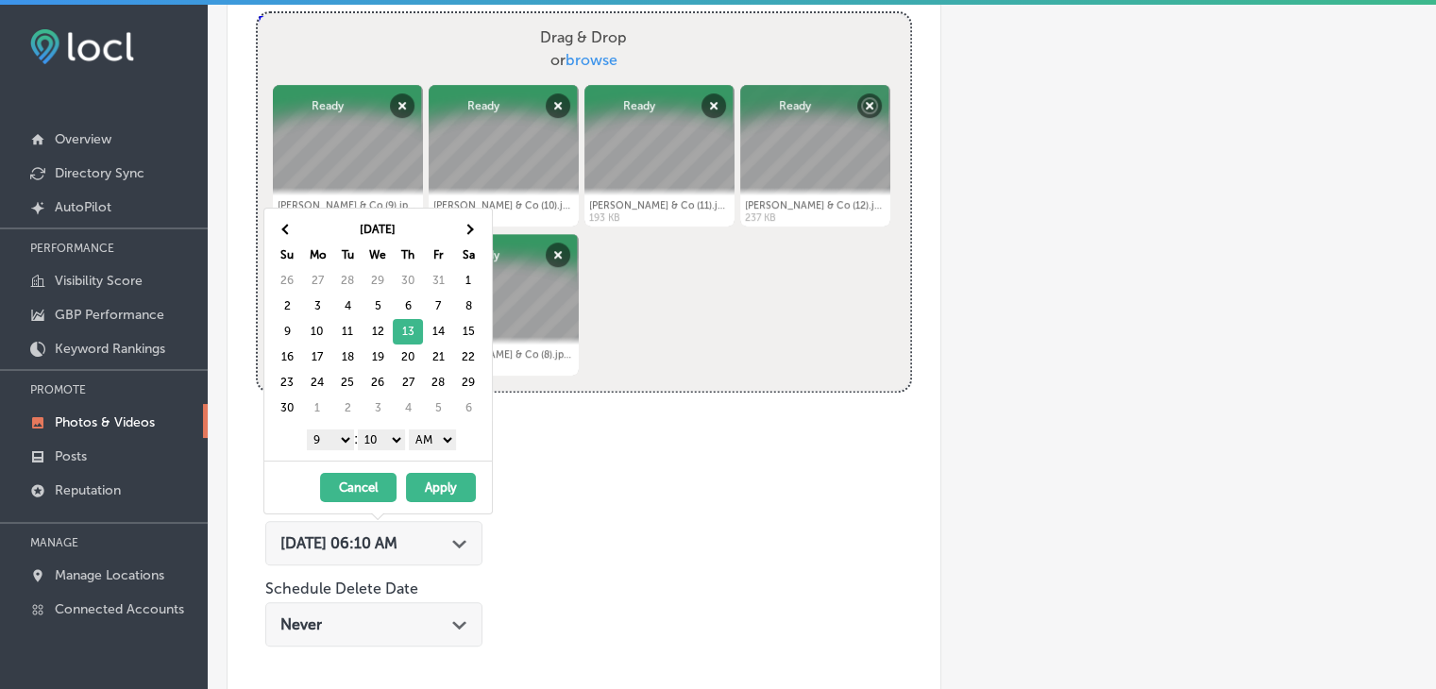
click at [387, 434] on select "00 10 20 30 40 50" at bounding box center [381, 440] width 47 height 21
click at [387, 447] on select "00 10 20 30 40 50" at bounding box center [381, 440] width 47 height 21
click at [390, 437] on select "00 10 20 30 40 50" at bounding box center [381, 440] width 47 height 21
click at [435, 434] on select "AM PM" at bounding box center [432, 440] width 47 height 21
click at [435, 477] on button "Apply" at bounding box center [441, 487] width 70 height 29
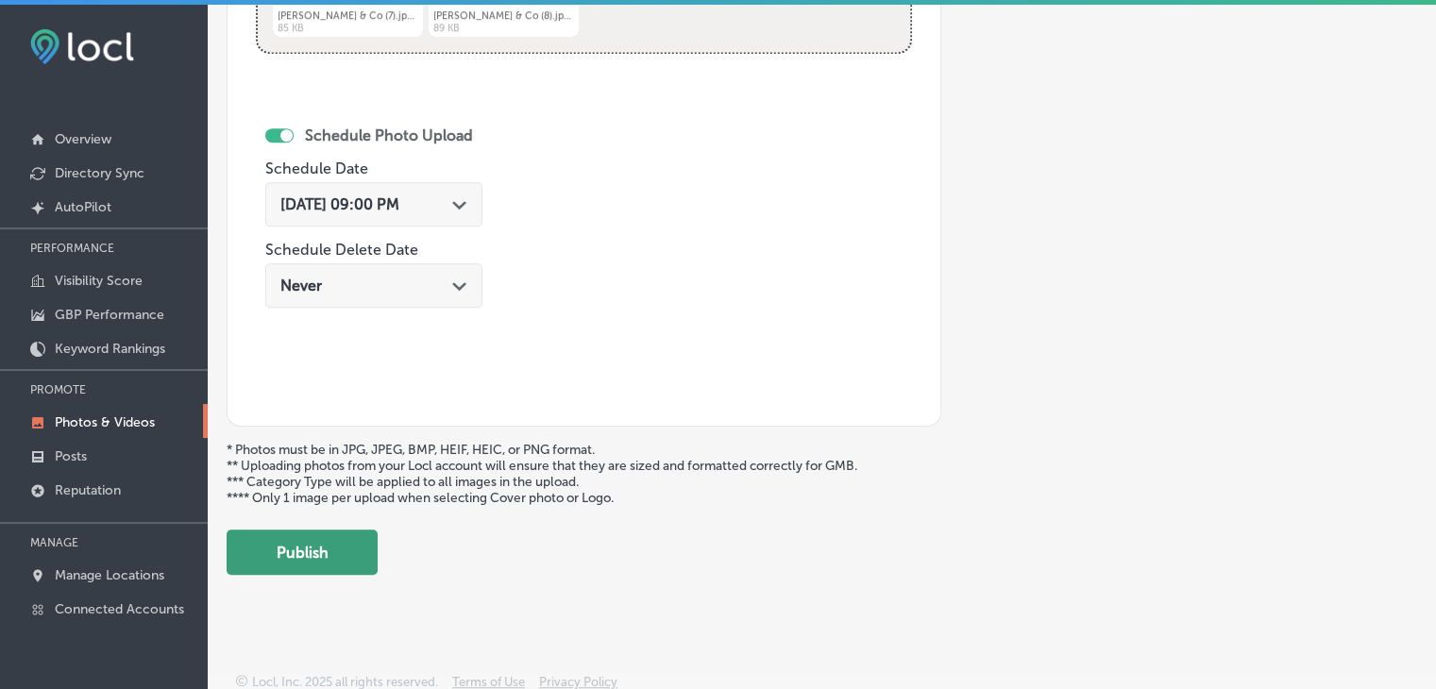
click at [332, 530] on button "Publish" at bounding box center [302, 552] width 151 height 45
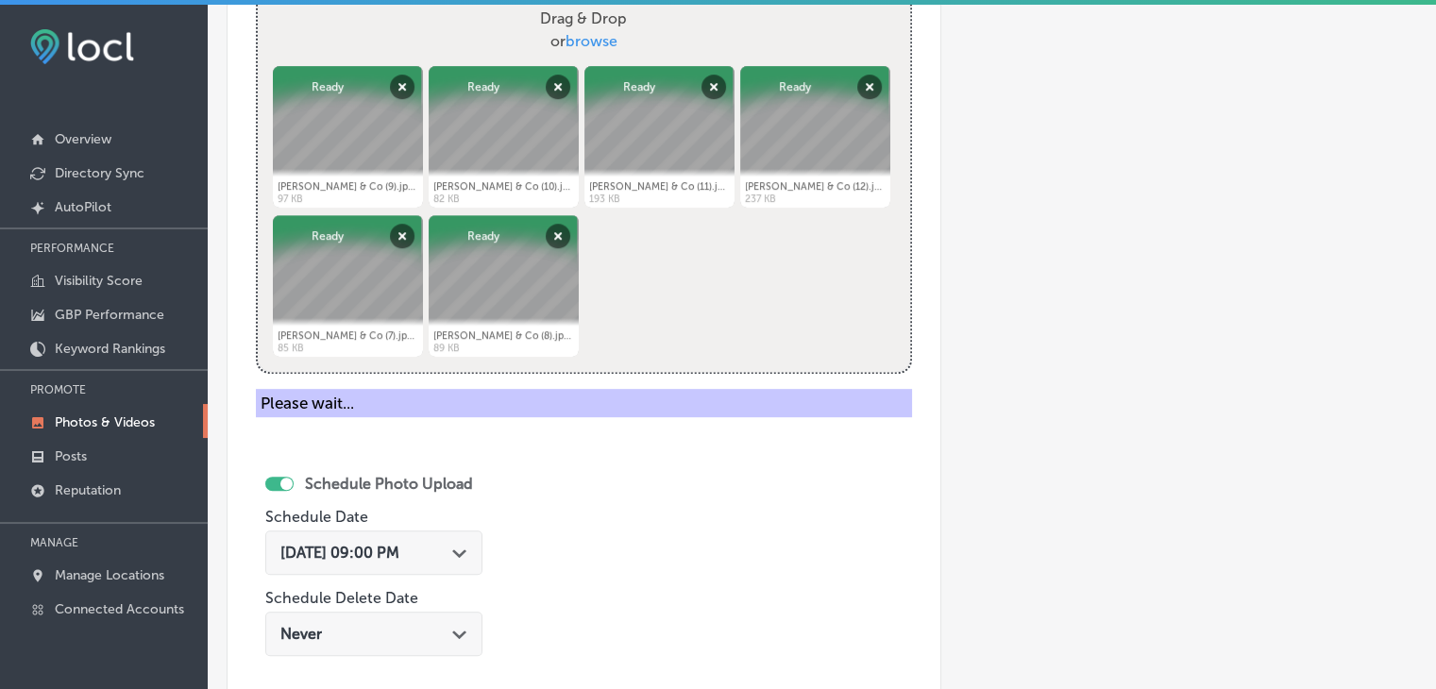
scroll to position [501, 0]
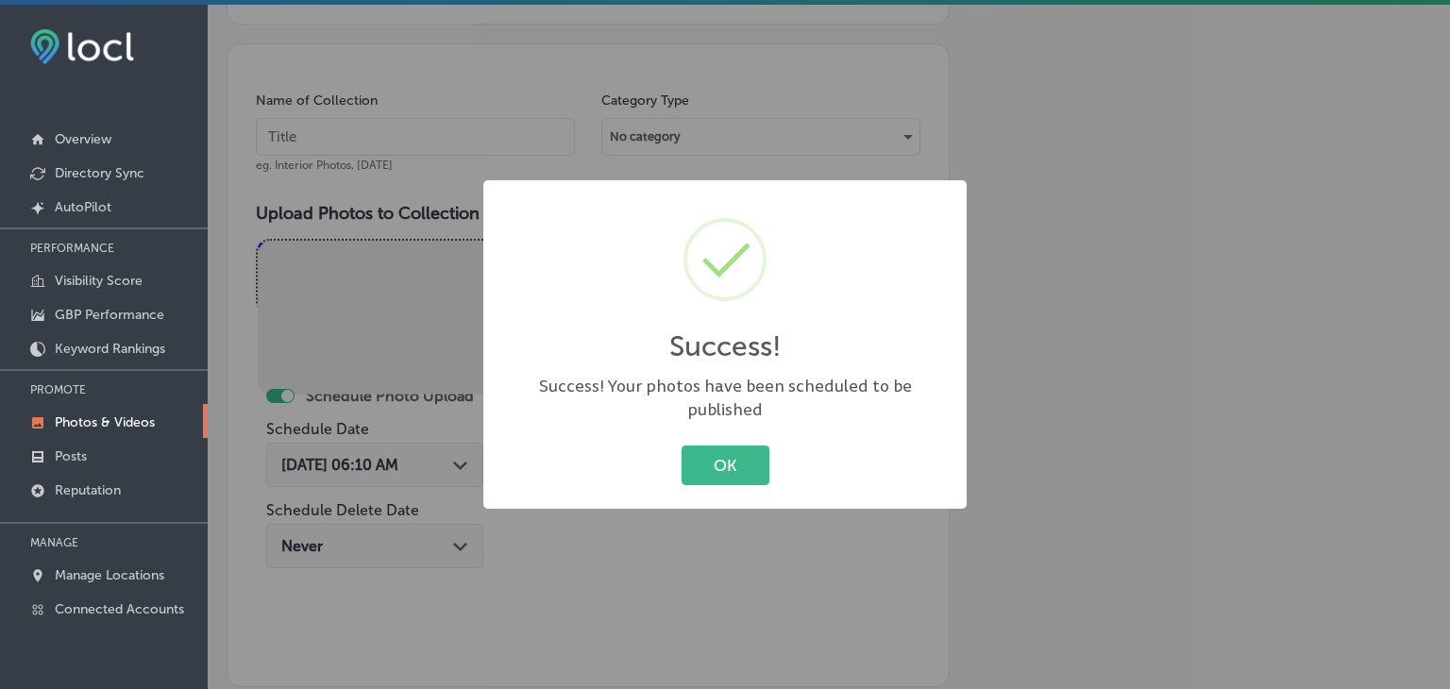
click at [482, 103] on div "Success! × Success! Your photos have been scheduled to be published OK Cancel" at bounding box center [725, 344] width 1450 height 689
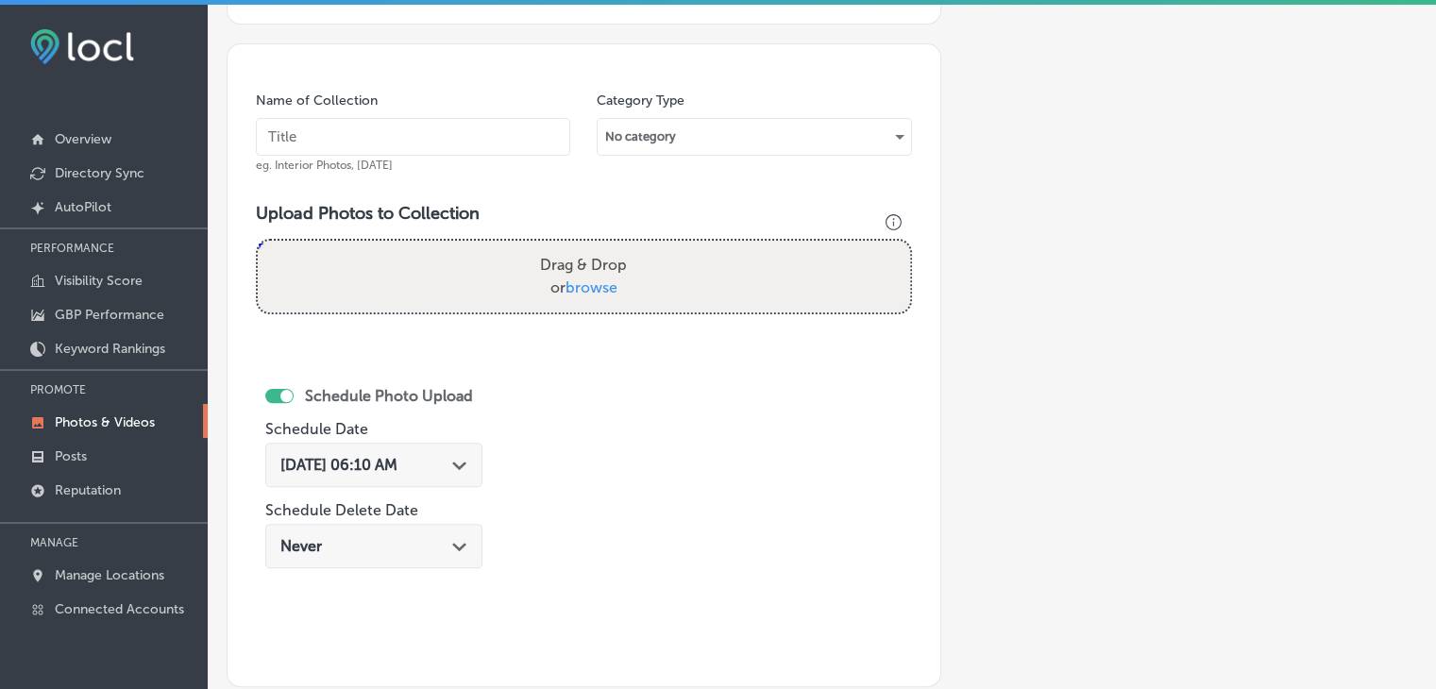
click at [482, 106] on div "Name of Collection eg. Interior Photos, [DATE]" at bounding box center [413, 132] width 314 height 81
click at [488, 113] on div "Name of Collection eg. Interior Photos, [DATE]" at bounding box center [413, 132] width 314 height 81
click at [489, 118] on input "text" at bounding box center [413, 137] width 314 height 38
paste input "[PERSON_NAME] & Co Real Estate, [DATE], Week"
type input "[PERSON_NAME] & Co Real Estate, [DATE], Week 3"
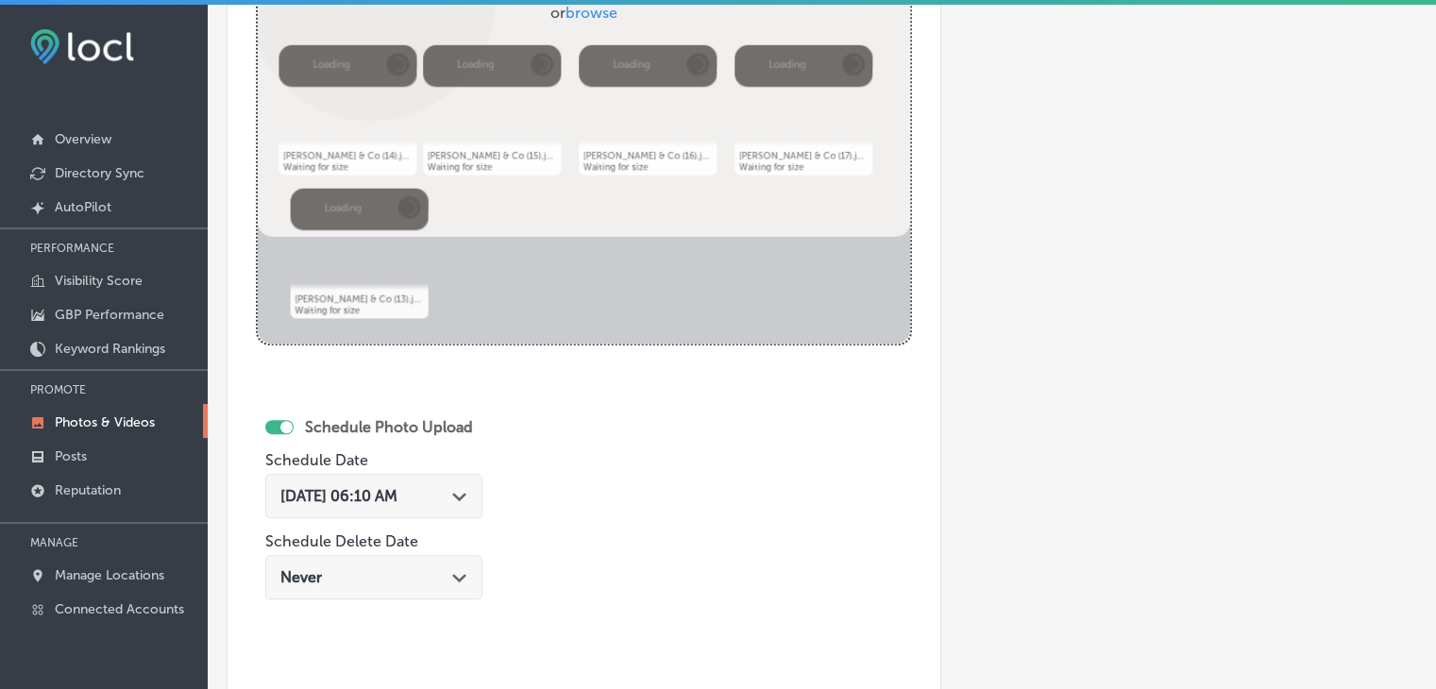
scroll to position [785, 0]
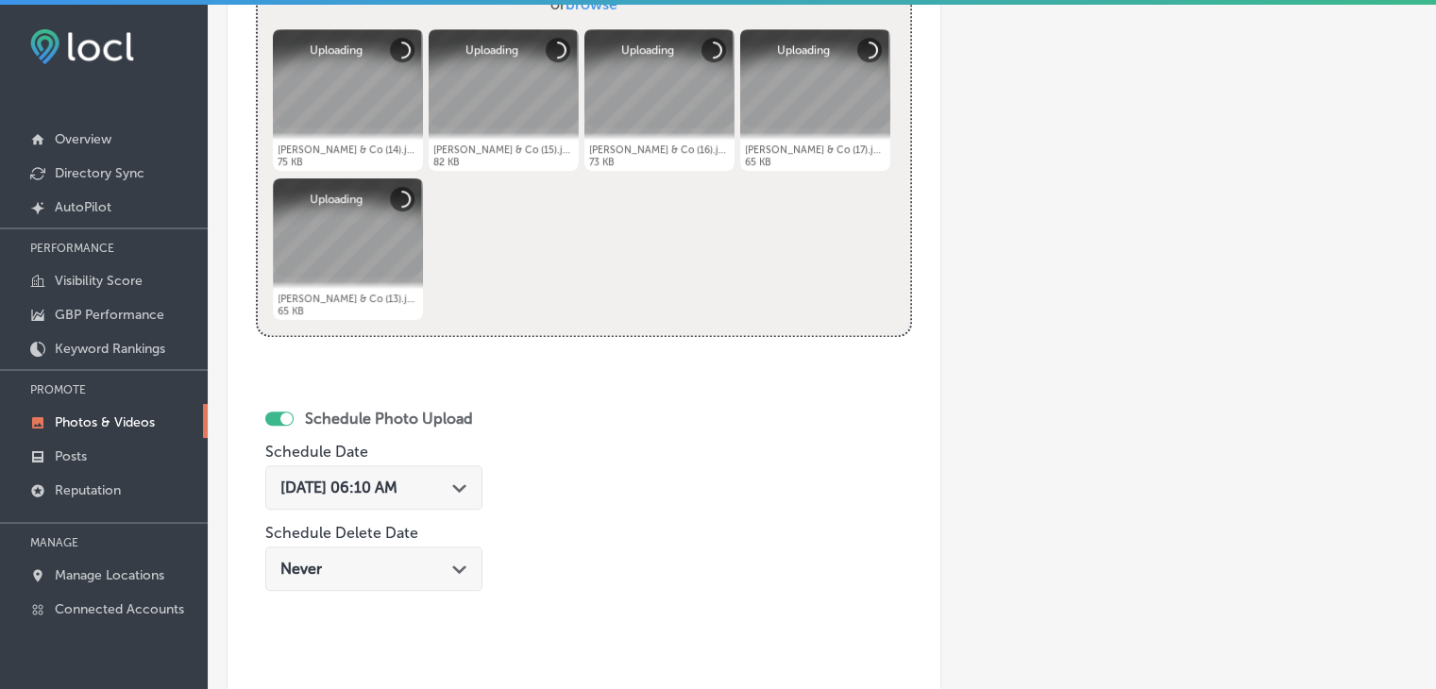
click at [397, 488] on span "[DATE] 06:10 AM" at bounding box center [338, 488] width 117 height 18
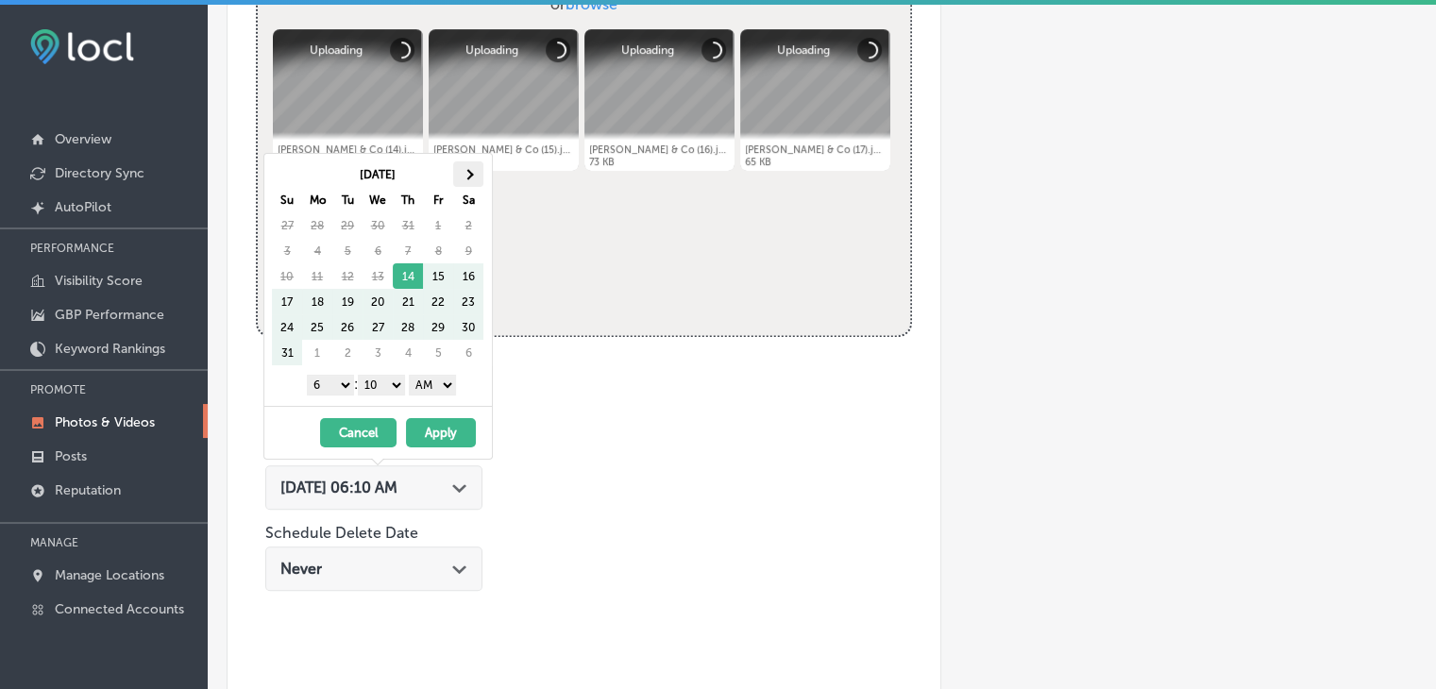
click at [468, 175] on span at bounding box center [468, 174] width 10 height 10
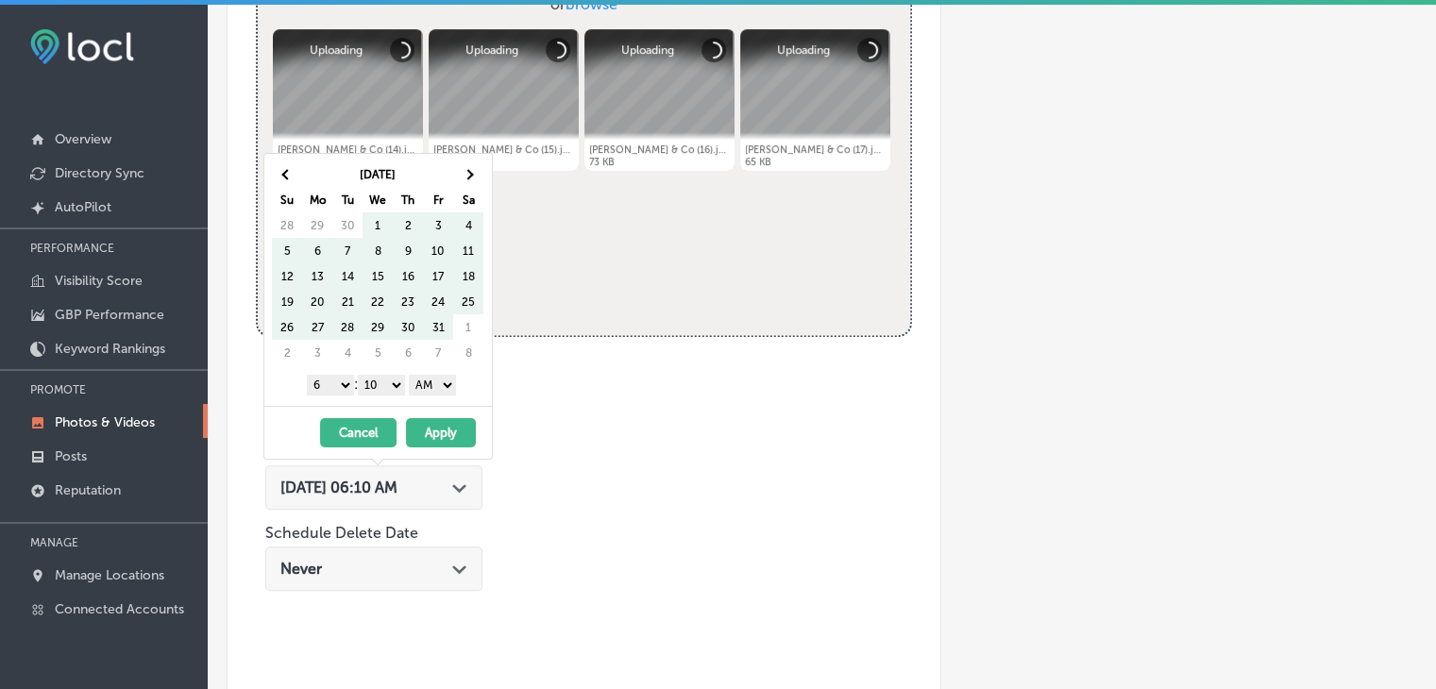
click at [468, 175] on span at bounding box center [468, 174] width 10 height 10
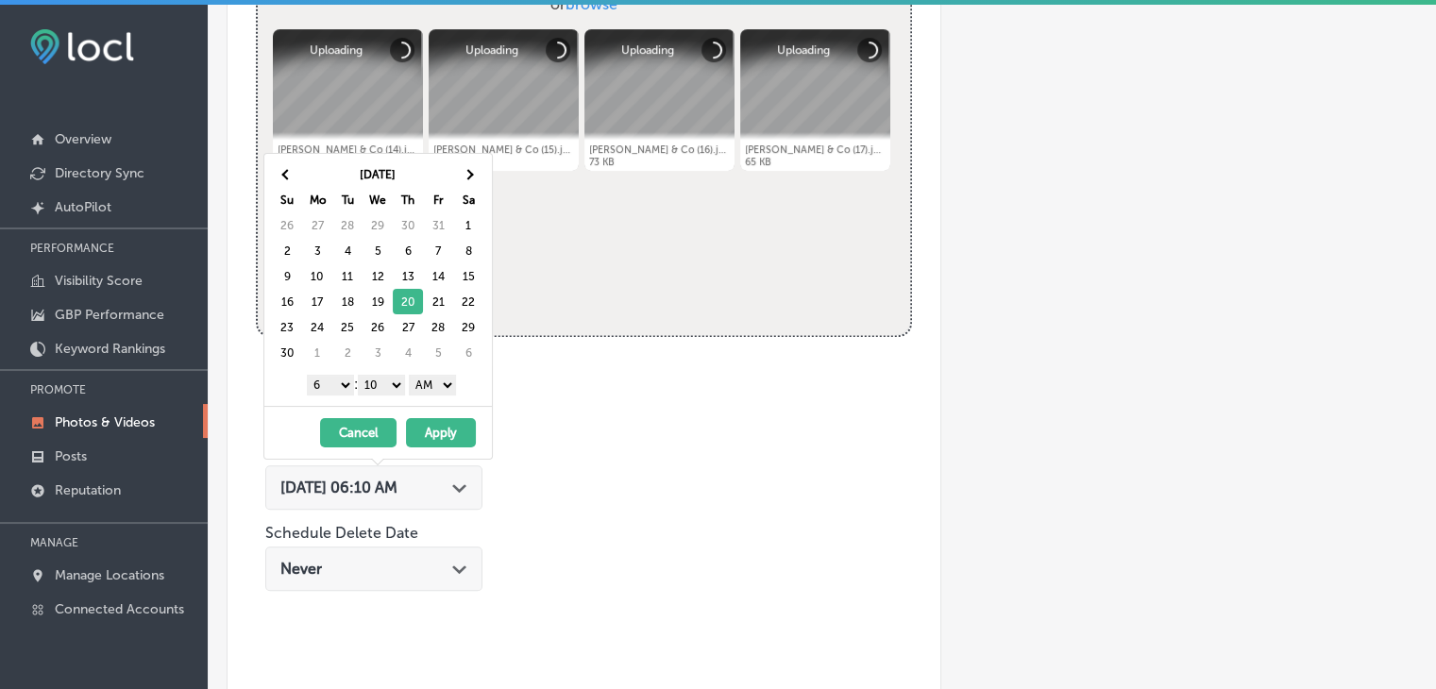
click at [324, 379] on select "1 2 3 4 5 6 7 8 9 10 11 12" at bounding box center [330, 385] width 47 height 21
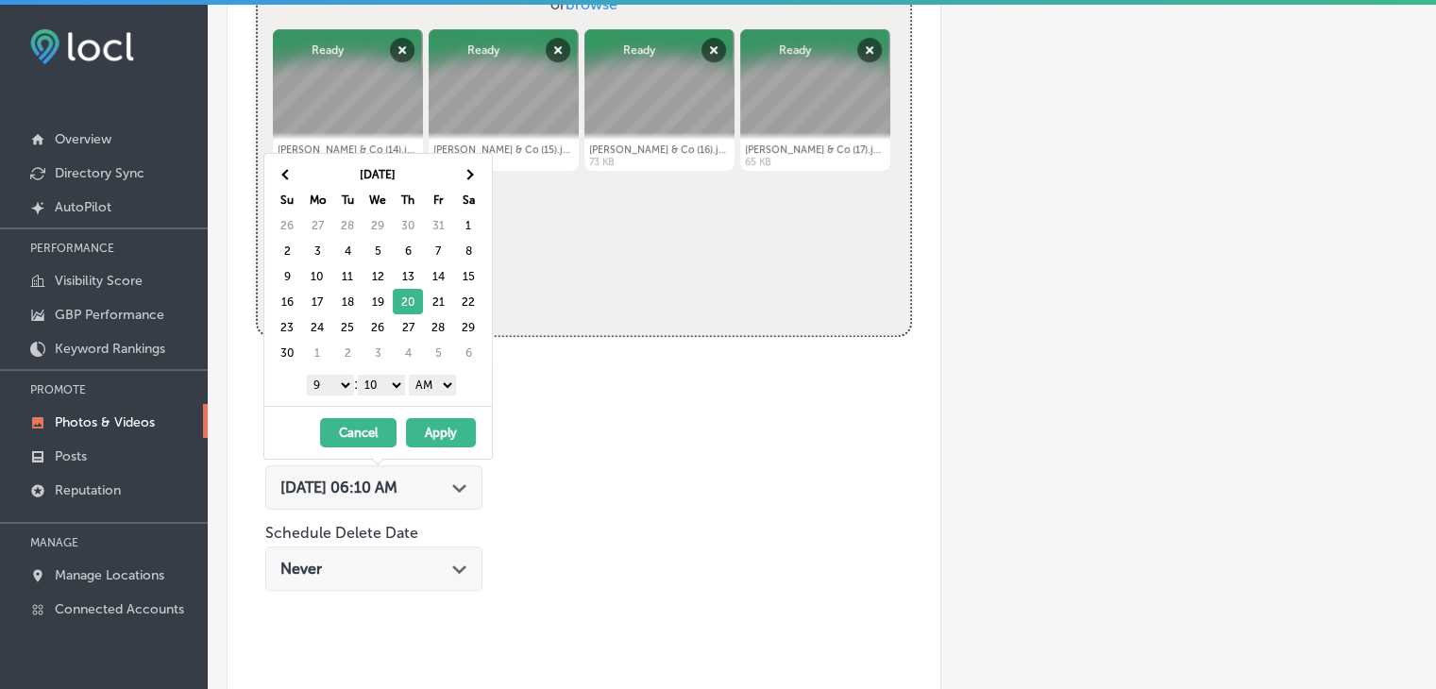
click at [385, 399] on div "[DATE] Su Mo Tu We Th Fr Sa 26 27 28 29 30 31 1 2 3 4 5 6 7 8 9 10 11 12 13 14 …" at bounding box center [378, 280] width 228 height 252
click at [389, 388] on select "00 10 20 30 40 50" at bounding box center [381, 385] width 47 height 21
click at [412, 388] on select "AM PM" at bounding box center [432, 385] width 47 height 21
click at [412, 426] on button "Apply" at bounding box center [441, 432] width 70 height 29
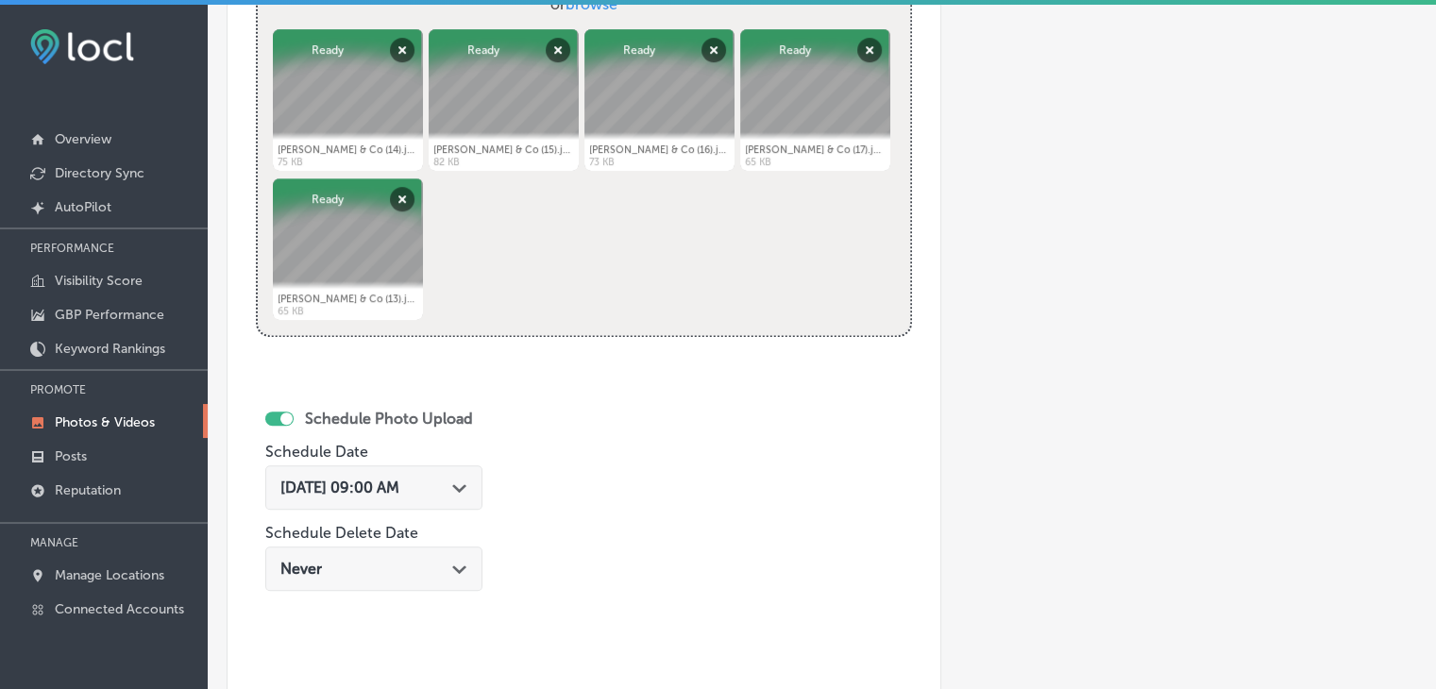
click at [408, 469] on div "[DATE] 09:00 AM Path Created with Sketch." at bounding box center [373, 487] width 217 height 44
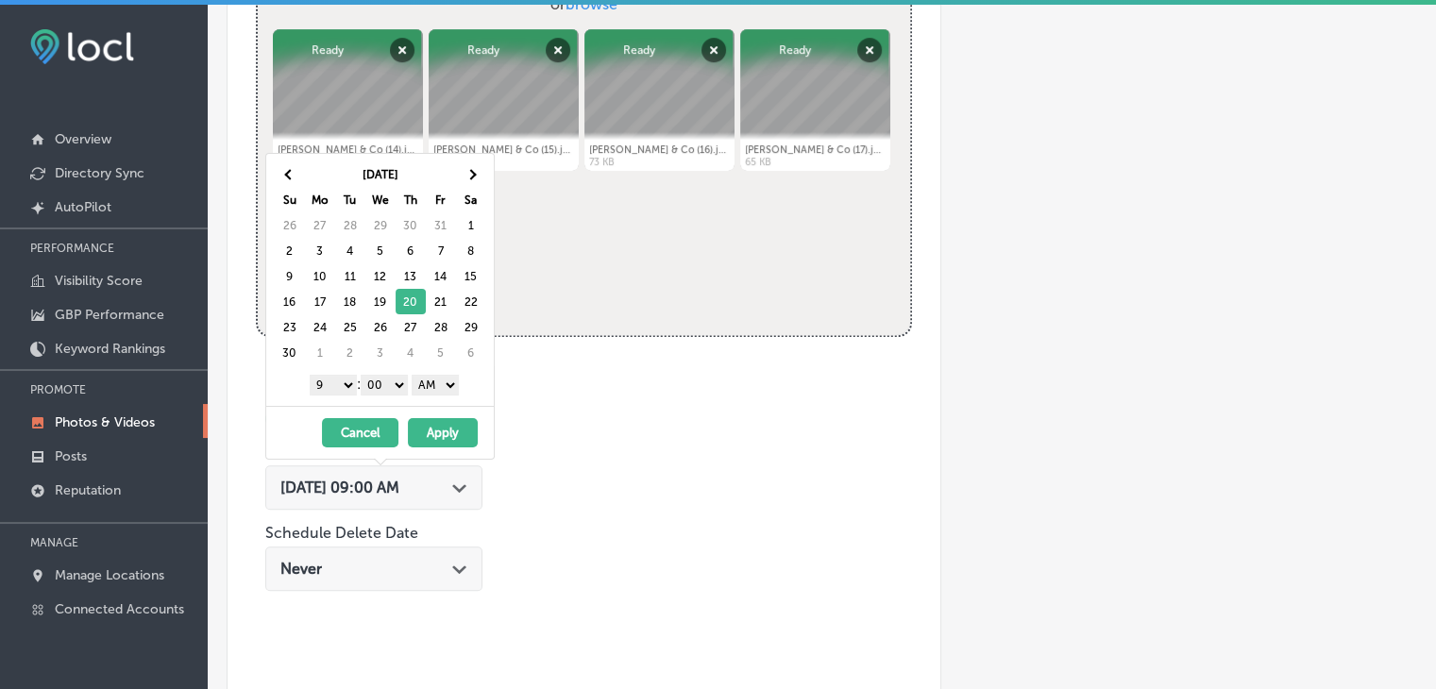
click at [438, 384] on select "AM PM" at bounding box center [435, 385] width 47 height 21
click at [455, 432] on button "Apply" at bounding box center [443, 432] width 70 height 29
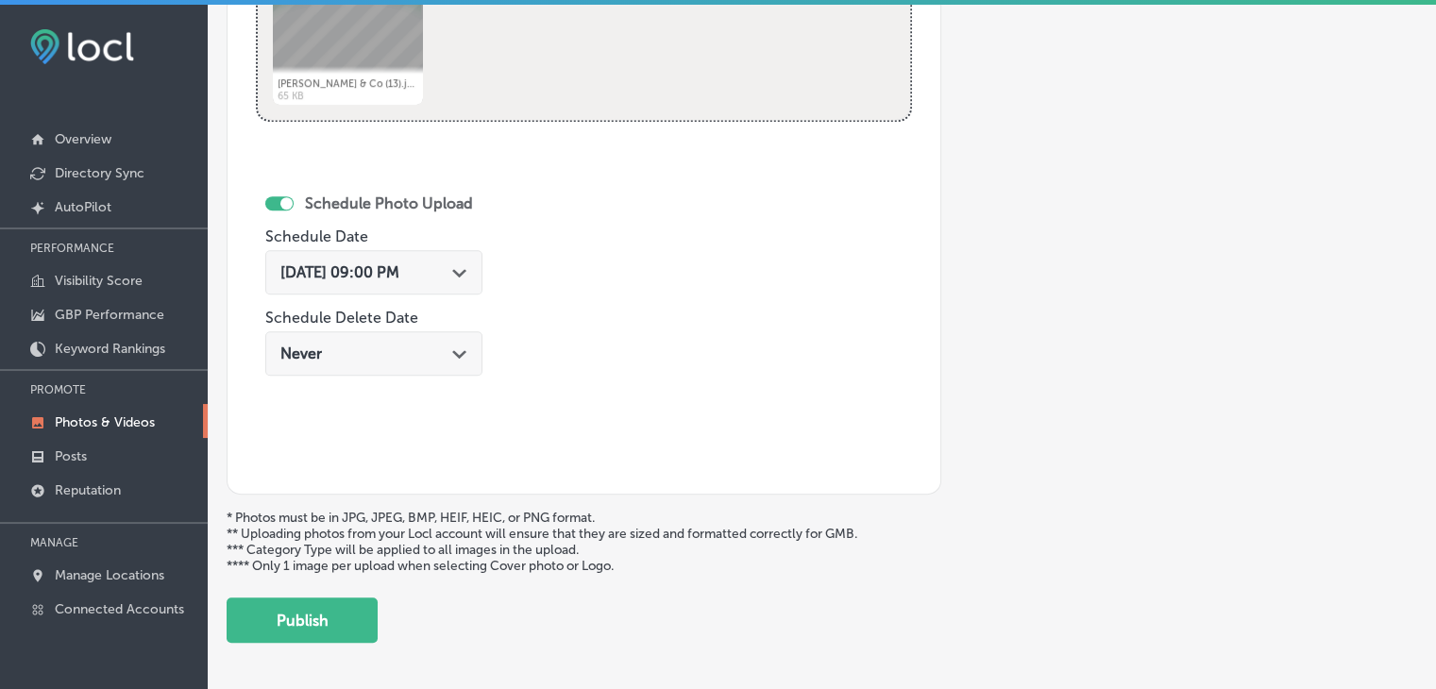
scroll to position [1068, 0]
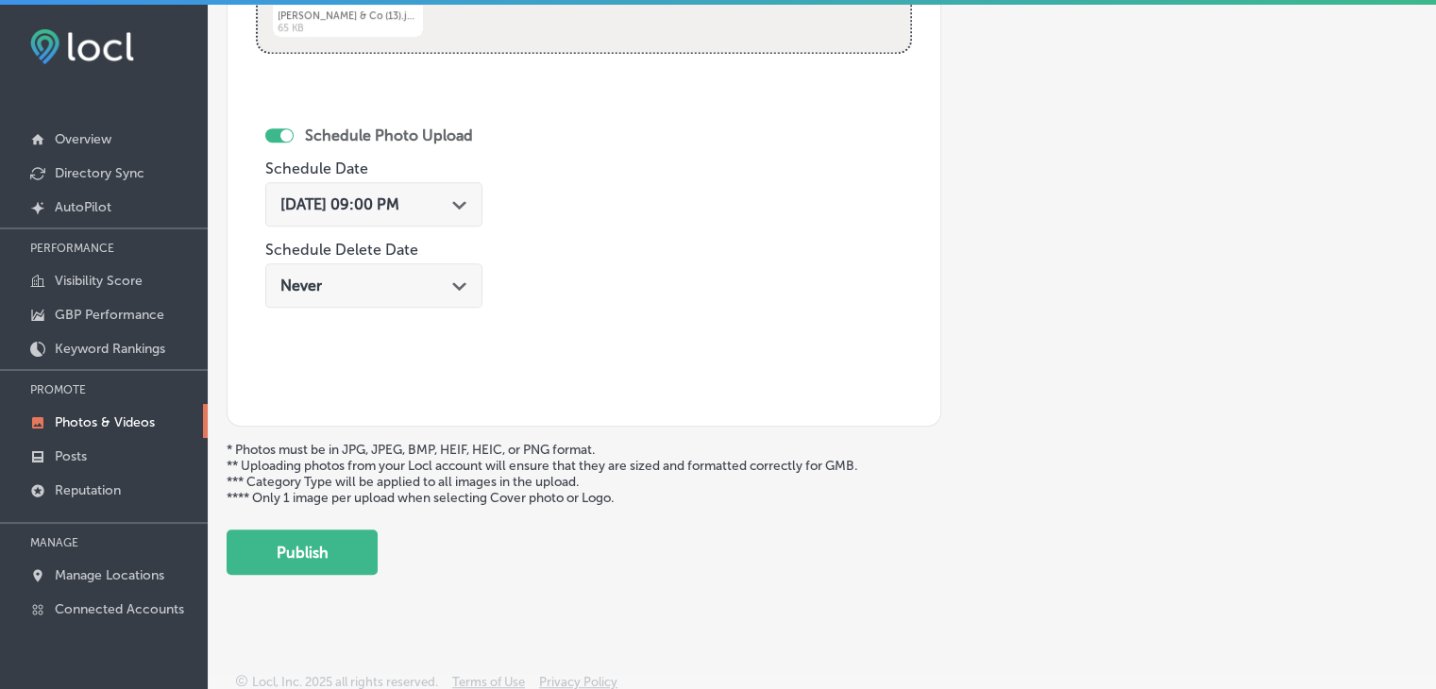
click at [364, 554] on button "Publish" at bounding box center [302, 552] width 151 height 45
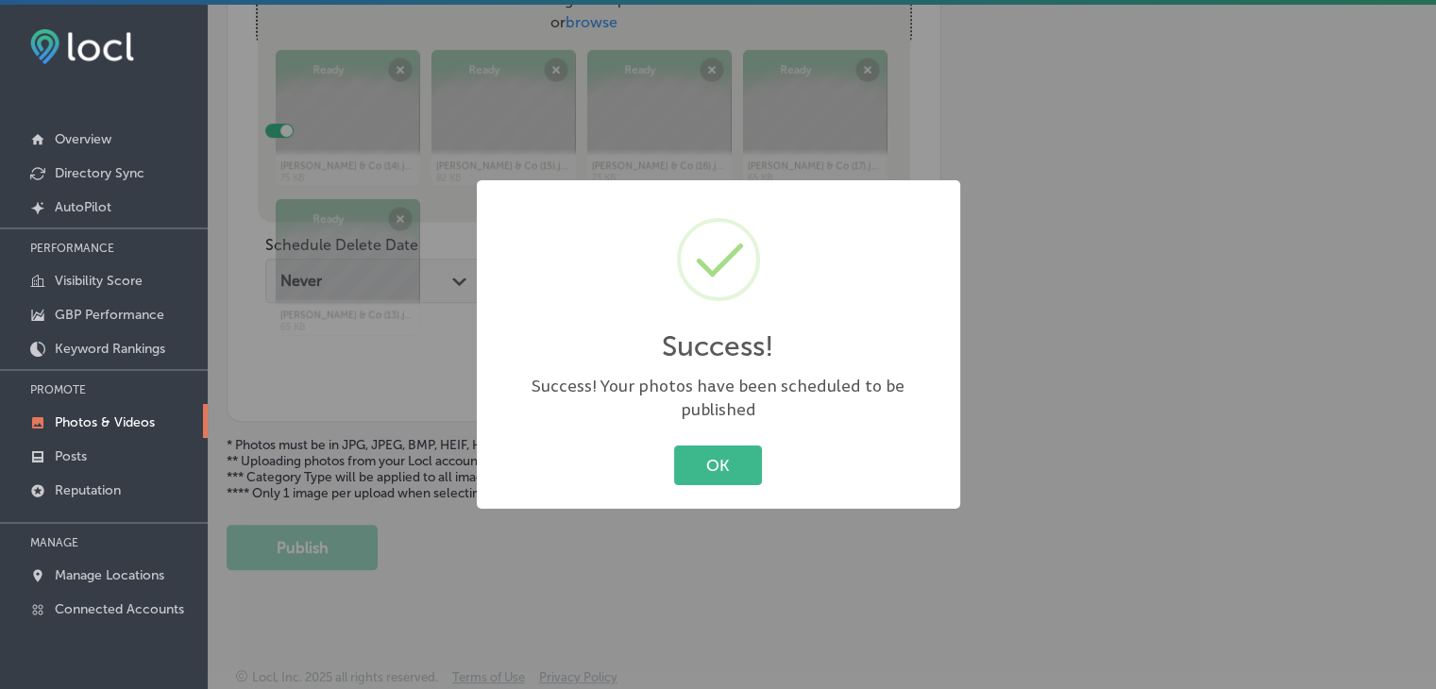
scroll to position [762, 0]
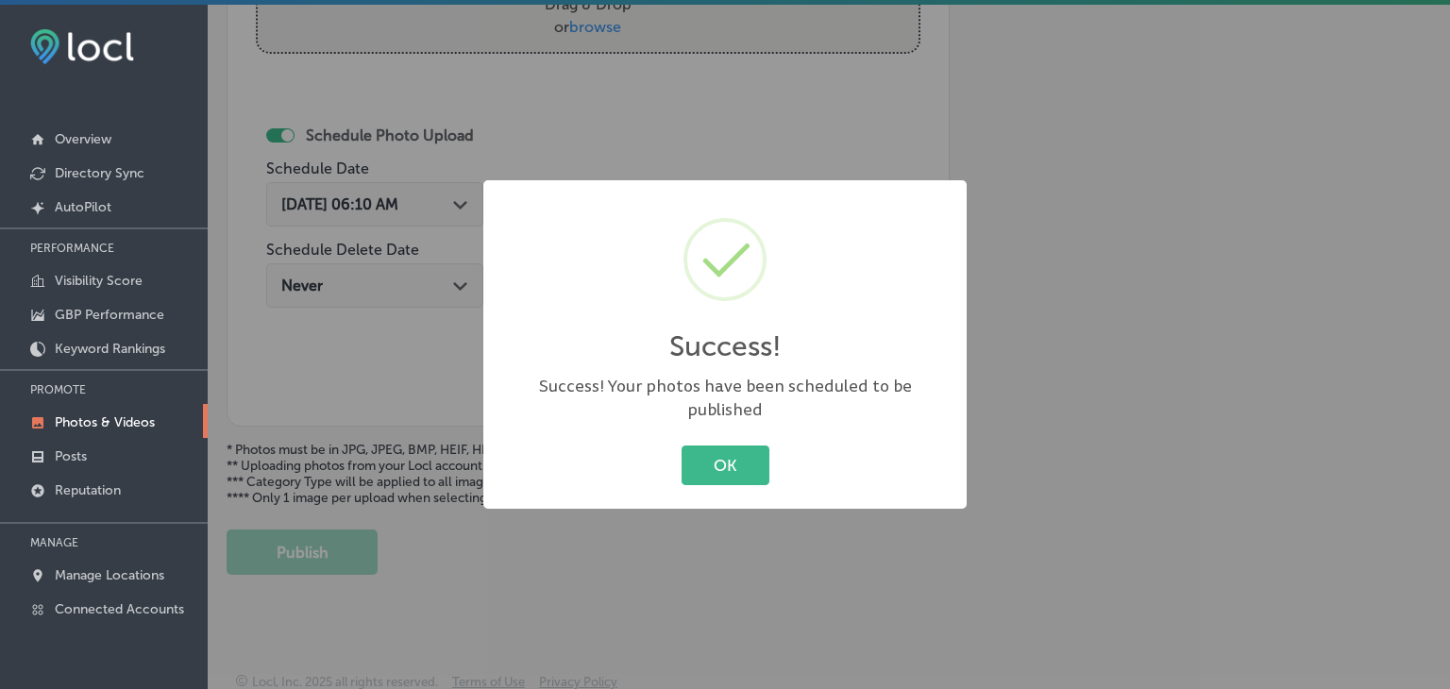
click at [721, 470] on button "OK" at bounding box center [726, 465] width 88 height 39
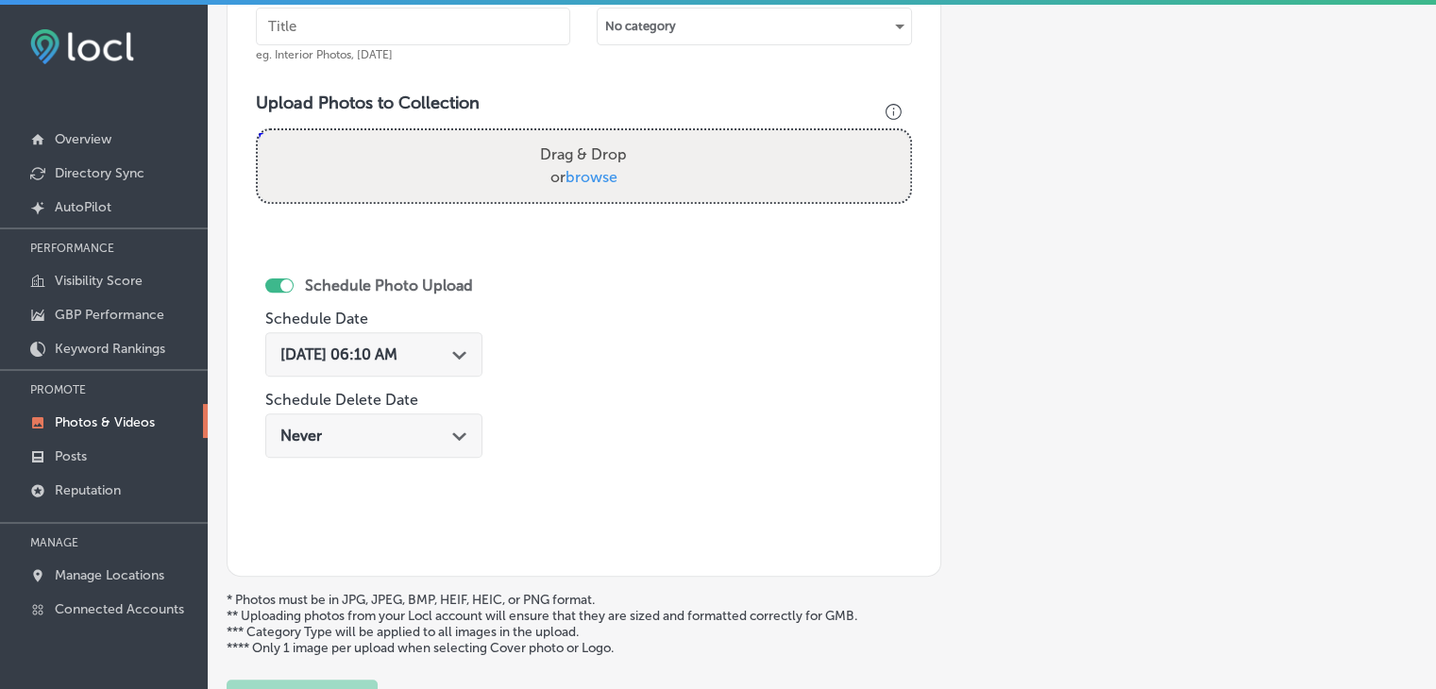
scroll to position [479, 0]
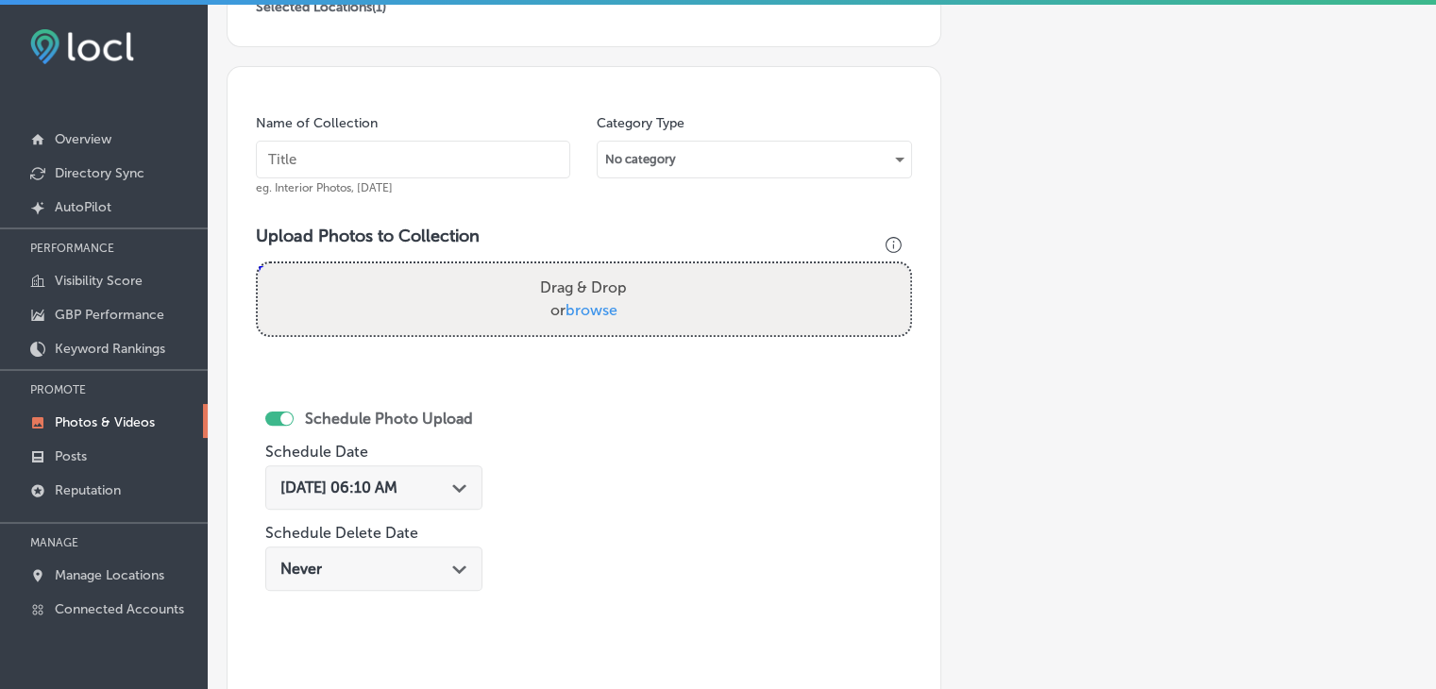
click at [480, 167] on input "text" at bounding box center [413, 160] width 314 height 38
paste input "[PERSON_NAME] & Co Real Estate, [DATE], Week"
type input "[PERSON_NAME] & Co Real Estate, [DATE], Week 4"
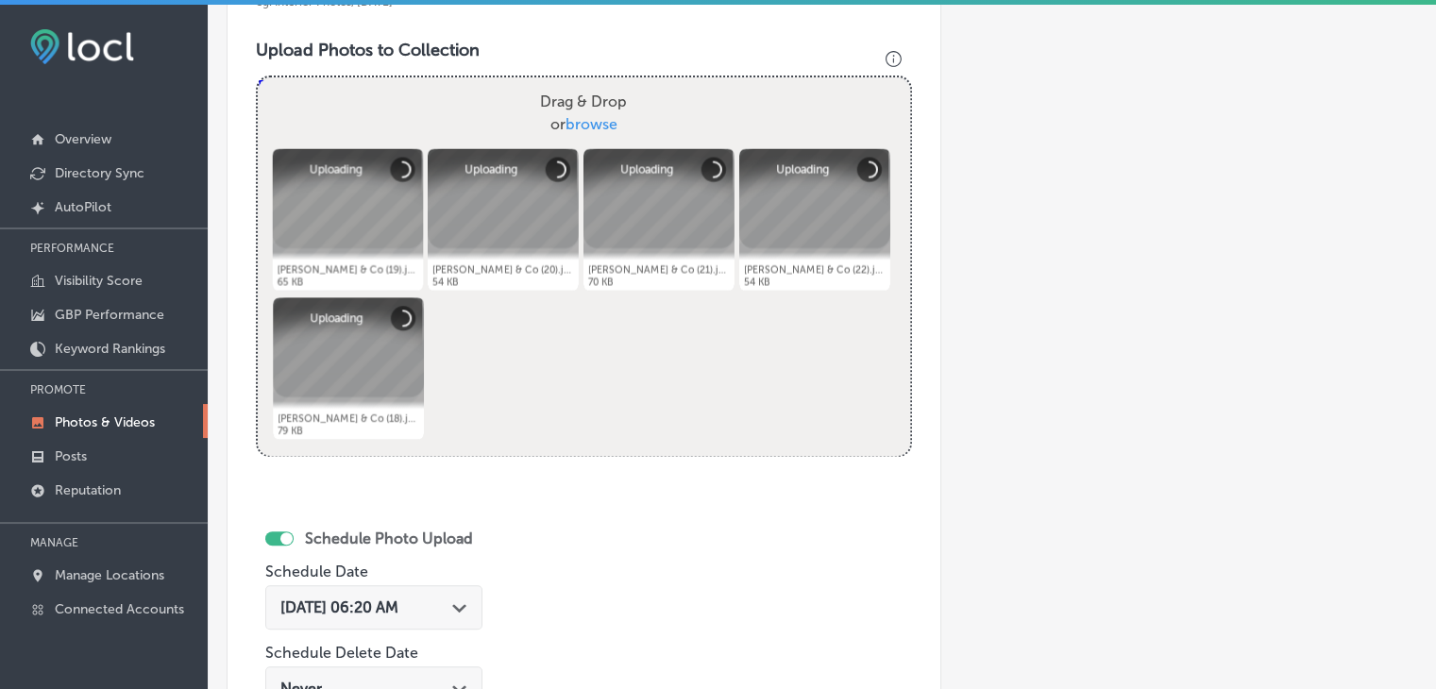
scroll to position [668, 0]
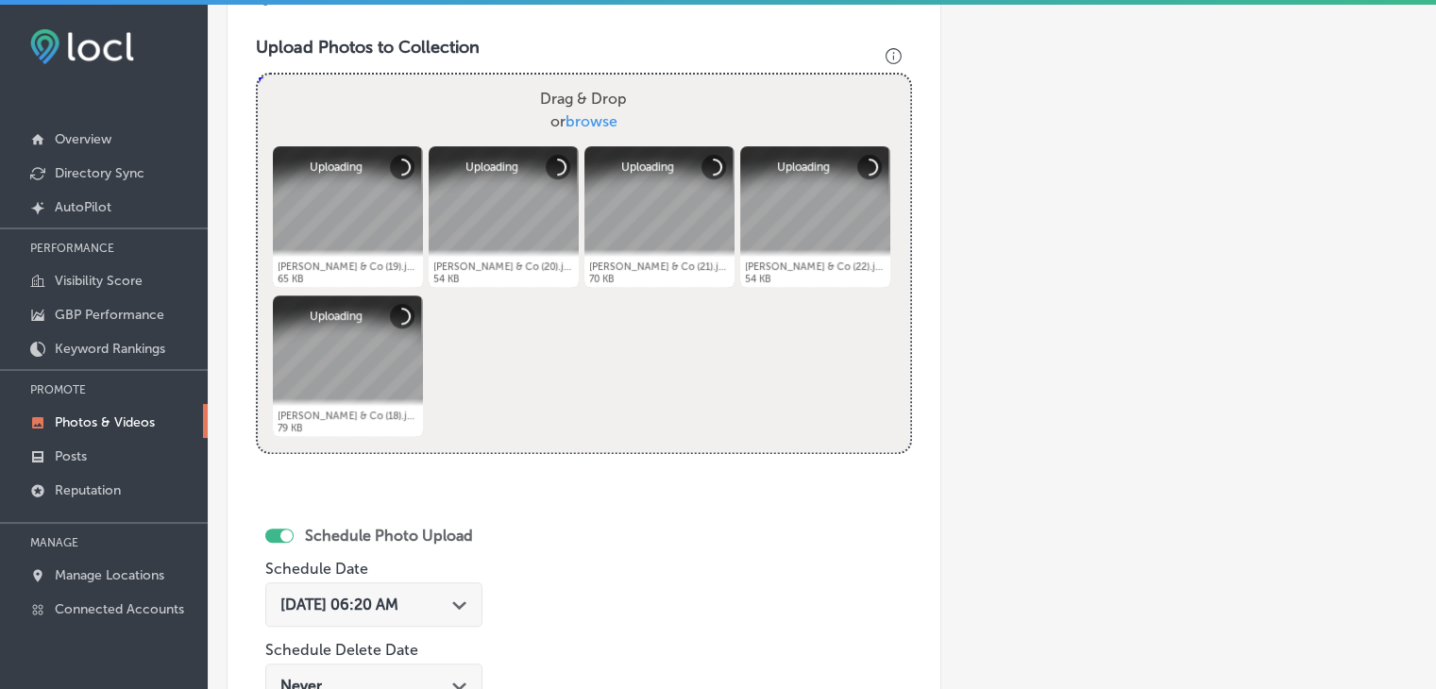
click at [398, 610] on span "[DATE] 06:20 AM" at bounding box center [339, 605] width 118 height 18
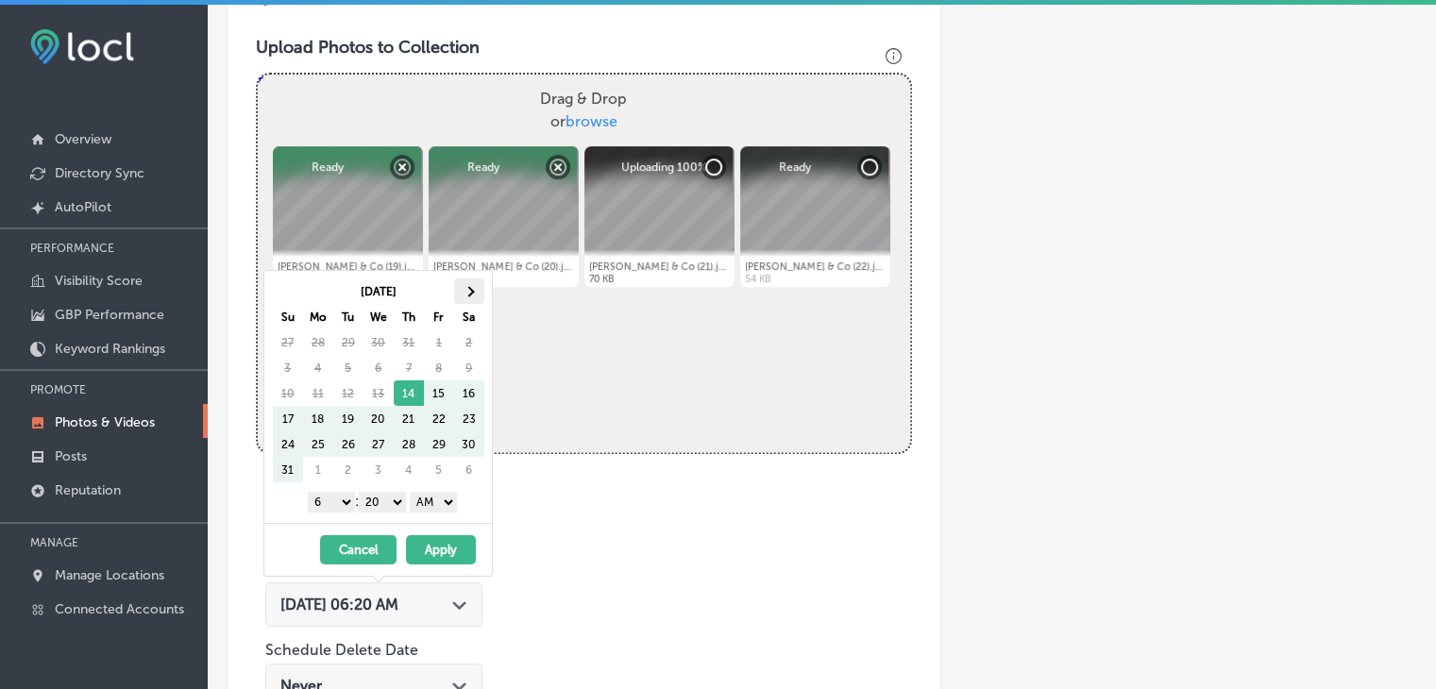
click at [482, 292] on th at bounding box center [469, 291] width 30 height 25
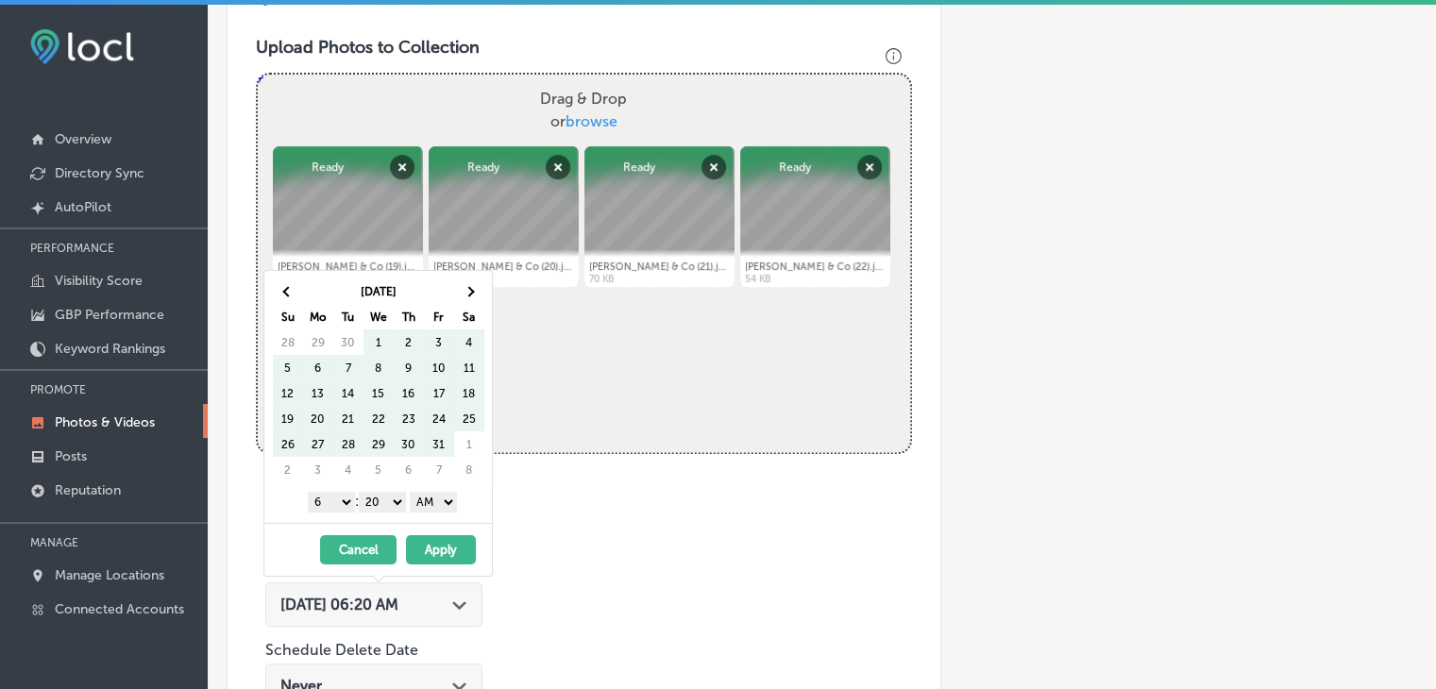
click at [482, 292] on th at bounding box center [469, 291] width 30 height 25
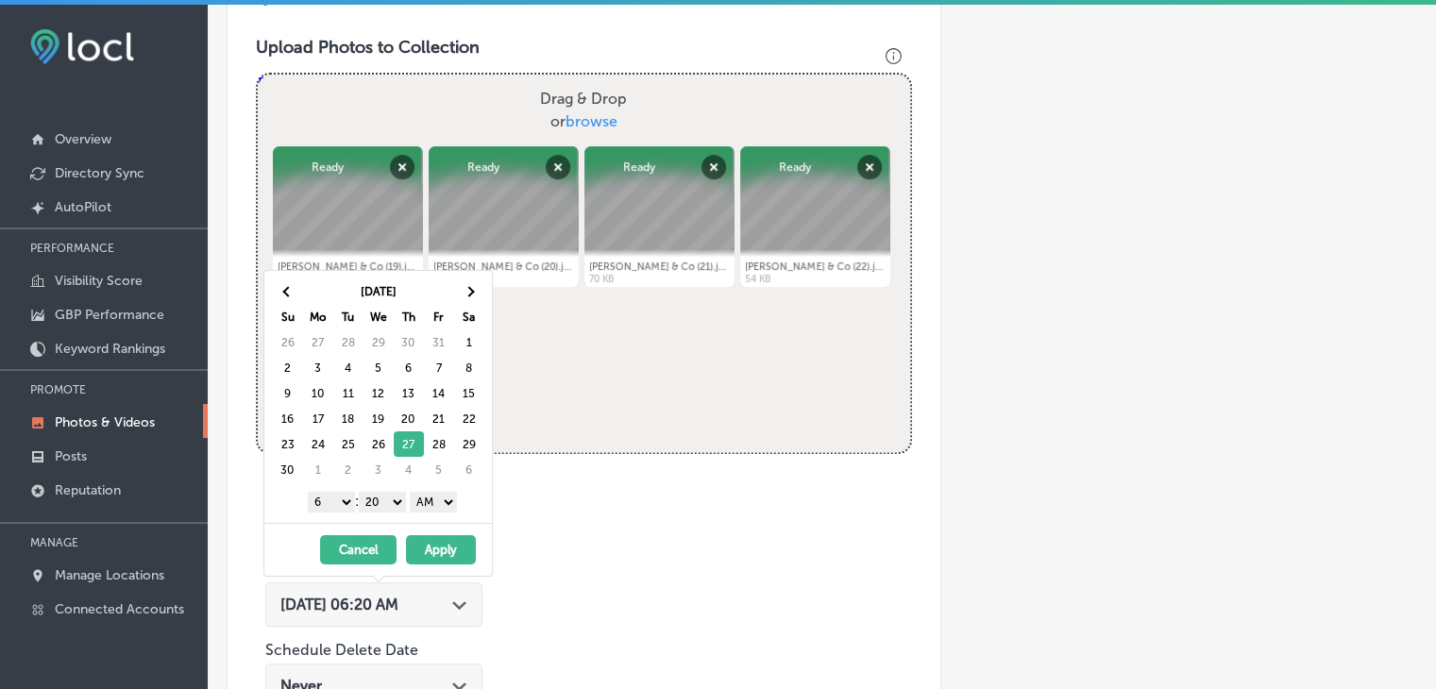
click at [323, 503] on select "1 2 3 4 5 6 7 8 9 10 11 12" at bounding box center [331, 502] width 47 height 21
click at [393, 505] on select "00 10 20 30 40 50" at bounding box center [382, 502] width 47 height 21
drag, startPoint x: 393, startPoint y: 512, endPoint x: 419, endPoint y: 507, distance: 26.9
click at [416, 497] on select "AM PM" at bounding box center [433, 502] width 47 height 21
click at [429, 547] on button "Apply" at bounding box center [441, 549] width 70 height 29
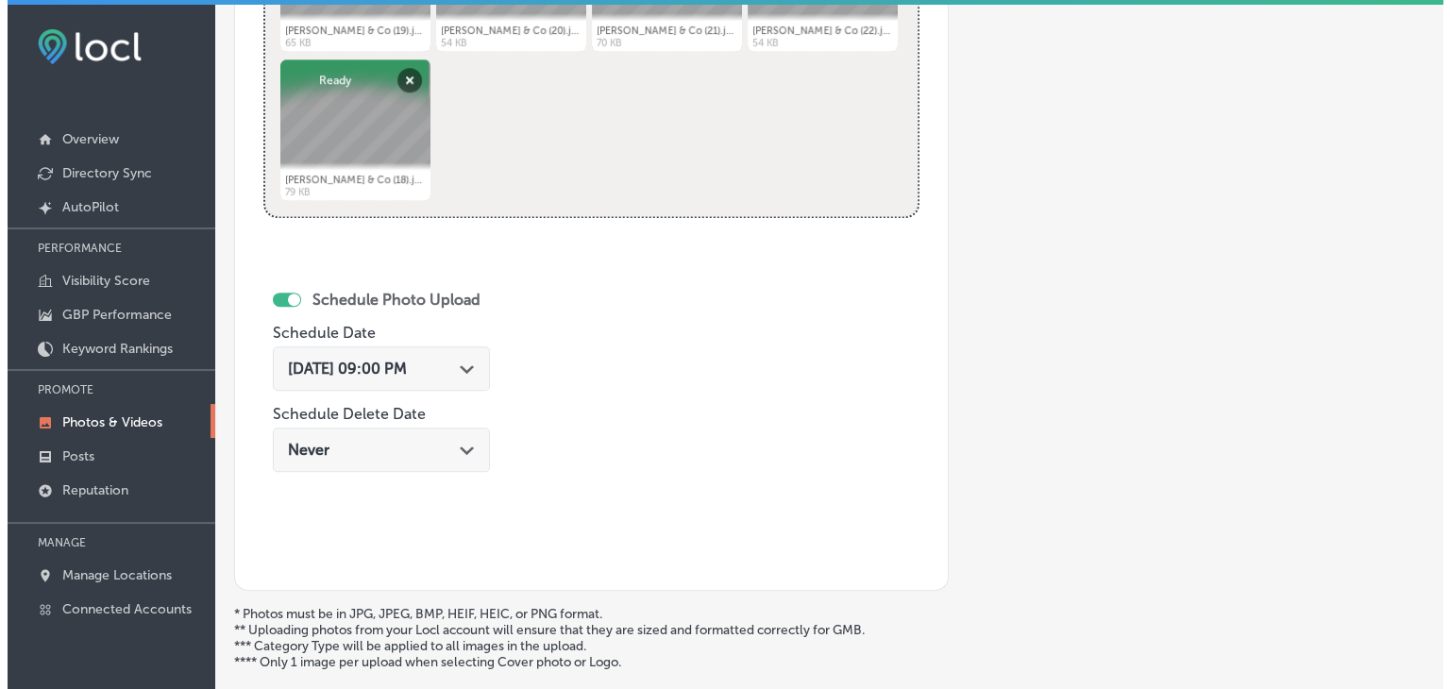
scroll to position [1045, 0]
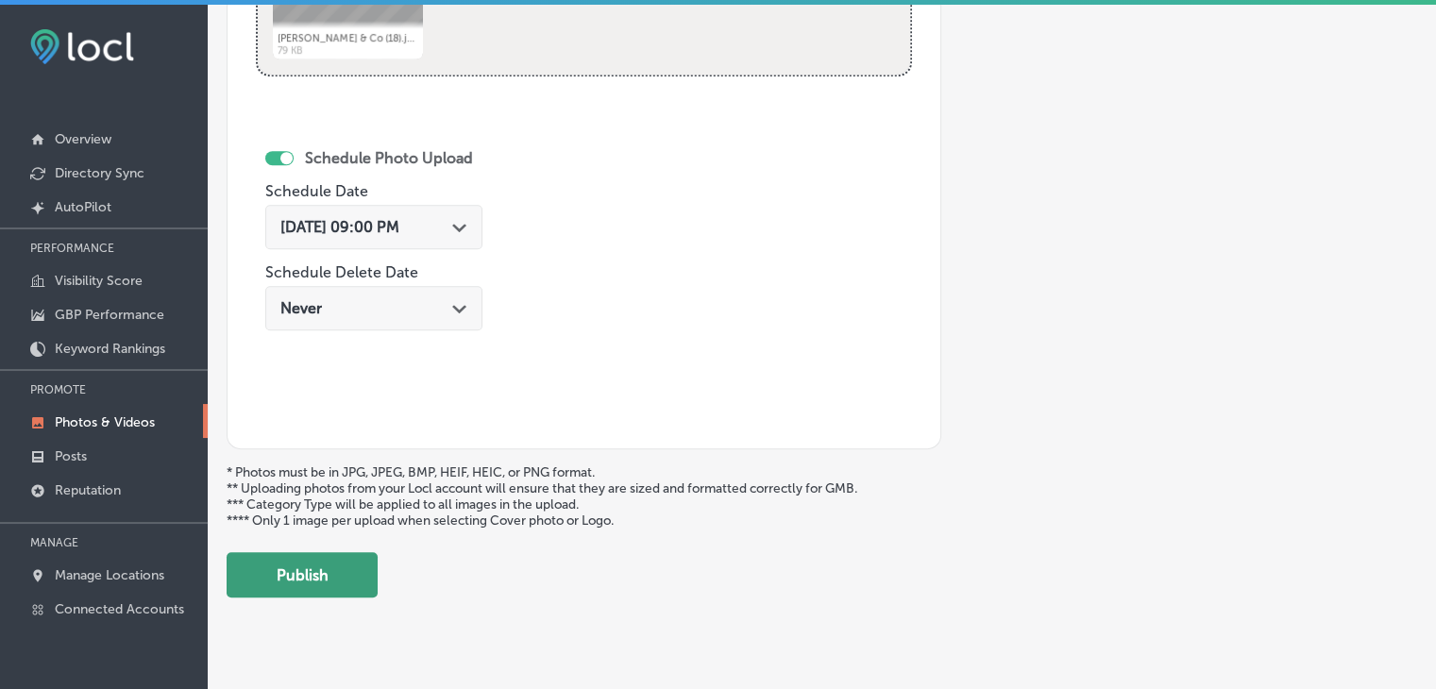
click at [348, 577] on button "Publish" at bounding box center [302, 574] width 151 height 45
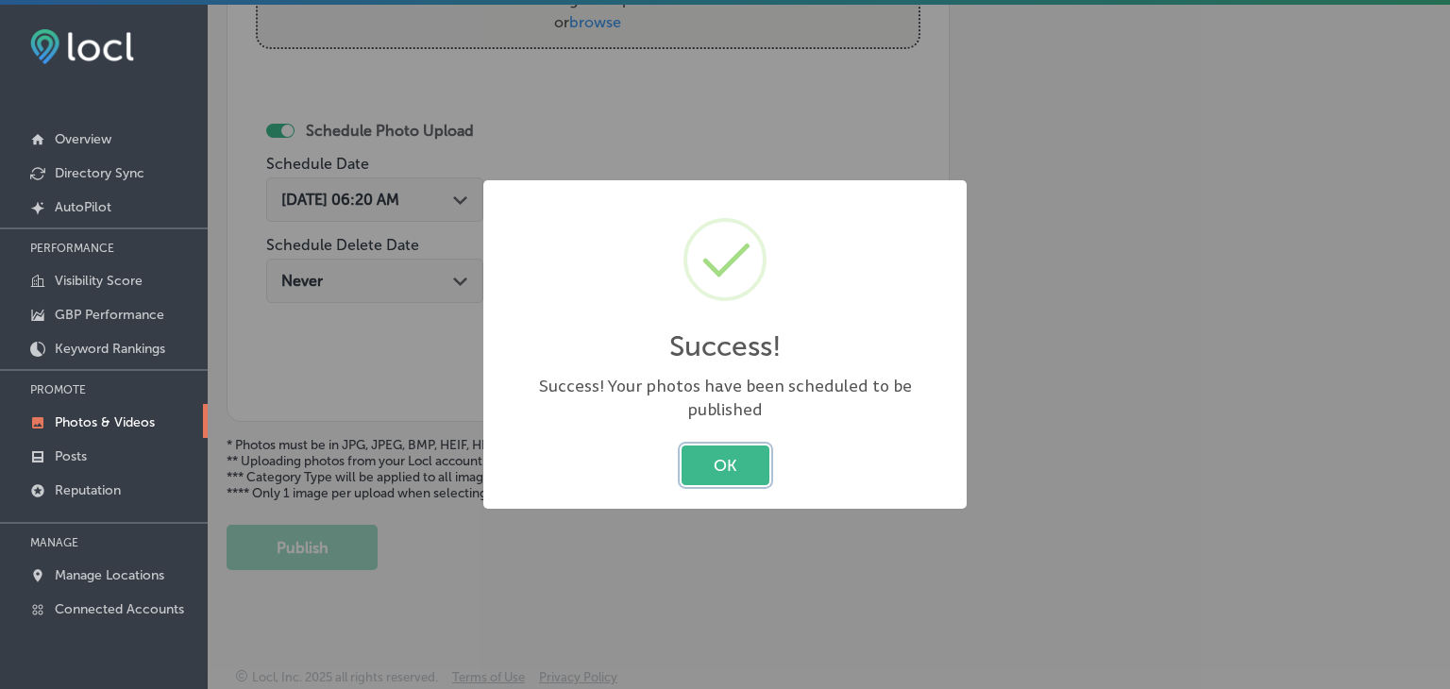
scroll to position [762, 0]
